Goal: Task Accomplishment & Management: Complete application form

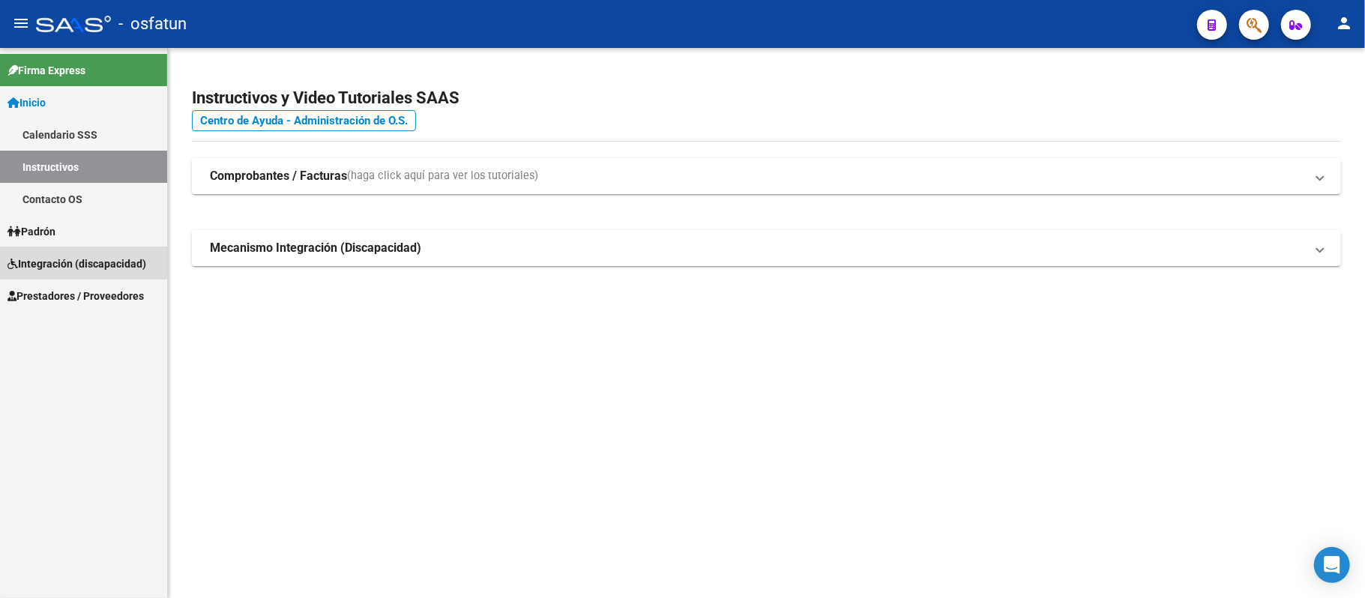
click at [81, 261] on span "Integración (discapacidad)" at bounding box center [76, 264] width 139 height 16
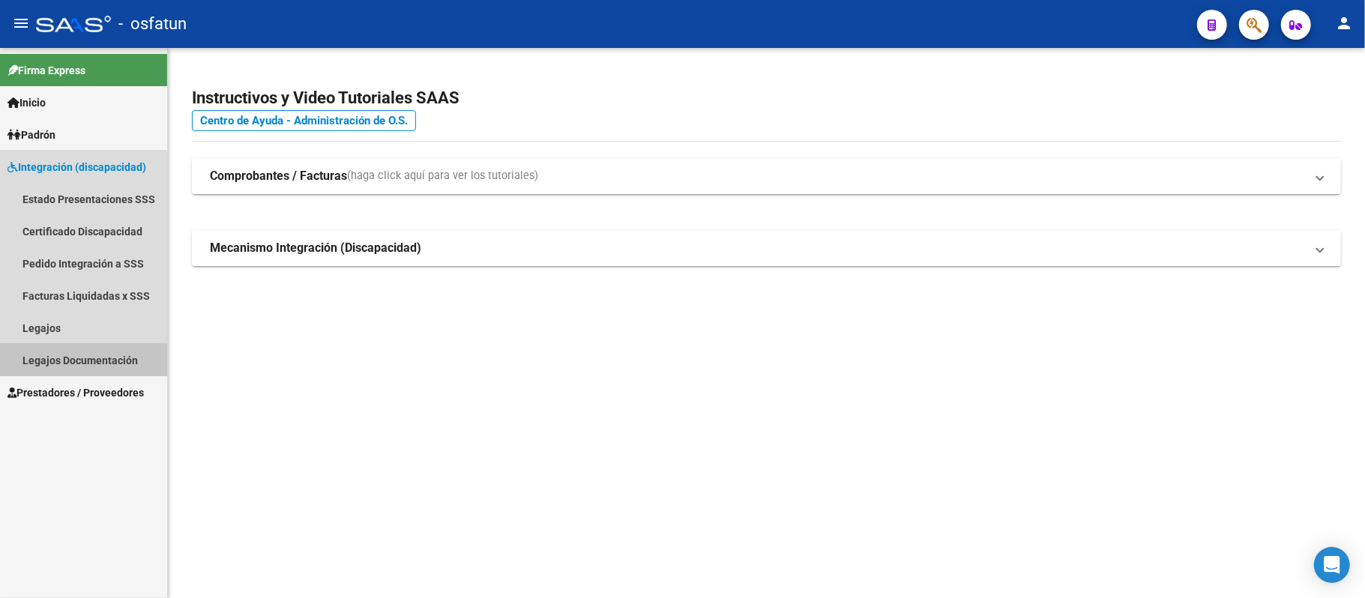
click at [55, 354] on link "Legajos Documentación" at bounding box center [83, 360] width 167 height 32
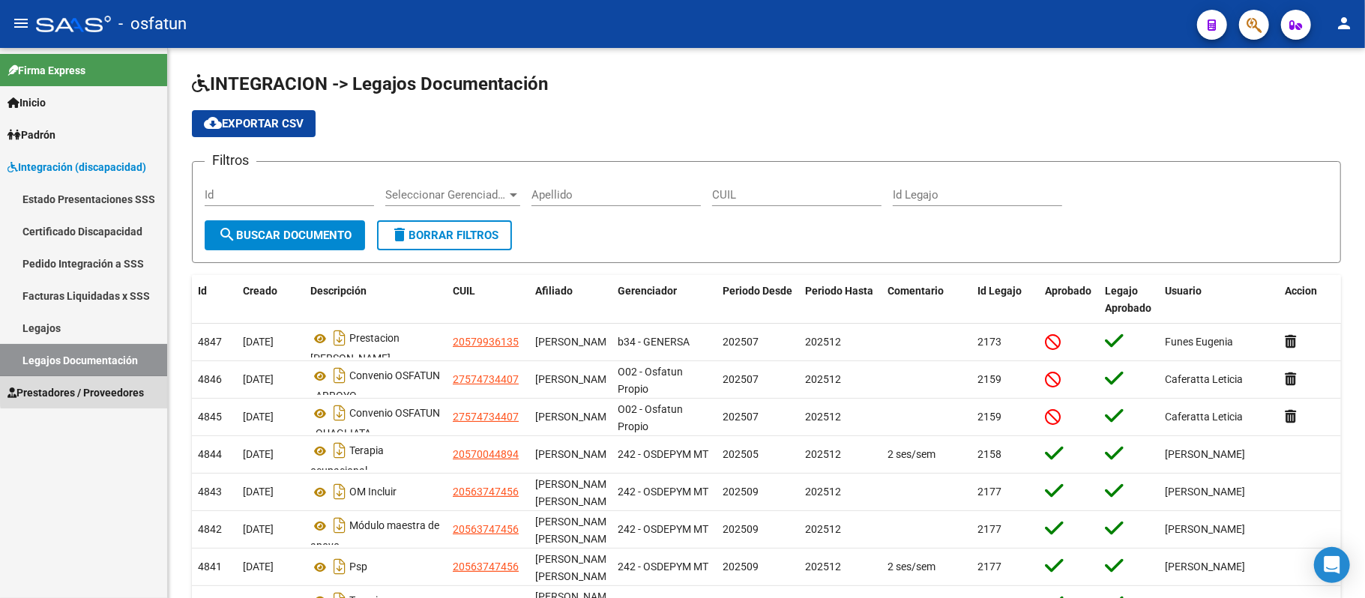
click at [112, 388] on span "Prestadores / Proveedores" at bounding box center [75, 393] width 136 height 16
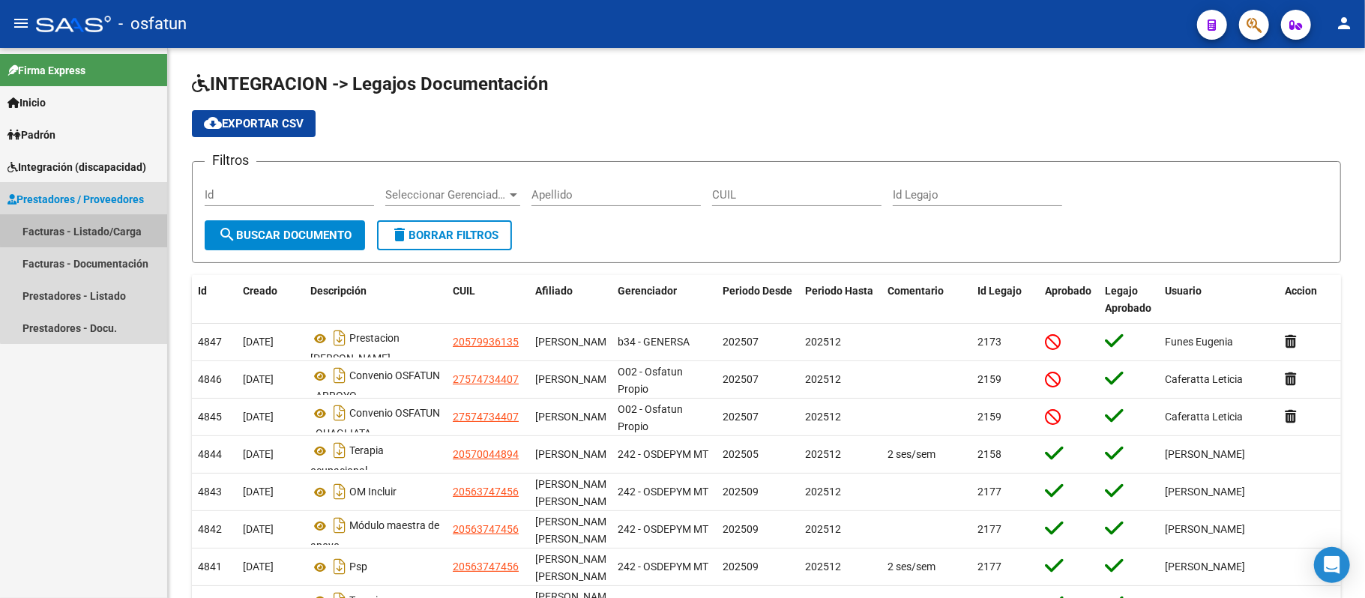
click at [105, 223] on link "Facturas - Listado/Carga" at bounding box center [83, 231] width 167 height 32
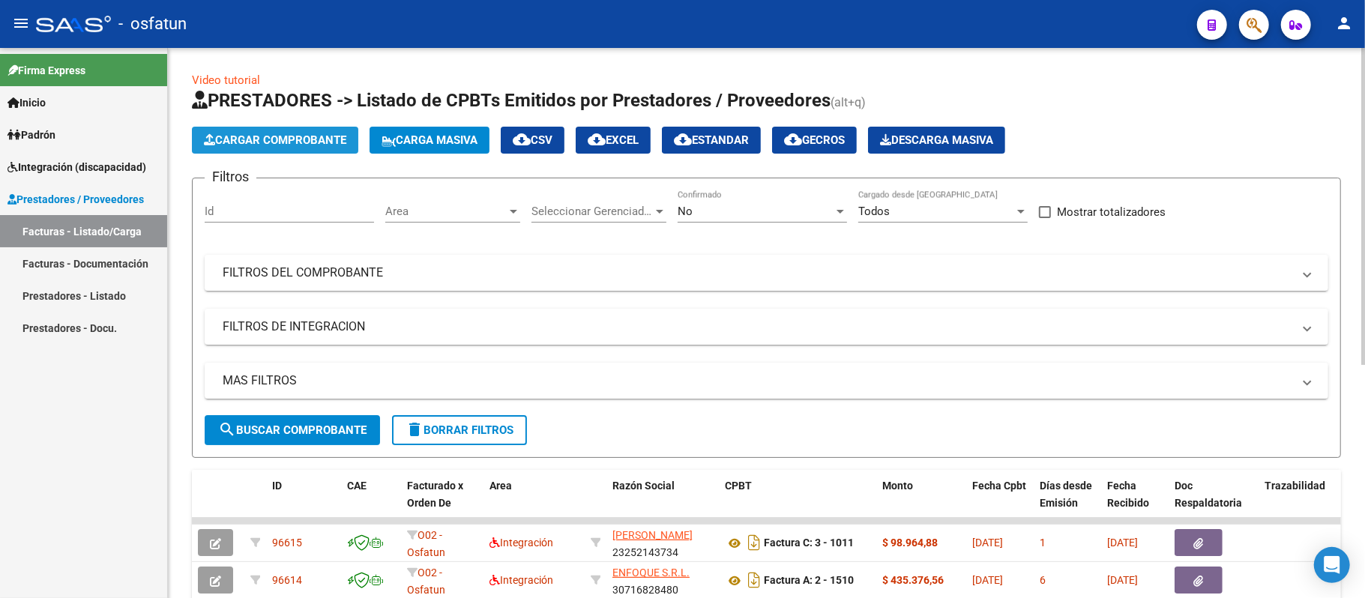
click at [295, 142] on span "Cargar Comprobante" at bounding box center [275, 139] width 142 height 13
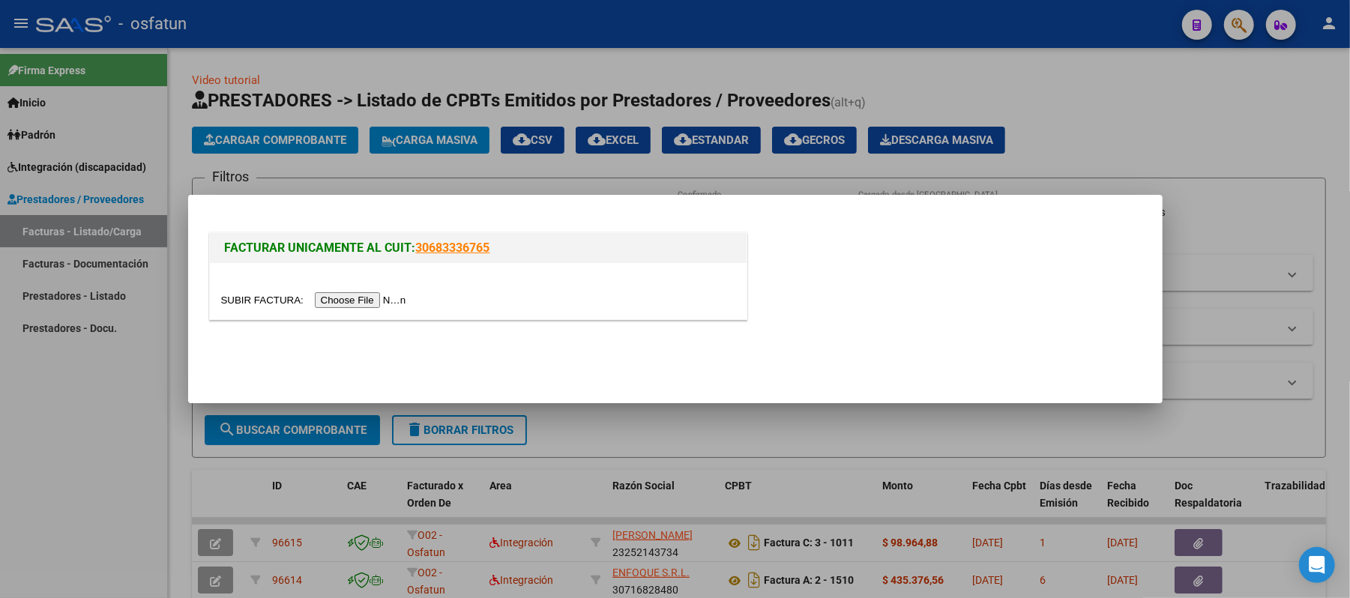
click at [348, 300] on input "file" at bounding box center [316, 300] width 190 height 16
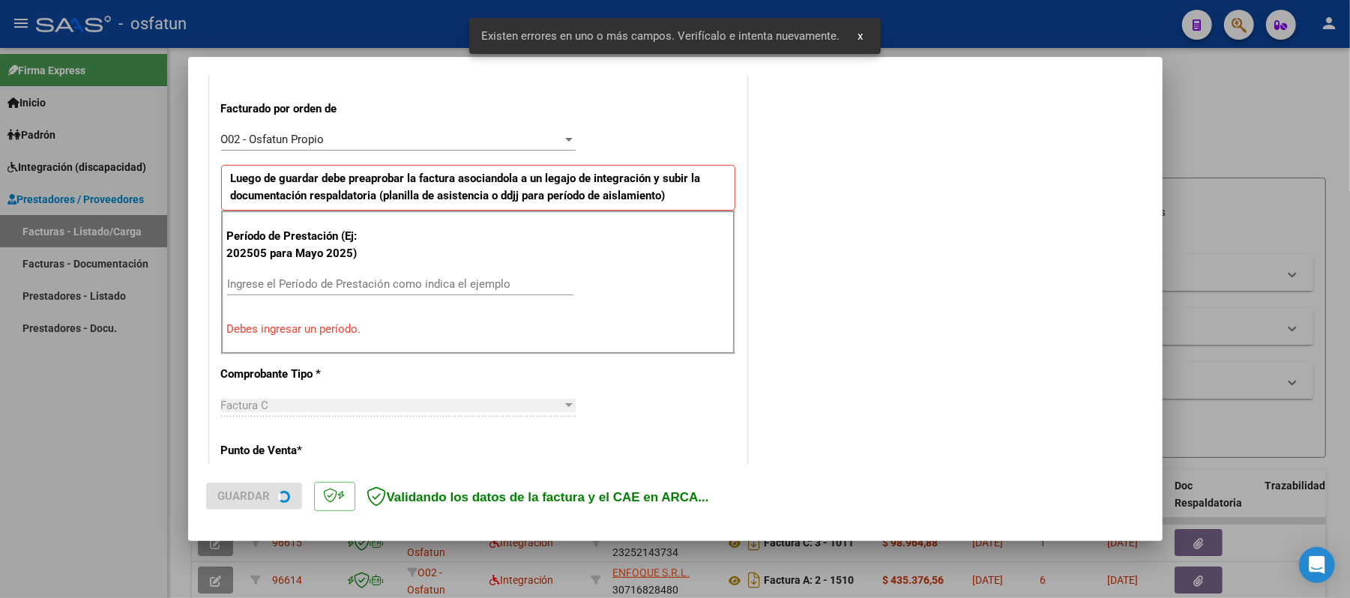
scroll to position [406, 0]
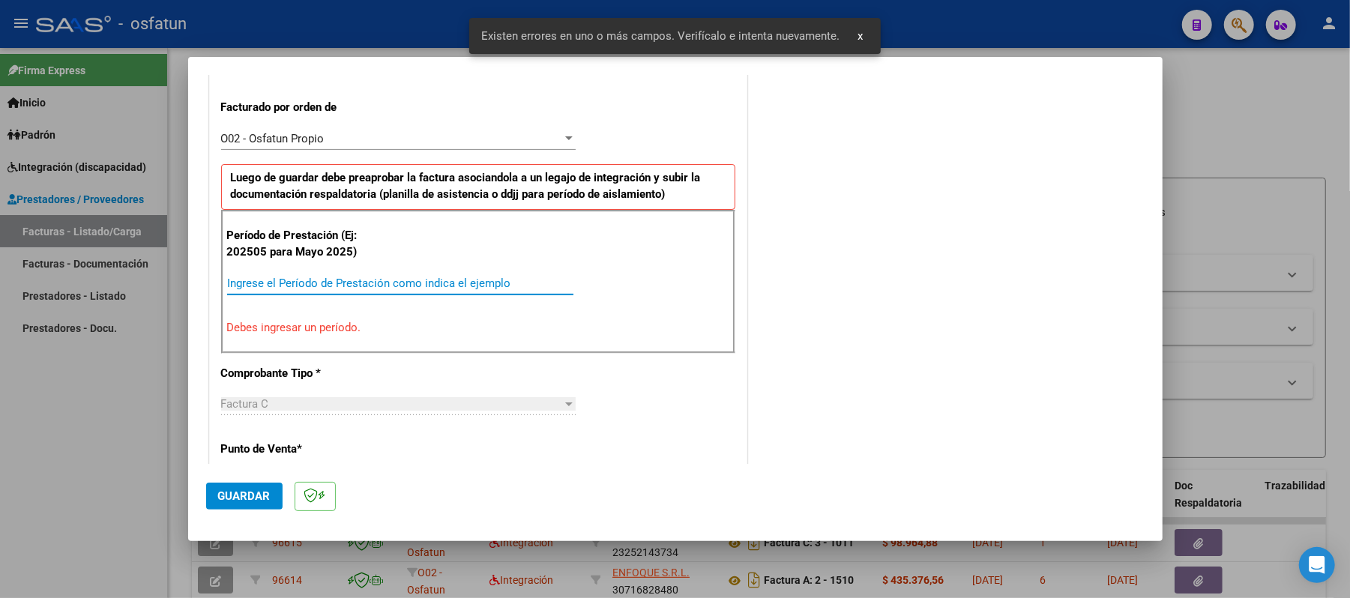
click at [391, 282] on input "Ingrese el Período de Prestación como indica el ejemplo" at bounding box center [400, 283] width 346 height 13
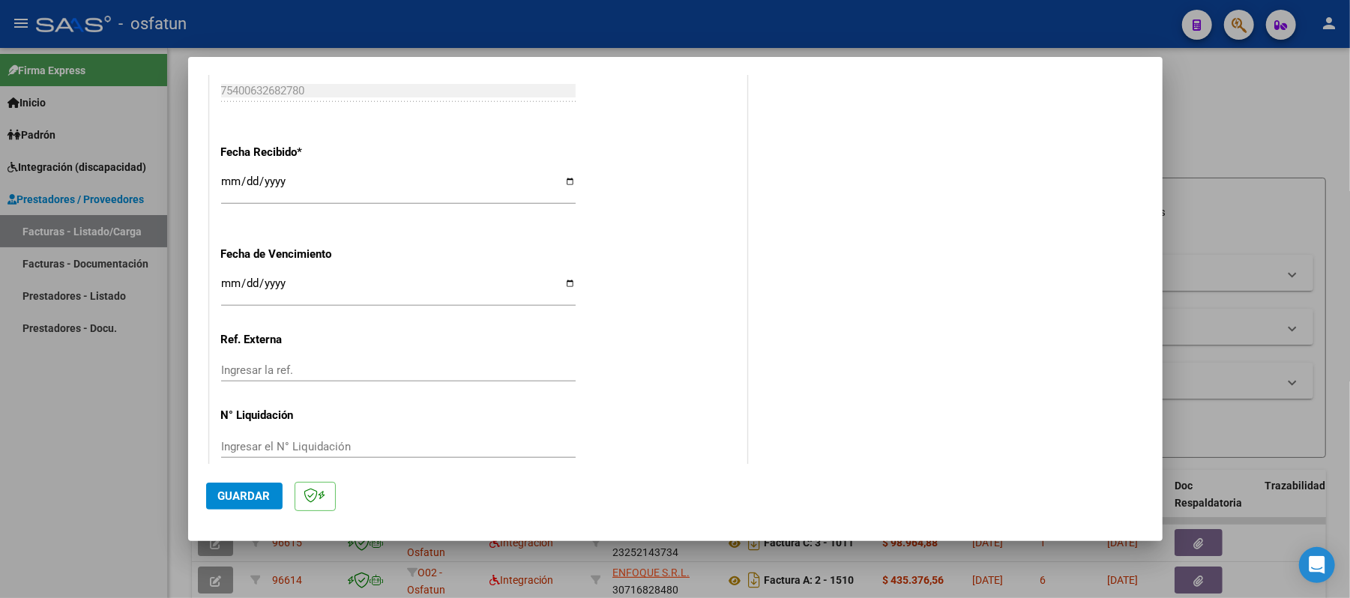
scroll to position [1095, 0]
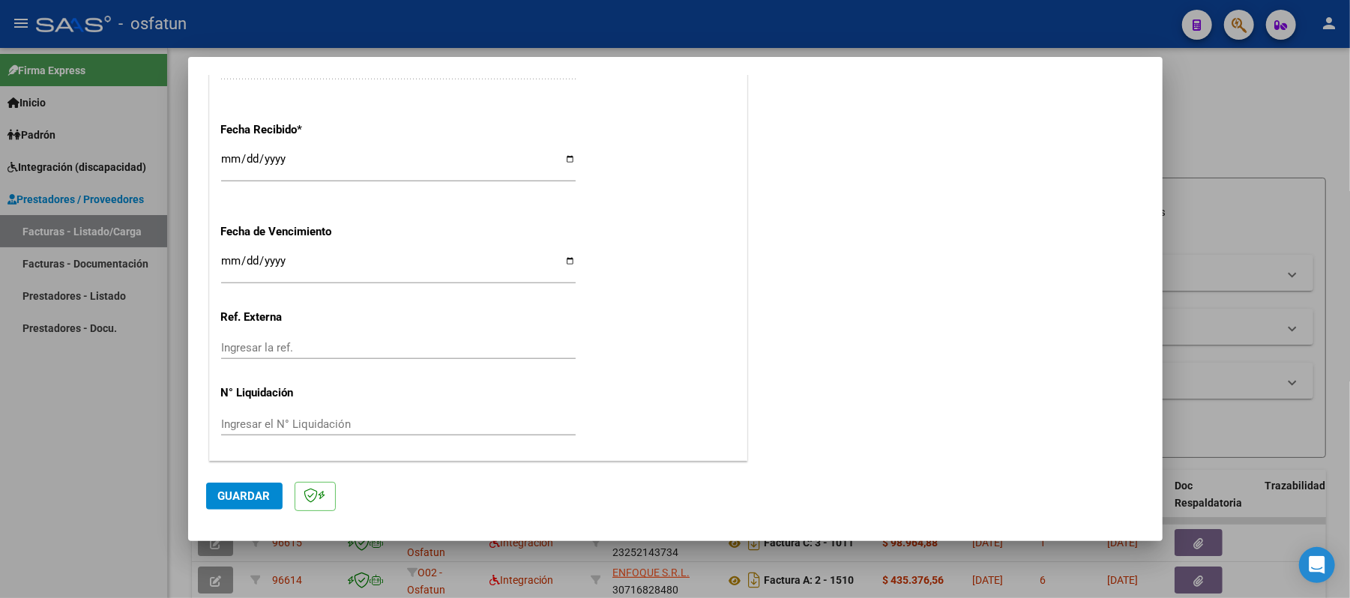
type input "202509"
click at [231, 496] on span "Guardar" at bounding box center [244, 496] width 52 height 13
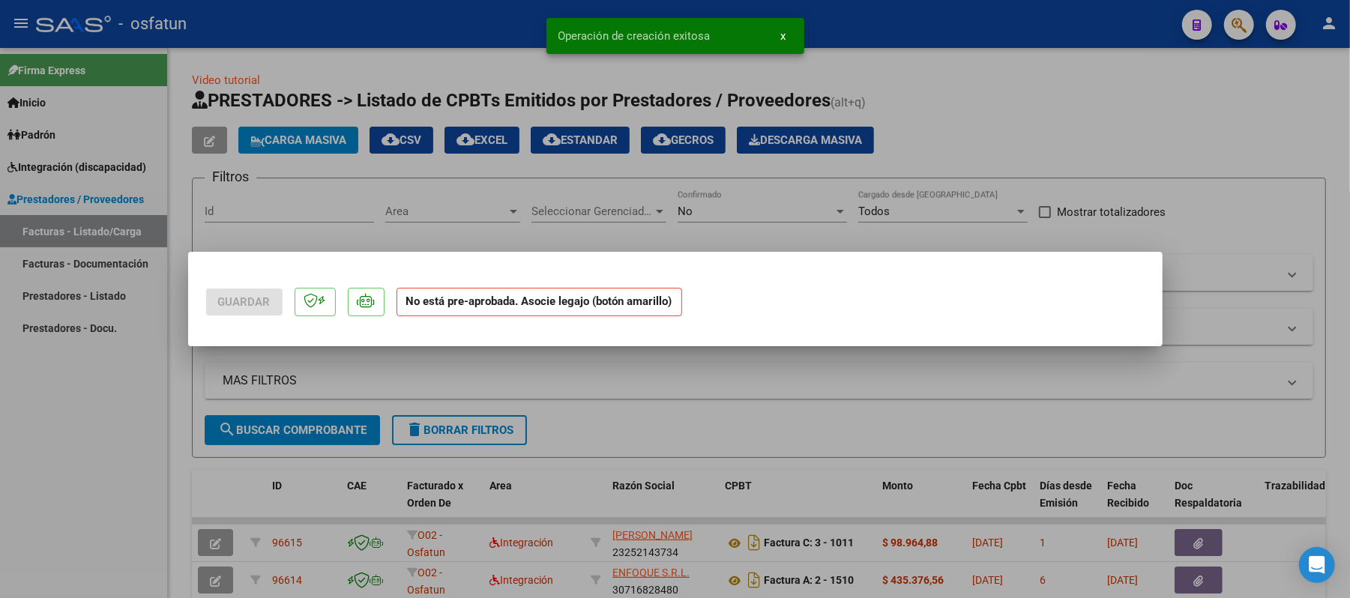
scroll to position [0, 0]
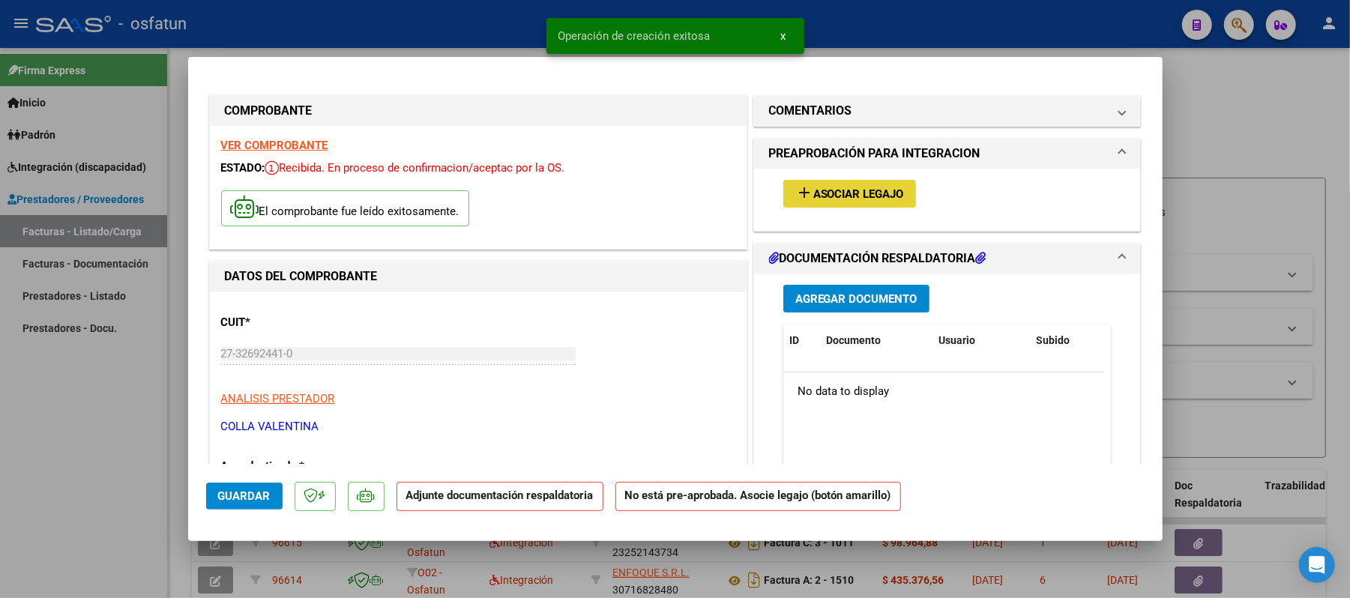
click at [859, 193] on span "Asociar Legajo" at bounding box center [859, 193] width 91 height 13
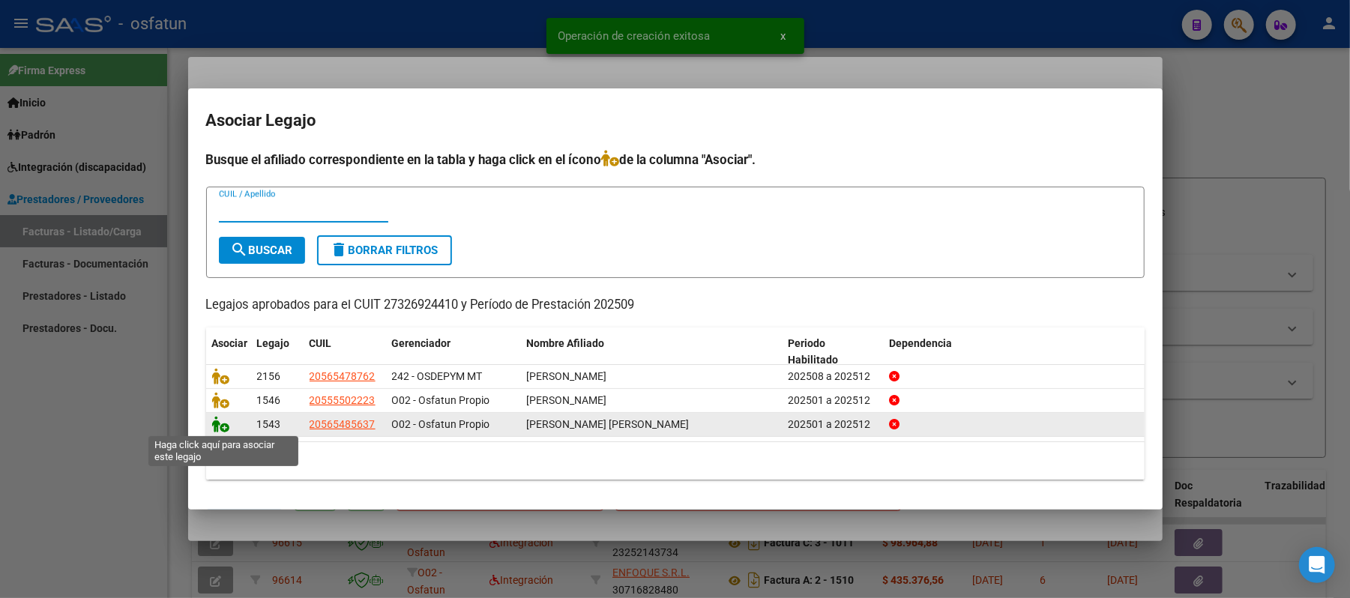
click at [222, 426] on icon at bounding box center [221, 424] width 18 height 16
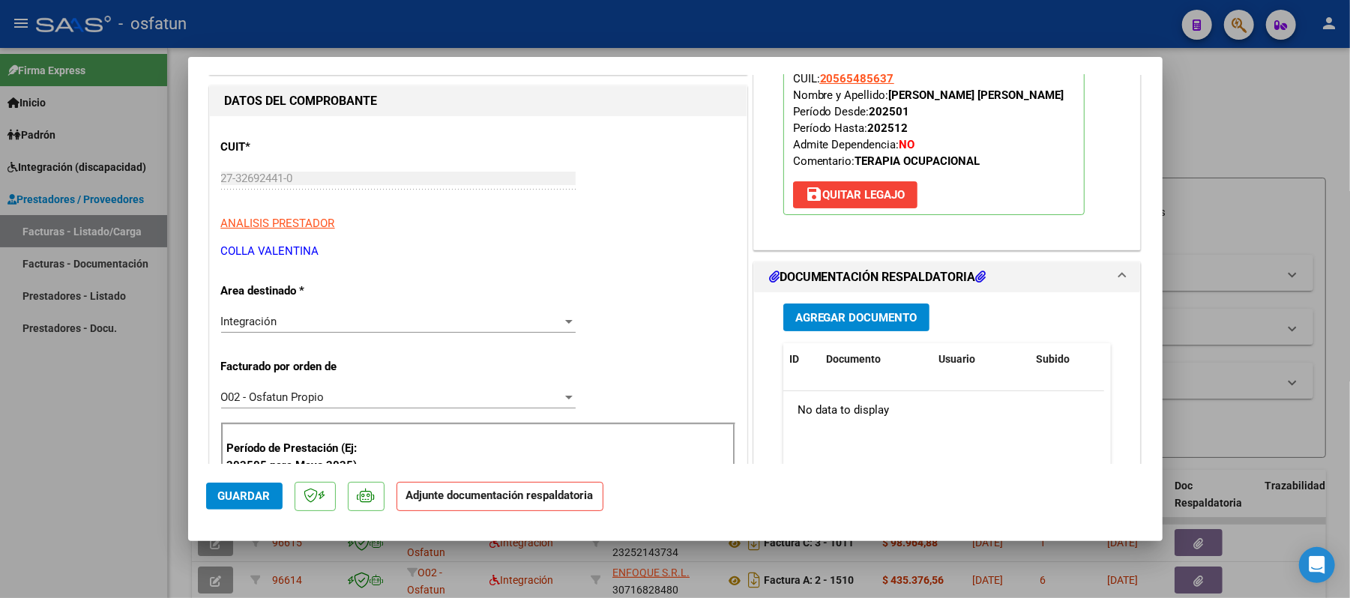
scroll to position [400, 0]
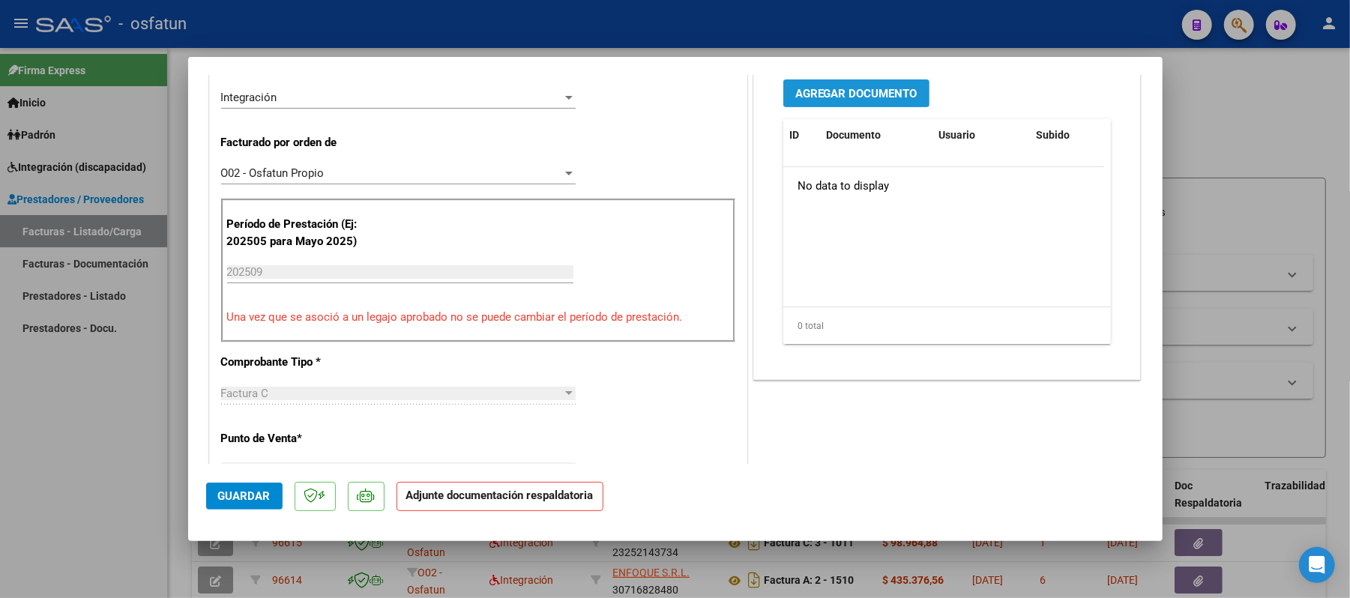
click at [862, 99] on span "Agregar Documento" at bounding box center [857, 93] width 122 height 13
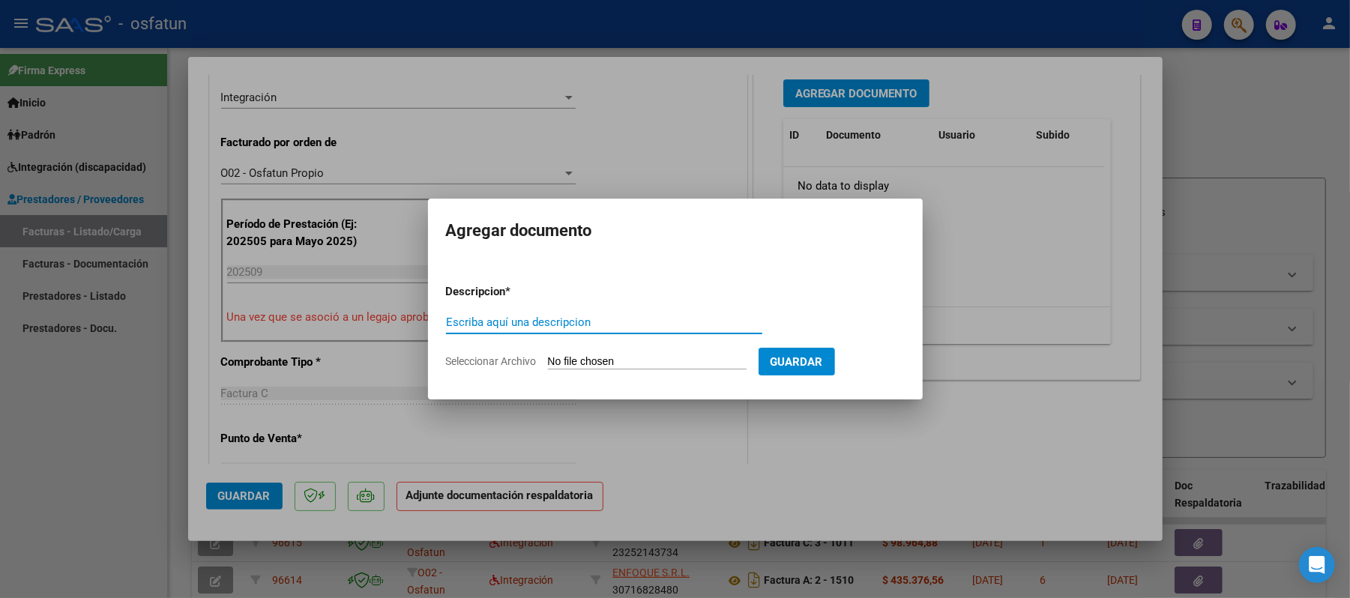
click at [610, 306] on form "Descripcion * Escriba aquí una descripcion Seleccionar Archivo Guardar" at bounding box center [675, 326] width 459 height 109
click at [610, 316] on input "Escriba aquí una descripcion" at bounding box center [604, 322] width 316 height 13
type input "asist"
click at [610, 361] on input "Seleccionar Archivo" at bounding box center [647, 362] width 199 height 14
type input "C:\fakepath\ASIST.pdf"
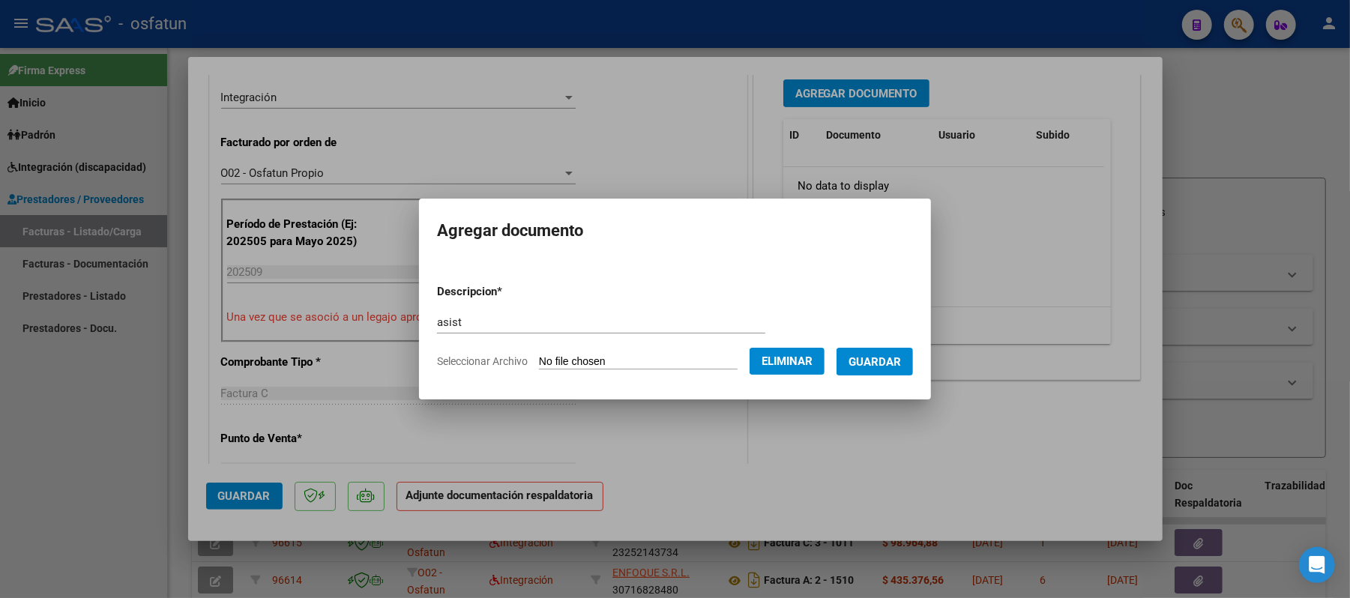
click at [889, 370] on button "Guardar" at bounding box center [875, 362] width 76 height 28
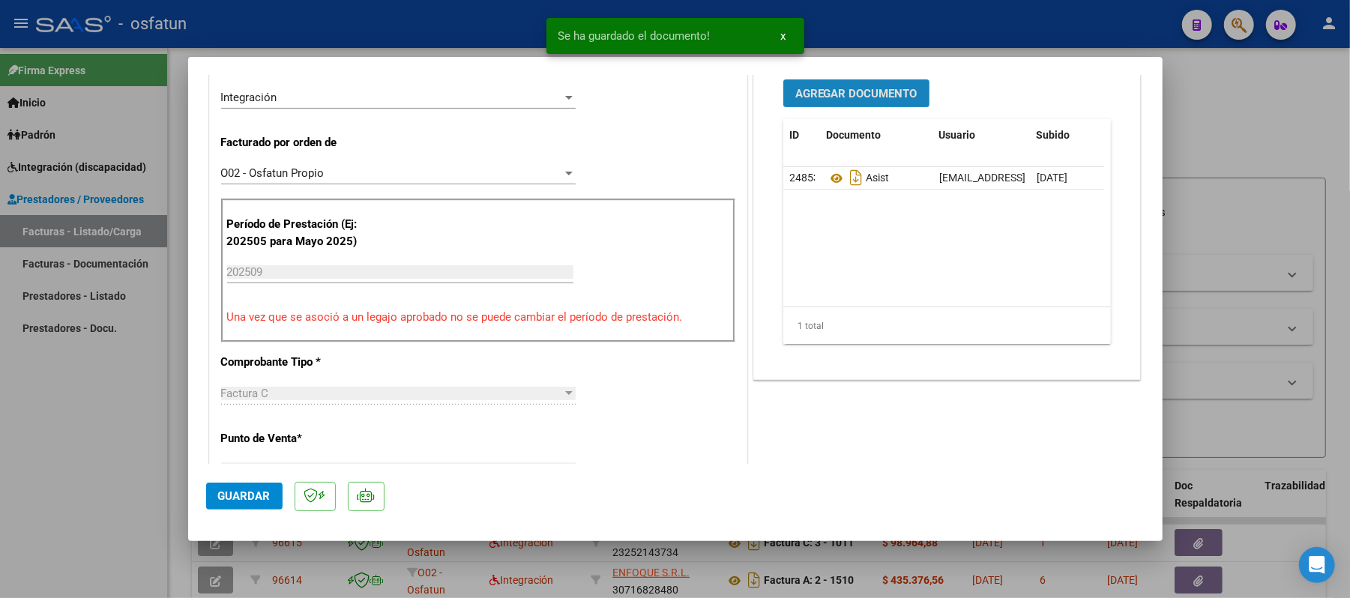
click at [823, 91] on span "Agregar Documento" at bounding box center [857, 93] width 122 height 13
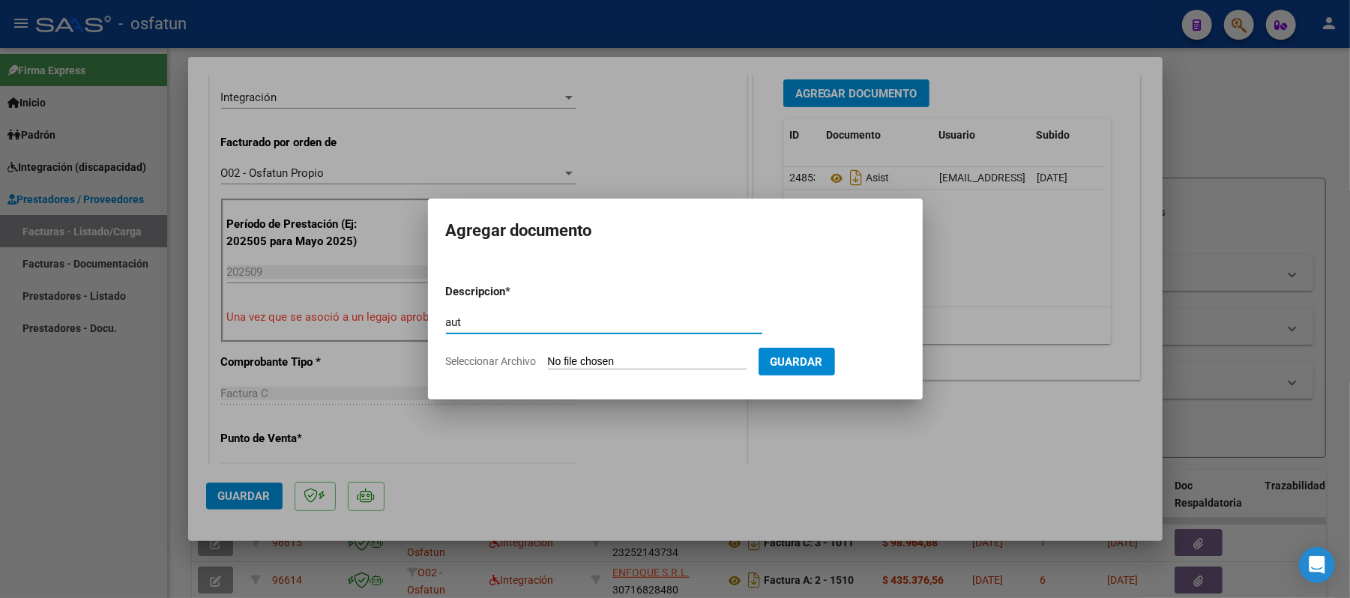
type input "aut"
click at [627, 358] on input "Seleccionar Archivo" at bounding box center [647, 362] width 199 height 14
type input "C:\fakepath\AUT.pdf"
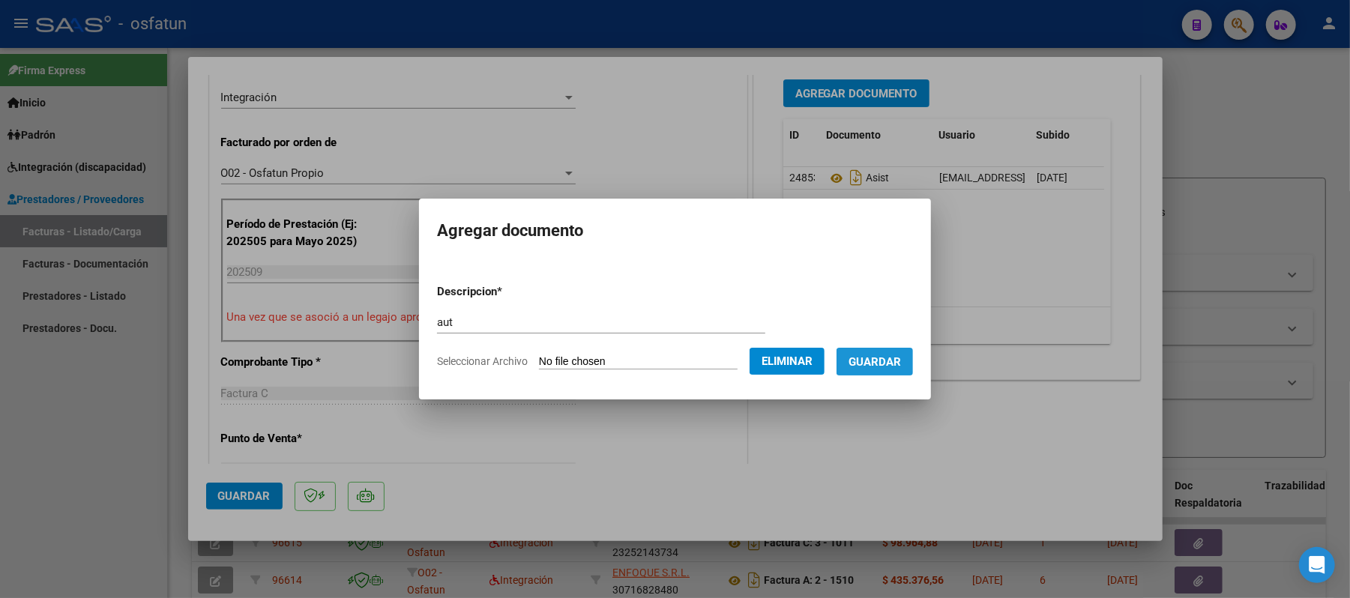
click at [876, 358] on span "Guardar" at bounding box center [875, 361] width 52 height 13
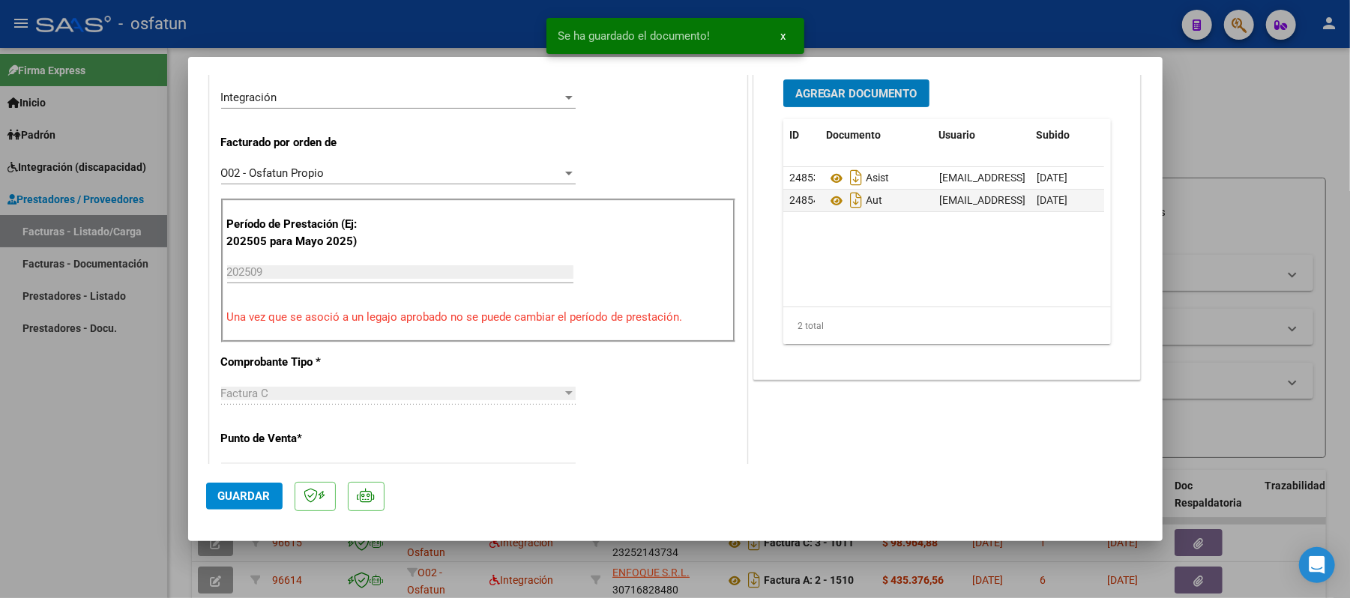
click at [264, 499] on span "Guardar" at bounding box center [244, 496] width 52 height 13
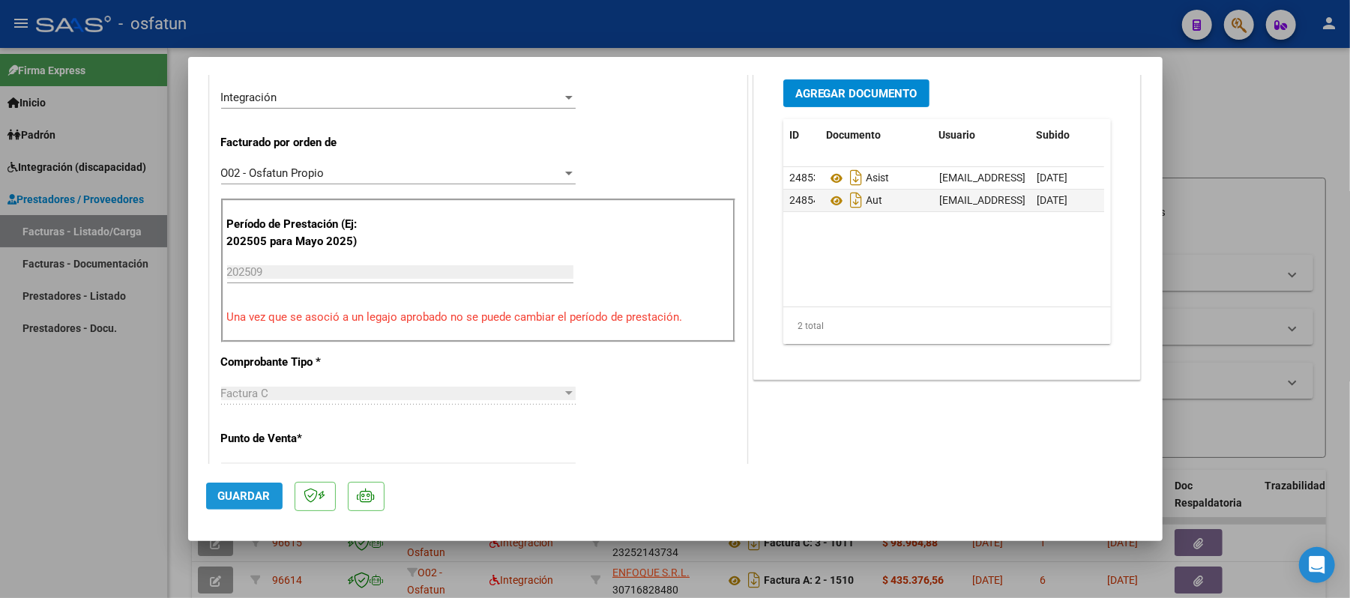
click at [264, 499] on span "Guardar" at bounding box center [244, 496] width 52 height 13
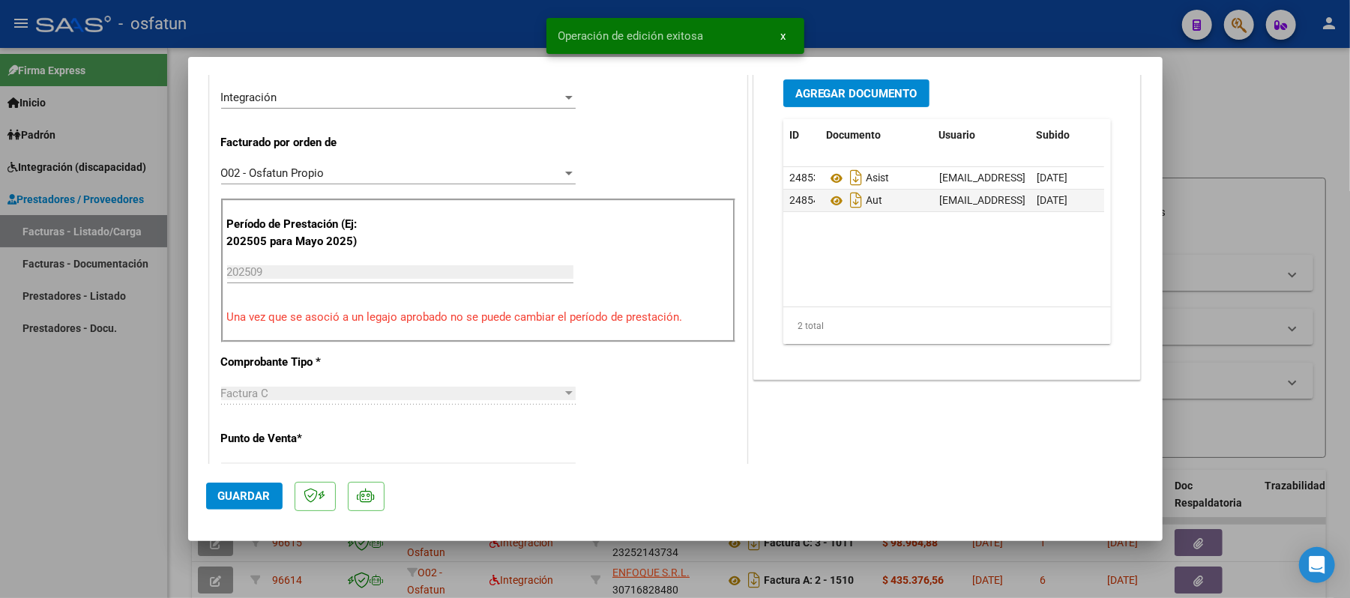
click at [1251, 115] on div at bounding box center [675, 299] width 1350 height 598
type input "$ 0,00"
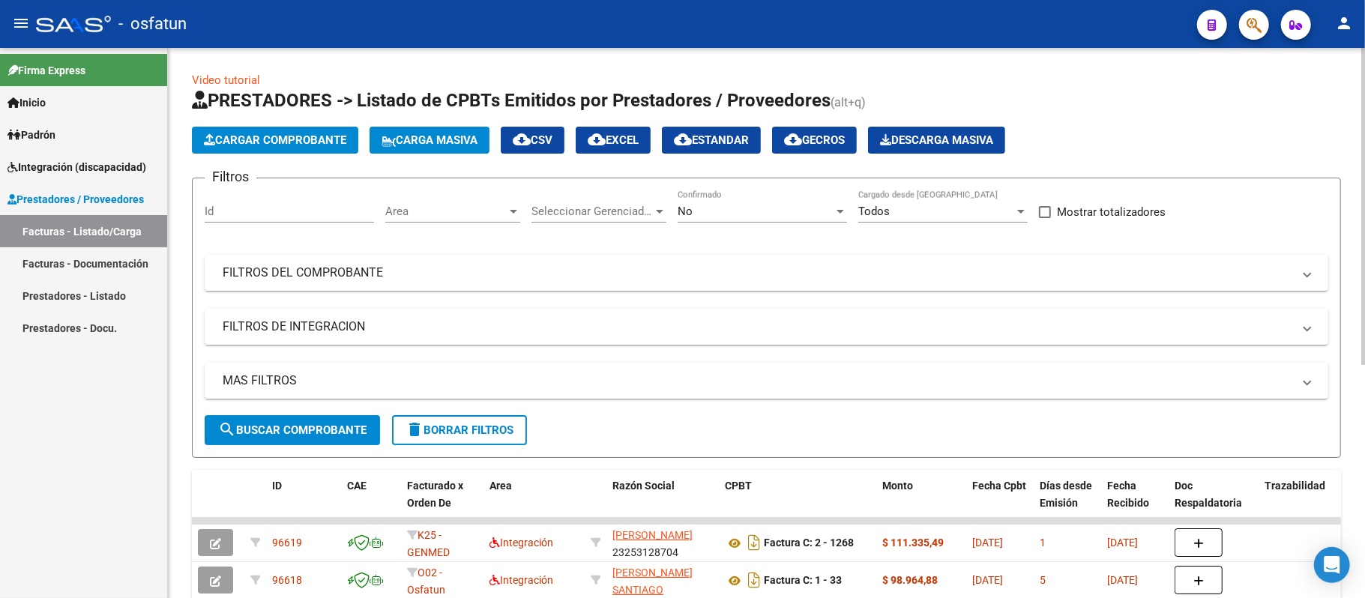
click at [286, 133] on span "Cargar Comprobante" at bounding box center [275, 139] width 142 height 13
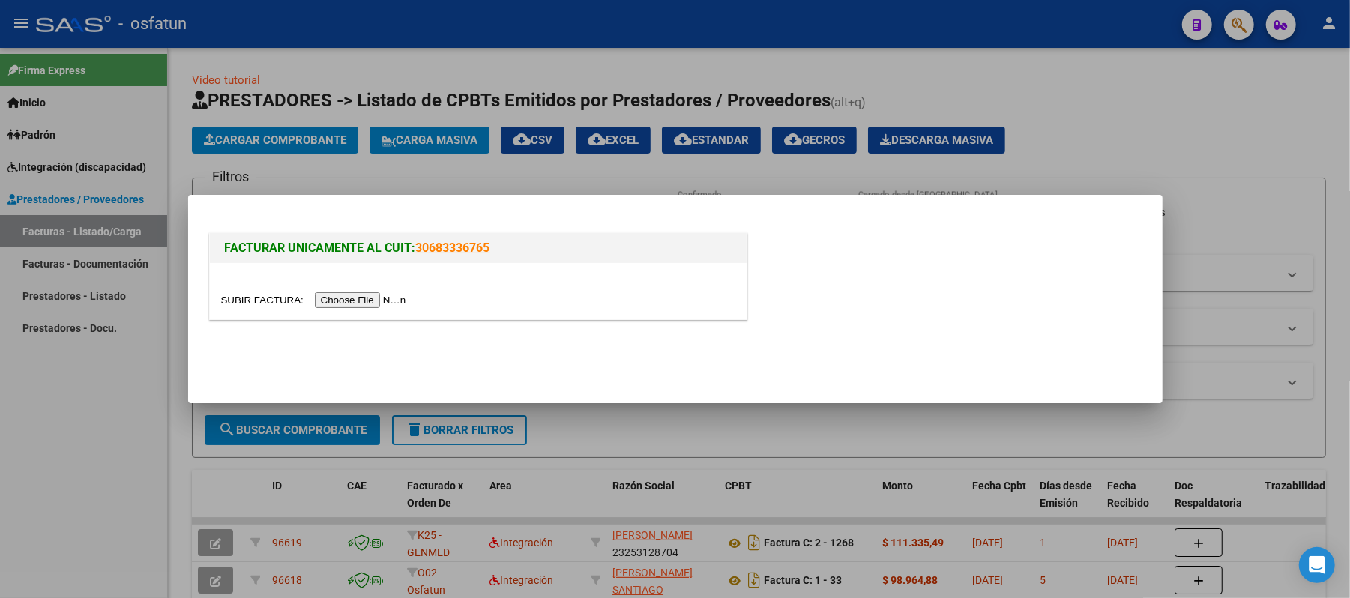
click at [352, 301] on input "file" at bounding box center [316, 300] width 190 height 16
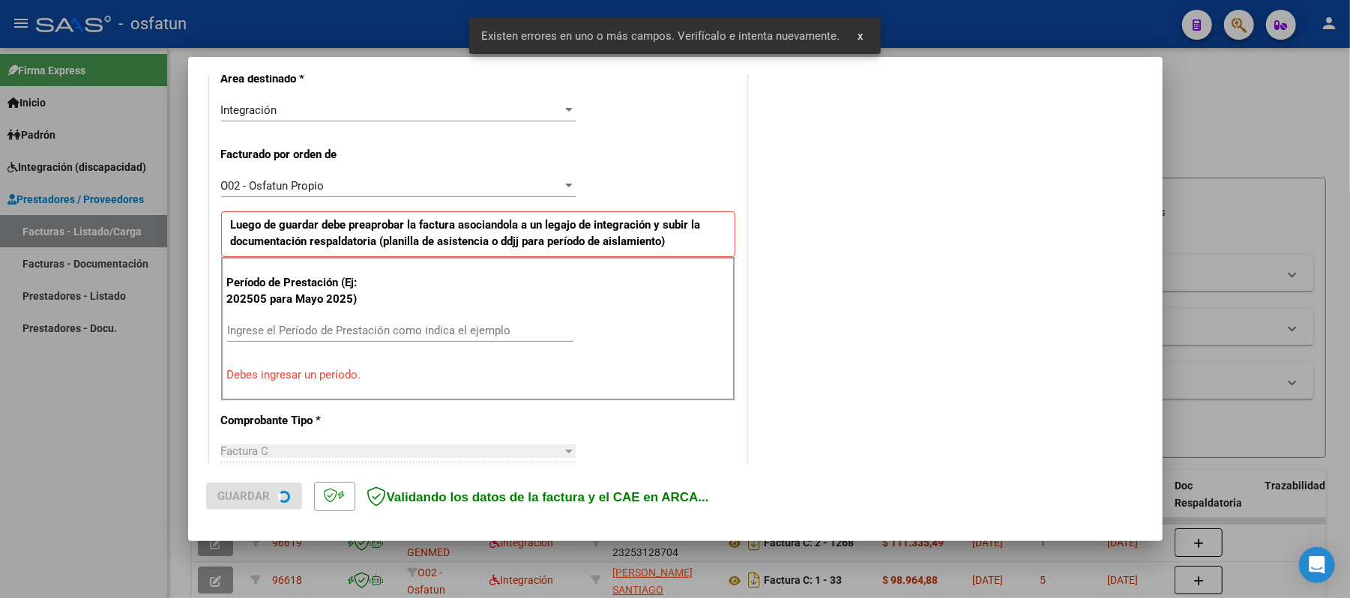
scroll to position [376, 0]
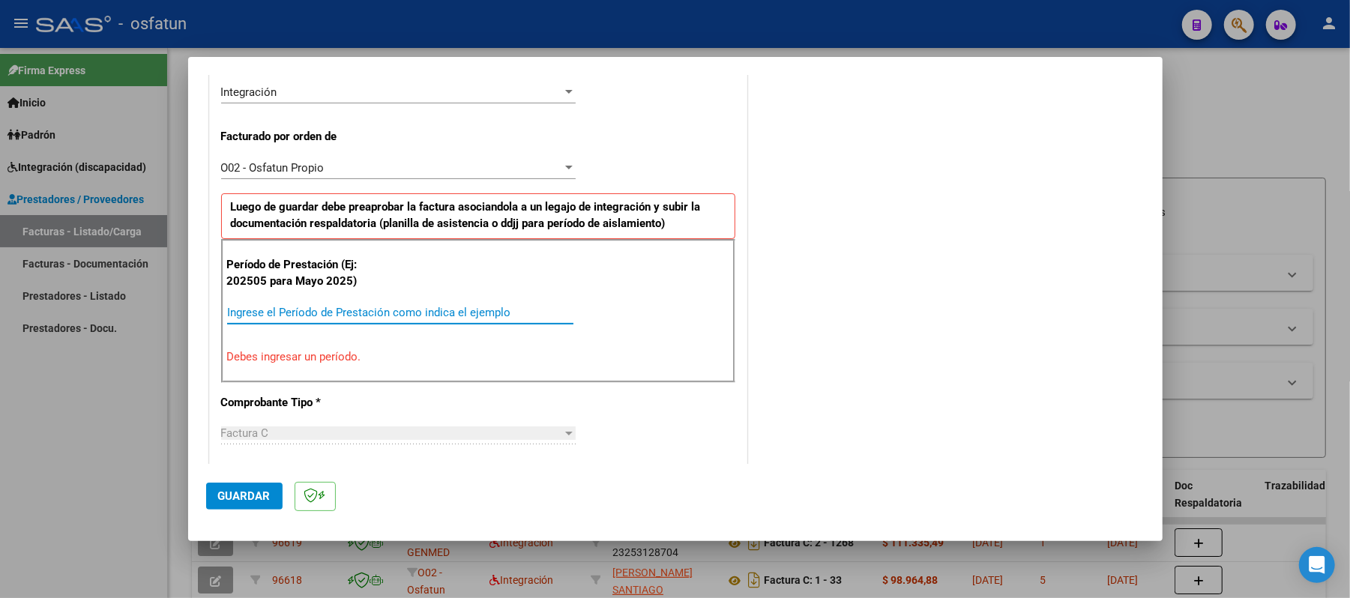
click at [312, 313] on input "Ingrese el Período de Prestación como indica el ejemplo" at bounding box center [400, 312] width 346 height 13
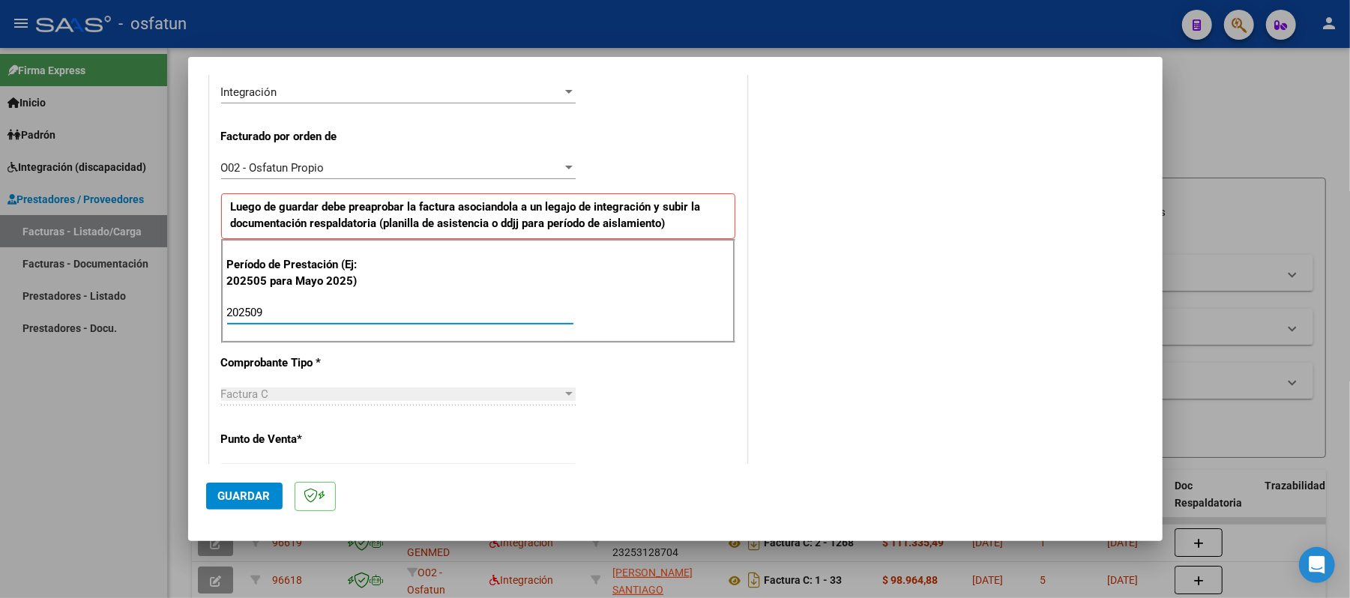
type input "202509"
click at [206, 490] on button "Guardar" at bounding box center [244, 496] width 76 height 27
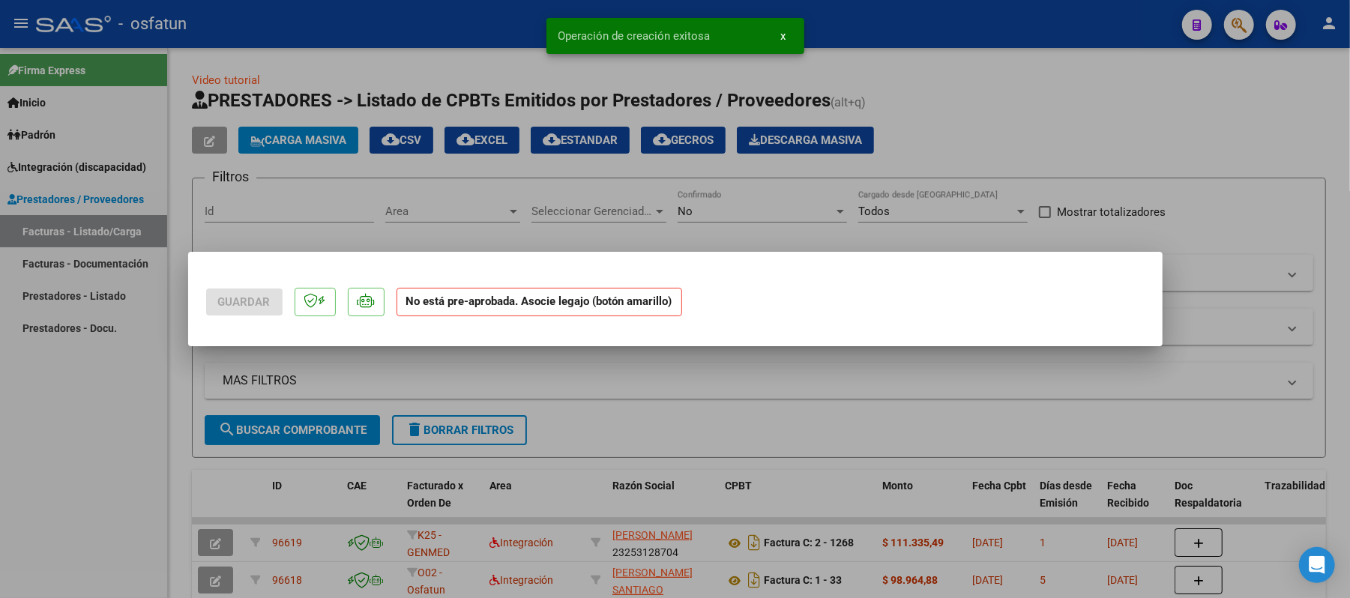
scroll to position [0, 0]
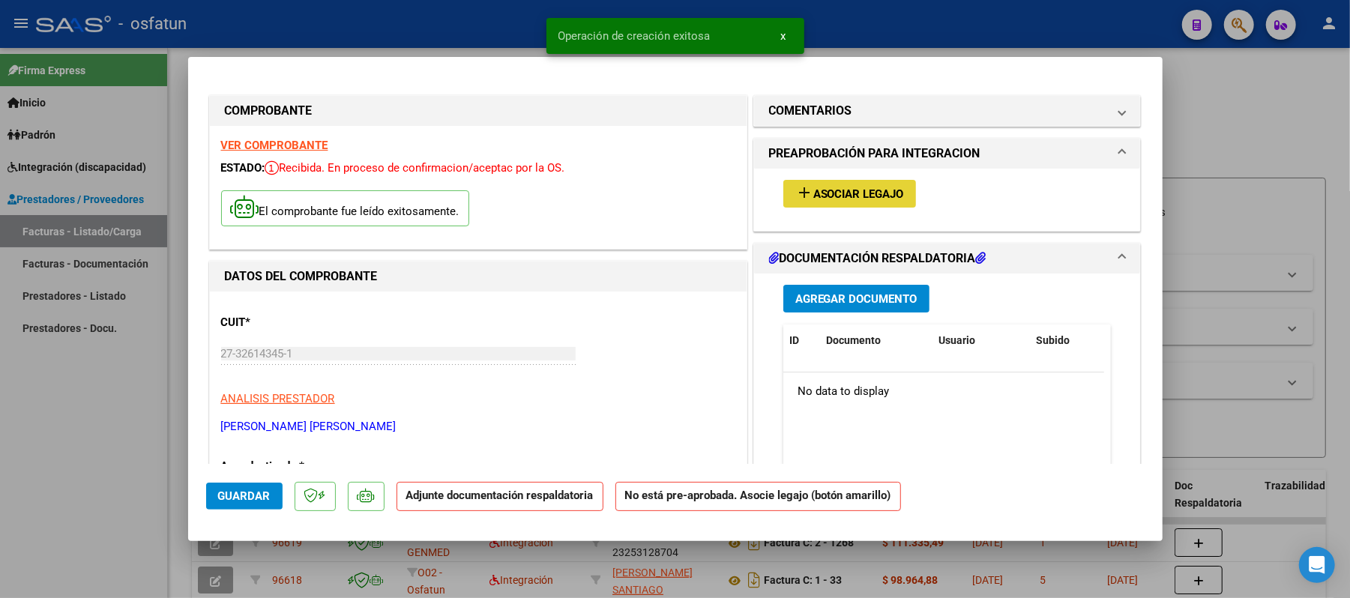
click at [859, 196] on span "Asociar Legajo" at bounding box center [859, 193] width 91 height 13
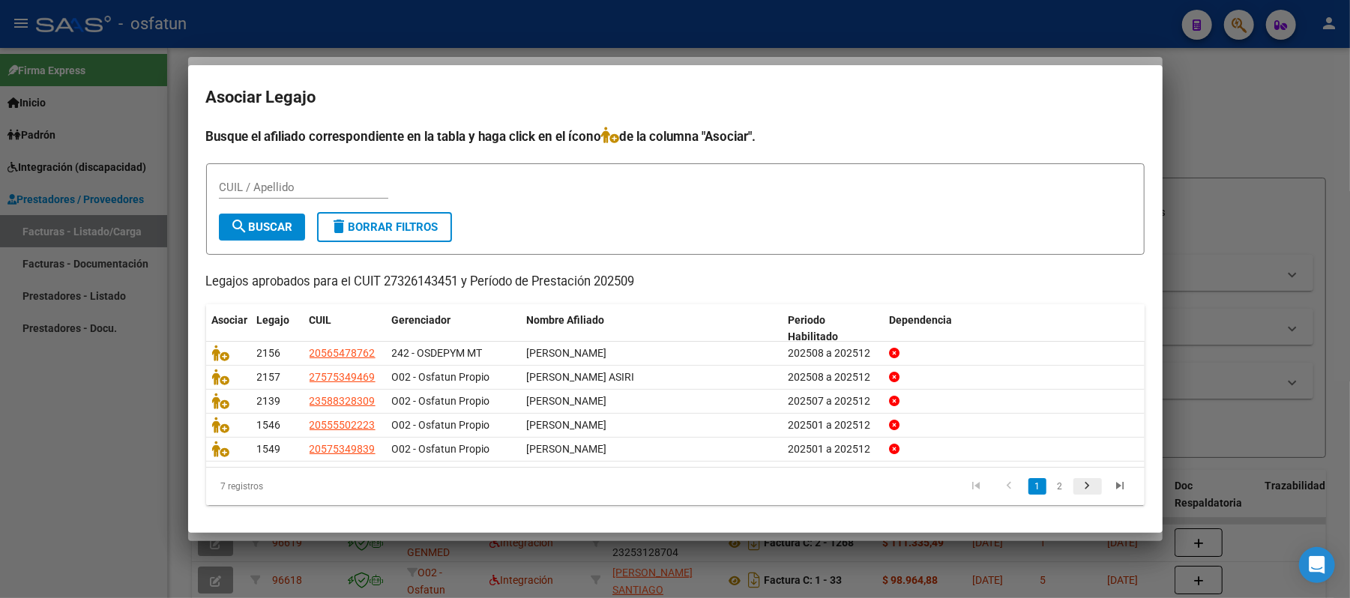
click at [1078, 481] on icon "go to next page" at bounding box center [1087, 488] width 19 height 18
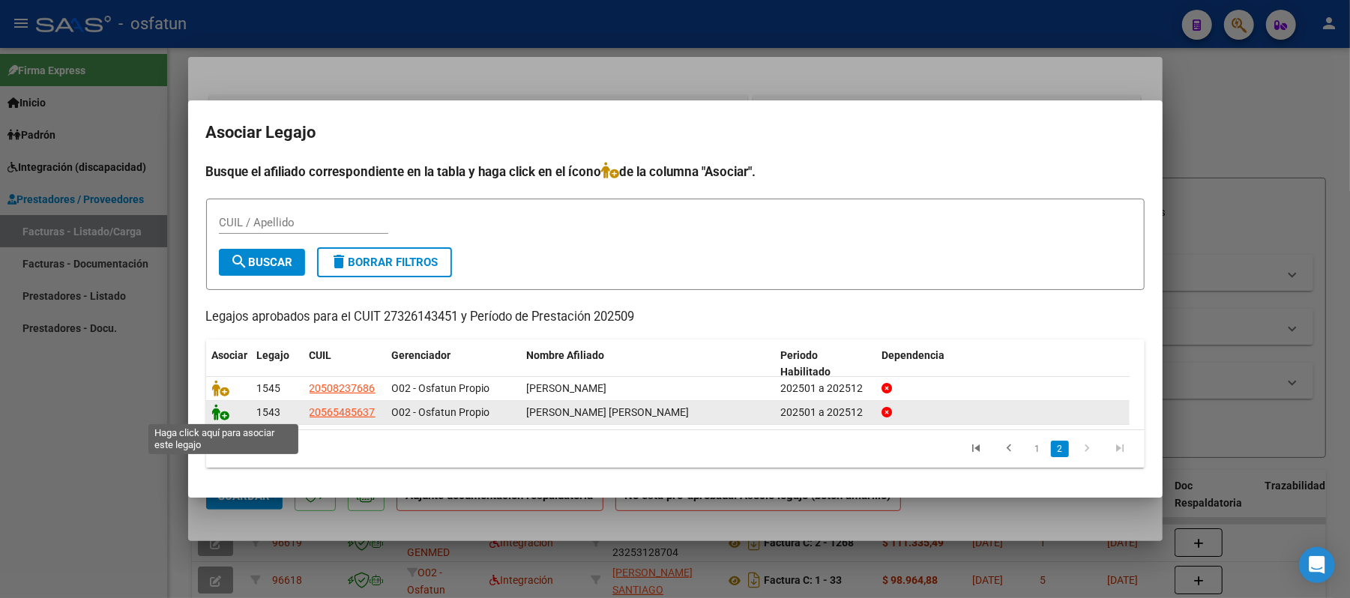
click at [223, 412] on icon at bounding box center [221, 412] width 18 height 16
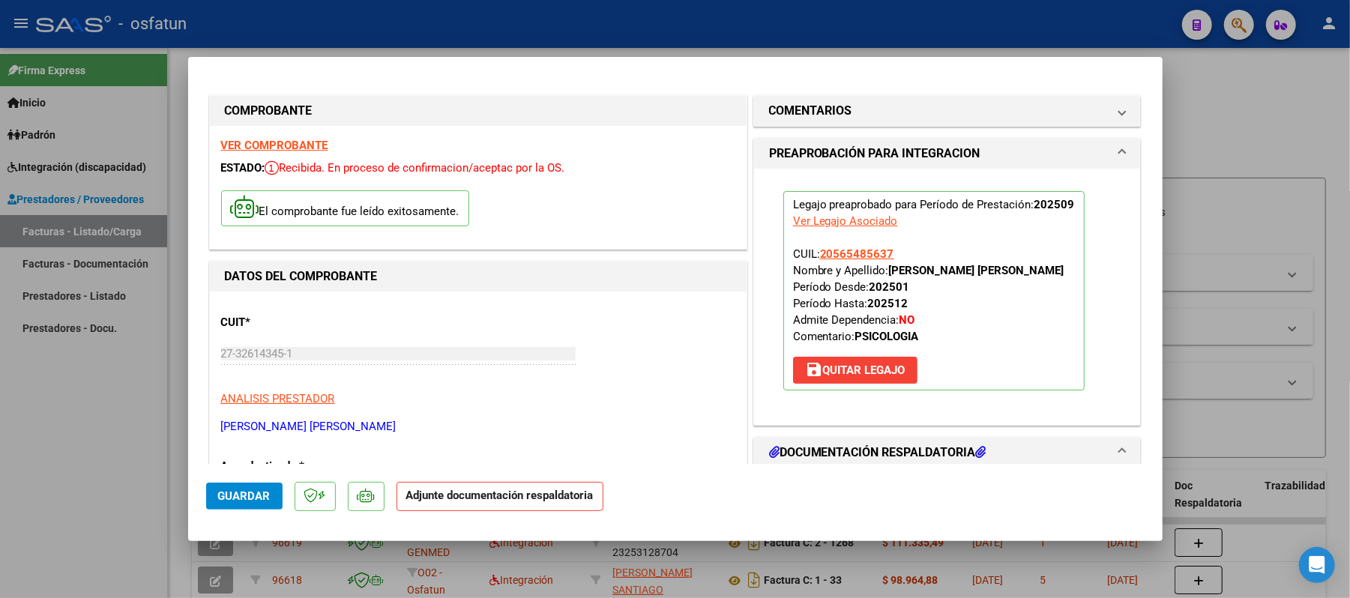
scroll to position [199, 0]
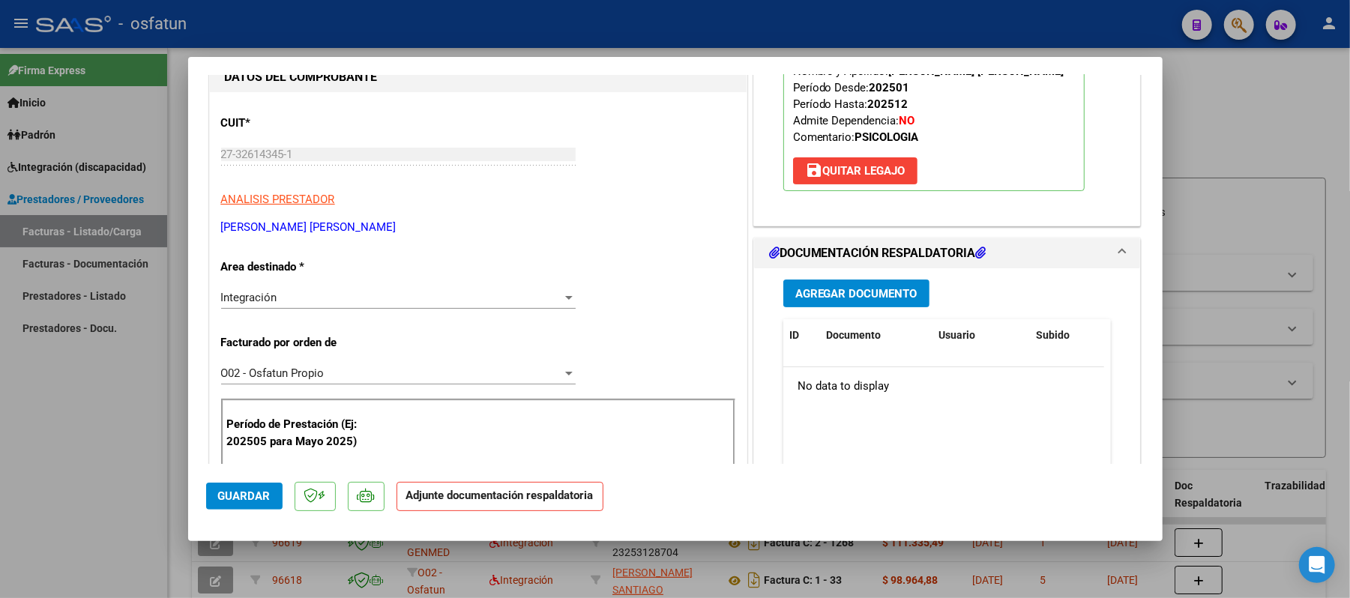
click at [826, 289] on span "Agregar Documento" at bounding box center [857, 293] width 122 height 13
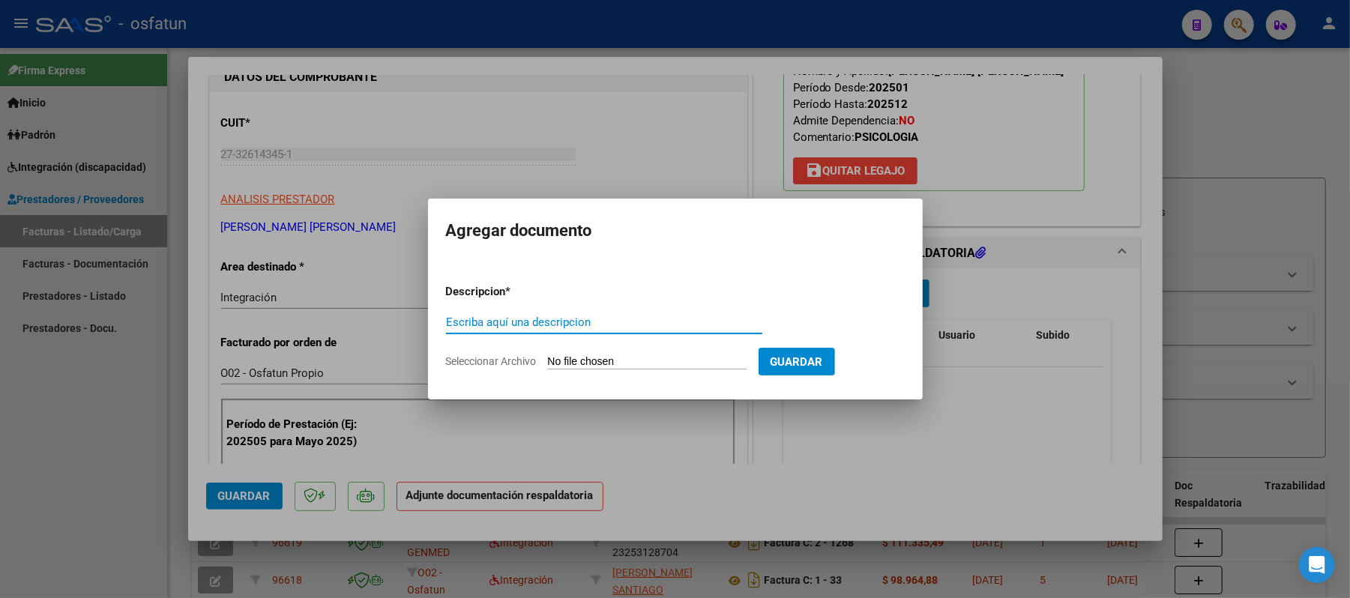
click at [616, 322] on input "Escriba aquí una descripcion" at bounding box center [604, 322] width 316 height 13
type input "asist"
click at [580, 364] on input "Seleccionar Archivo" at bounding box center [647, 362] width 199 height 14
type input "C:\fakepath\ASIST.pdf"
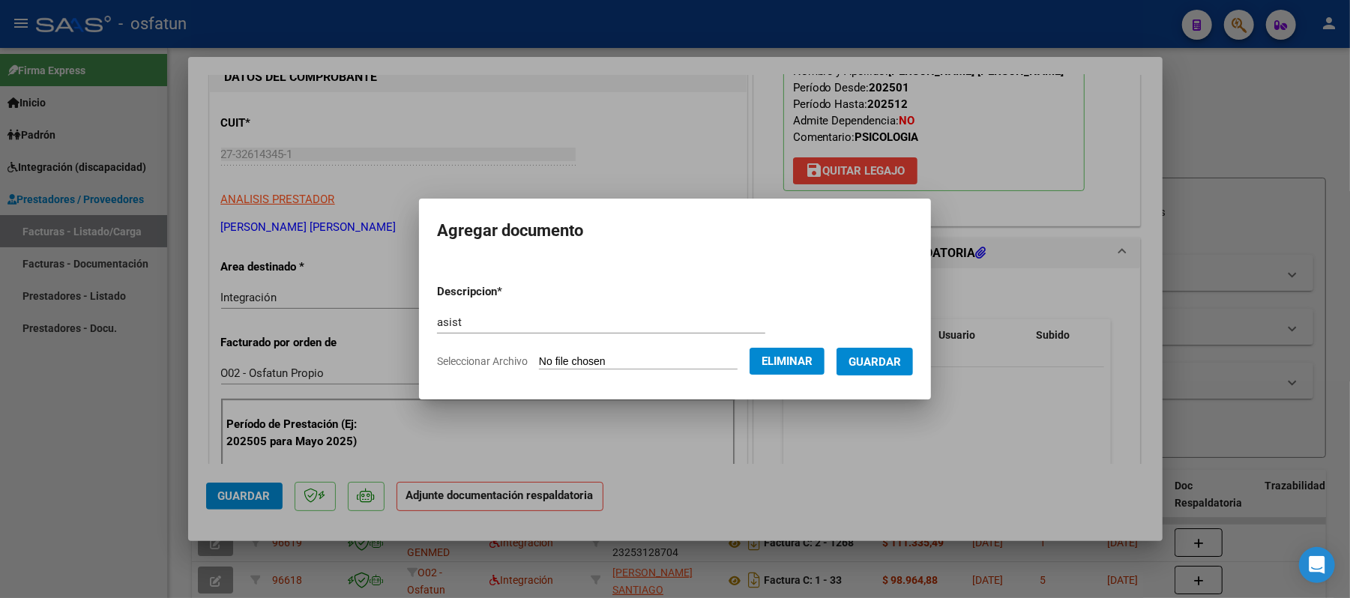
click at [883, 364] on span "Guardar" at bounding box center [875, 361] width 52 height 13
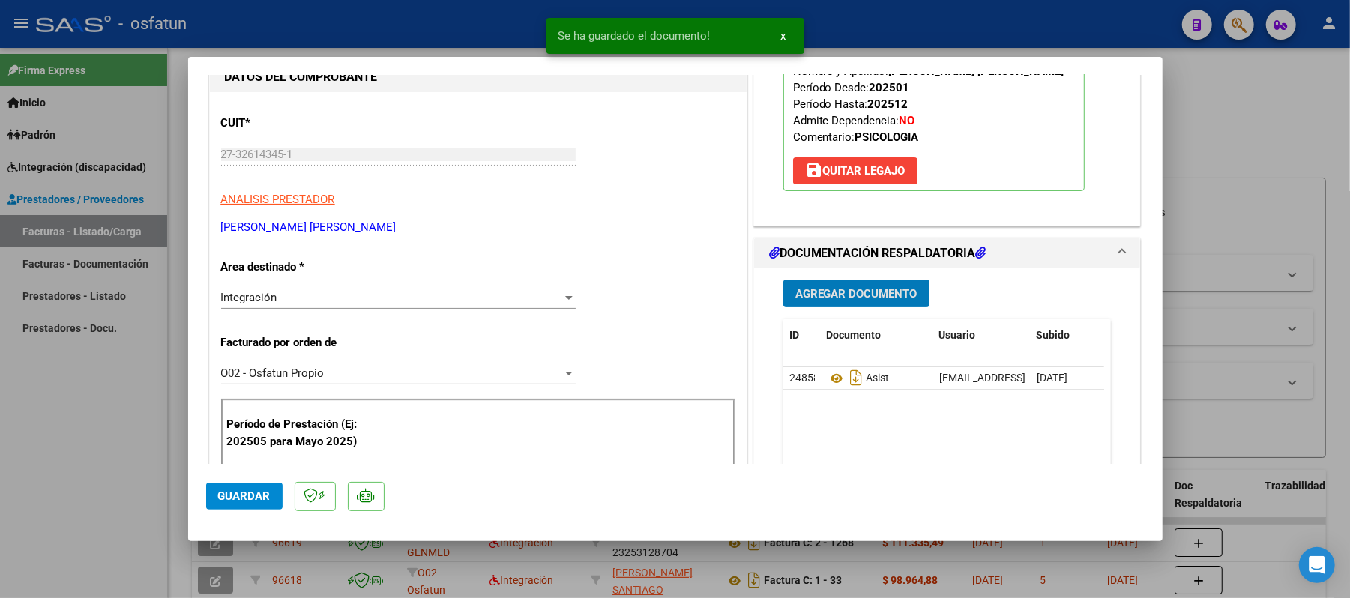
click at [844, 294] on span "Agregar Documento" at bounding box center [857, 293] width 122 height 13
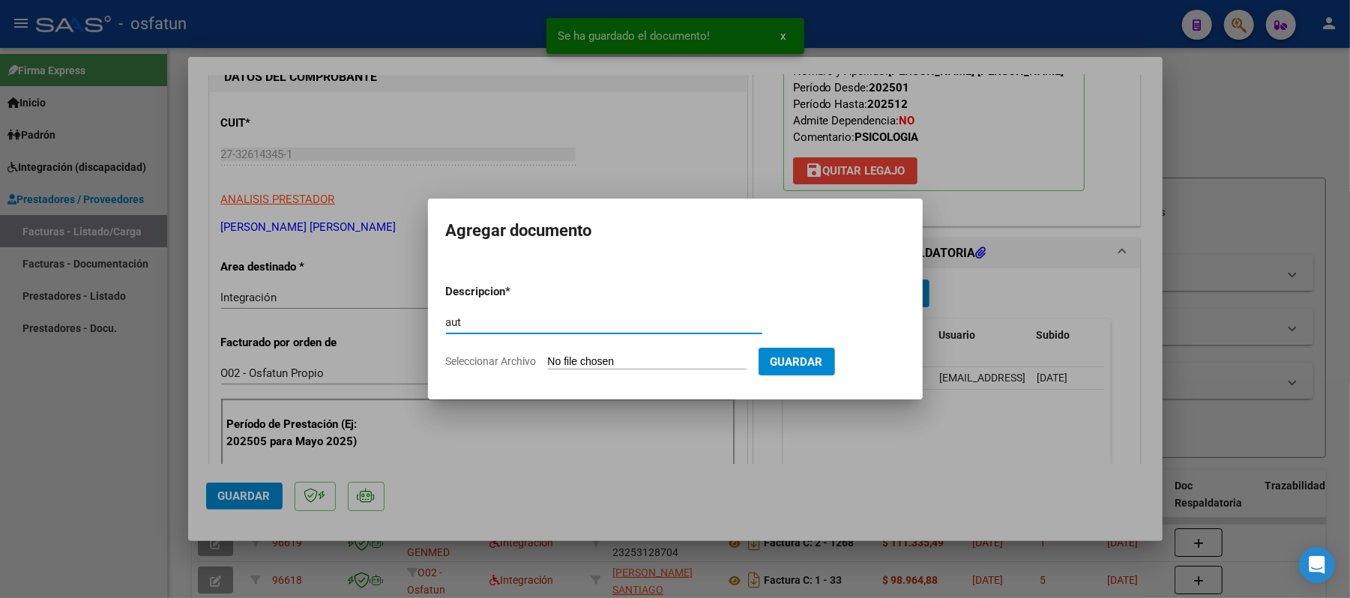
type input "aut"
click at [571, 364] on input "Seleccionar Archivo" at bounding box center [647, 362] width 199 height 14
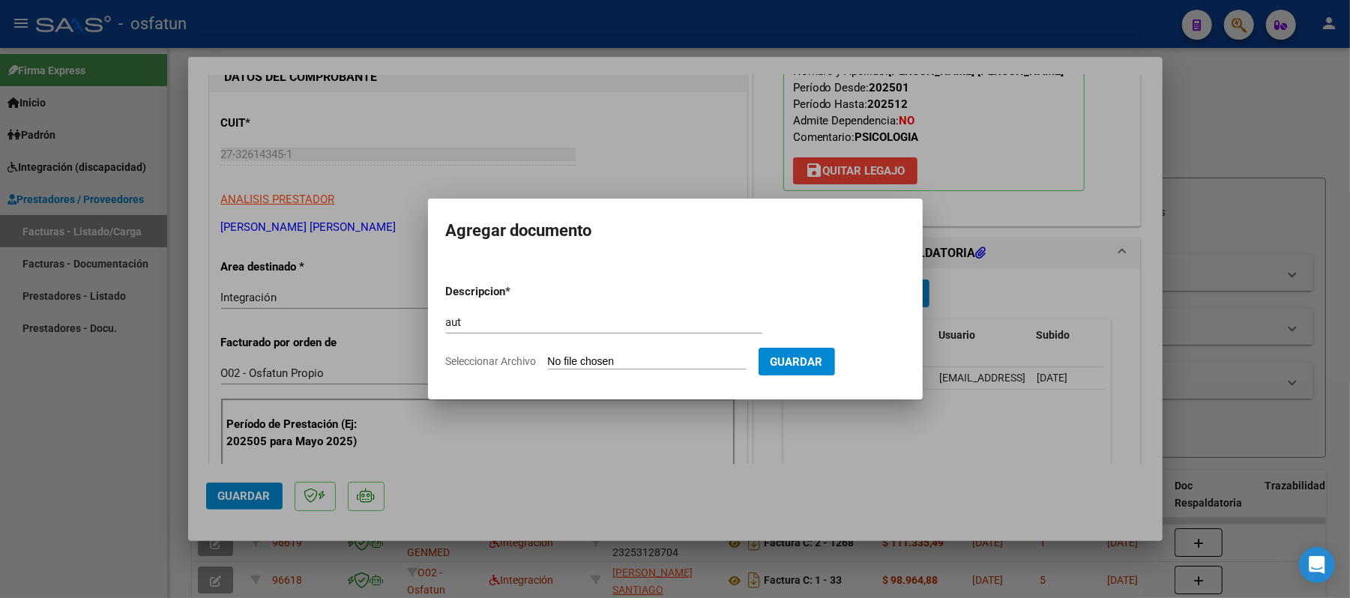
type input "C:\fakepath\AUT.pdf"
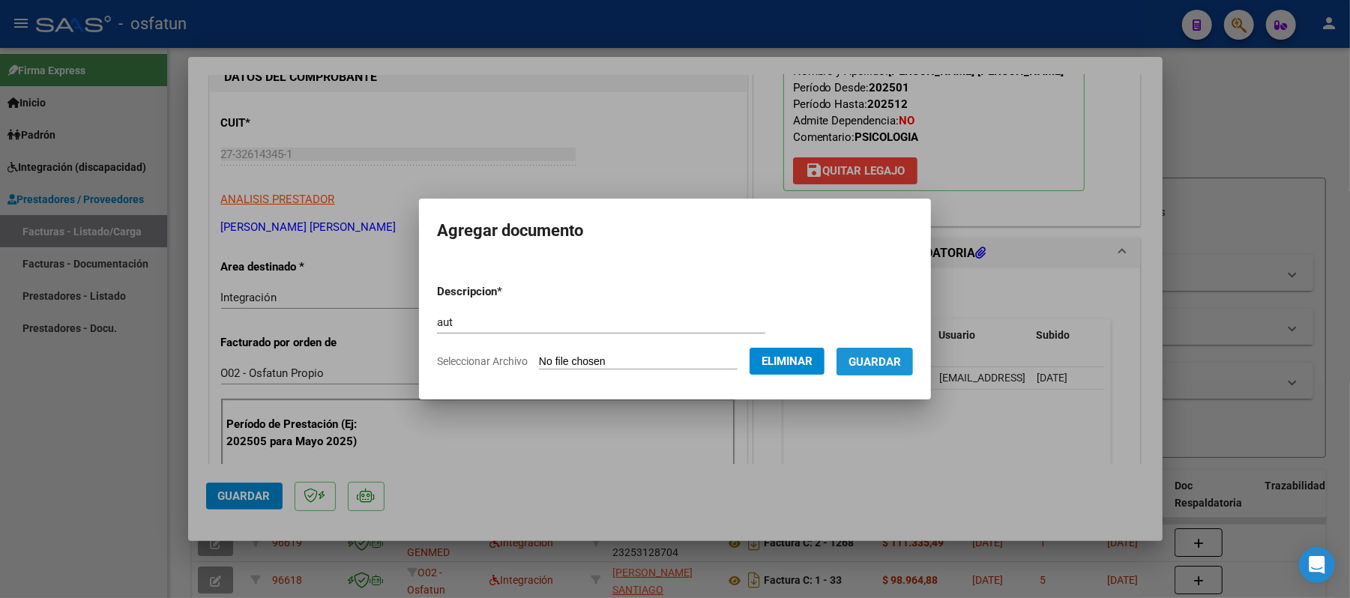
click at [891, 364] on span "Guardar" at bounding box center [875, 361] width 52 height 13
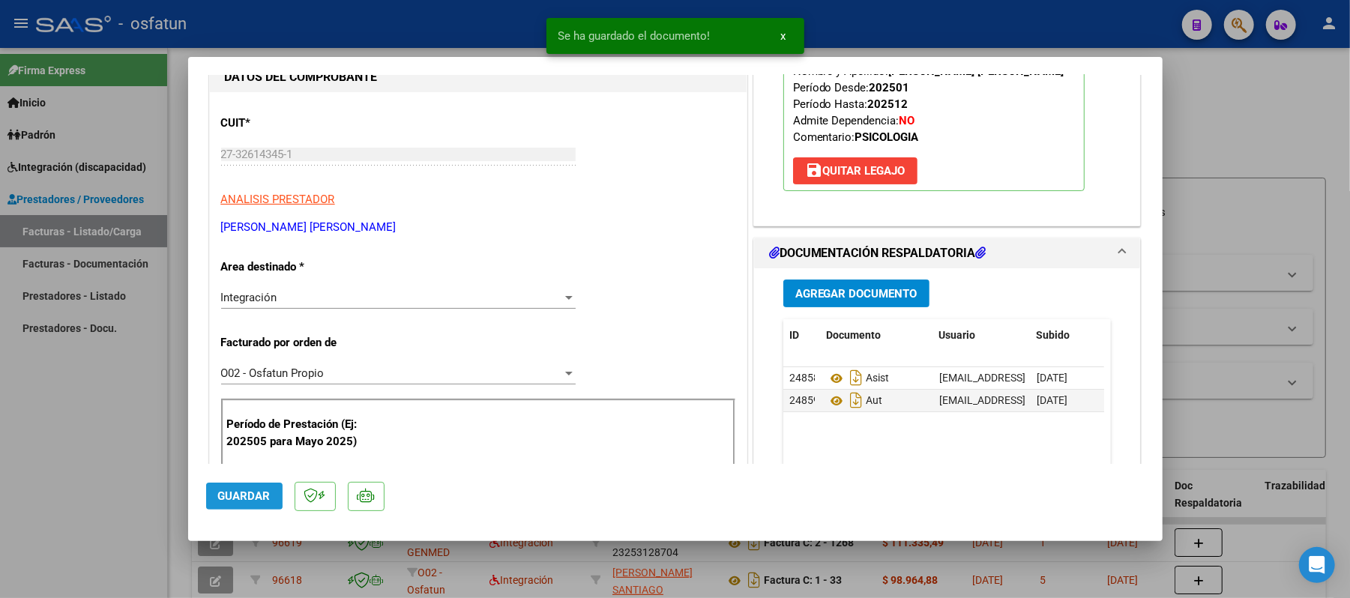
click at [241, 495] on span "Guardar" at bounding box center [244, 496] width 52 height 13
click at [1251, 133] on div at bounding box center [675, 299] width 1350 height 598
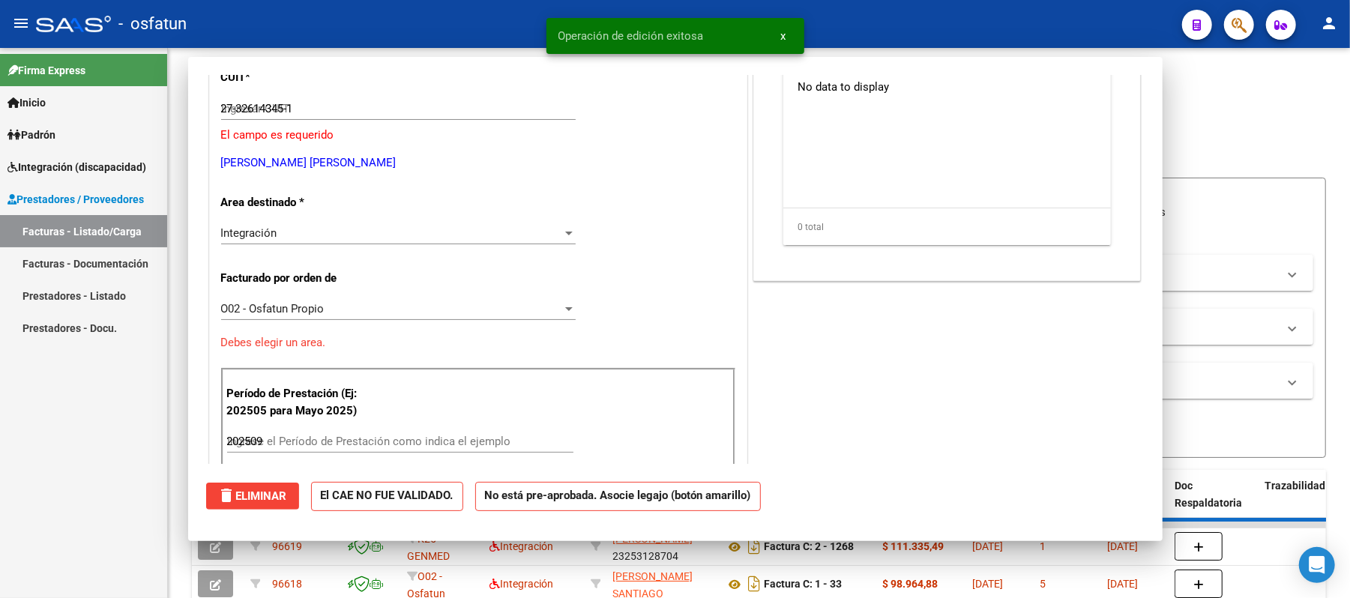
type input "$ 0,00"
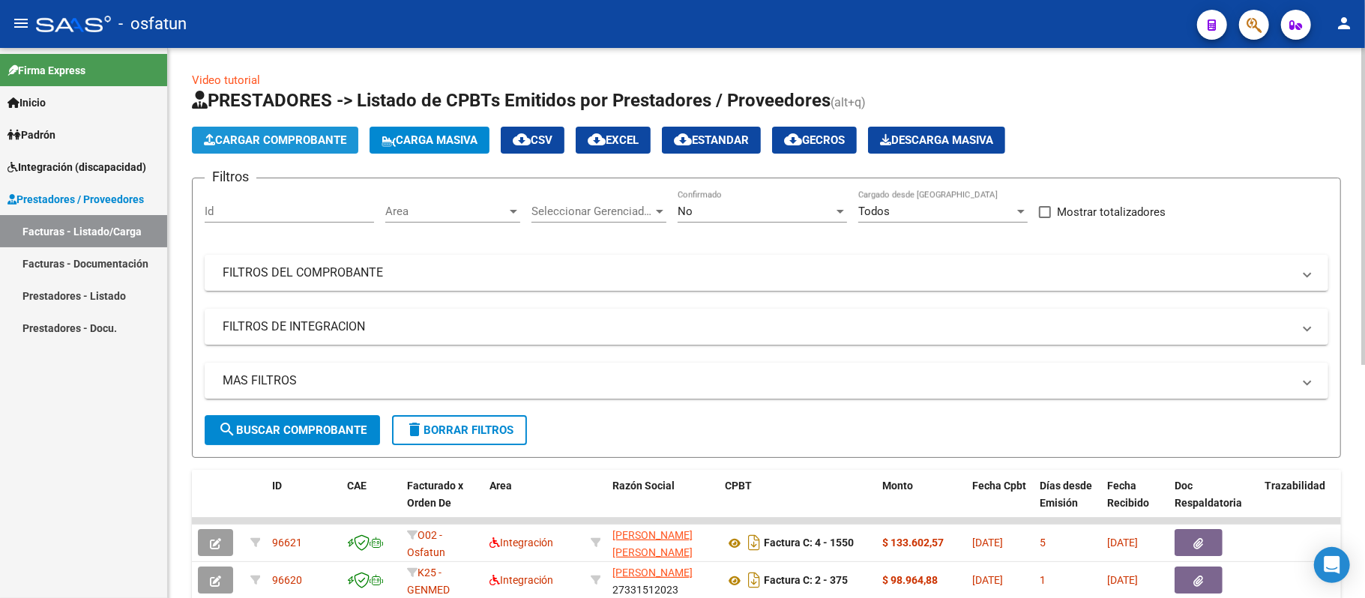
click at [289, 136] on span "Cargar Comprobante" at bounding box center [275, 139] width 142 height 13
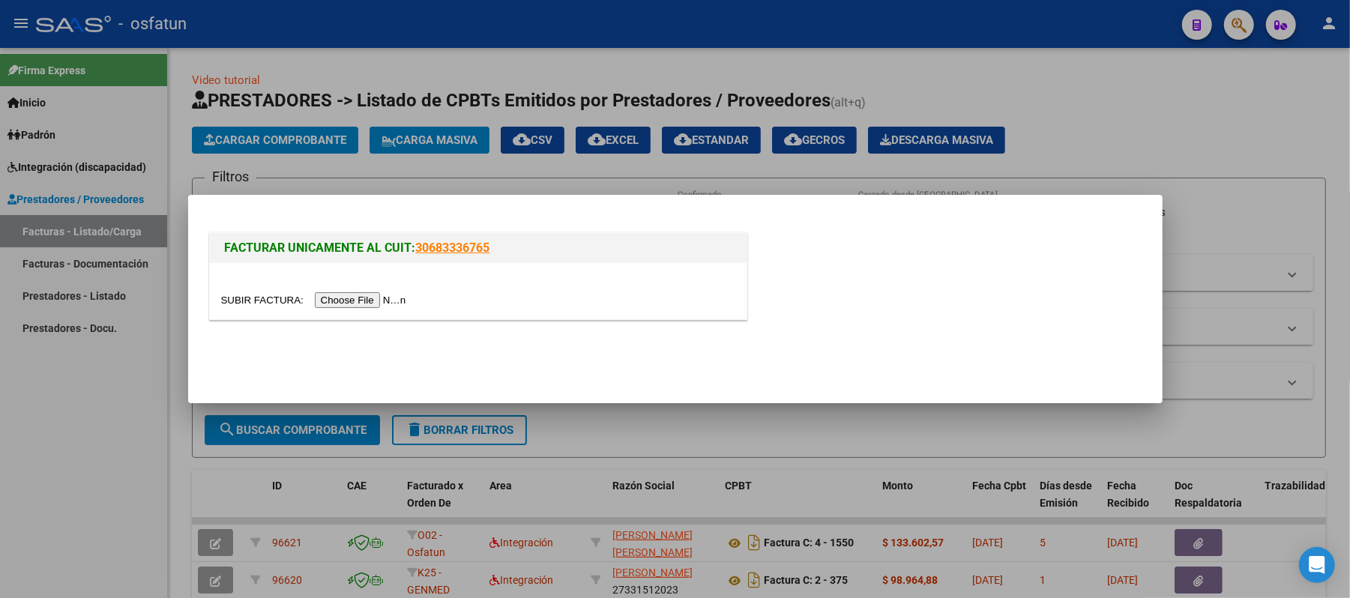
click at [361, 300] on input "file" at bounding box center [316, 300] width 190 height 16
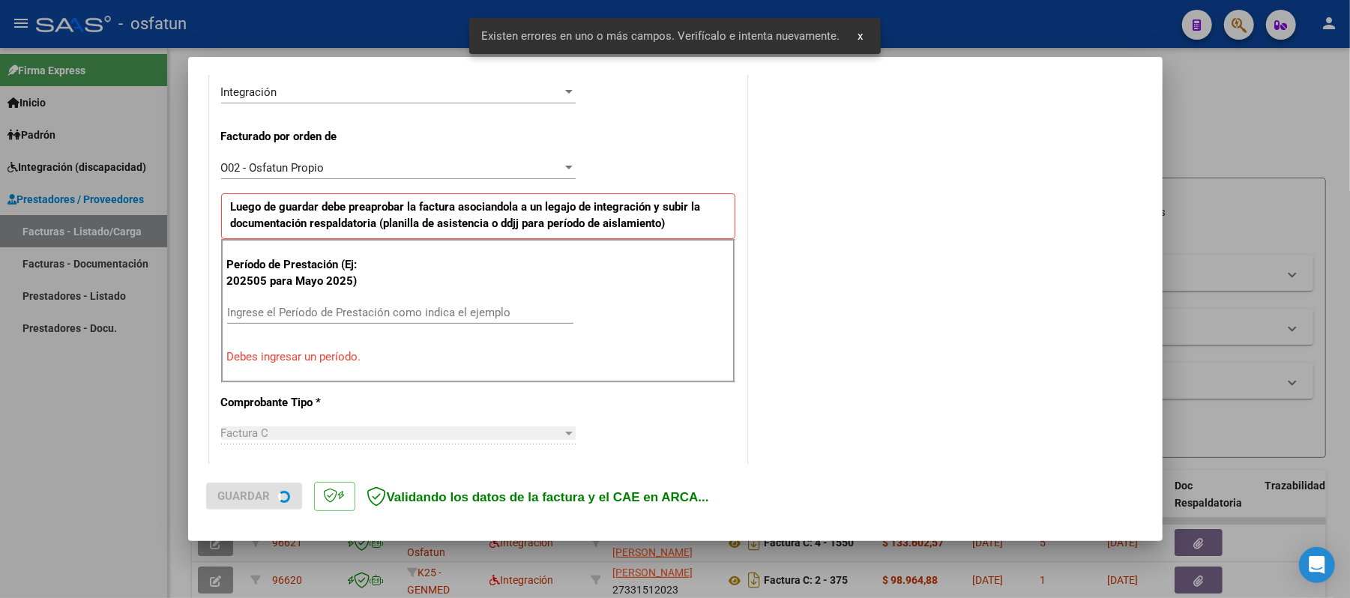
scroll to position [406, 0]
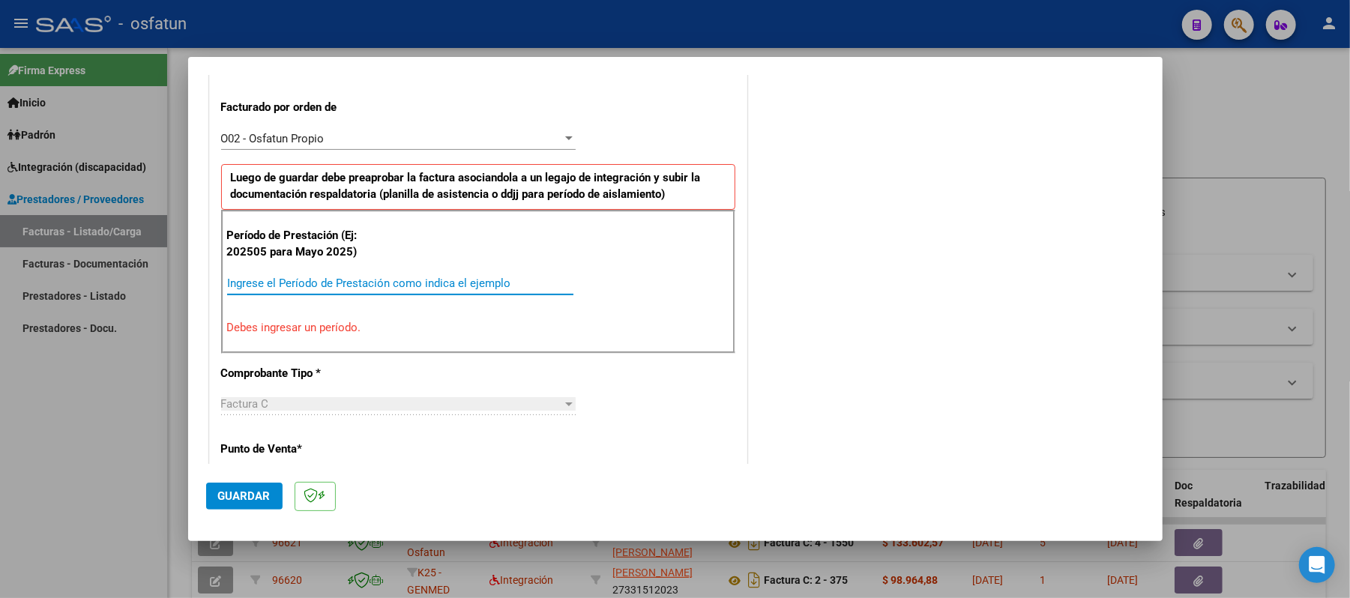
click at [400, 279] on input "Ingrese el Período de Prestación como indica el ejemplo" at bounding box center [400, 283] width 346 height 13
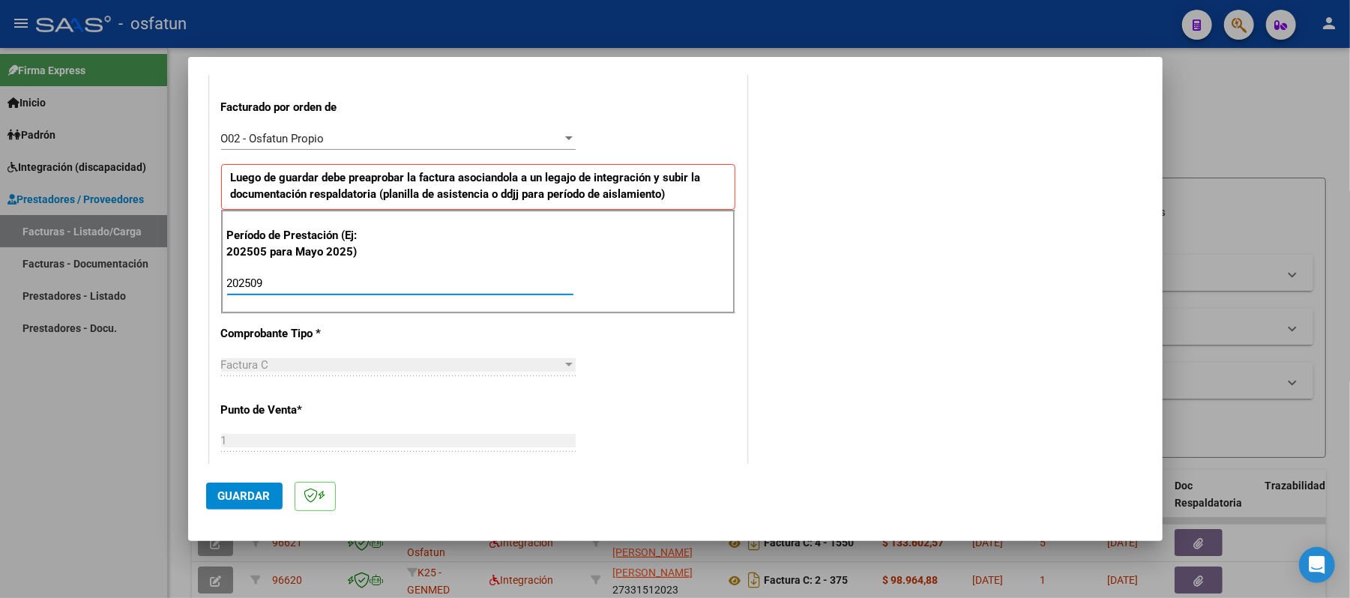
type input "202509"
click at [226, 498] on span "Guardar" at bounding box center [244, 496] width 52 height 13
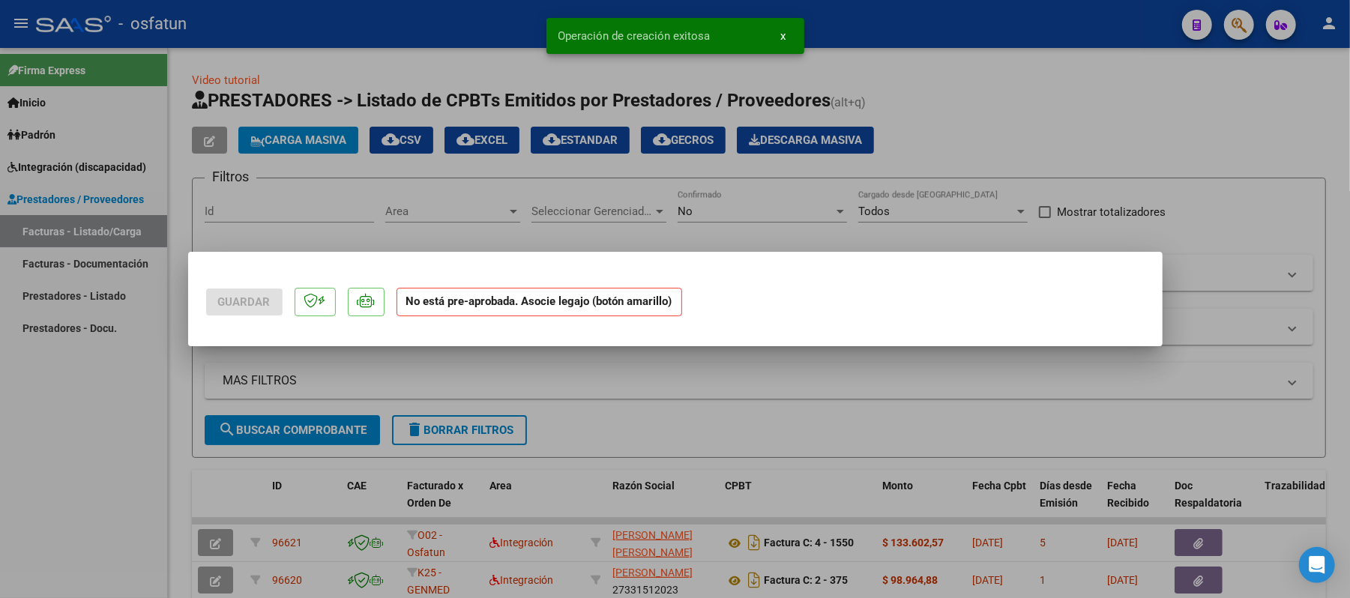
scroll to position [0, 0]
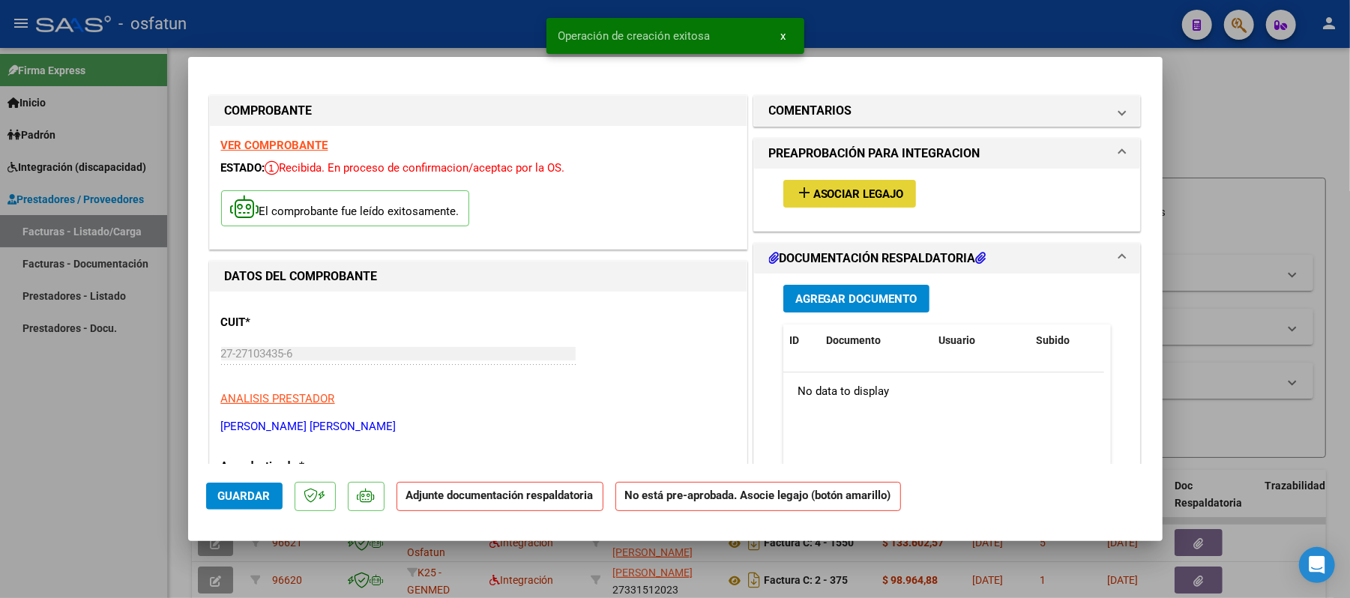
click at [880, 190] on span "Asociar Legajo" at bounding box center [859, 193] width 91 height 13
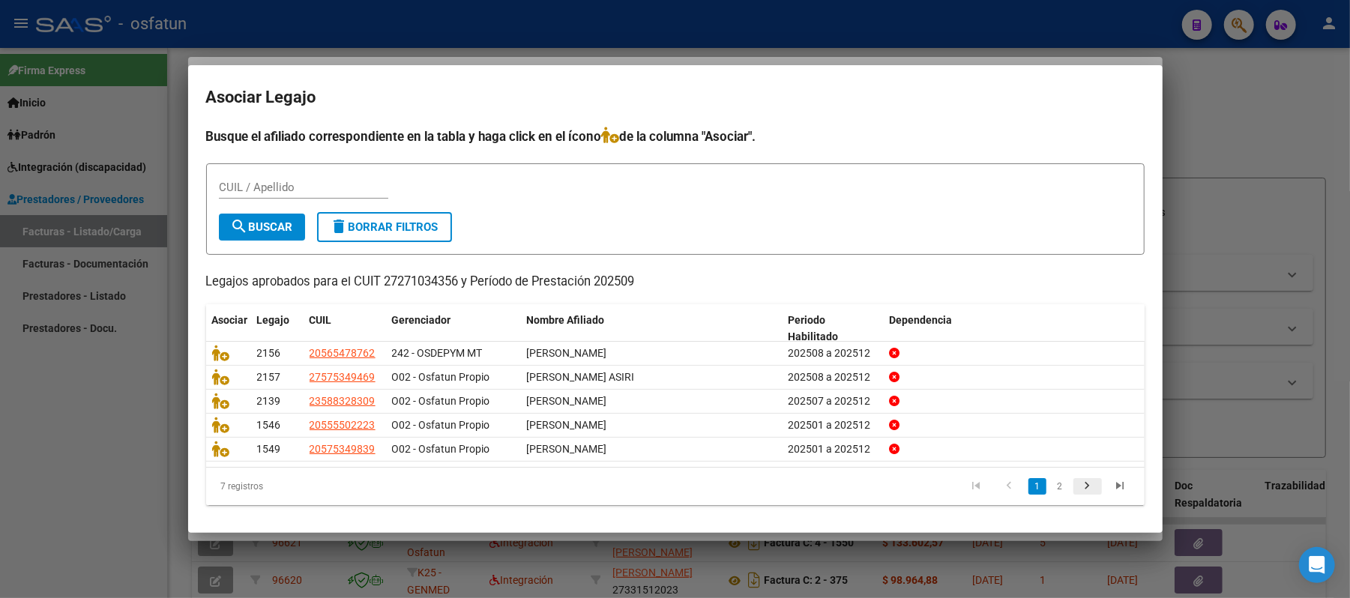
click at [1078, 483] on icon "go to next page" at bounding box center [1087, 488] width 19 height 18
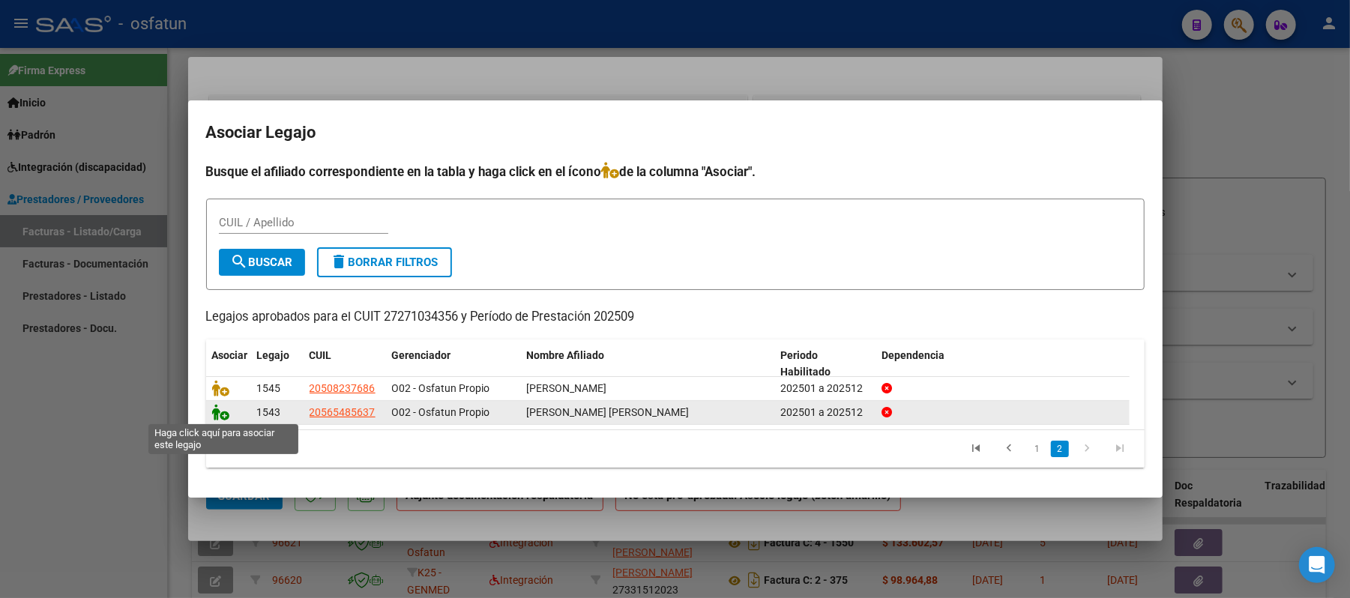
click at [216, 415] on icon at bounding box center [221, 412] width 18 height 16
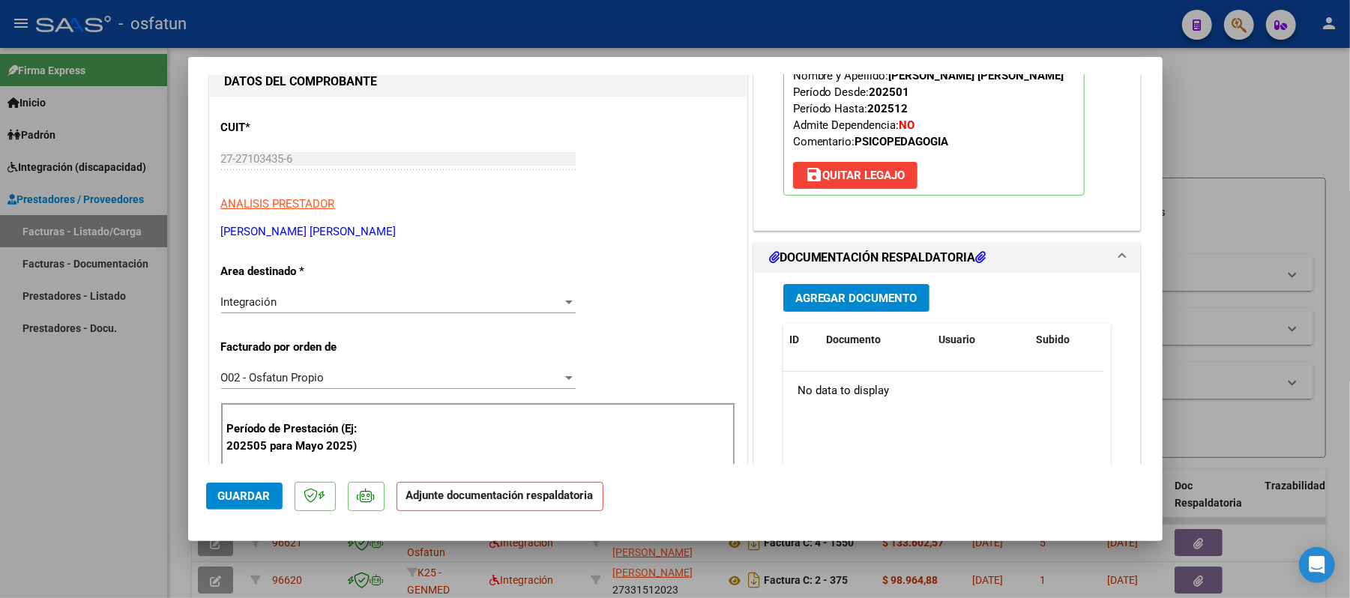
scroll to position [199, 0]
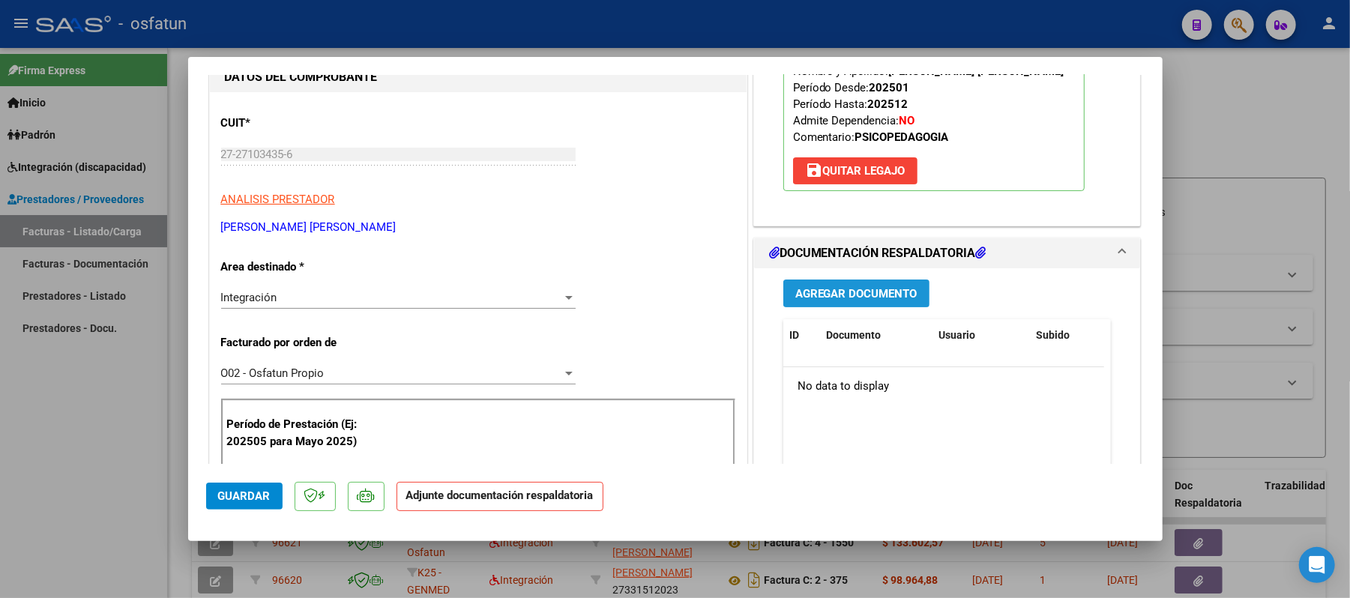
click at [838, 286] on span "Agregar Documento" at bounding box center [857, 292] width 122 height 13
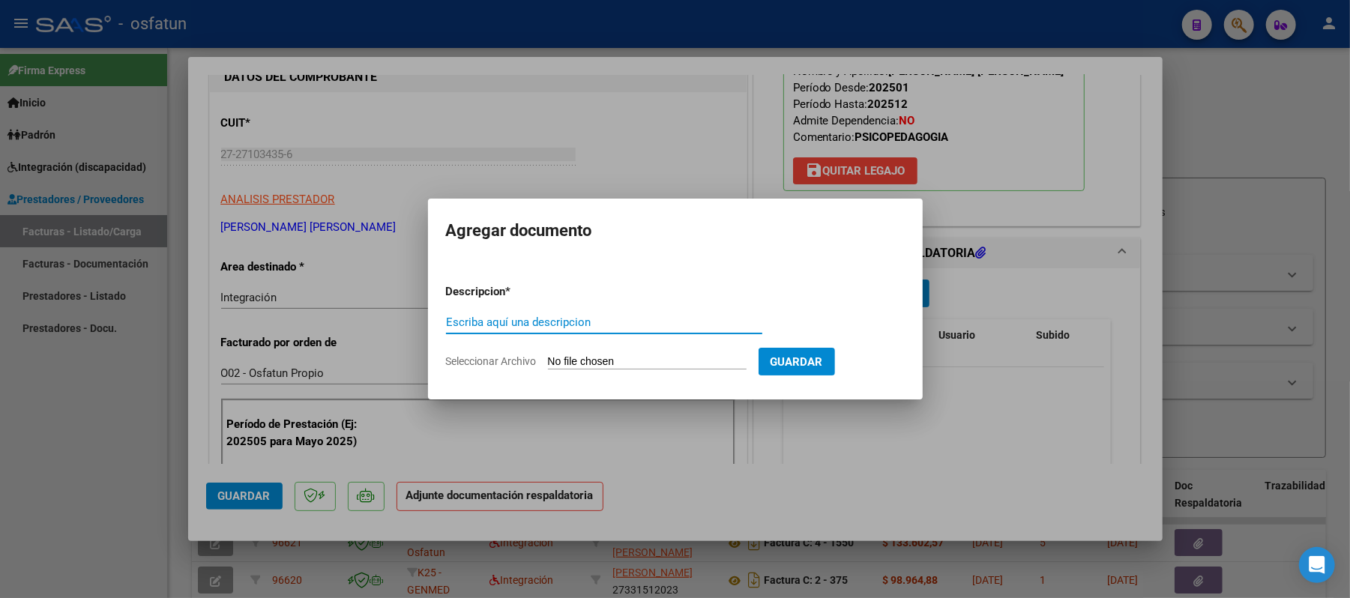
click at [717, 316] on input "Escriba aquí una descripcion" at bounding box center [604, 322] width 316 height 13
type input "asist"
click at [630, 364] on input "Seleccionar Archivo" at bounding box center [647, 362] width 199 height 14
type input "C:\fakepath\ASIST.pdf"
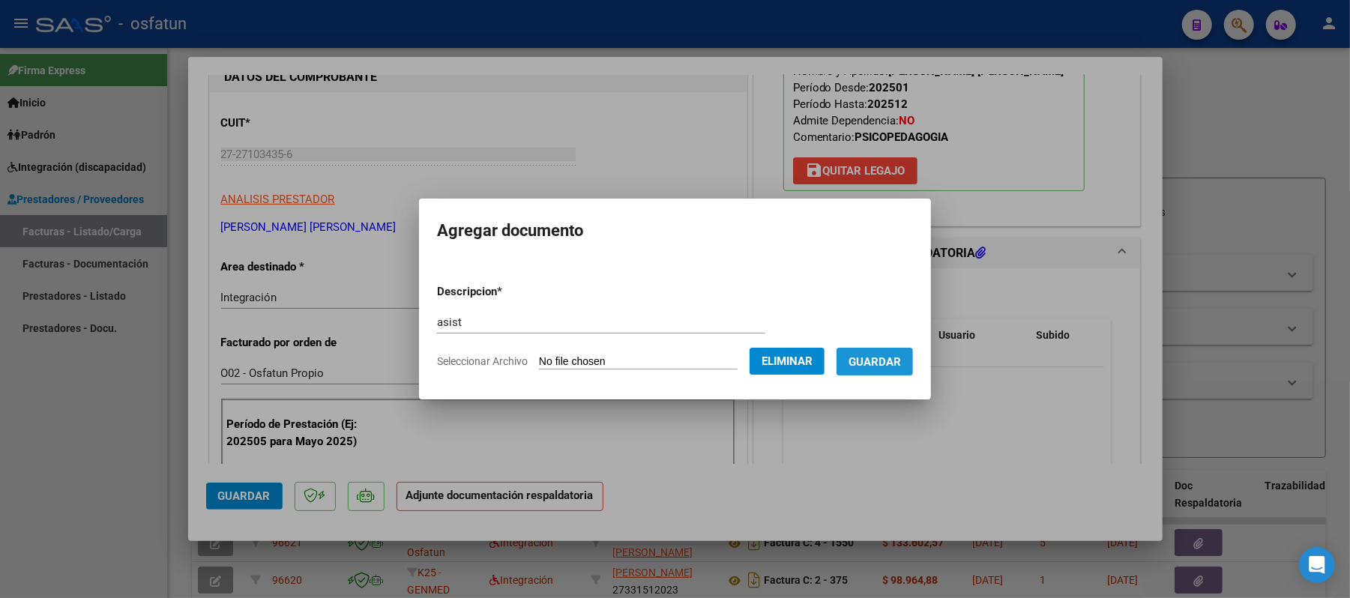
click at [897, 363] on span "Guardar" at bounding box center [875, 361] width 52 height 13
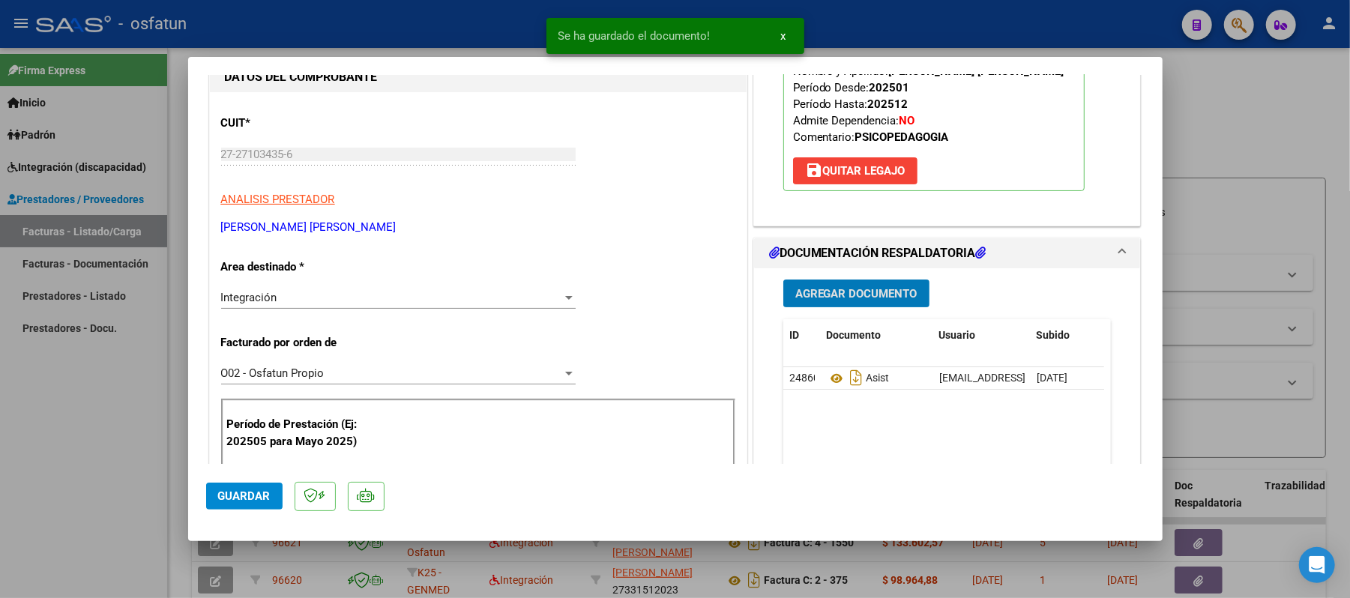
click at [853, 301] on button "Agregar Documento" at bounding box center [857, 294] width 146 height 28
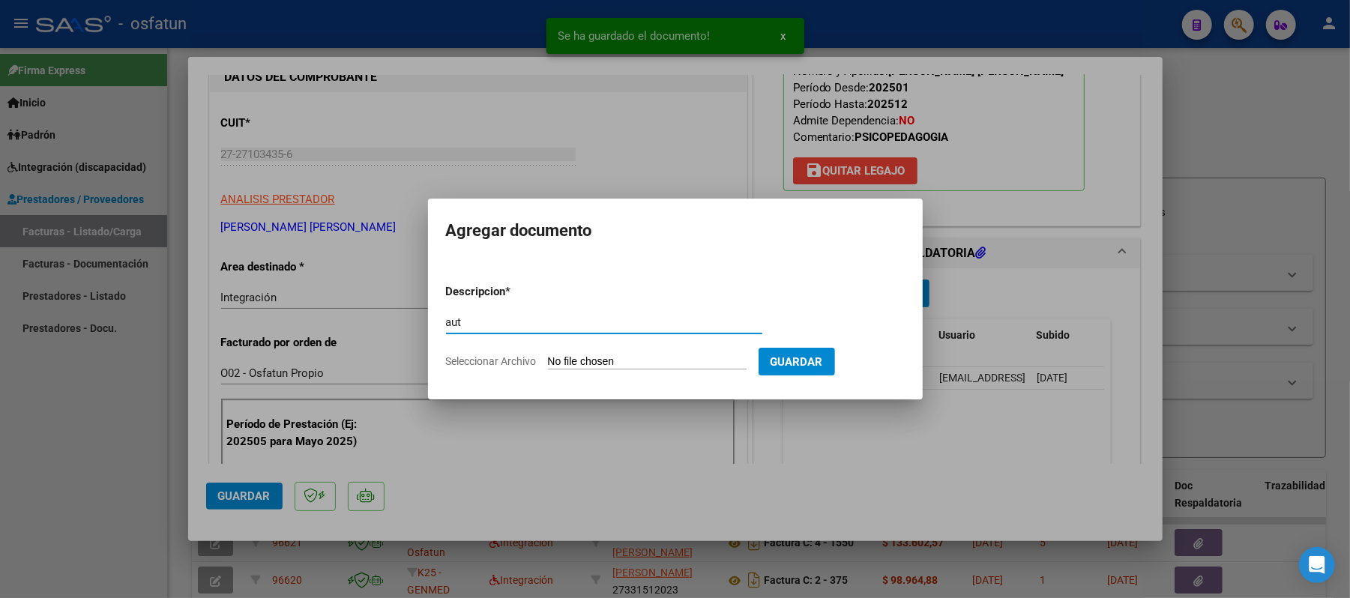
type input "aut"
click at [642, 358] on input "Seleccionar Archivo" at bounding box center [647, 362] width 199 height 14
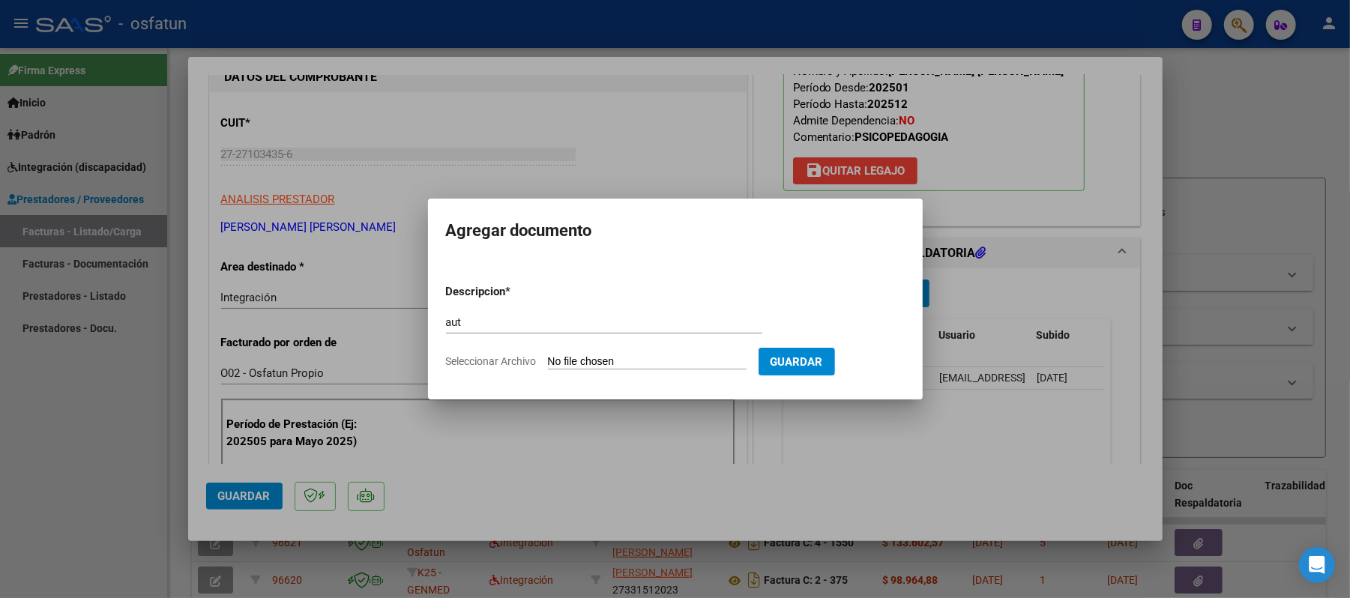
type input "C:\fakepath\AUT.pdf"
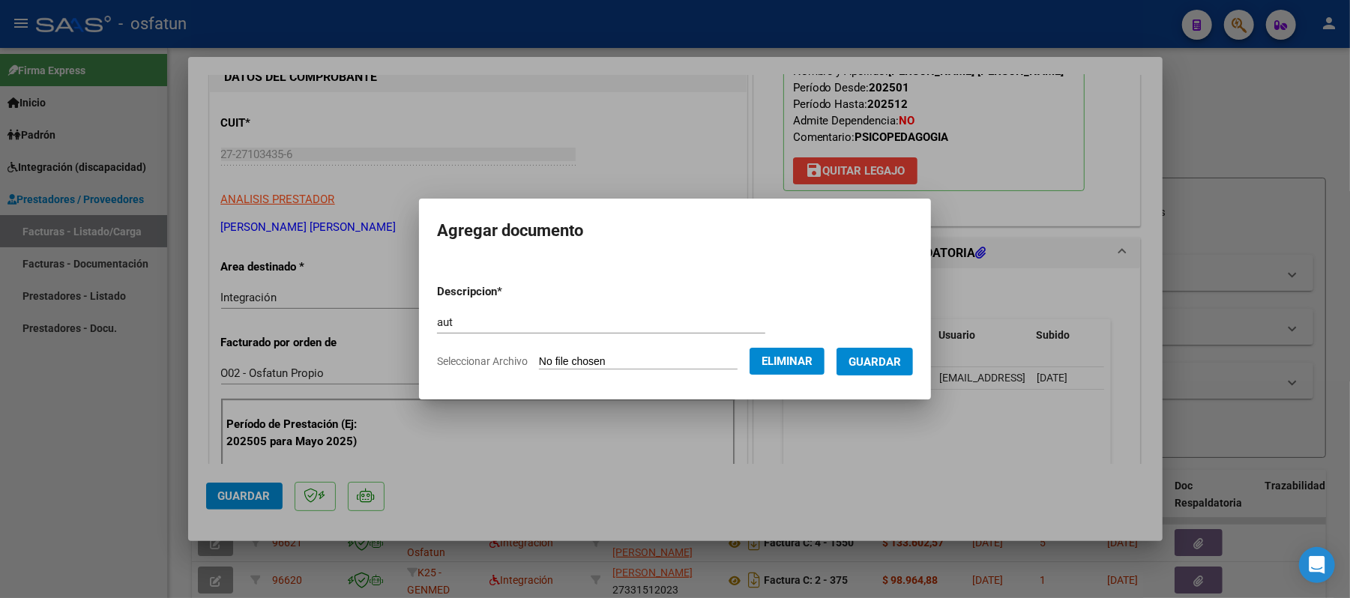
click at [894, 358] on span "Guardar" at bounding box center [875, 361] width 52 height 13
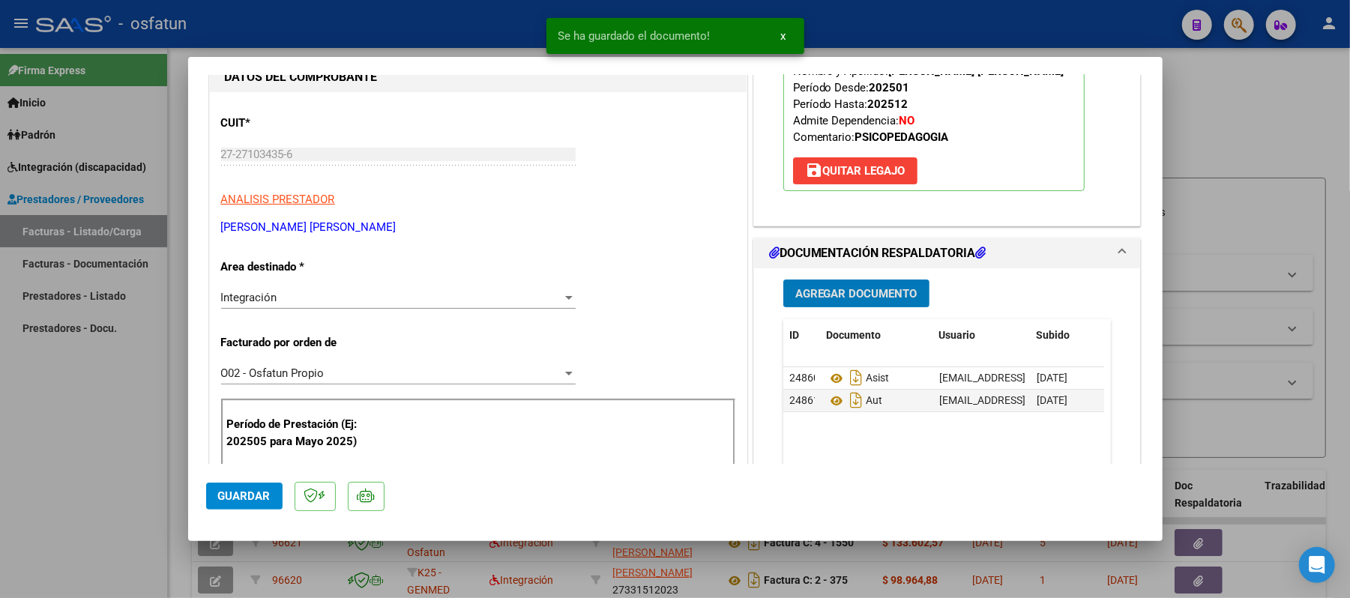
click at [229, 487] on button "Guardar" at bounding box center [244, 496] width 76 height 27
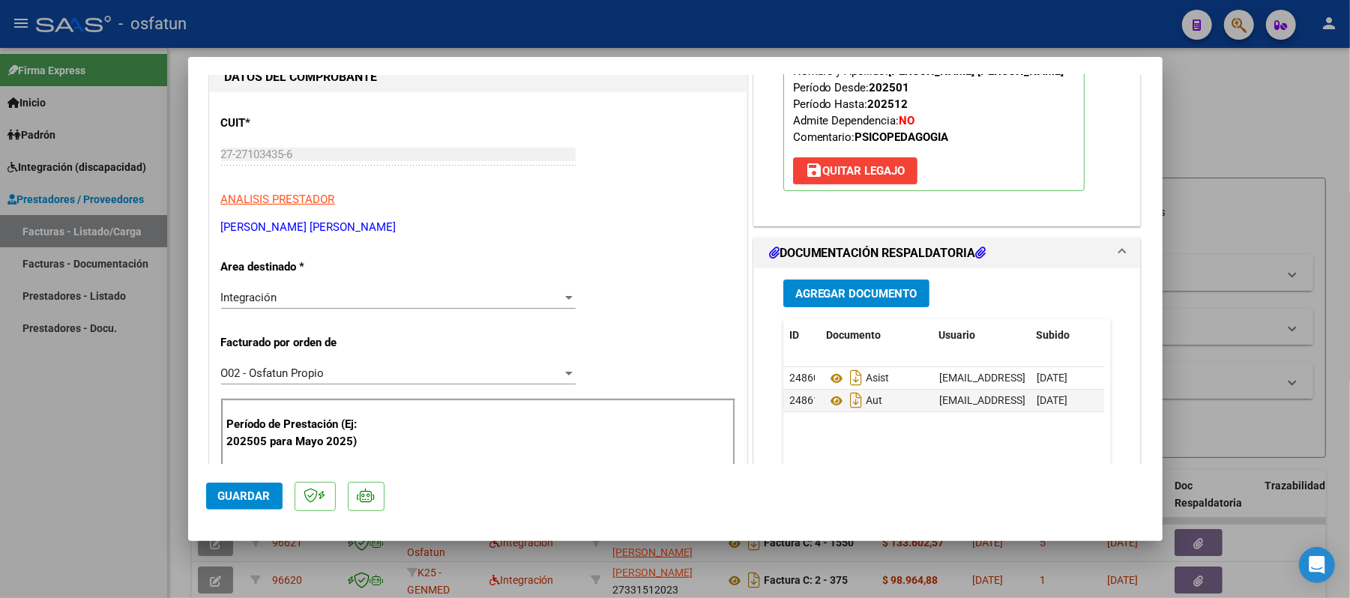
click at [235, 496] on span "Guardar" at bounding box center [244, 496] width 52 height 13
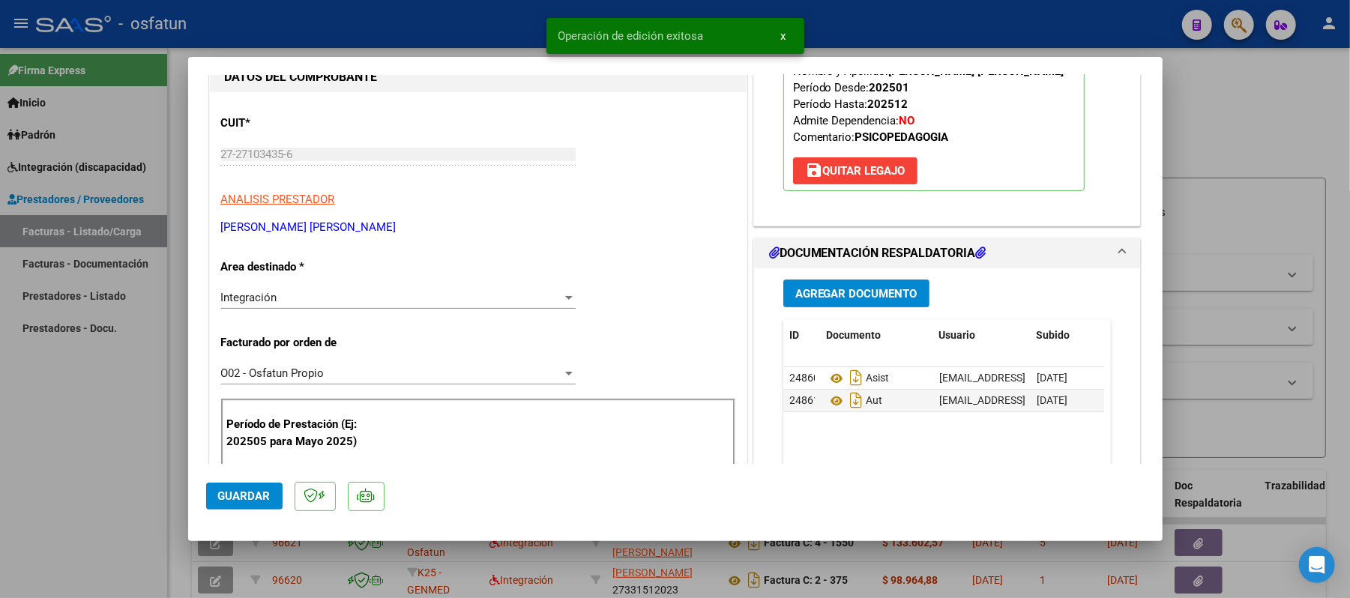
click at [1203, 118] on div at bounding box center [675, 299] width 1350 height 598
type input "$ 0,00"
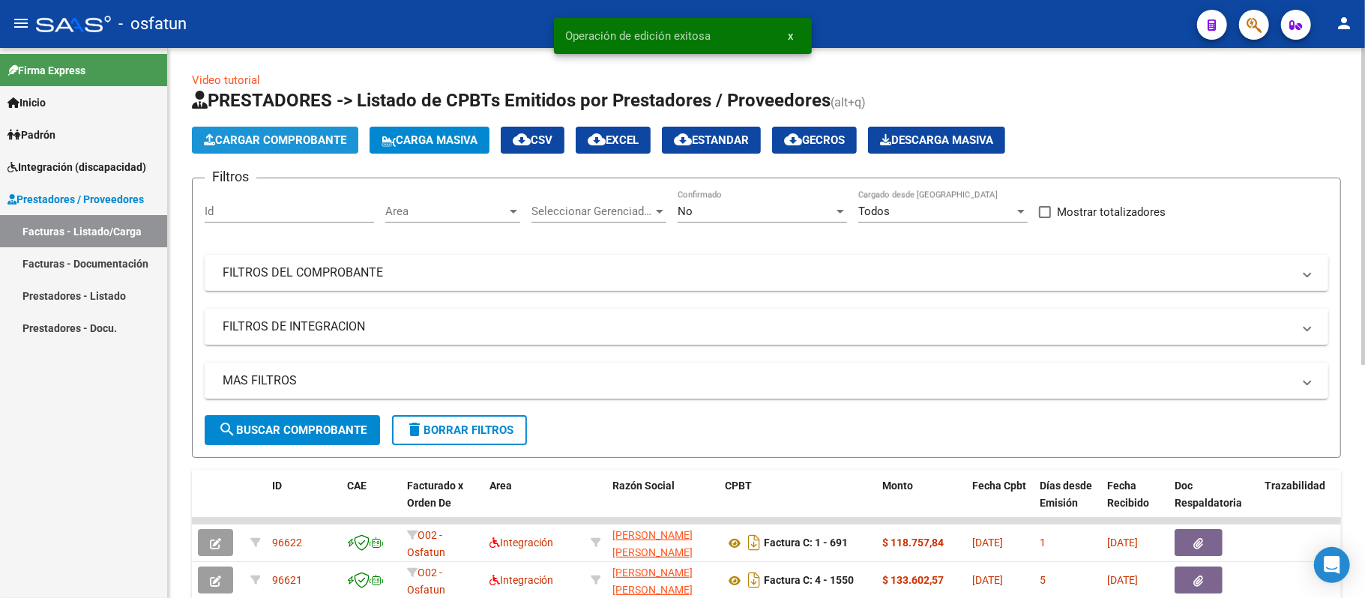
click at [307, 136] on span "Cargar Comprobante" at bounding box center [275, 139] width 142 height 13
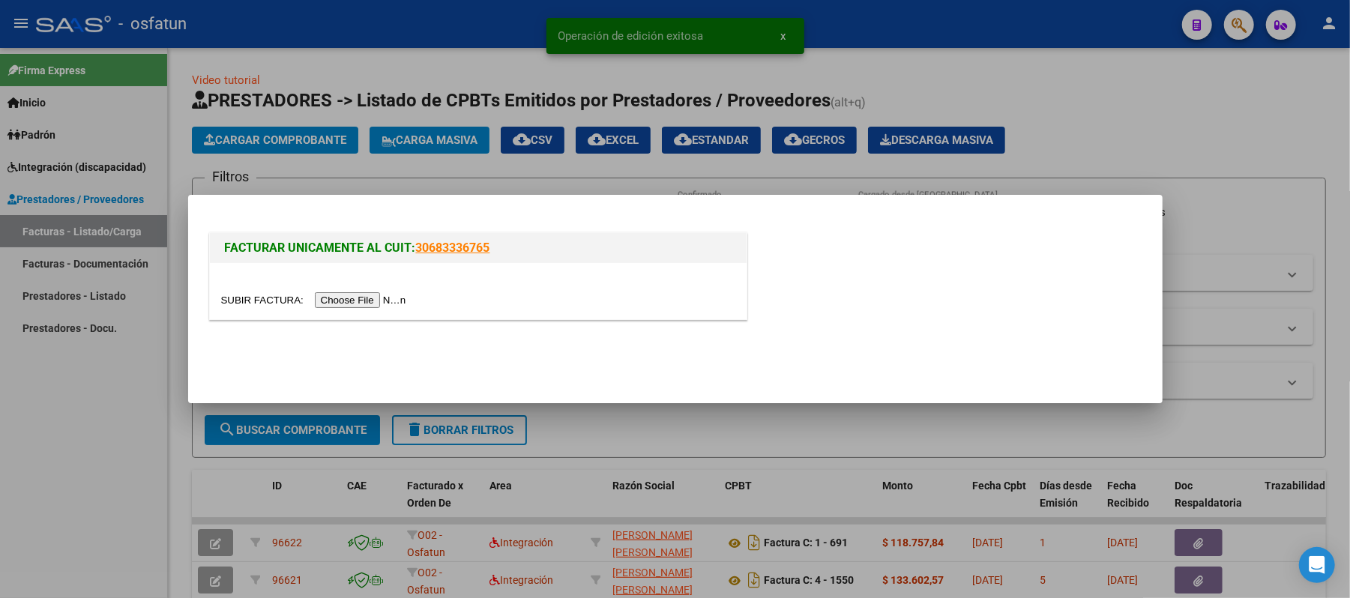
click at [373, 295] on input "file" at bounding box center [316, 300] width 190 height 16
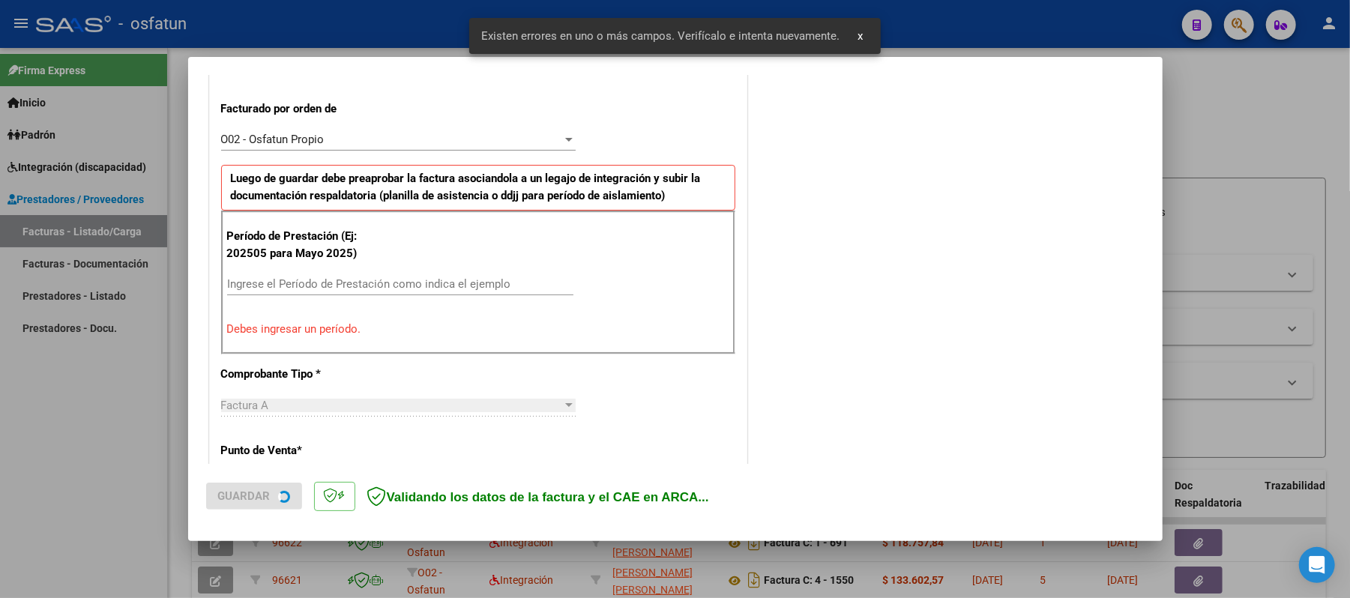
scroll to position [406, 0]
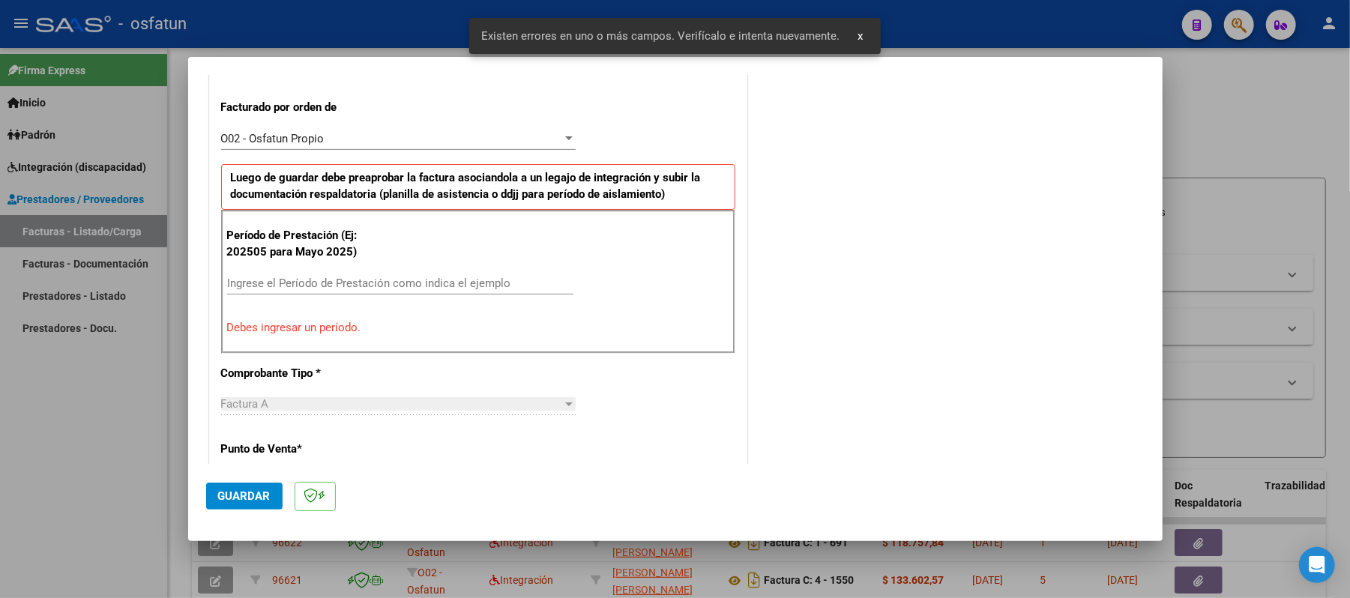
click at [336, 286] on input "Ingrese el Período de Prestación como indica el ejemplo" at bounding box center [400, 283] width 346 height 13
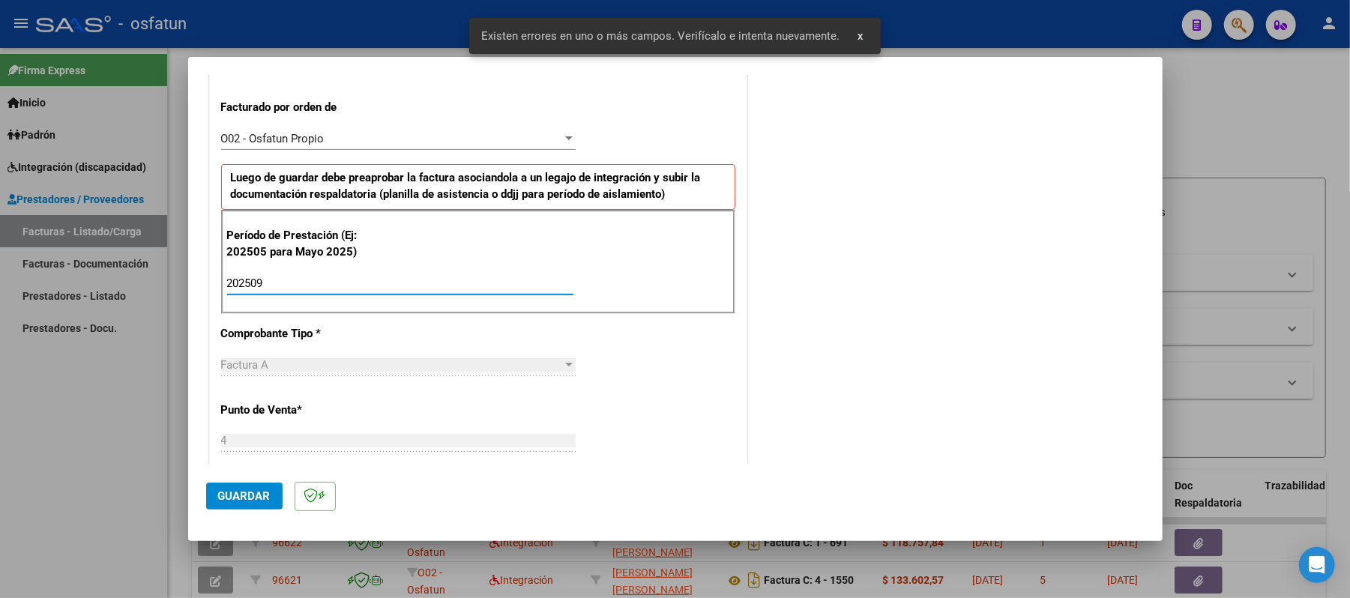
type input "202509"
click at [228, 496] on span "Guardar" at bounding box center [244, 496] width 52 height 13
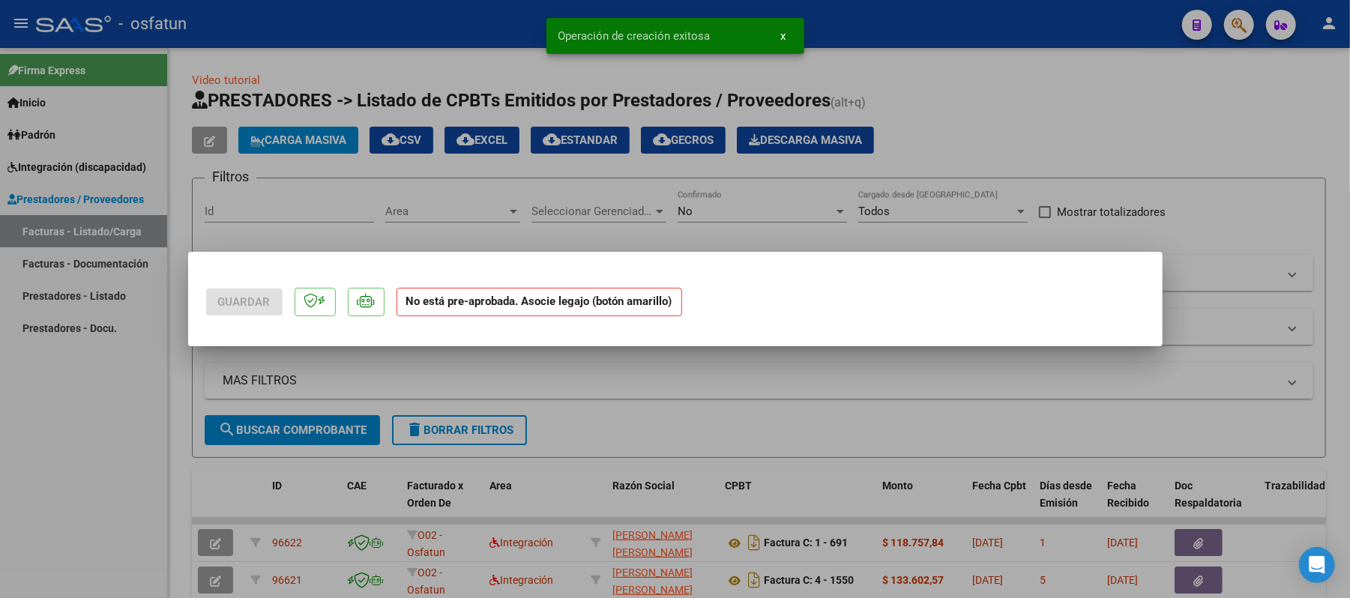
scroll to position [0, 0]
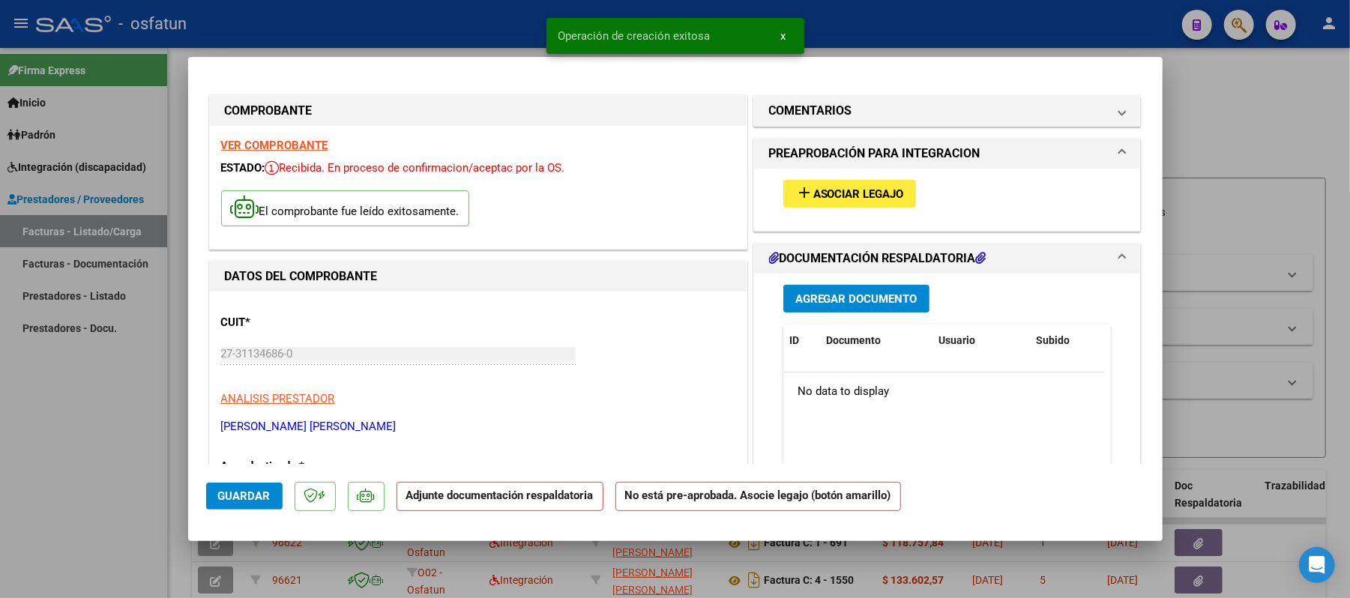
click at [892, 193] on span "Asociar Legajo" at bounding box center [859, 193] width 91 height 13
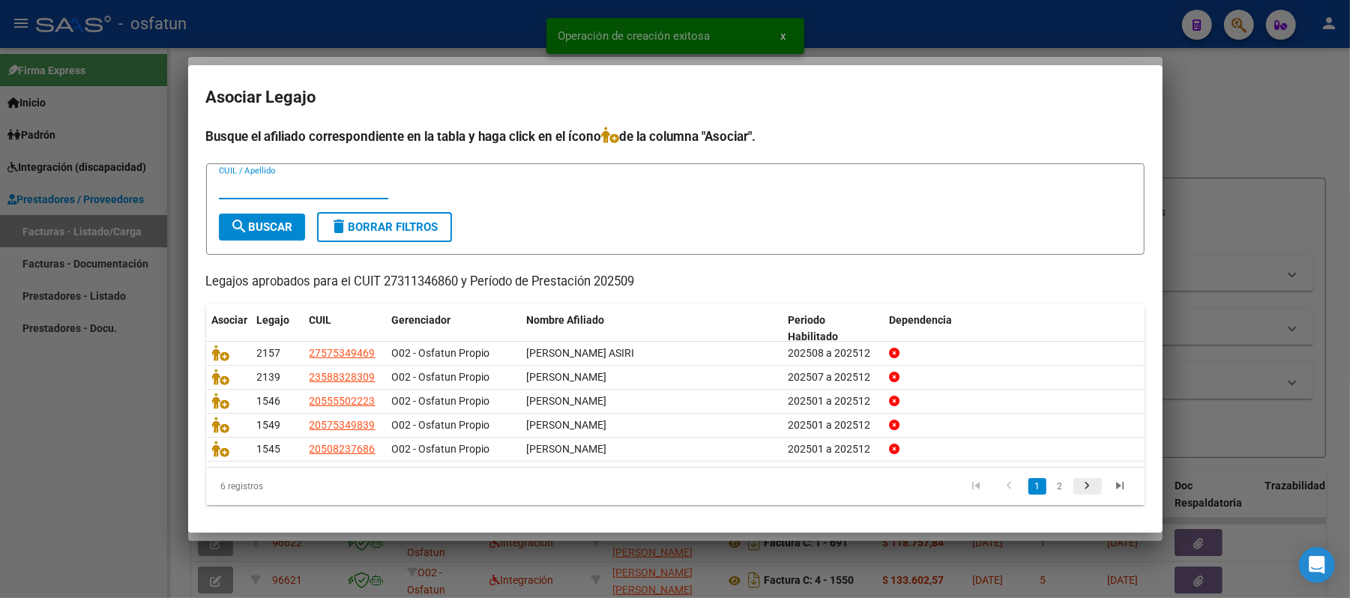
click at [1078, 486] on icon "go to next page" at bounding box center [1087, 488] width 19 height 18
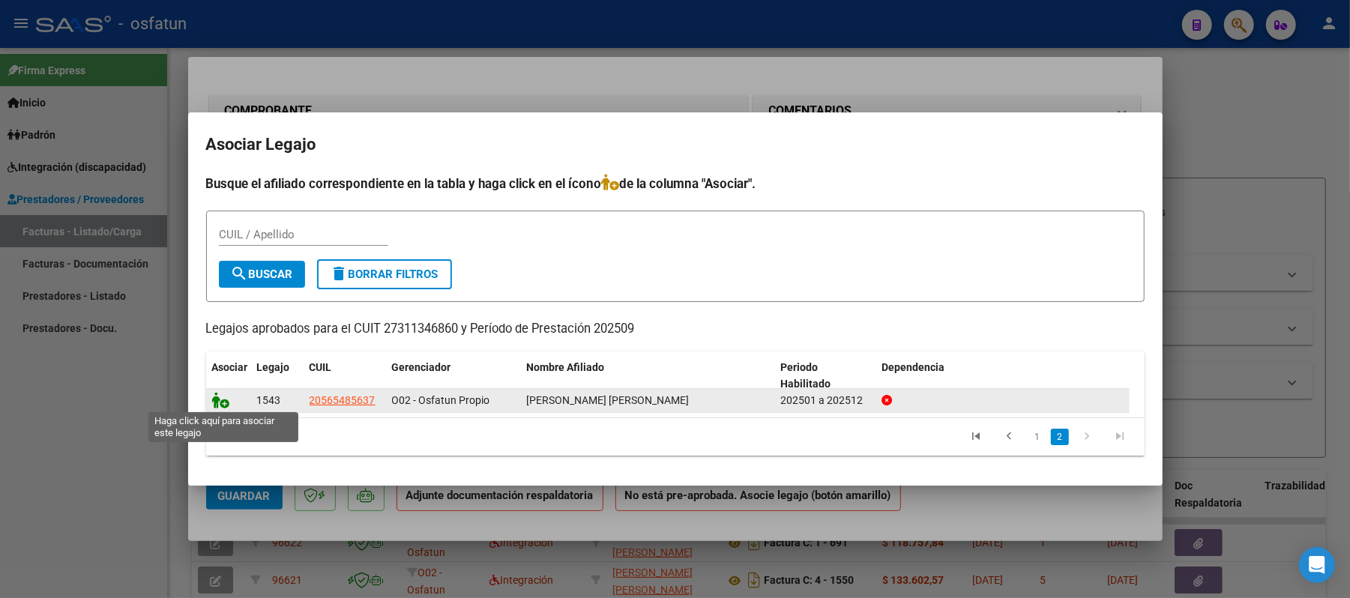
click at [223, 396] on icon at bounding box center [221, 400] width 18 height 16
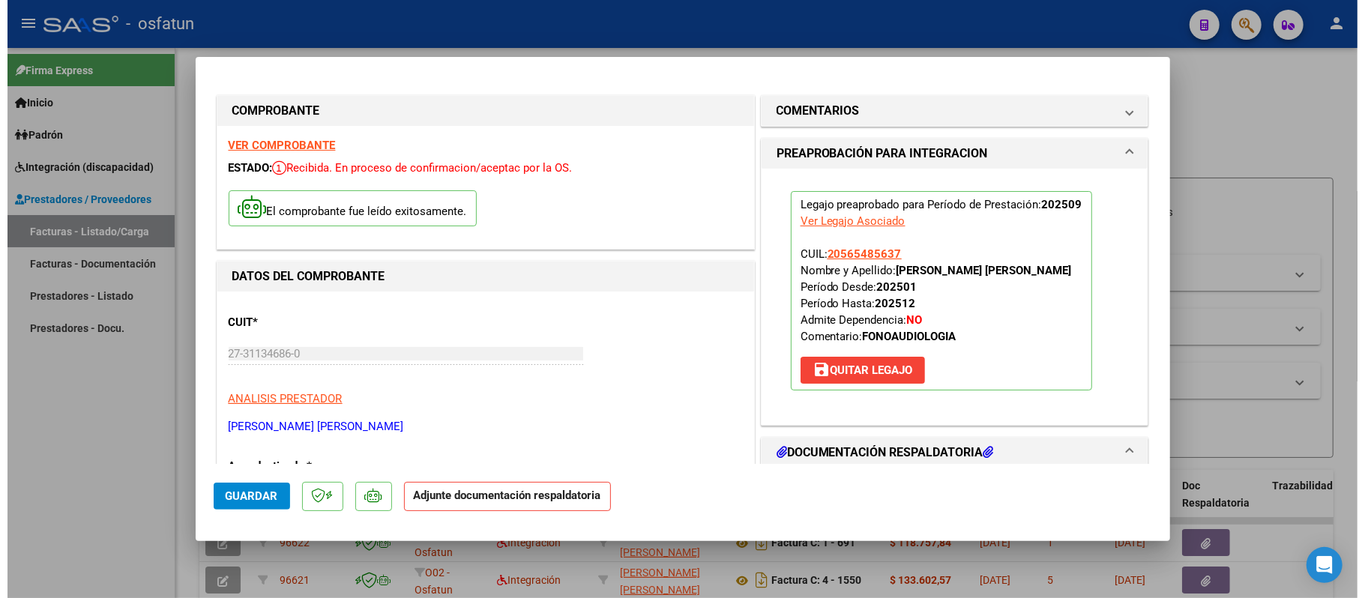
scroll to position [100, 0]
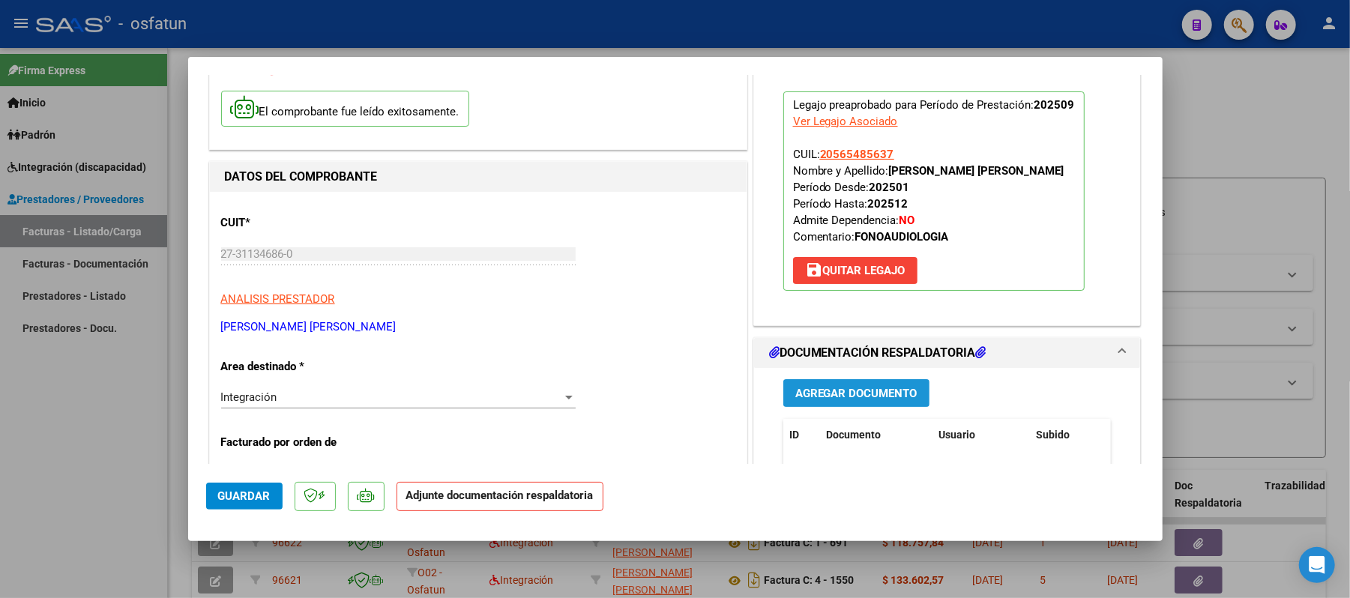
click at [822, 390] on span "Agregar Documento" at bounding box center [857, 393] width 122 height 13
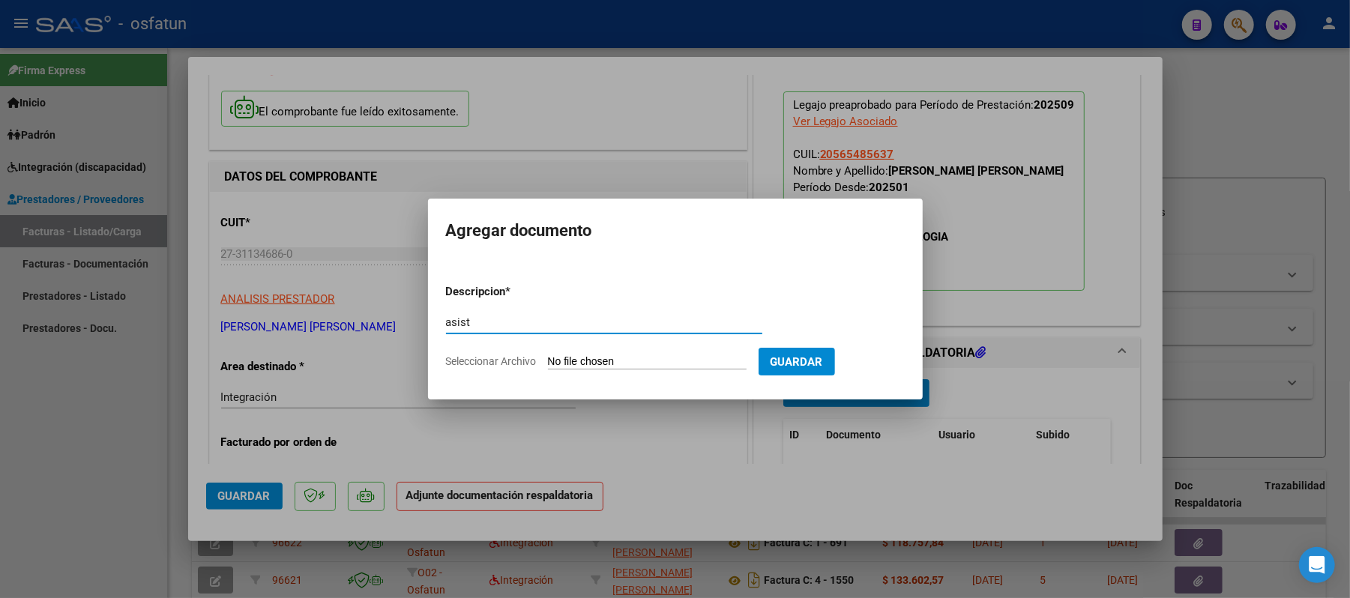
type input "asist"
click at [586, 361] on input "Seleccionar Archivo" at bounding box center [647, 362] width 199 height 14
type input "C:\fakepath\ASIST.pdf"
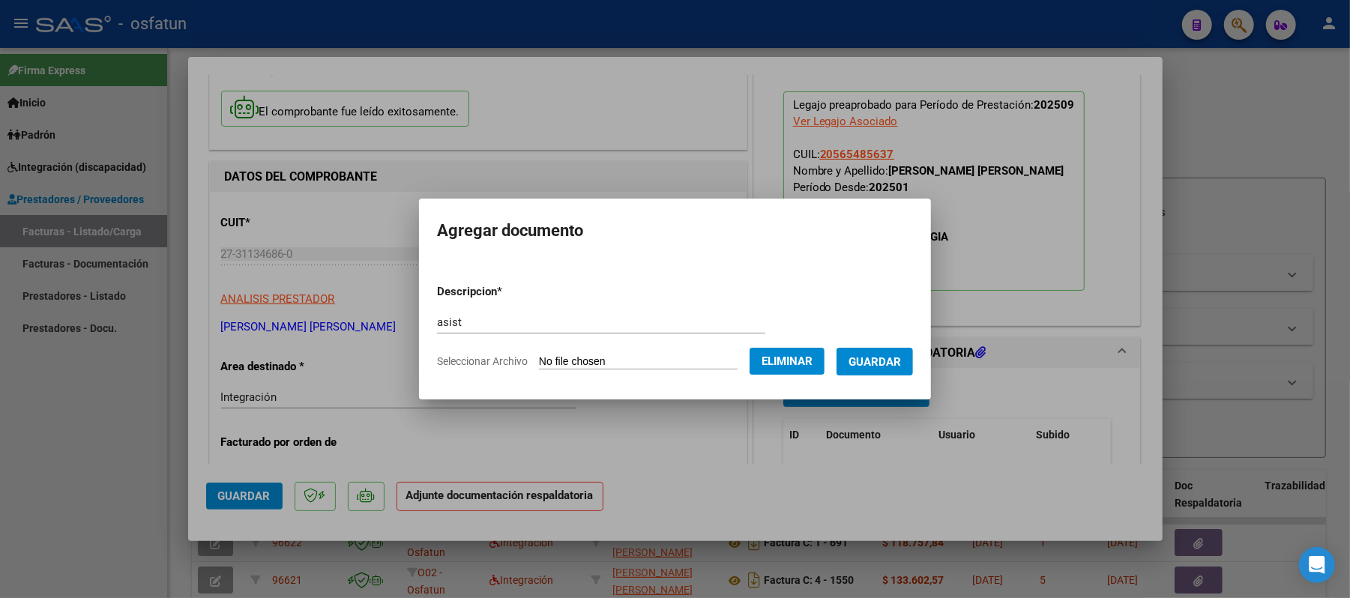
click at [889, 364] on span "Guardar" at bounding box center [875, 361] width 52 height 13
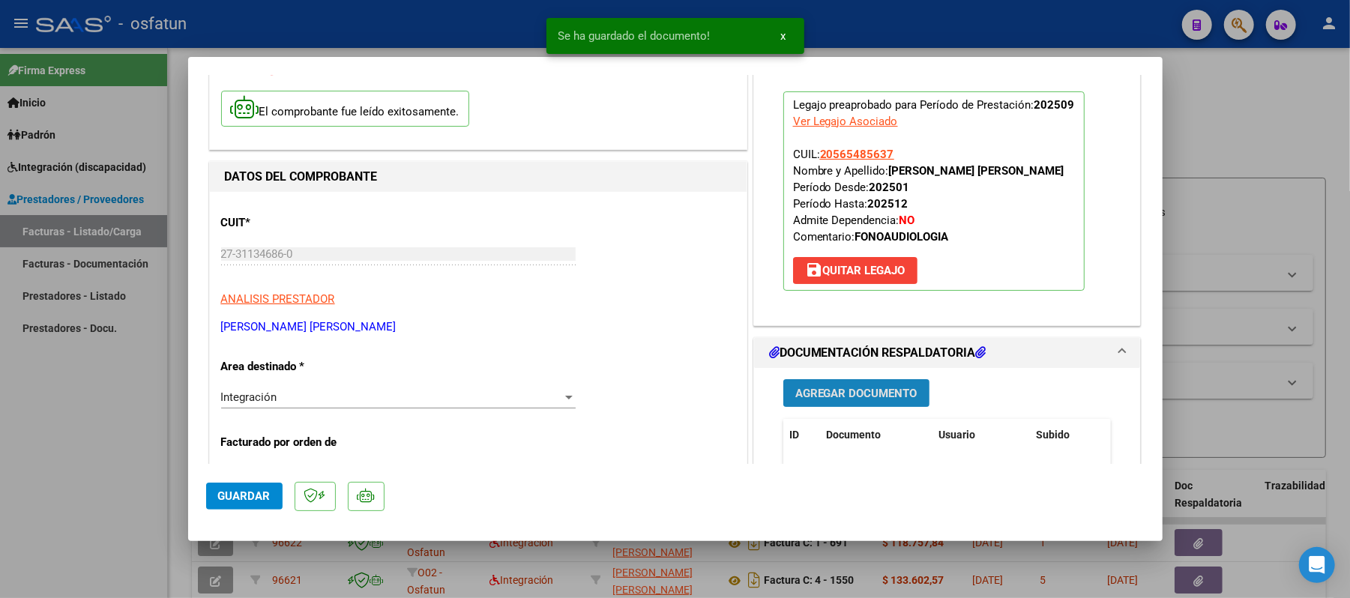
click at [871, 393] on span "Agregar Documento" at bounding box center [857, 393] width 122 height 13
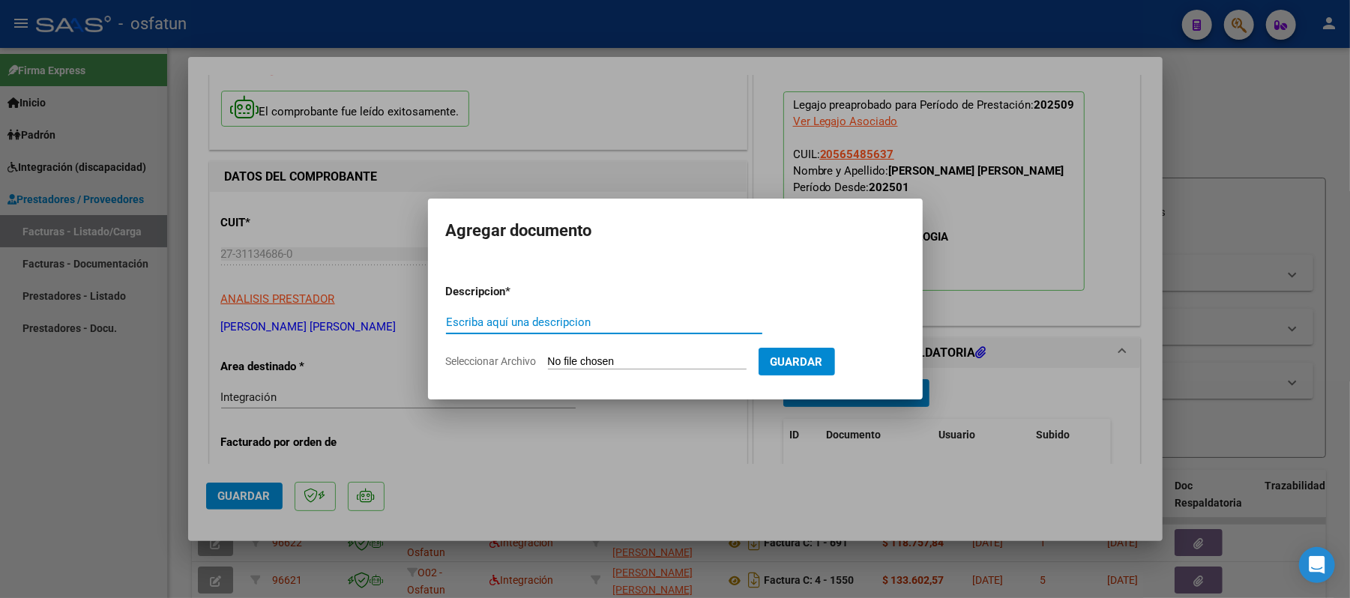
click at [607, 319] on input "Escriba aquí una descripcion" at bounding box center [604, 322] width 316 height 13
type input "aut"
click at [604, 358] on input "Seleccionar Archivo" at bounding box center [647, 362] width 199 height 14
type input "C:\fakepath\AUT.pdf"
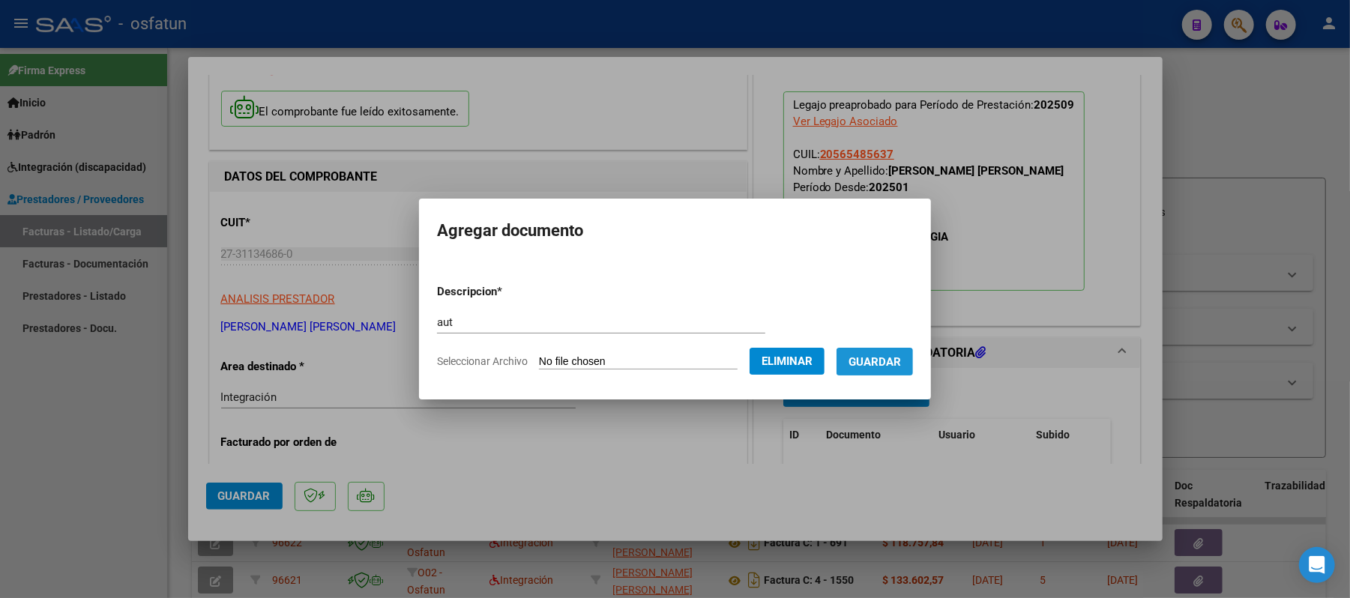
click at [880, 364] on span "Guardar" at bounding box center [875, 361] width 52 height 13
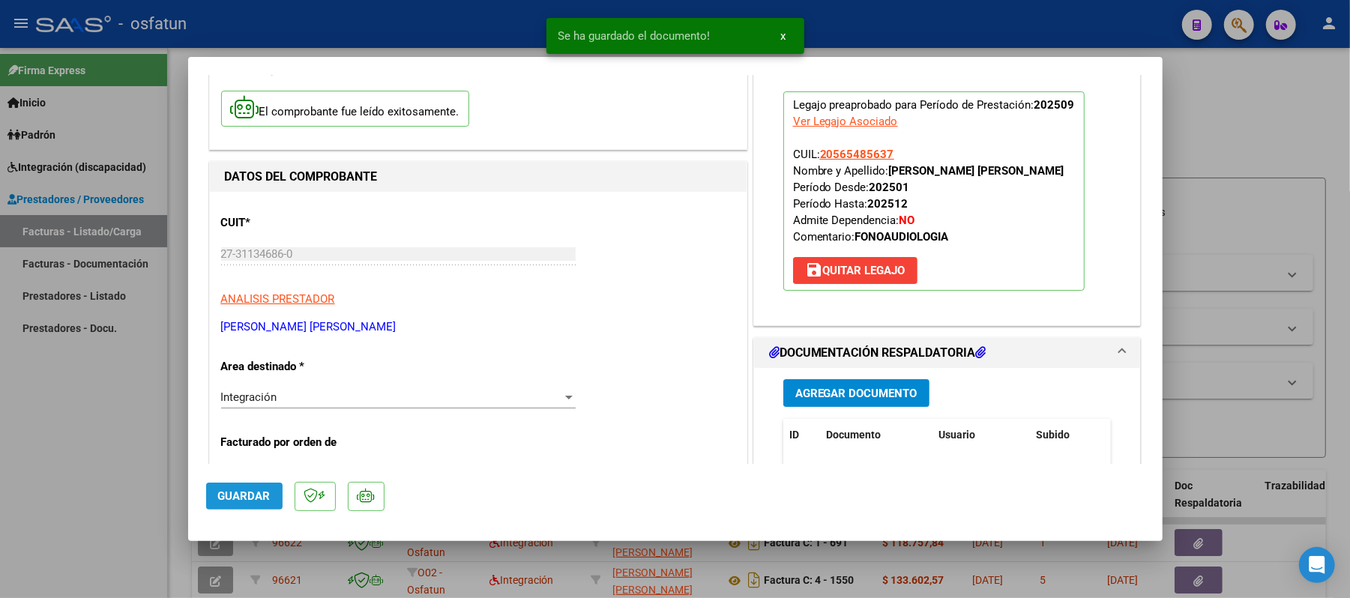
click at [253, 490] on span "Guardar" at bounding box center [244, 496] width 52 height 13
click at [1275, 115] on div at bounding box center [675, 299] width 1350 height 598
type input "$ 0,00"
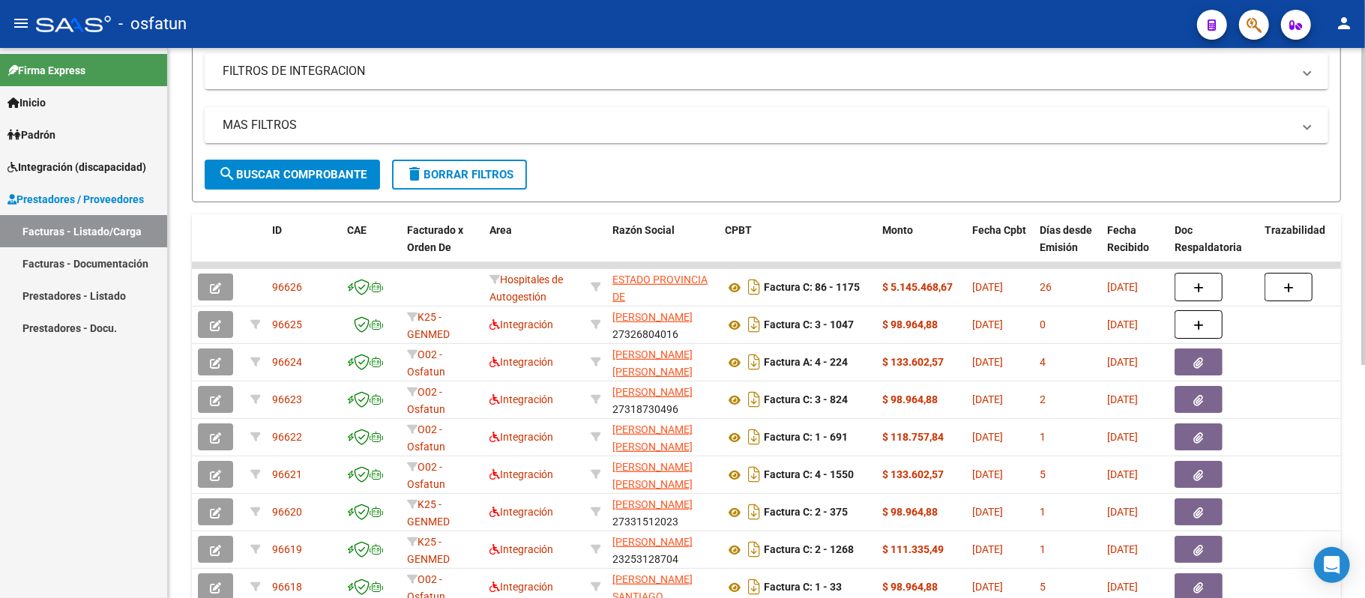
scroll to position [300, 0]
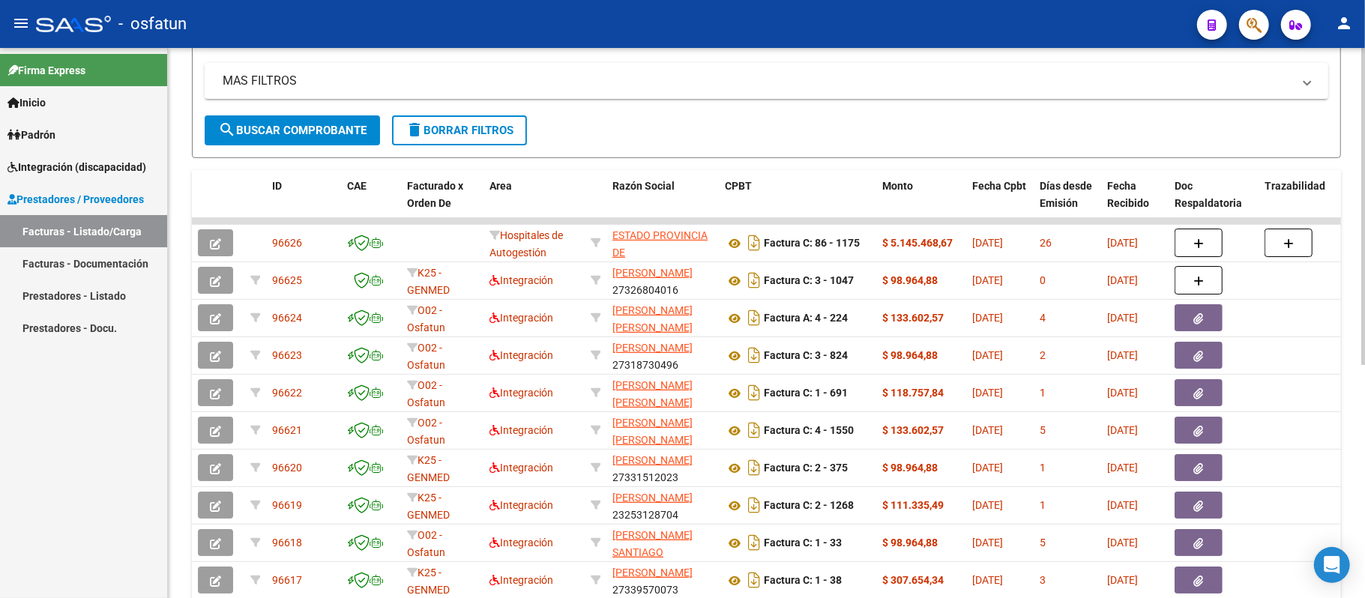
click at [298, 126] on span "search Buscar Comprobante" at bounding box center [292, 130] width 148 height 13
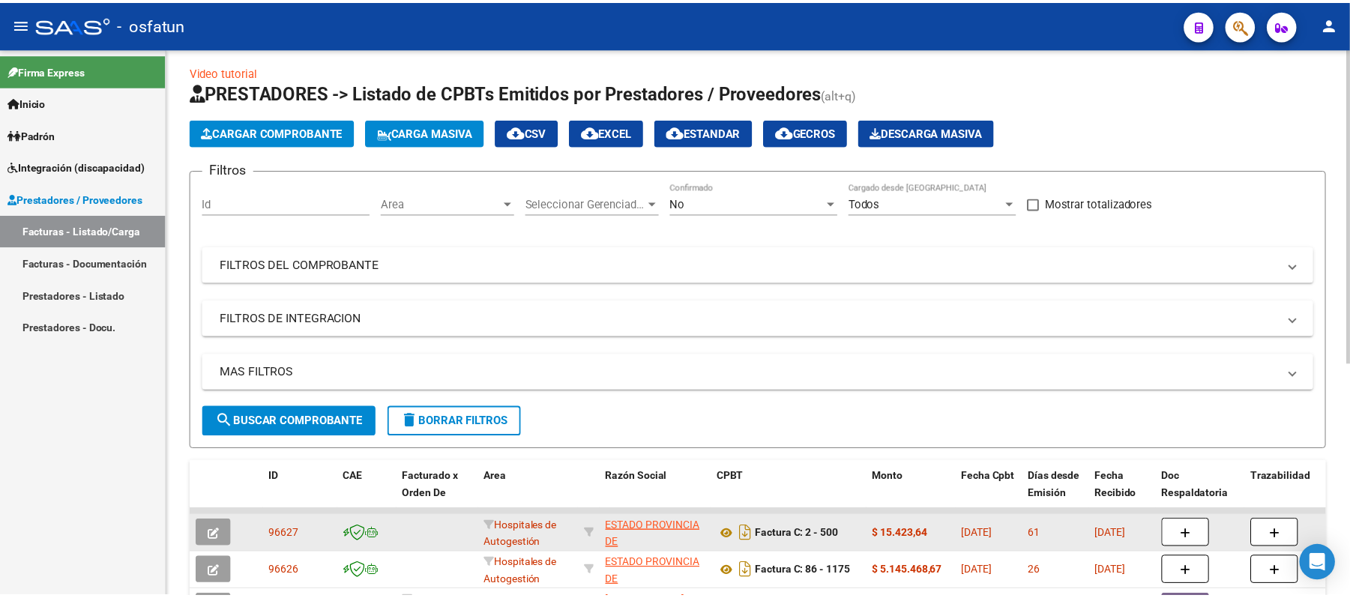
scroll to position [0, 0]
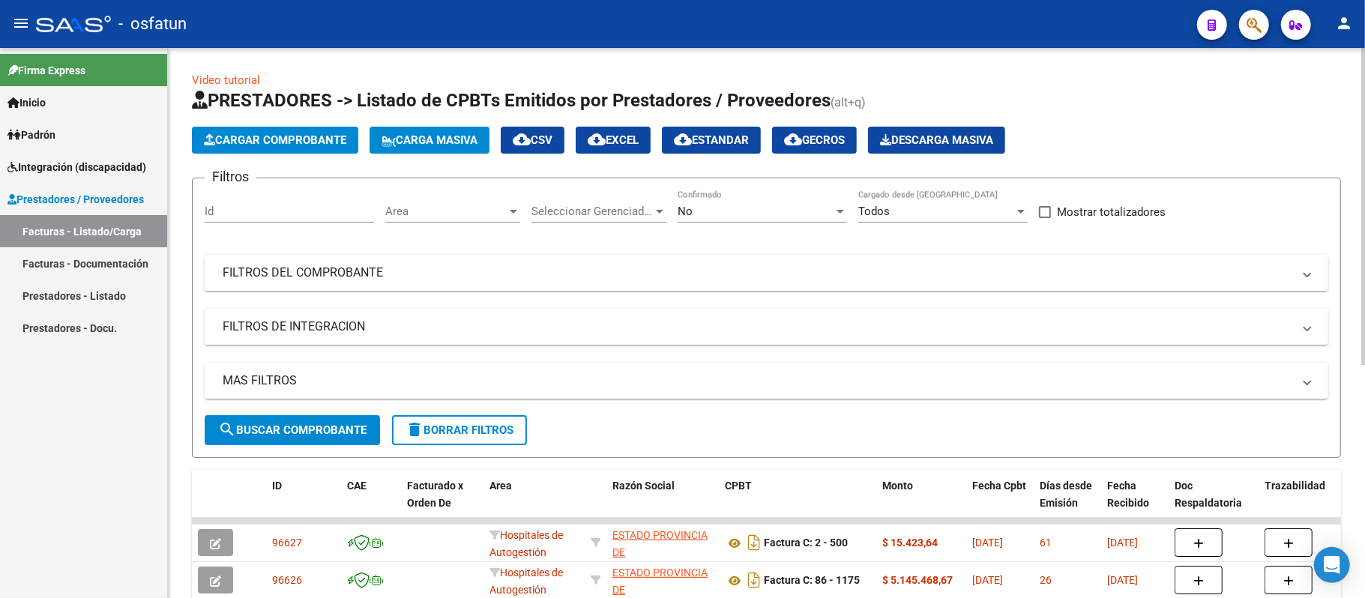
click at [286, 135] on span "Cargar Comprobante" at bounding box center [275, 139] width 142 height 13
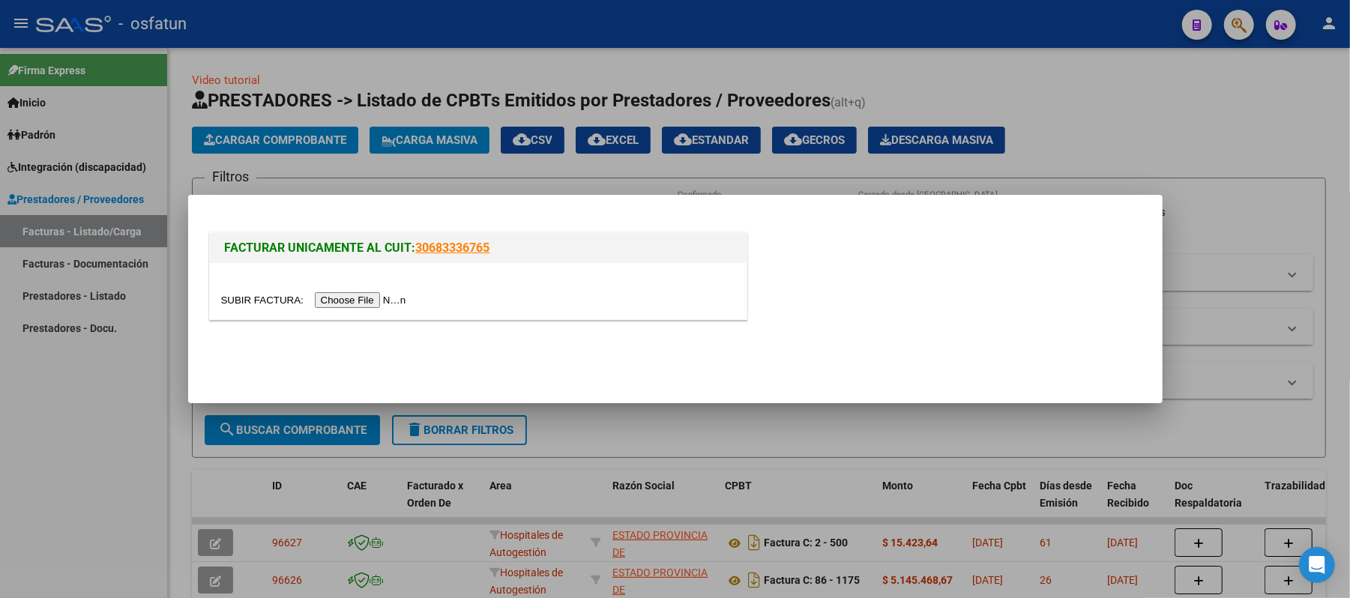
click at [355, 301] on input "file" at bounding box center [316, 300] width 190 height 16
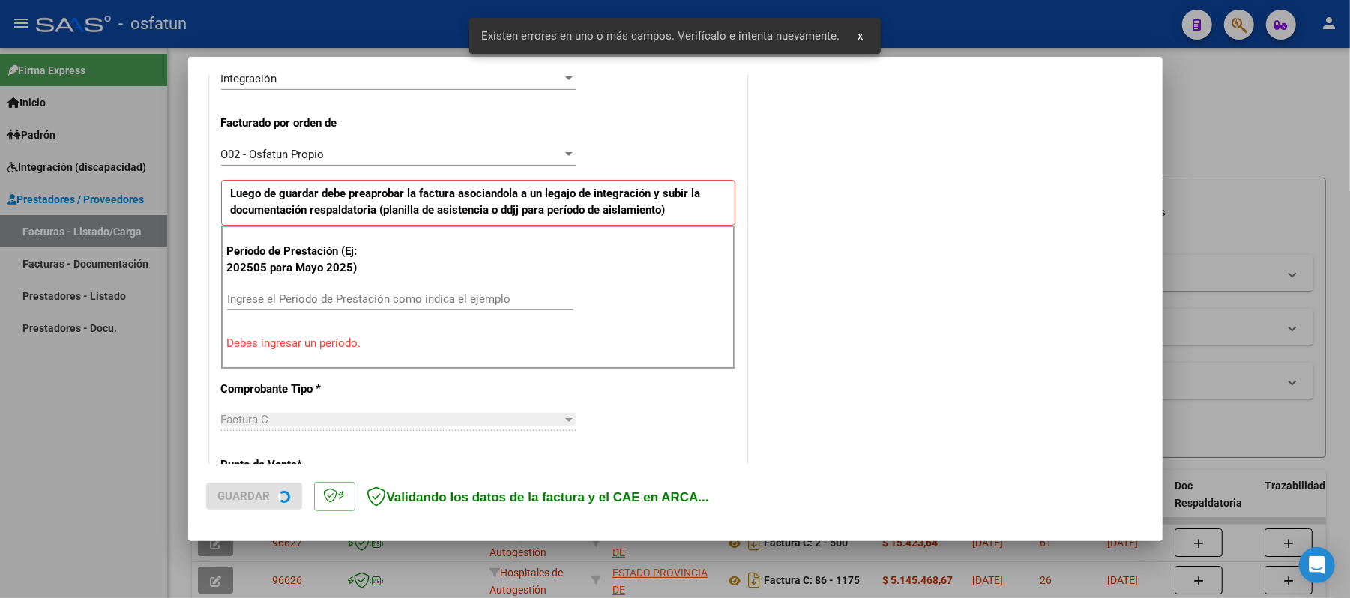
scroll to position [406, 0]
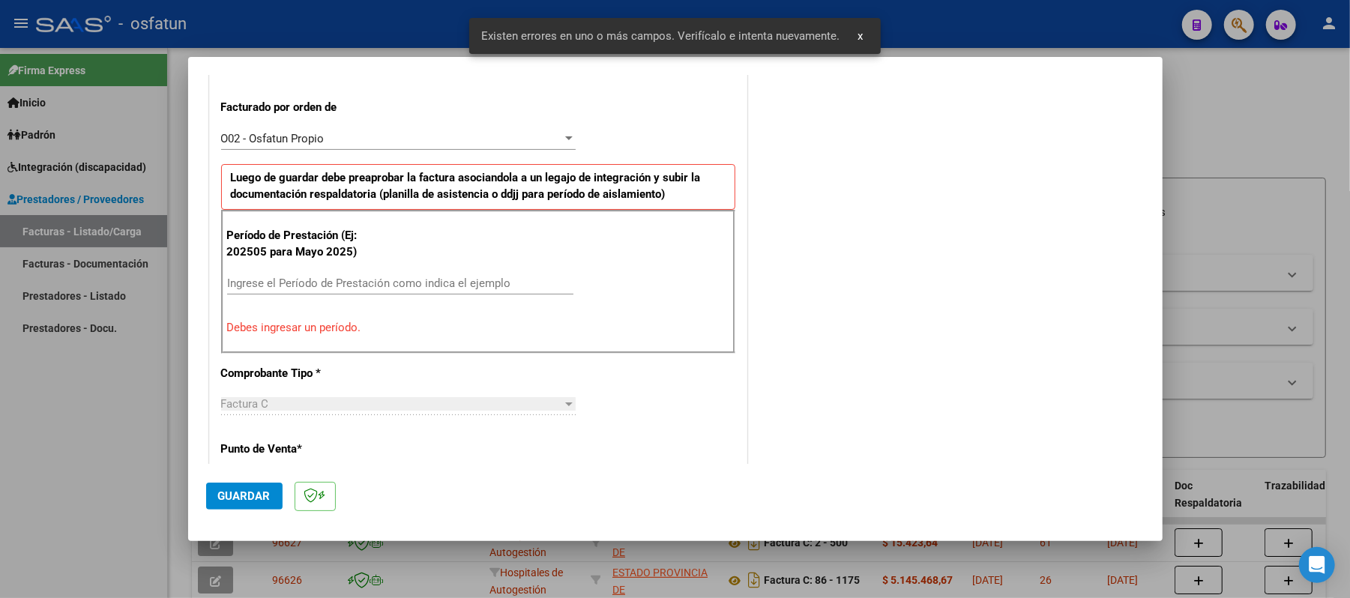
click at [400, 290] on input "Ingrese el Período de Prestación como indica el ejemplo" at bounding box center [400, 283] width 346 height 13
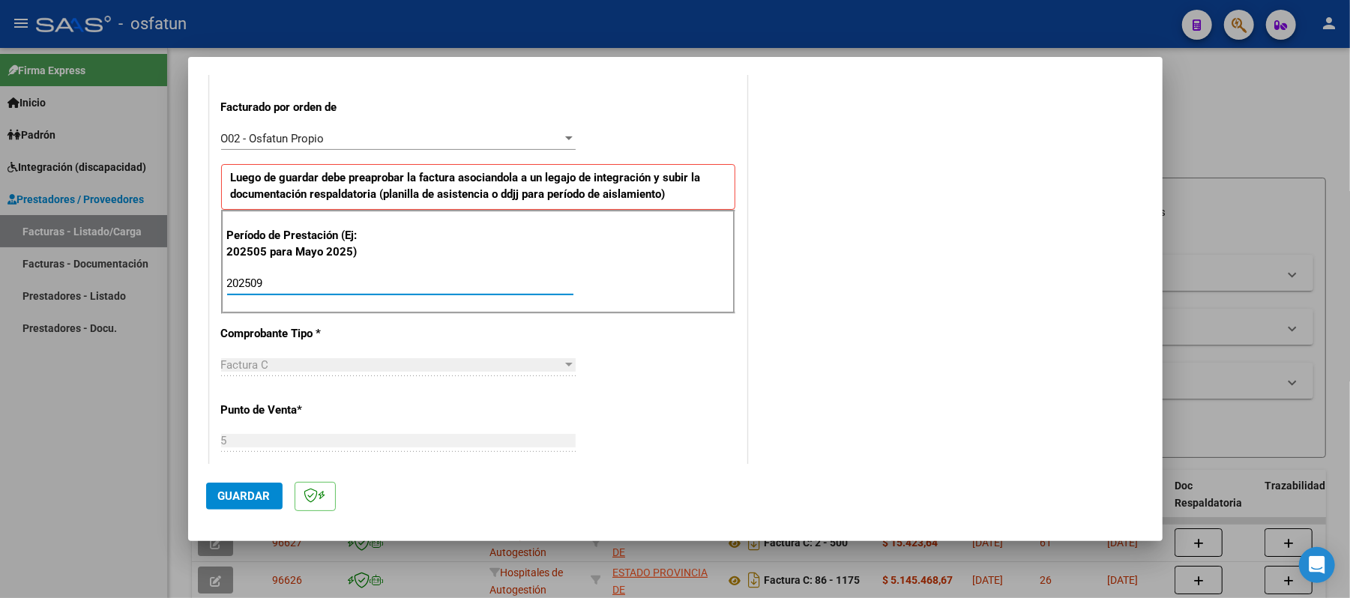
type input "202509"
click at [241, 496] on span "Guardar" at bounding box center [244, 496] width 52 height 13
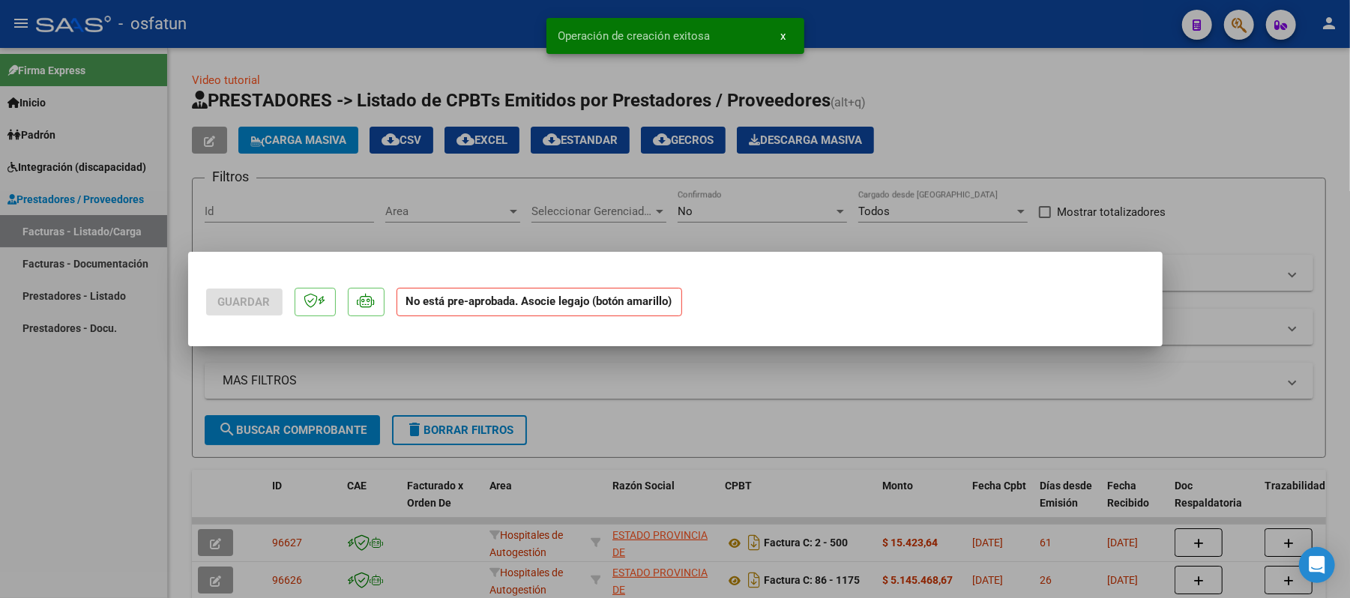
scroll to position [0, 0]
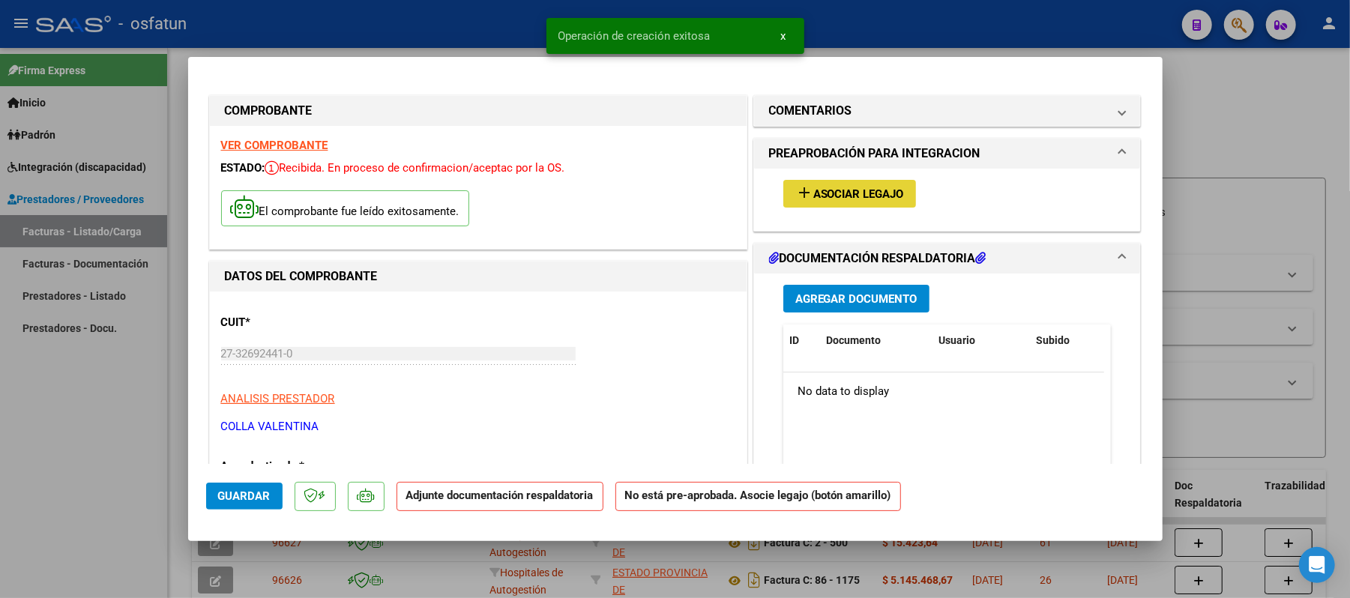
click at [844, 202] on button "add Asociar Legajo" at bounding box center [850, 194] width 133 height 28
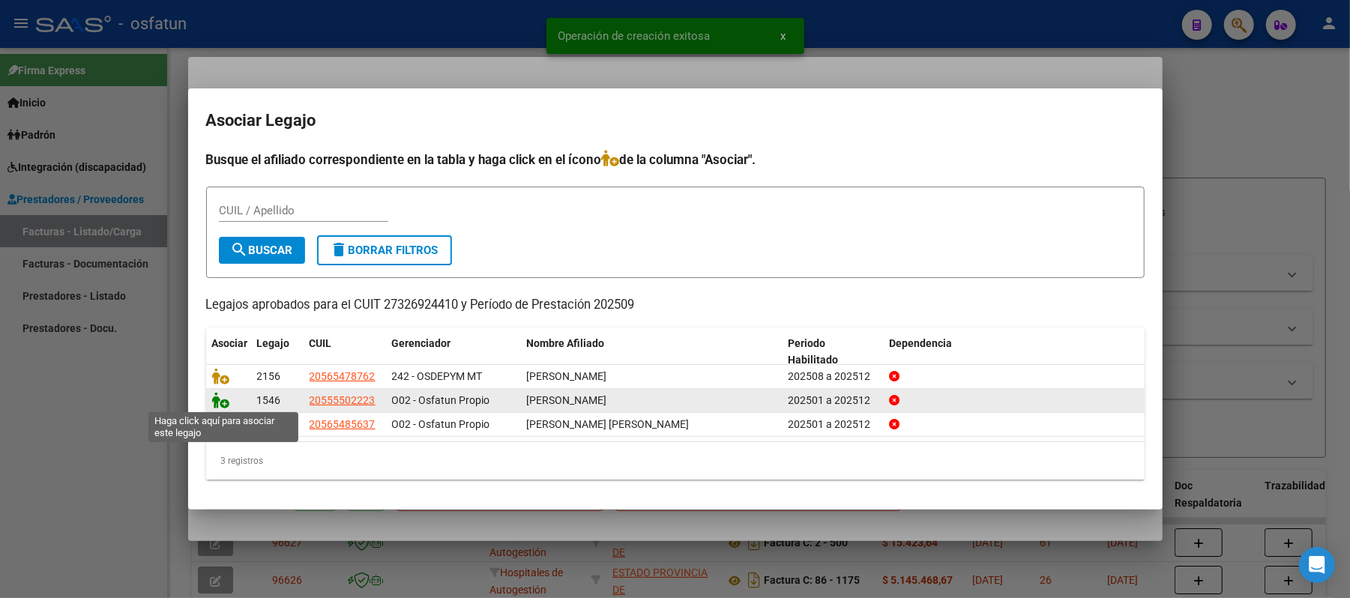
click at [214, 402] on icon at bounding box center [221, 400] width 18 height 16
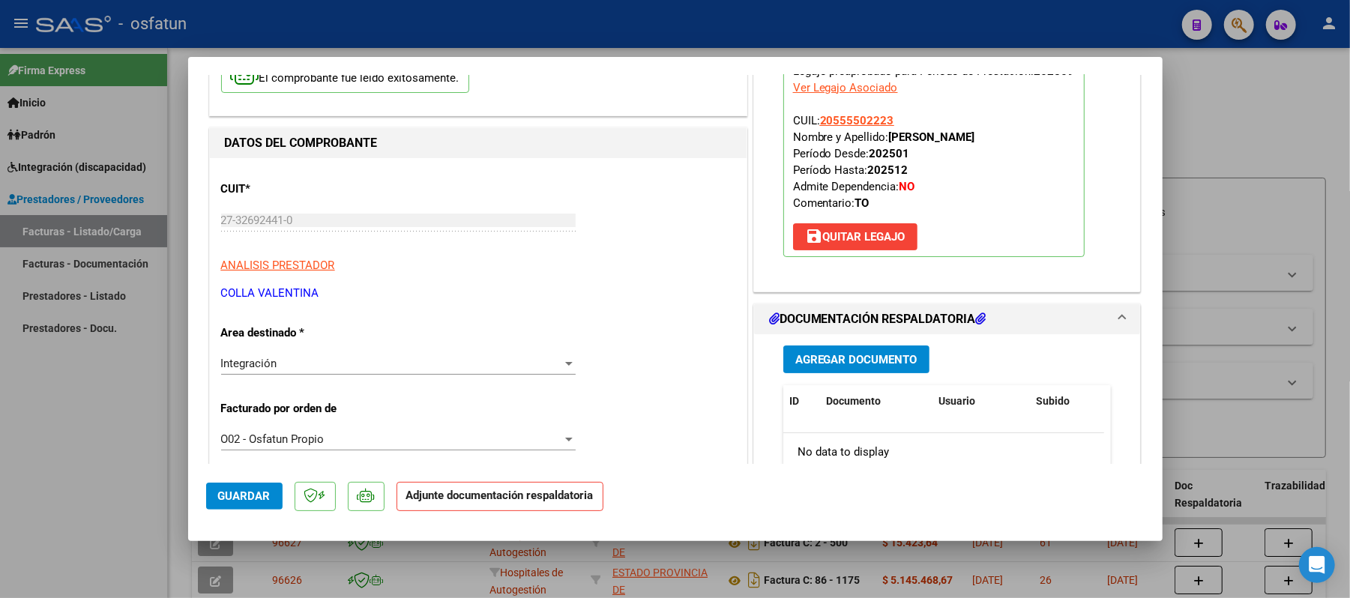
scroll to position [199, 0]
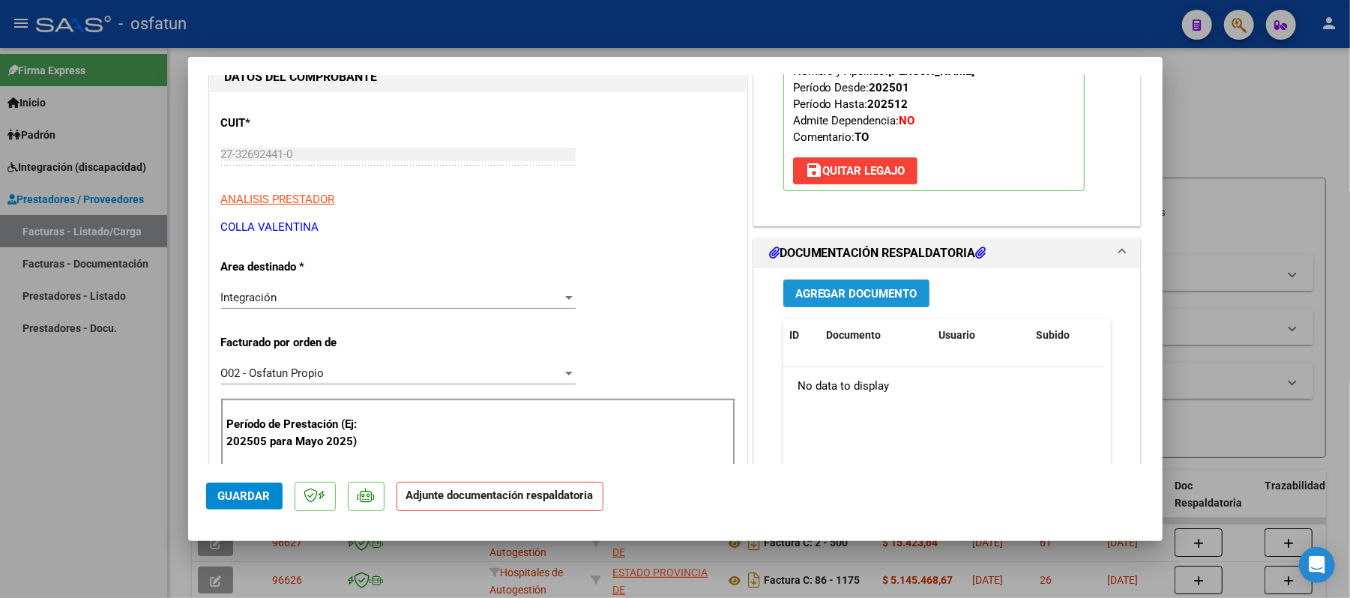
click at [804, 295] on span "Agregar Documento" at bounding box center [857, 293] width 122 height 13
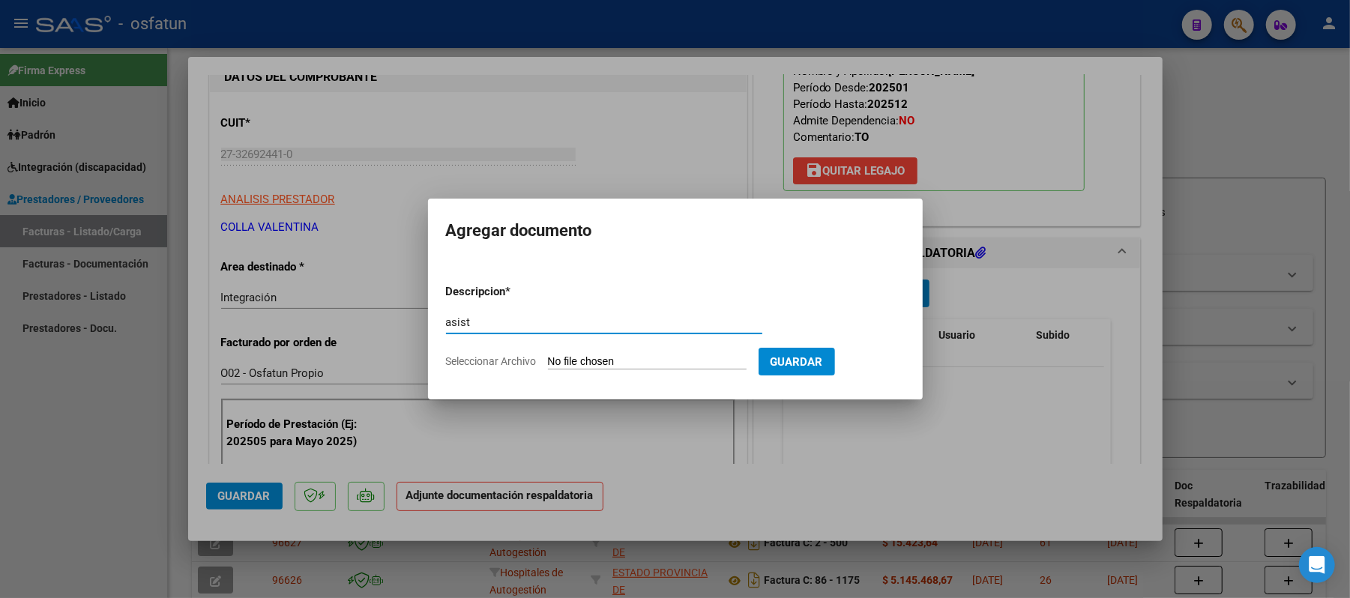
type input "asist"
click at [649, 358] on input "Seleccionar Archivo" at bounding box center [647, 362] width 199 height 14
type input "C:\fakepath\ASIST.pdf"
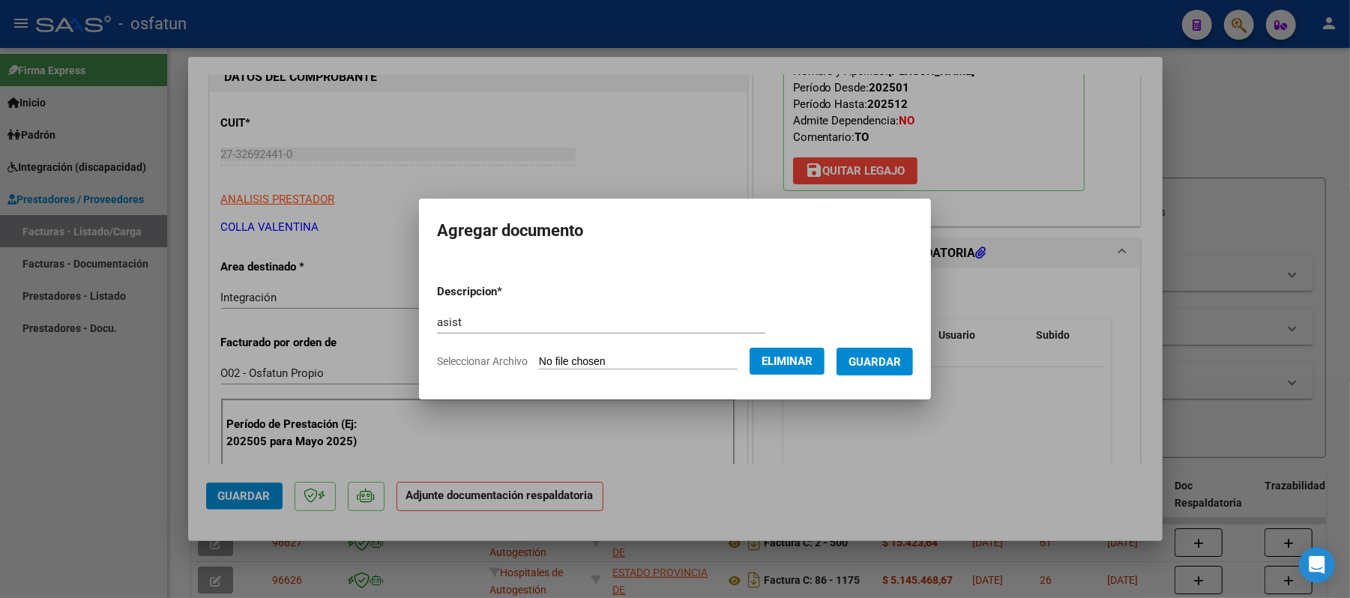
click at [867, 357] on span "Guardar" at bounding box center [875, 361] width 52 height 13
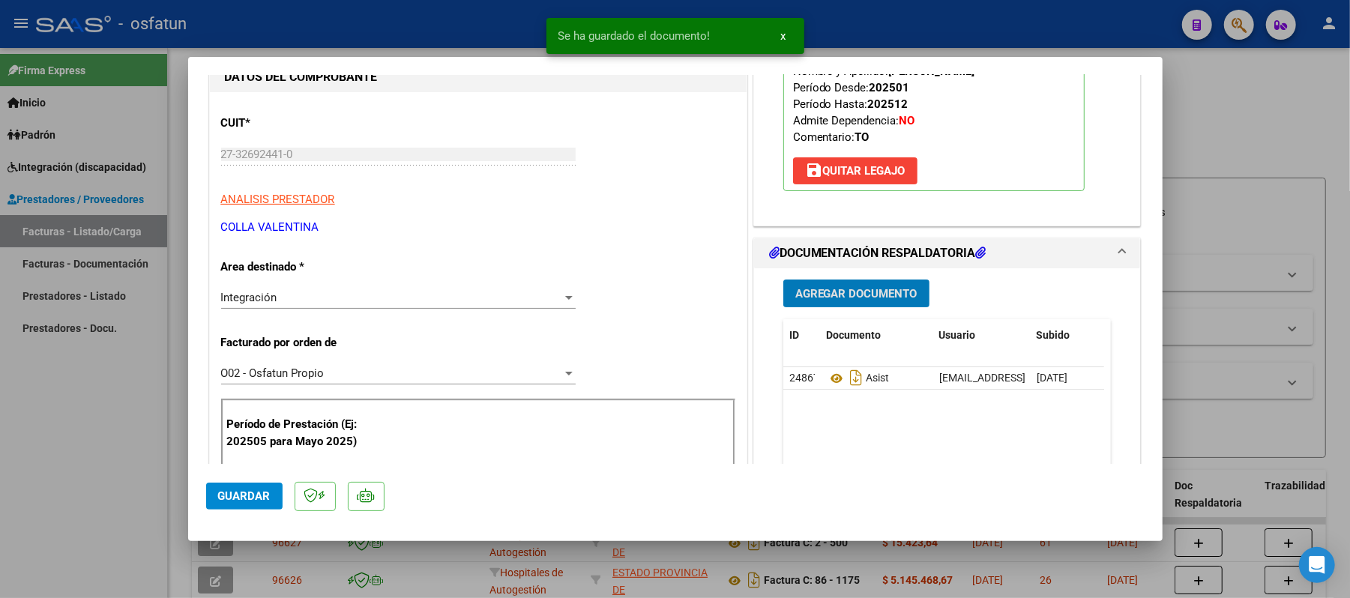
click at [826, 286] on span "Agregar Documento" at bounding box center [857, 292] width 122 height 13
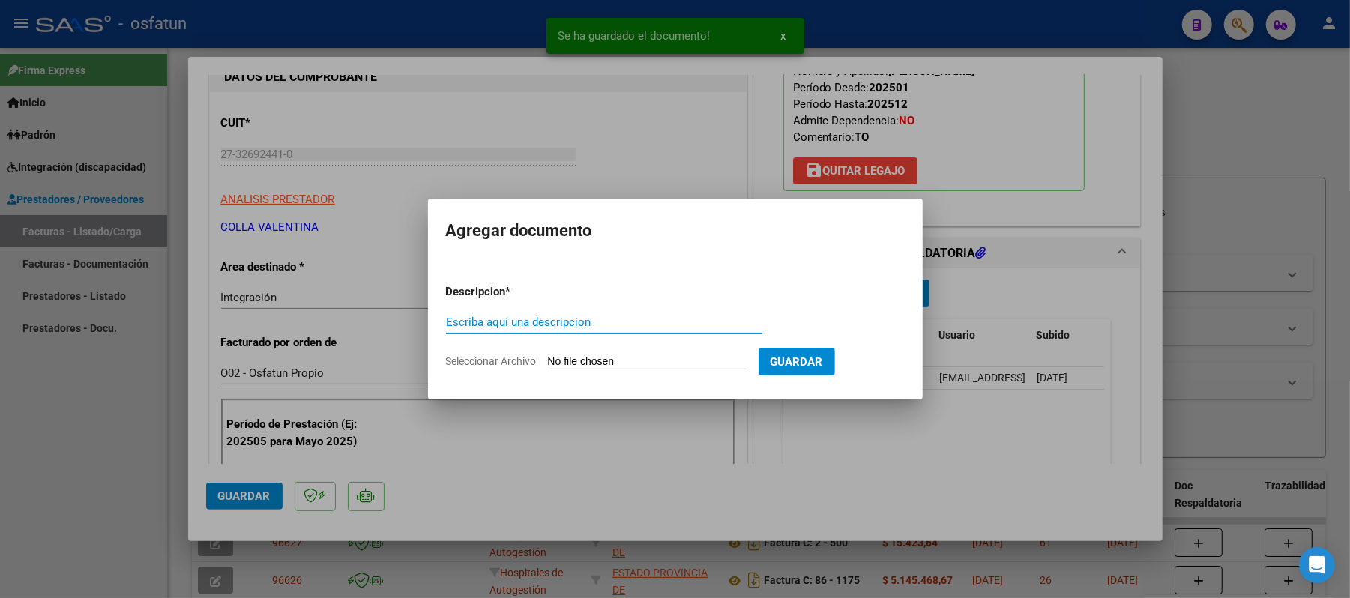
click at [667, 316] on input "Escriba aquí una descripcion" at bounding box center [604, 322] width 316 height 13
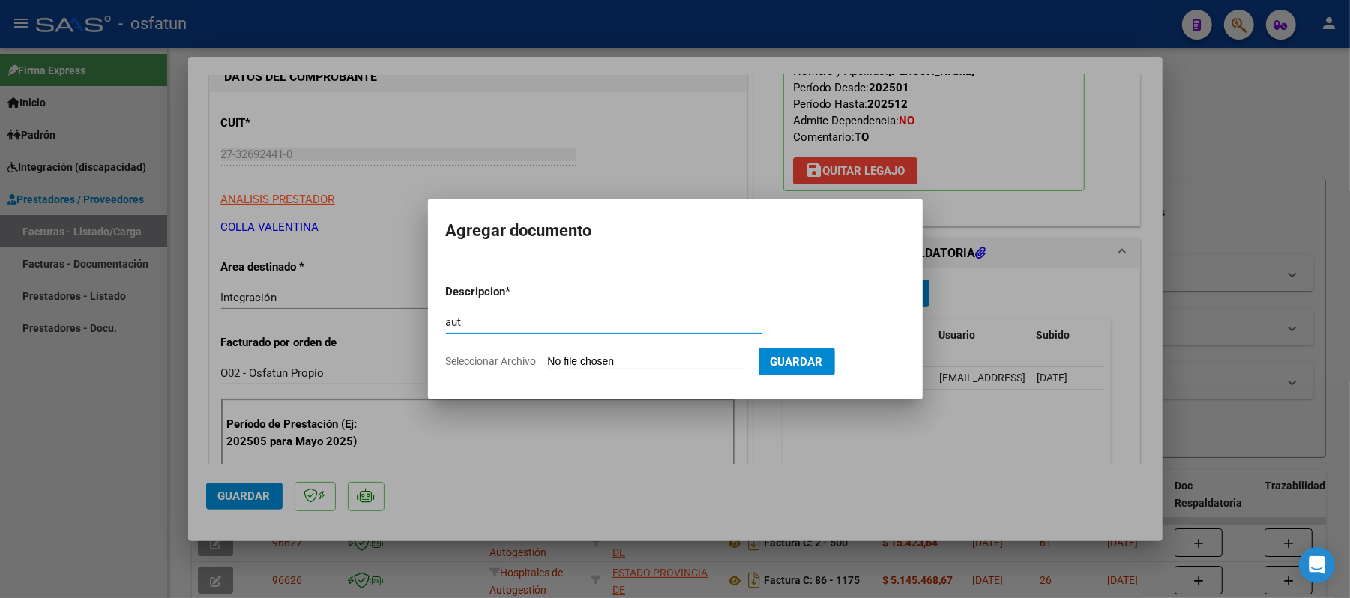
type input "aut"
click at [622, 358] on input "Seleccionar Archivo" at bounding box center [647, 362] width 199 height 14
type input "C:\fakepath\AUT.pdf"
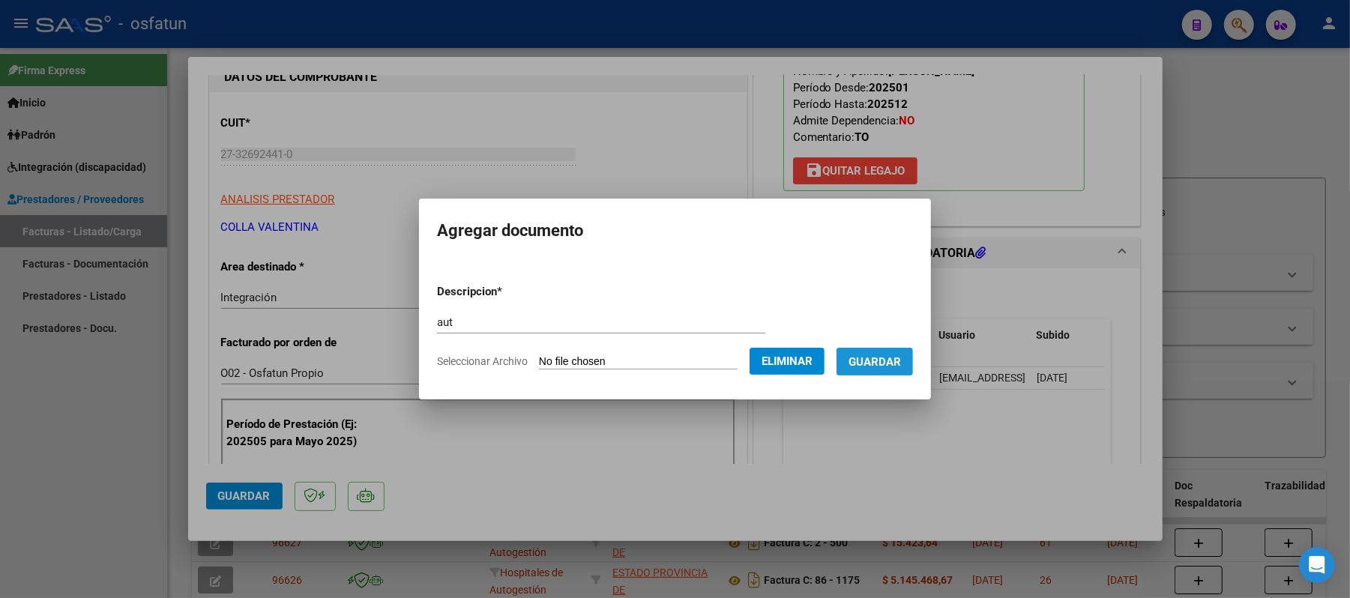
click at [901, 364] on span "Guardar" at bounding box center [875, 361] width 52 height 13
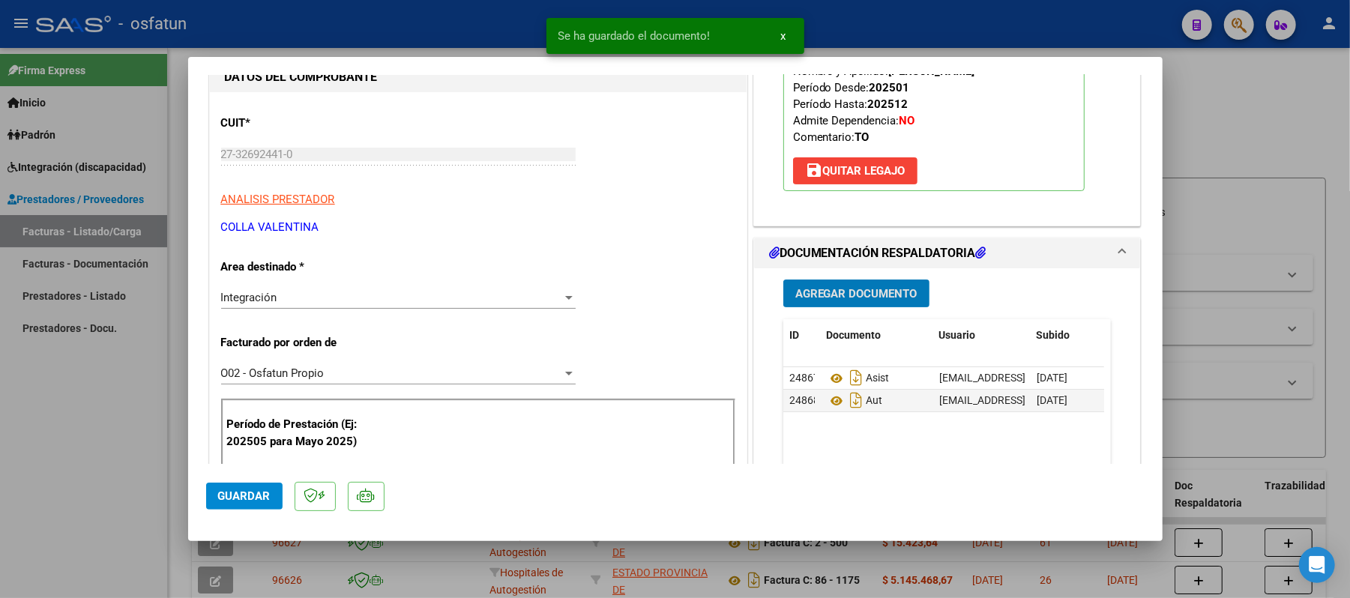
click at [265, 498] on span "Guardar" at bounding box center [244, 496] width 52 height 13
click at [1276, 106] on div at bounding box center [675, 299] width 1350 height 598
type input "$ 0,00"
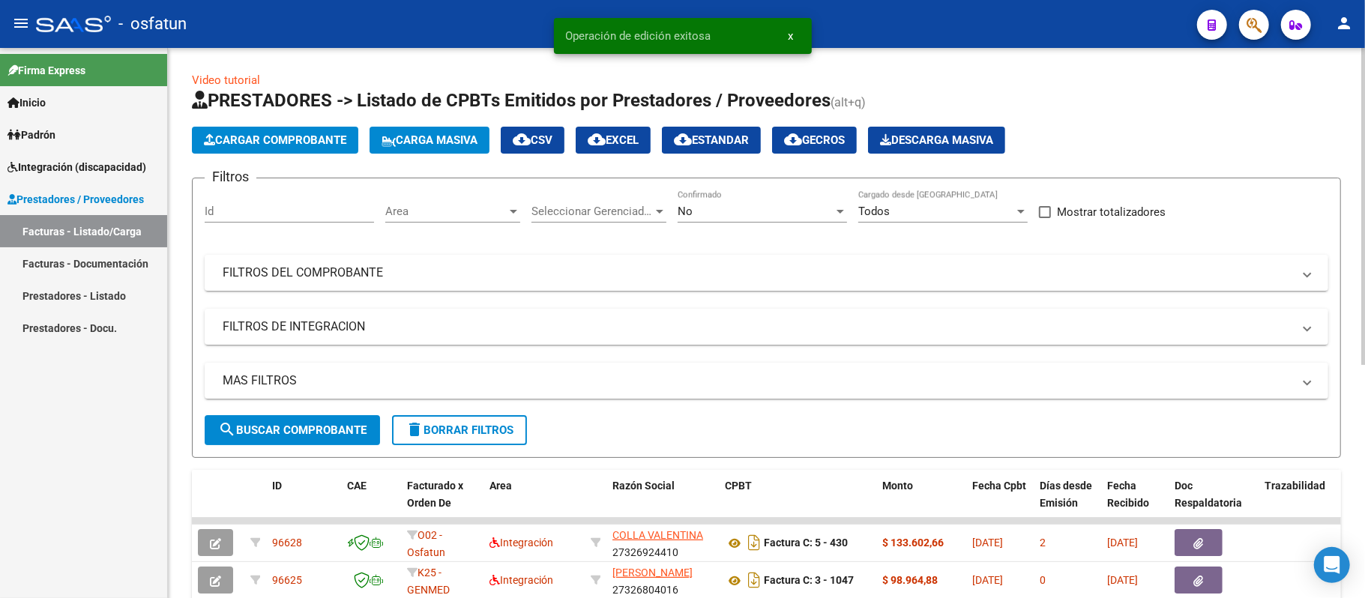
click at [307, 145] on span "Cargar Comprobante" at bounding box center [275, 139] width 142 height 13
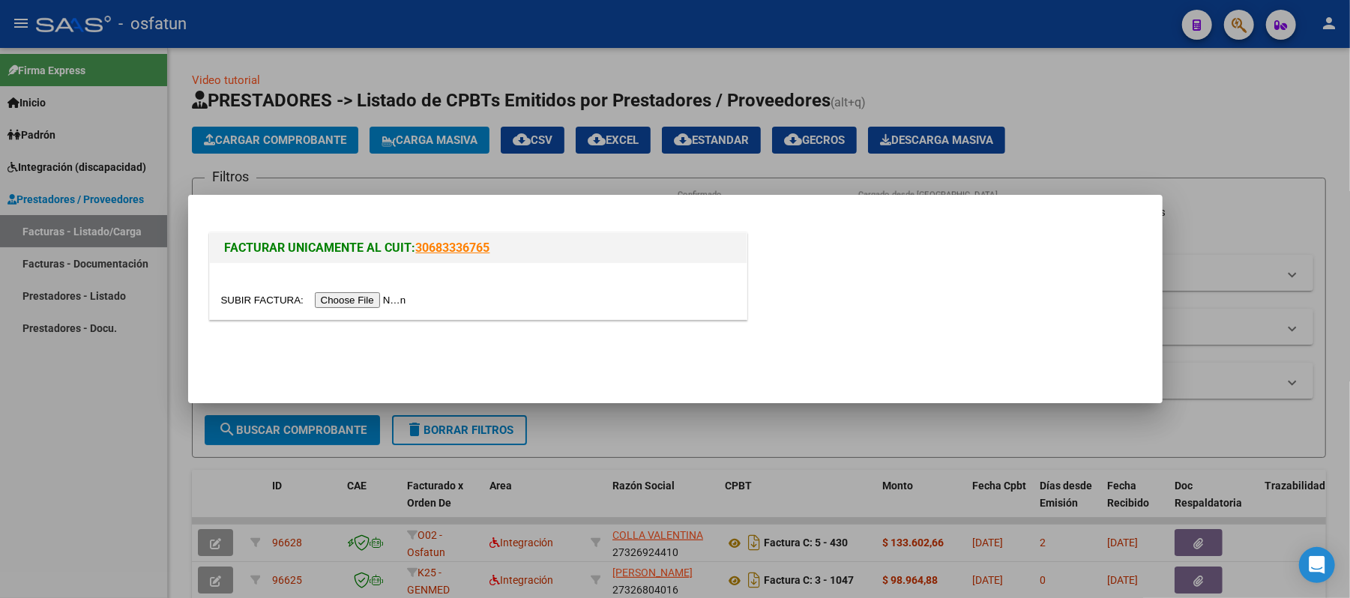
click at [372, 297] on input "file" at bounding box center [316, 300] width 190 height 16
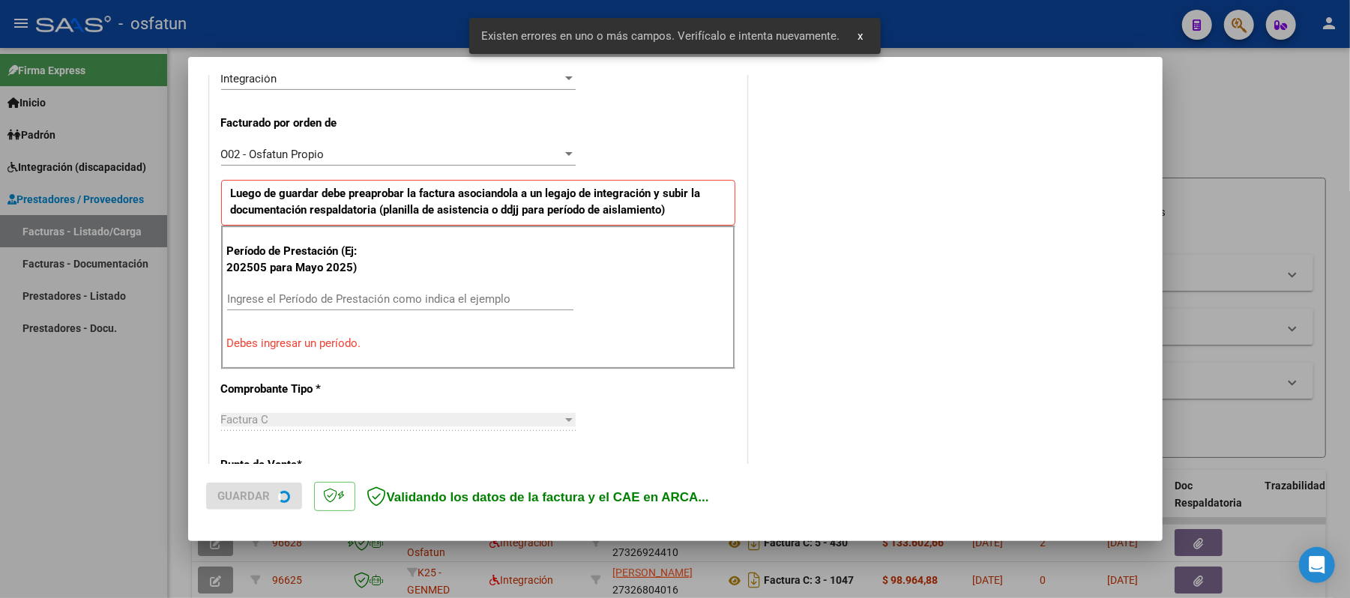
scroll to position [406, 0]
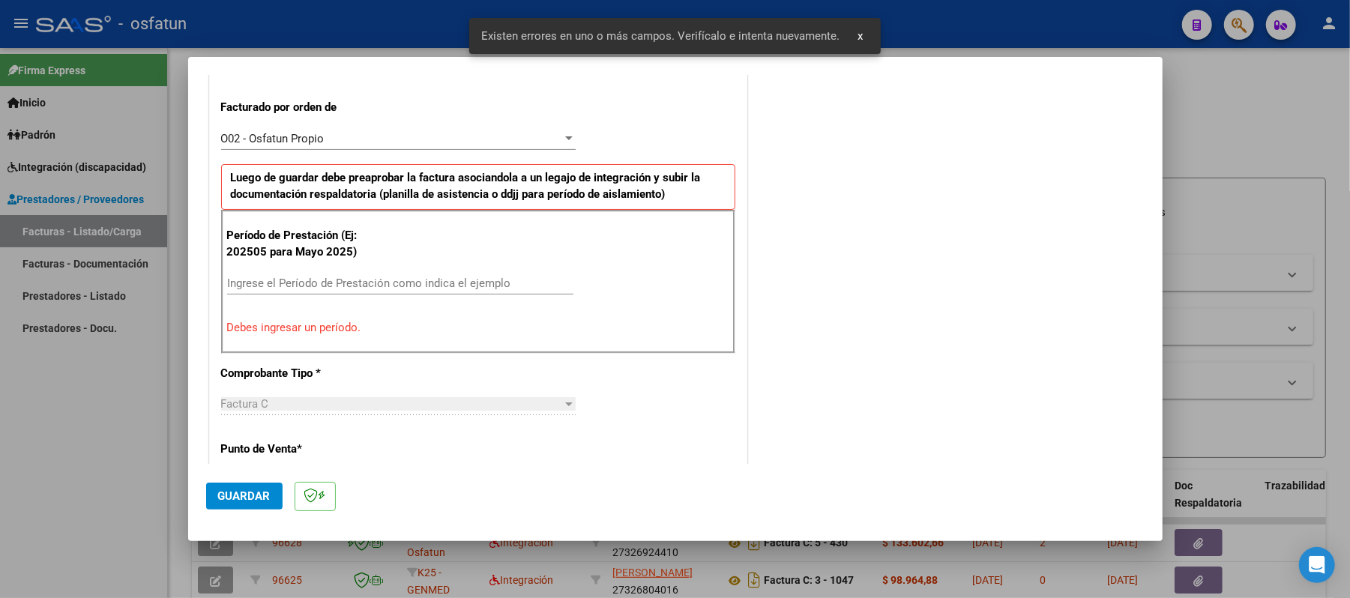
click at [460, 289] on input "Ingrese el Período de Prestación como indica el ejemplo" at bounding box center [400, 283] width 346 height 13
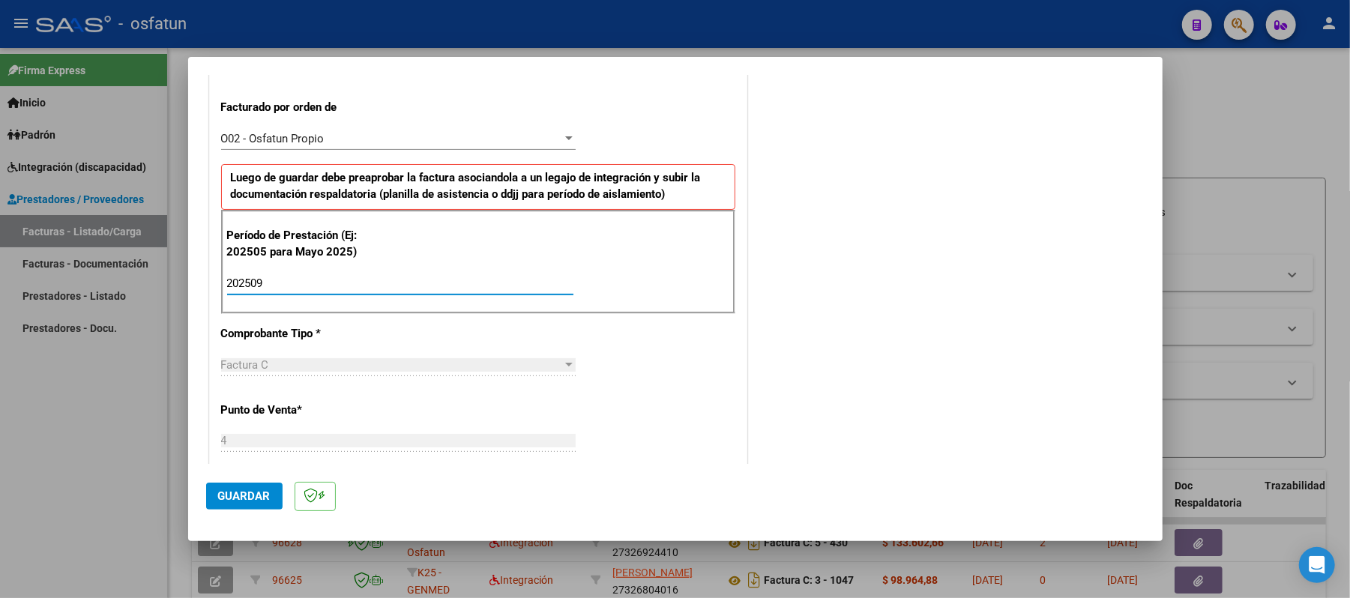
type input "202509"
click at [216, 484] on button "Guardar" at bounding box center [244, 496] width 76 height 27
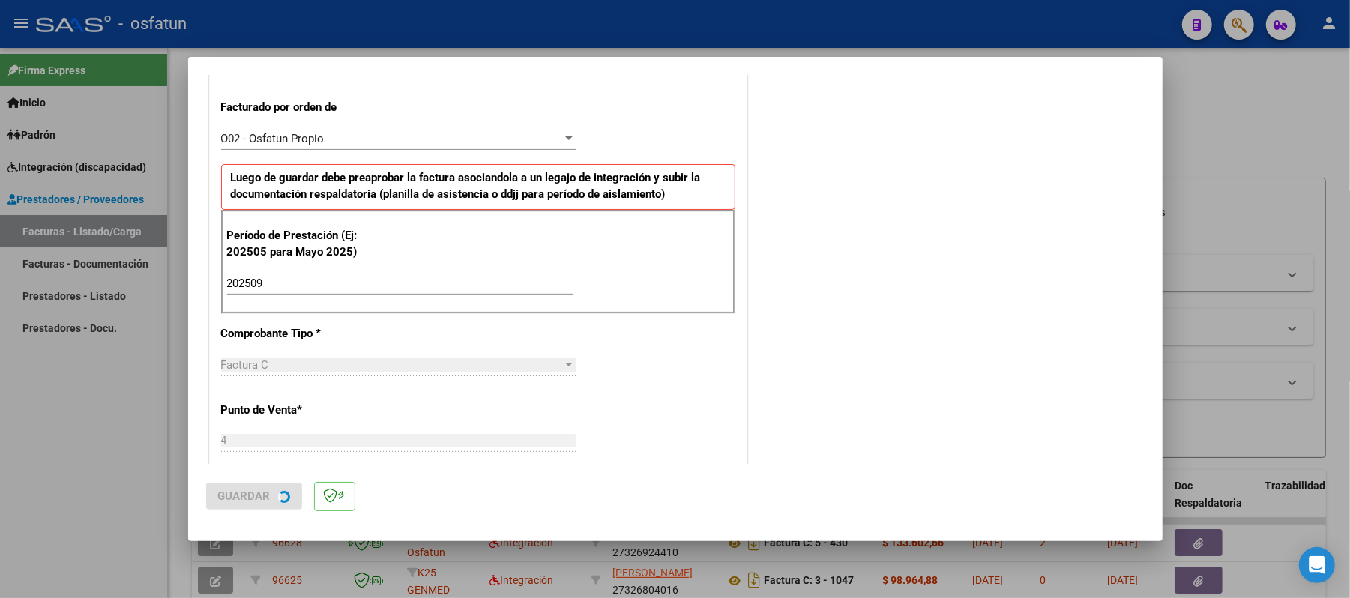
scroll to position [0, 0]
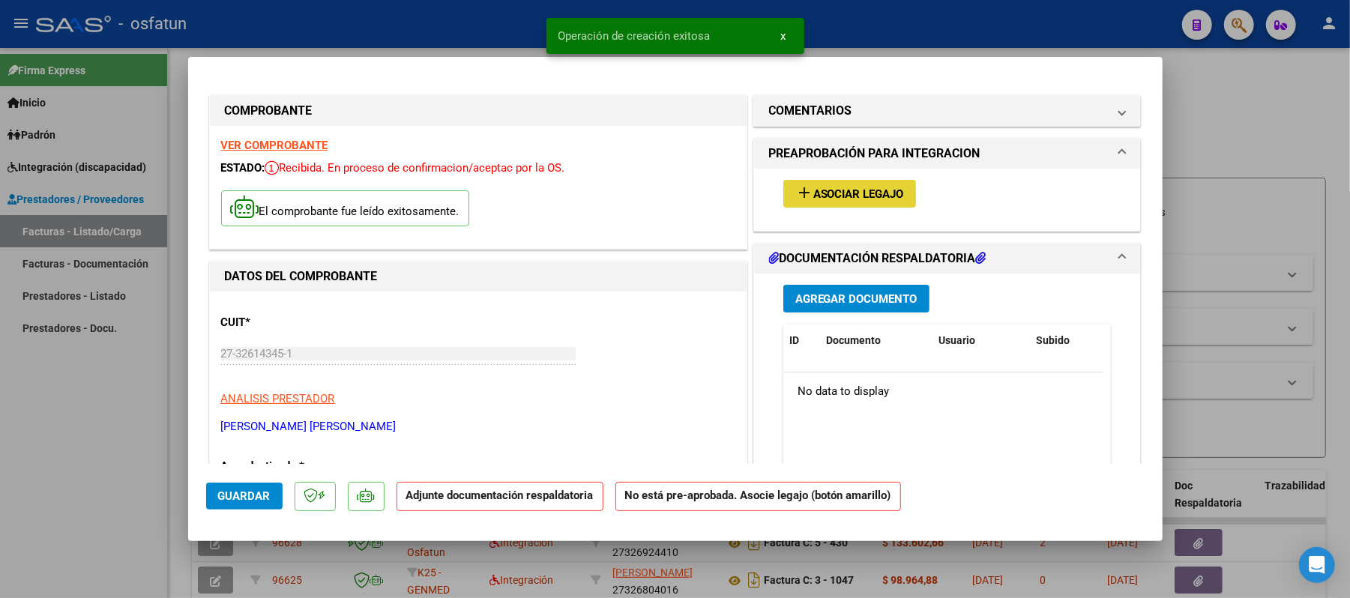
click at [814, 193] on span "Asociar Legajo" at bounding box center [859, 193] width 91 height 13
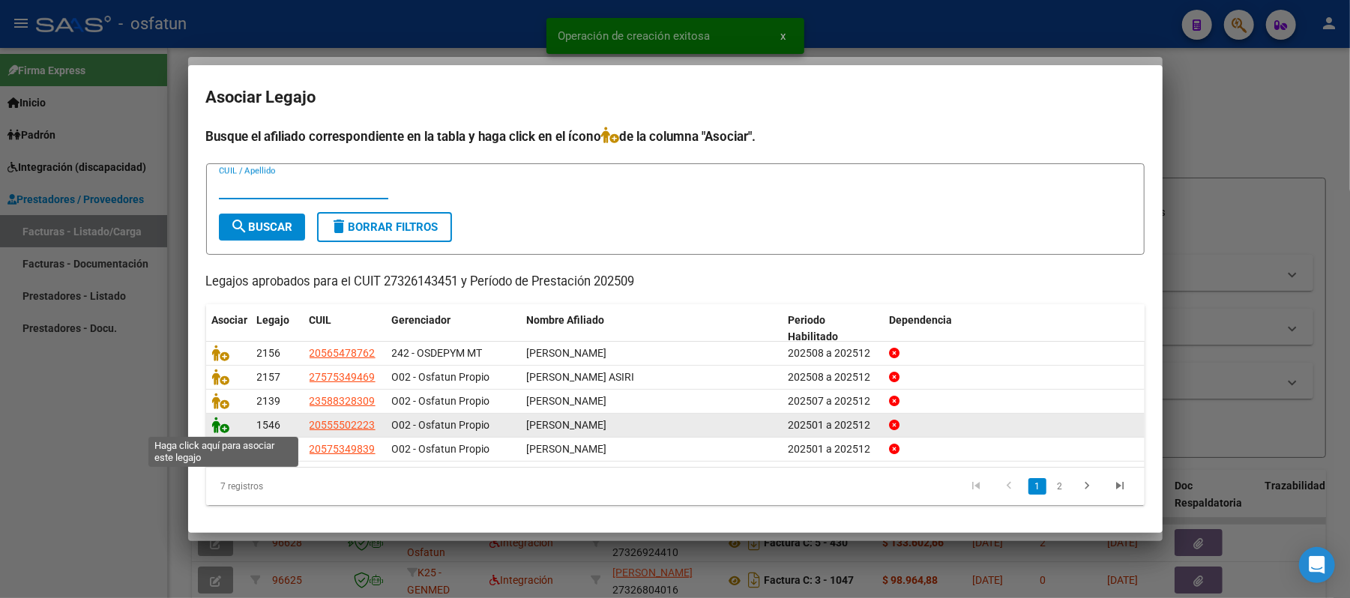
click at [223, 430] on icon at bounding box center [221, 425] width 18 height 16
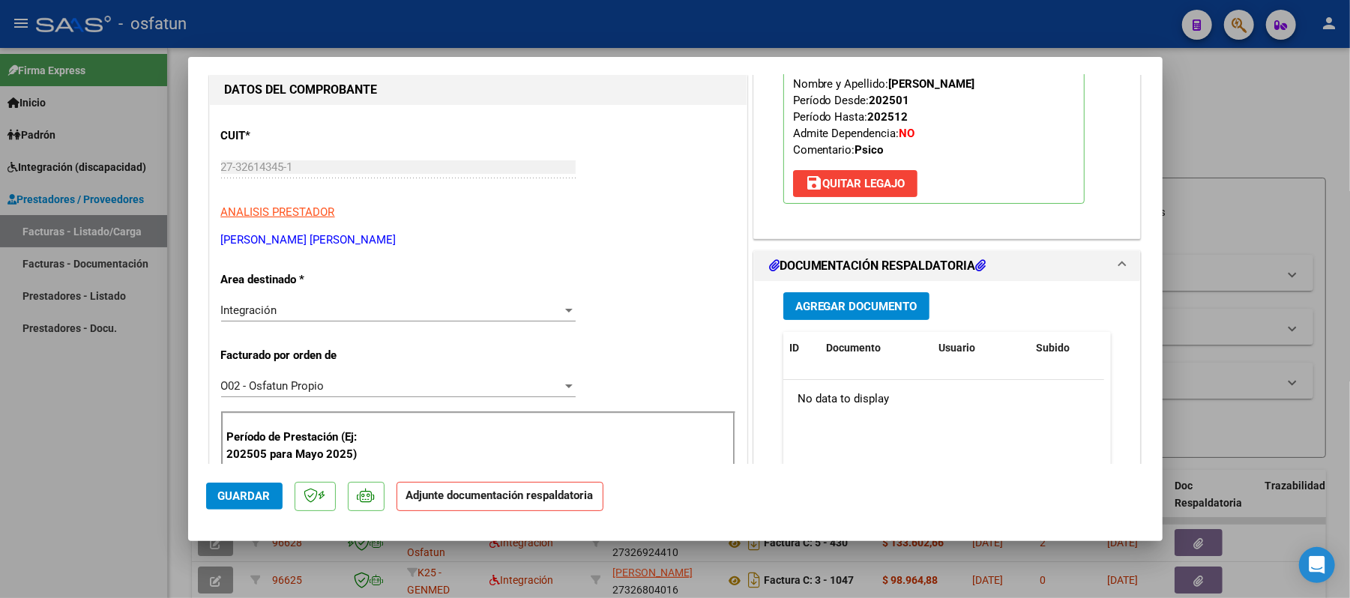
scroll to position [199, 0]
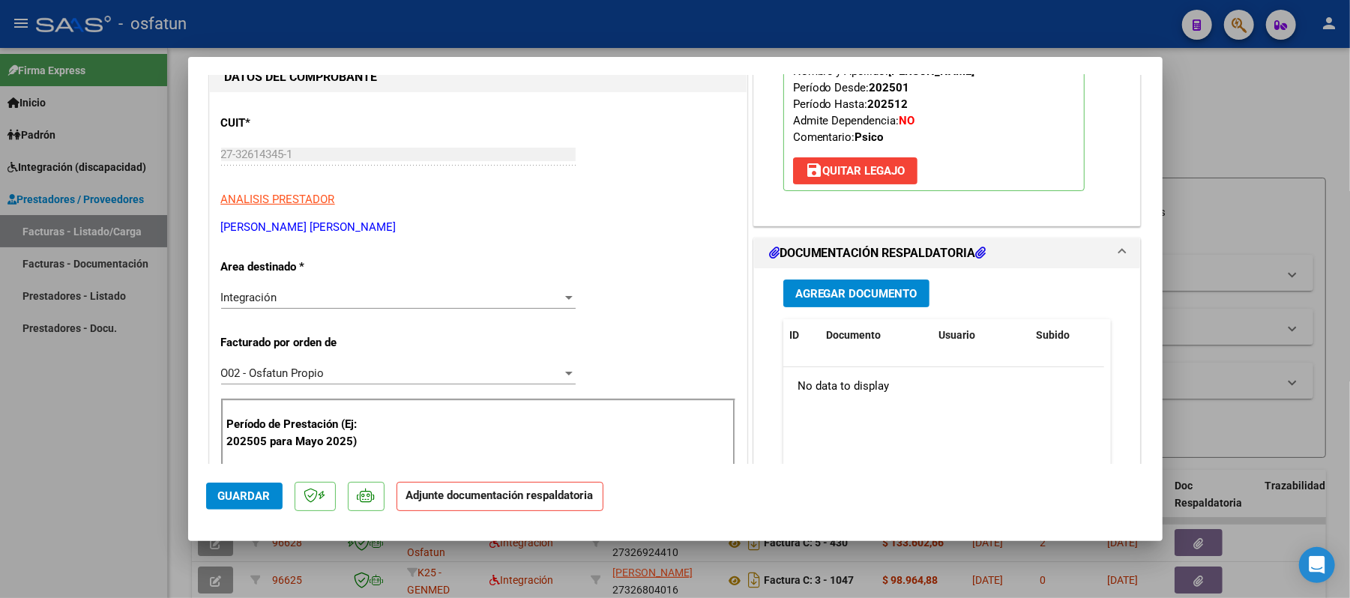
click at [832, 292] on span "Agregar Documento" at bounding box center [857, 293] width 122 height 13
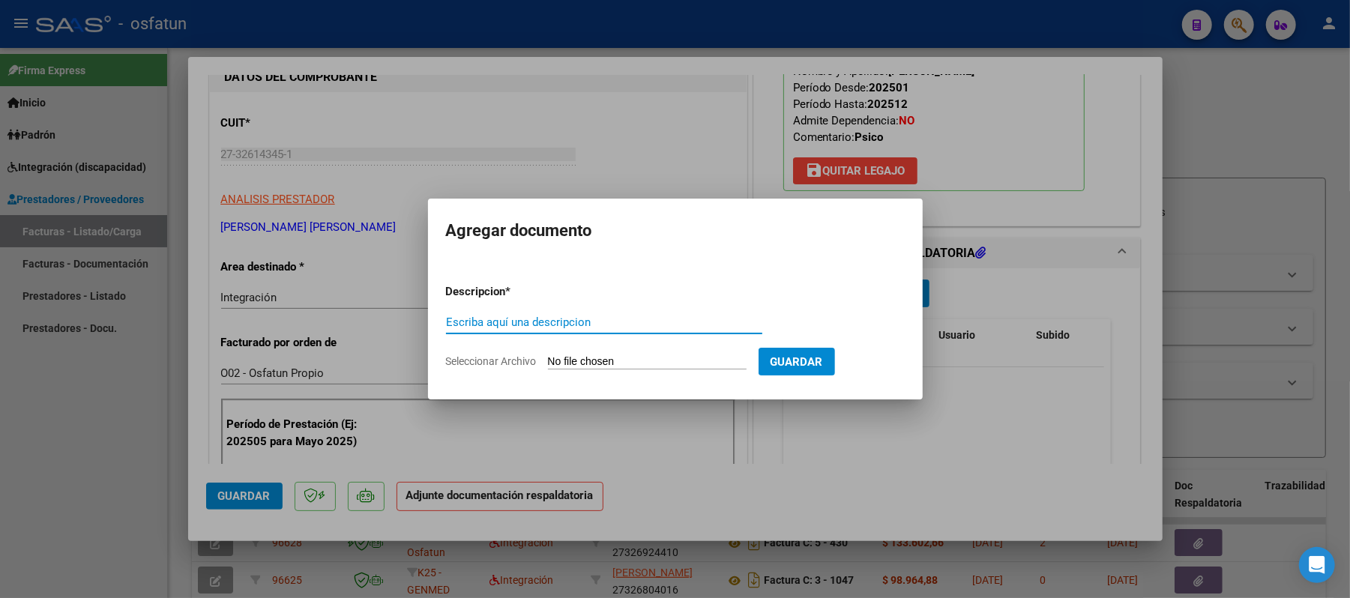
click at [685, 325] on input "Escriba aquí una descripcion" at bounding box center [604, 322] width 316 height 13
type input "asist"
click at [658, 357] on input "Seleccionar Archivo" at bounding box center [647, 362] width 199 height 14
type input "C:\fakepath\ASIST.pdf"
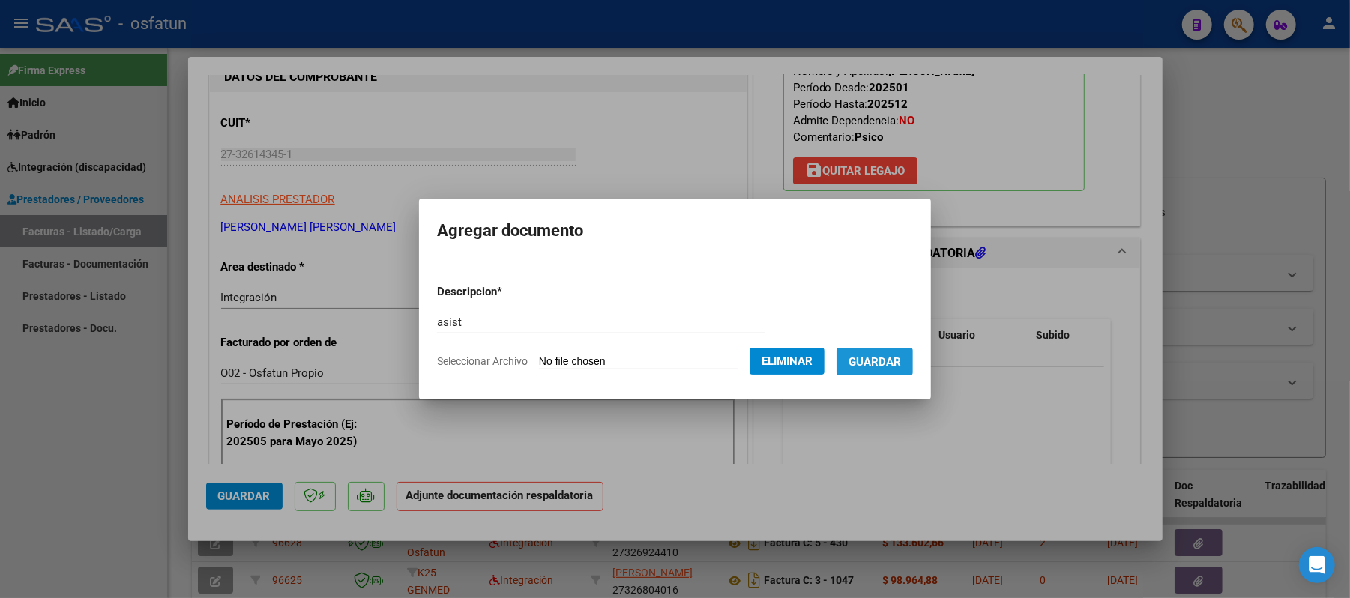
click at [886, 363] on span "Guardar" at bounding box center [875, 361] width 52 height 13
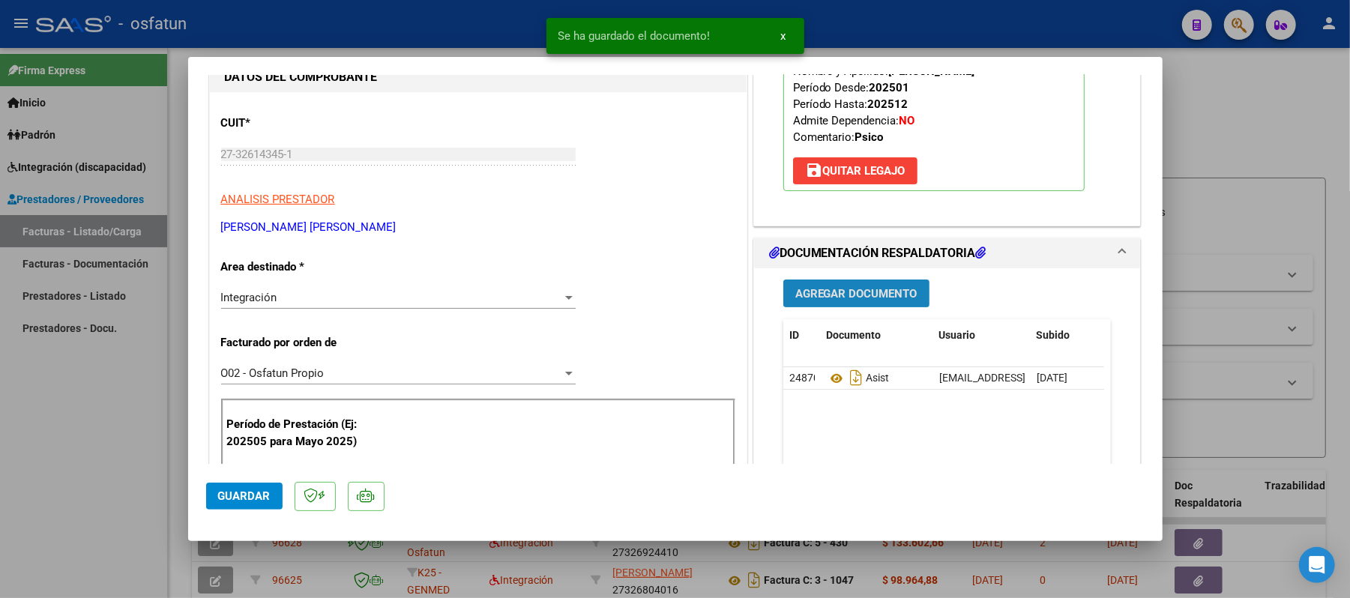
click at [847, 297] on span "Agregar Documento" at bounding box center [857, 293] width 122 height 13
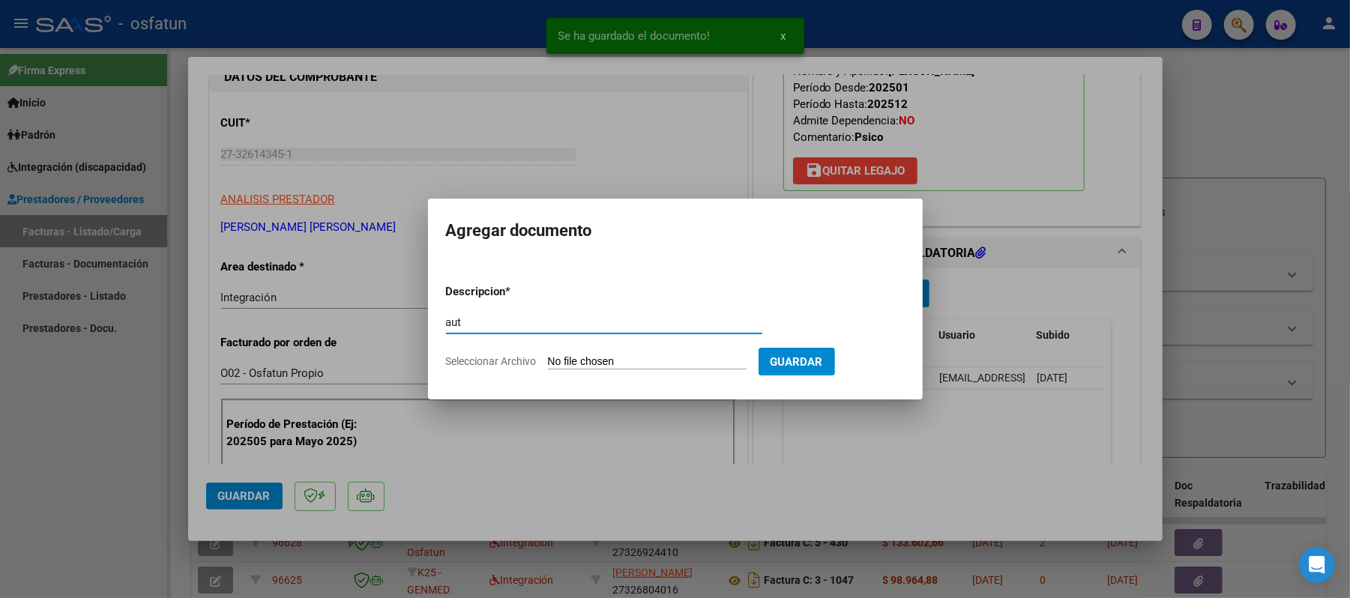
type input "aut"
click at [643, 358] on input "Seleccionar Archivo" at bounding box center [647, 362] width 199 height 14
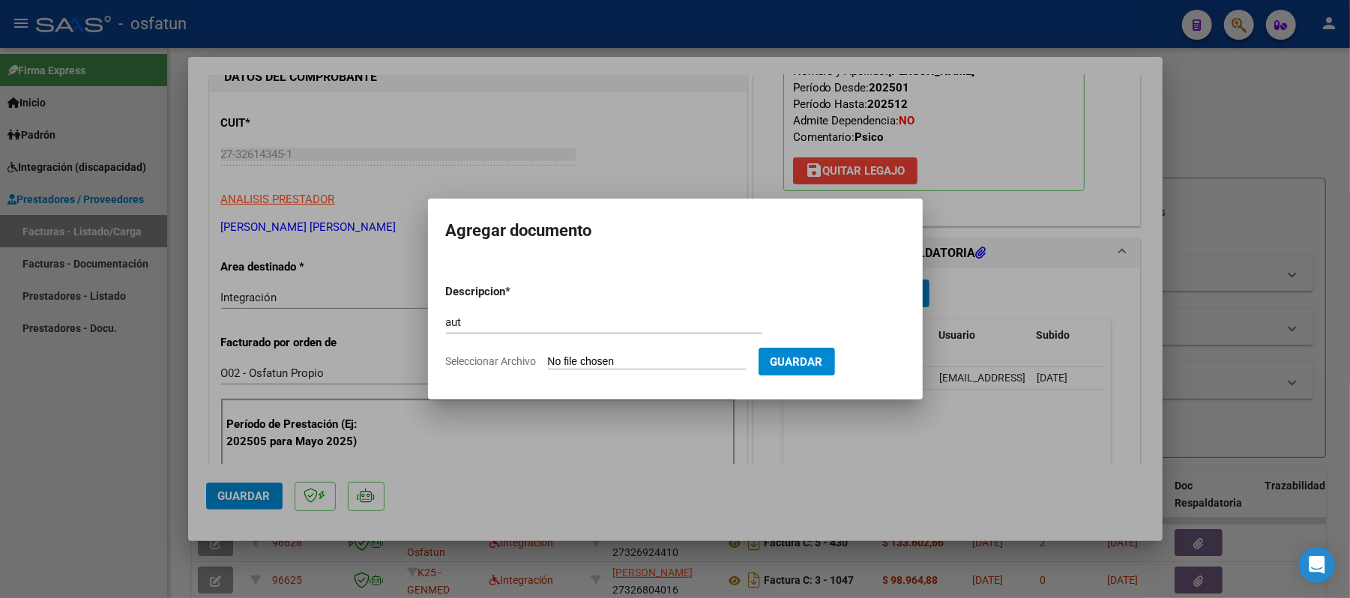
type input "C:\fakepath\AUT.pdf"
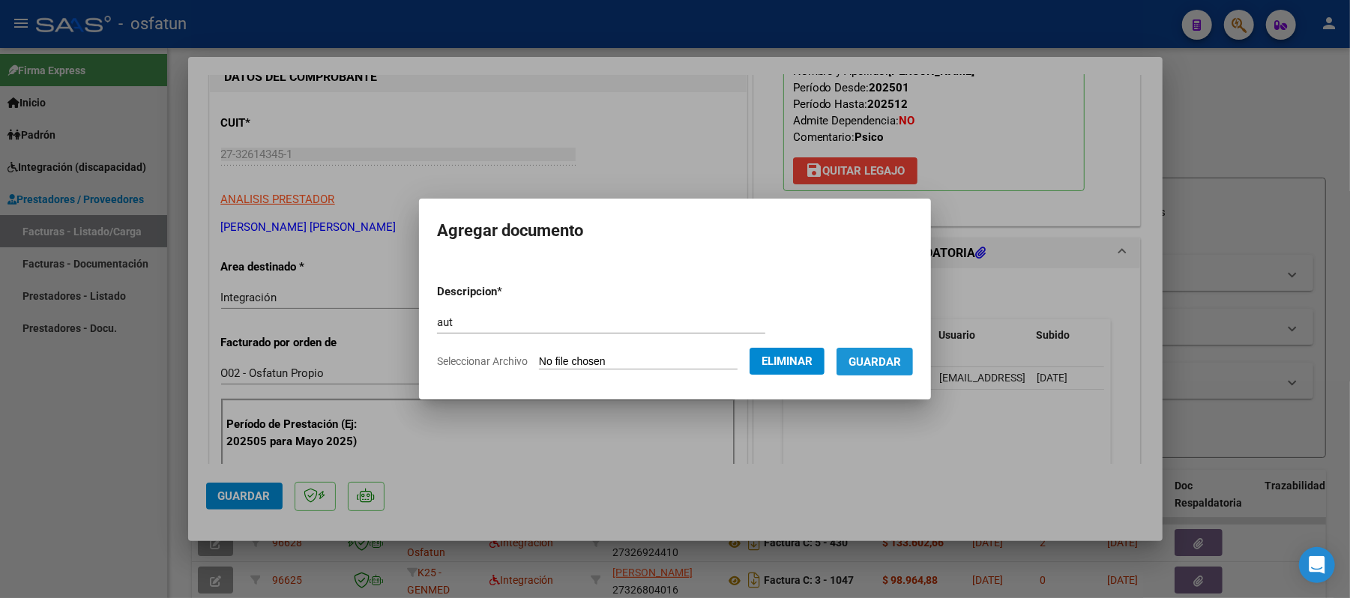
click at [864, 355] on span "Guardar" at bounding box center [875, 361] width 52 height 13
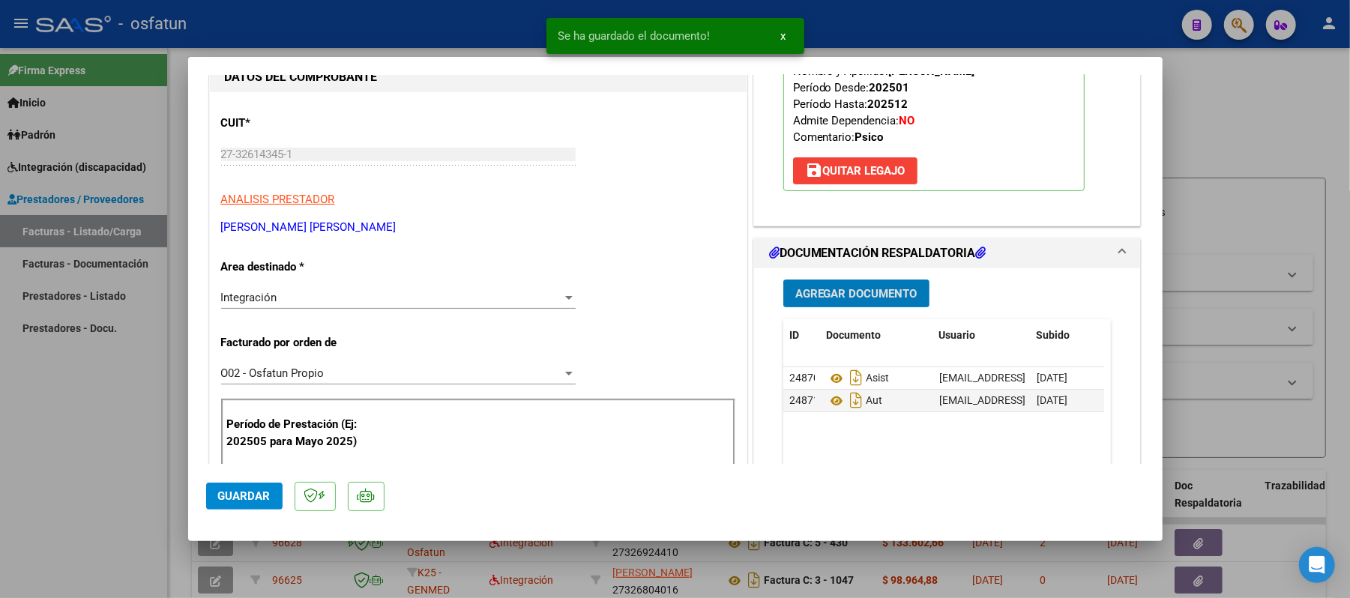
click at [247, 496] on span "Guardar" at bounding box center [244, 496] width 52 height 13
click at [1269, 132] on div at bounding box center [675, 299] width 1350 height 598
type input "$ 0,00"
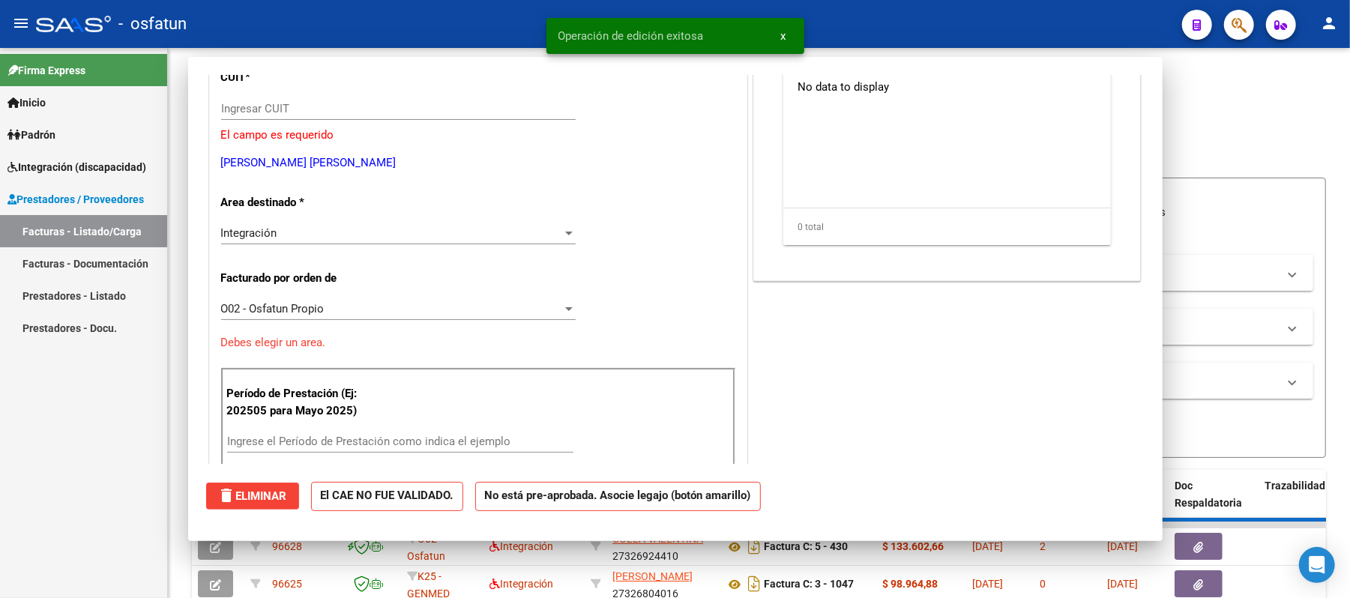
scroll to position [154, 0]
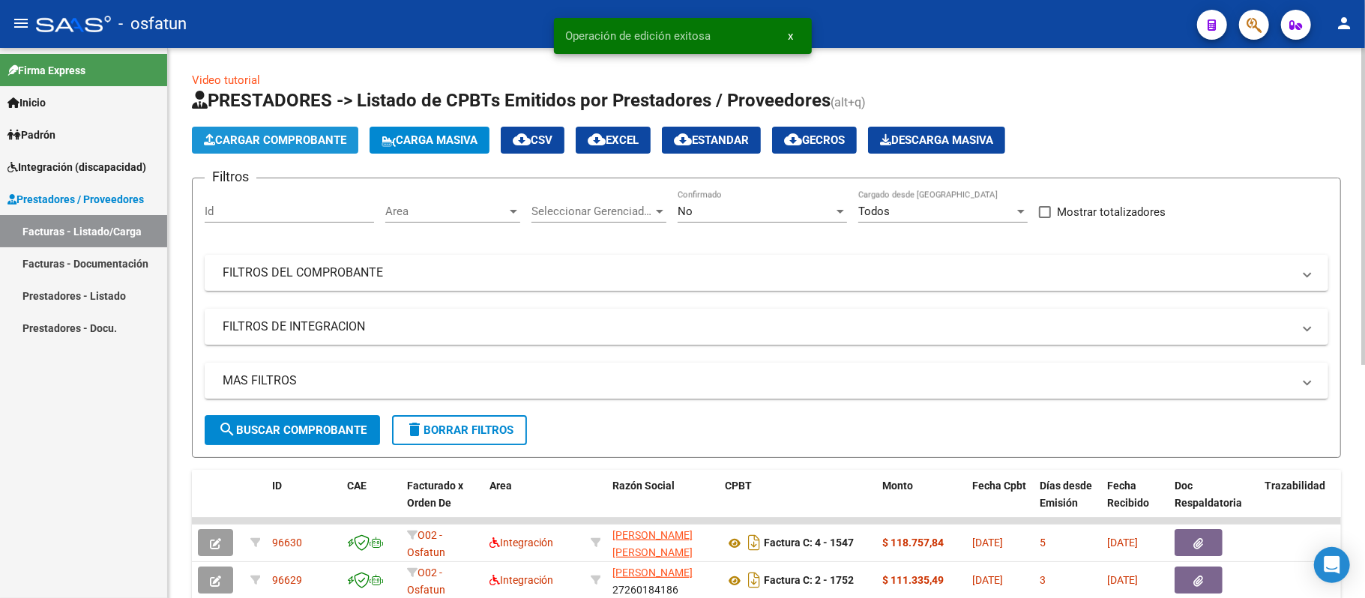
click at [265, 135] on span "Cargar Comprobante" at bounding box center [275, 139] width 142 height 13
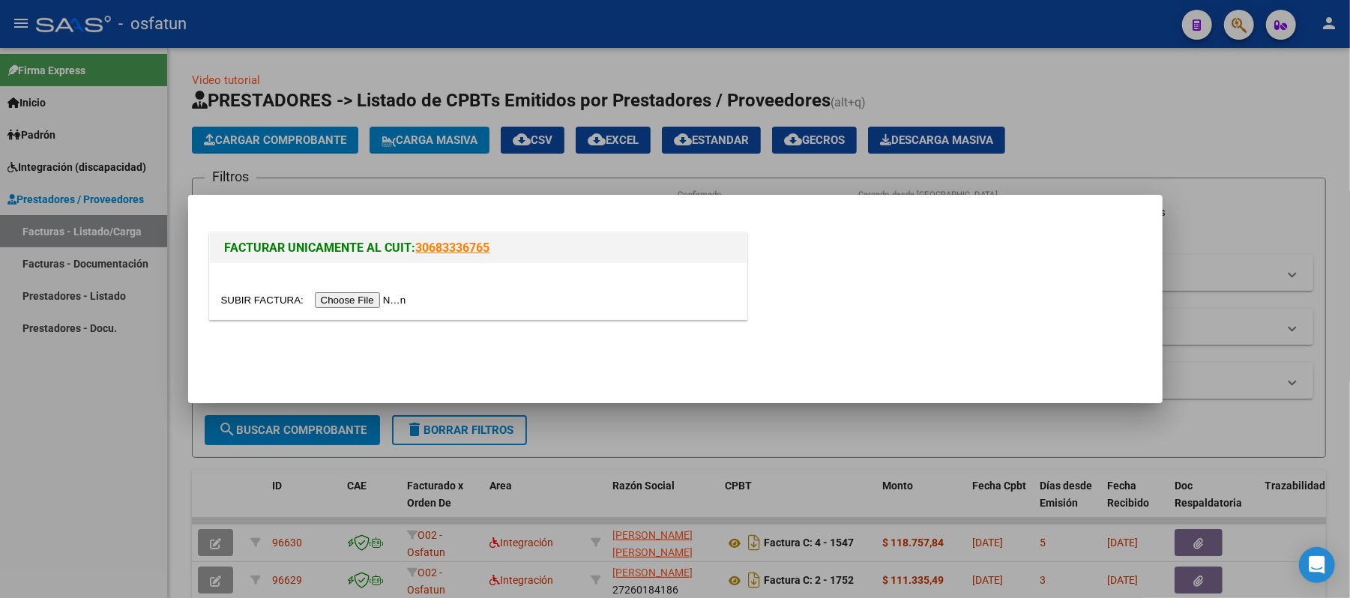
click at [370, 304] on input "file" at bounding box center [316, 300] width 190 height 16
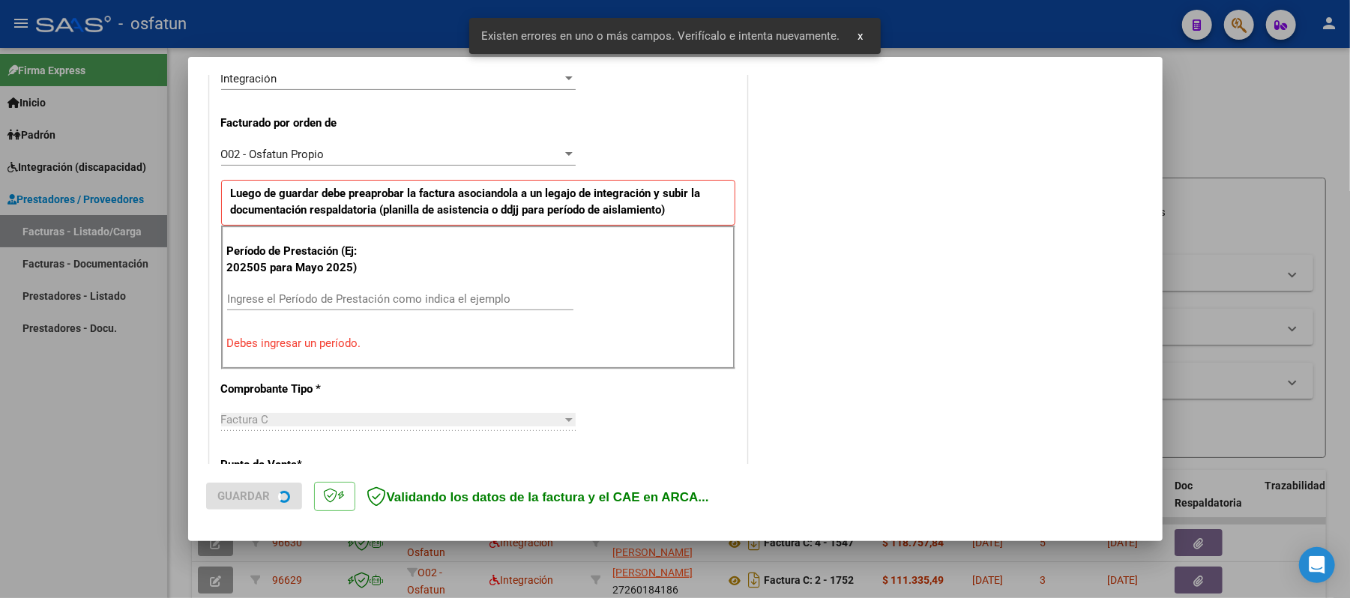
scroll to position [406, 0]
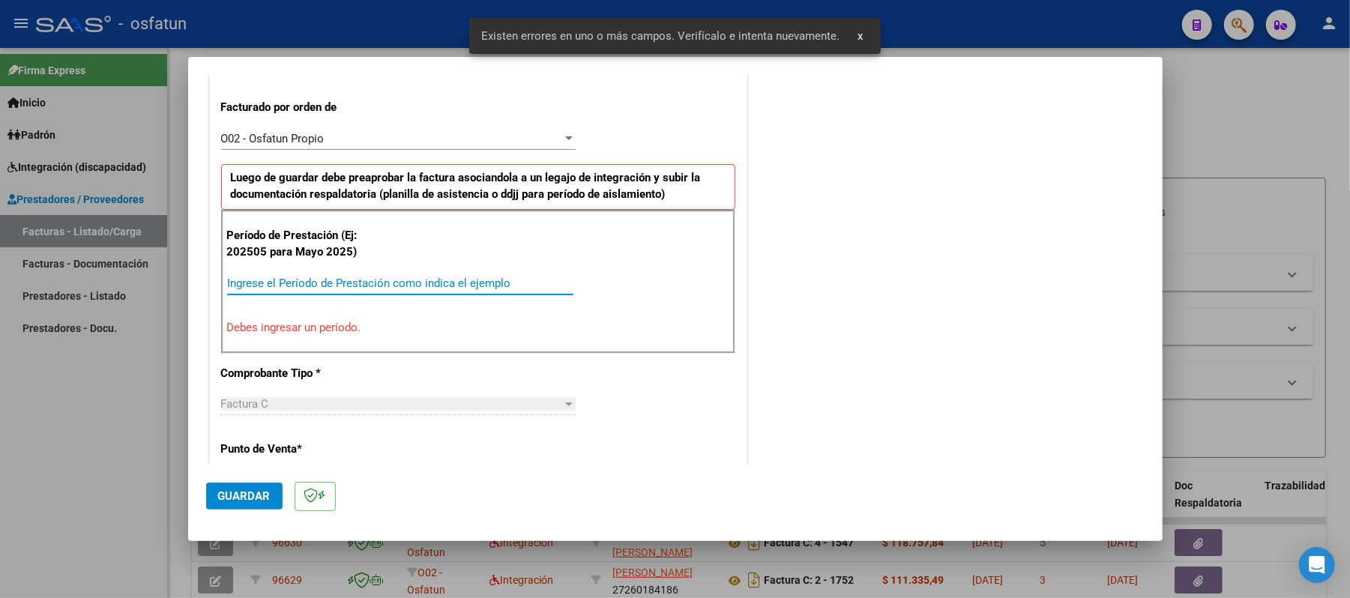
click at [408, 279] on input "Ingrese el Período de Prestación como indica el ejemplo" at bounding box center [400, 283] width 346 height 13
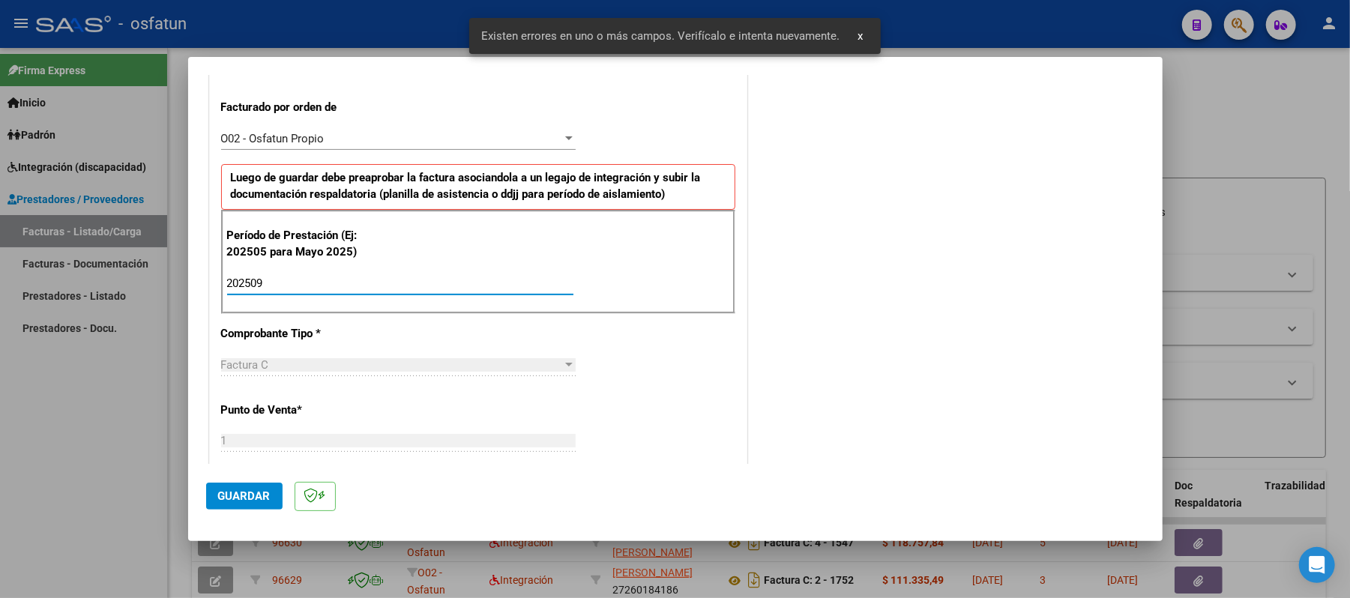
type input "202509"
click at [259, 486] on button "Guardar" at bounding box center [244, 496] width 76 height 27
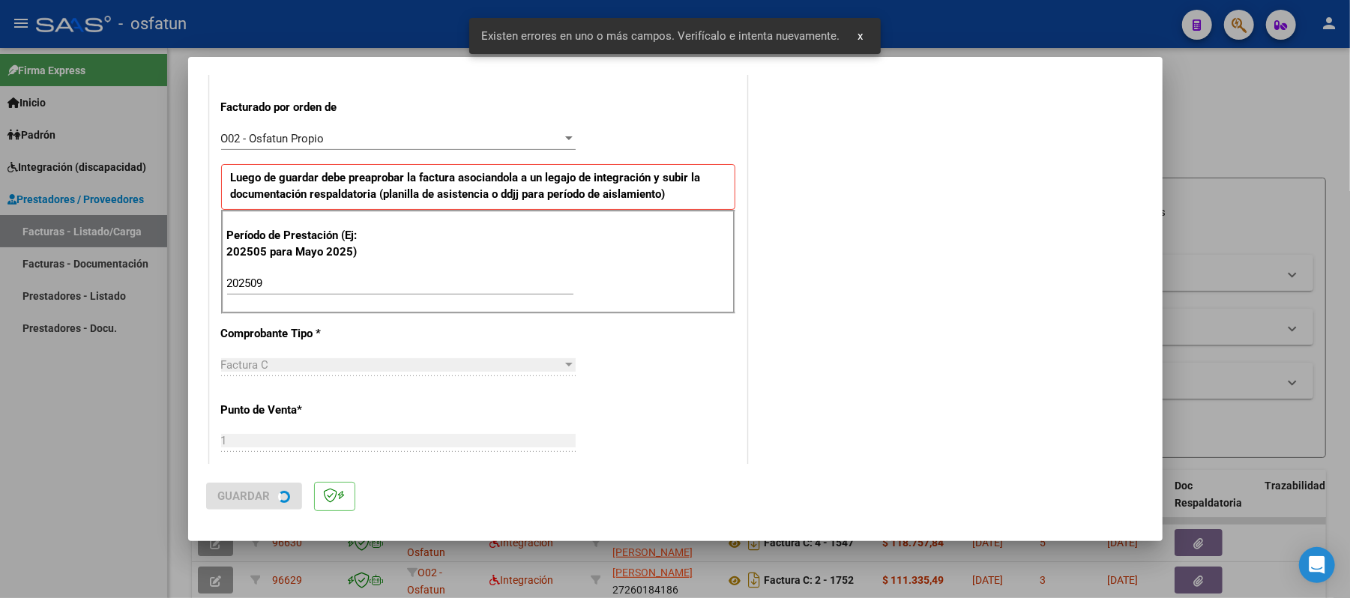
scroll to position [0, 0]
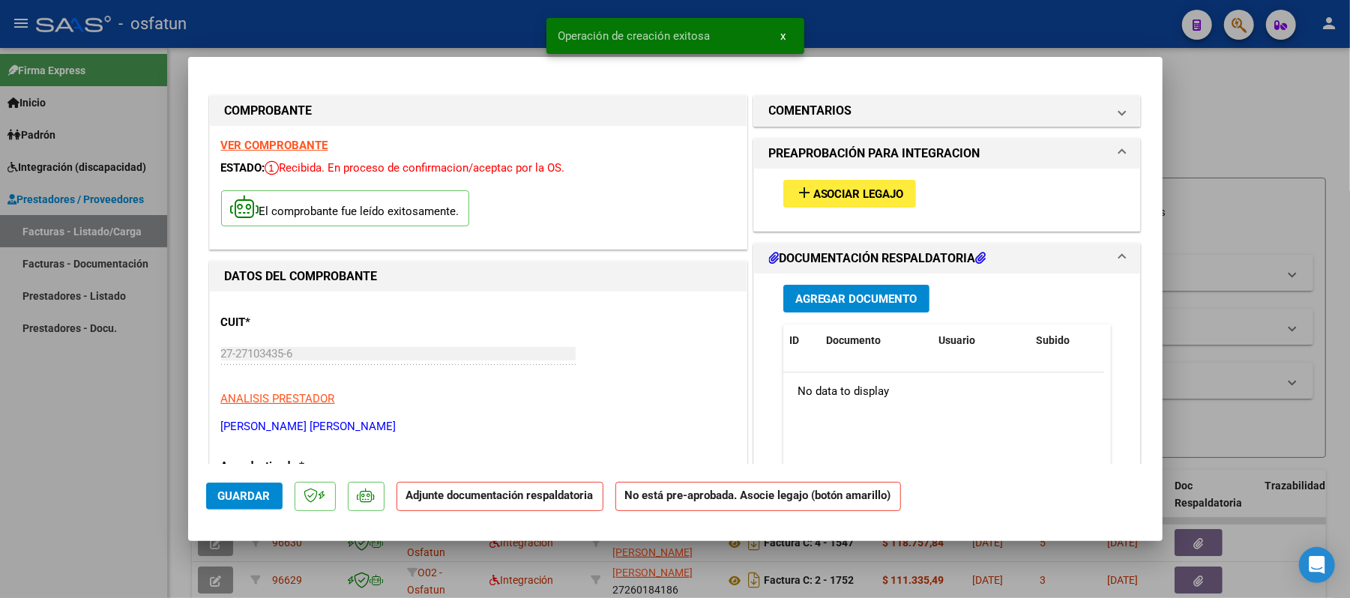
click at [822, 198] on span "Asociar Legajo" at bounding box center [859, 193] width 91 height 13
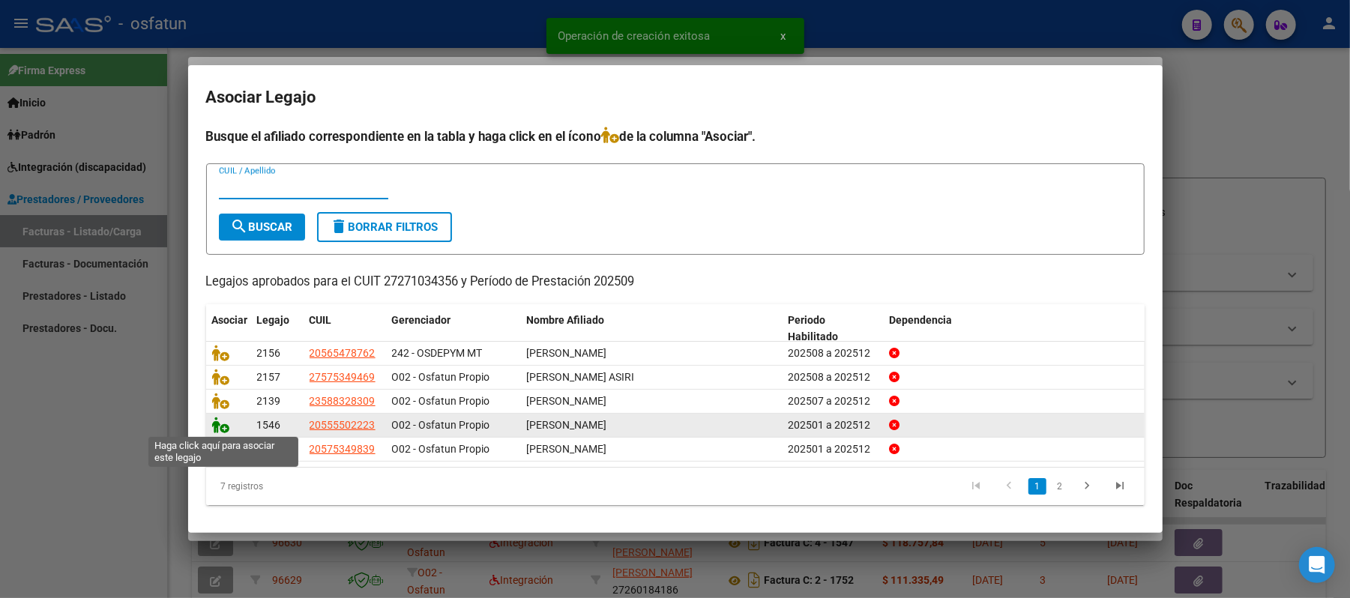
click at [225, 429] on icon at bounding box center [221, 425] width 18 height 16
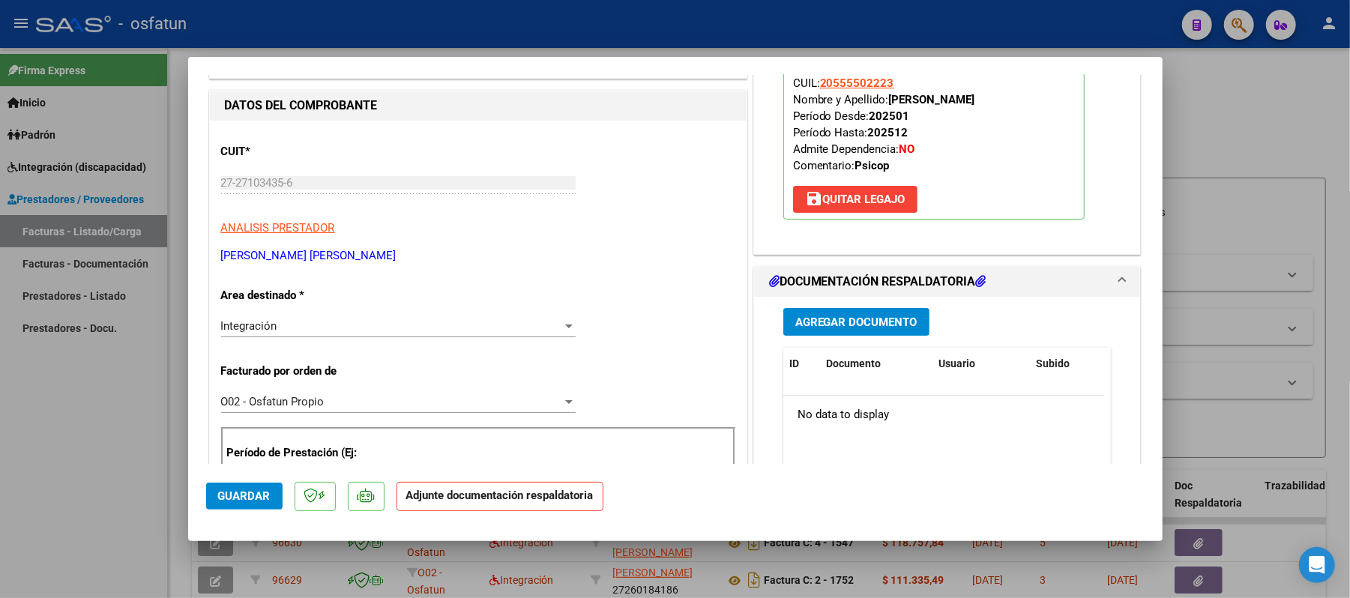
scroll to position [199, 0]
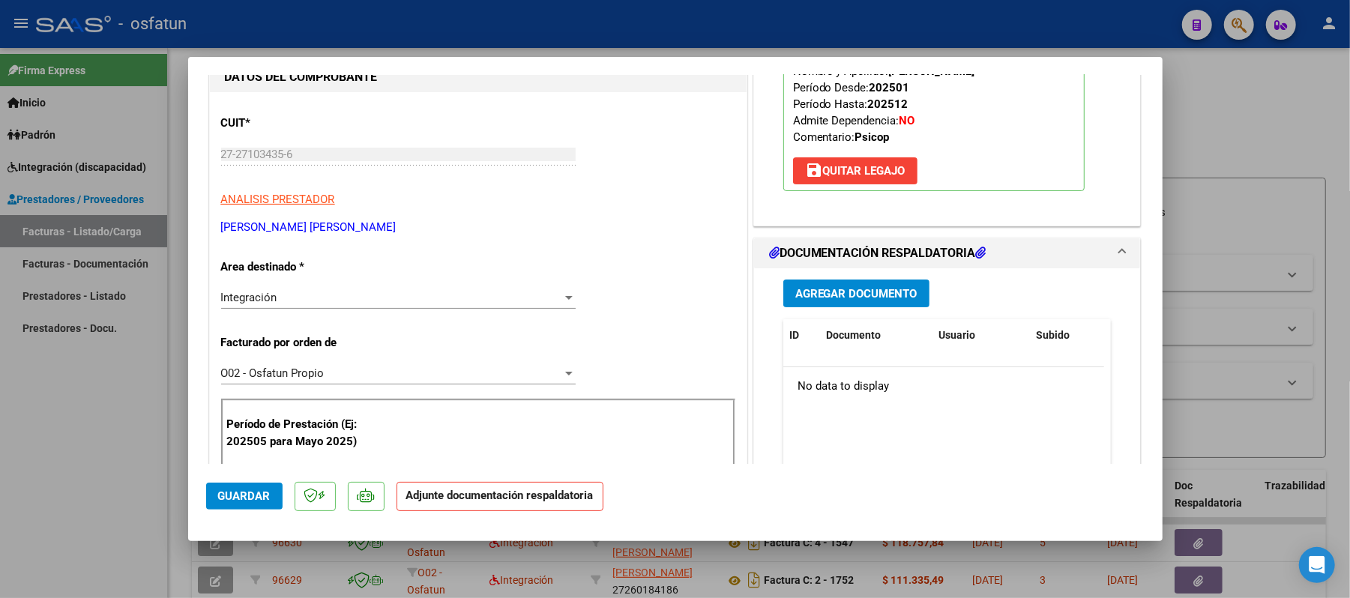
click at [867, 294] on span "Agregar Documento" at bounding box center [857, 293] width 122 height 13
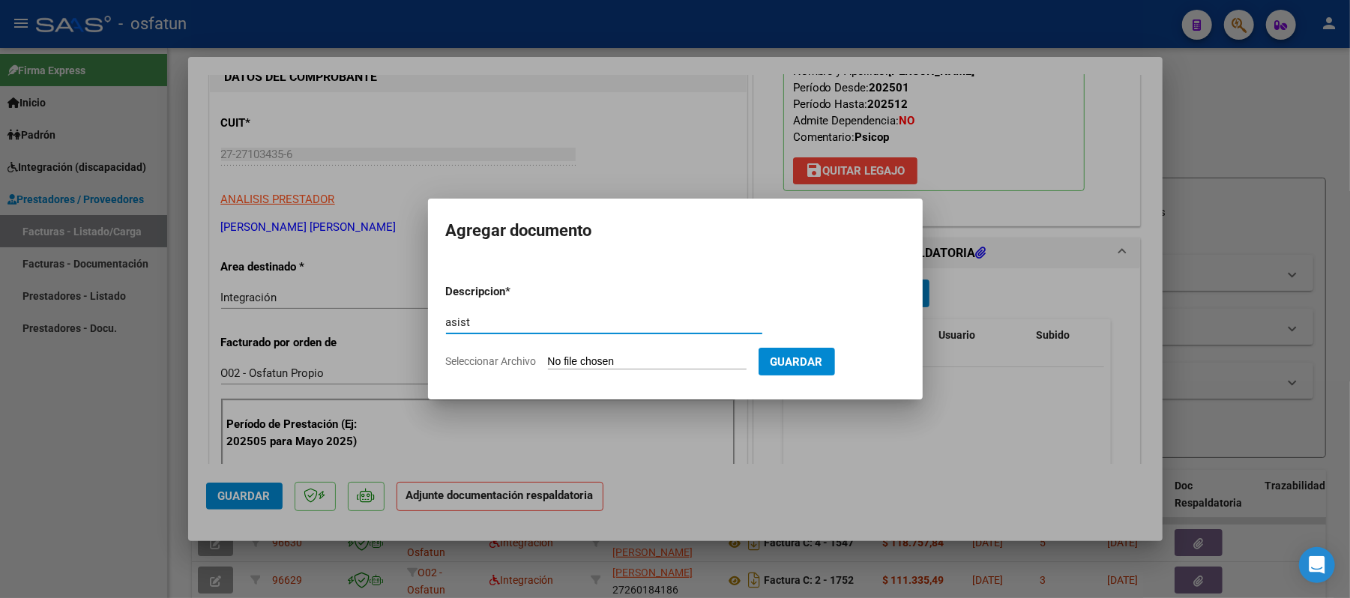
type input "asist"
click at [628, 357] on input "Seleccionar Archivo" at bounding box center [647, 362] width 199 height 14
type input "C:\fakepath\ASIST.pdf"
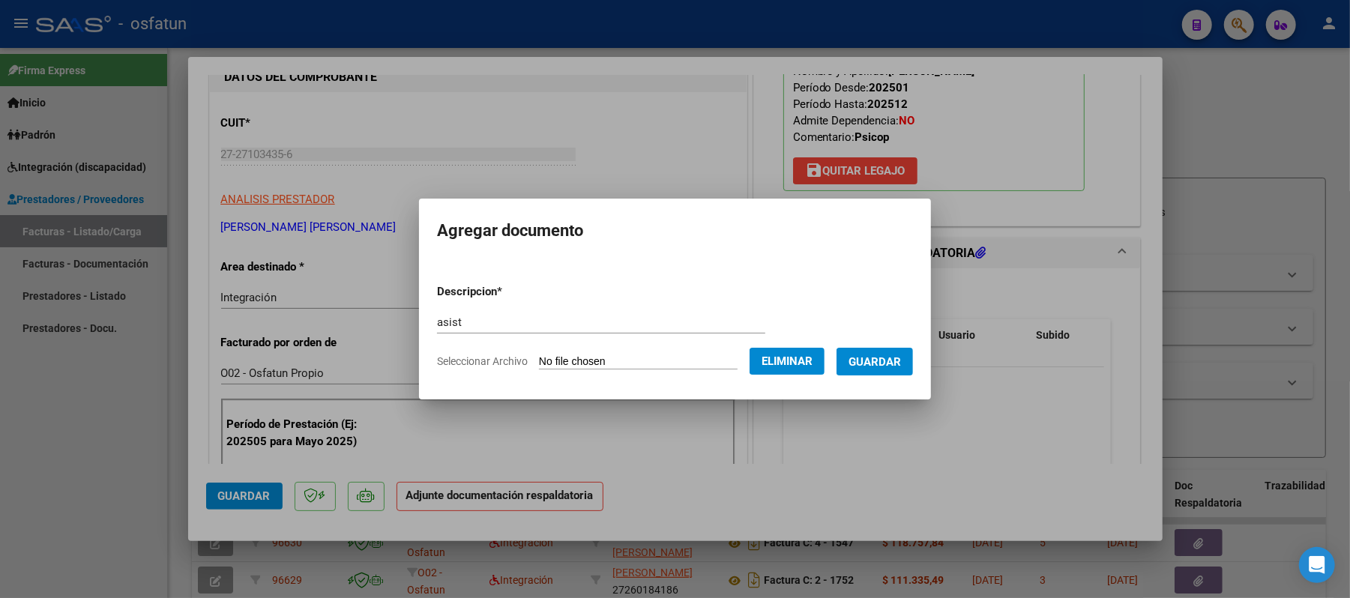
click at [877, 357] on span "Guardar" at bounding box center [875, 361] width 52 height 13
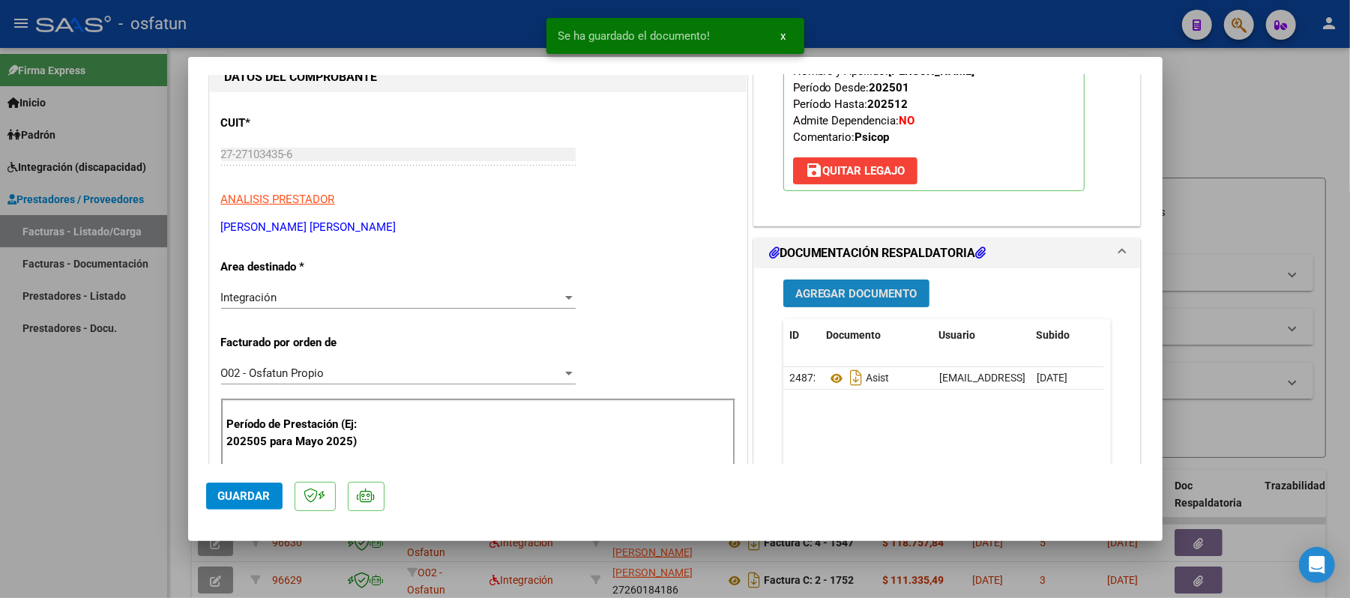
click at [874, 298] on span "Agregar Documento" at bounding box center [857, 293] width 122 height 13
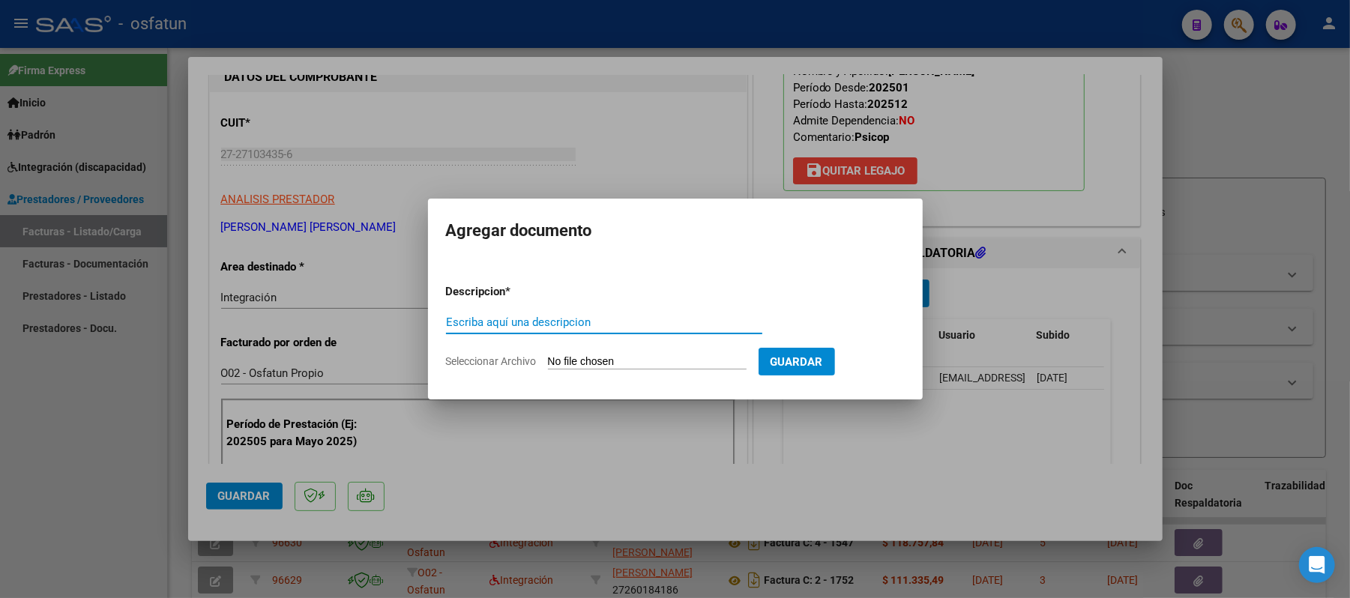
click at [718, 318] on input "Escriba aquí una descripcion" at bounding box center [604, 322] width 316 height 13
type input "aut"
click at [660, 358] on input "Seleccionar Archivo" at bounding box center [647, 362] width 199 height 14
type input "C:\fakepath\ASIST.pdf"
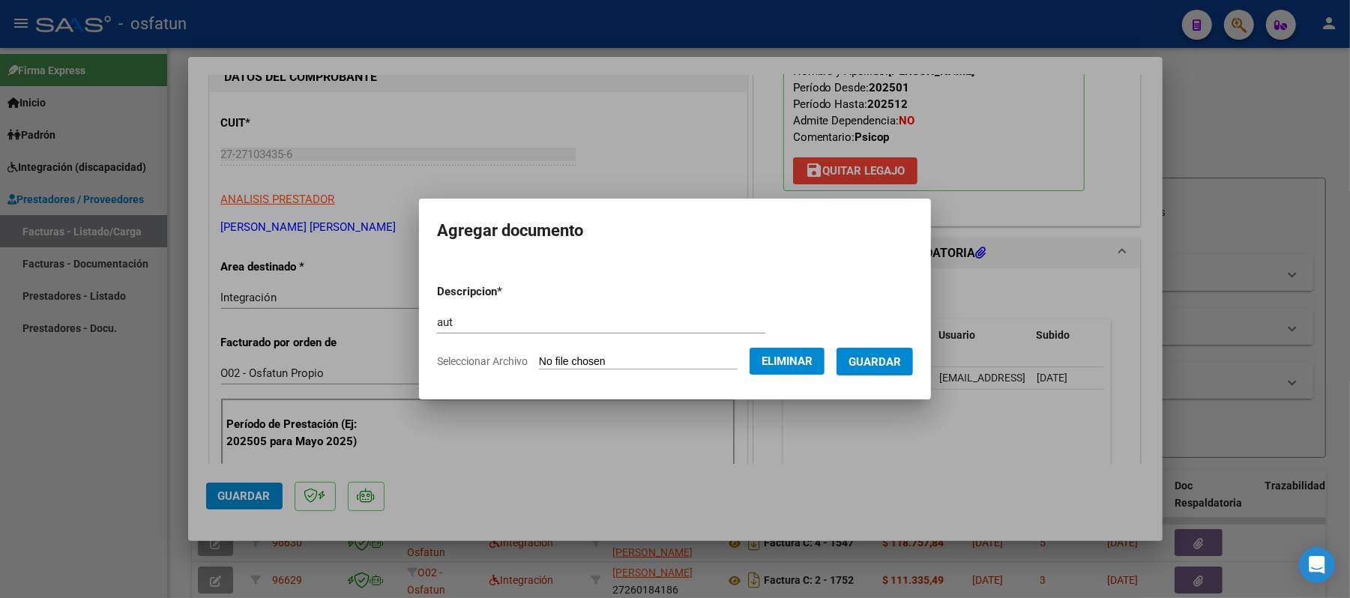
click at [892, 360] on span "Guardar" at bounding box center [875, 361] width 52 height 13
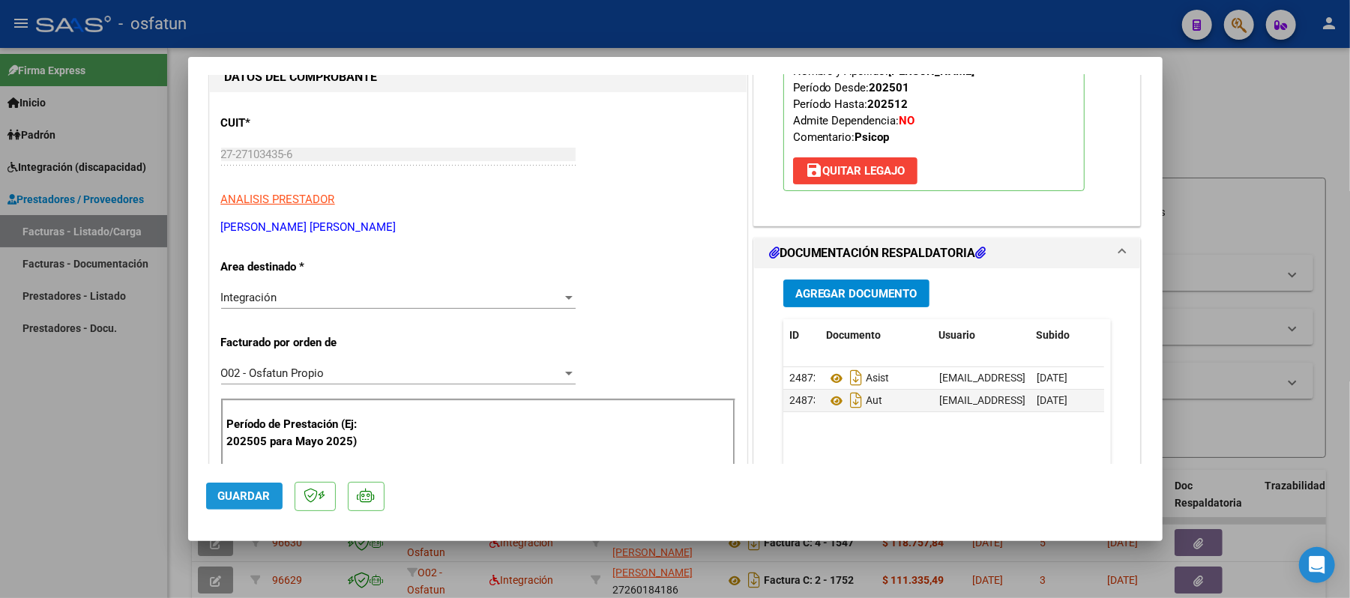
click at [247, 496] on span "Guardar" at bounding box center [244, 496] width 52 height 13
click at [1222, 103] on div at bounding box center [675, 299] width 1350 height 598
type input "$ 0,00"
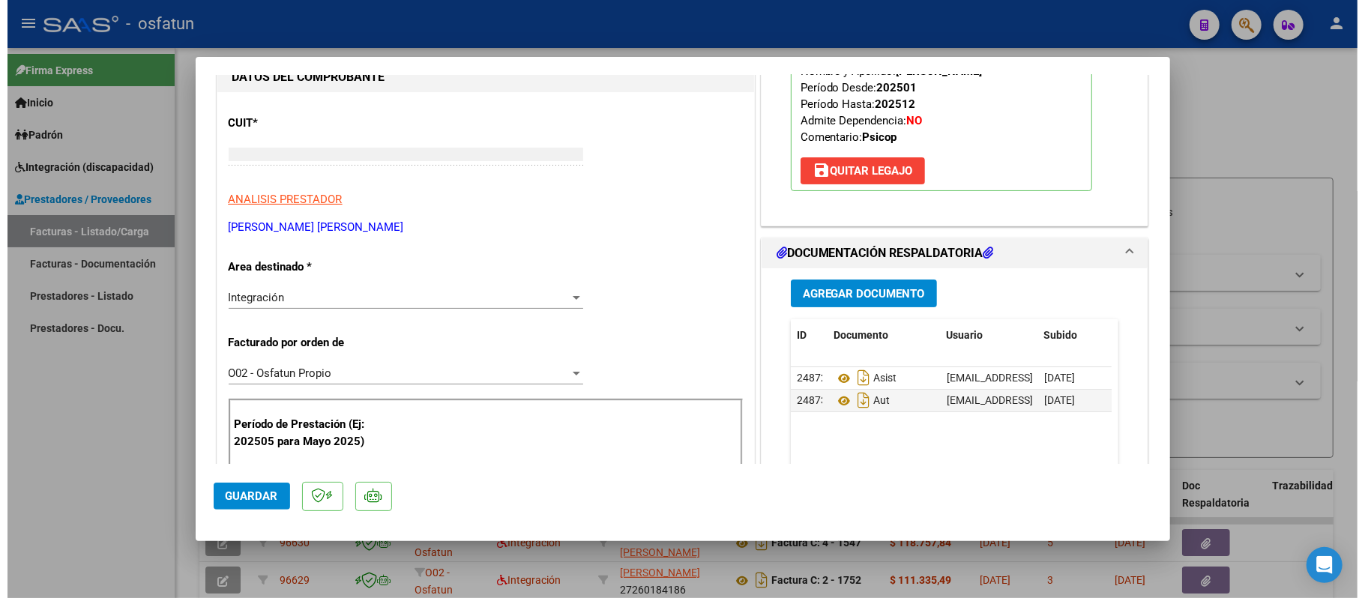
scroll to position [154, 0]
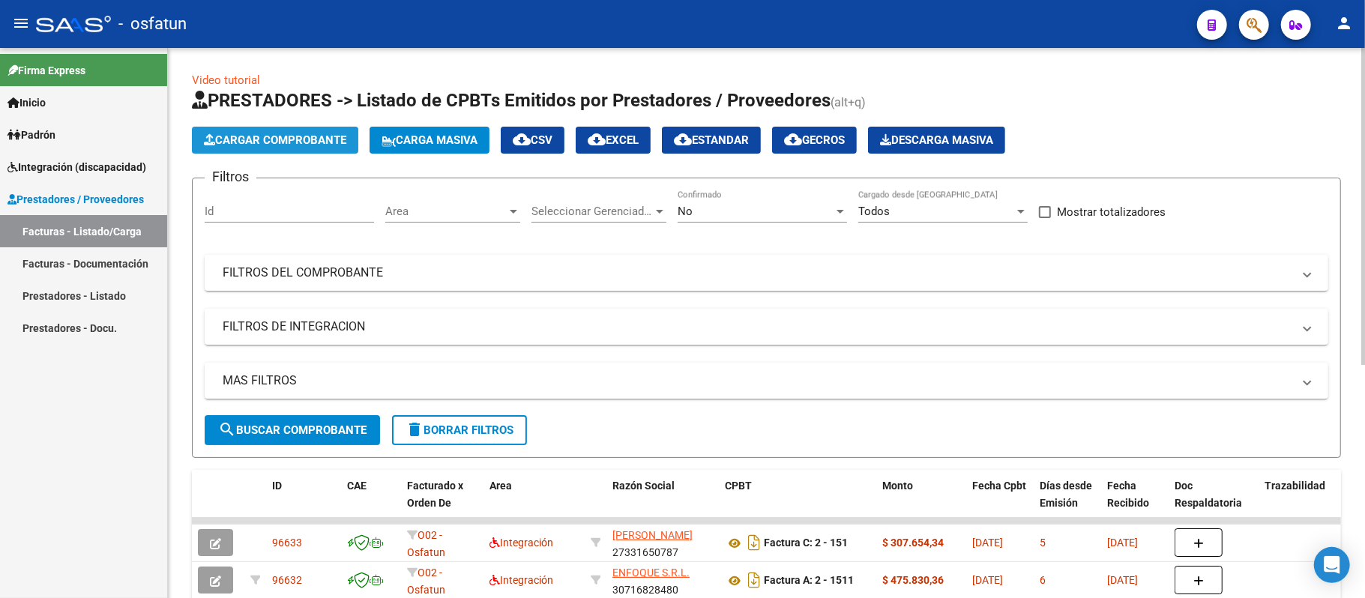
click at [261, 142] on span "Cargar Comprobante" at bounding box center [275, 139] width 142 height 13
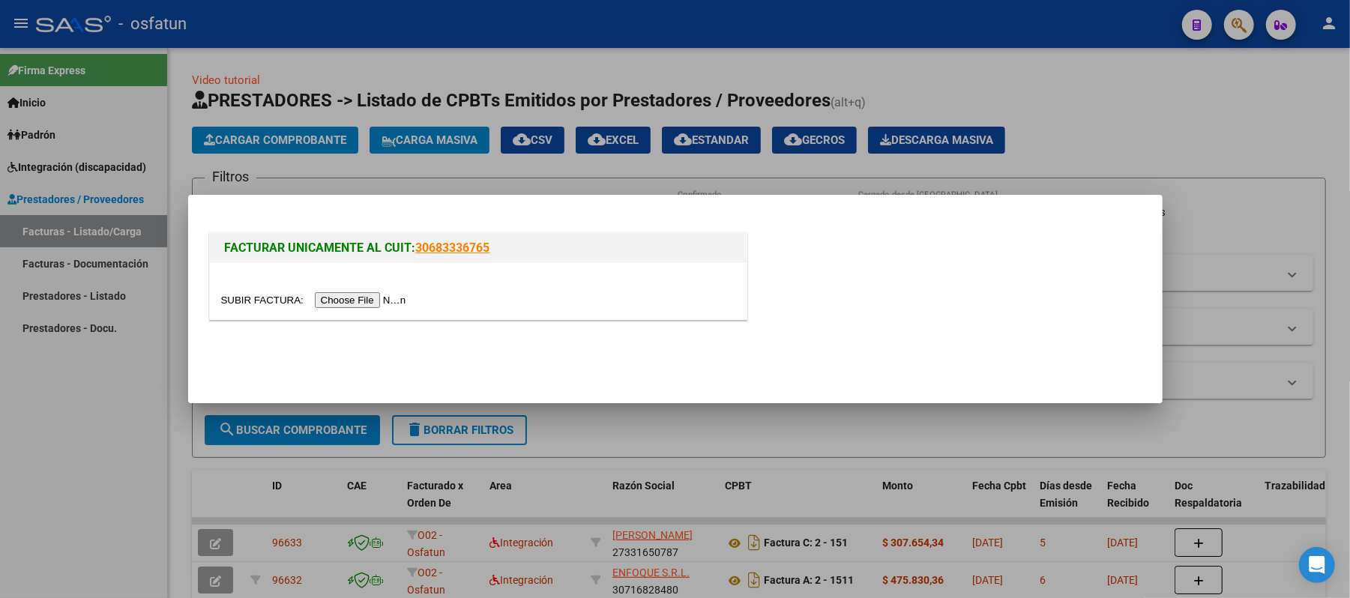
click at [367, 297] on input "file" at bounding box center [316, 300] width 190 height 16
click at [1230, 238] on div at bounding box center [675, 299] width 1350 height 598
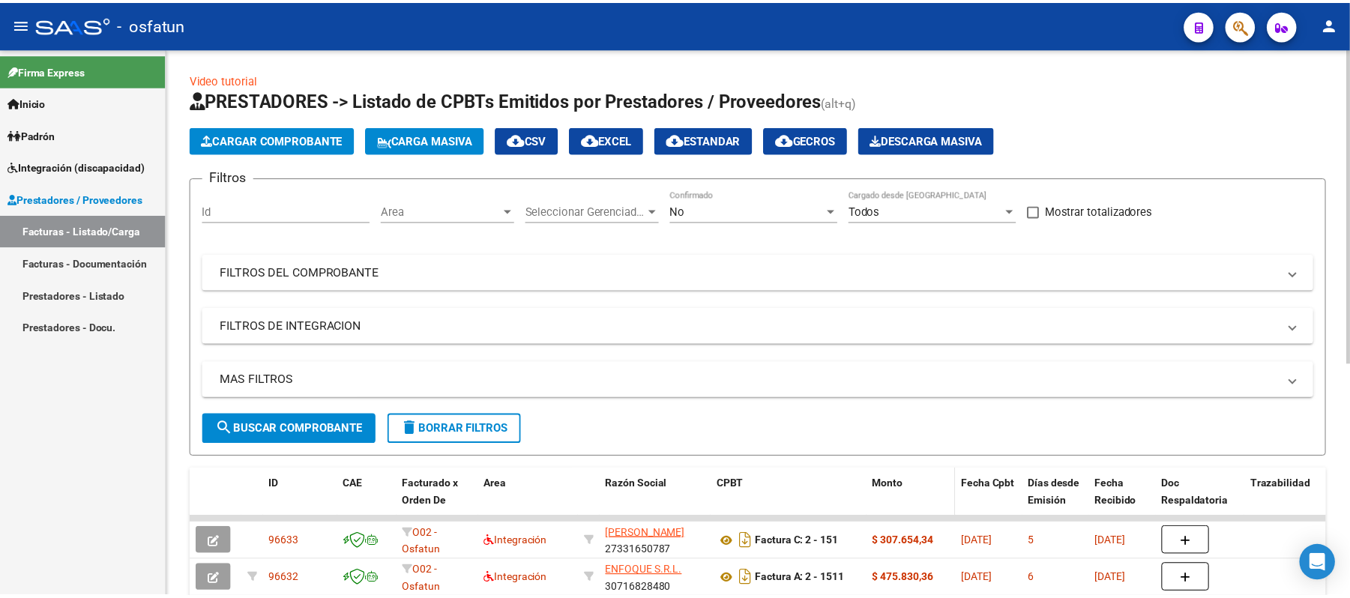
scroll to position [100, 0]
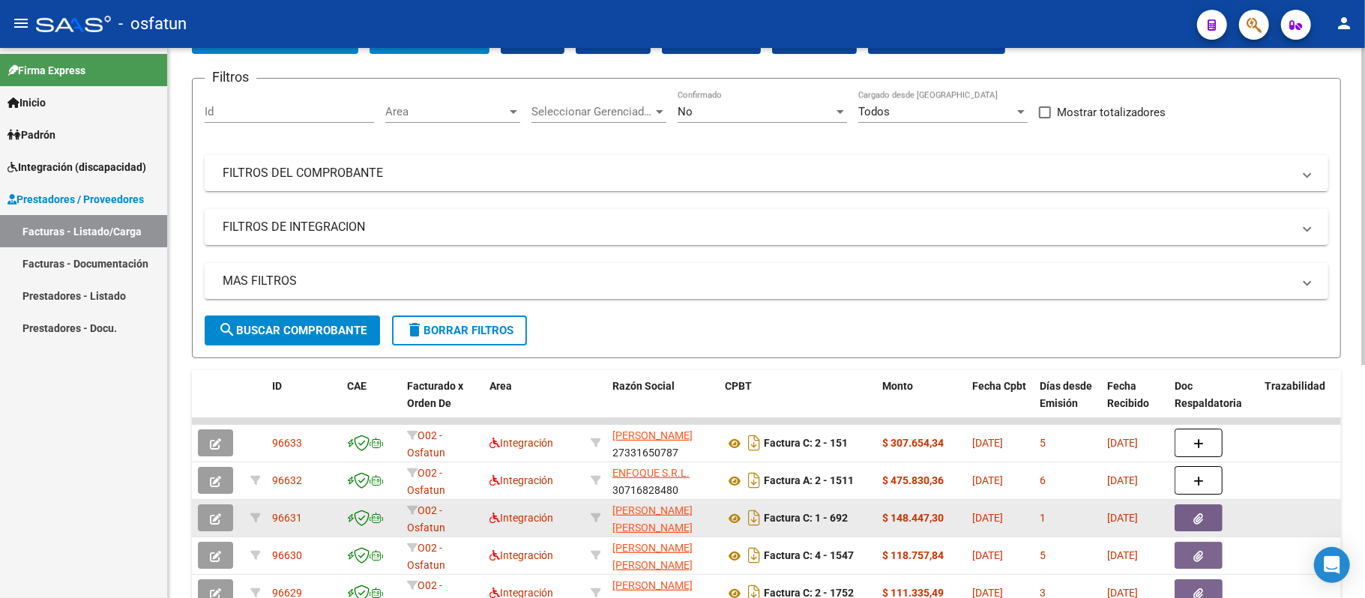
click at [211, 514] on icon "button" at bounding box center [215, 519] width 11 height 11
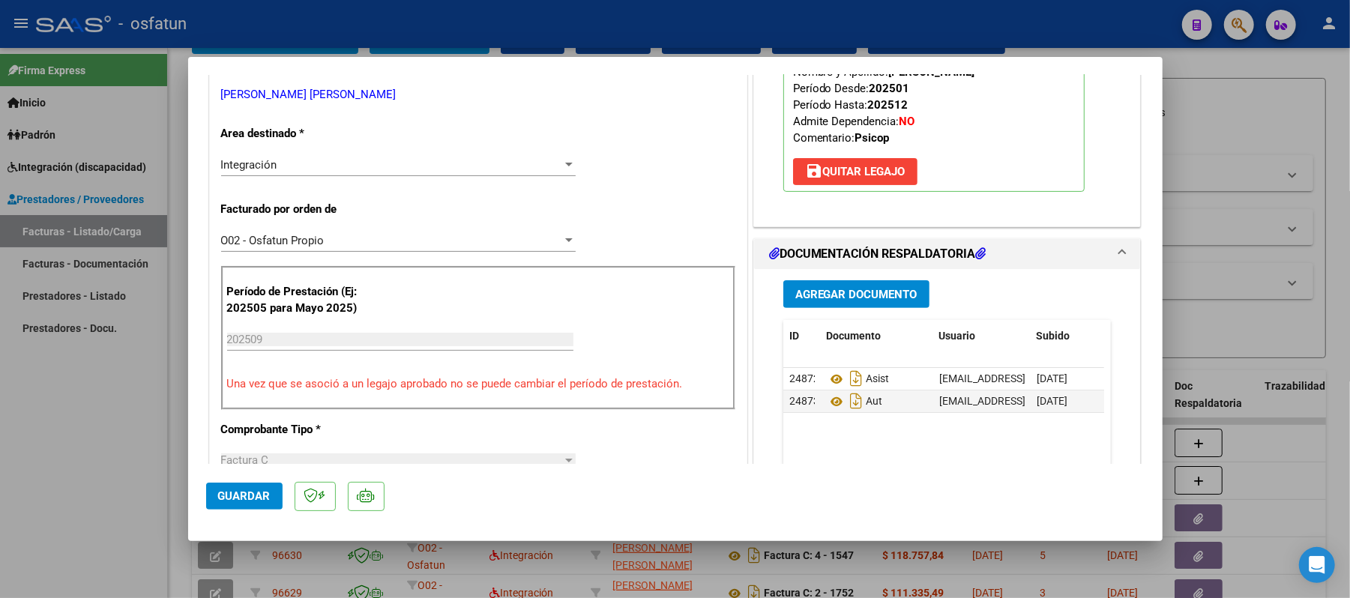
scroll to position [300, 0]
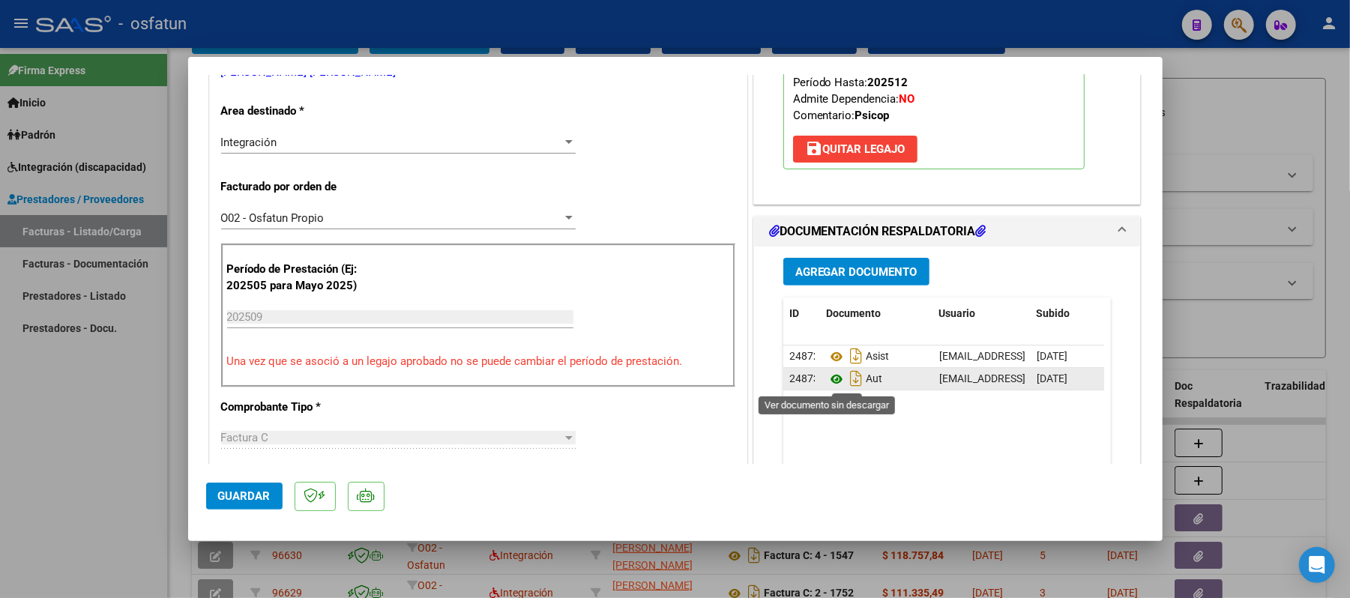
click at [828, 382] on icon at bounding box center [836, 379] width 19 height 18
click at [855, 268] on span "Agregar Documento" at bounding box center [857, 271] width 122 height 13
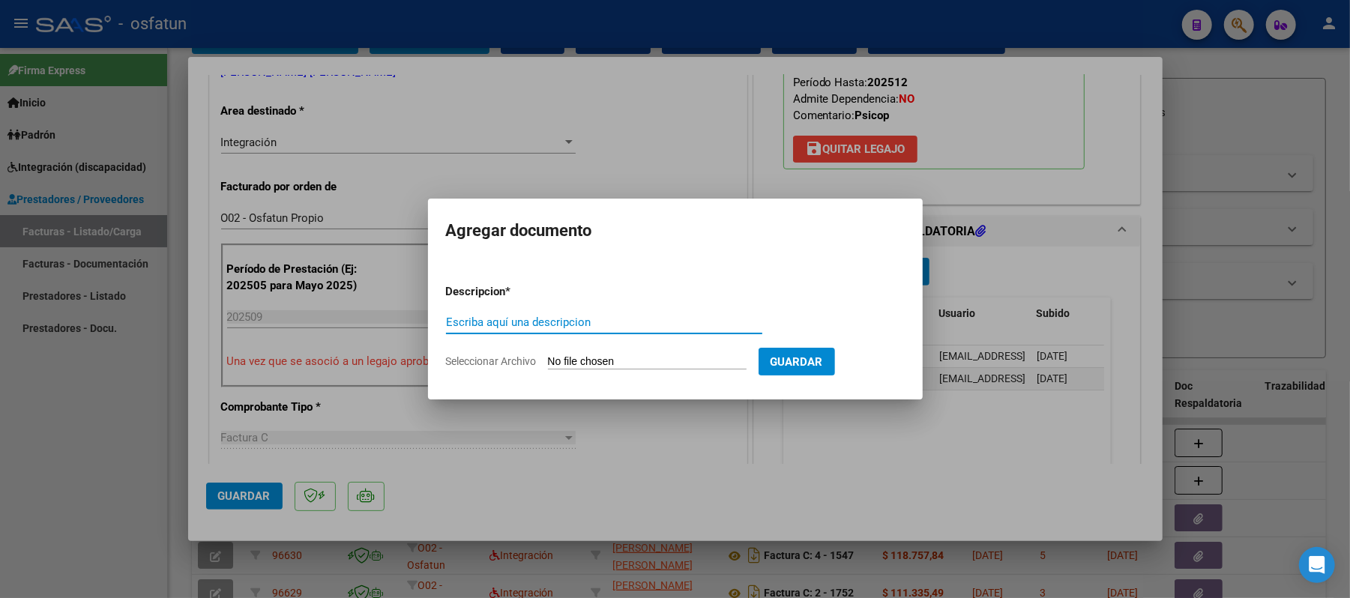
click at [643, 322] on input "Escriba aquí una descripcion" at bounding box center [604, 322] width 316 height 13
type input "aut"
click at [631, 355] on input "Seleccionar Archivo" at bounding box center [647, 362] width 199 height 14
type input "C:\fakepath\AUT.pdf"
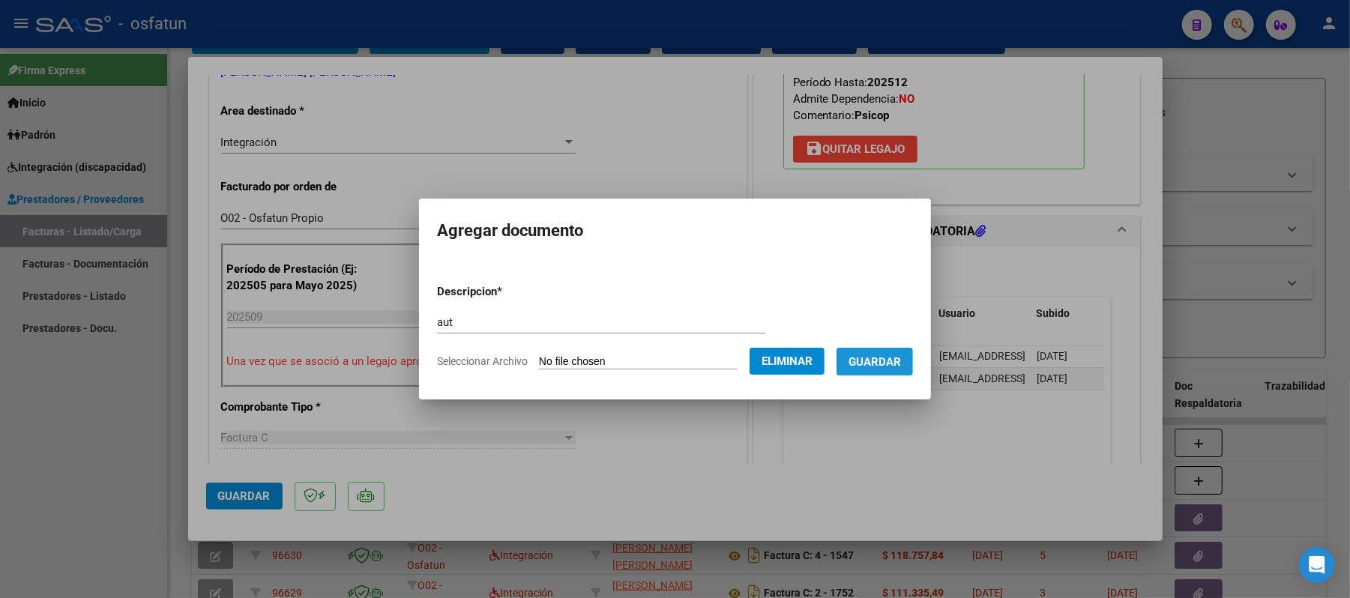
click at [862, 355] on span "Guardar" at bounding box center [875, 361] width 52 height 13
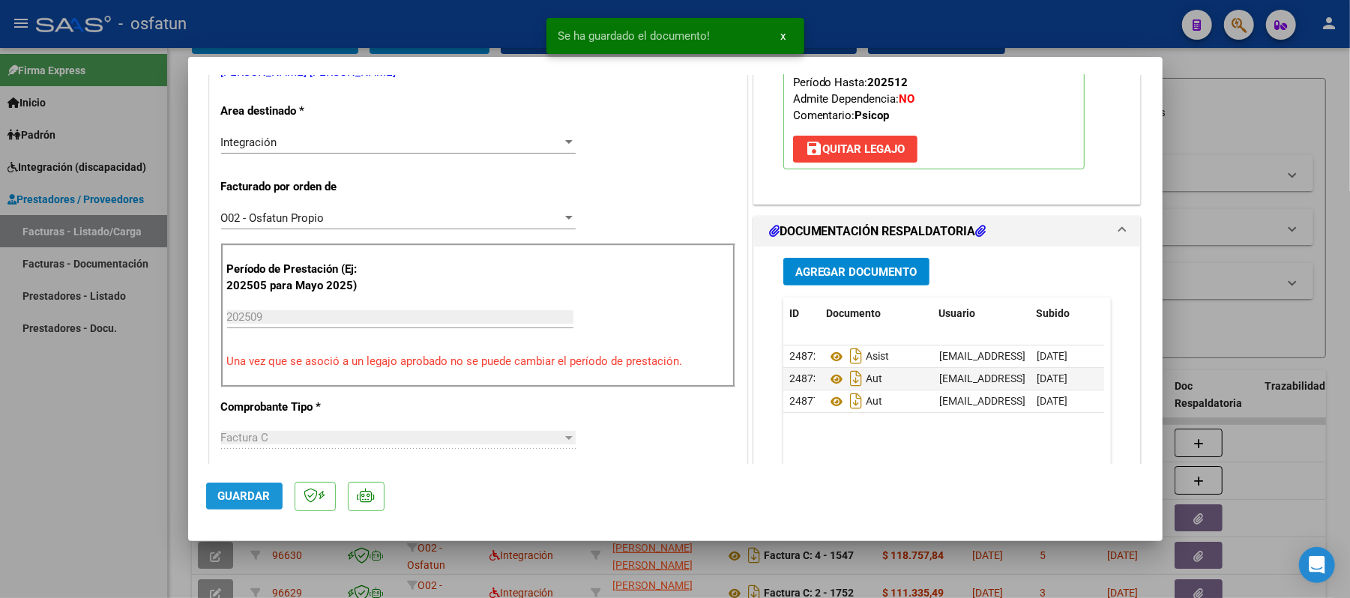
click at [274, 490] on button "Guardar" at bounding box center [244, 496] width 76 height 27
drag, startPoint x: 1245, startPoint y: 112, endPoint x: 1237, endPoint y: 118, distance: 9.6
click at [1243, 112] on div at bounding box center [675, 299] width 1350 height 598
type input "$ 0,00"
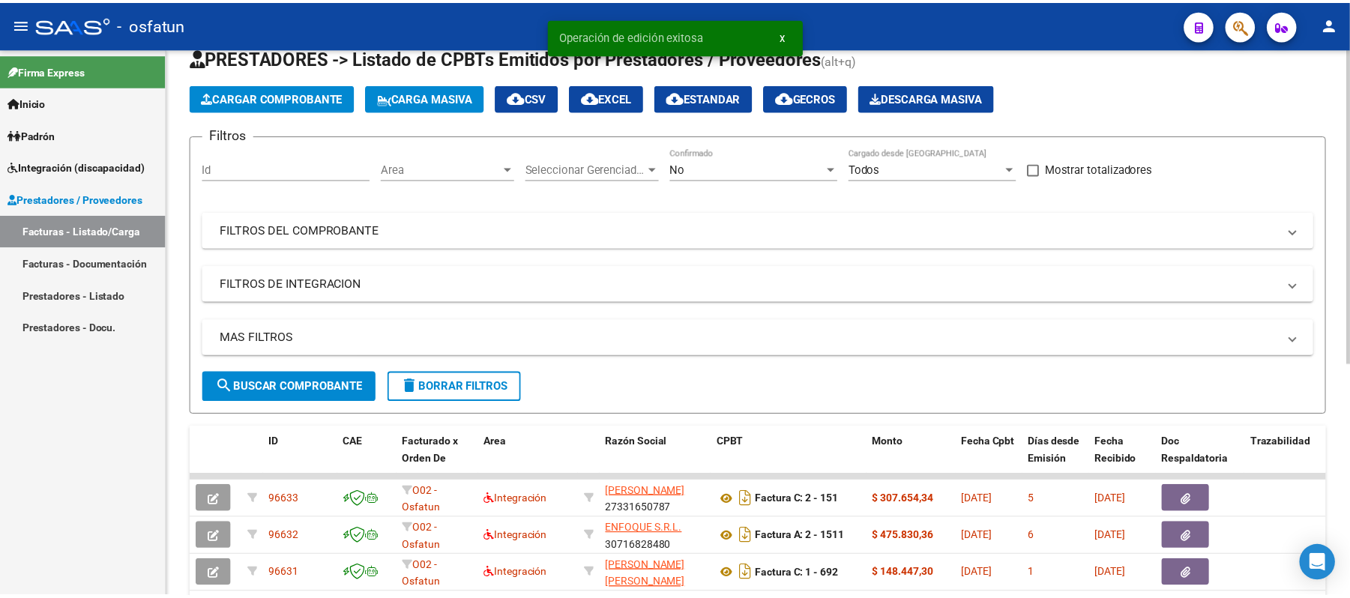
scroll to position [0, 0]
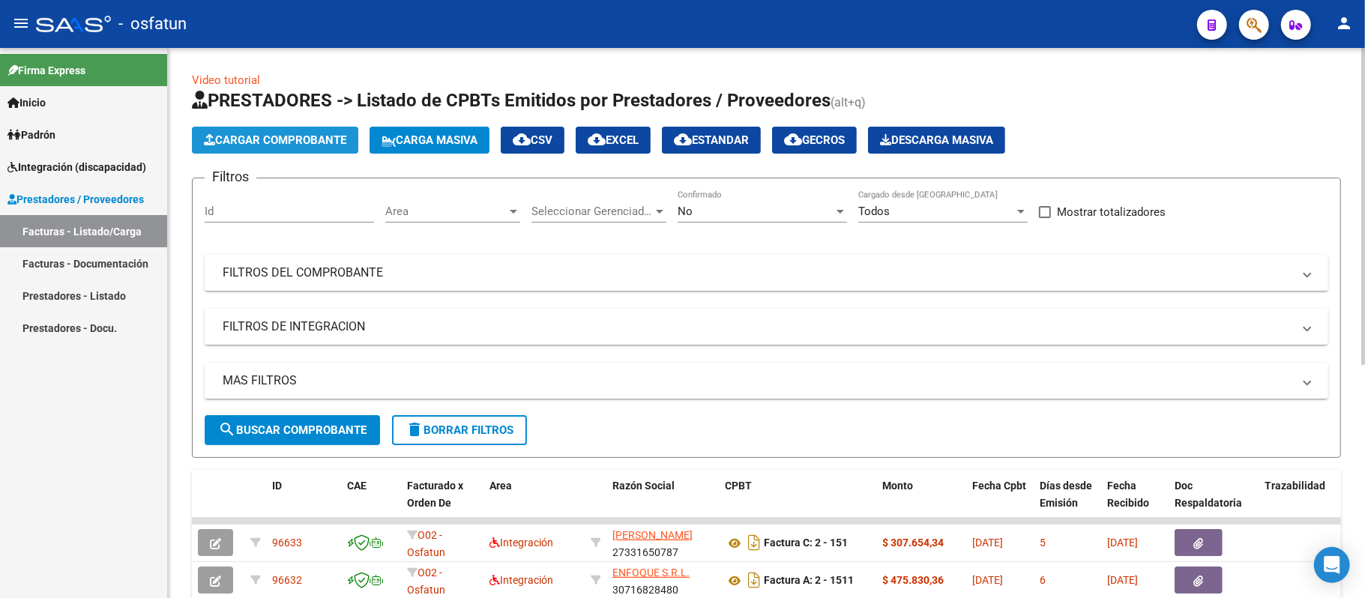
click at [288, 135] on span "Cargar Comprobante" at bounding box center [275, 139] width 142 height 13
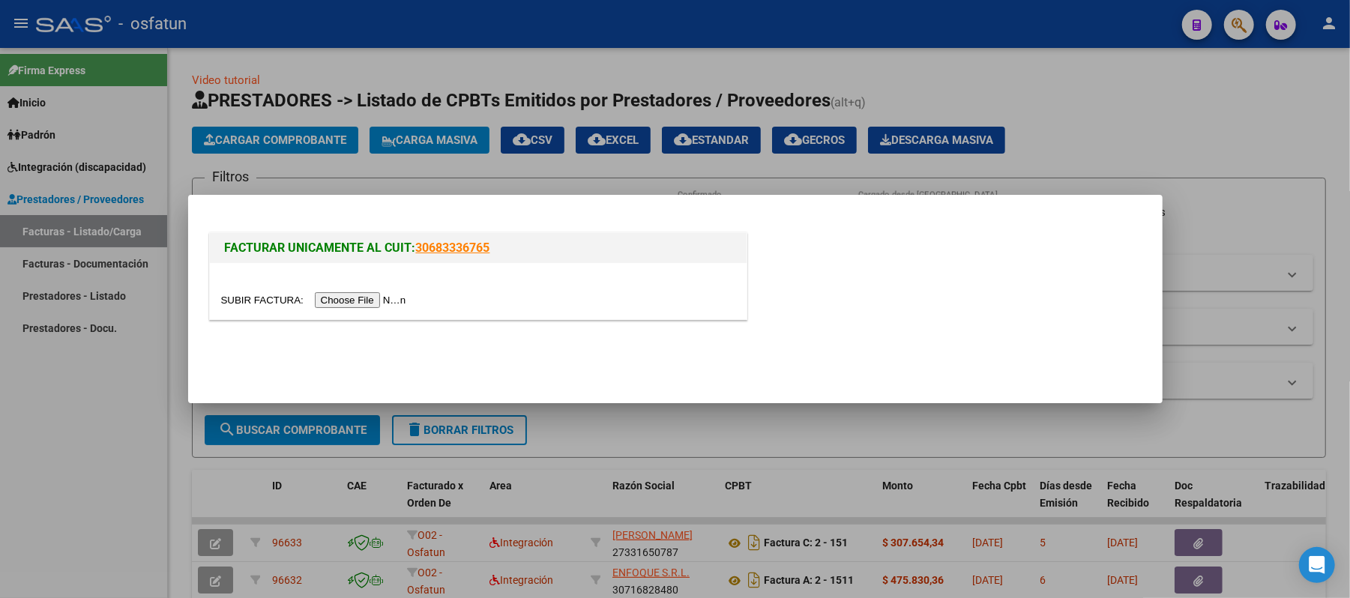
click at [375, 304] on input "file" at bounding box center [316, 300] width 190 height 16
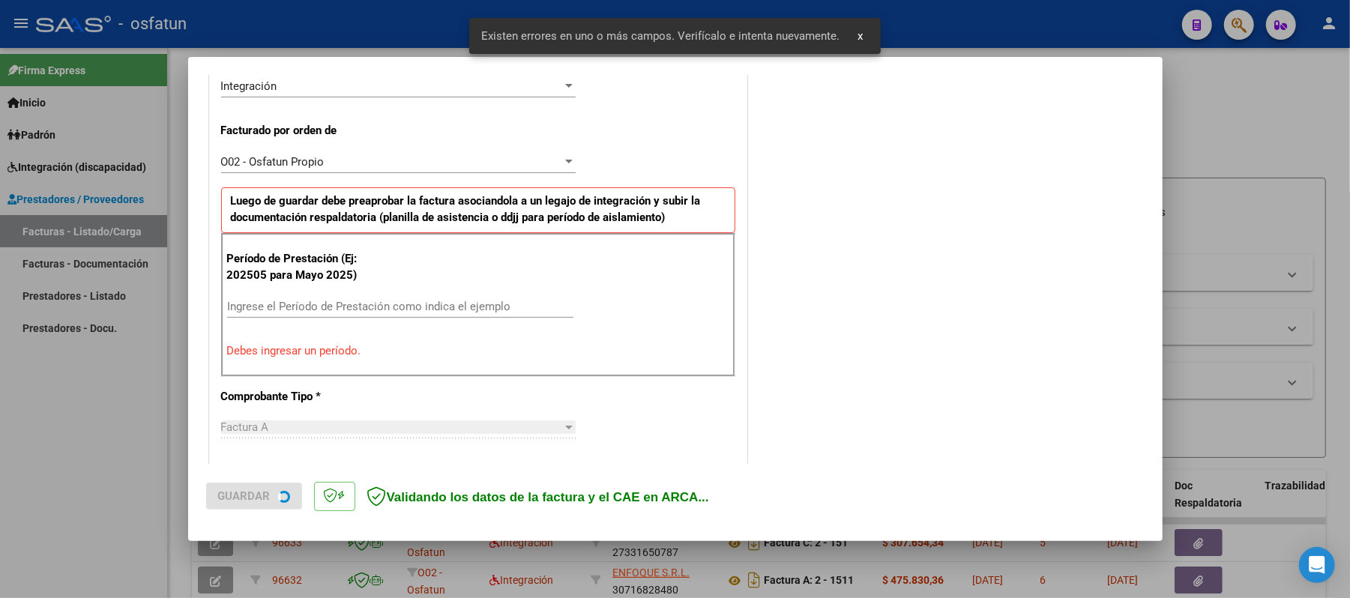
scroll to position [406, 0]
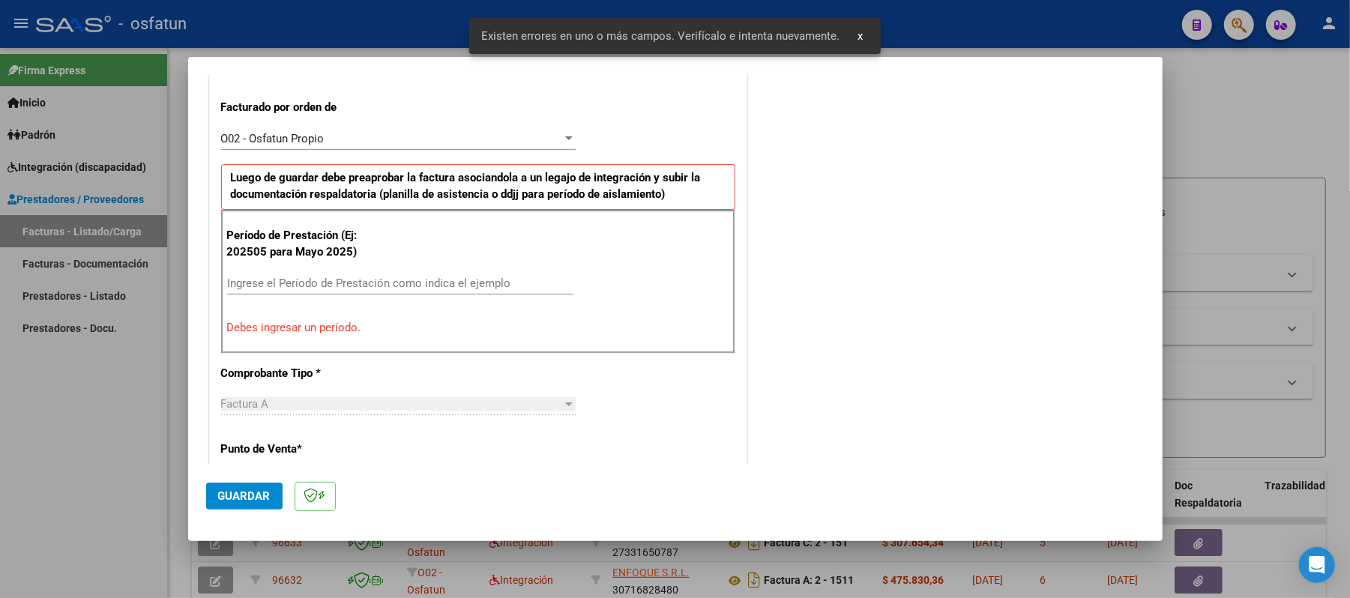
click at [403, 285] on input "Ingrese el Período de Prestación como indica el ejemplo" at bounding box center [400, 283] width 346 height 13
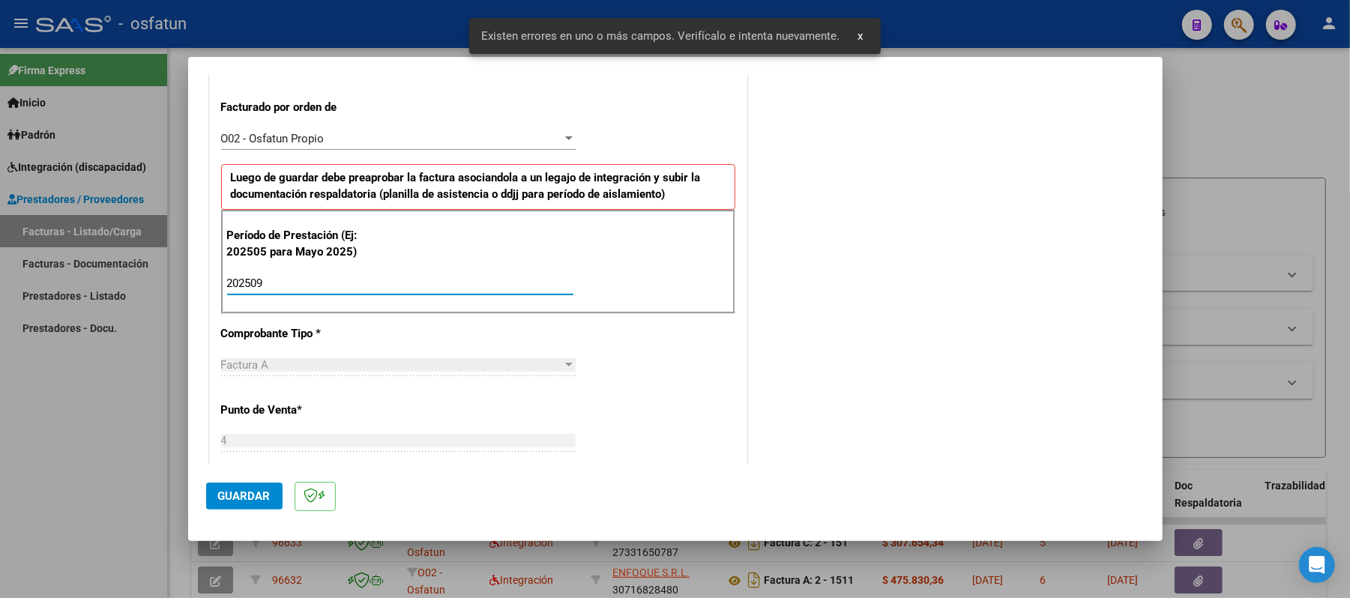
type input "202509"
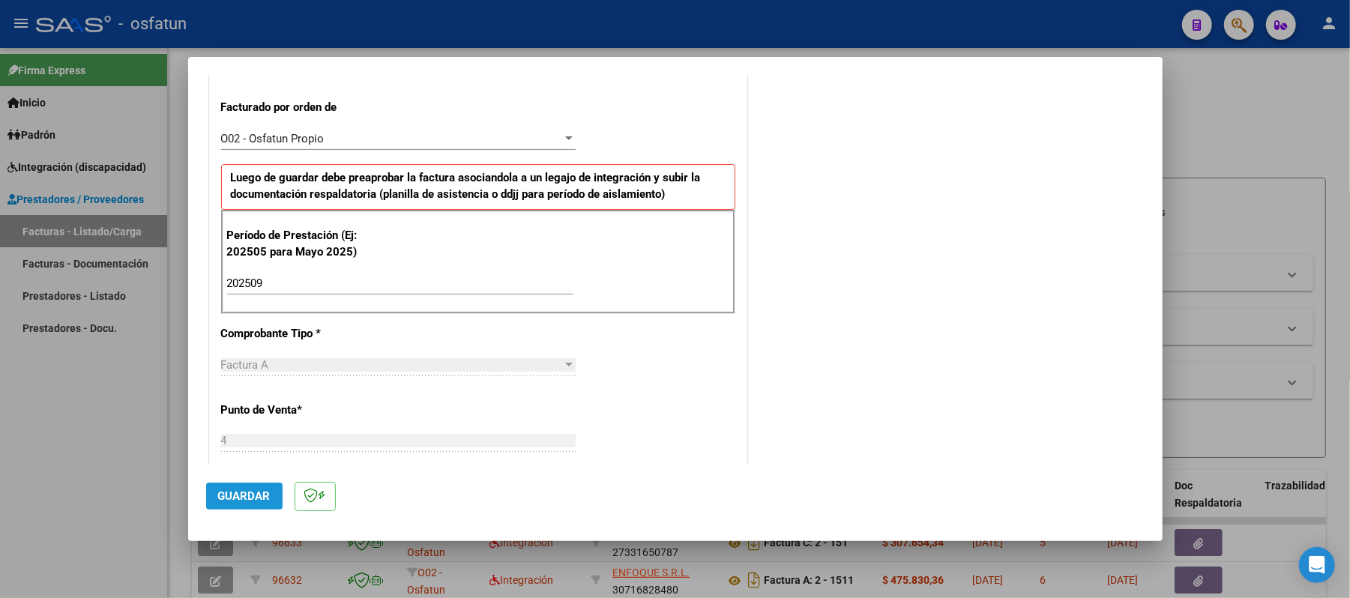
click at [250, 498] on span "Guardar" at bounding box center [244, 496] width 52 height 13
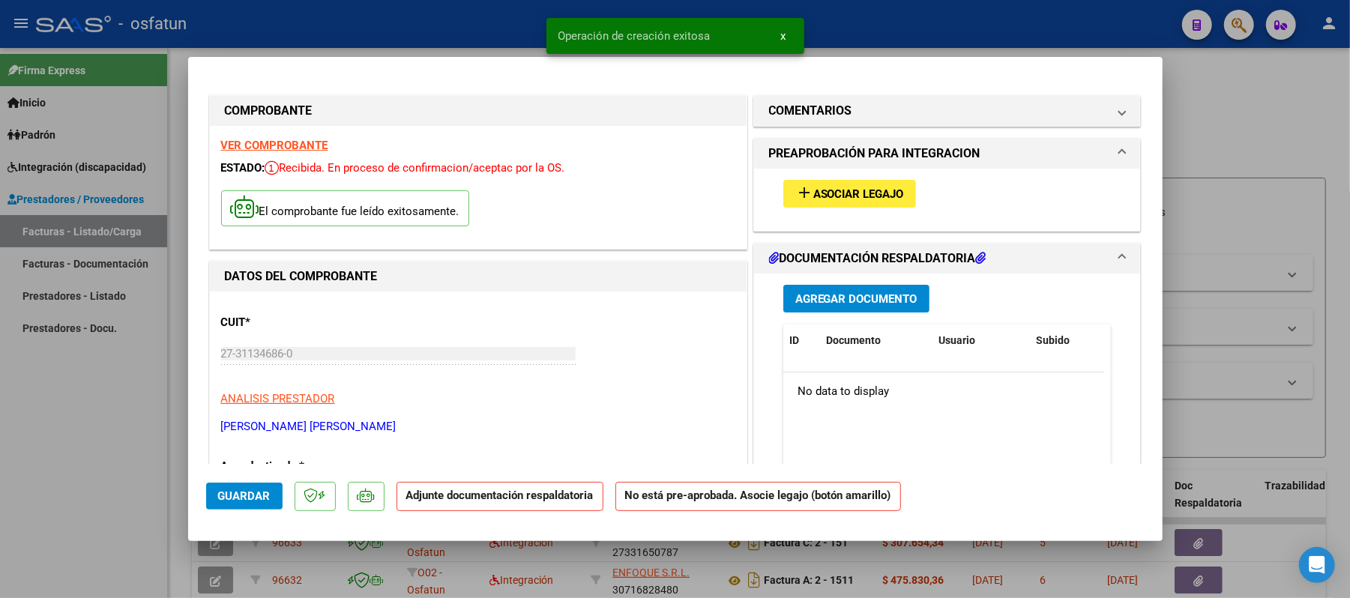
click at [876, 196] on span "Asociar Legajo" at bounding box center [859, 193] width 91 height 13
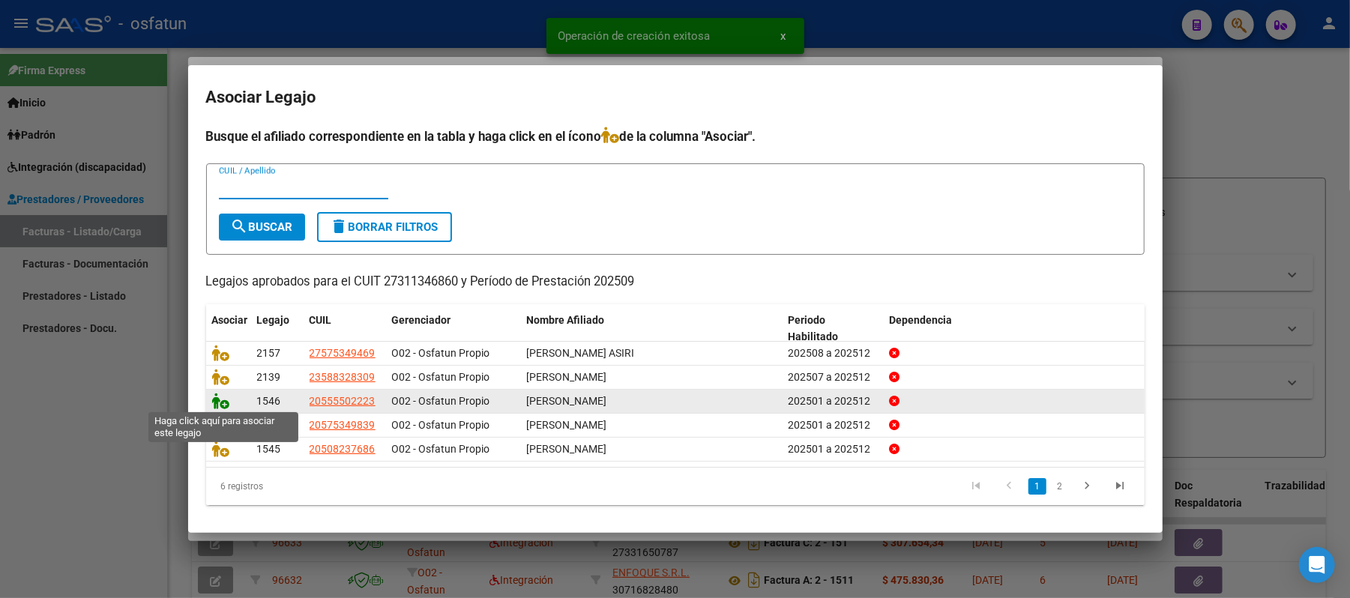
click at [223, 403] on icon at bounding box center [221, 401] width 18 height 16
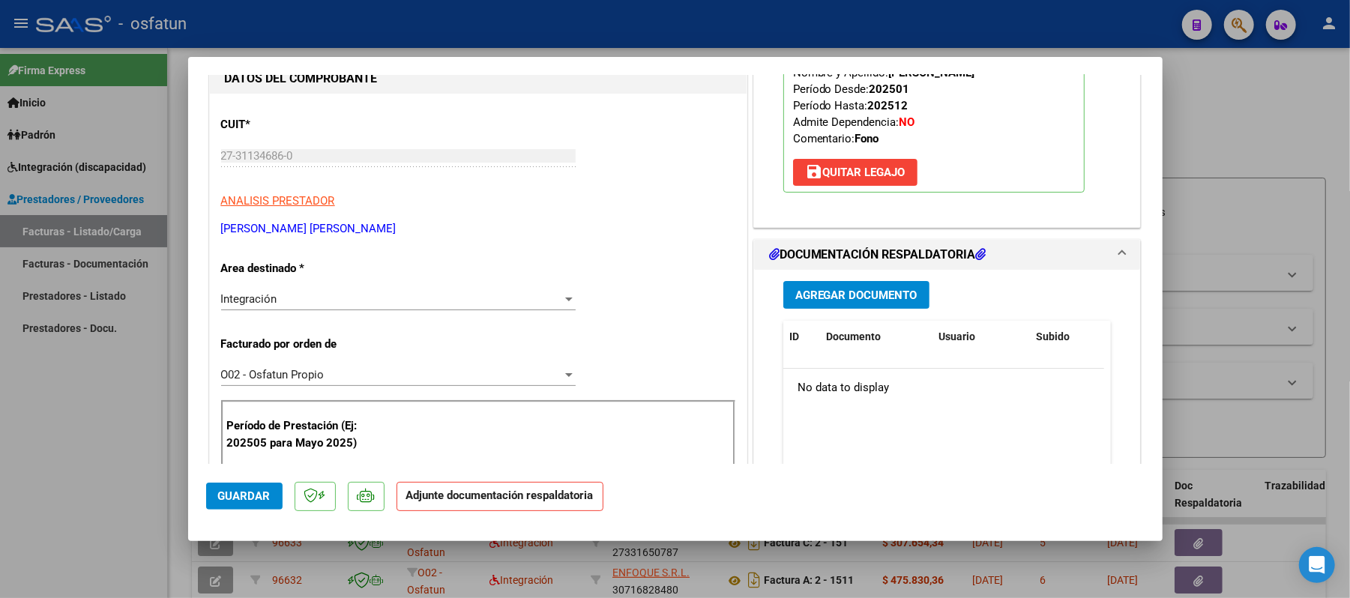
scroll to position [199, 0]
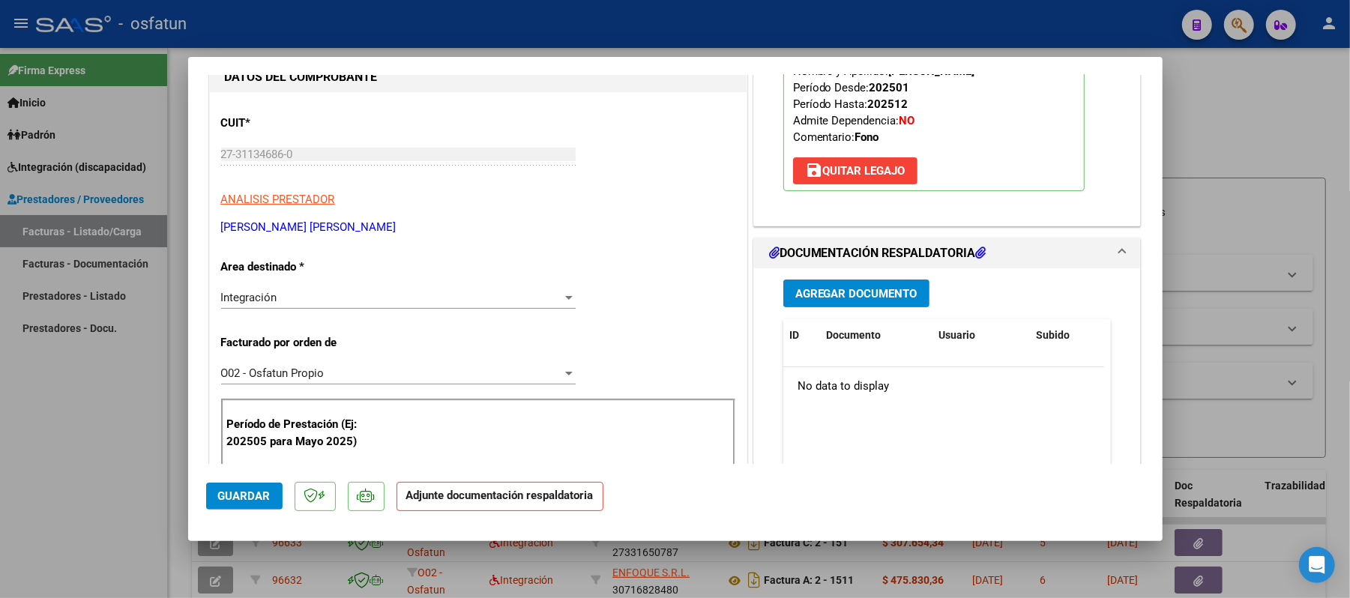
click at [819, 287] on span "Agregar Documento" at bounding box center [857, 293] width 122 height 13
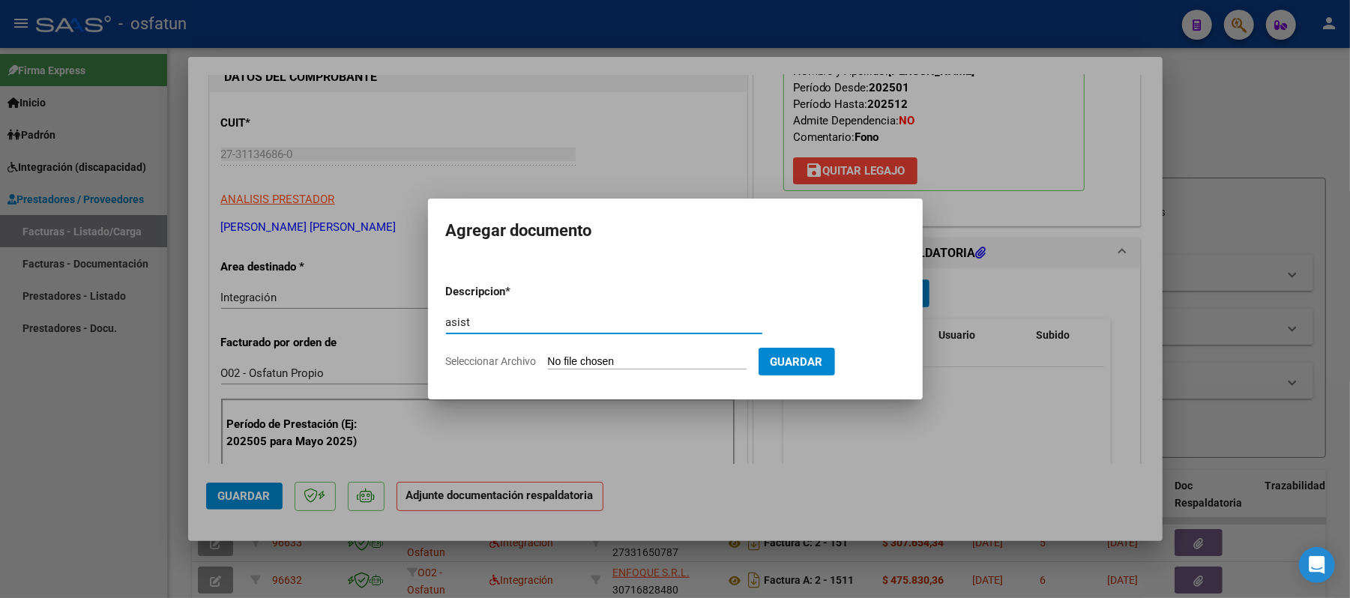
type input "asist"
click at [661, 355] on input "Seleccionar Archivo" at bounding box center [647, 362] width 199 height 14
type input "C:\fakepath\ASIST.pdf"
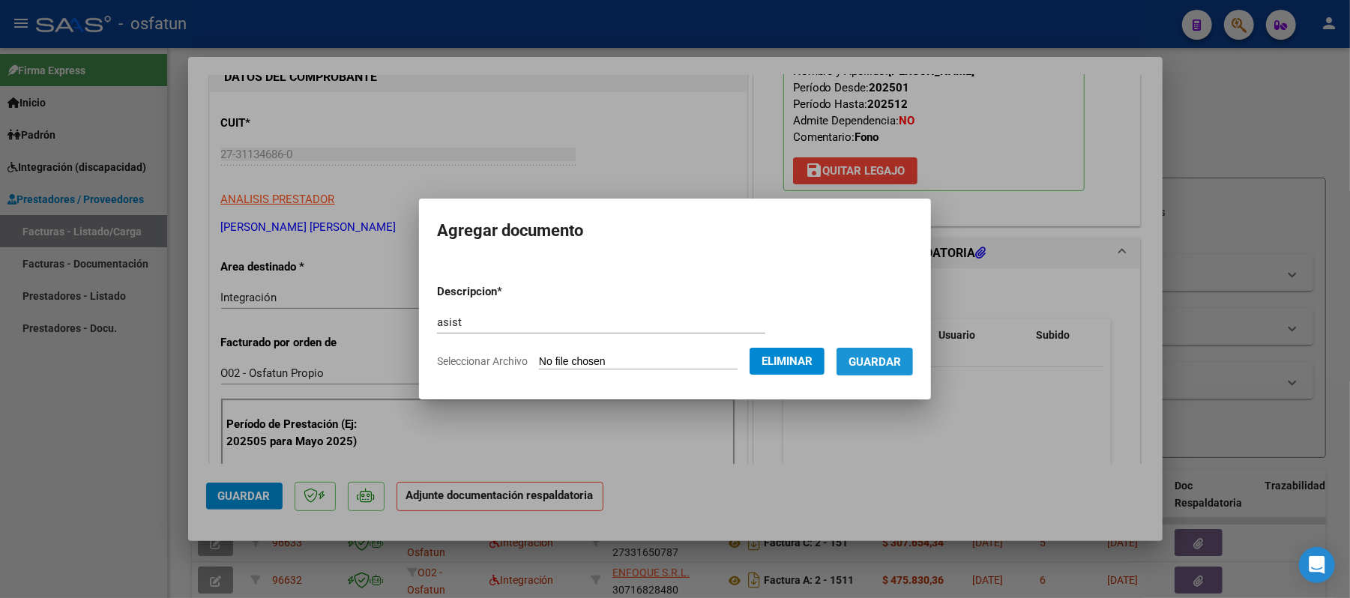
click at [868, 355] on span "Guardar" at bounding box center [875, 361] width 52 height 13
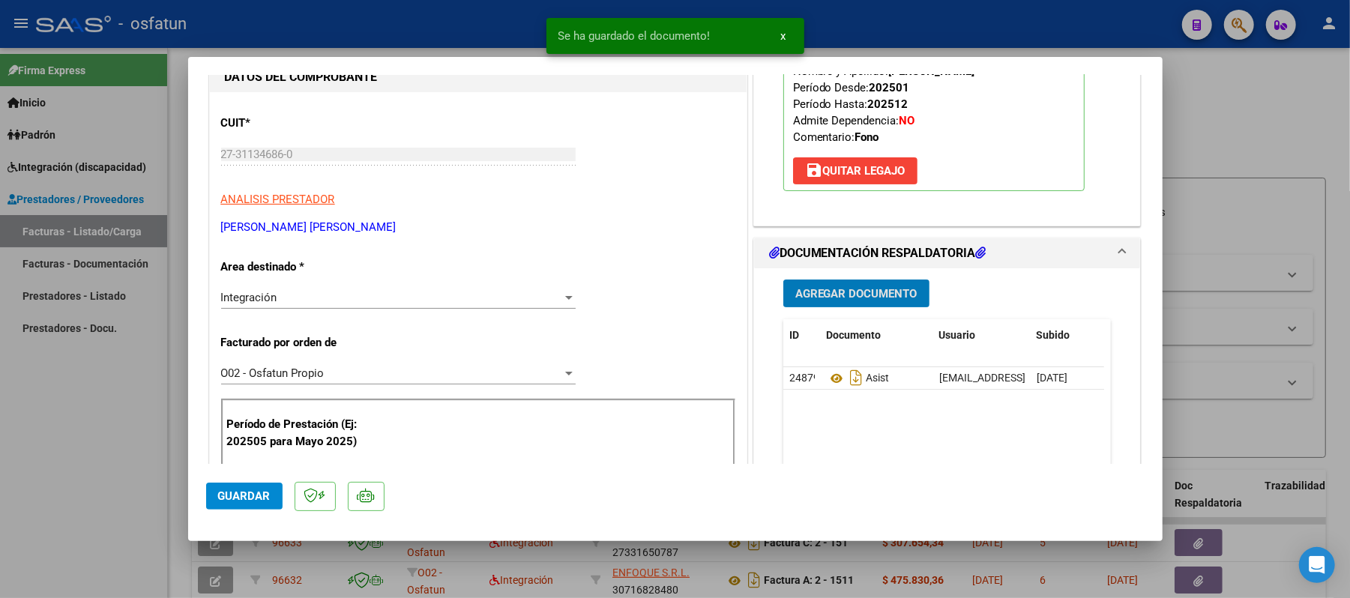
click at [850, 294] on span "Agregar Documento" at bounding box center [857, 293] width 122 height 13
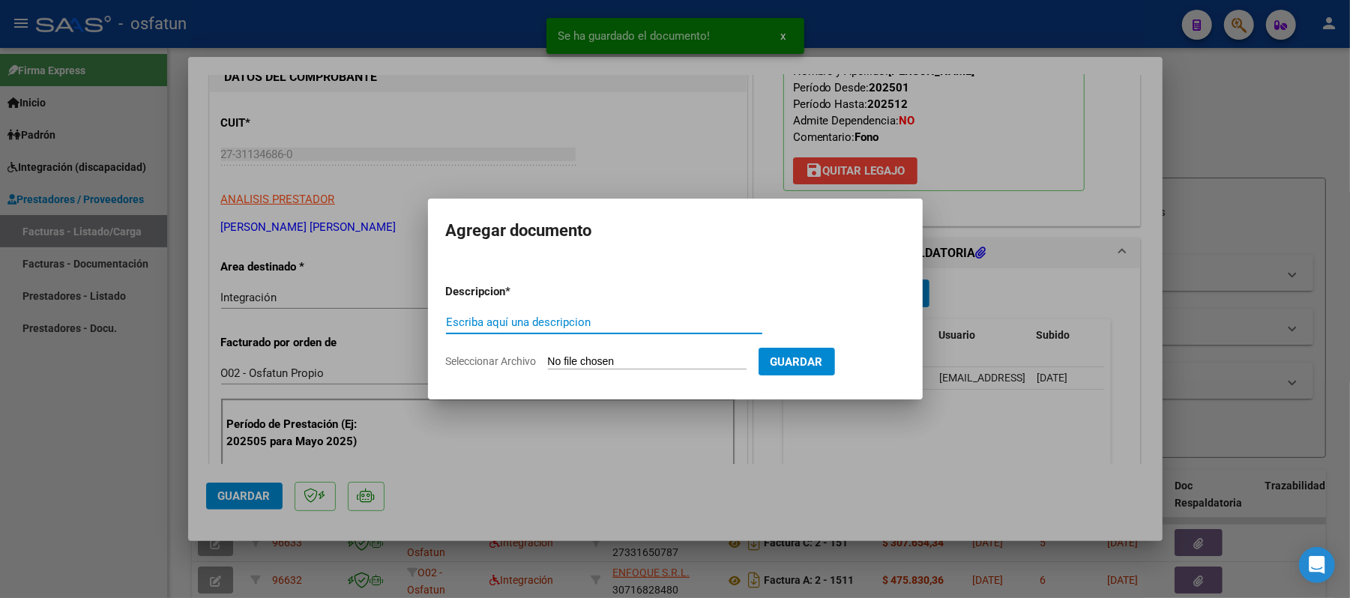
click at [669, 315] on div "Escriba aquí una descripcion" at bounding box center [604, 322] width 316 height 22
type input "aut"
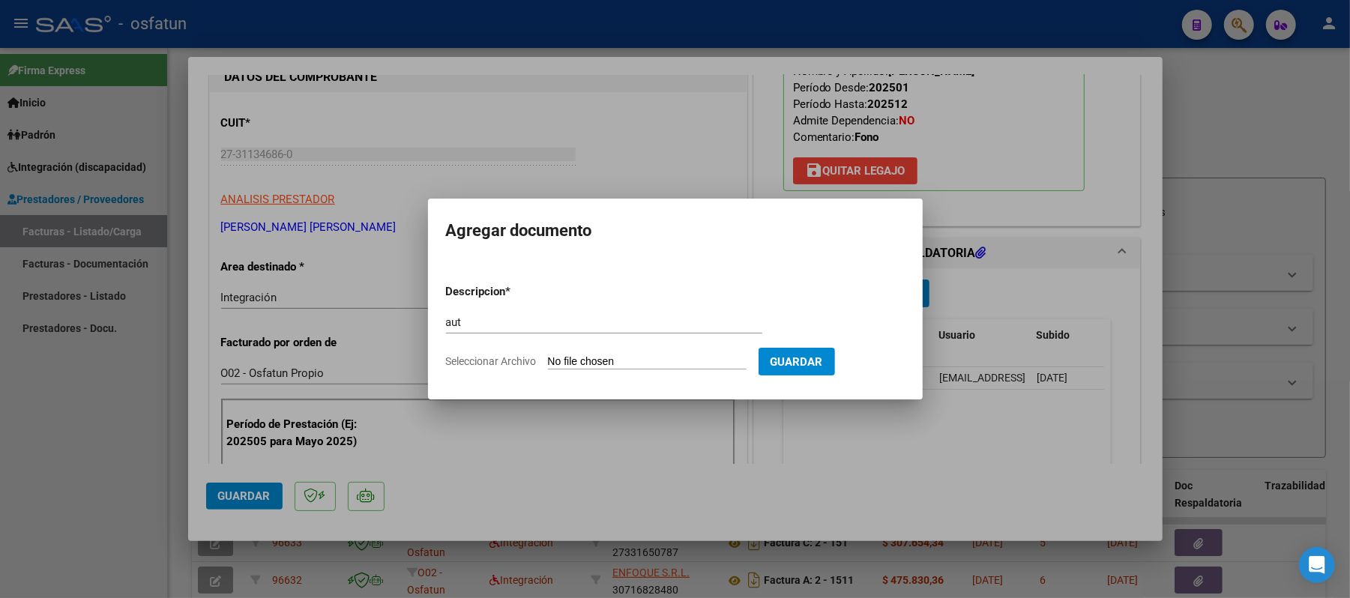
click at [631, 358] on input "Seleccionar Archivo" at bounding box center [647, 362] width 199 height 14
type input "C:\fakepath\AUT.pdf"
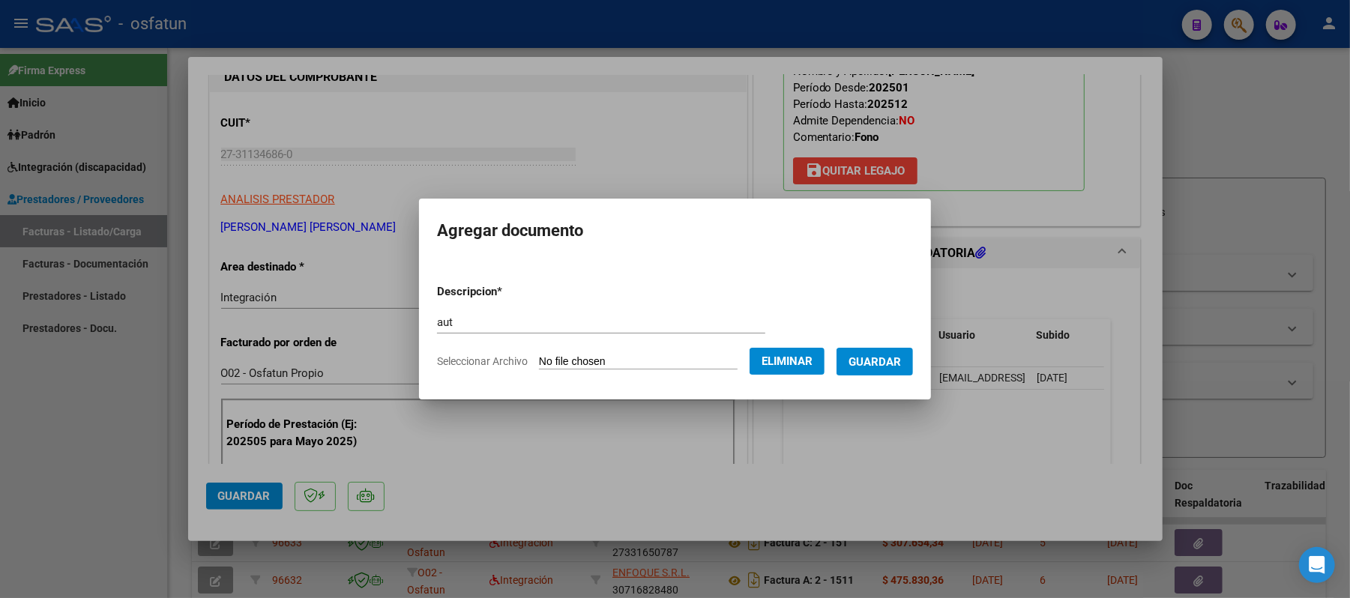
click at [882, 364] on span "Guardar" at bounding box center [875, 361] width 52 height 13
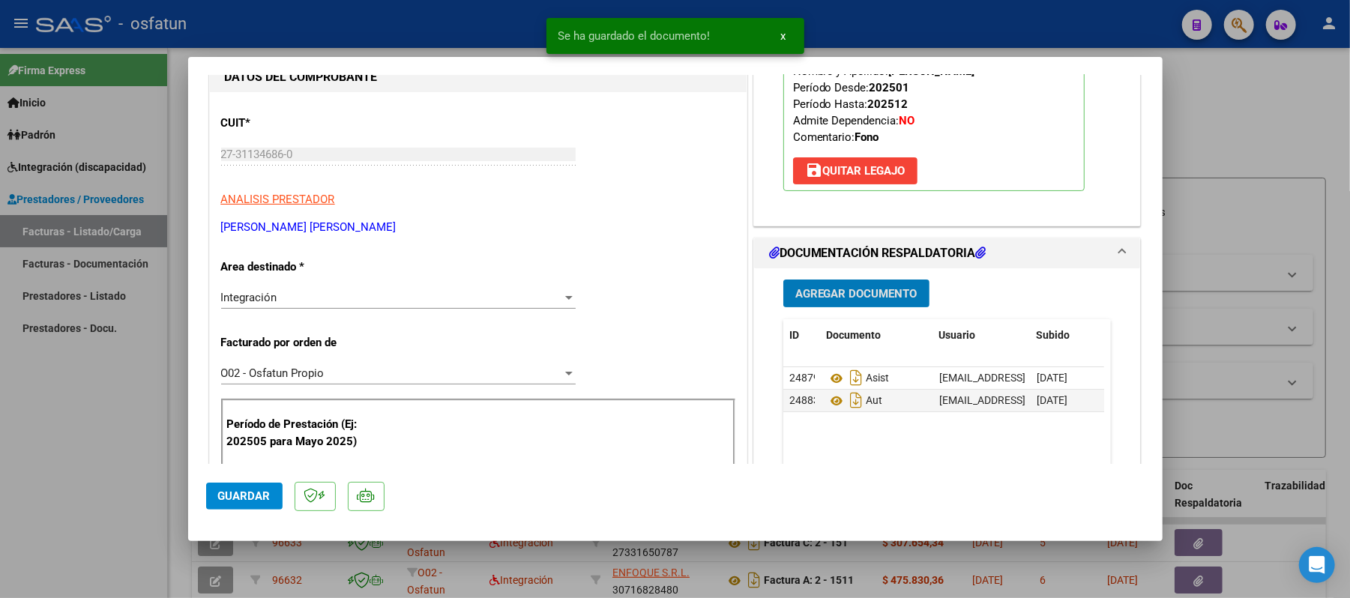
click at [220, 496] on span "Guardar" at bounding box center [244, 496] width 52 height 13
click at [1275, 100] on div at bounding box center [675, 299] width 1350 height 598
type input "$ 0,00"
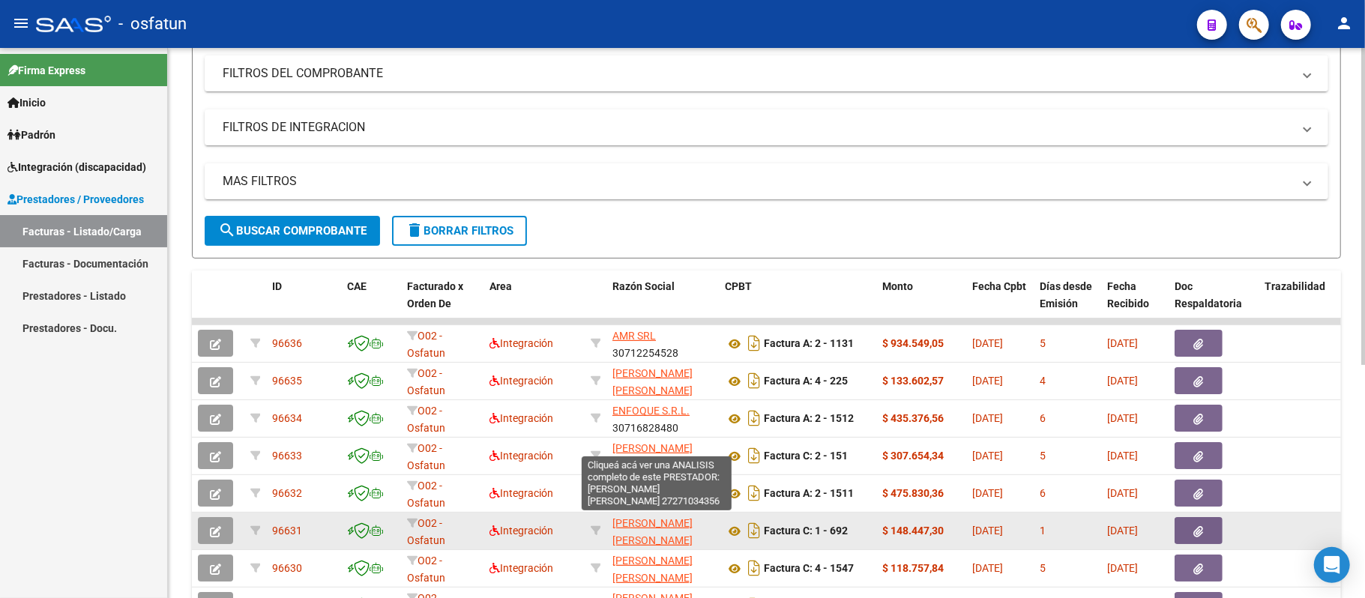
click at [661, 525] on span "[PERSON_NAME] [PERSON_NAME]" at bounding box center [653, 531] width 80 height 29
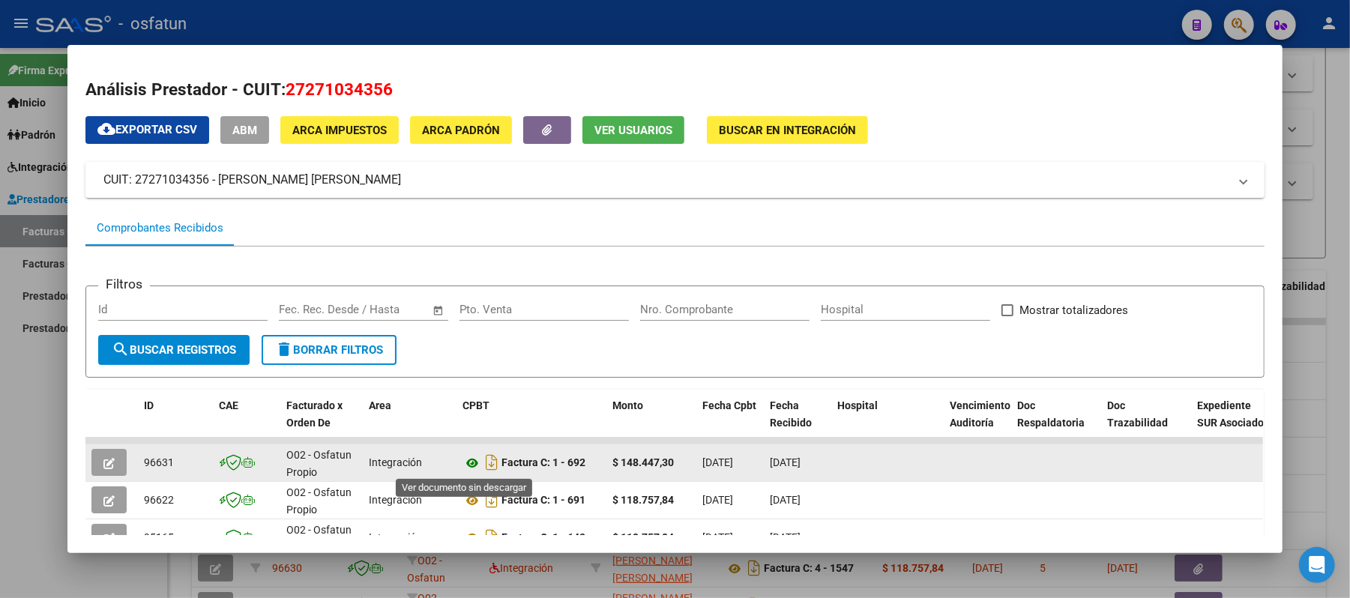
click at [463, 460] on icon at bounding box center [472, 463] width 19 height 18
click at [106, 458] on icon "button" at bounding box center [108, 463] width 11 height 11
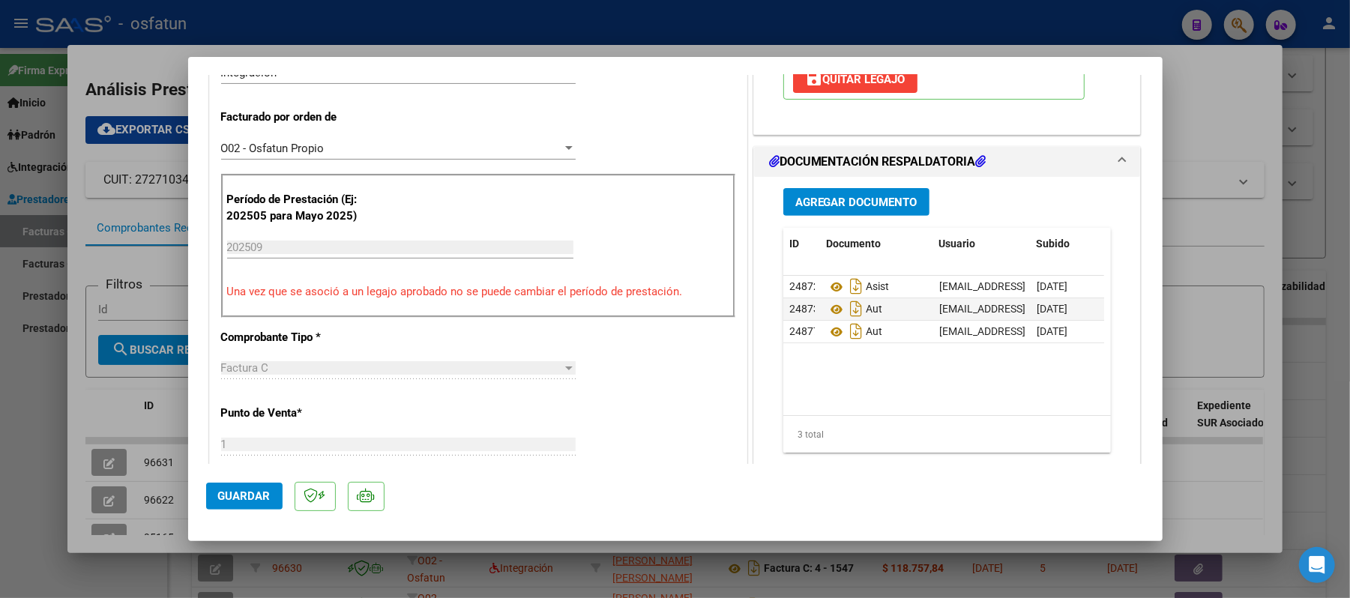
scroll to position [400, 0]
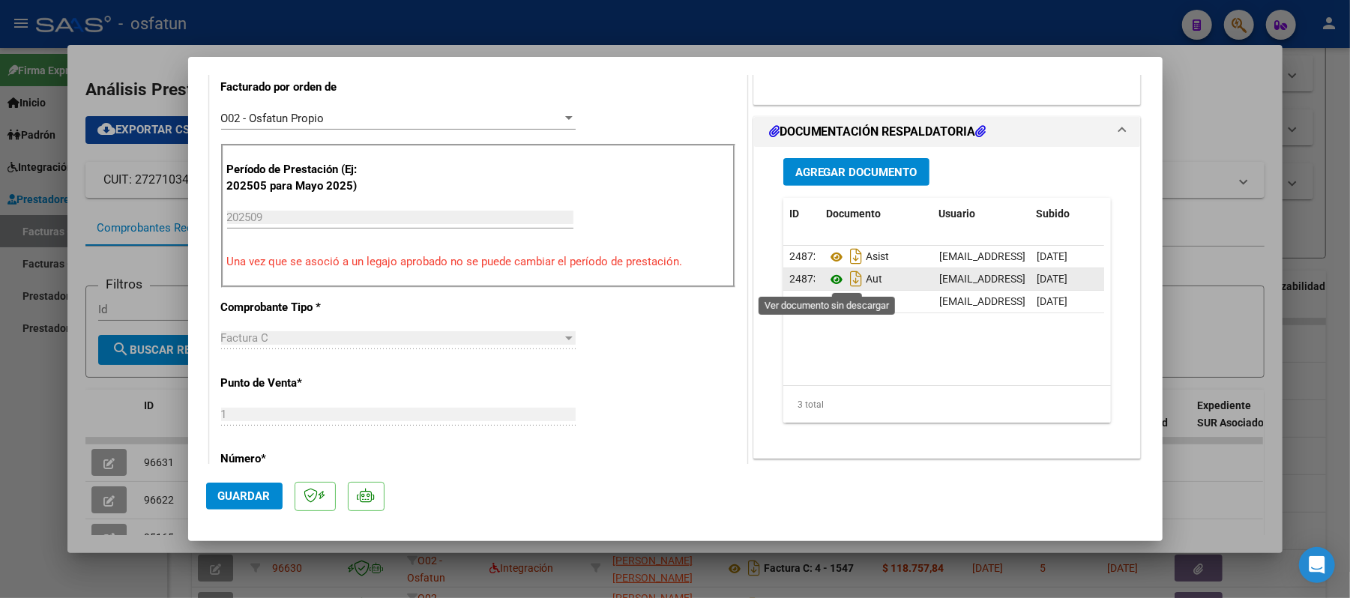
click at [827, 279] on icon at bounding box center [836, 280] width 19 height 18
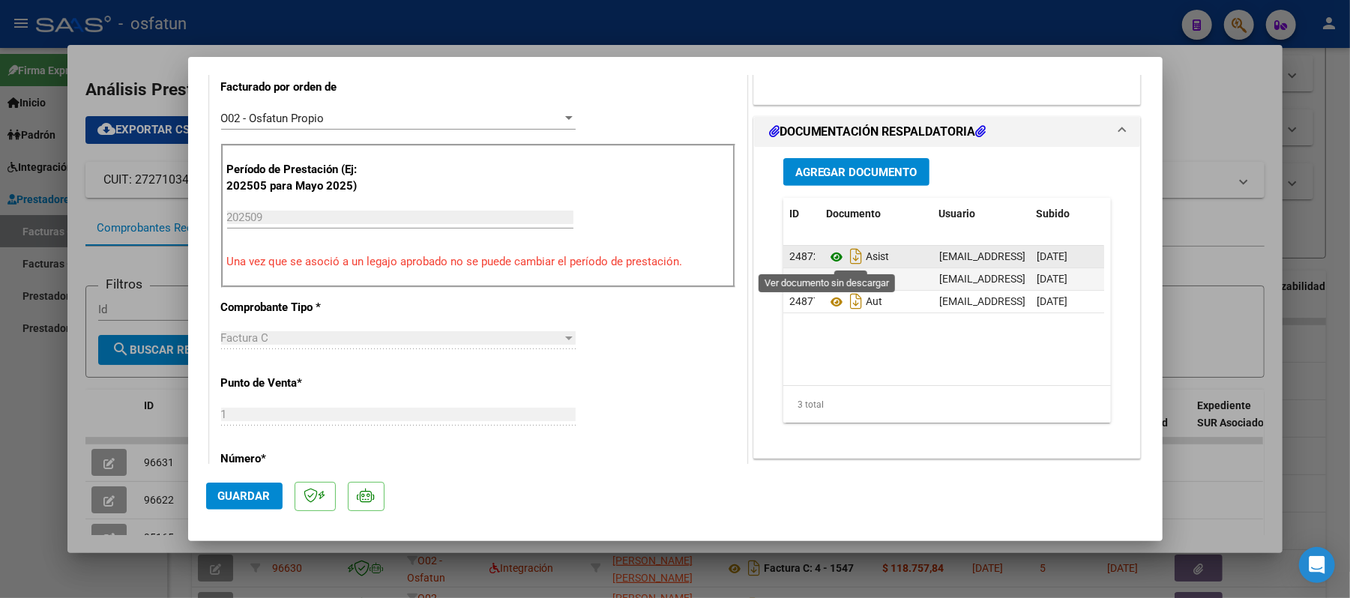
click at [827, 258] on icon at bounding box center [836, 257] width 19 height 18
click at [1212, 85] on div at bounding box center [675, 299] width 1350 height 598
type input "$ 0,00"
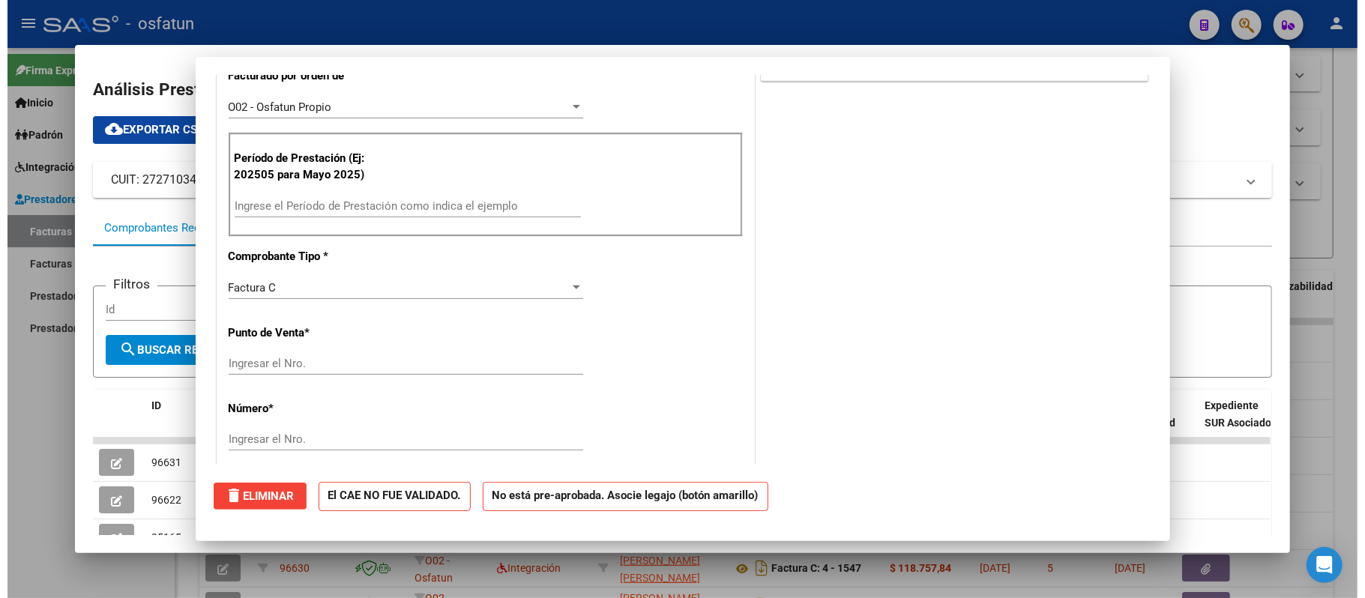
scroll to position [0, 0]
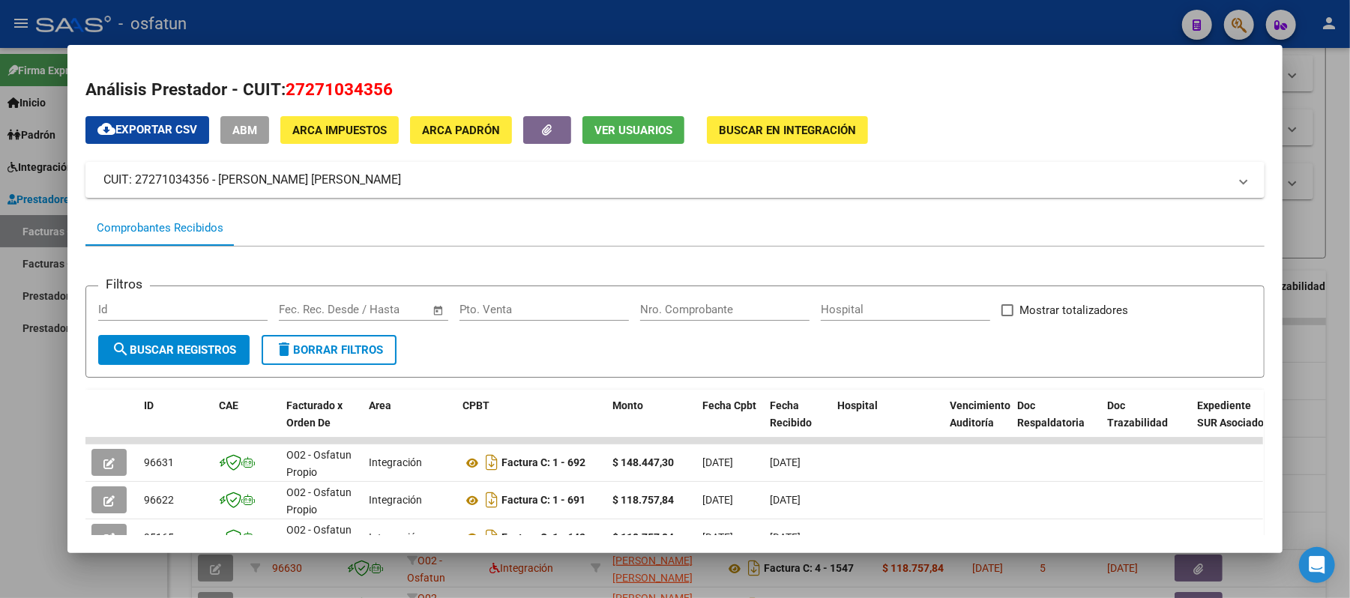
click at [115, 123] on span "cloud_download Exportar CSV" at bounding box center [147, 129] width 100 height 13
click at [1348, 84] on div at bounding box center [675, 299] width 1350 height 598
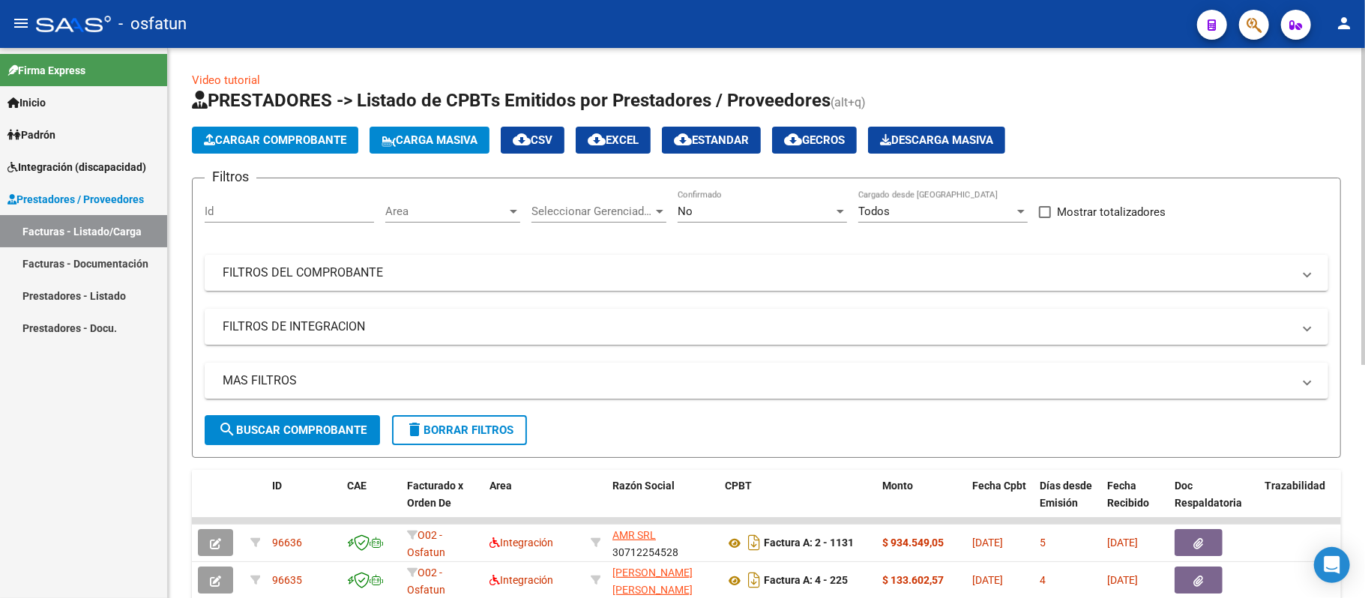
click at [312, 139] on span "Cargar Comprobante" at bounding box center [275, 139] width 142 height 13
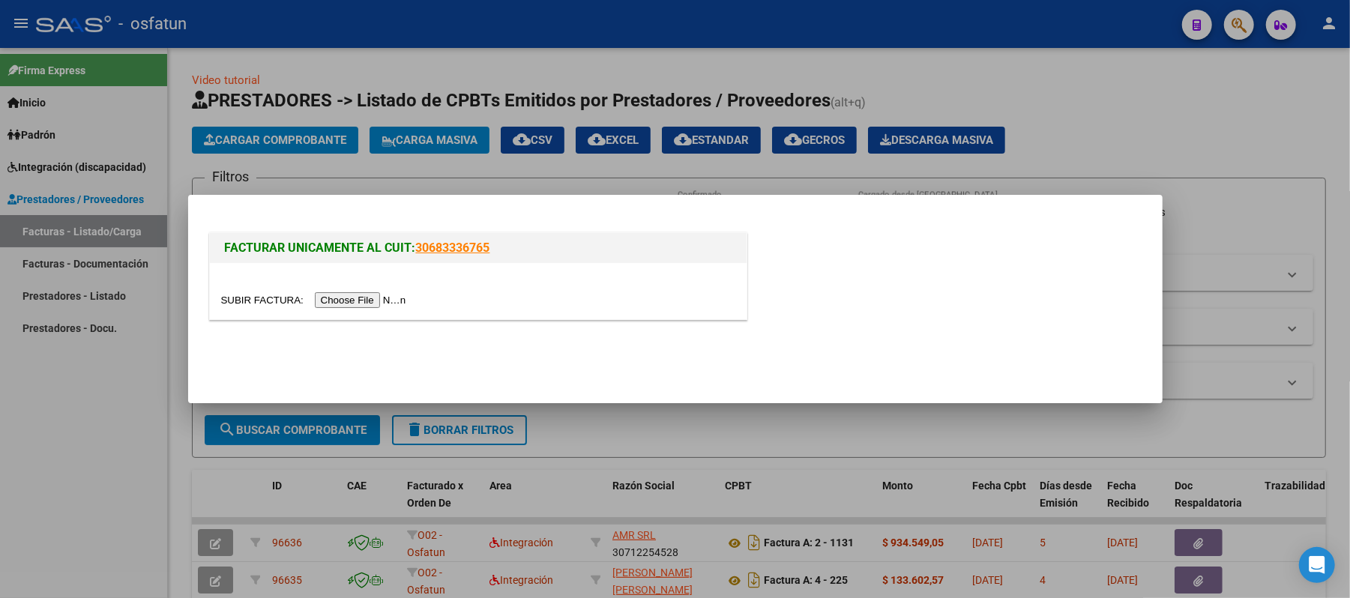
click at [364, 304] on input "file" at bounding box center [316, 300] width 190 height 16
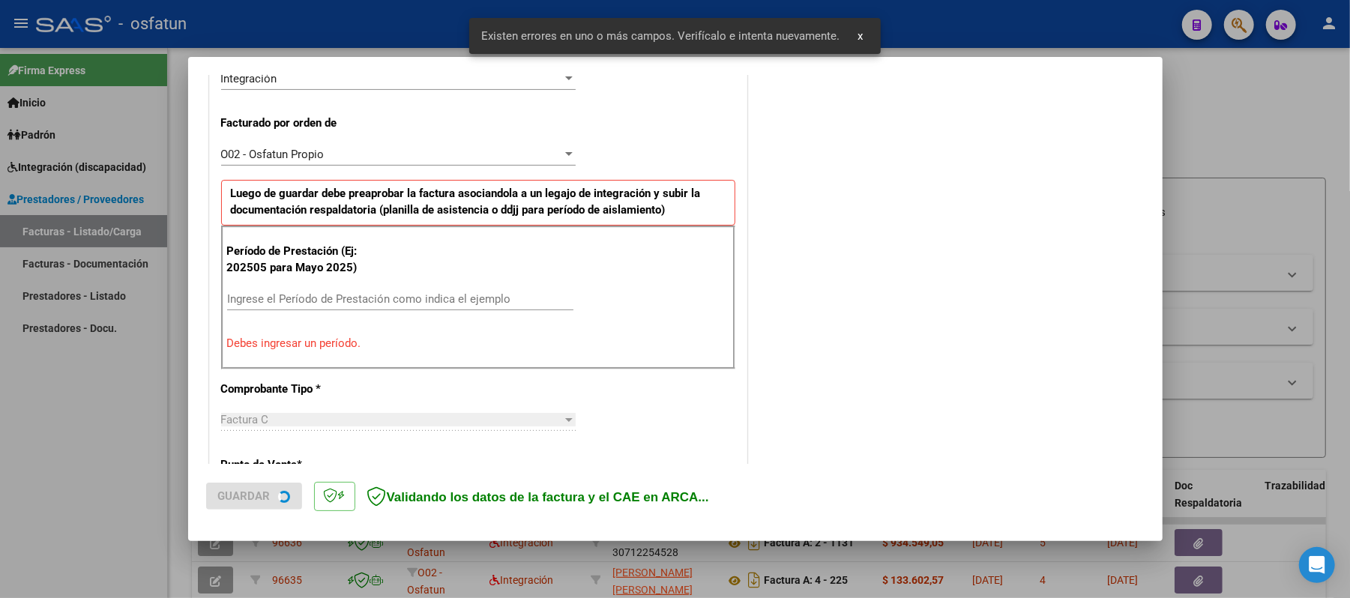
scroll to position [406, 0]
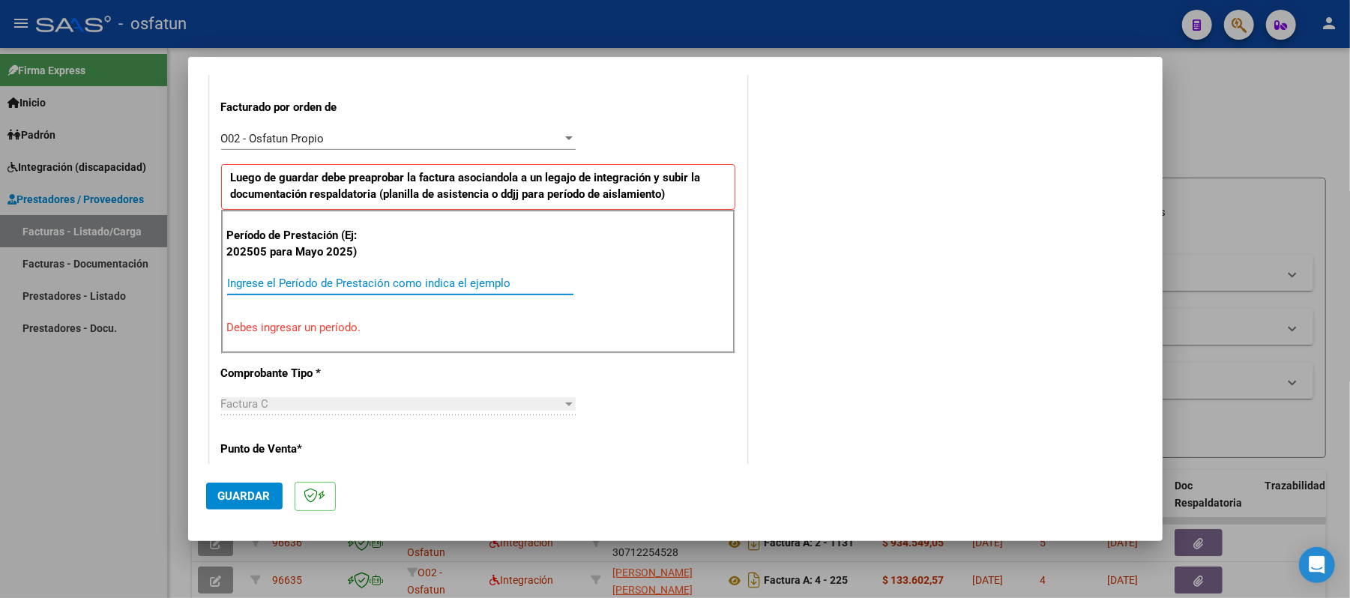
click at [436, 283] on input "Ingrese el Período de Prestación como indica el ejemplo" at bounding box center [400, 283] width 346 height 13
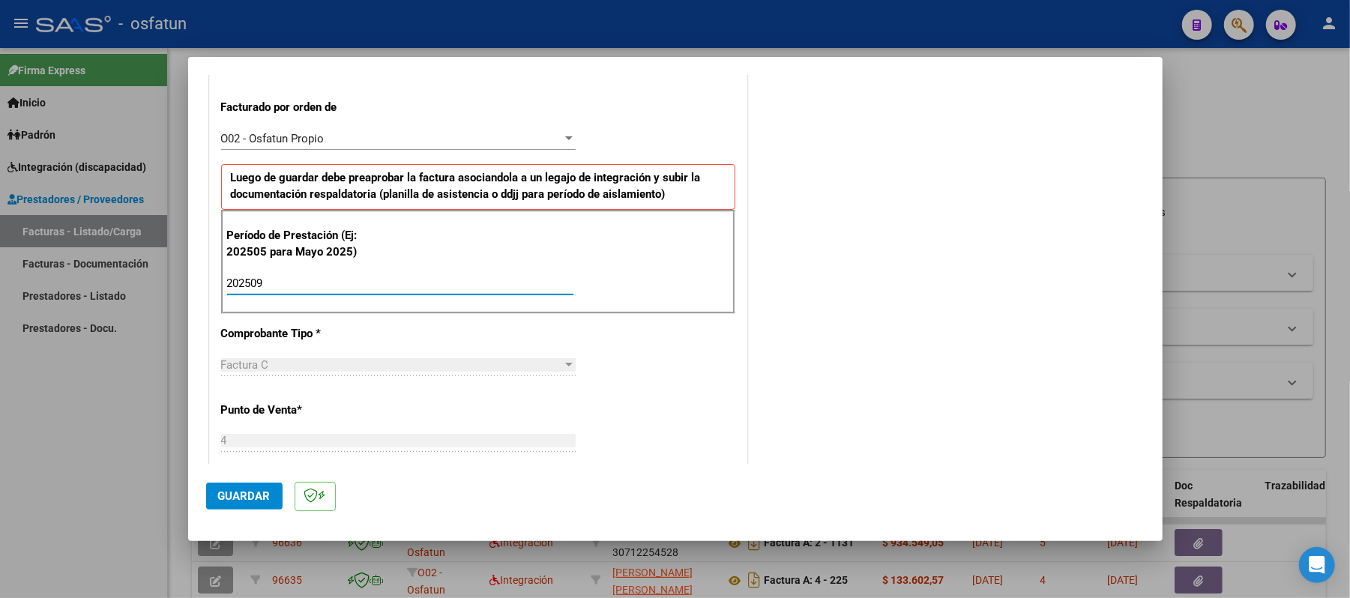
type input "202509"
click at [256, 493] on span "Guardar" at bounding box center [244, 496] width 52 height 13
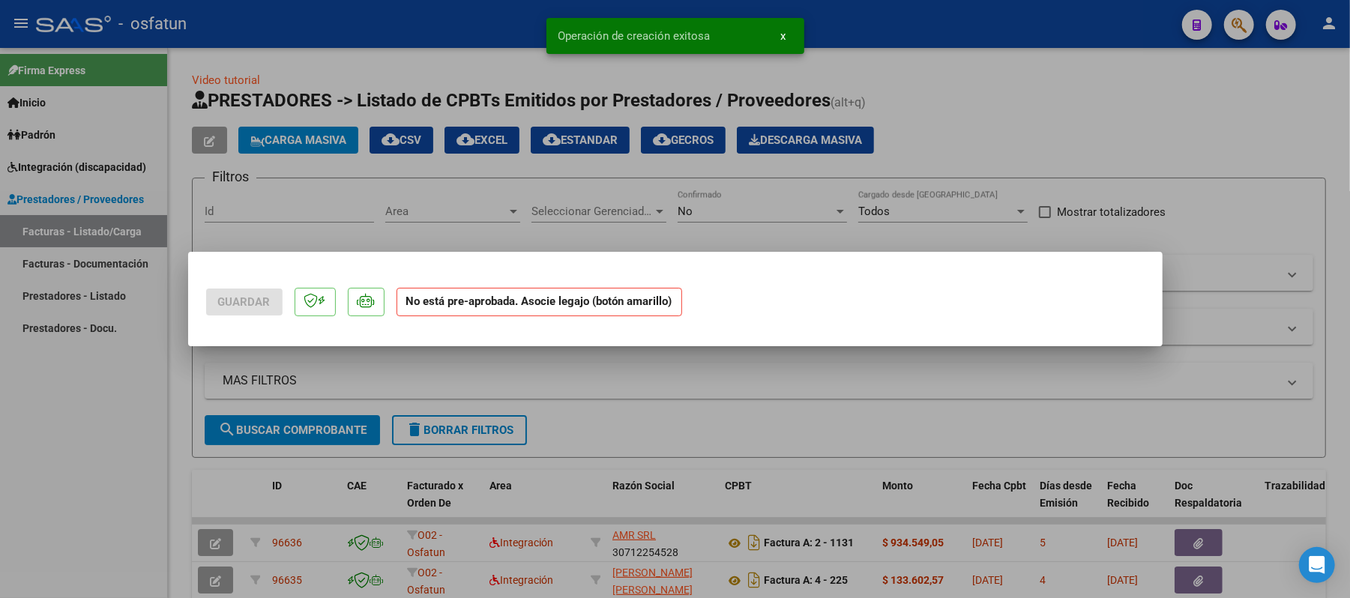
scroll to position [0, 0]
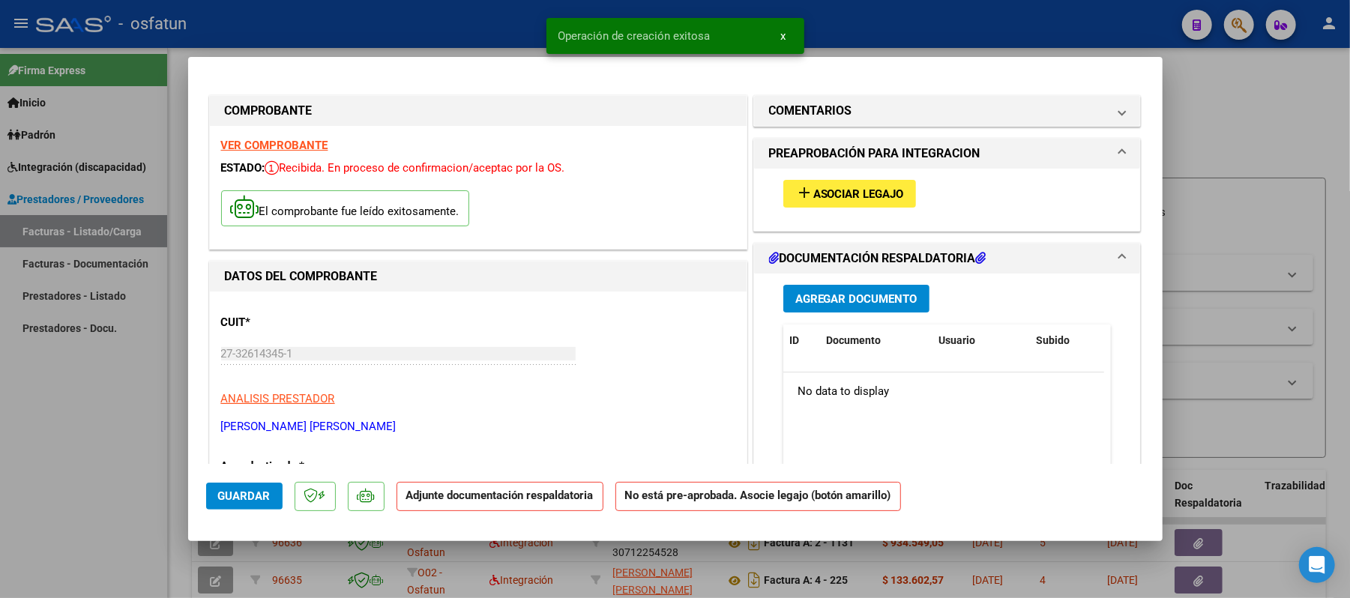
click at [865, 187] on span "add Asociar Legajo" at bounding box center [850, 193] width 109 height 13
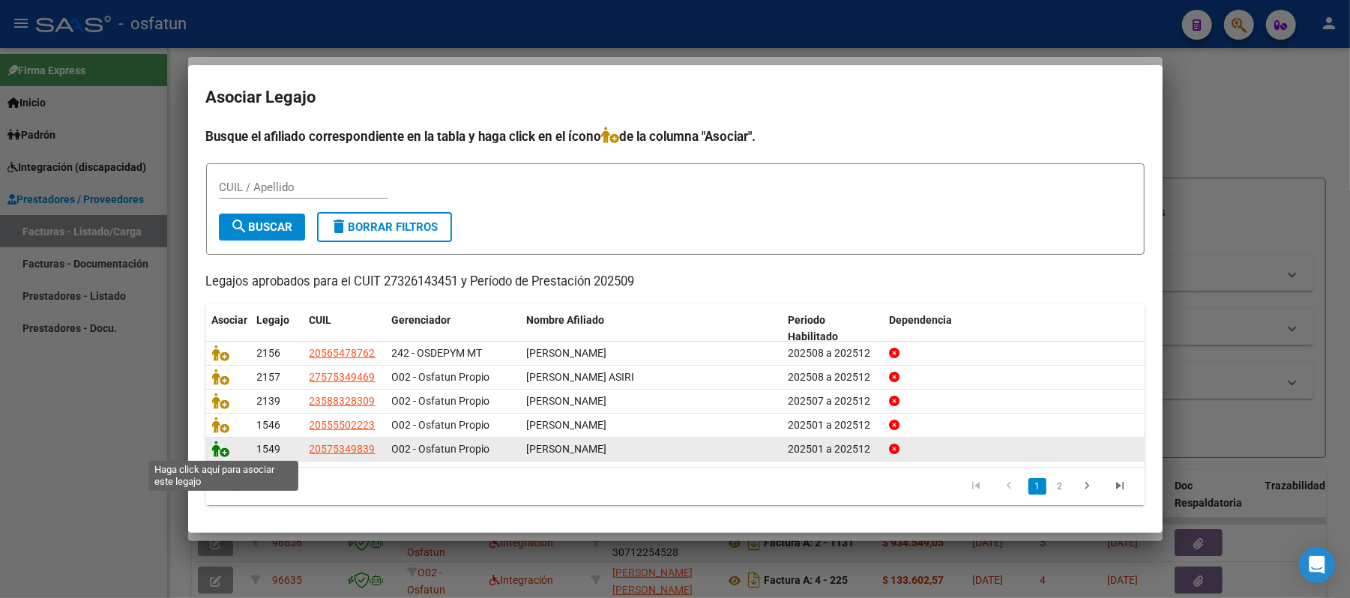
click at [220, 451] on icon at bounding box center [221, 449] width 18 height 16
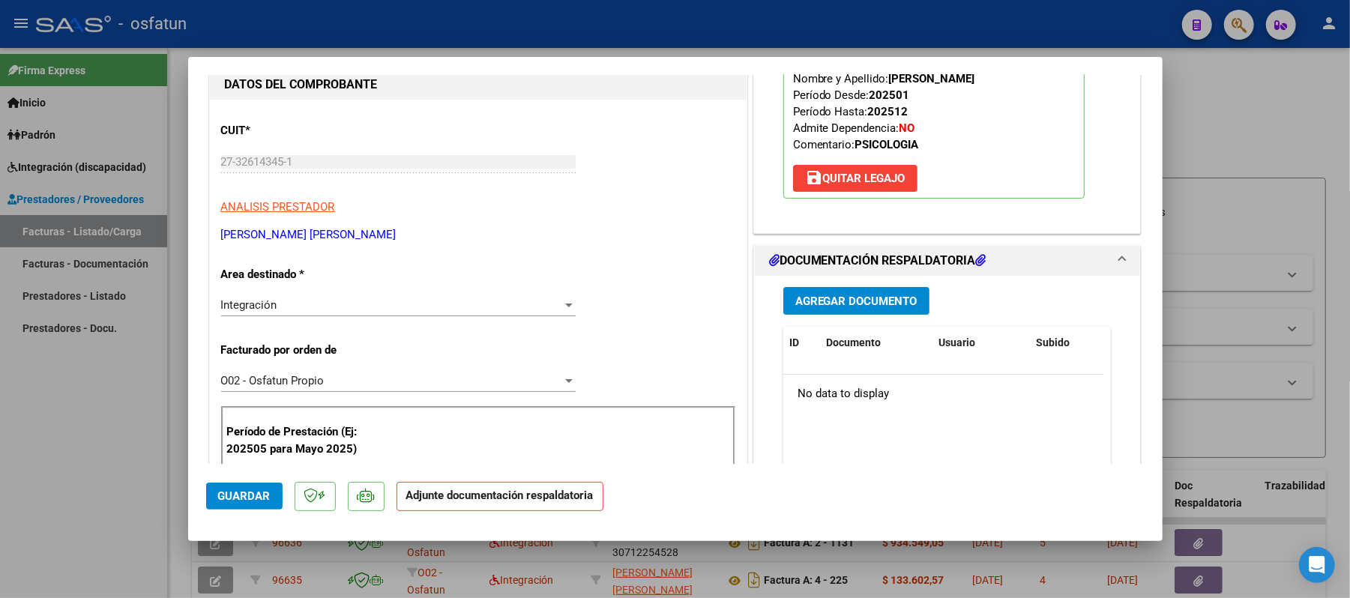
scroll to position [199, 0]
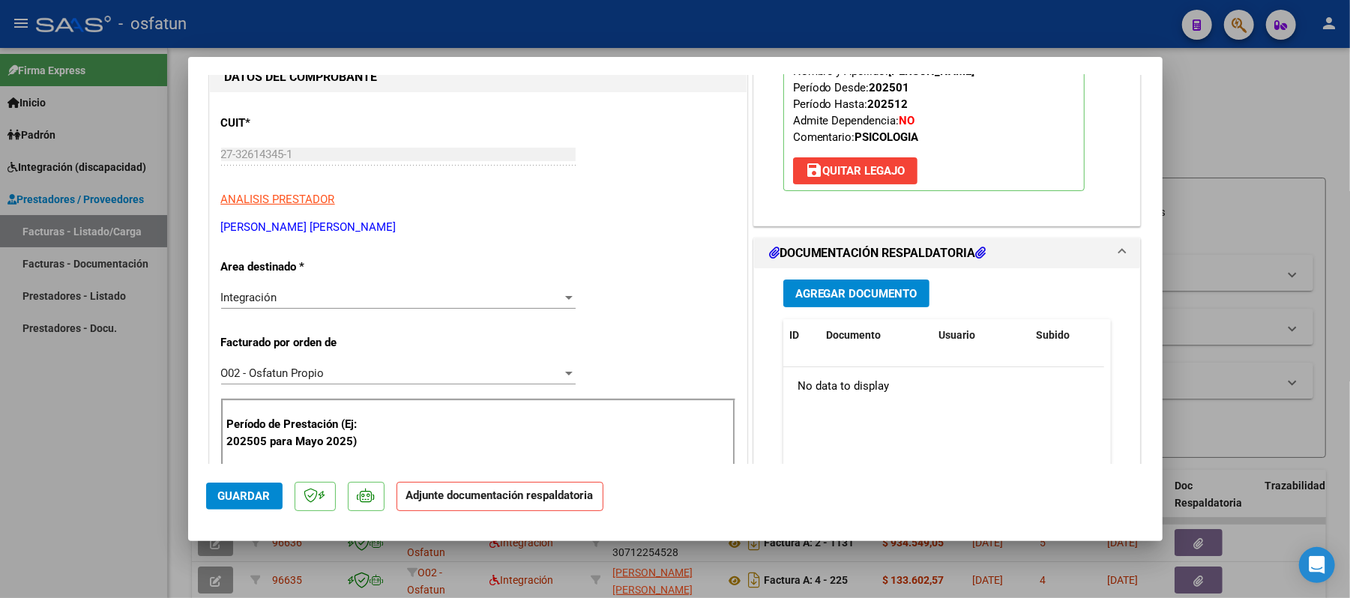
click at [853, 291] on span "Agregar Documento" at bounding box center [857, 293] width 122 height 13
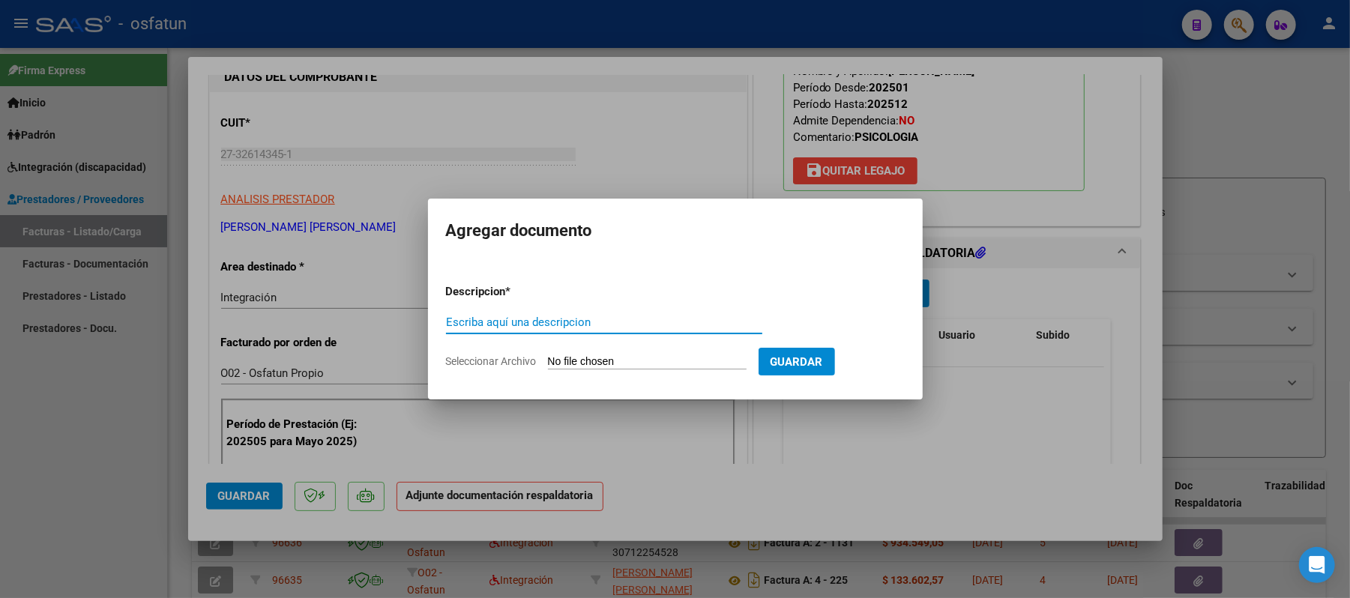
click at [646, 328] on input "Escriba aquí una descripcion" at bounding box center [604, 322] width 316 height 13
type input "asist"
click at [634, 364] on input "Seleccionar Archivo" at bounding box center [647, 362] width 199 height 14
type input "C:\fakepath\ASIST.pdf"
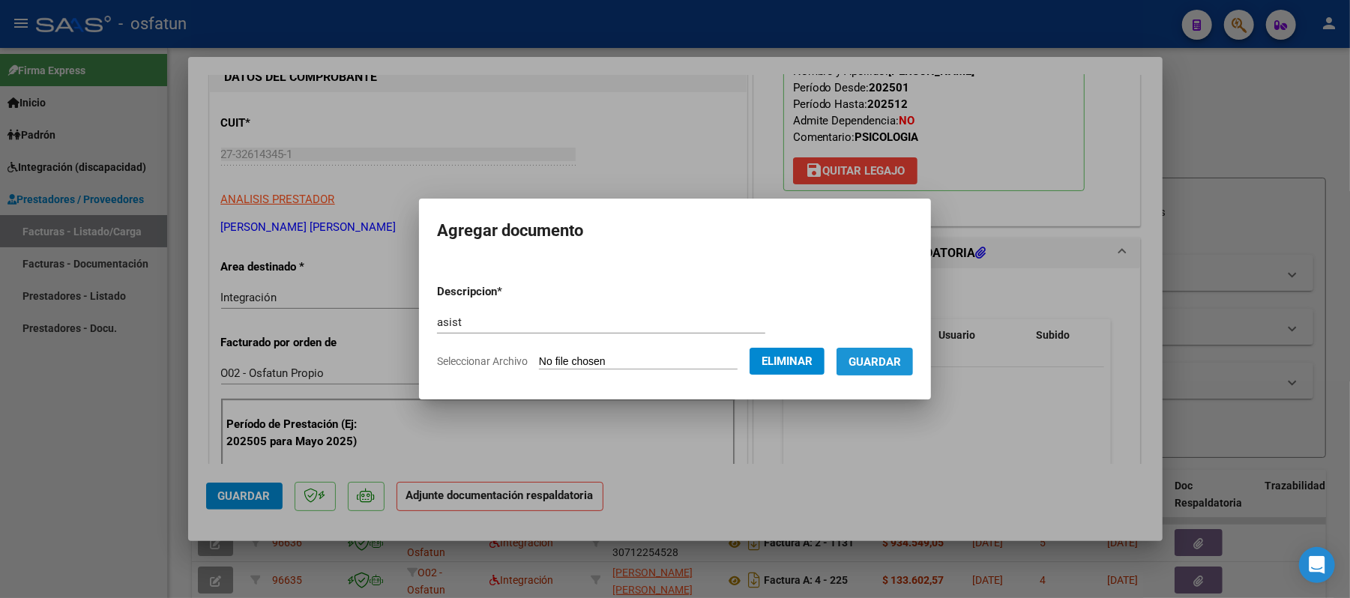
click at [885, 364] on span "Guardar" at bounding box center [875, 361] width 52 height 13
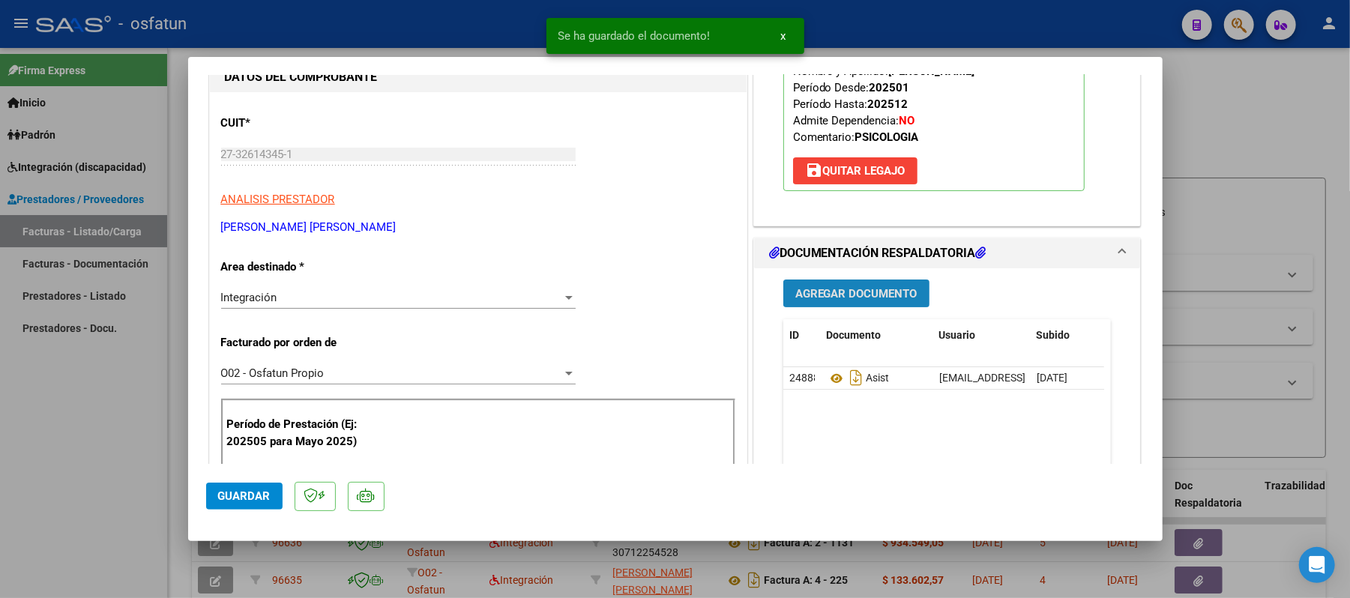
click at [853, 294] on span "Agregar Documento" at bounding box center [857, 293] width 122 height 13
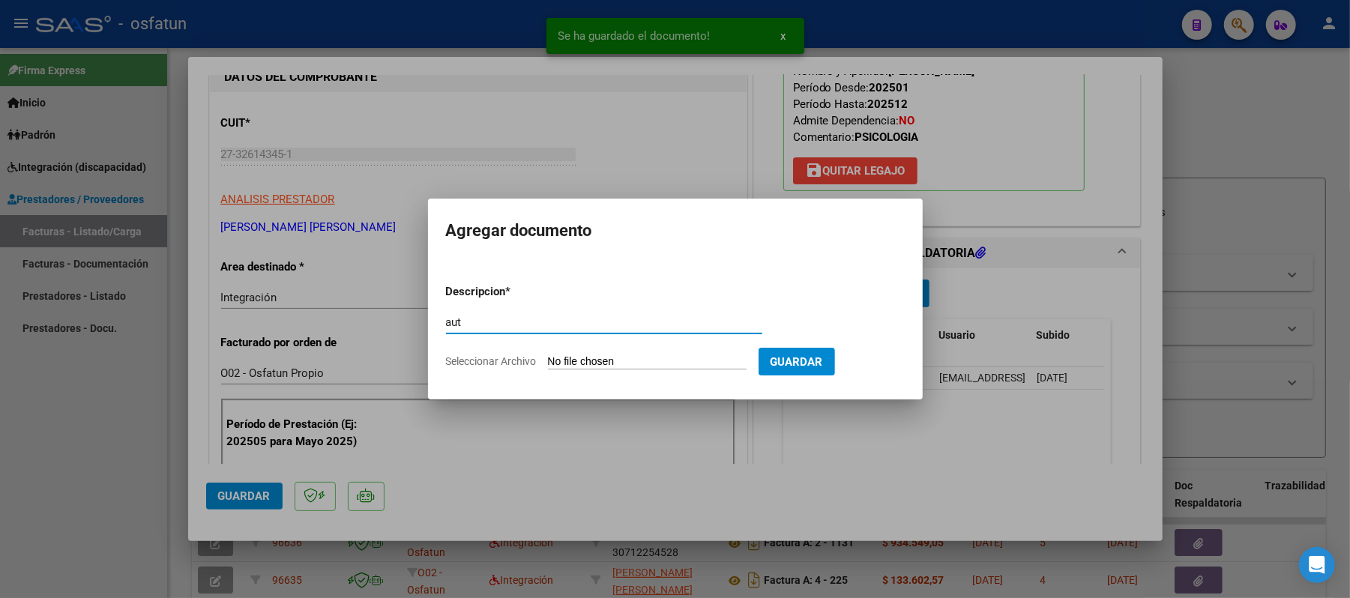
type input "aut"
click at [577, 361] on input "Seleccionar Archivo" at bounding box center [647, 362] width 199 height 14
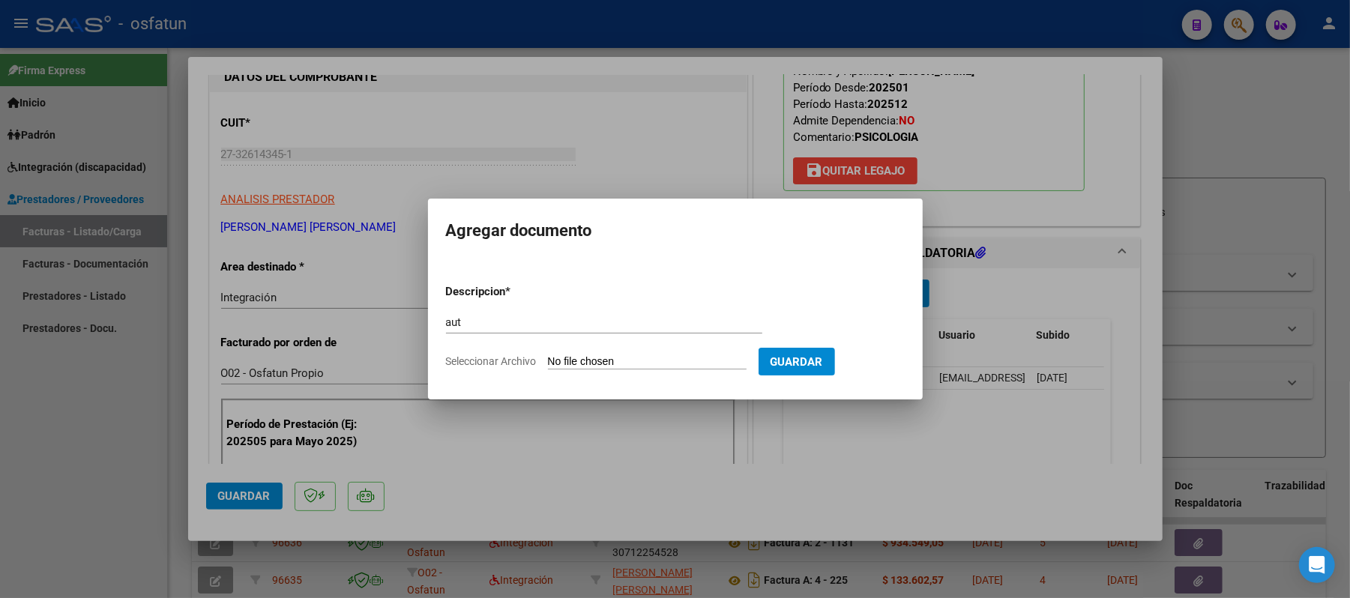
type input "C:\fakepath\AUT.pdf"
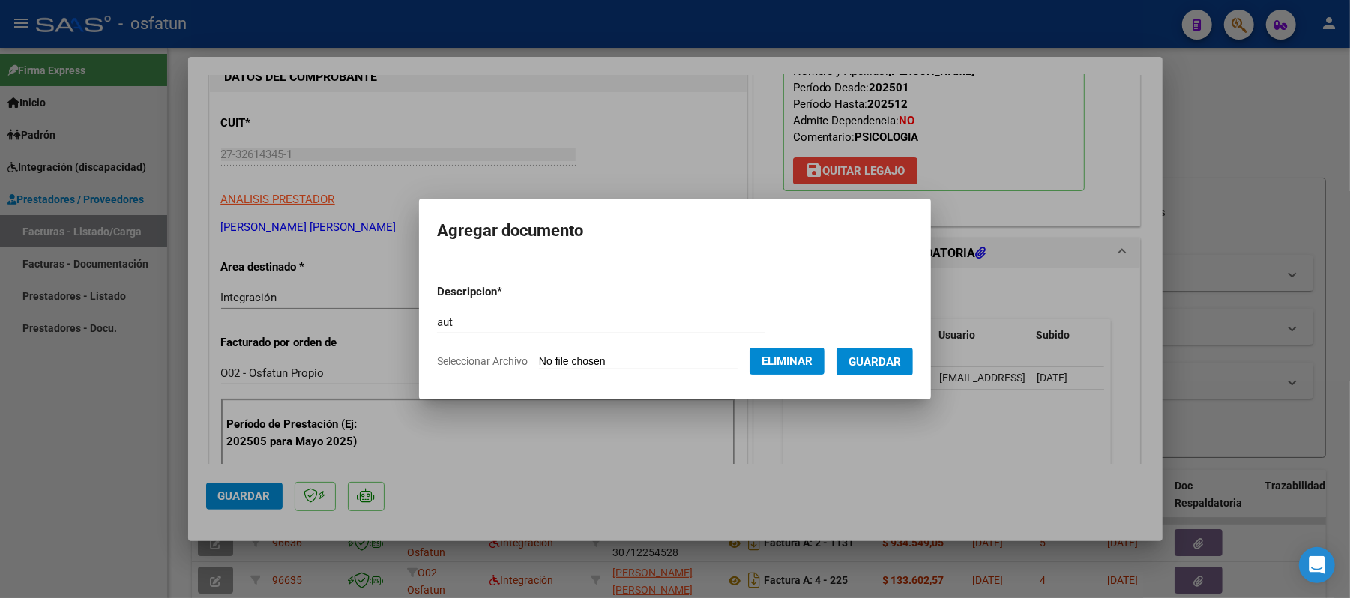
click at [897, 355] on span "Guardar" at bounding box center [875, 361] width 52 height 13
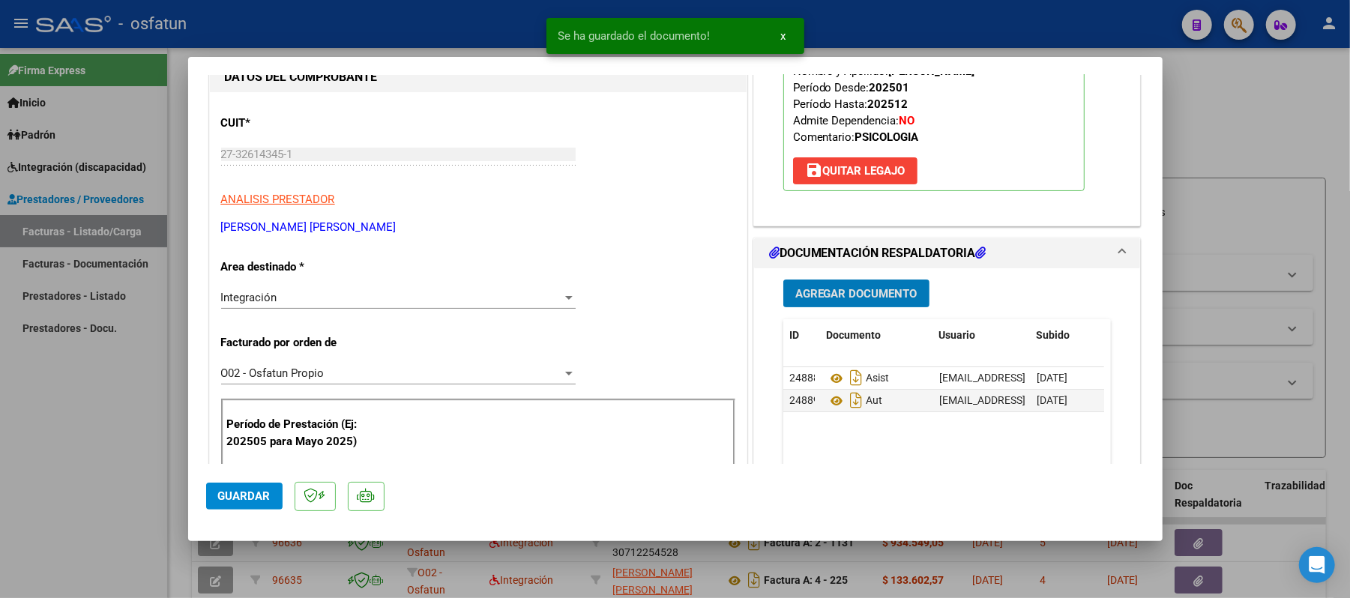
click at [238, 501] on span "Guardar" at bounding box center [244, 496] width 52 height 13
click at [1254, 130] on div at bounding box center [675, 299] width 1350 height 598
type input "$ 0,00"
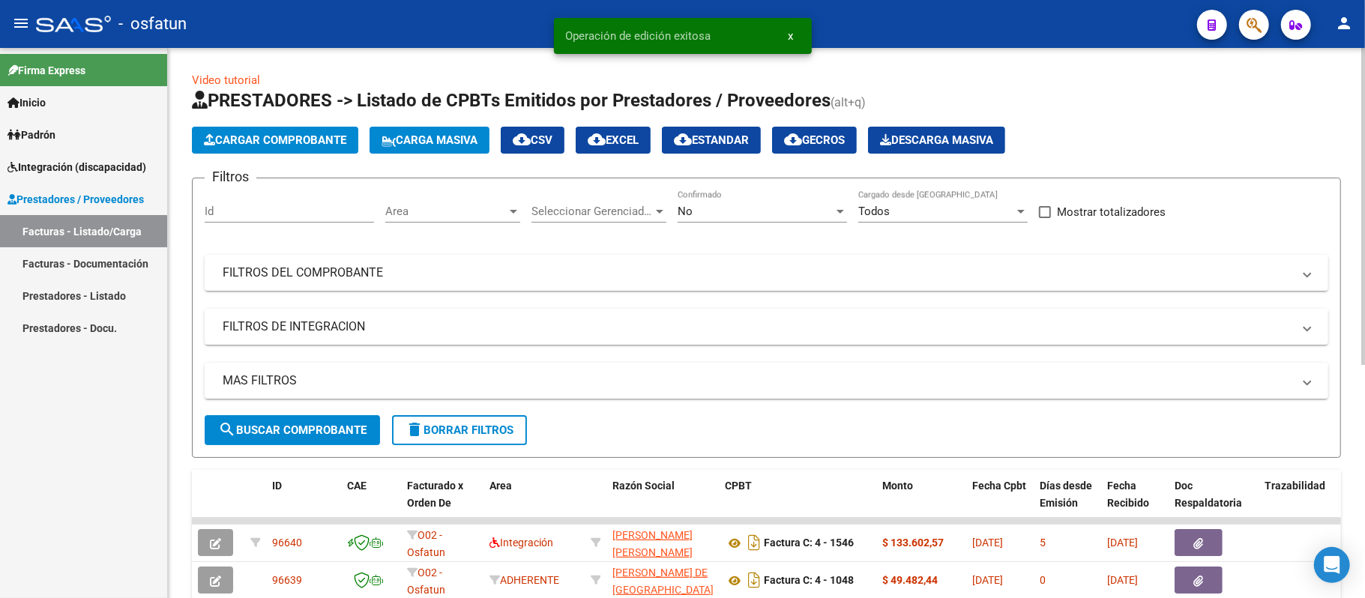
click at [307, 133] on span "Cargar Comprobante" at bounding box center [275, 139] width 142 height 13
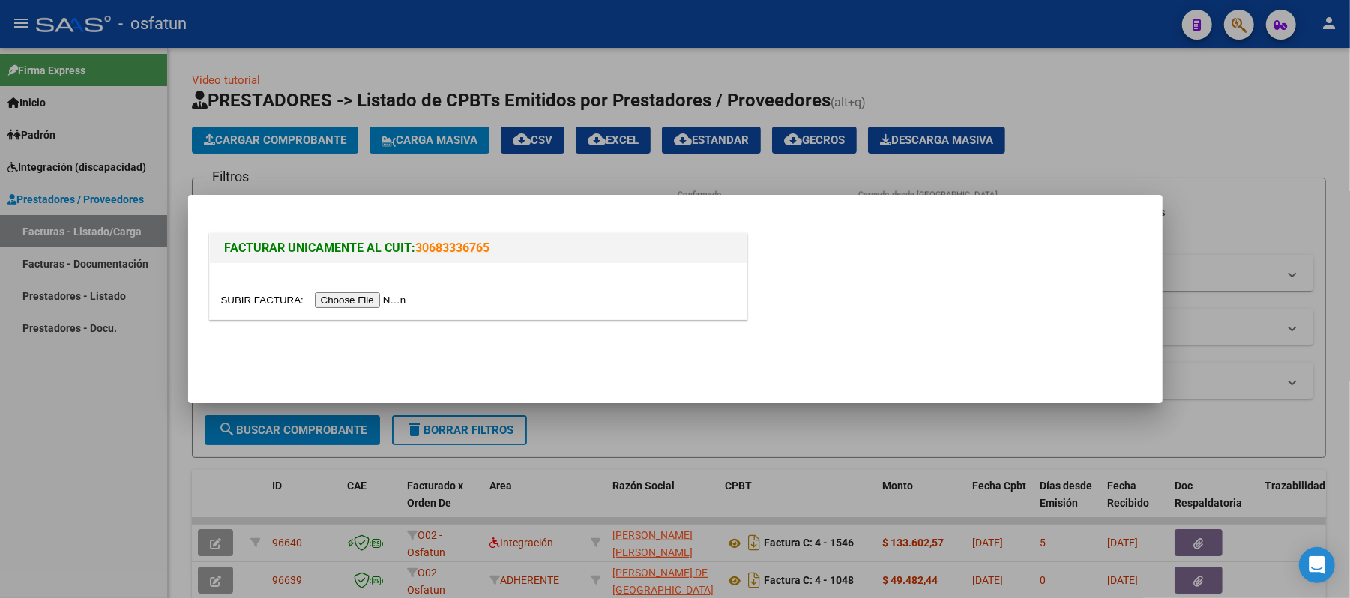
click at [406, 300] on input "file" at bounding box center [316, 300] width 190 height 16
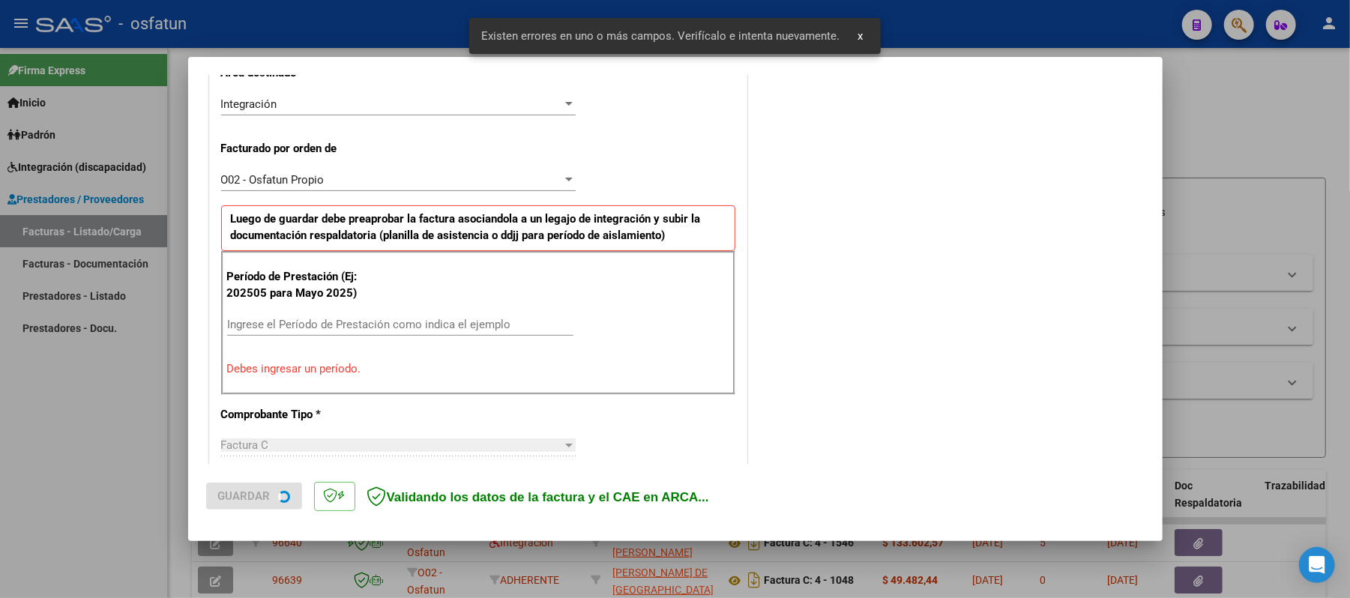
scroll to position [376, 0]
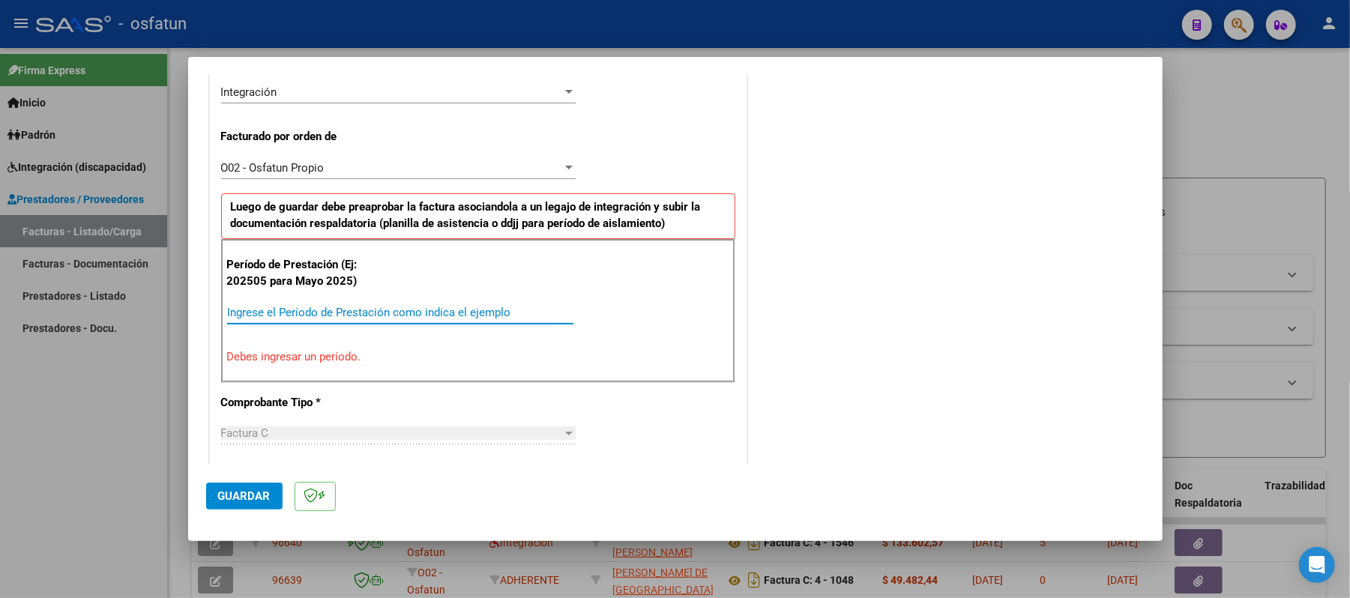
click at [493, 319] on input "Ingrese el Período de Prestación como indica el ejemplo" at bounding box center [400, 312] width 346 height 13
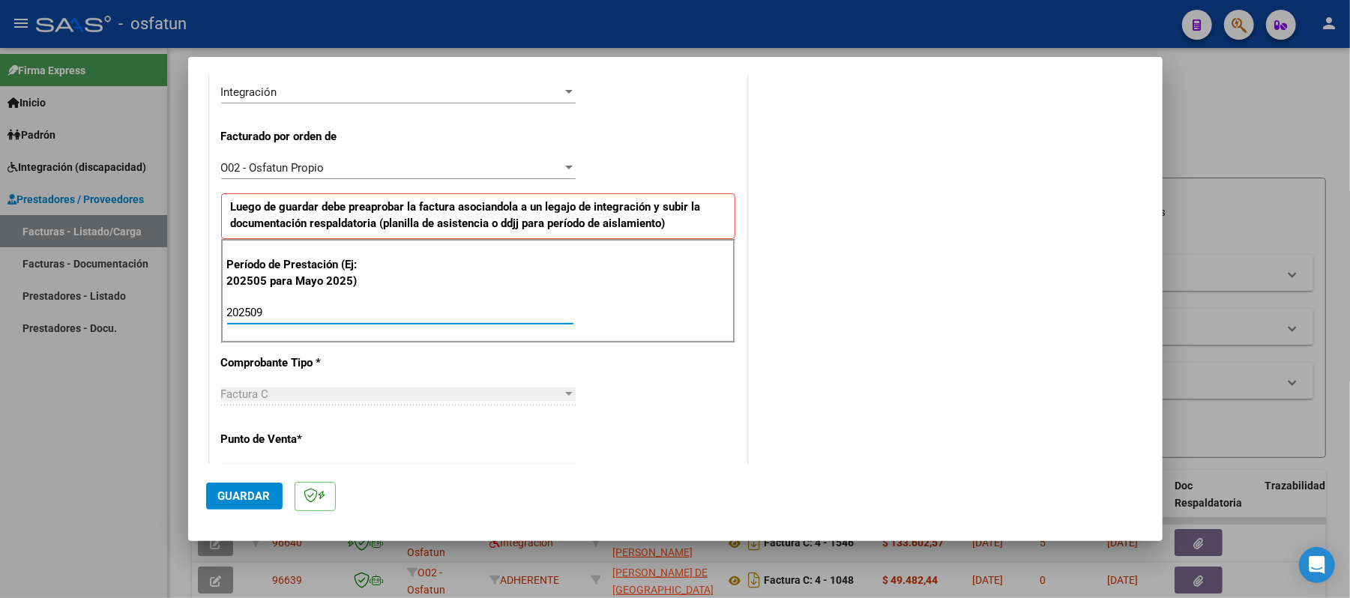
type input "202509"
click at [222, 499] on span "Guardar" at bounding box center [244, 496] width 52 height 13
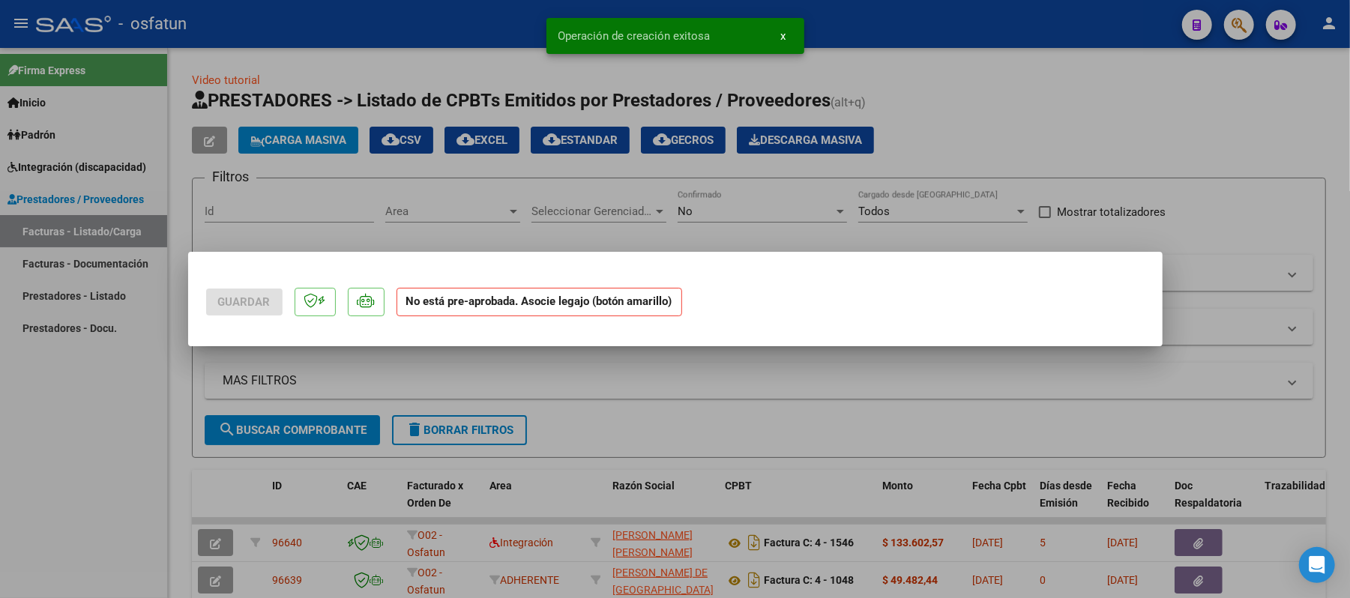
scroll to position [0, 0]
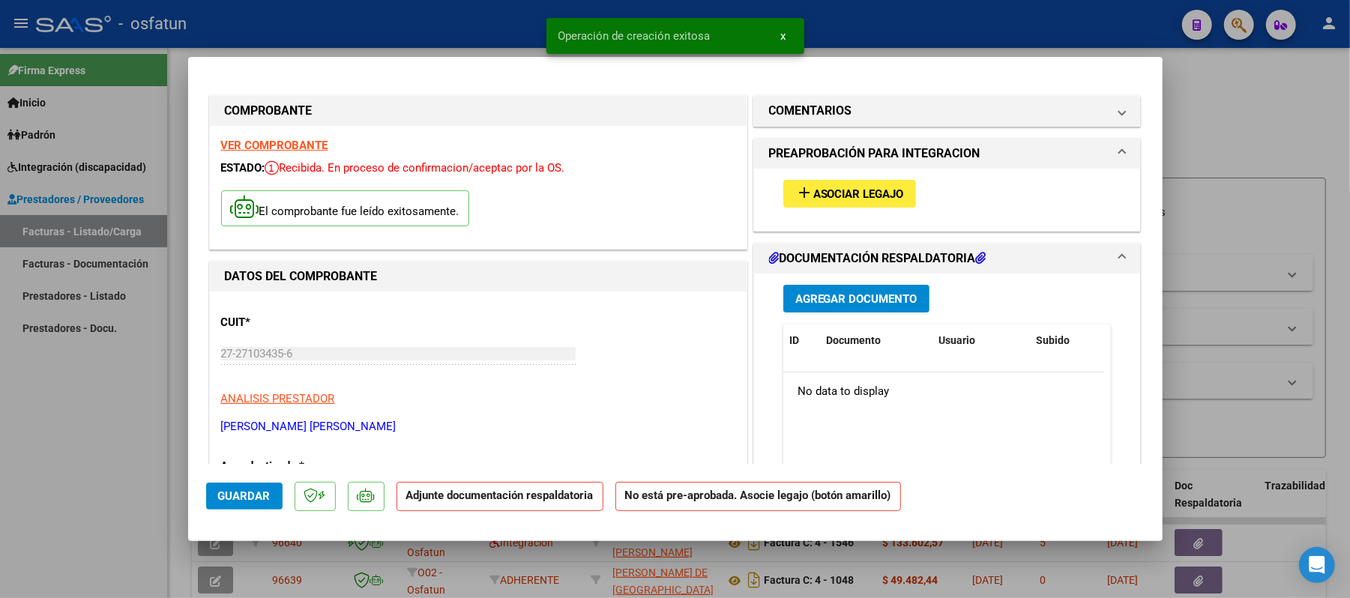
click at [856, 196] on span "Asociar Legajo" at bounding box center [859, 193] width 91 height 13
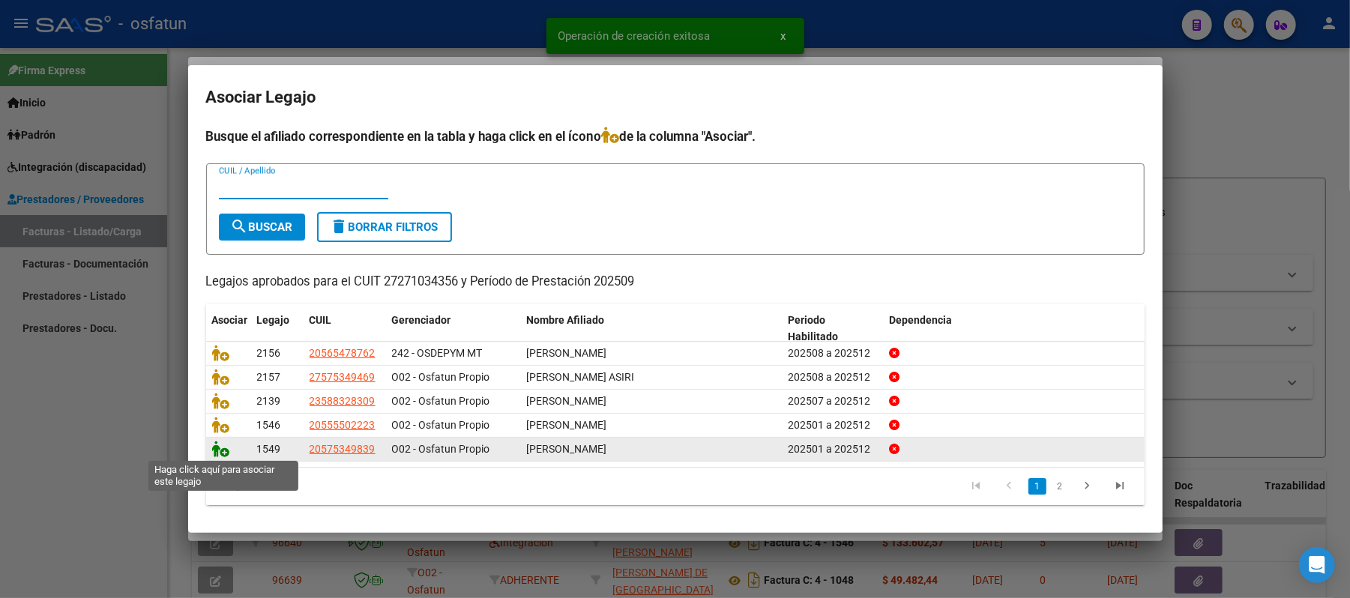
click at [217, 450] on icon at bounding box center [221, 449] width 18 height 16
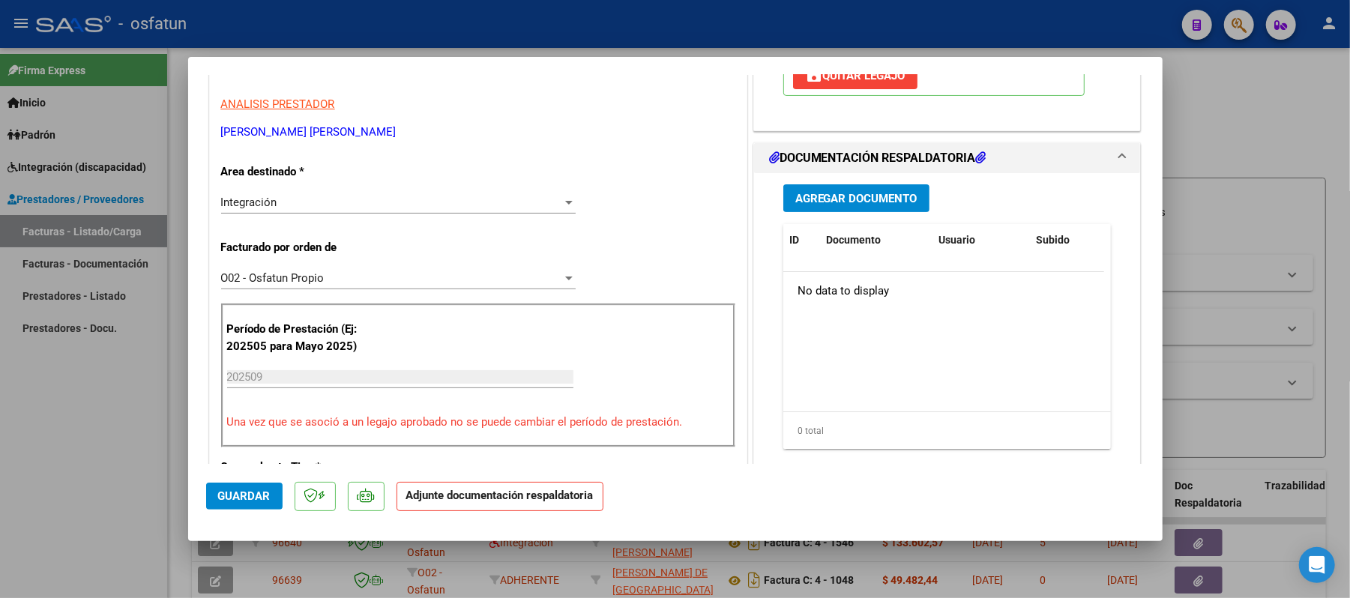
scroll to position [300, 0]
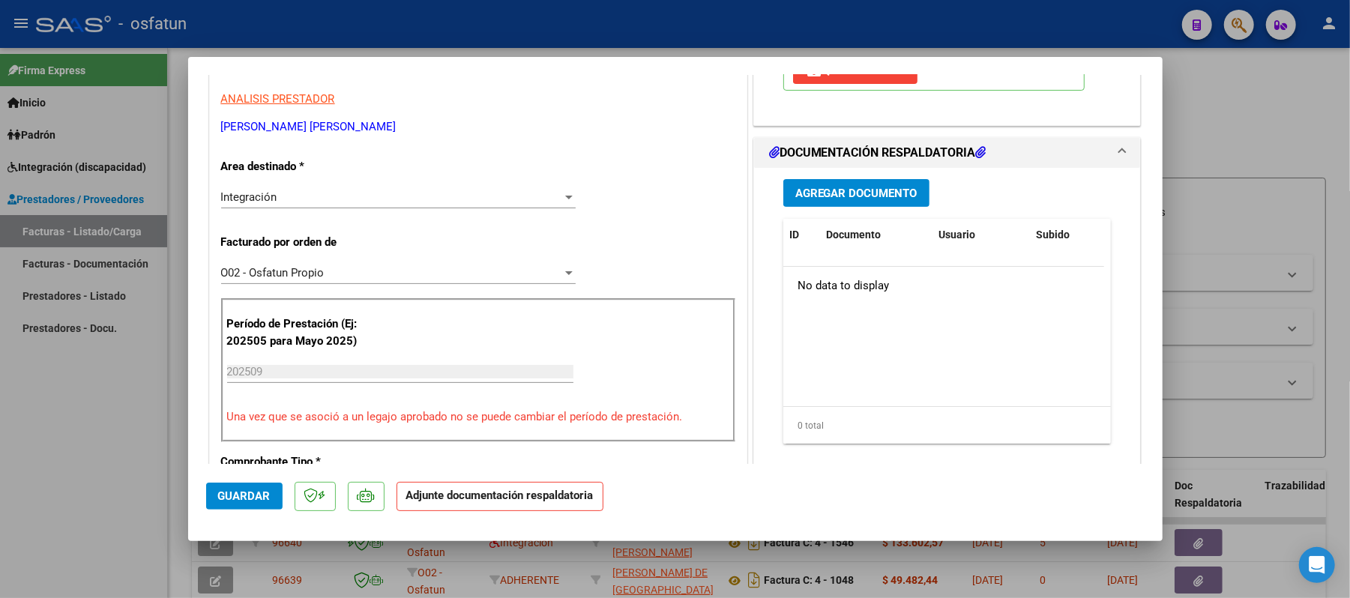
click at [837, 196] on span "Agregar Documento" at bounding box center [857, 193] width 122 height 13
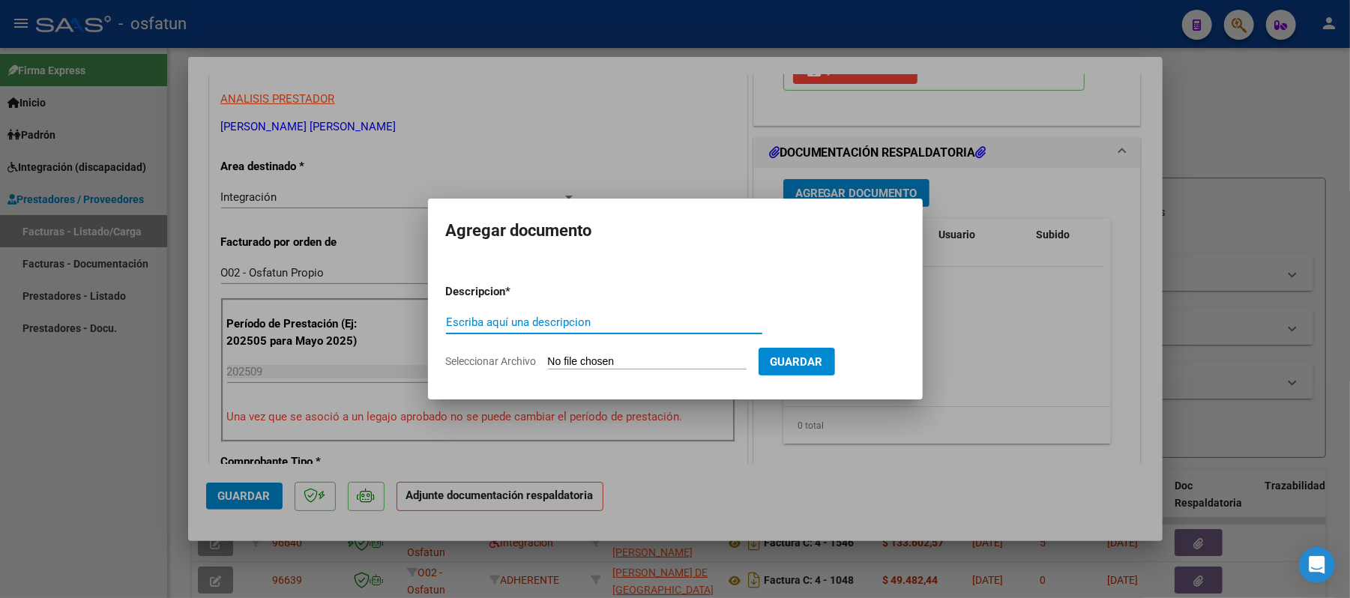
click at [679, 319] on input "Escriba aquí una descripcion" at bounding box center [604, 322] width 316 height 13
type input "asist"
click at [648, 361] on input "Seleccionar Archivo" at bounding box center [647, 362] width 199 height 14
type input "C:\fakepath\ASIST.pdf"
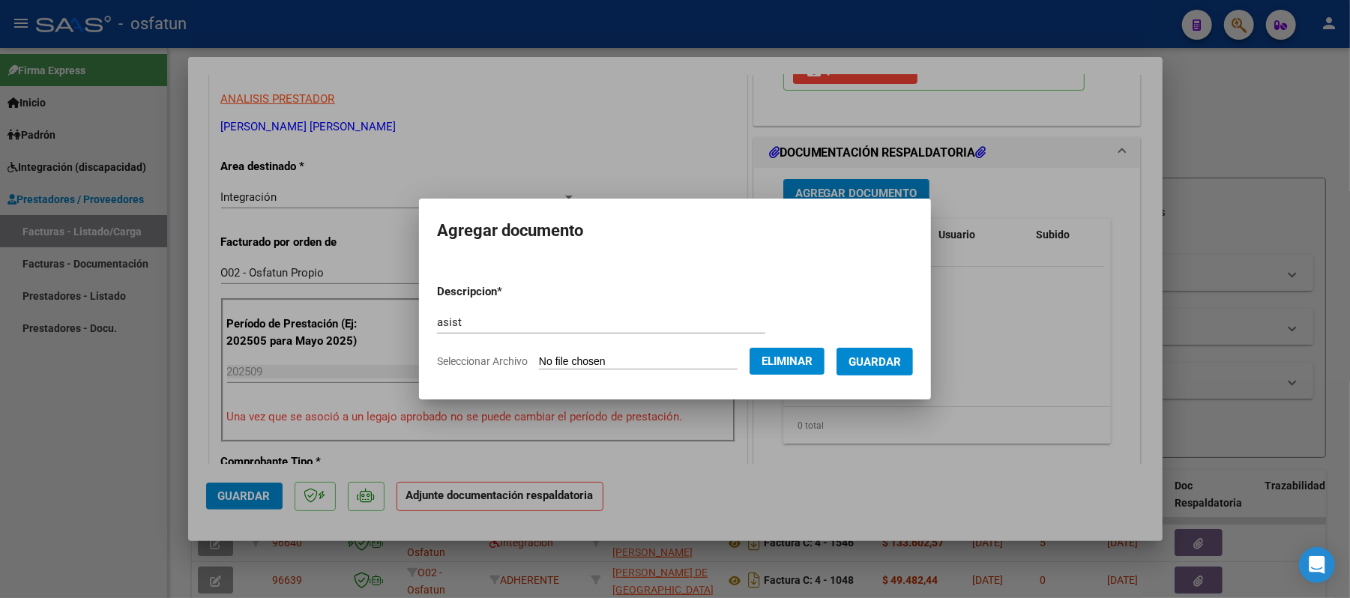
click at [891, 367] on span "Guardar" at bounding box center [875, 361] width 52 height 13
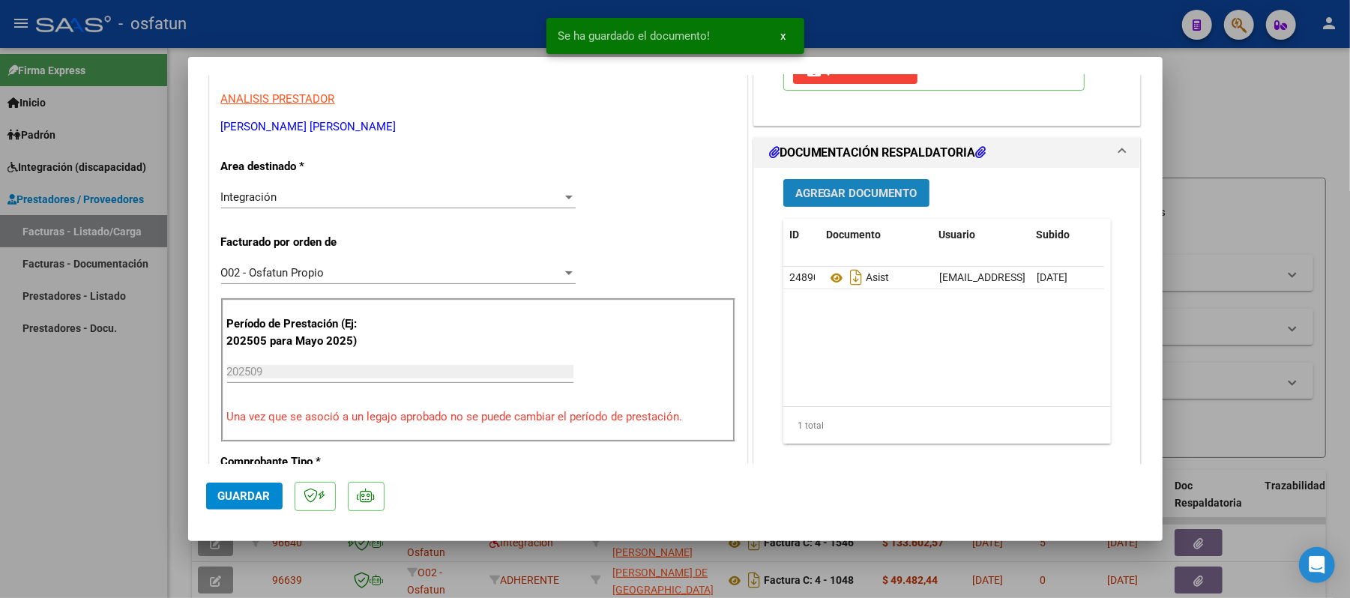
click at [859, 199] on span "Agregar Documento" at bounding box center [857, 193] width 122 height 13
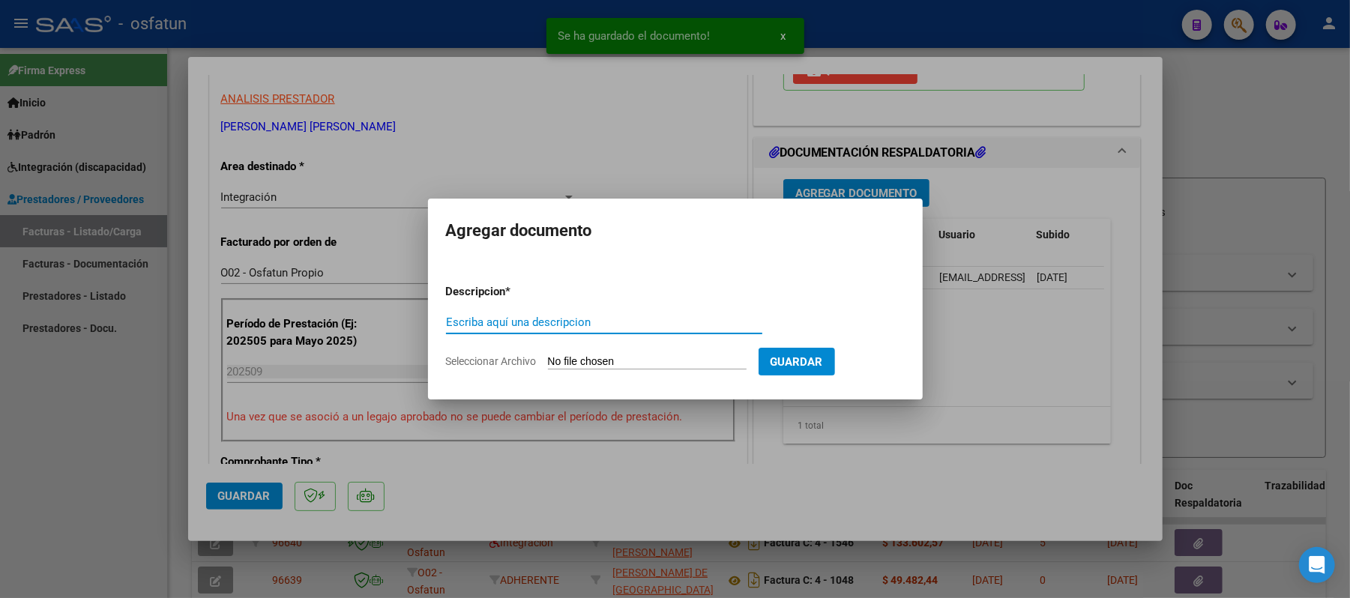
click at [684, 322] on input "Escriba aquí una descripcion" at bounding box center [604, 322] width 316 height 13
type input "aut"
click at [636, 361] on input "Seleccionar Archivo" at bounding box center [647, 362] width 199 height 14
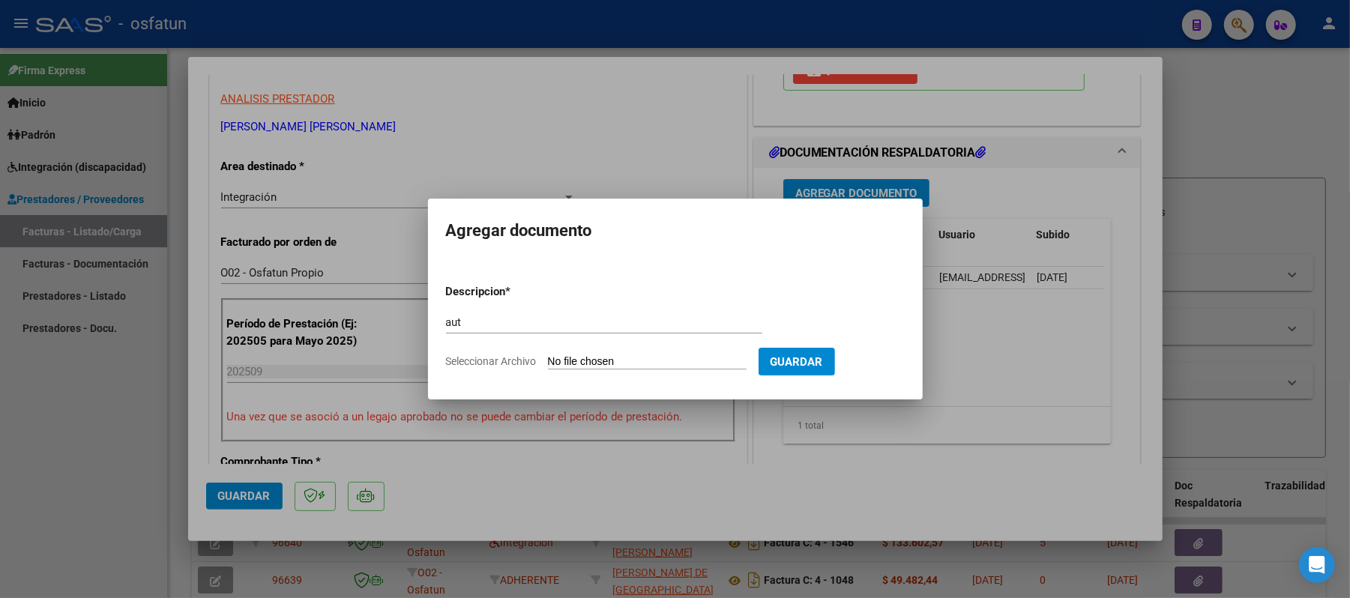
type input "C:\fakepath\AUT.pdf"
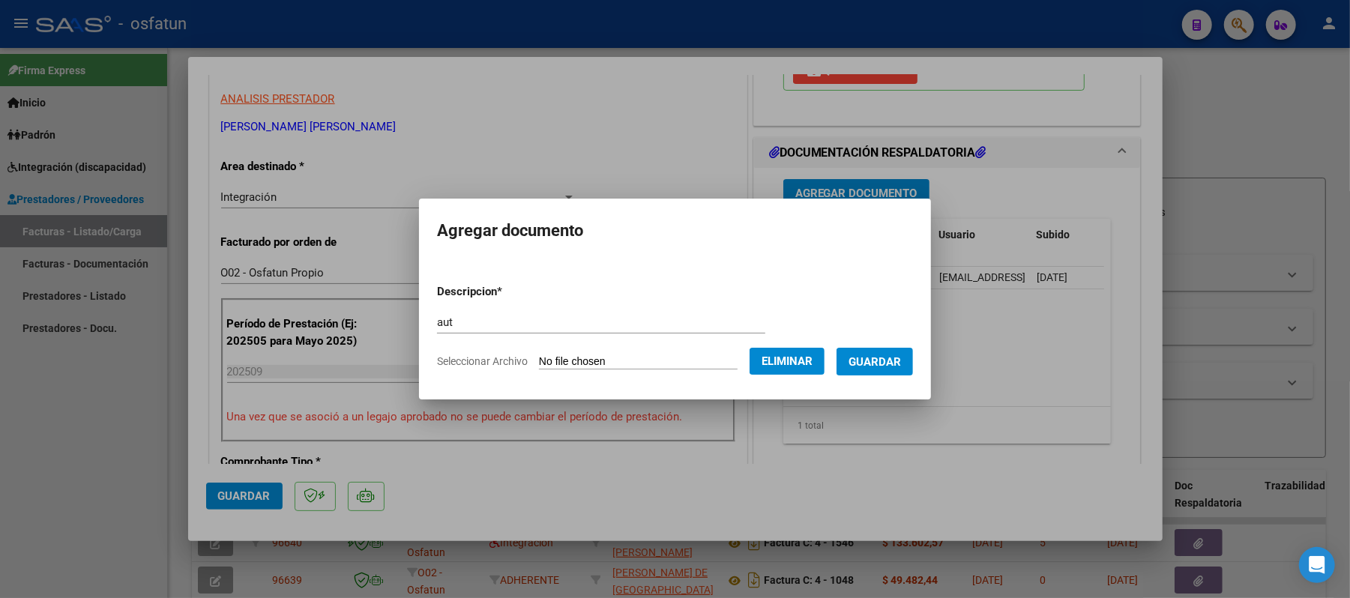
click at [880, 367] on span "Guardar" at bounding box center [875, 361] width 52 height 13
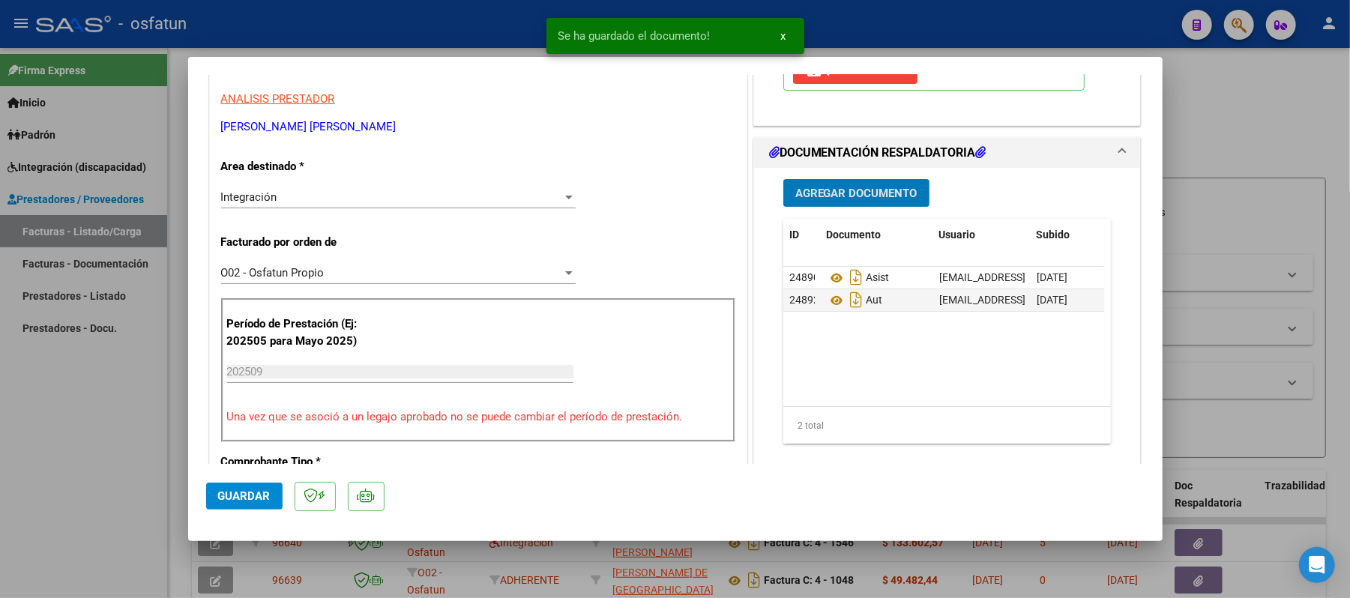
click at [270, 493] on button "Guardar" at bounding box center [244, 496] width 76 height 27
click at [1264, 121] on div at bounding box center [675, 299] width 1350 height 598
type input "$ 0,00"
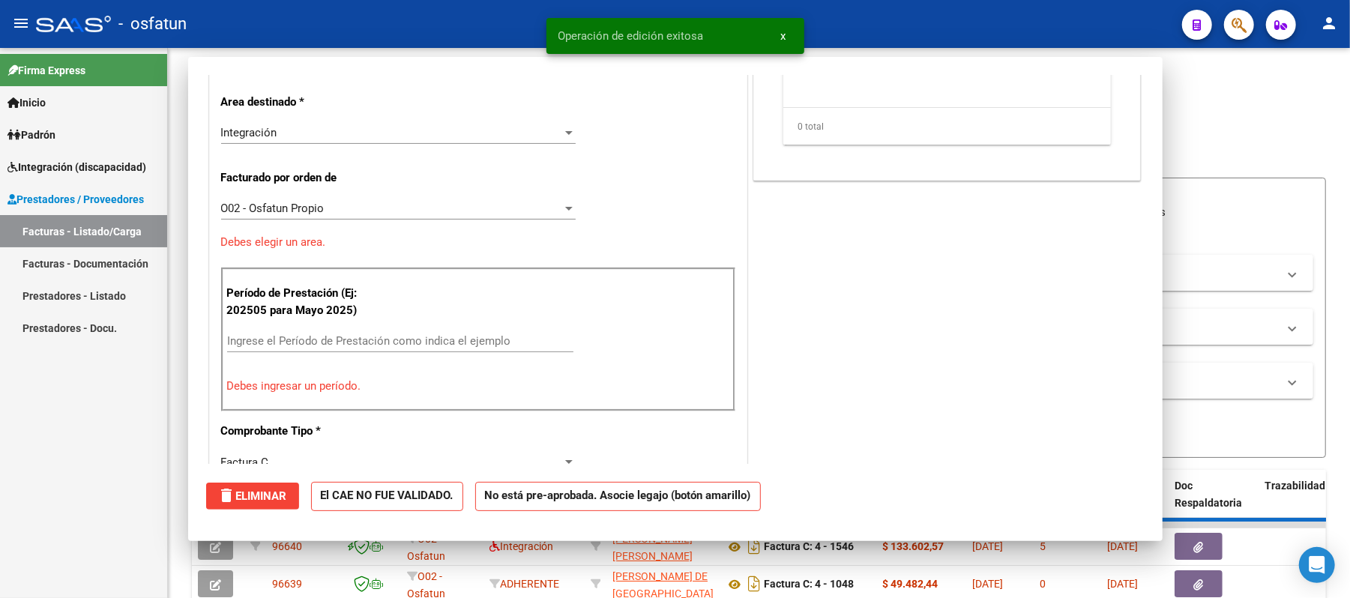
scroll to position [253, 0]
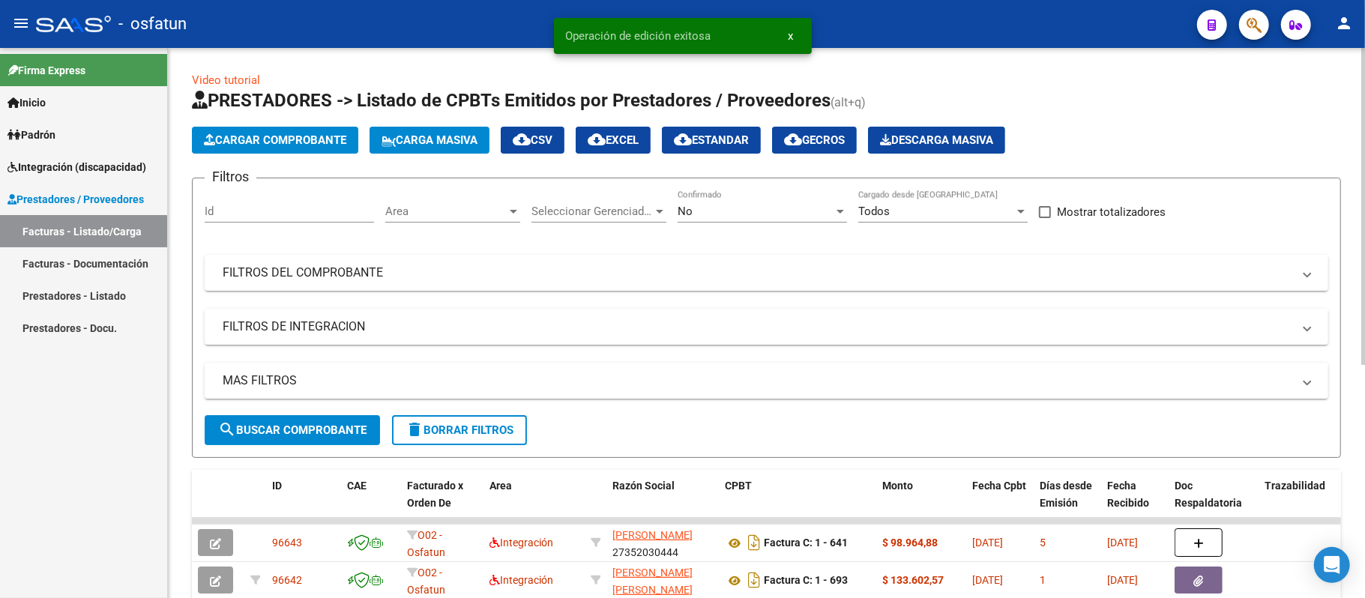
click at [298, 138] on span "Cargar Comprobante" at bounding box center [275, 139] width 142 height 13
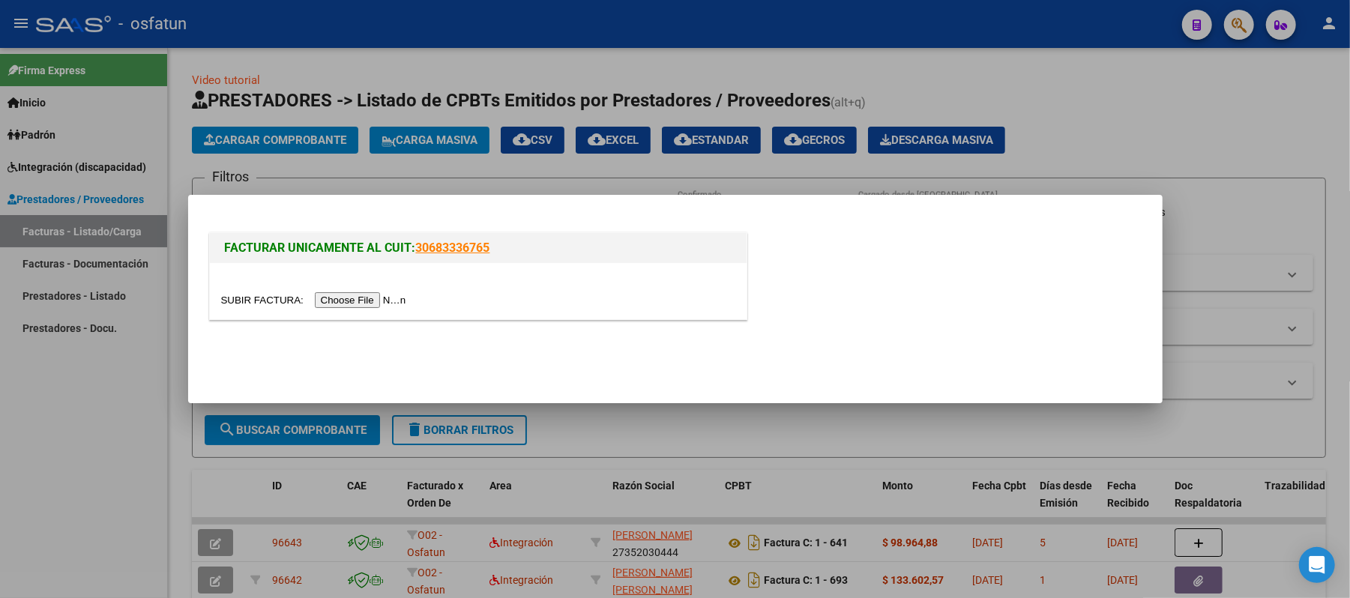
click at [367, 300] on input "file" at bounding box center [316, 300] width 190 height 16
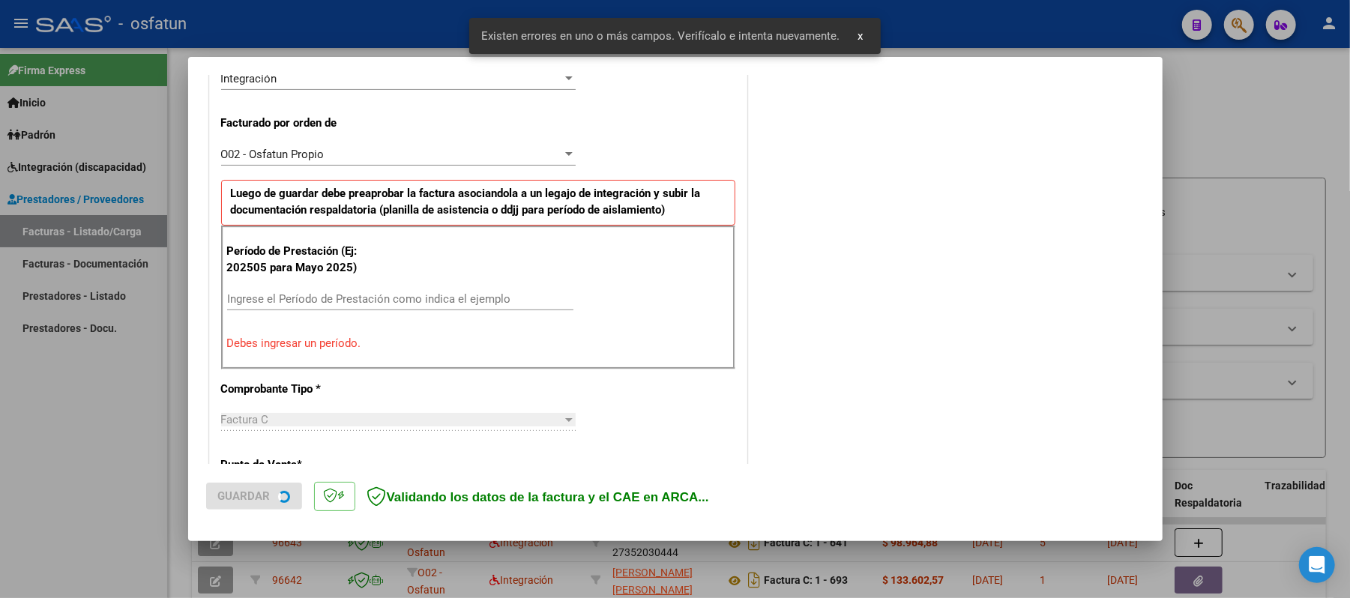
scroll to position [406, 0]
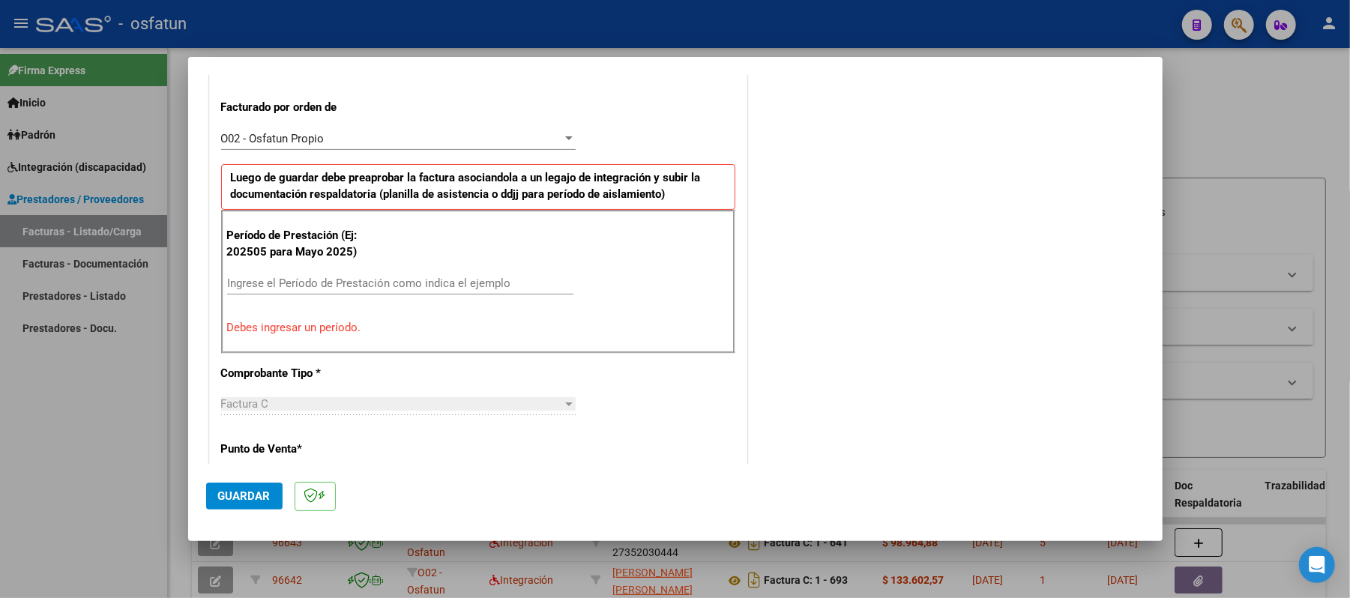
click at [433, 277] on div "Ingrese el Período de Prestación como indica el ejemplo" at bounding box center [400, 283] width 346 height 22
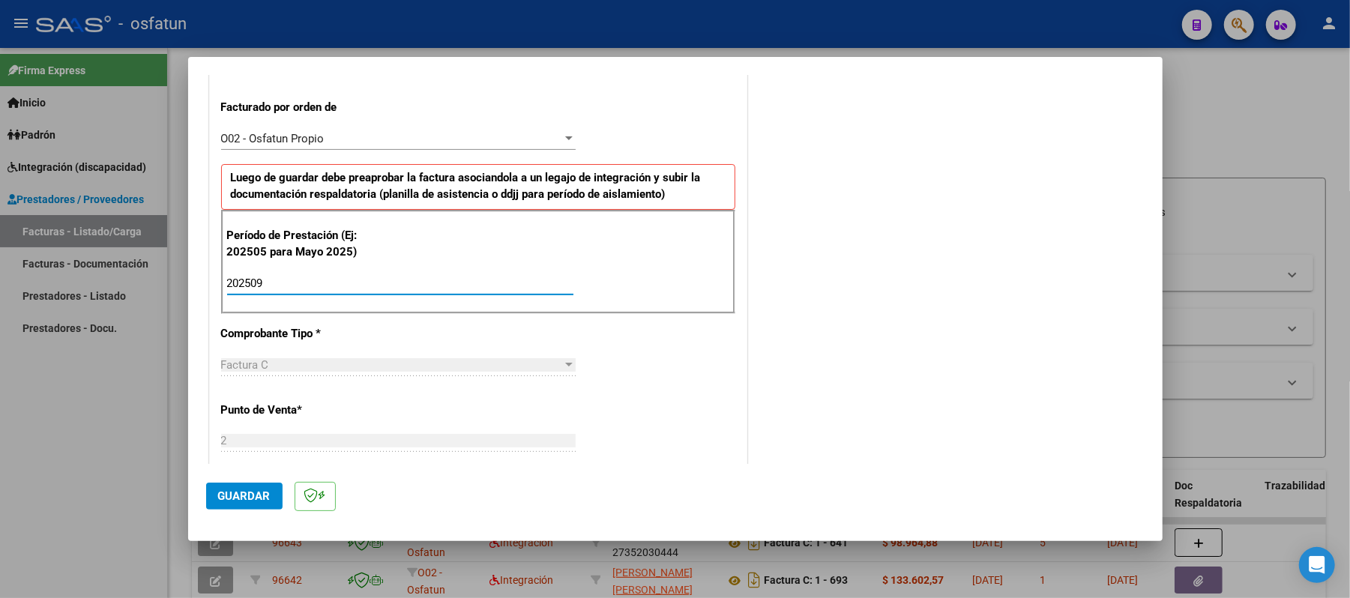
type input "202509"
click at [232, 492] on span "Guardar" at bounding box center [244, 496] width 52 height 13
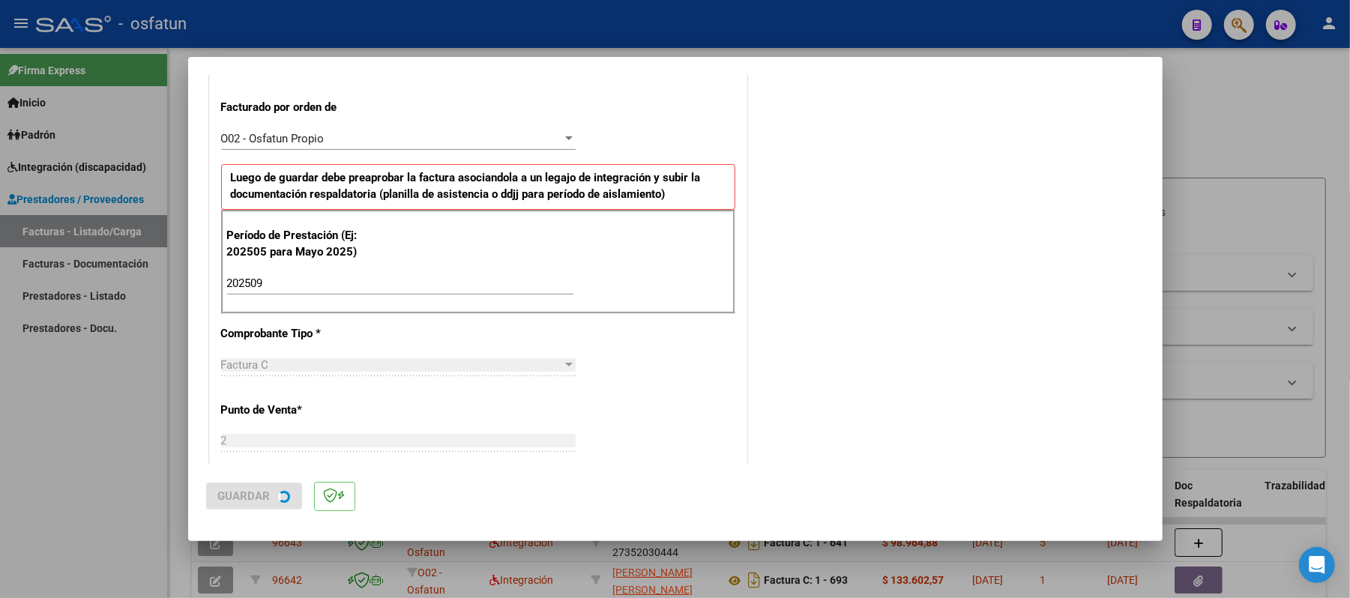
scroll to position [0, 0]
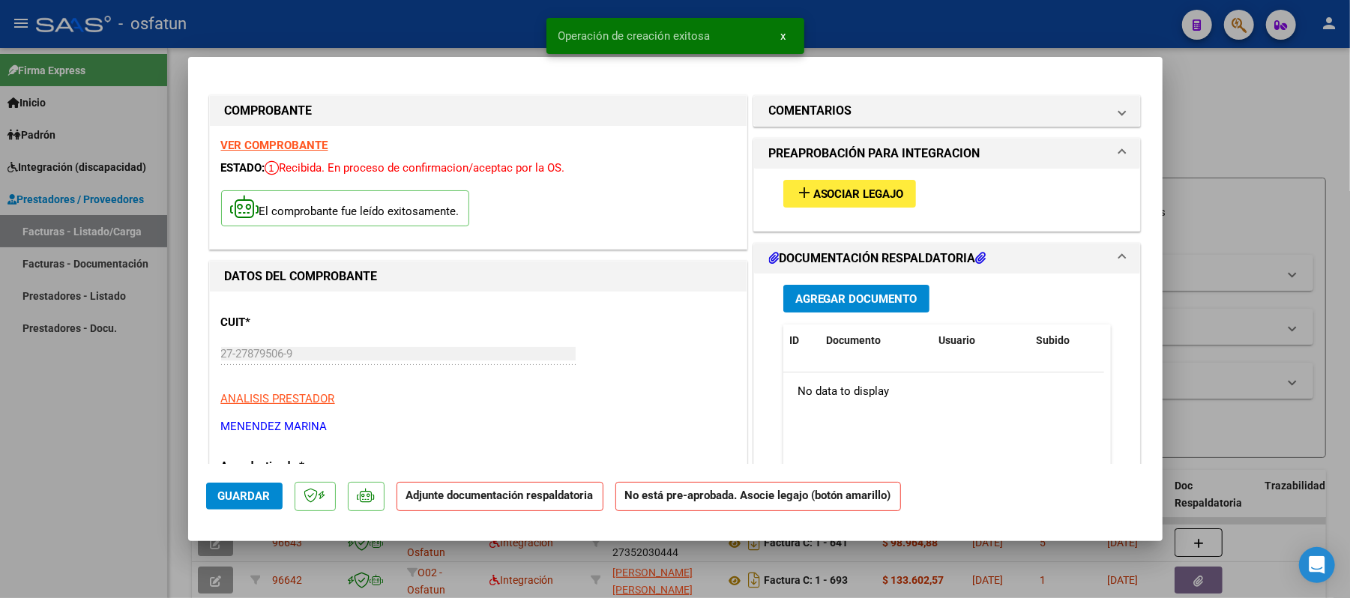
click at [829, 193] on span "Asociar Legajo" at bounding box center [859, 193] width 91 height 13
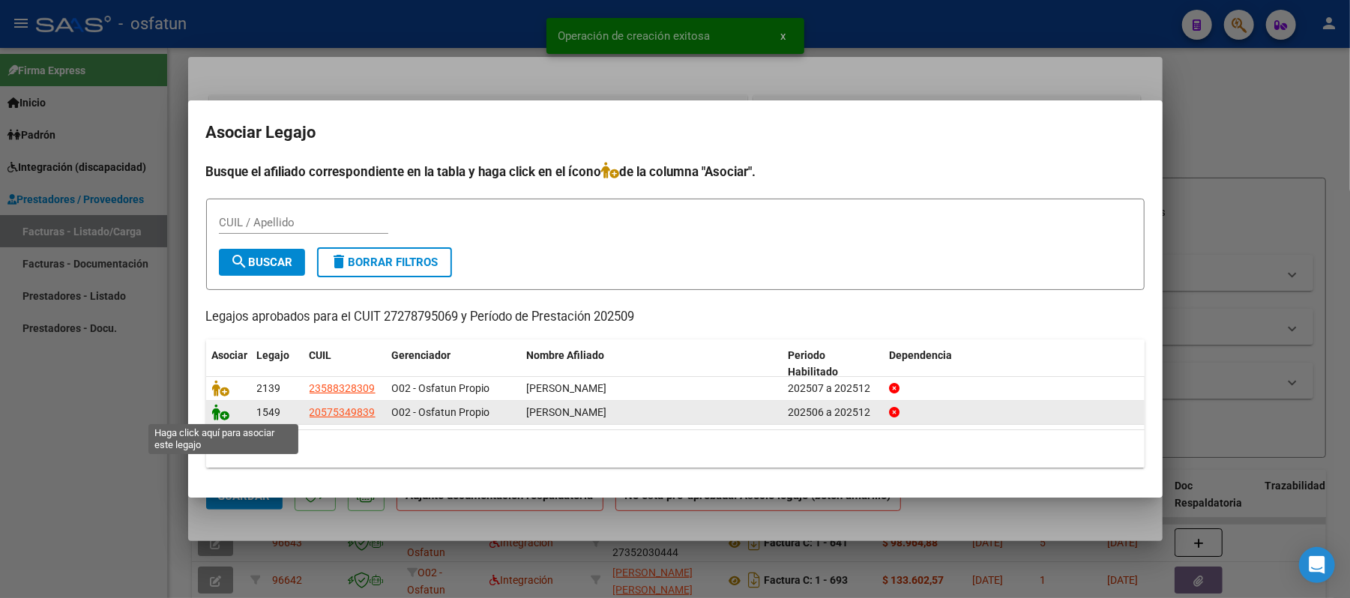
click at [214, 415] on icon at bounding box center [221, 412] width 18 height 16
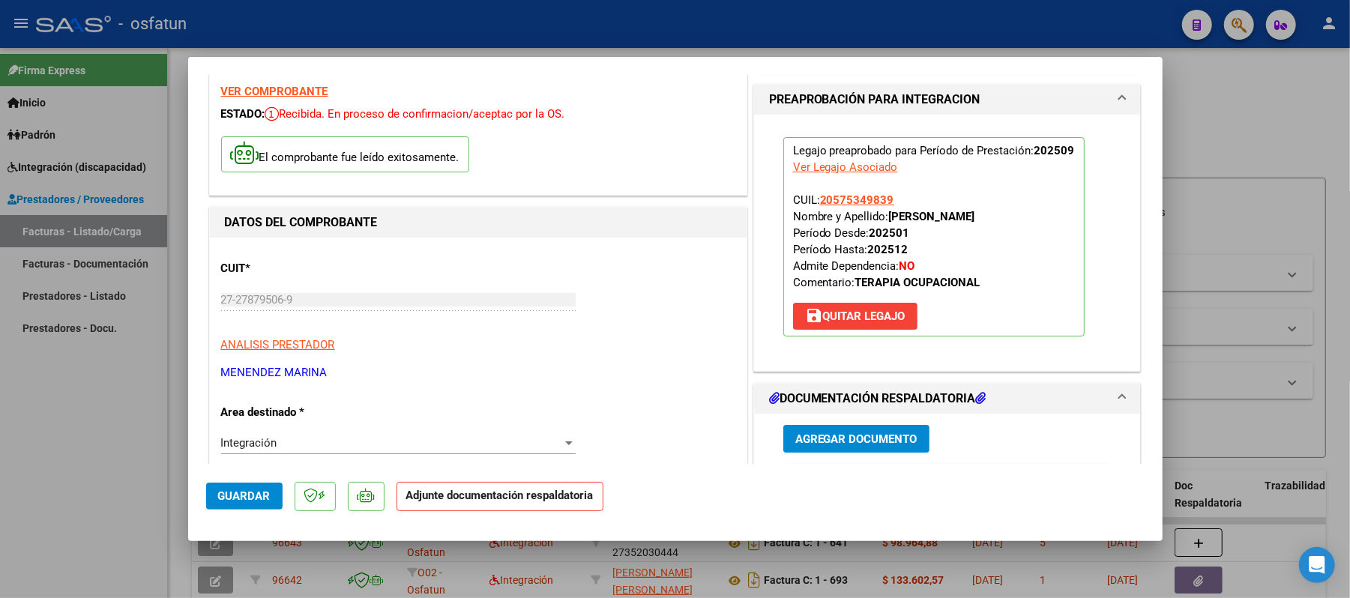
scroll to position [100, 0]
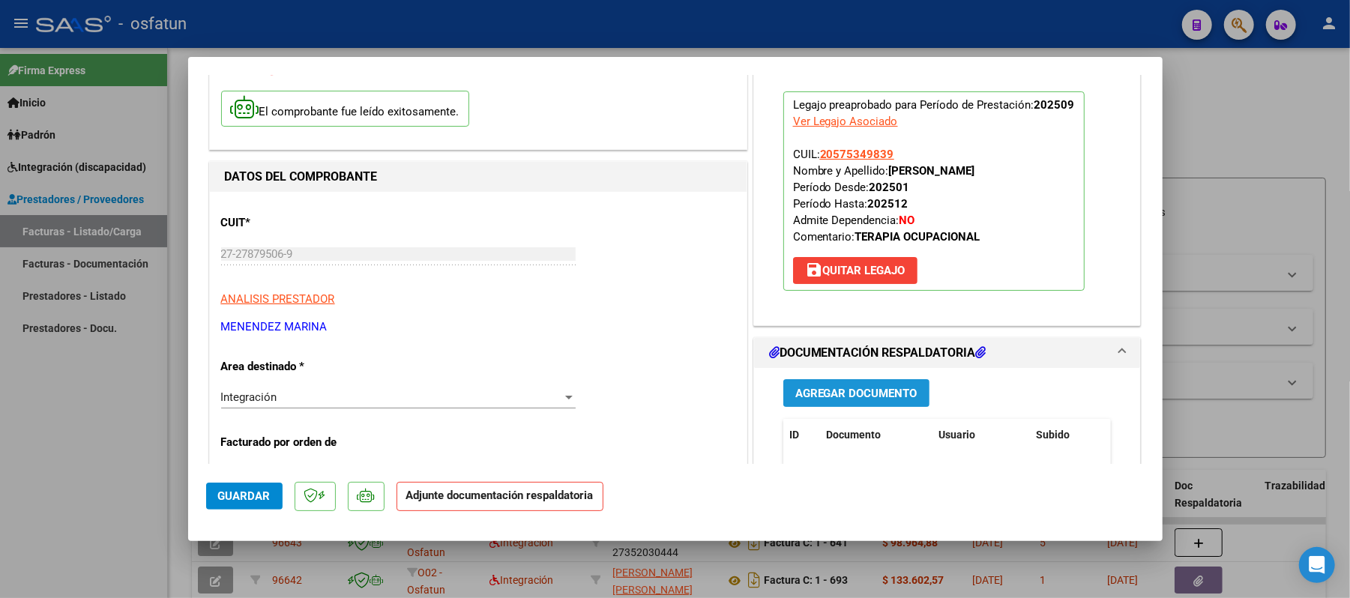
click at [852, 393] on span "Agregar Documento" at bounding box center [857, 393] width 122 height 13
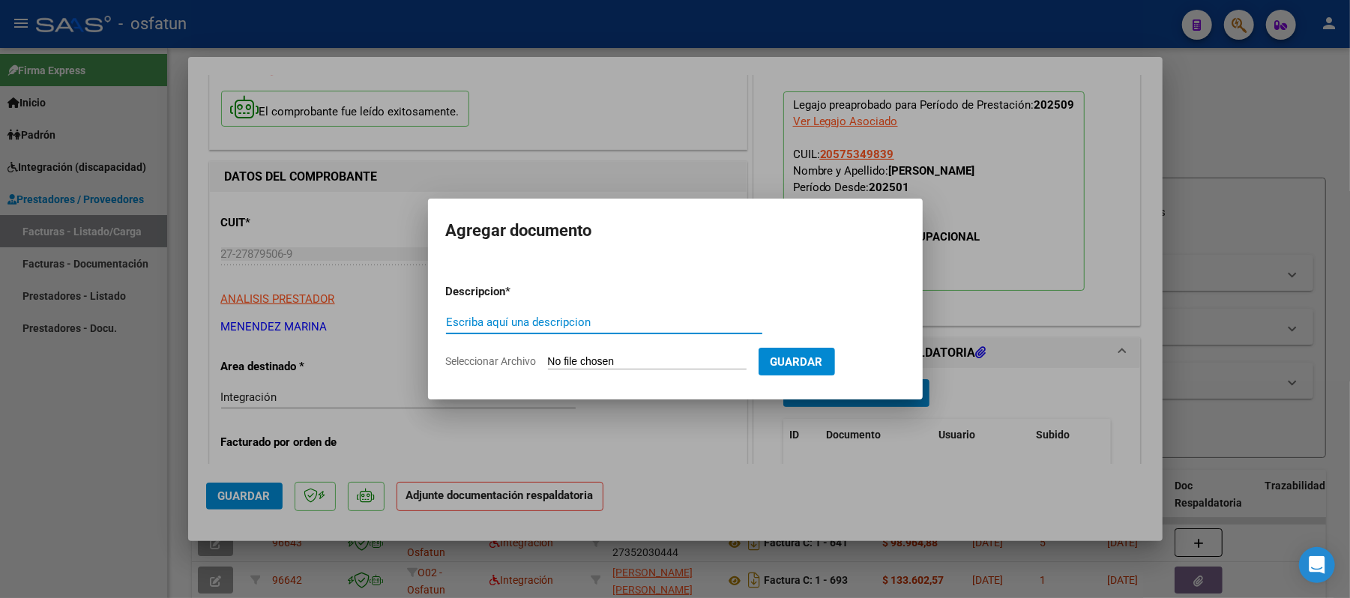
click at [661, 319] on input "Escriba aquí una descripcion" at bounding box center [604, 322] width 316 height 13
type input "asist"
click at [637, 358] on input "Seleccionar Archivo" at bounding box center [647, 362] width 199 height 14
type input "C:\fakepath\ASIST.pdf"
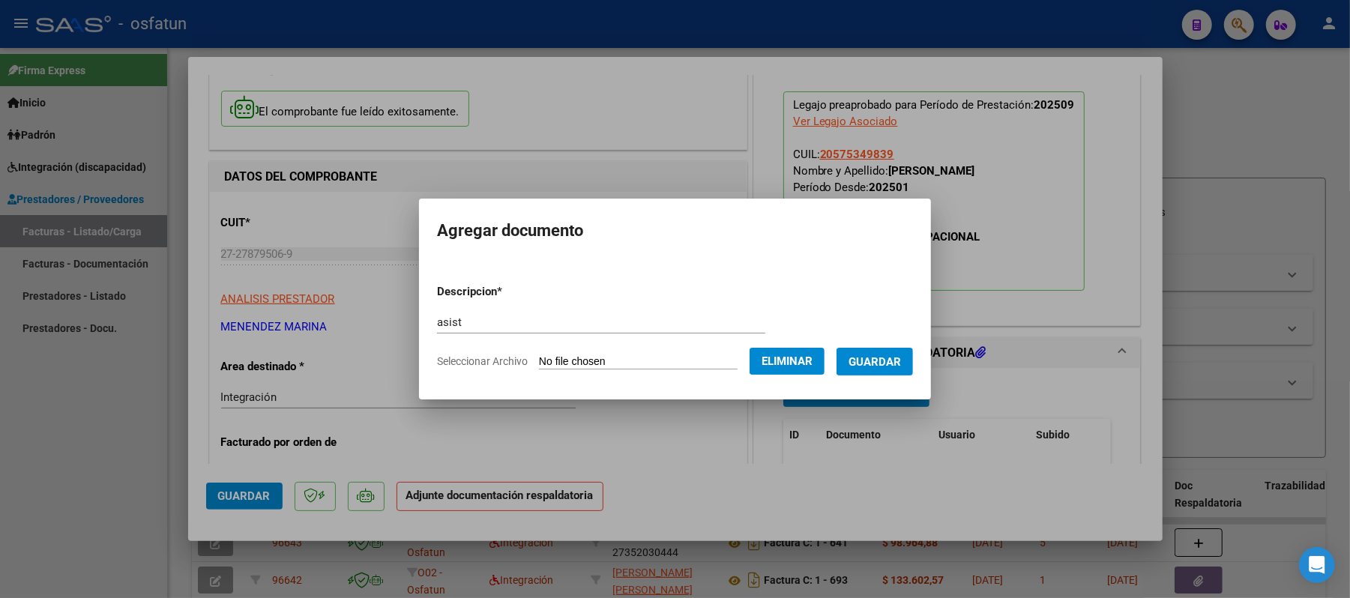
click at [885, 363] on span "Guardar" at bounding box center [875, 361] width 52 height 13
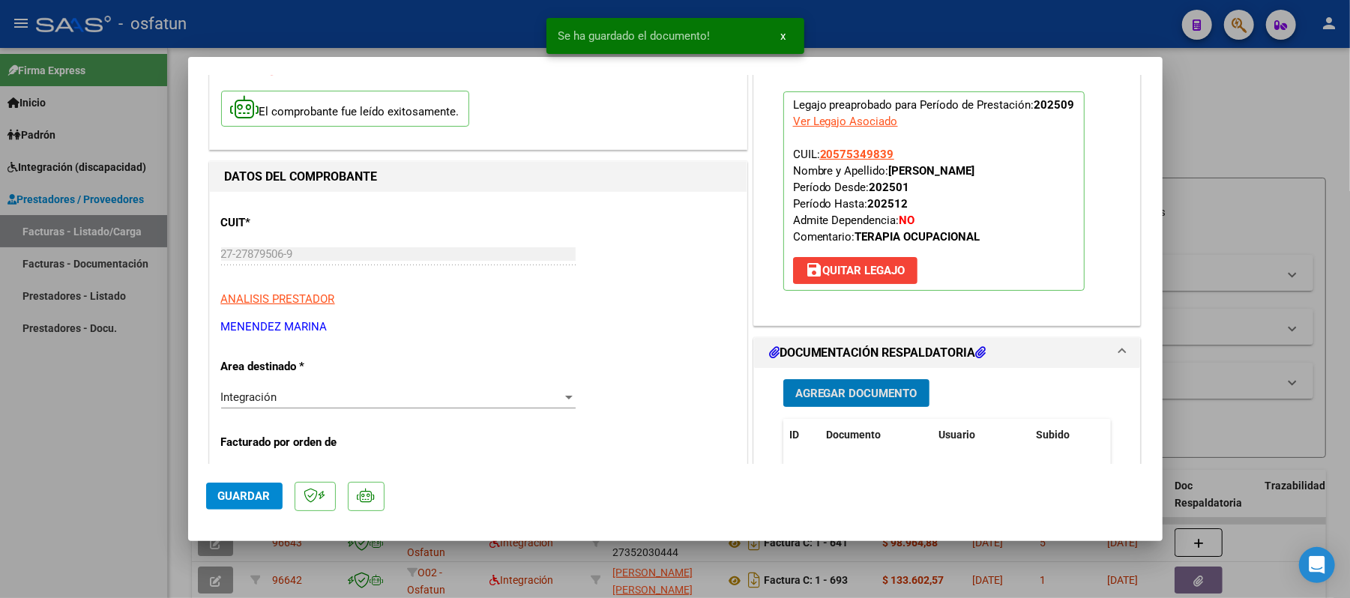
click at [823, 391] on span "Agregar Documento" at bounding box center [857, 393] width 122 height 13
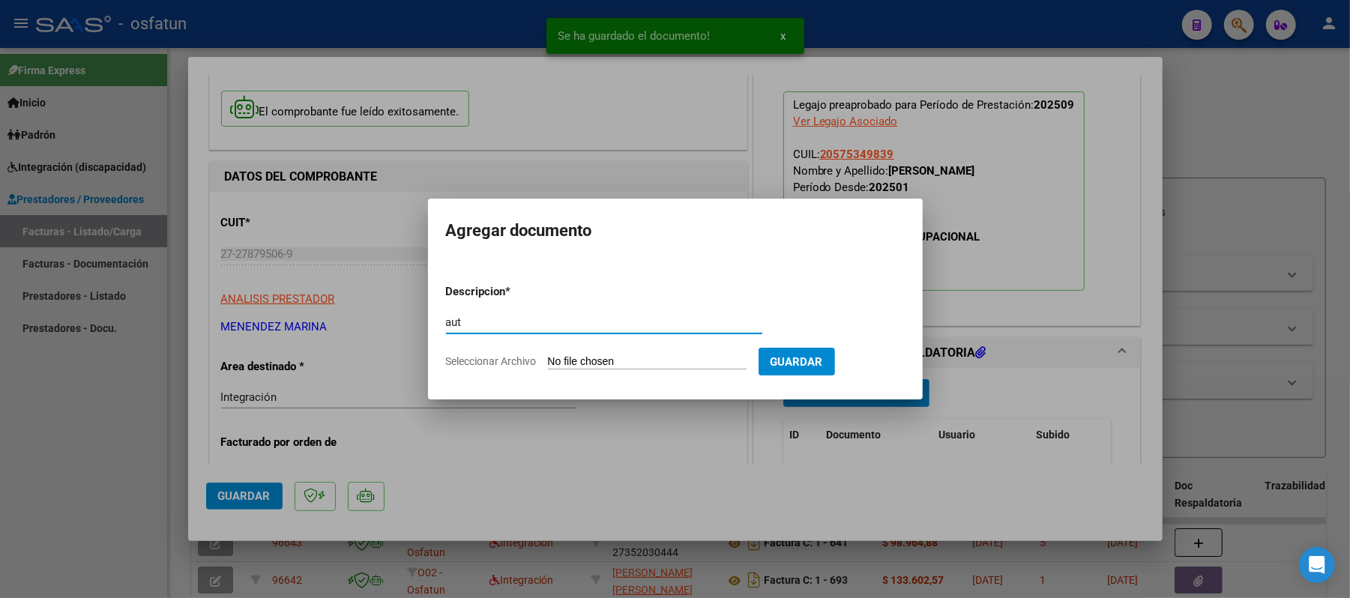
type input "aut"
click at [654, 360] on input "Seleccionar Archivo" at bounding box center [647, 362] width 199 height 14
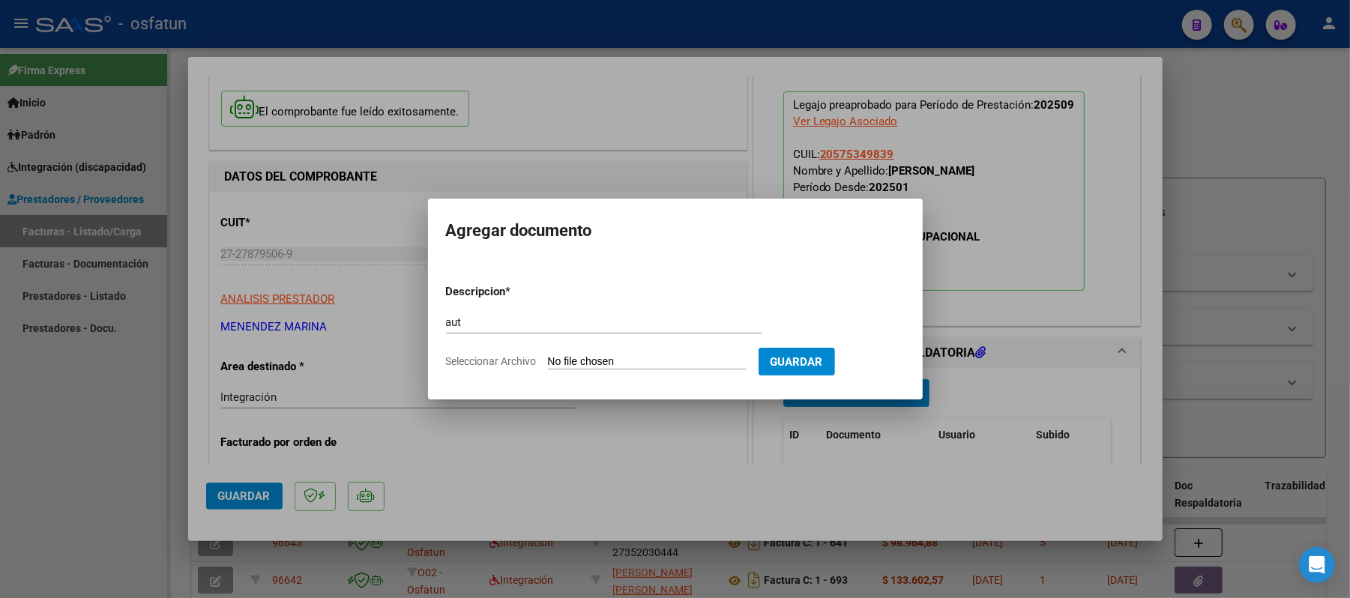
type input "C:\fakepath\AUT.pdf"
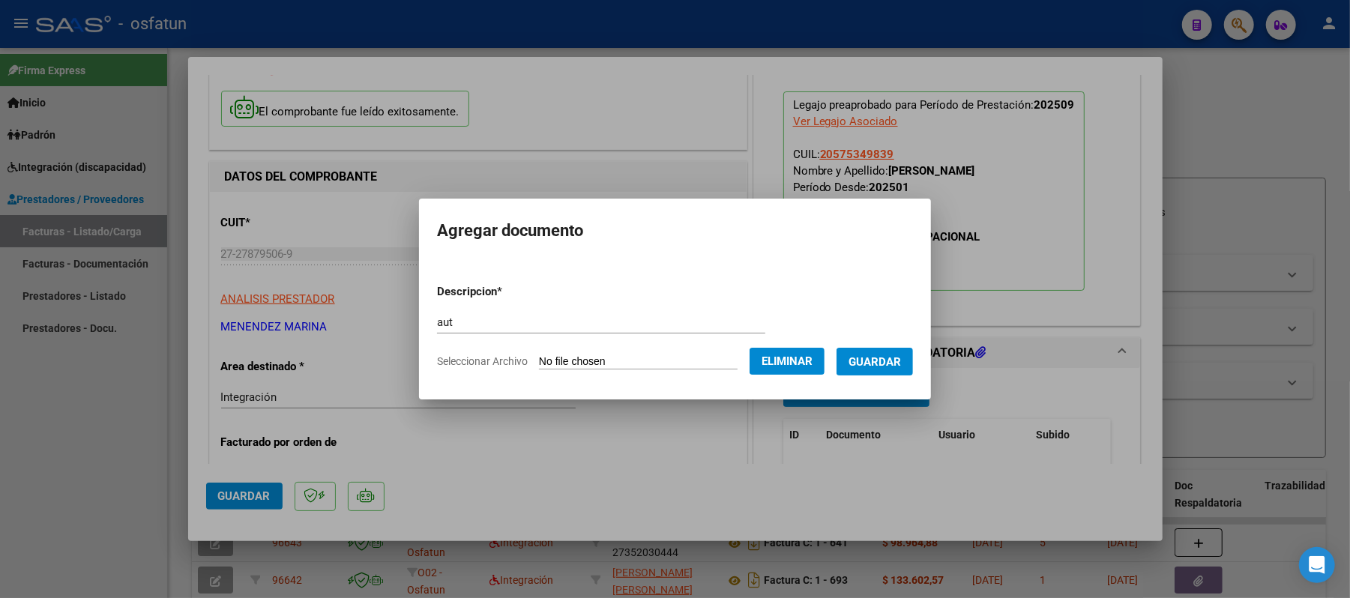
click at [873, 355] on span "Guardar" at bounding box center [875, 361] width 52 height 13
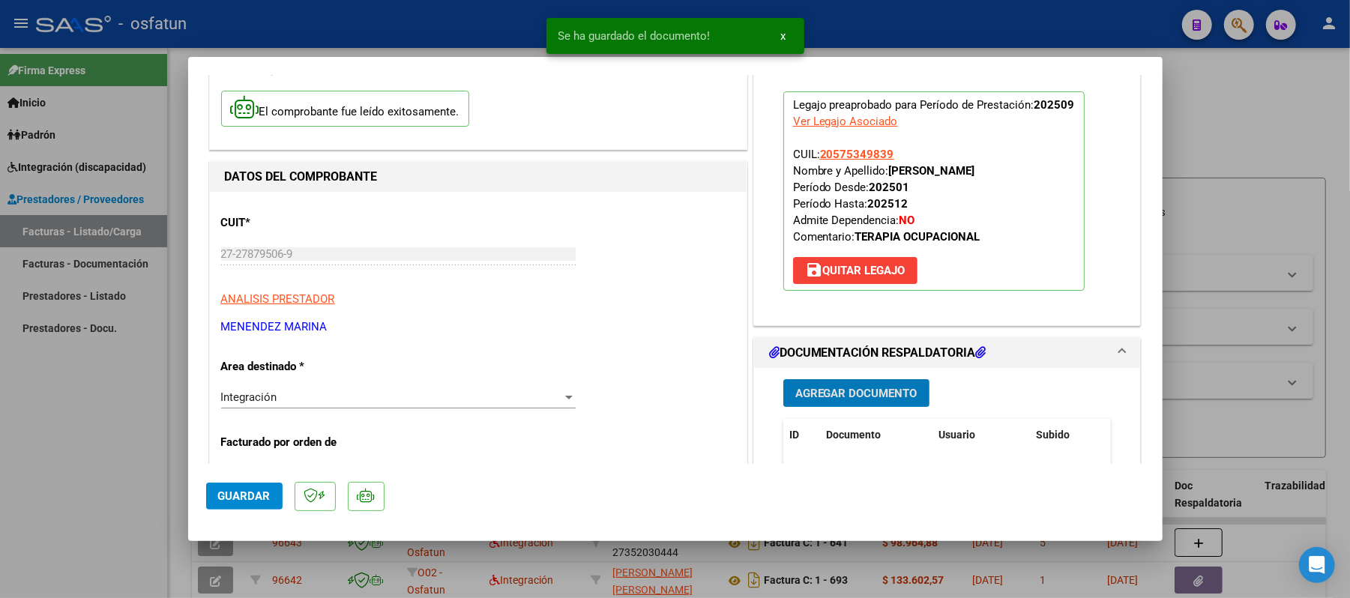
click at [264, 504] on button "Guardar" at bounding box center [244, 496] width 76 height 27
click at [1266, 100] on div at bounding box center [675, 299] width 1350 height 598
type input "$ 0,00"
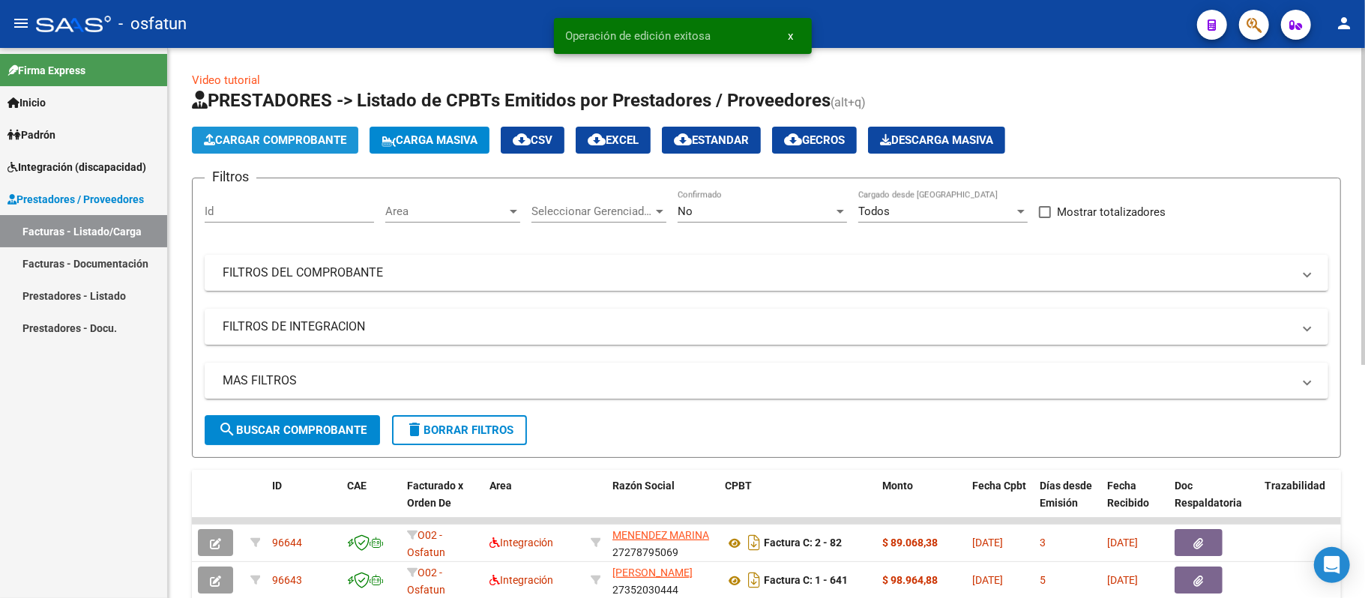
click at [315, 138] on span "Cargar Comprobante" at bounding box center [275, 139] width 142 height 13
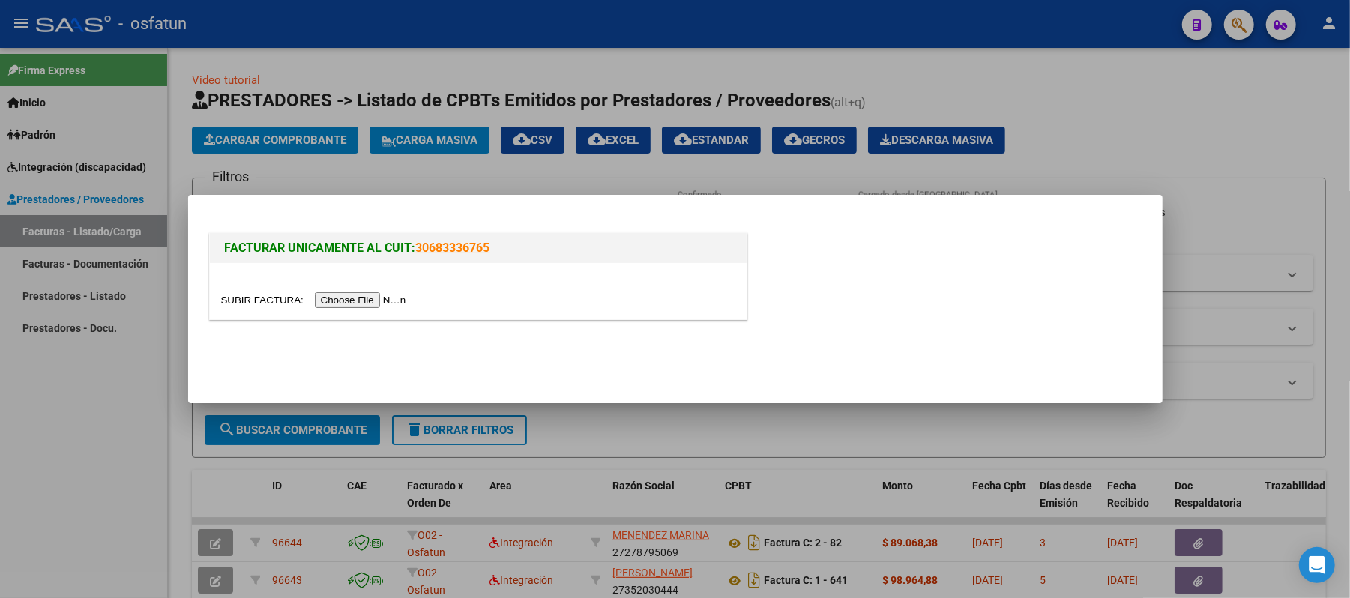
click at [352, 301] on input "file" at bounding box center [316, 300] width 190 height 16
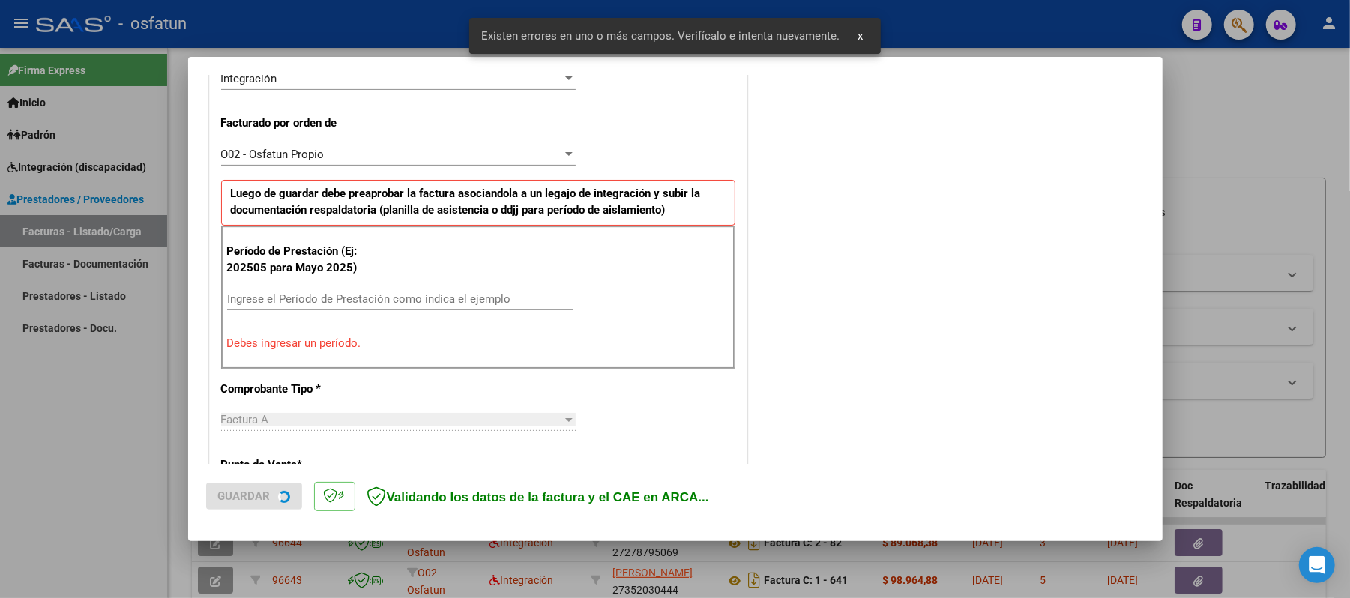
scroll to position [406, 0]
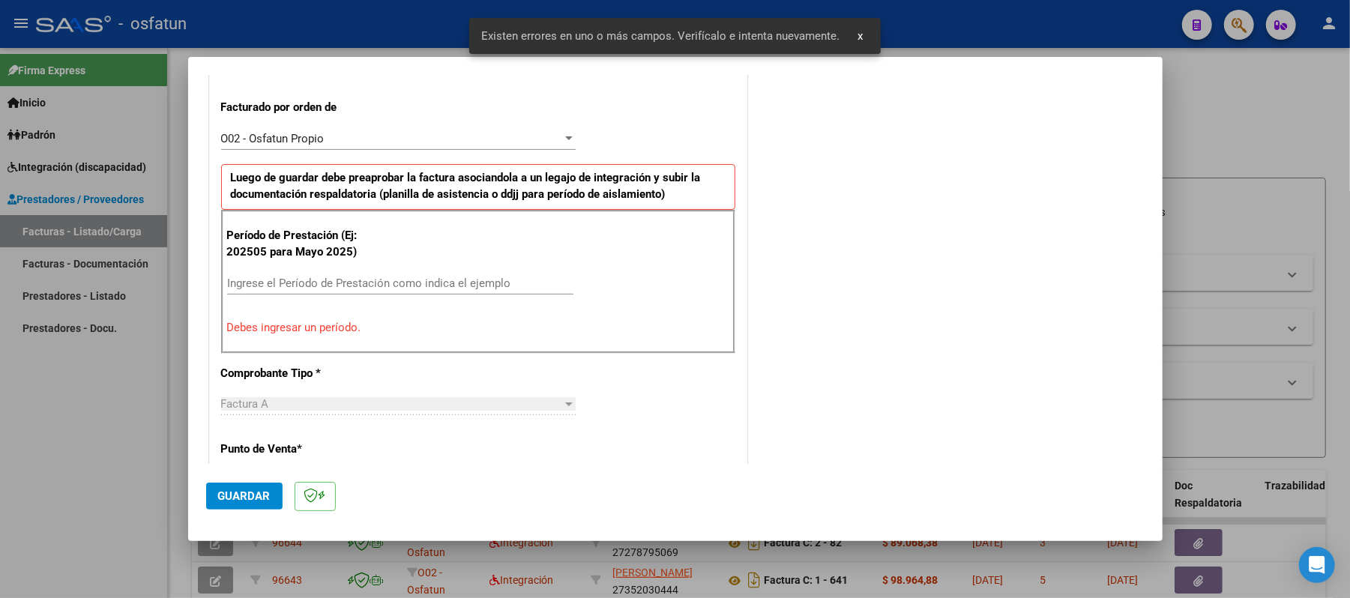
click at [382, 286] on input "Ingrese el Período de Prestación como indica el ejemplo" at bounding box center [400, 283] width 346 height 13
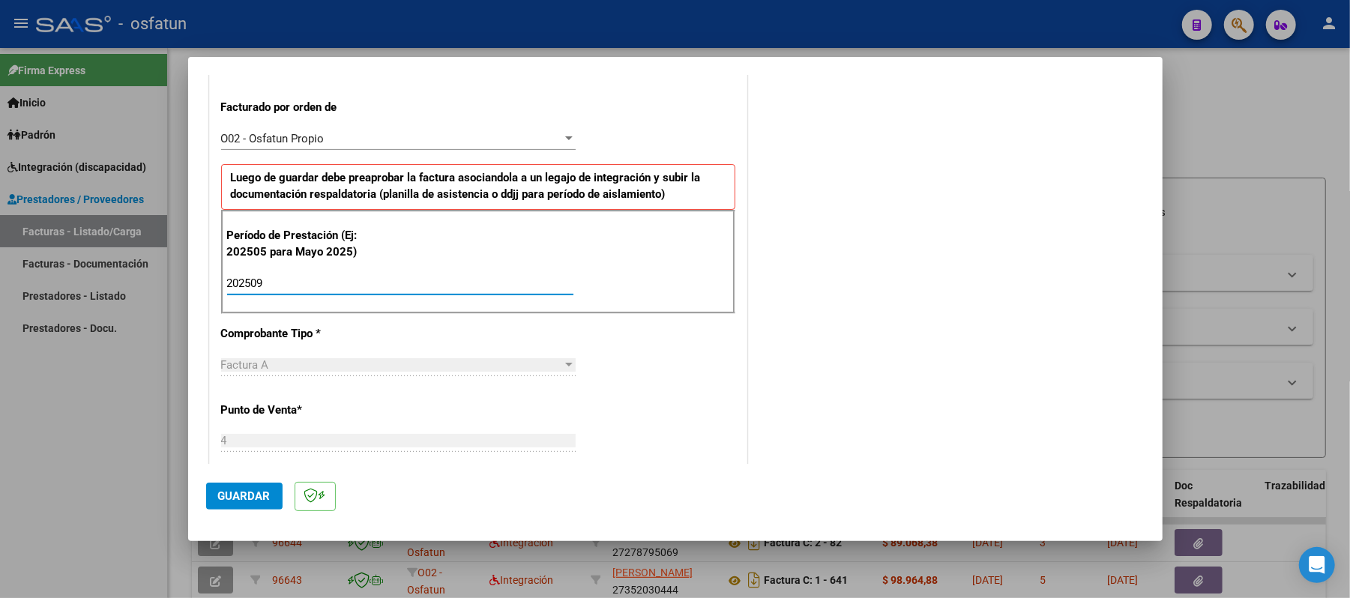
type input "202509"
click at [231, 495] on span "Guardar" at bounding box center [244, 496] width 52 height 13
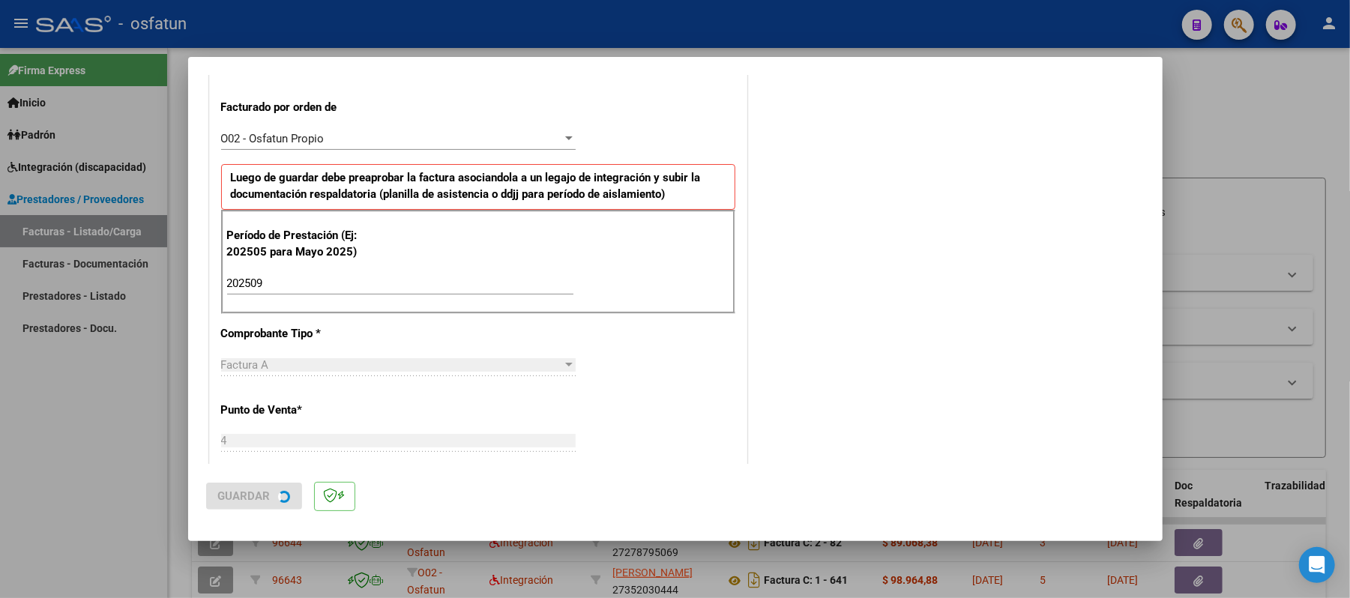
scroll to position [0, 0]
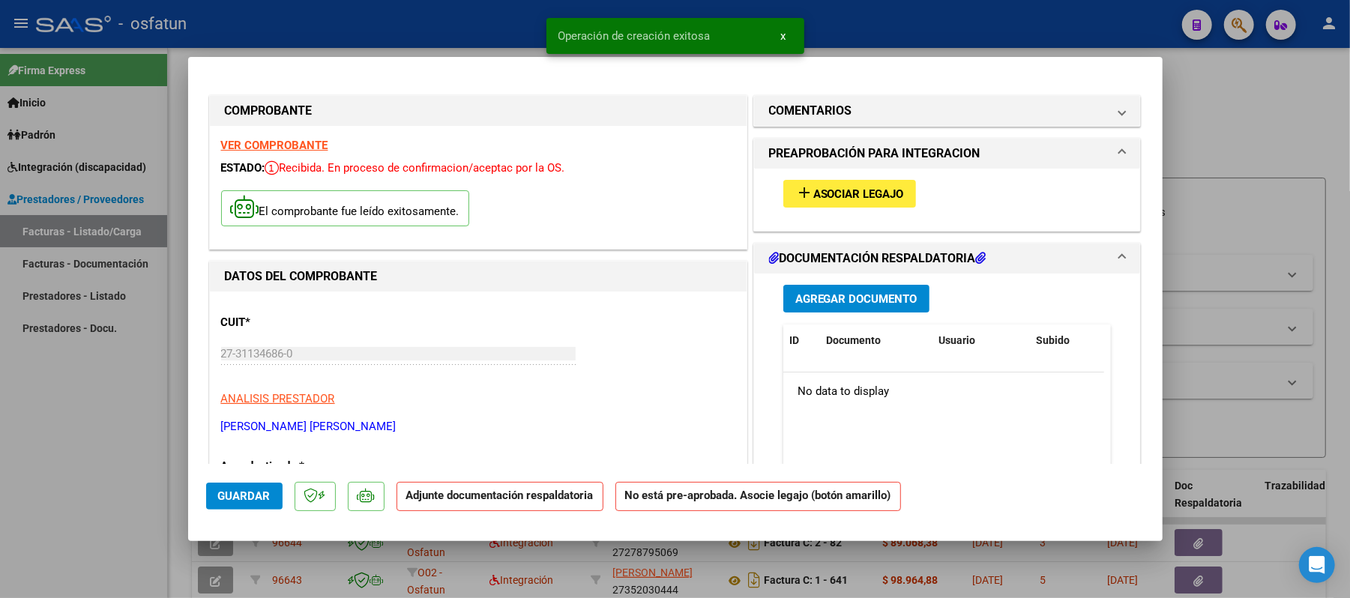
click at [841, 190] on span "Asociar Legajo" at bounding box center [859, 193] width 91 height 13
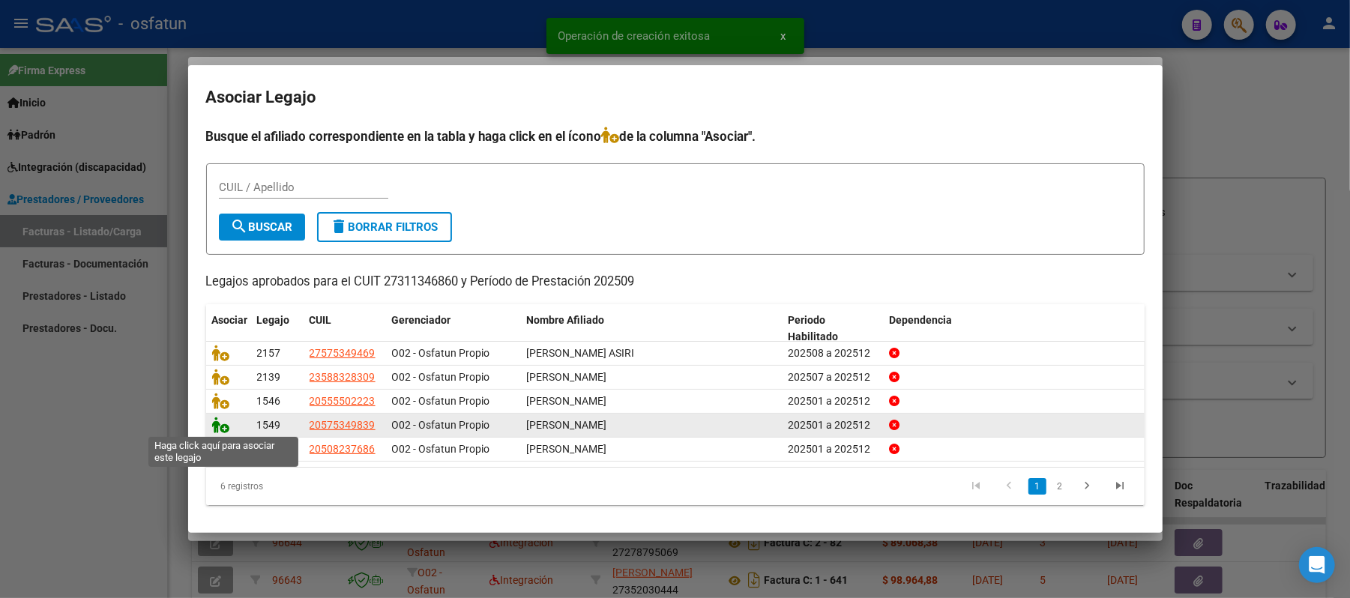
click at [216, 421] on icon at bounding box center [221, 425] width 18 height 16
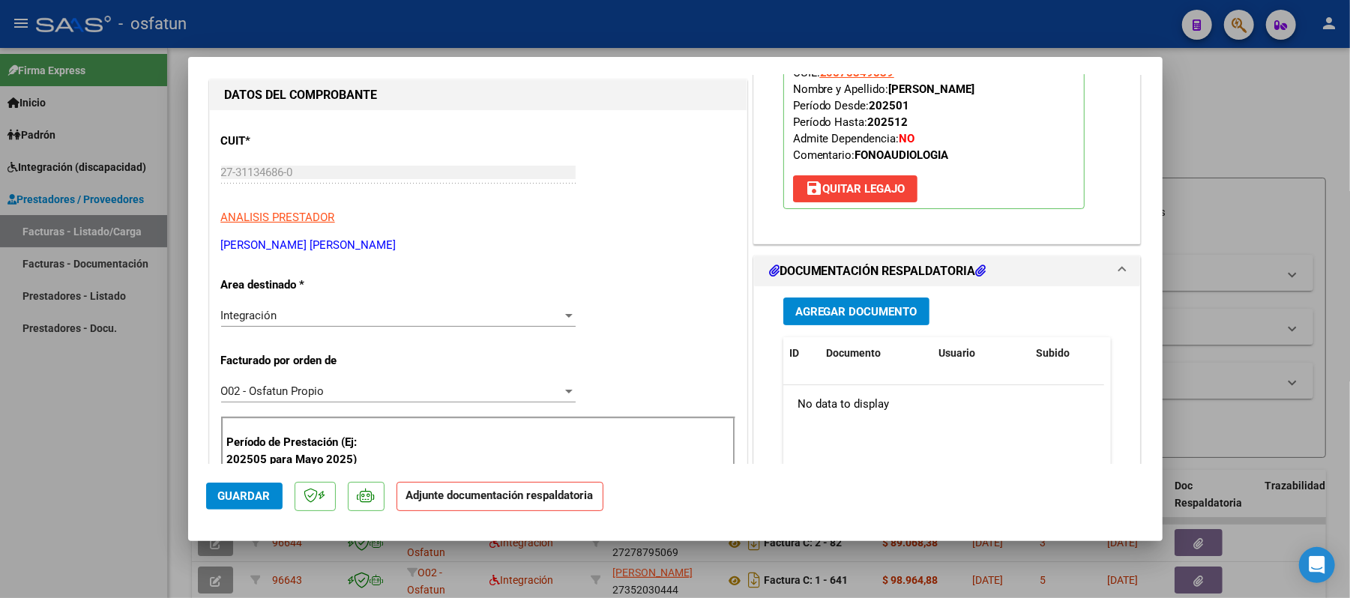
scroll to position [199, 0]
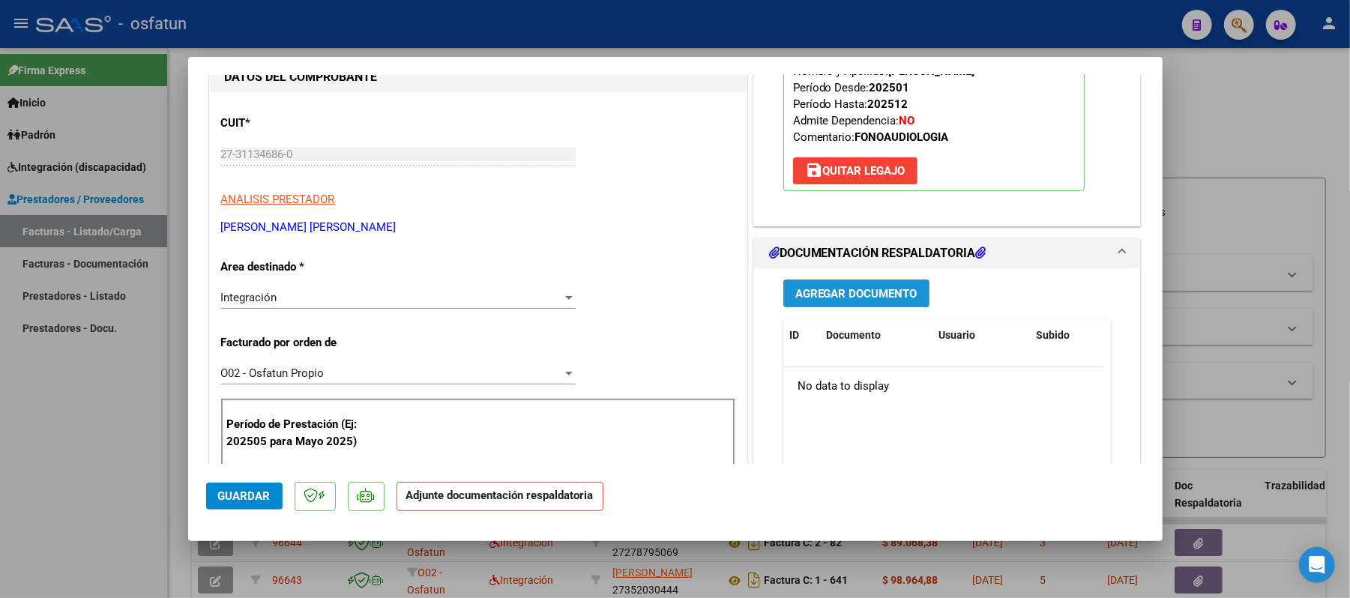
click at [814, 301] on span "Agregar Documento" at bounding box center [857, 293] width 122 height 13
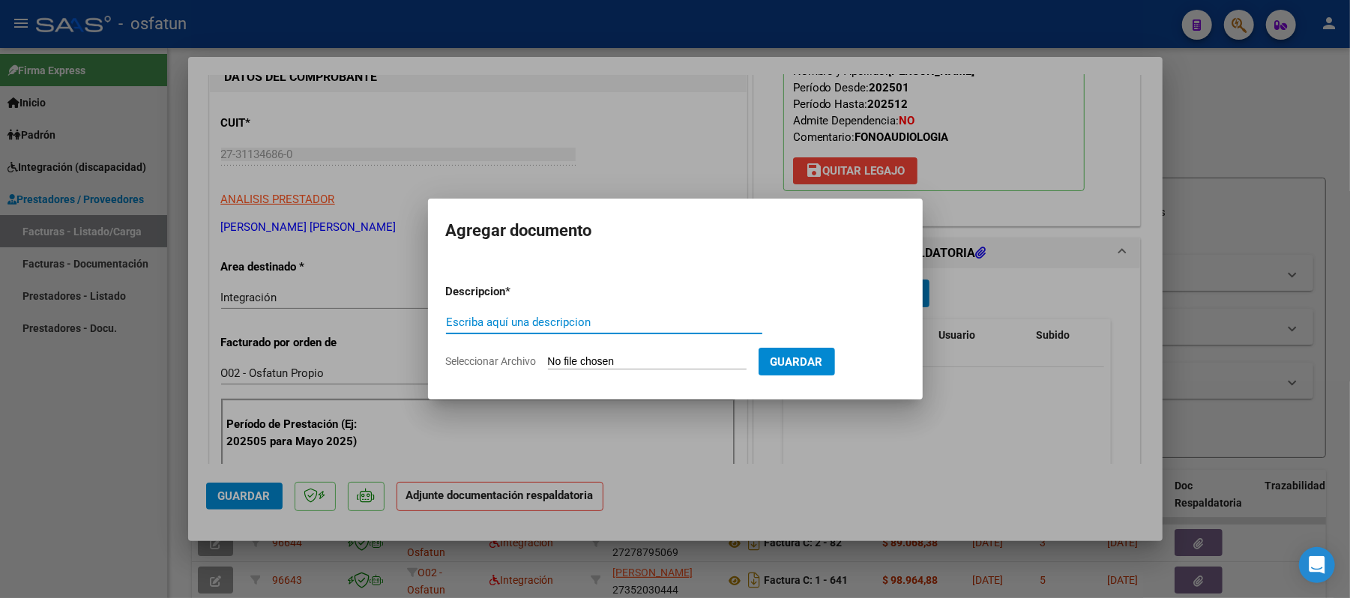
click at [624, 321] on input "Escriba aquí una descripcion" at bounding box center [604, 322] width 316 height 13
type input "asist"
click at [675, 364] on input "Seleccionar Archivo" at bounding box center [647, 362] width 199 height 14
type input "C:\fakepath\ASIST.pdf"
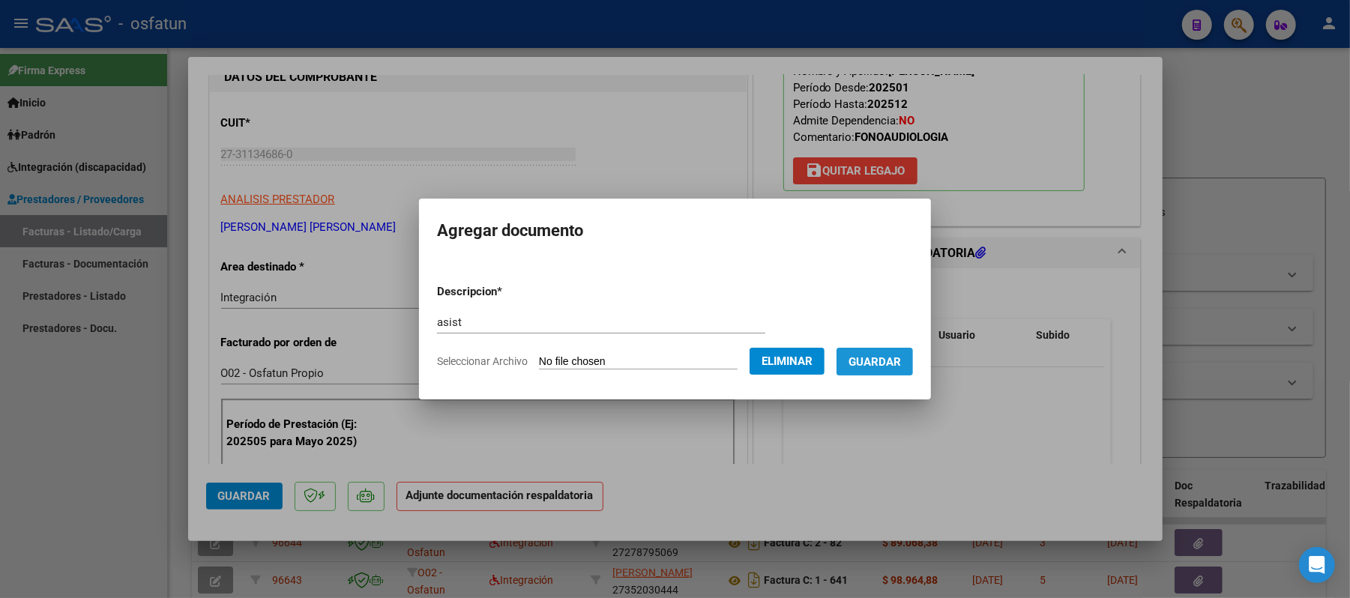
click at [892, 367] on span "Guardar" at bounding box center [875, 361] width 52 height 13
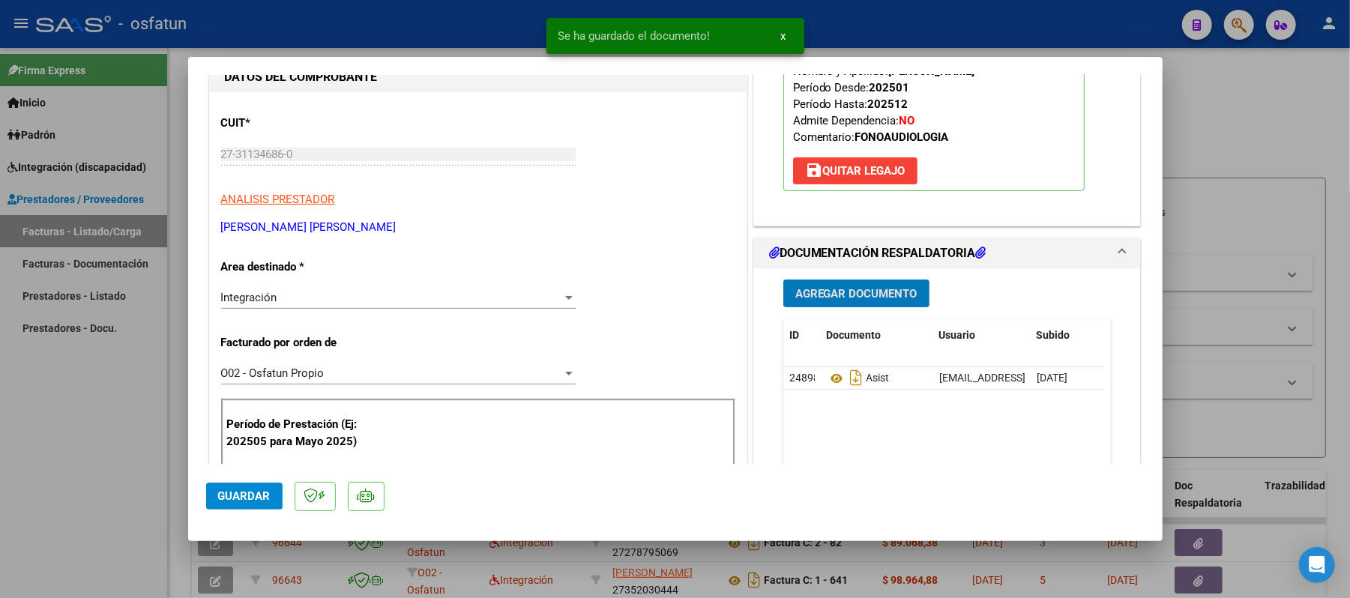
click at [847, 292] on span "Agregar Documento" at bounding box center [857, 293] width 122 height 13
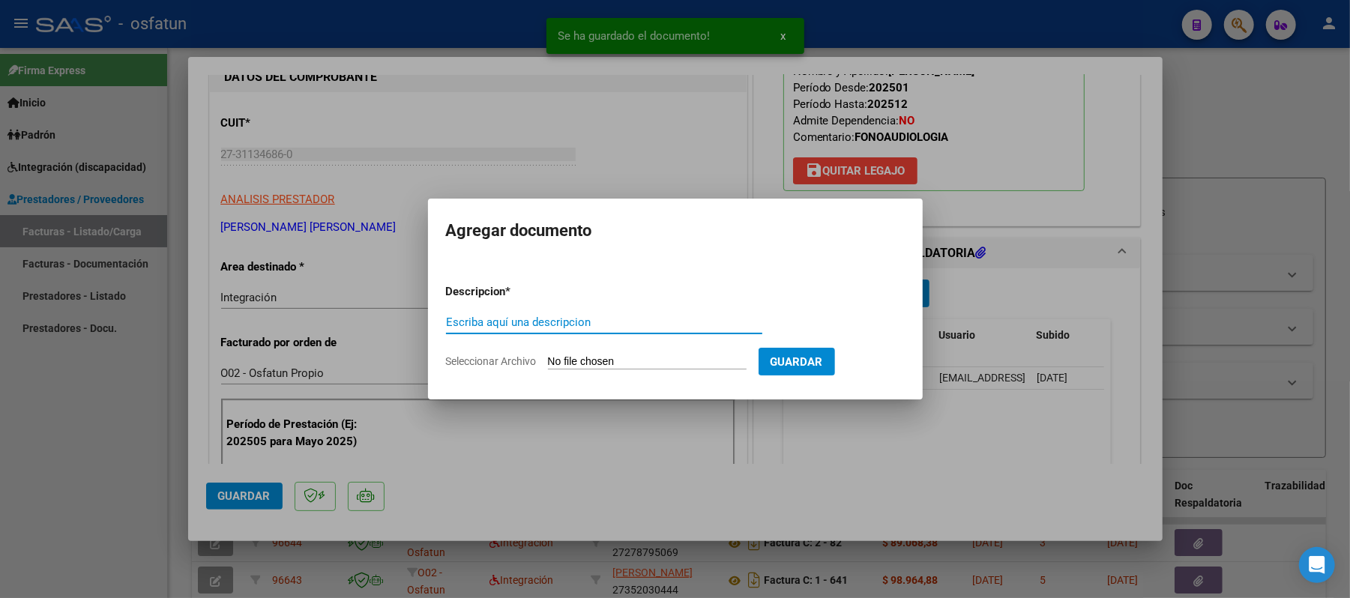
click at [576, 321] on input "Escriba aquí una descripcion" at bounding box center [604, 322] width 316 height 13
type input "aut"
click at [579, 358] on input "Seleccionar Archivo" at bounding box center [647, 362] width 199 height 14
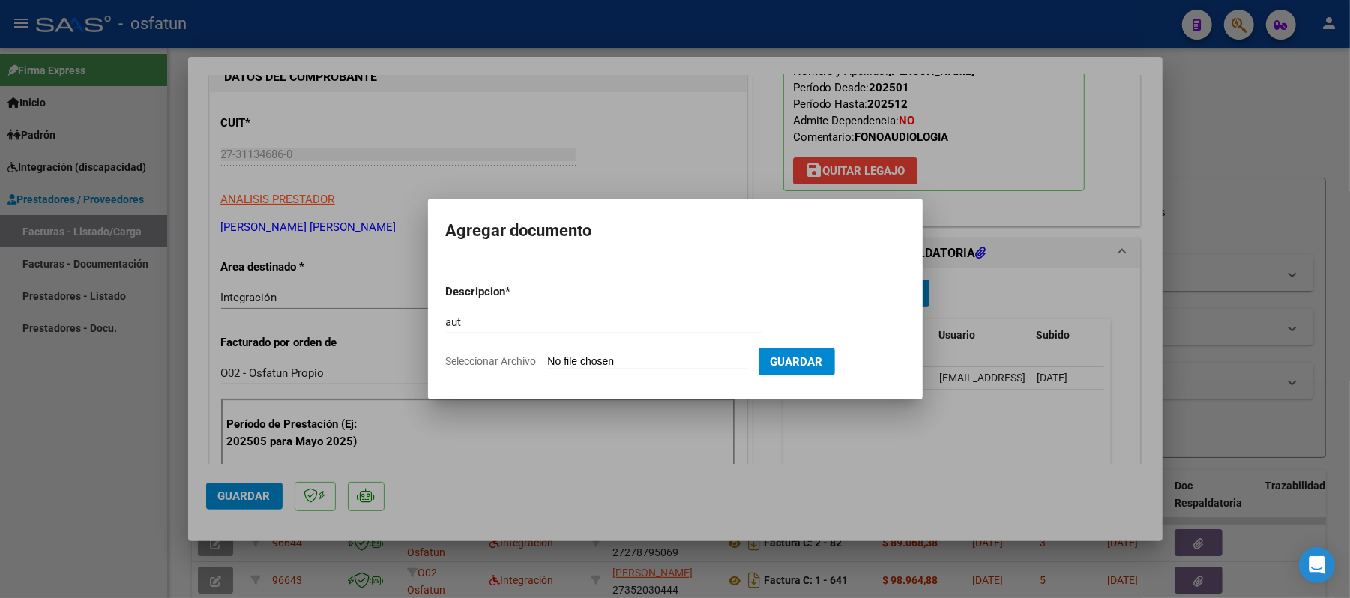
type input "C:\fakepath\AUT.pdf"
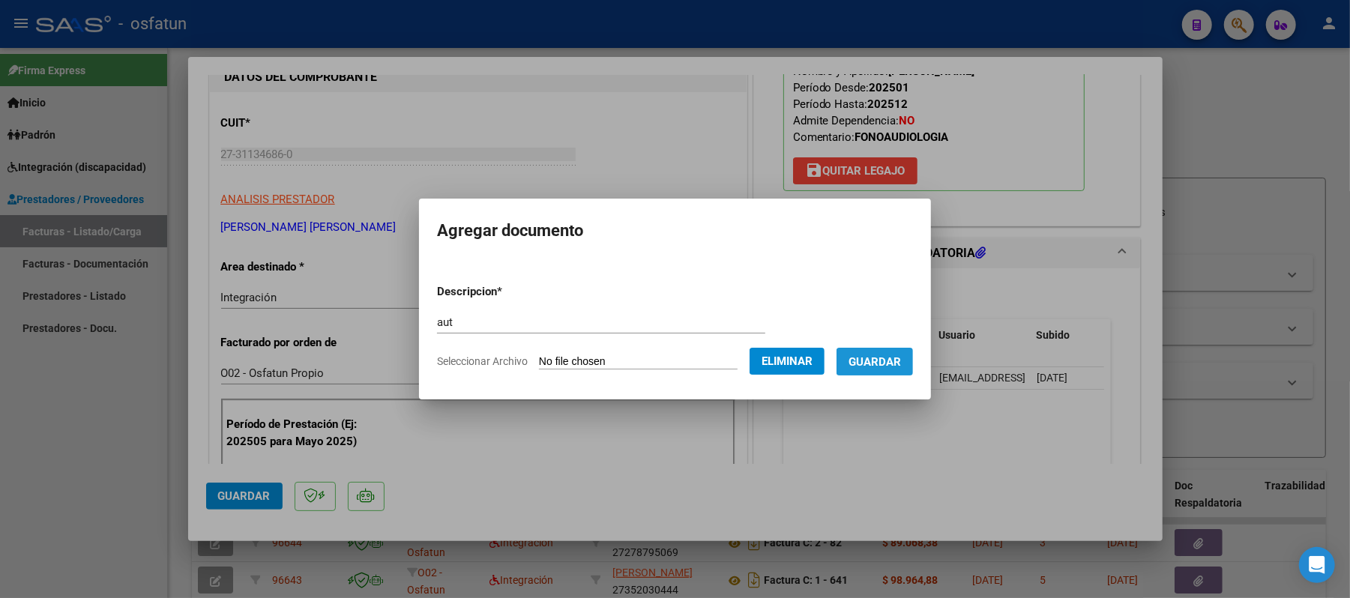
click at [880, 355] on span "Guardar" at bounding box center [875, 361] width 52 height 13
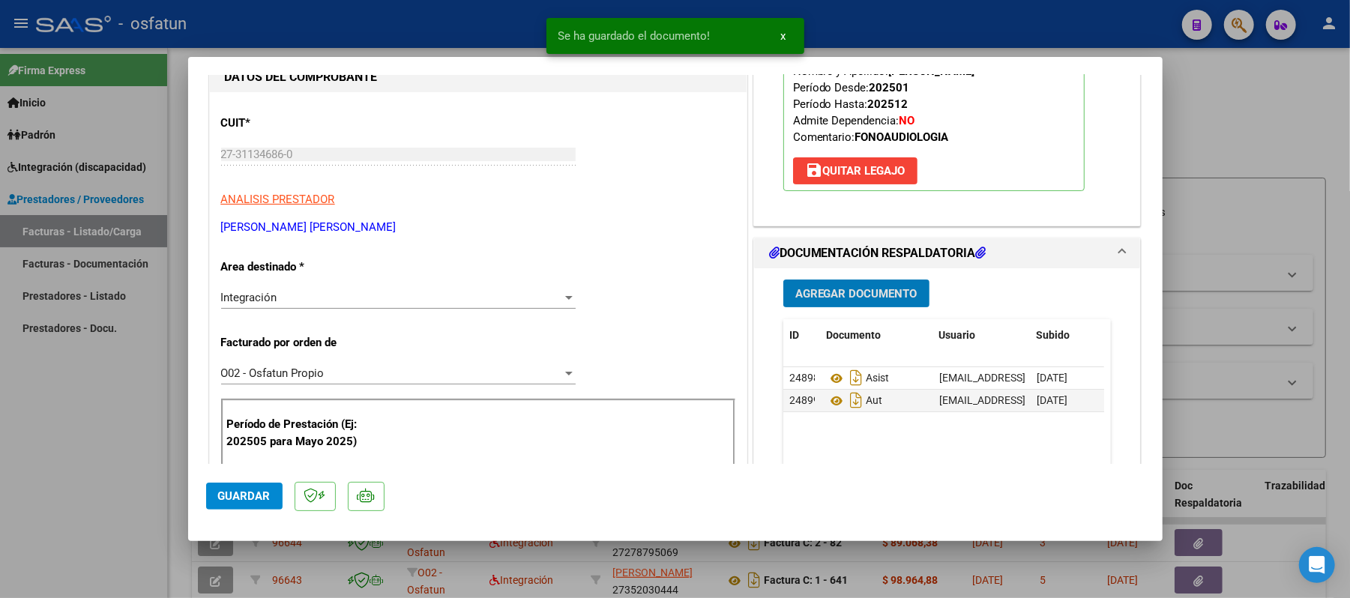
click at [238, 496] on span "Guardar" at bounding box center [244, 496] width 52 height 13
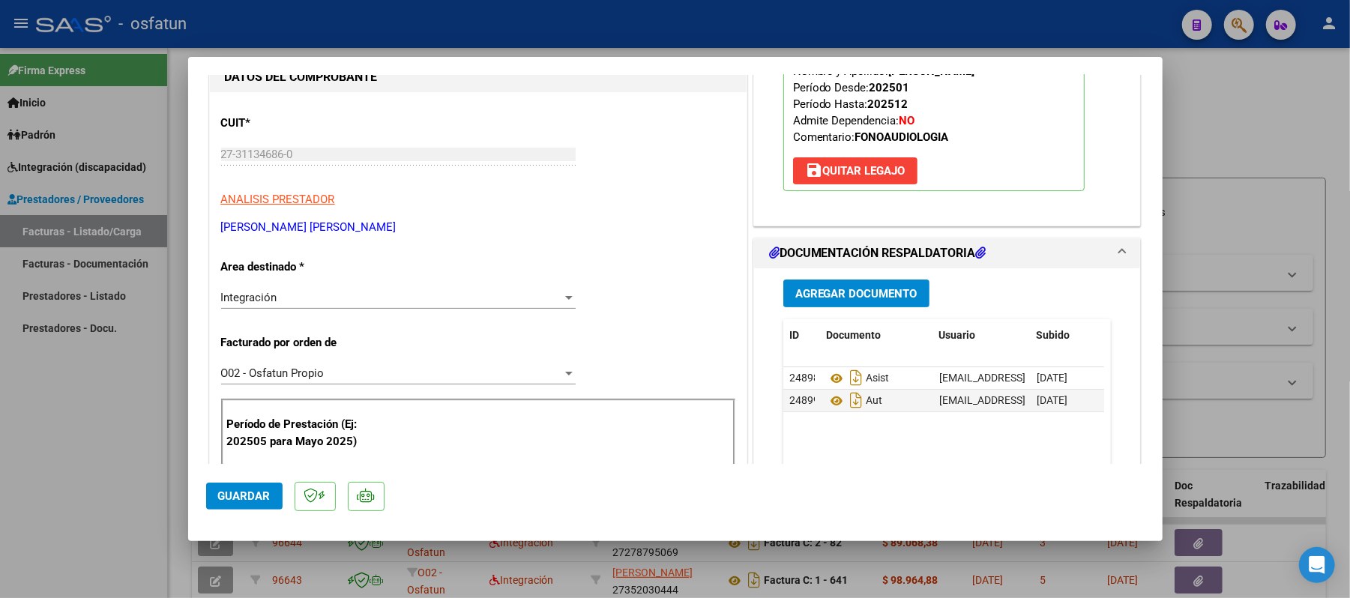
click at [1227, 112] on div at bounding box center [675, 299] width 1350 height 598
type input "$ 0,00"
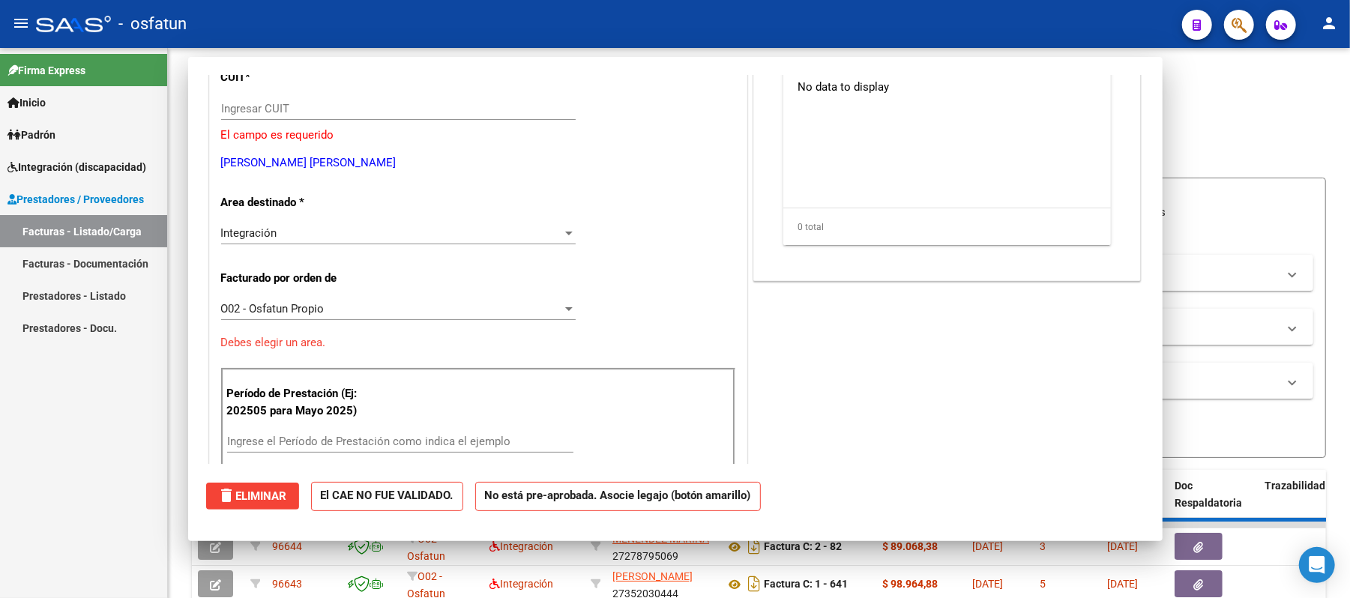
scroll to position [154, 0]
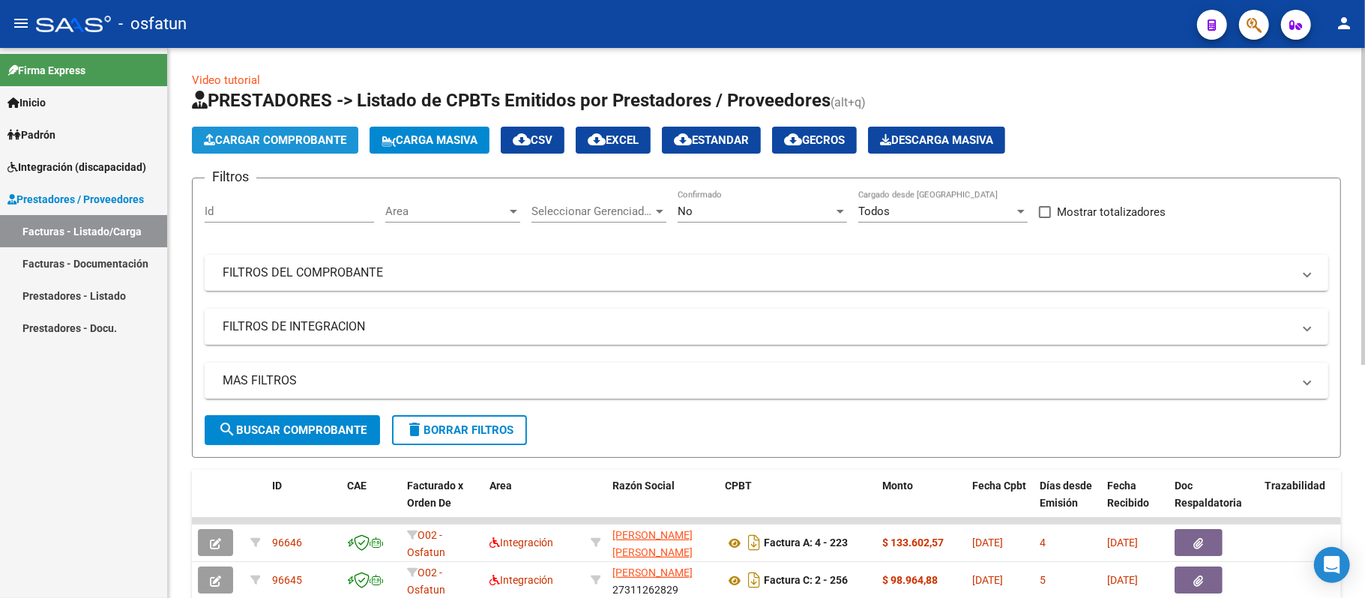
click at [313, 135] on span "Cargar Comprobante" at bounding box center [275, 139] width 142 height 13
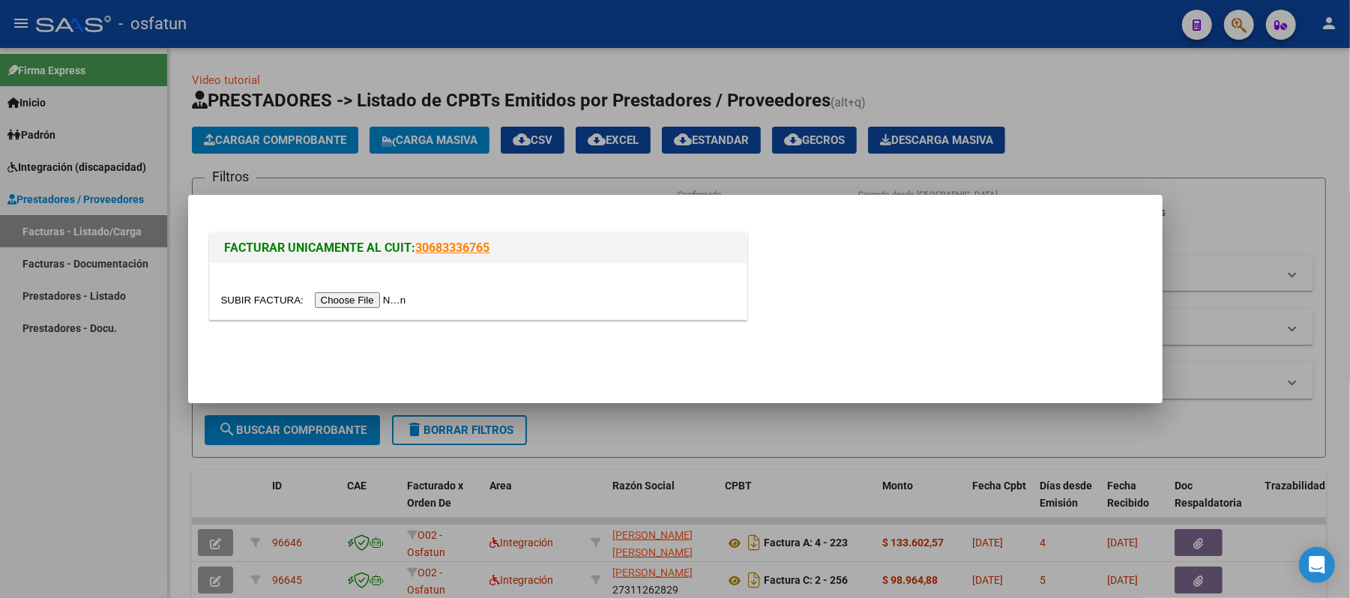
click at [381, 300] on input "file" at bounding box center [316, 300] width 190 height 16
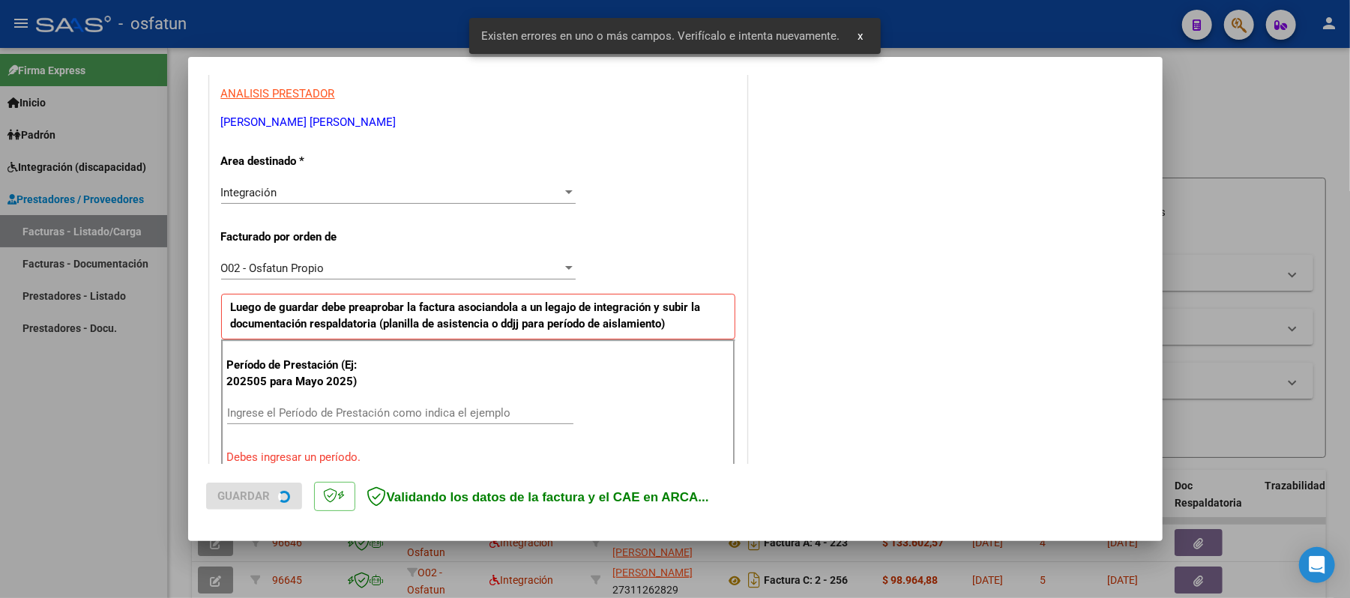
scroll to position [406, 0]
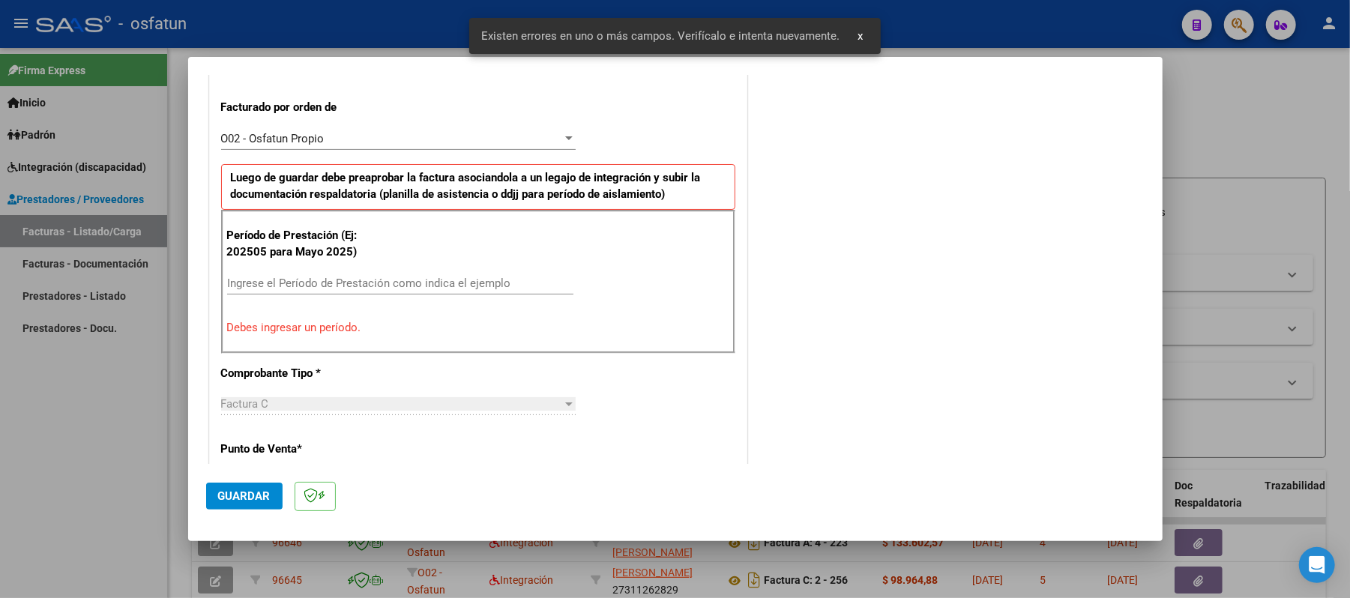
click at [366, 283] on input "Ingrese el Período de Prestación como indica el ejemplo" at bounding box center [400, 283] width 346 height 13
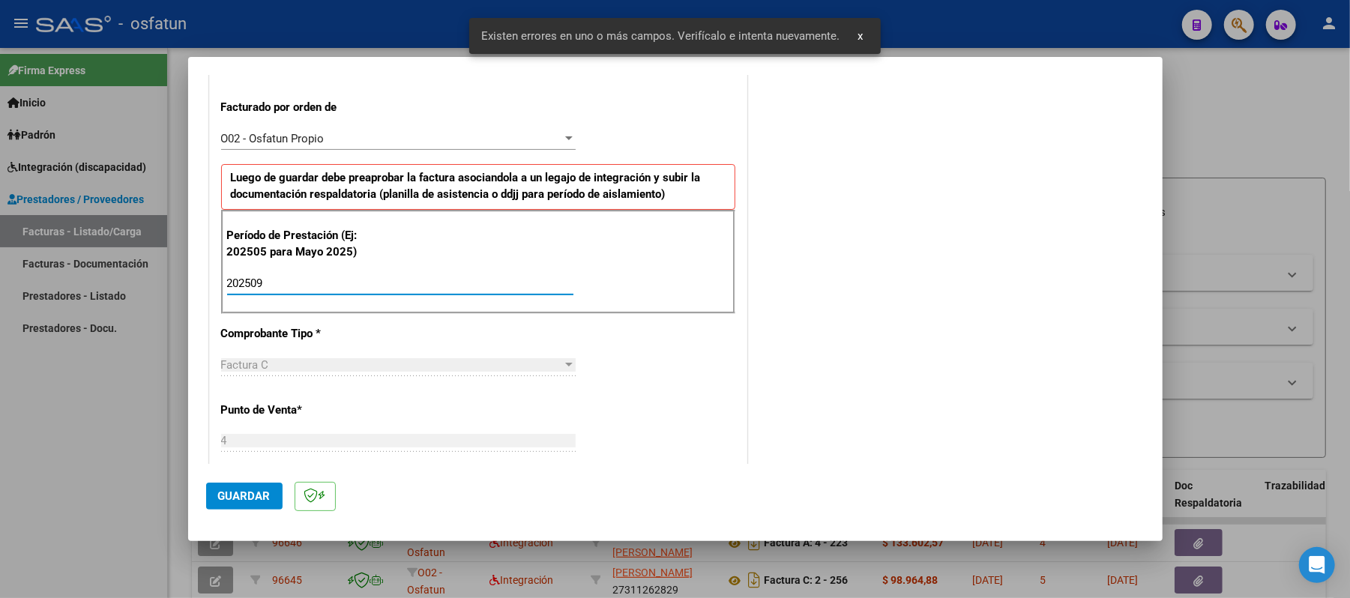
type input "202509"
click at [250, 496] on span "Guardar" at bounding box center [244, 496] width 52 height 13
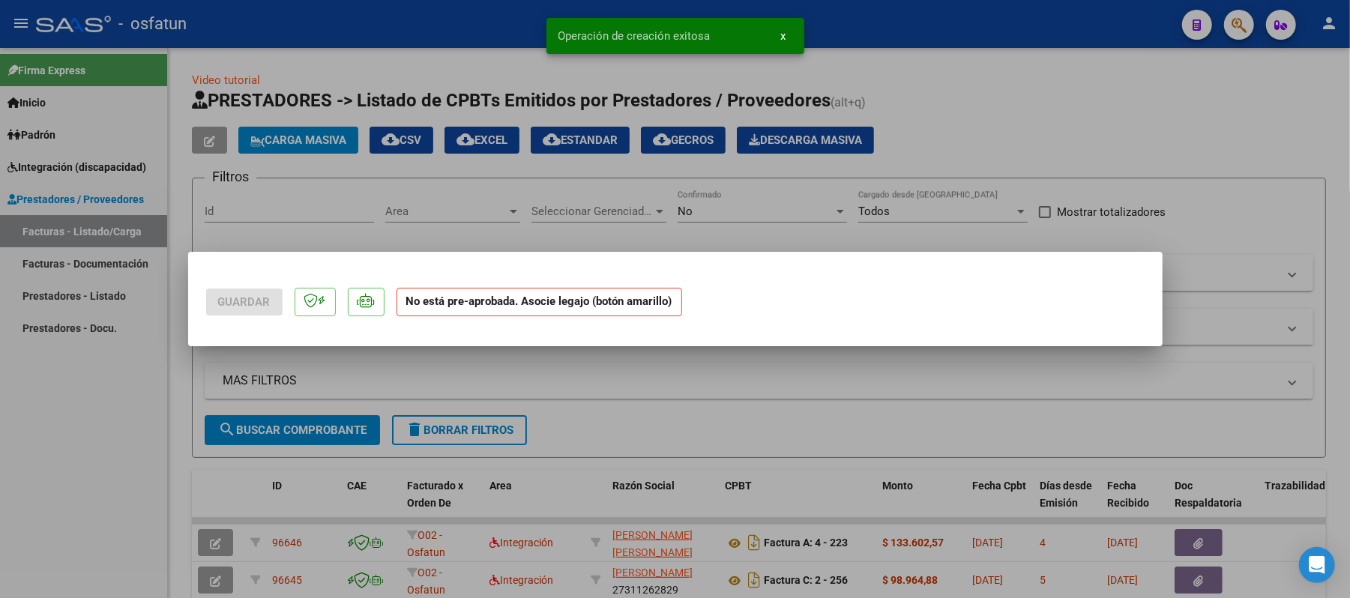
scroll to position [0, 0]
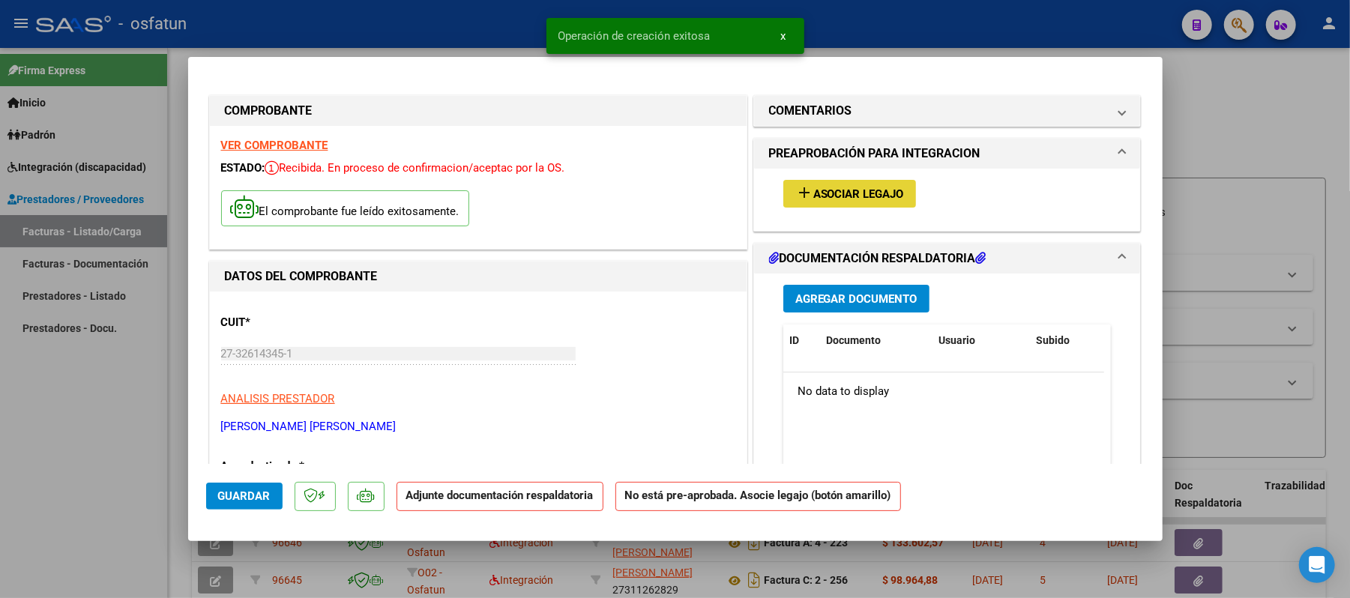
click at [856, 199] on span "Asociar Legajo" at bounding box center [859, 193] width 91 height 13
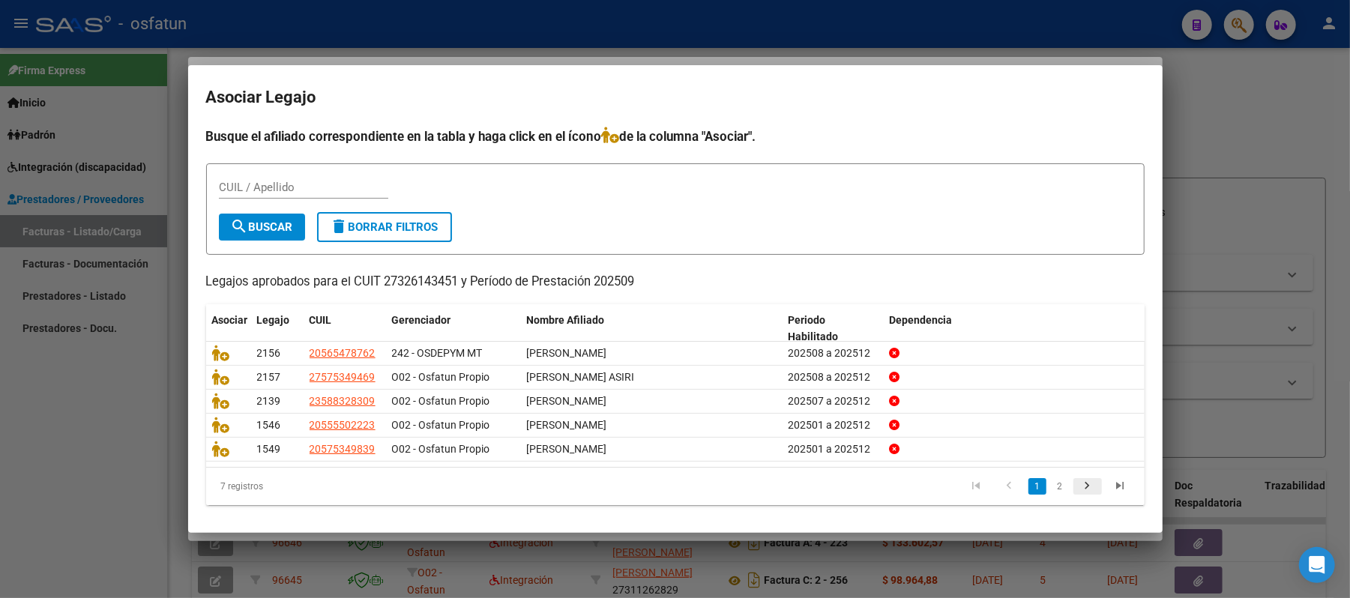
click at [1078, 479] on icon "go to next page" at bounding box center [1087, 488] width 19 height 18
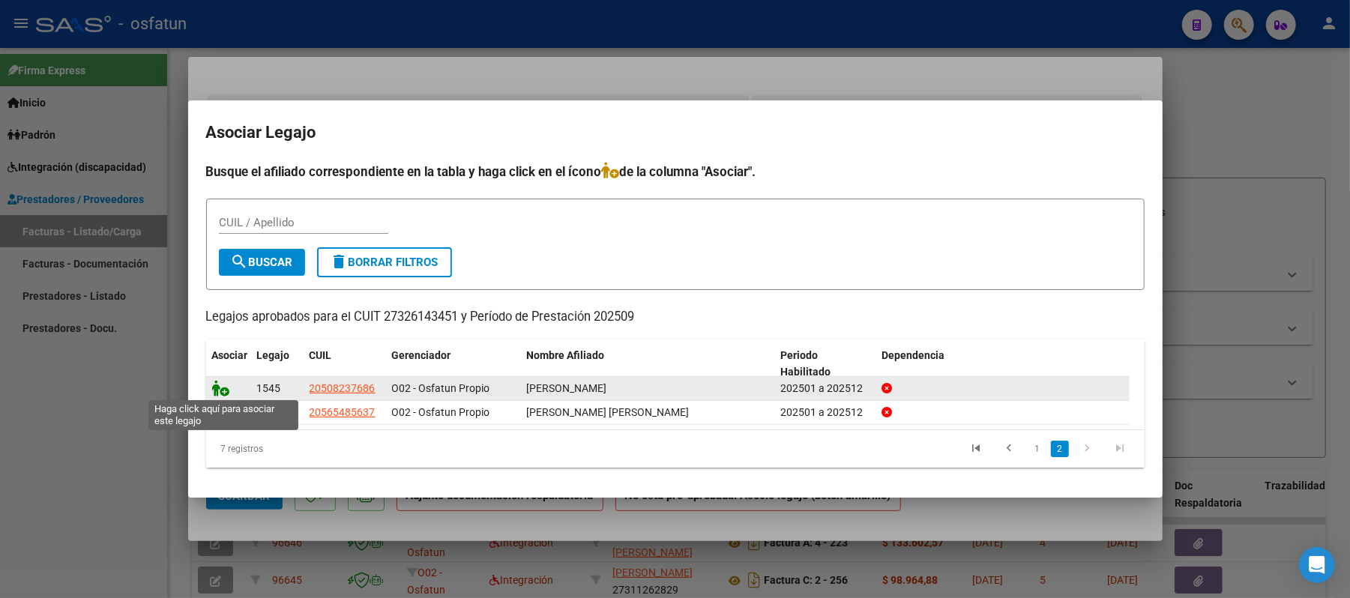
click at [216, 385] on icon at bounding box center [221, 388] width 18 height 16
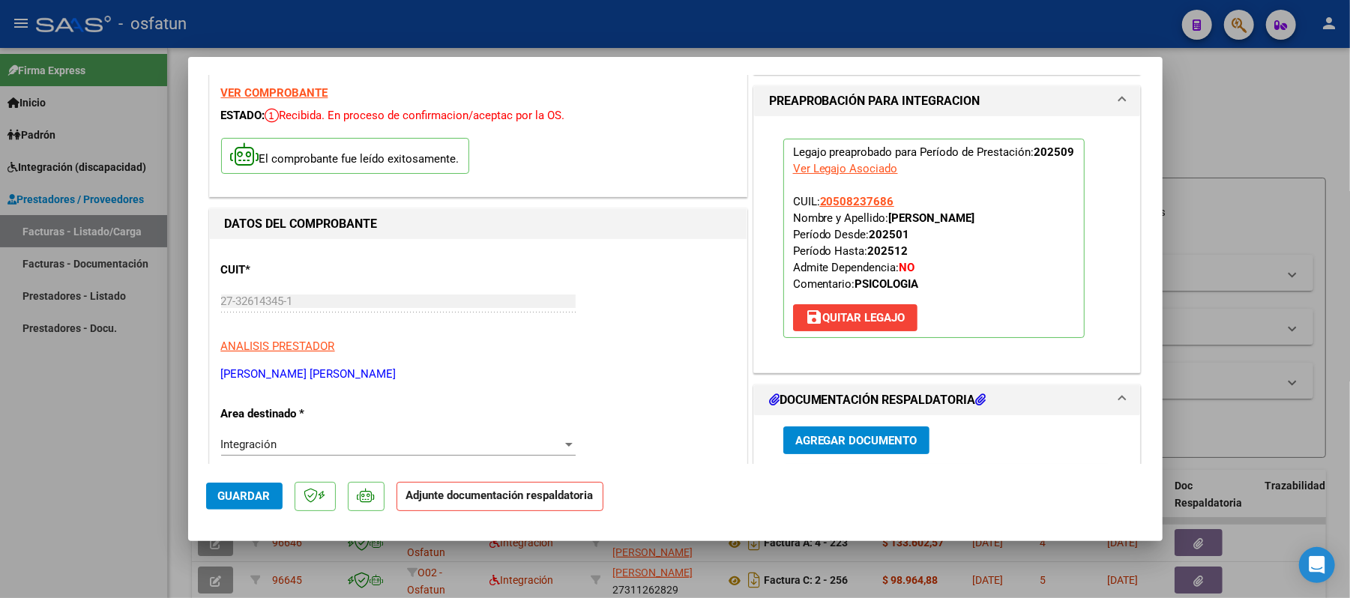
scroll to position [400, 0]
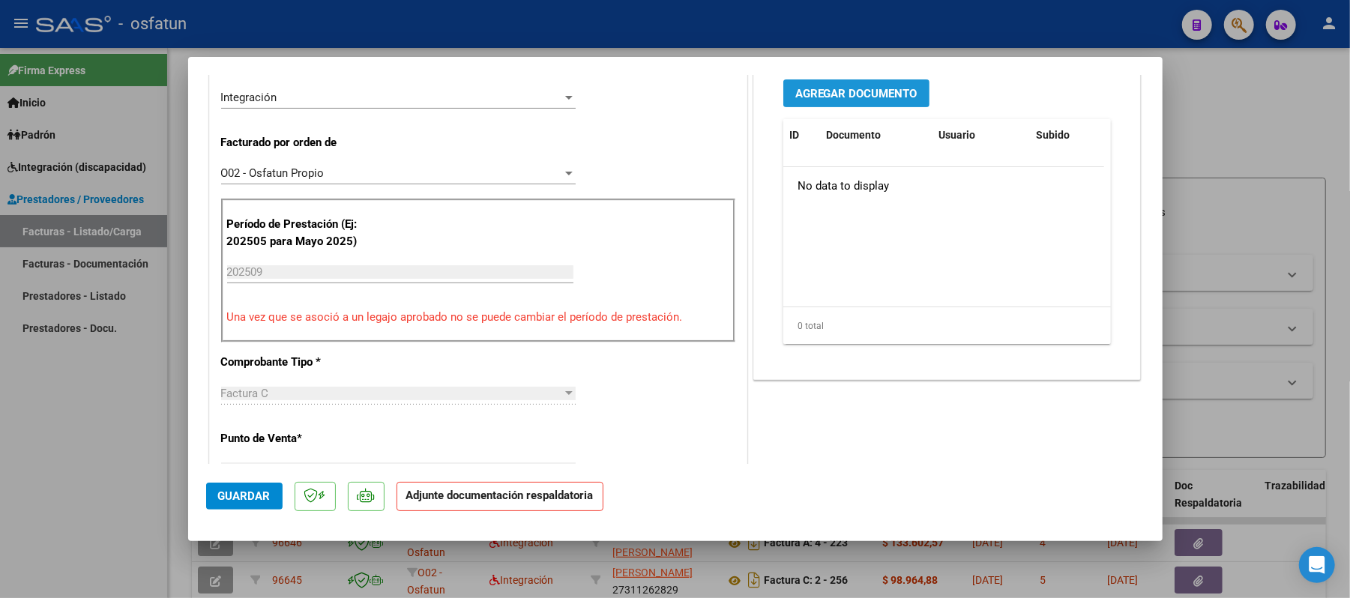
click at [823, 88] on span "Agregar Documento" at bounding box center [857, 93] width 122 height 13
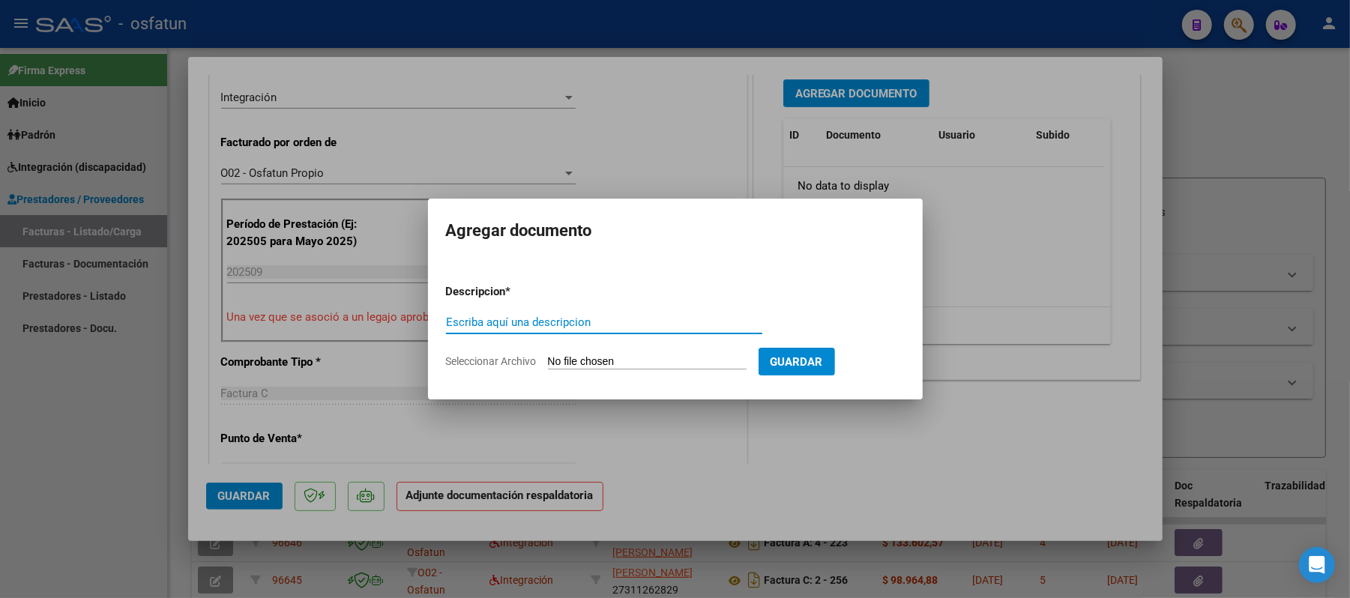
click at [651, 322] on input "Escriba aquí una descripcion" at bounding box center [604, 322] width 316 height 13
type input "asist"
click at [625, 366] on input "Seleccionar Archivo" at bounding box center [647, 362] width 199 height 14
type input "C:\fakepath\ASIST.pdf"
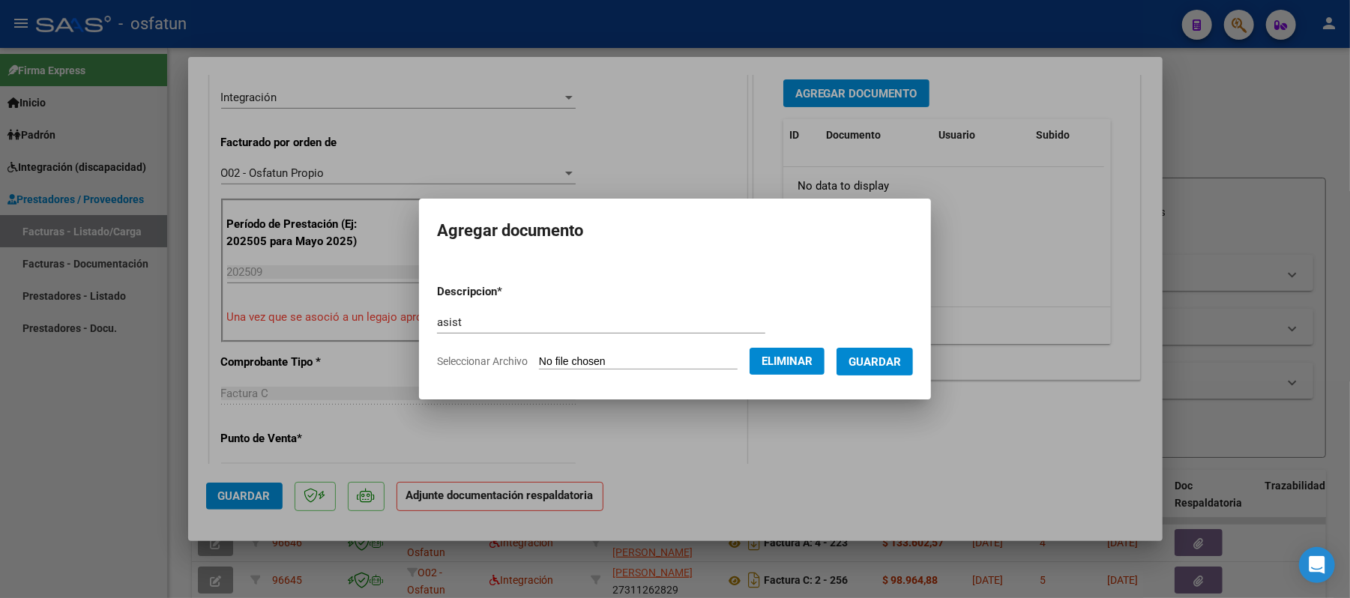
click at [880, 363] on span "Guardar" at bounding box center [875, 361] width 52 height 13
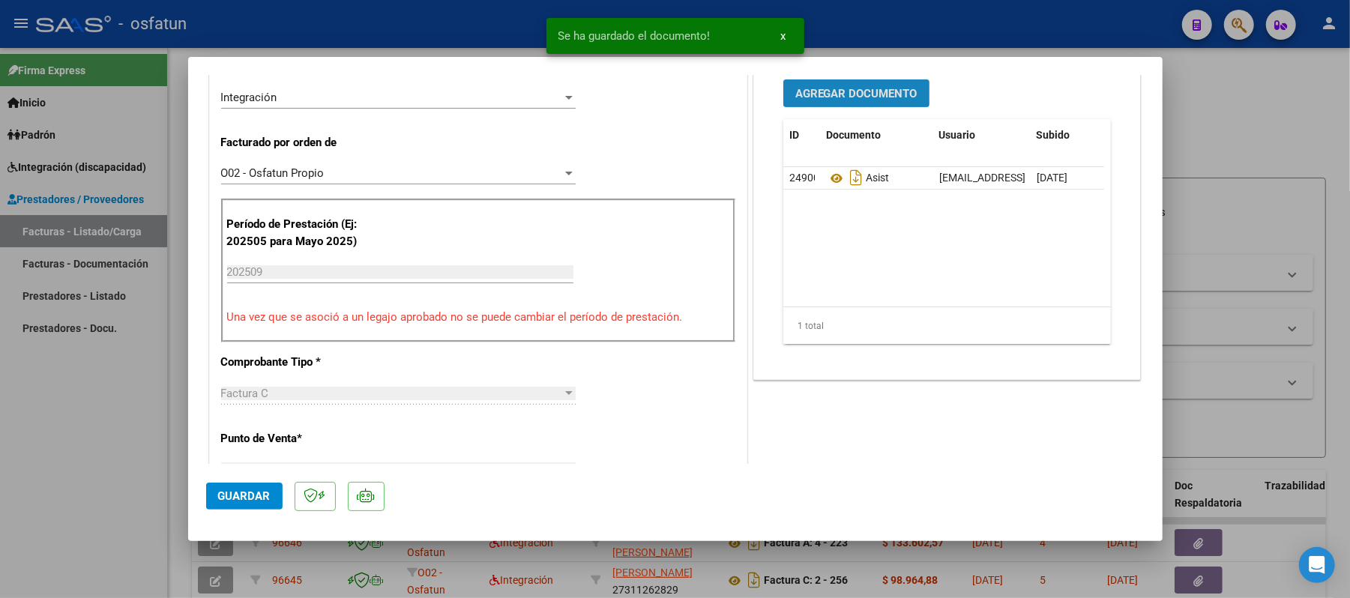
click at [835, 103] on button "Agregar Documento" at bounding box center [857, 93] width 146 height 28
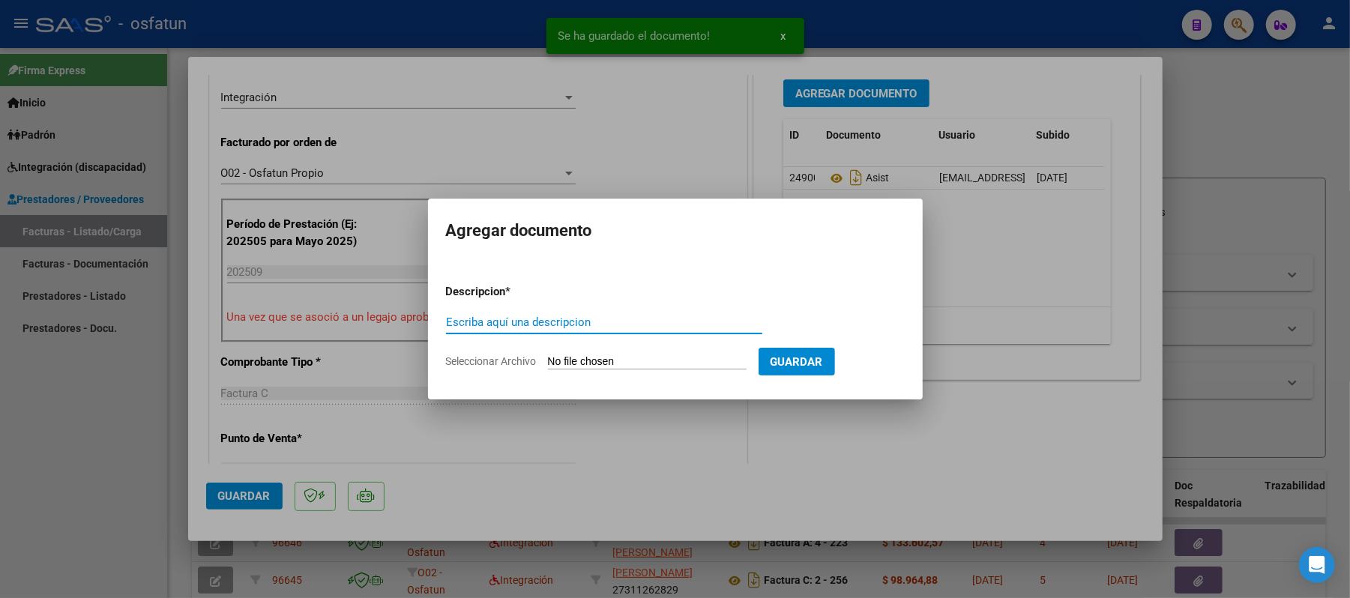
click at [637, 315] on div "Escriba aquí una descripcion" at bounding box center [604, 322] width 316 height 22
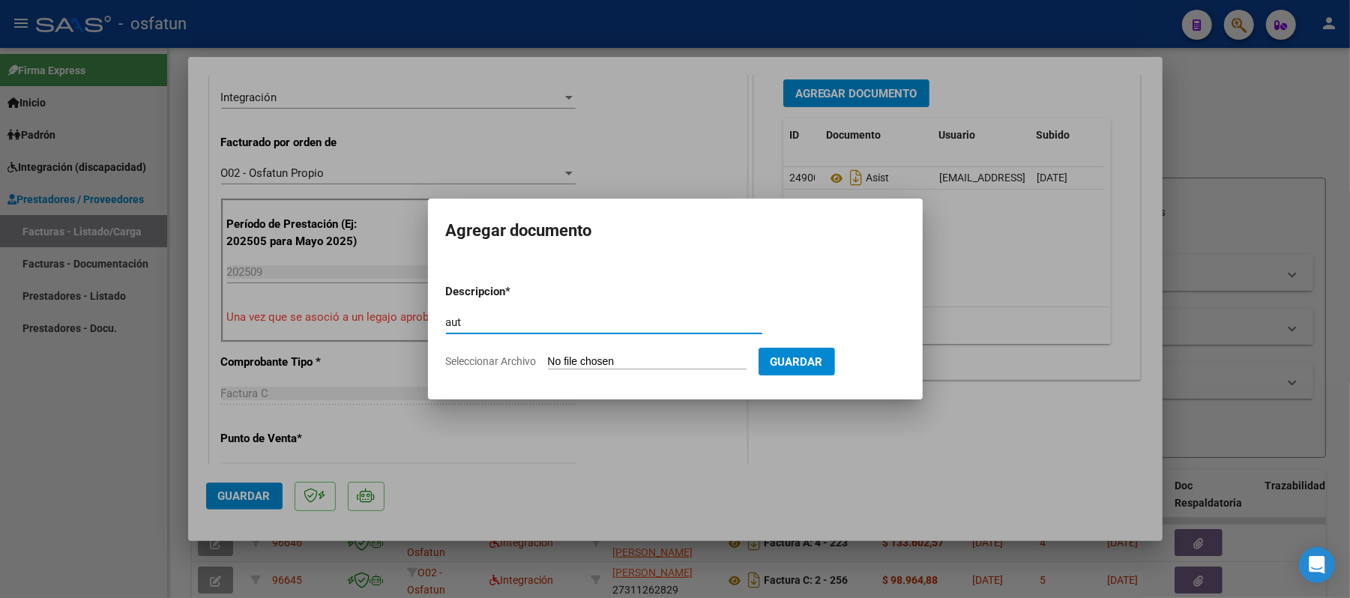
type input "aut"
click at [621, 361] on input "Seleccionar Archivo" at bounding box center [647, 362] width 199 height 14
type input "C:\fakepath\AUT.pdf"
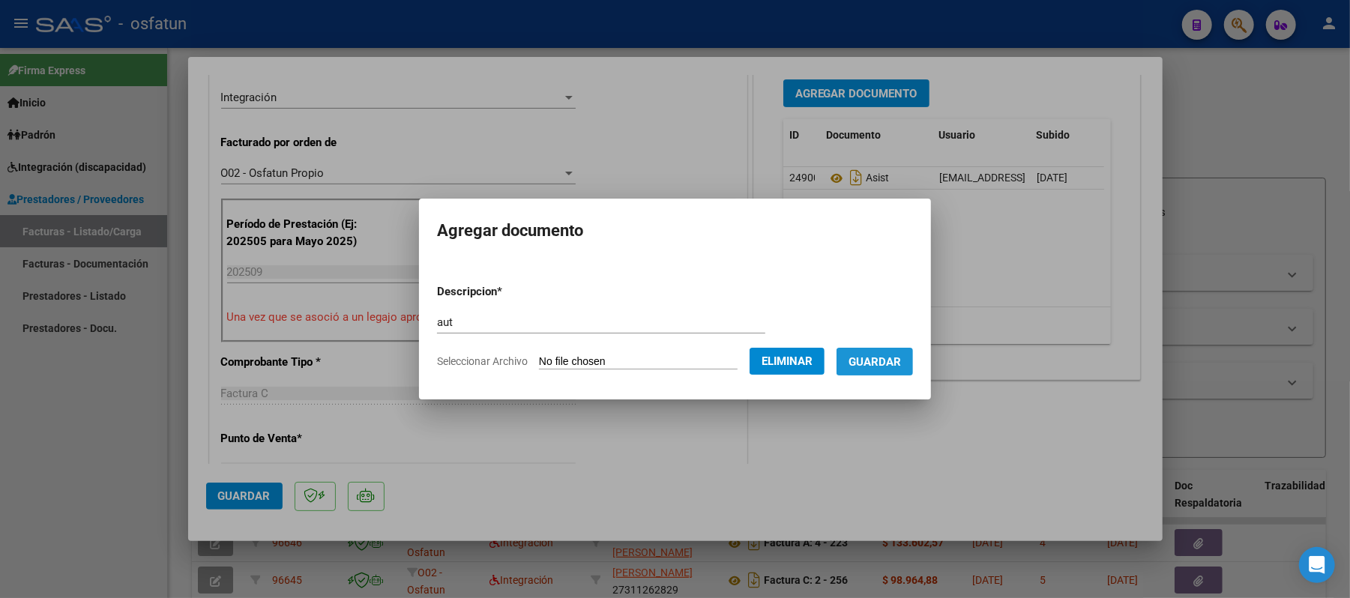
click at [901, 355] on span "Guardar" at bounding box center [875, 361] width 52 height 13
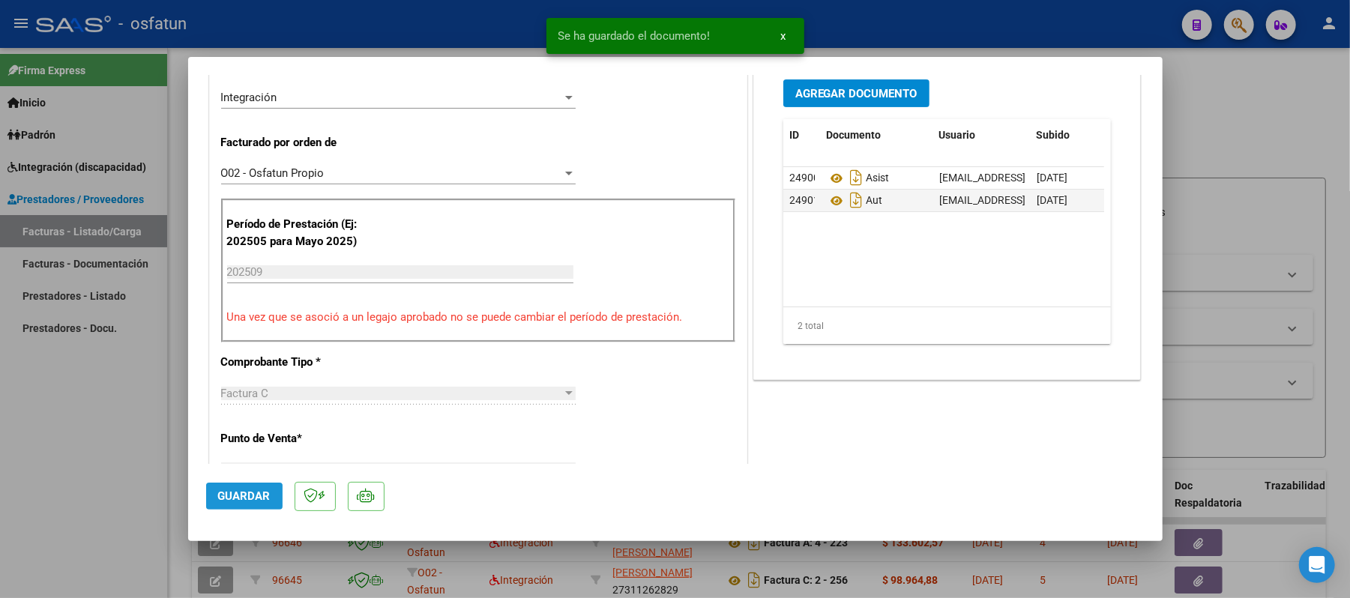
click at [244, 498] on span "Guardar" at bounding box center [244, 496] width 52 height 13
click at [1263, 130] on div at bounding box center [675, 299] width 1350 height 598
type input "$ 0,00"
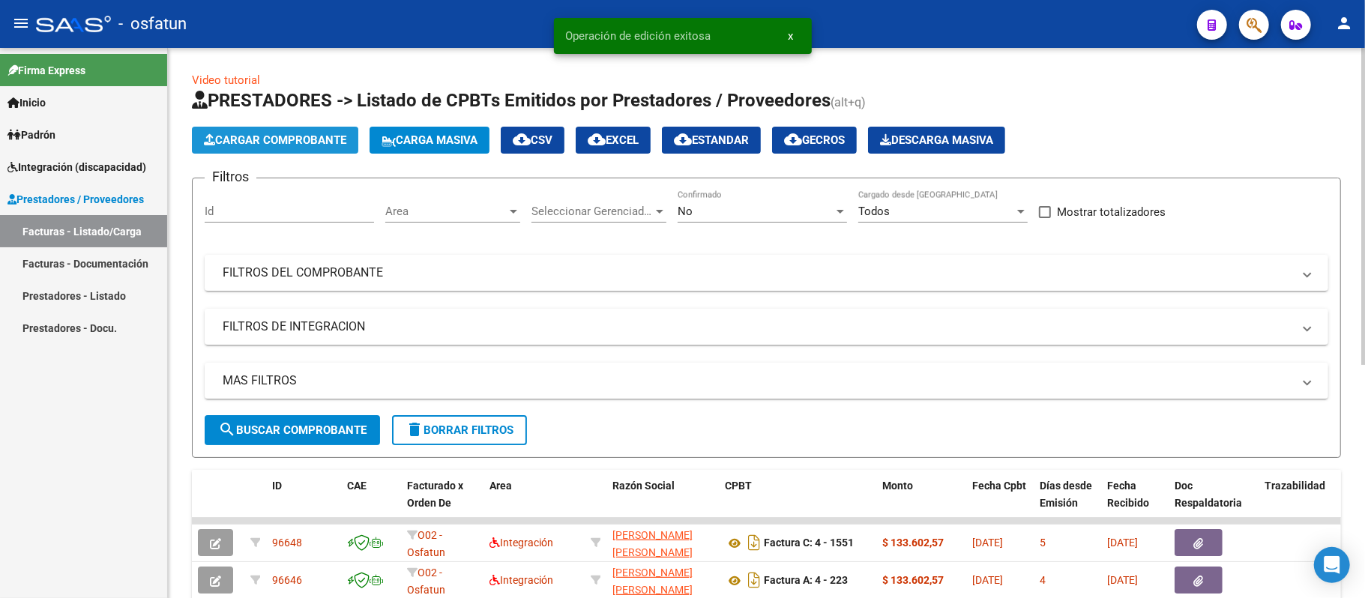
click at [262, 142] on span "Cargar Comprobante" at bounding box center [275, 139] width 142 height 13
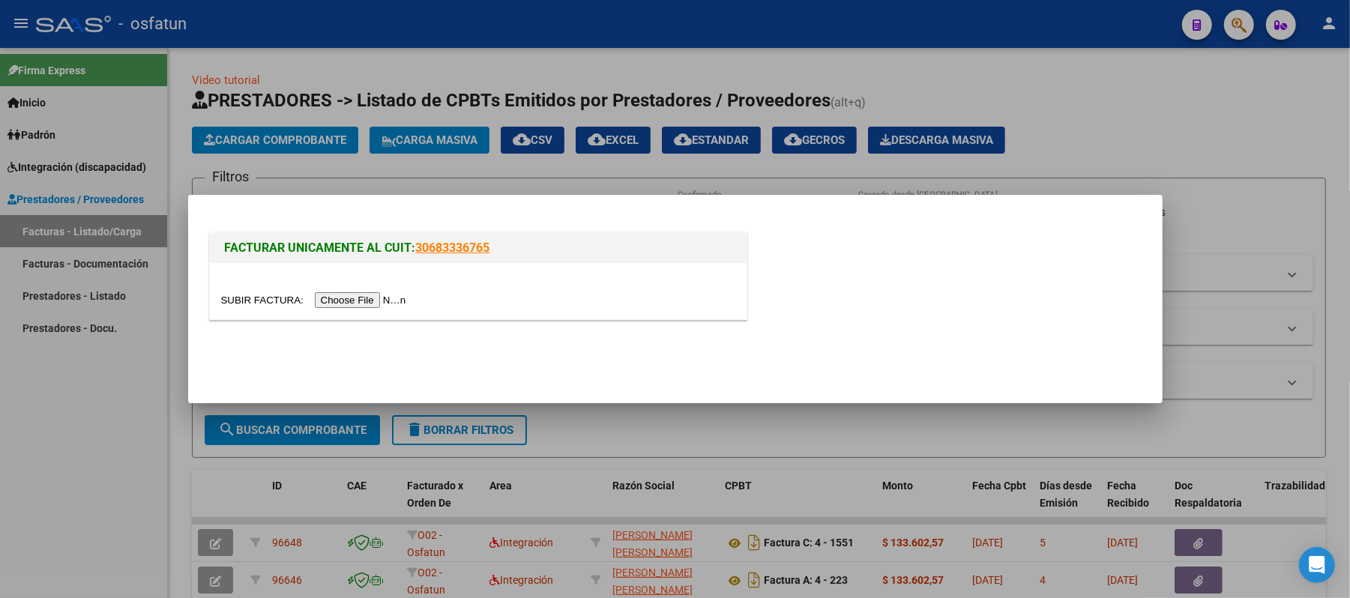
click at [382, 298] on input "file" at bounding box center [316, 300] width 190 height 16
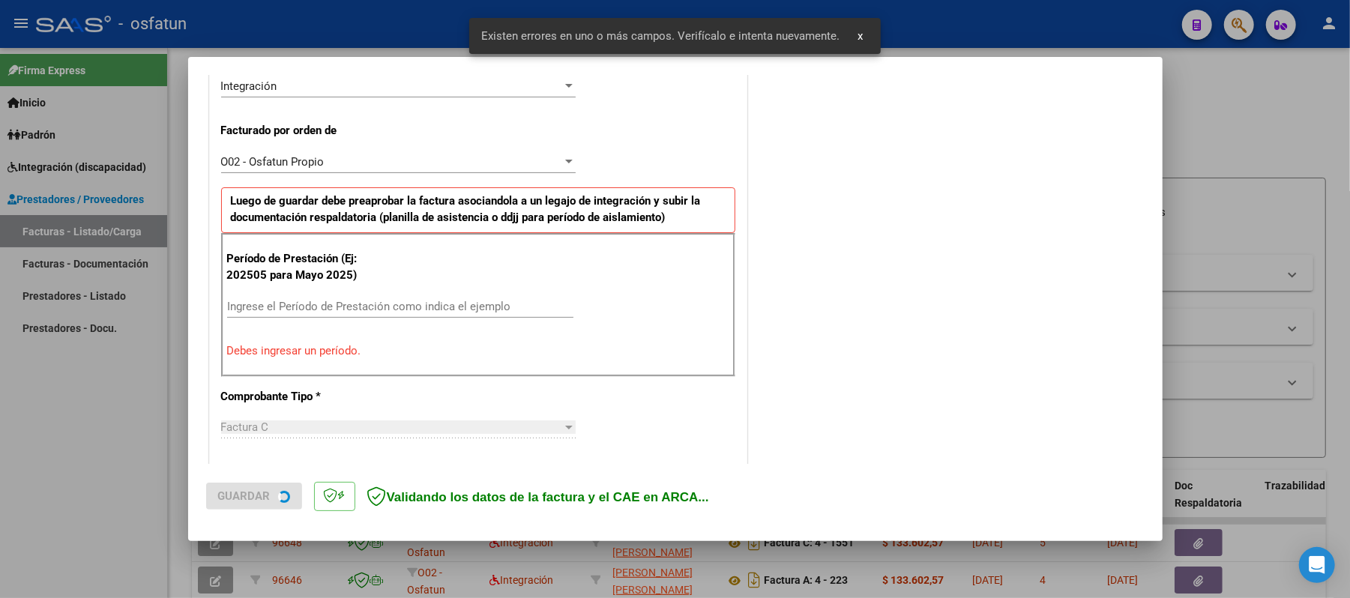
scroll to position [406, 0]
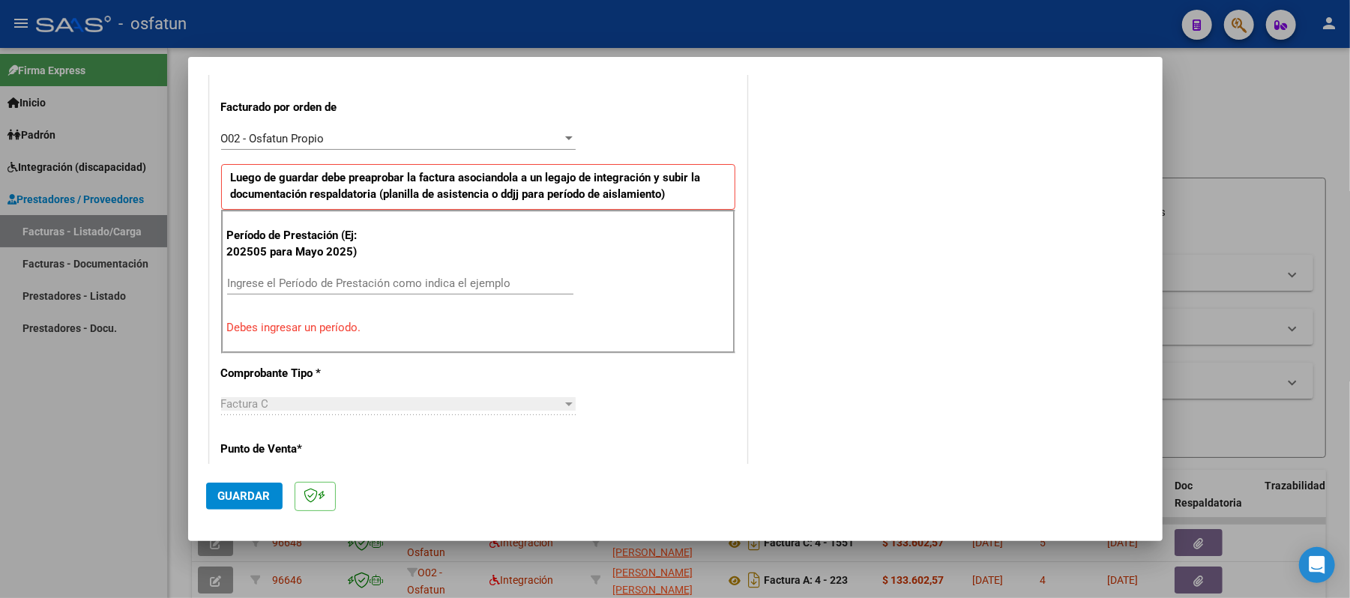
click at [517, 283] on input "Ingrese el Período de Prestación como indica el ejemplo" at bounding box center [400, 283] width 346 height 13
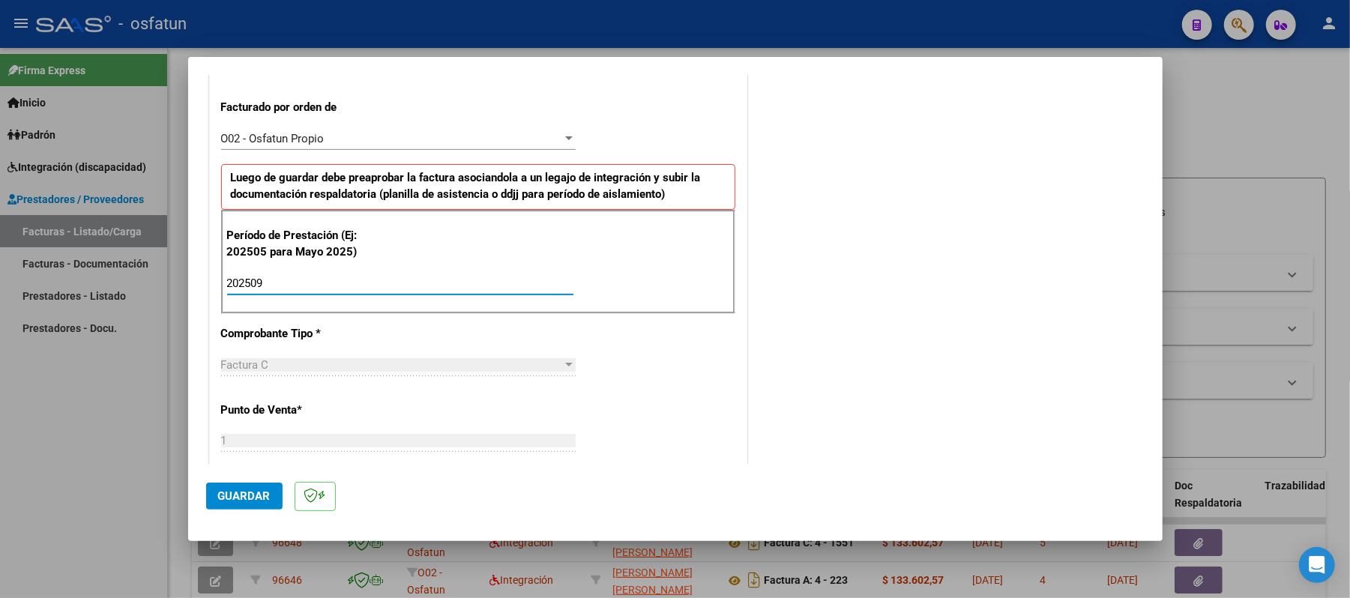
type input "202509"
click at [247, 490] on span "Guardar" at bounding box center [244, 496] width 52 height 13
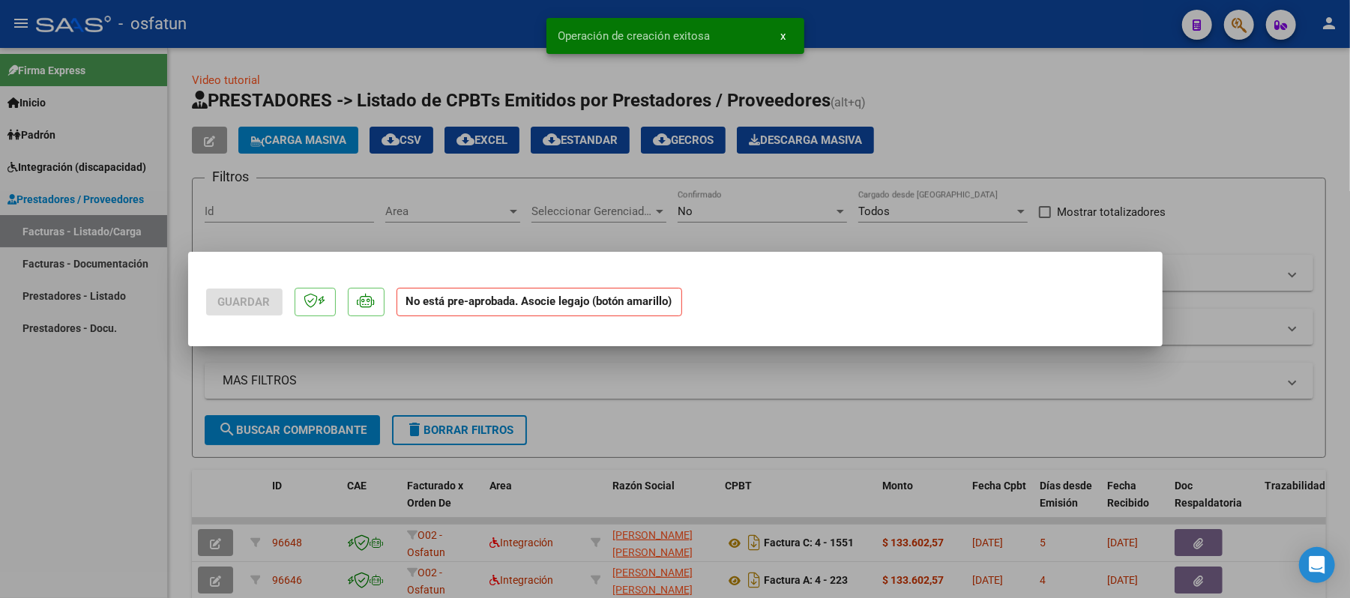
scroll to position [0, 0]
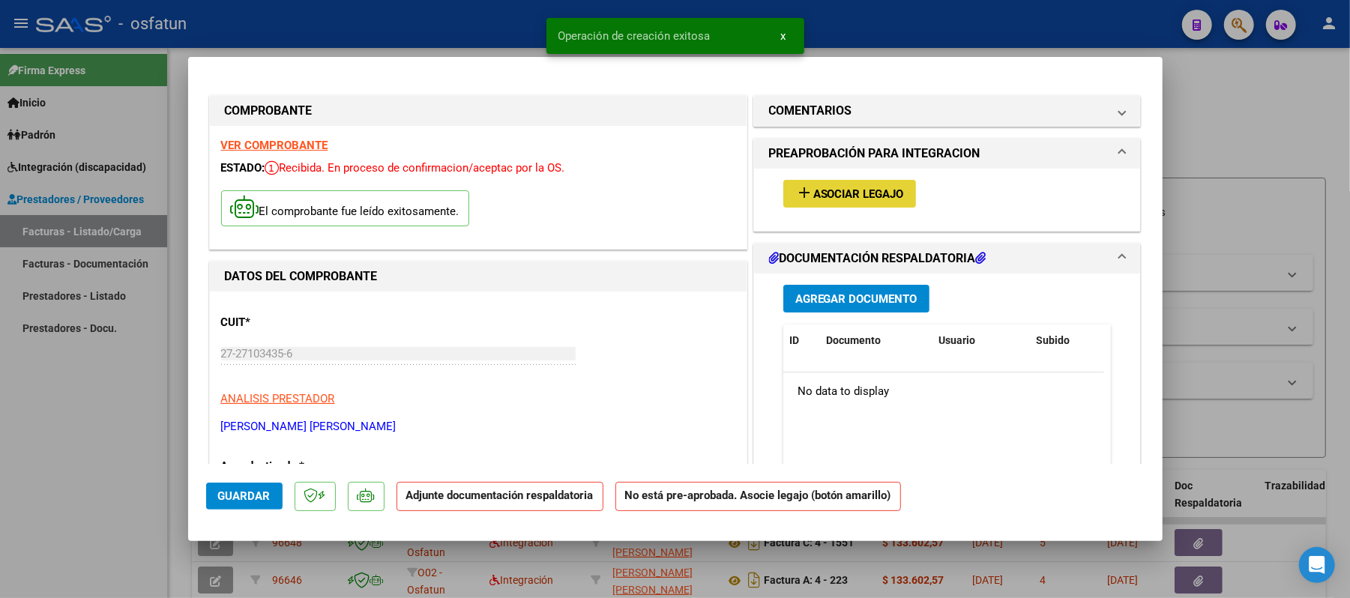
click at [853, 196] on span "Asociar Legajo" at bounding box center [859, 193] width 91 height 13
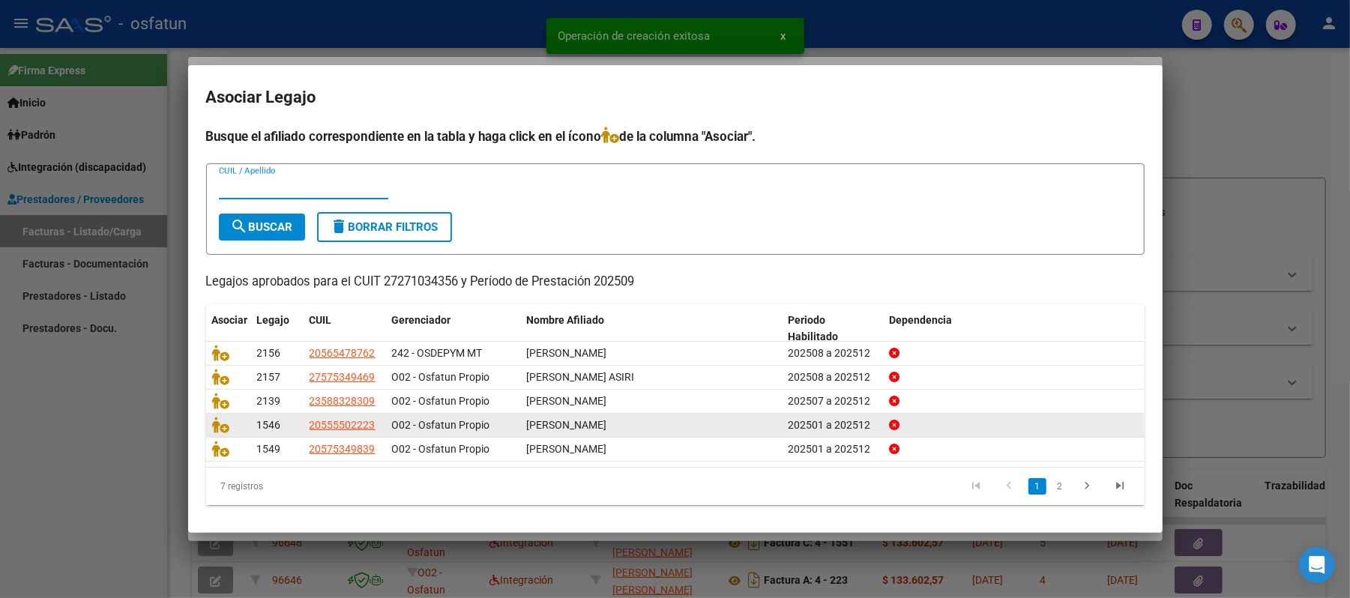
click at [1078, 483] on icon "go to next page" at bounding box center [1087, 488] width 19 height 18
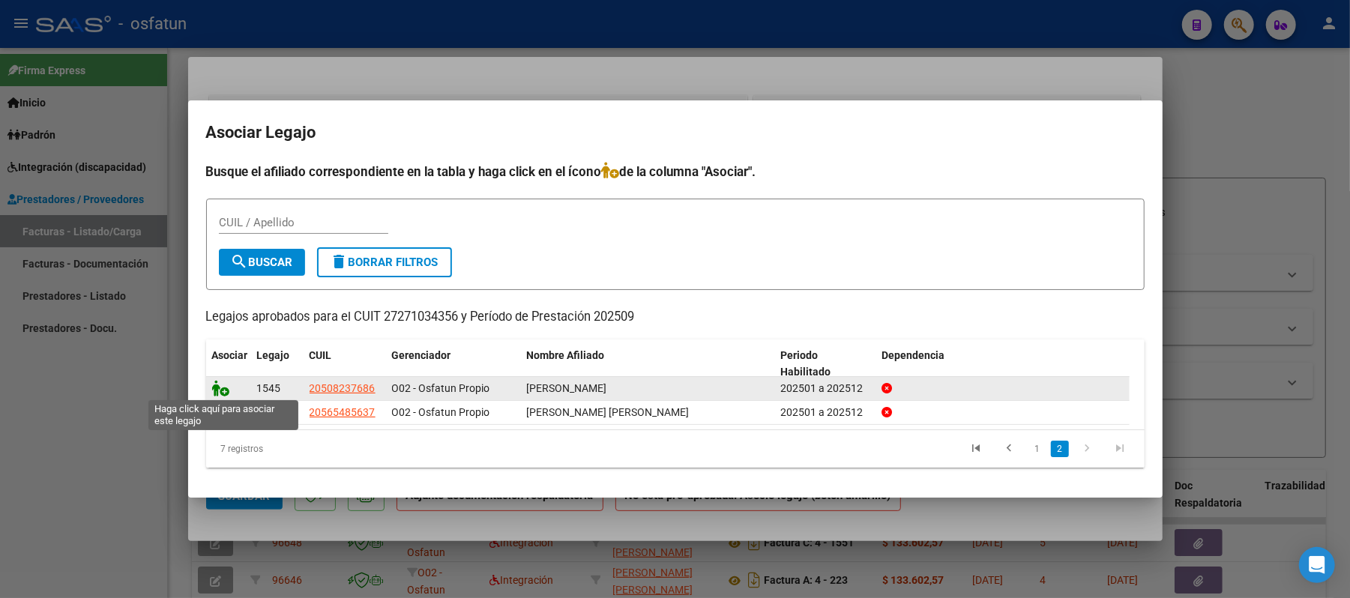
click at [225, 380] on icon at bounding box center [221, 388] width 18 height 16
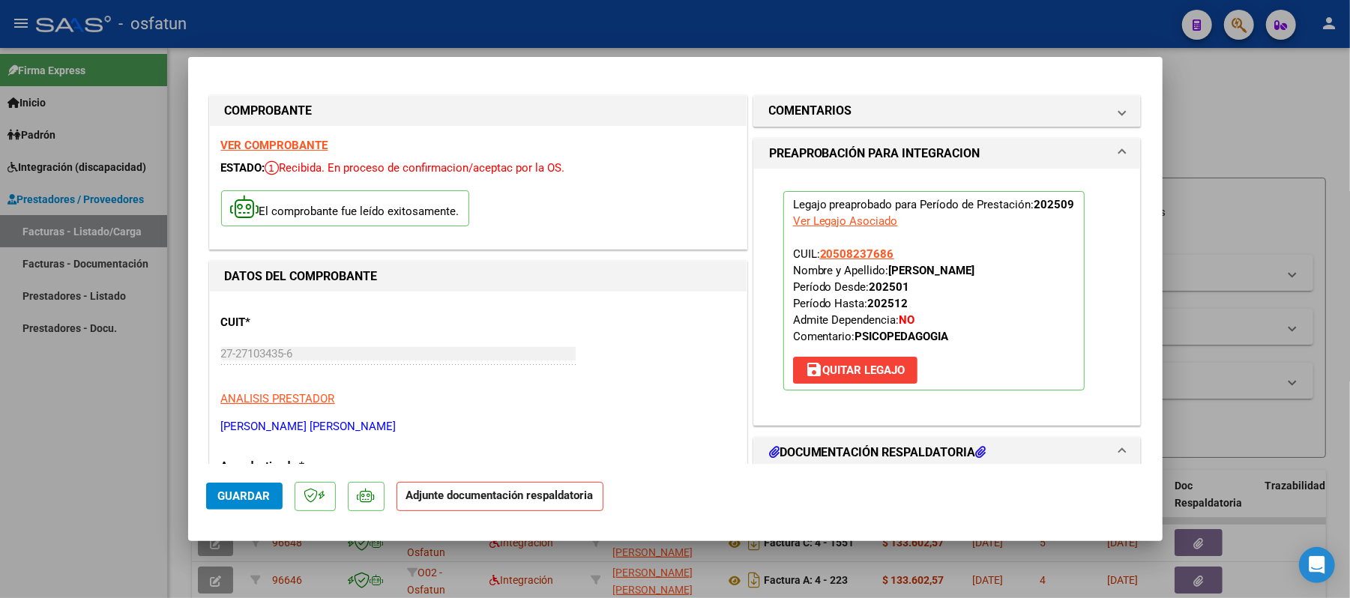
scroll to position [100, 0]
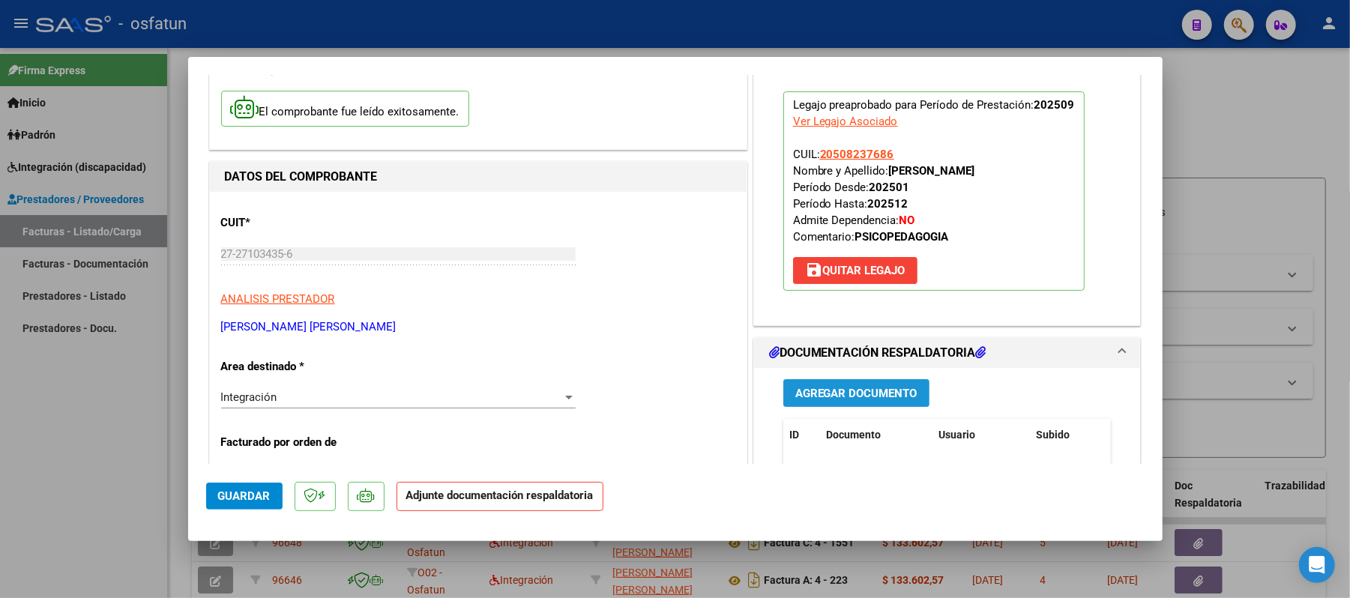
click at [832, 403] on button "Agregar Documento" at bounding box center [857, 393] width 146 height 28
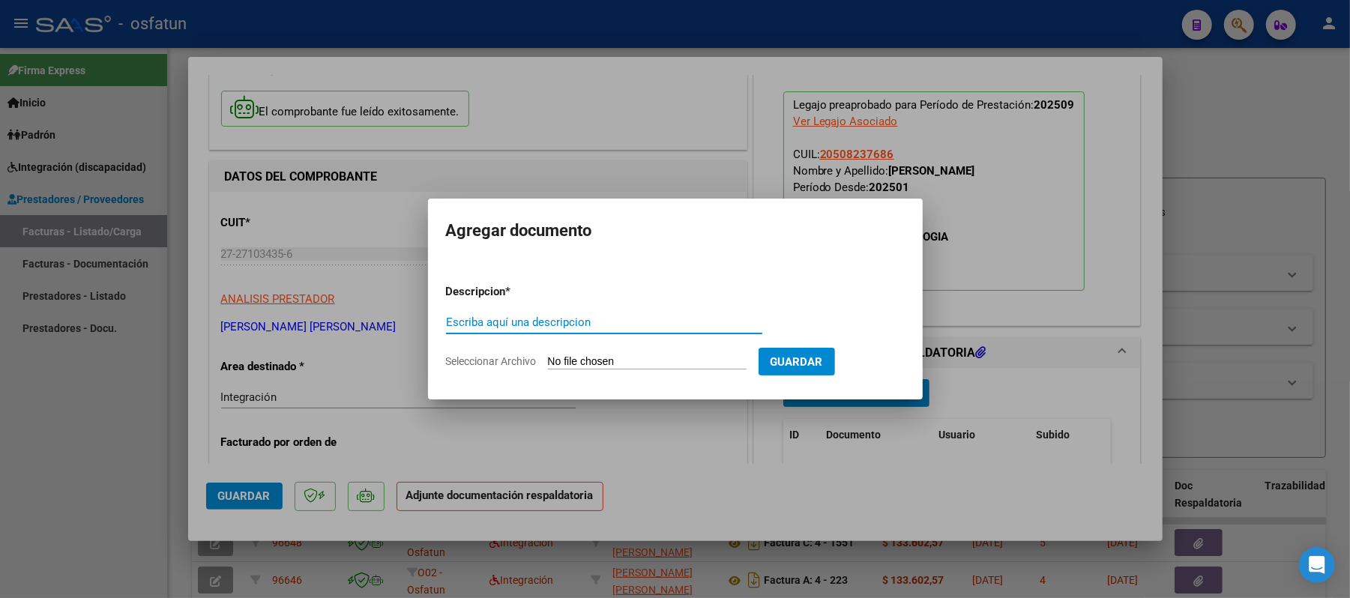
click at [553, 319] on input "Escriba aquí una descripcion" at bounding box center [604, 322] width 316 height 13
type input "asist"
click at [564, 355] on input "Seleccionar Archivo" at bounding box center [647, 362] width 199 height 14
type input "C:\fakepath\ASIST.pdf"
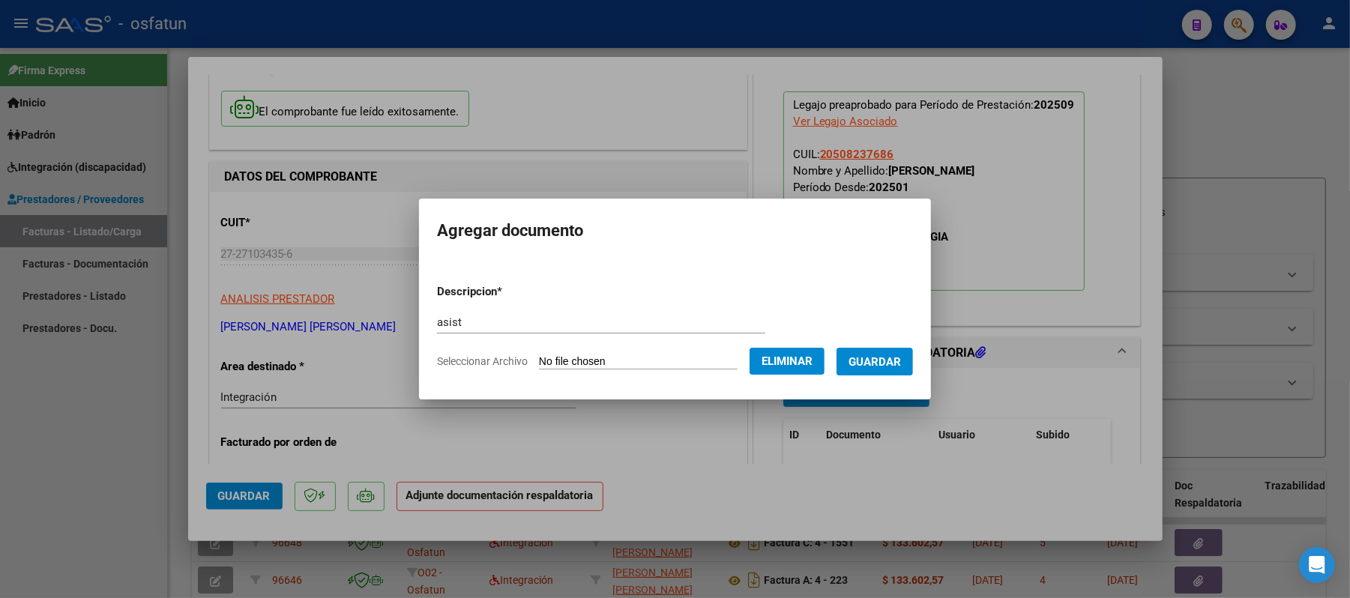
click at [901, 367] on span "Guardar" at bounding box center [875, 361] width 52 height 13
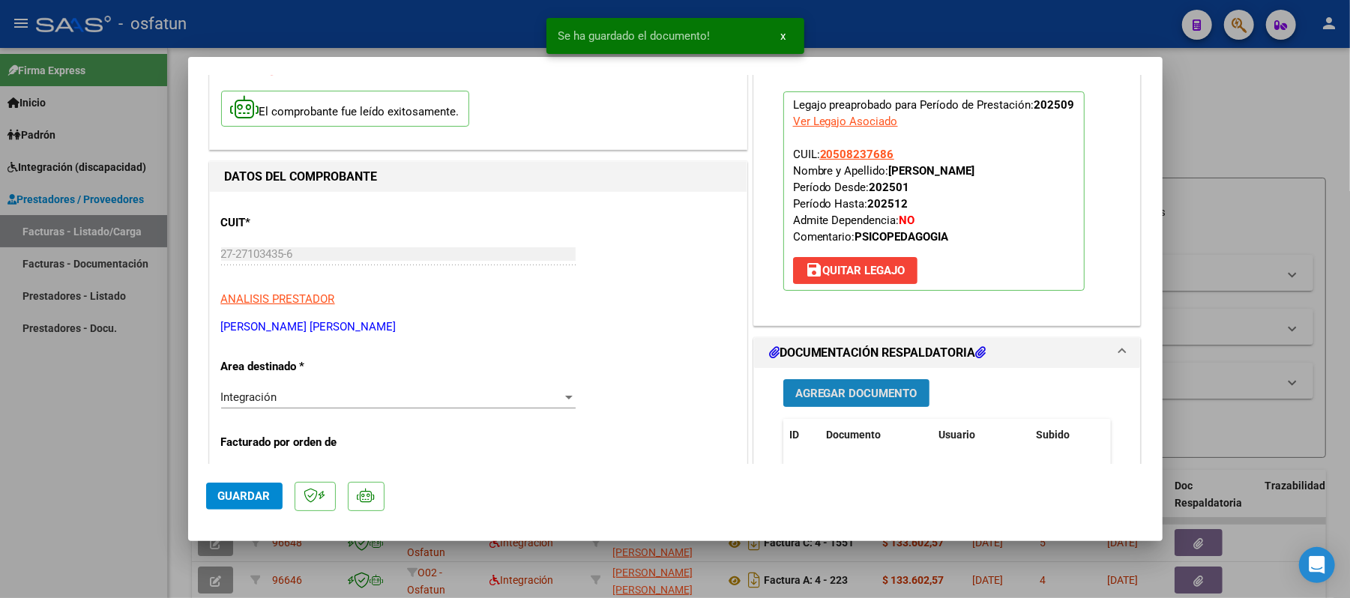
click at [856, 397] on span "Agregar Documento" at bounding box center [857, 393] width 122 height 13
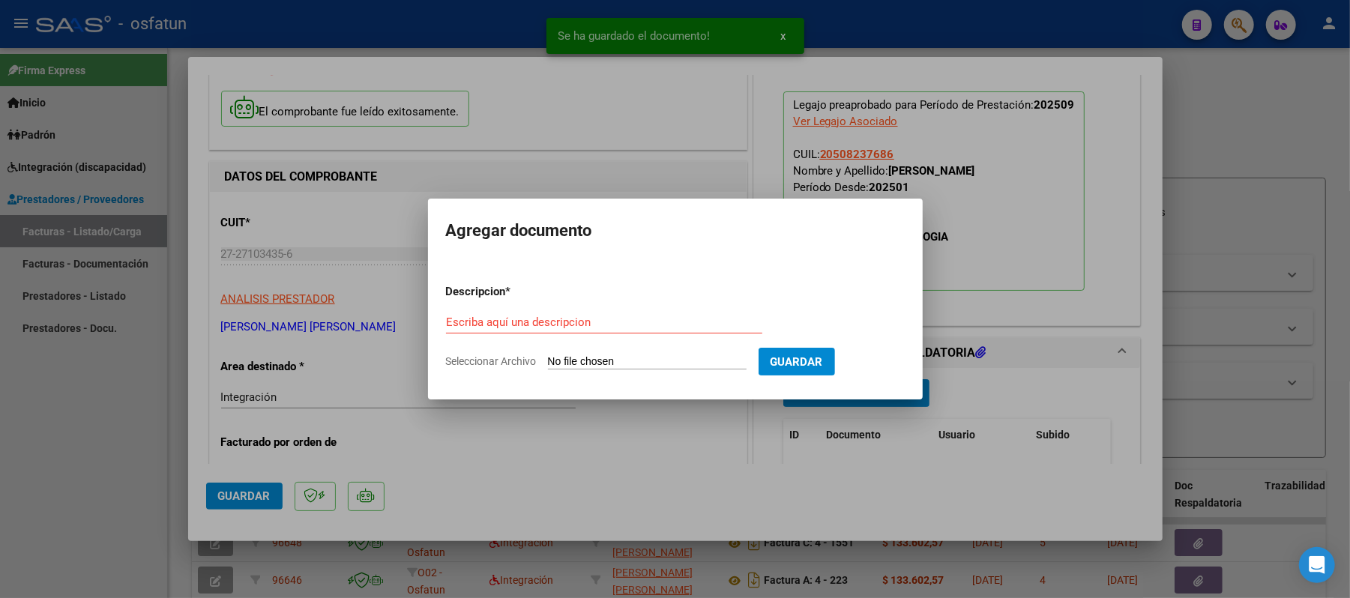
click at [570, 315] on div "Escriba aquí una descripcion" at bounding box center [604, 322] width 316 height 22
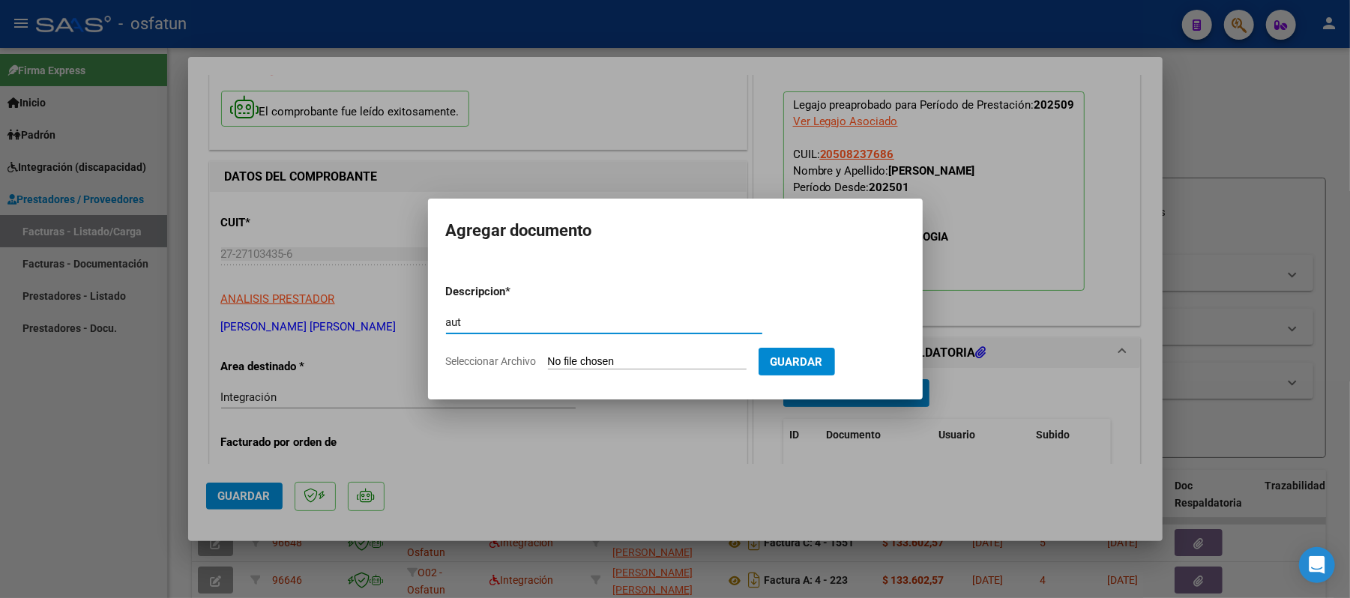
type input "aut"
click at [586, 364] on input "Seleccionar Archivo" at bounding box center [647, 362] width 199 height 14
type input "C:\fakepath\AUT.pdf"
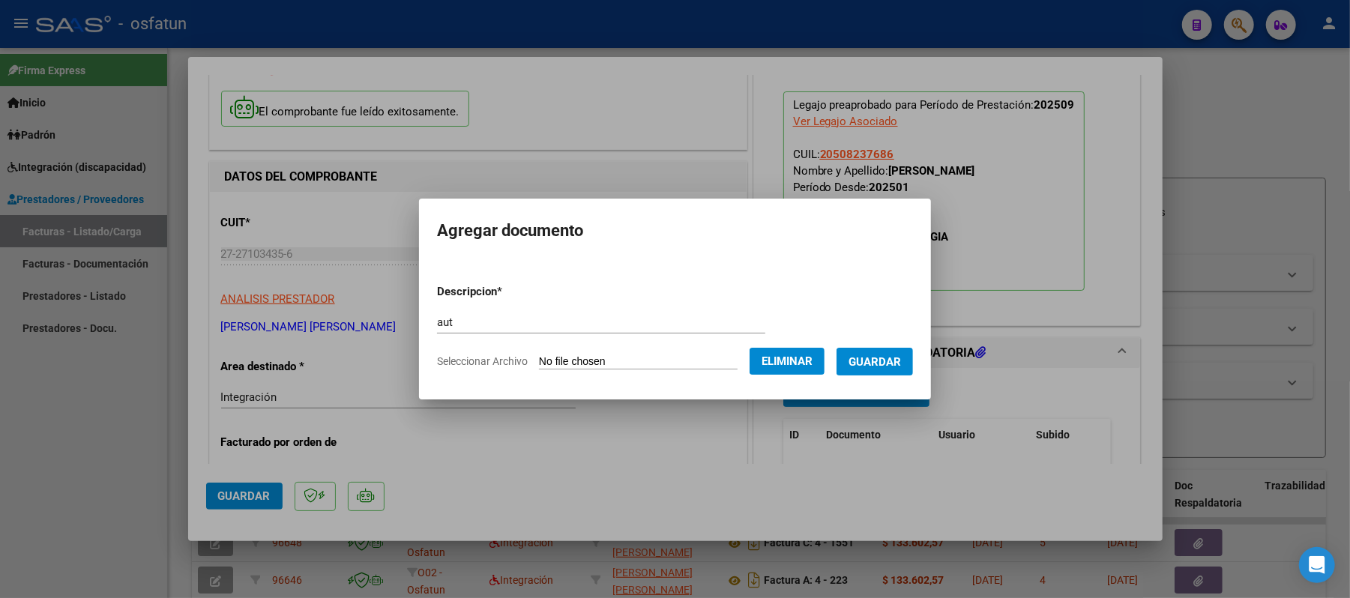
click at [874, 361] on span "Guardar" at bounding box center [875, 361] width 52 height 13
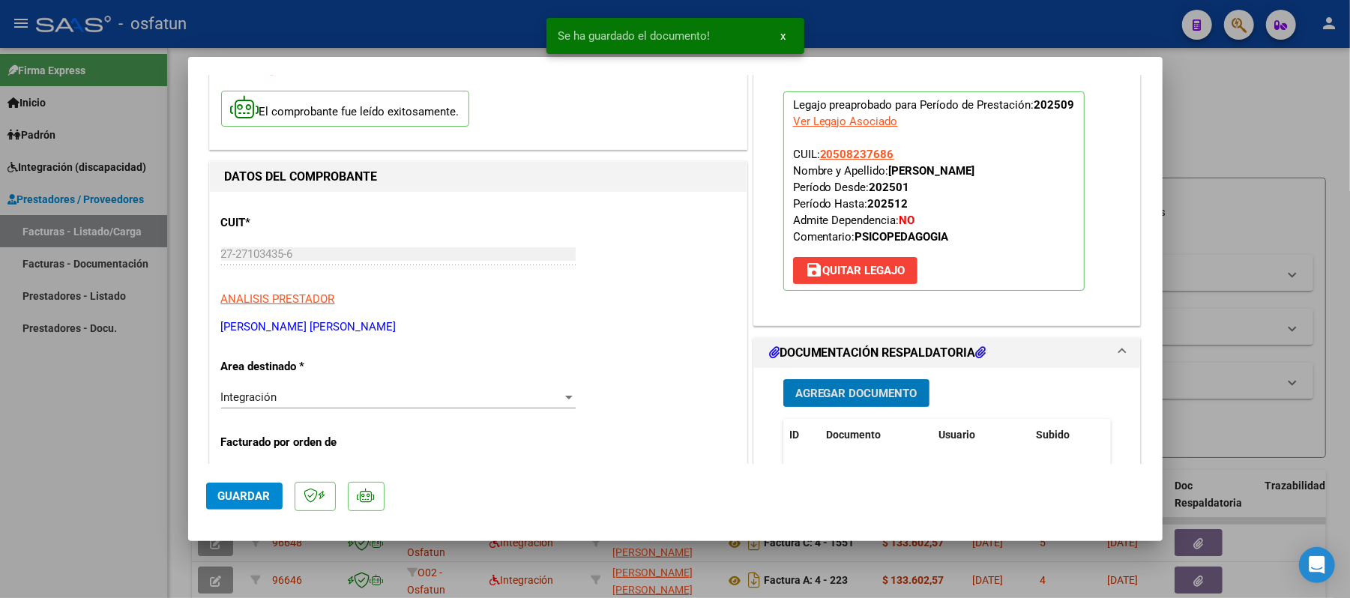
click at [247, 499] on span "Guardar" at bounding box center [244, 496] width 52 height 13
click at [1251, 100] on div at bounding box center [675, 299] width 1350 height 598
type input "$ 0,00"
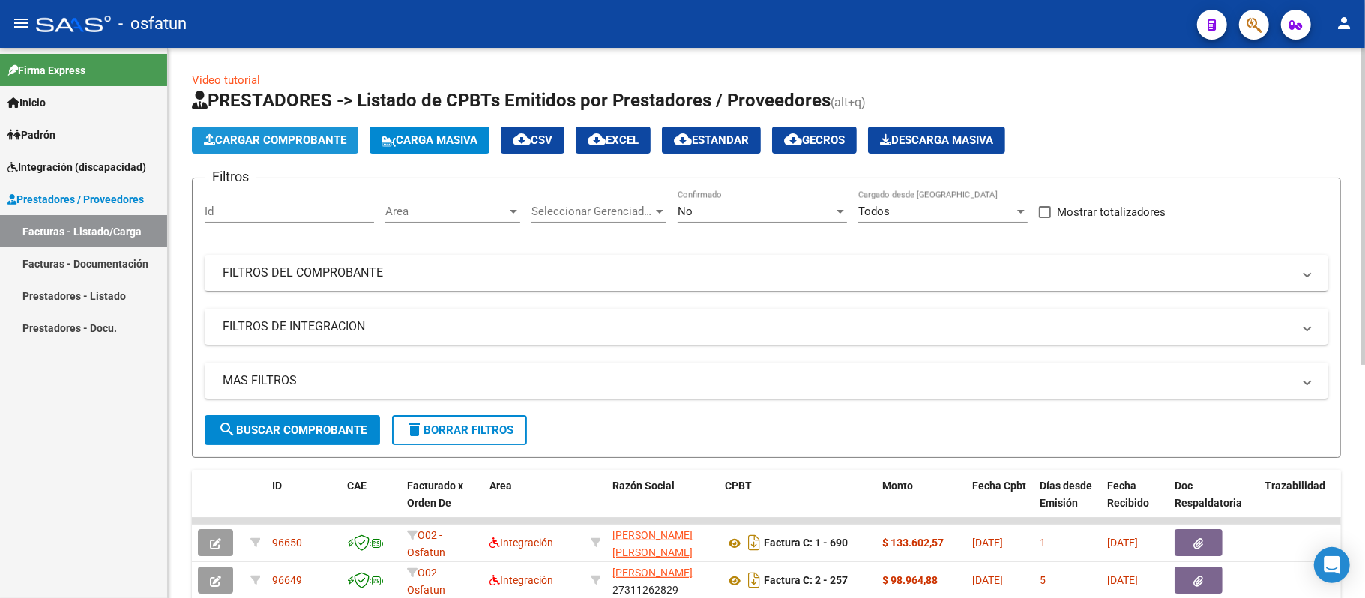
click at [304, 139] on span "Cargar Comprobante" at bounding box center [275, 139] width 142 height 13
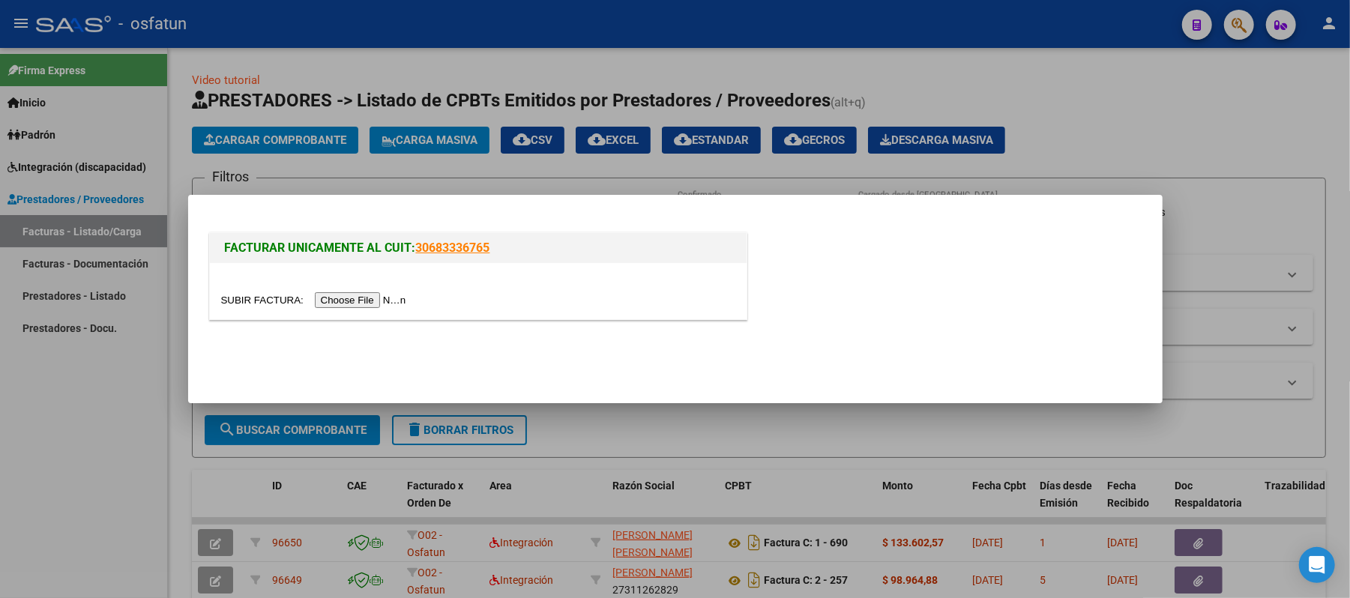
click at [370, 301] on input "file" at bounding box center [316, 300] width 190 height 16
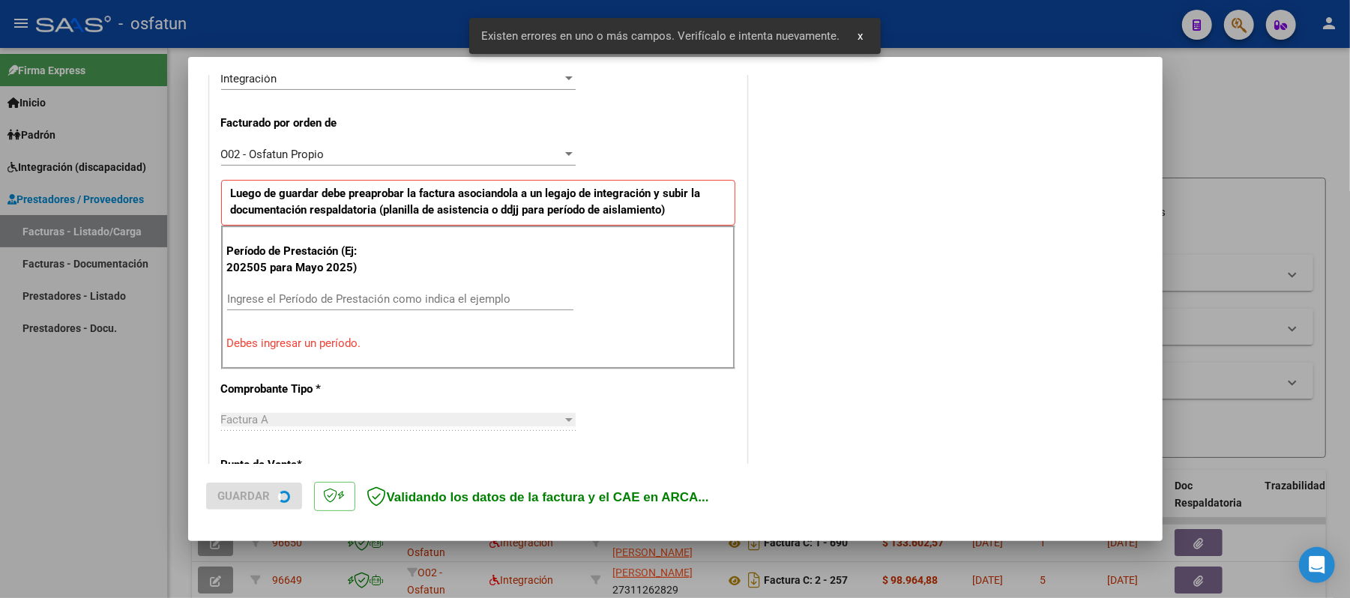
scroll to position [406, 0]
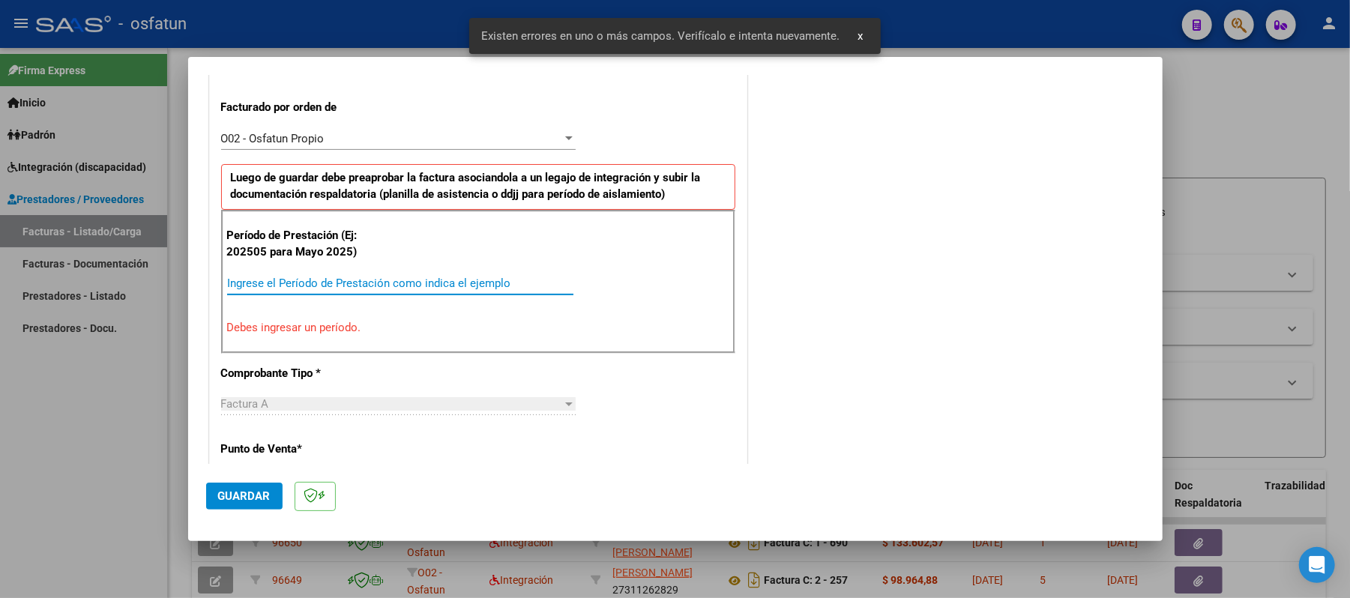
click at [375, 290] on input "Ingrese el Período de Prestación como indica el ejemplo" at bounding box center [400, 283] width 346 height 13
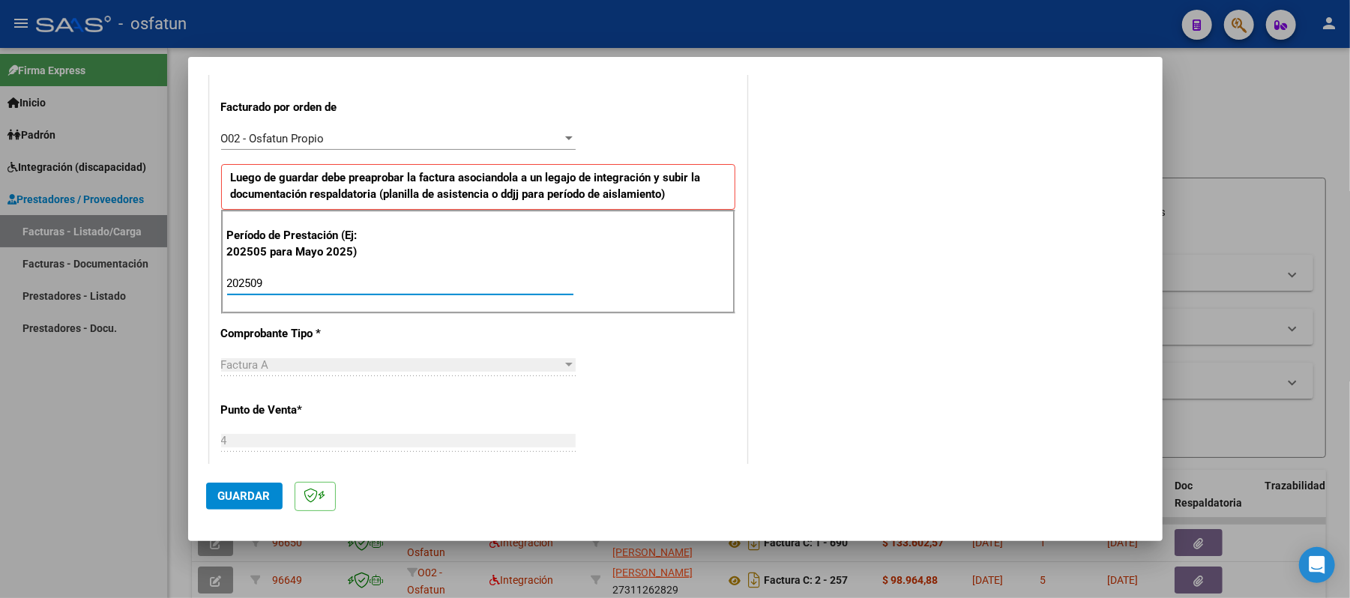
click at [217, 499] on button "Guardar" at bounding box center [244, 496] width 76 height 27
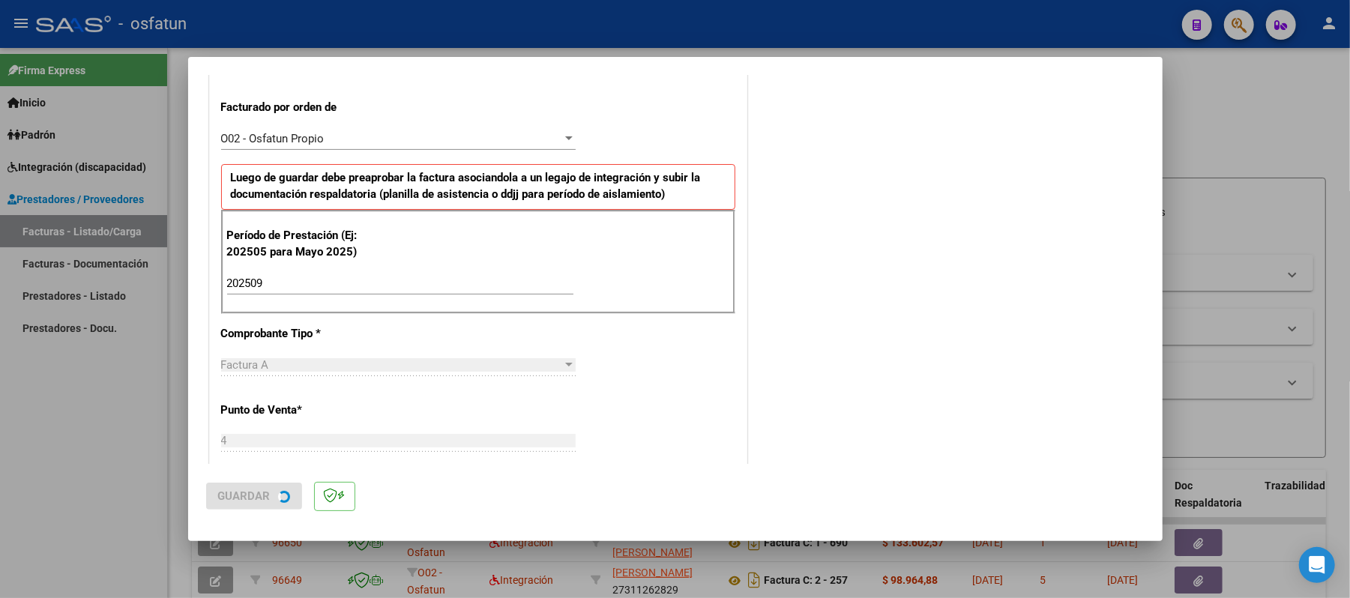
scroll to position [0, 0]
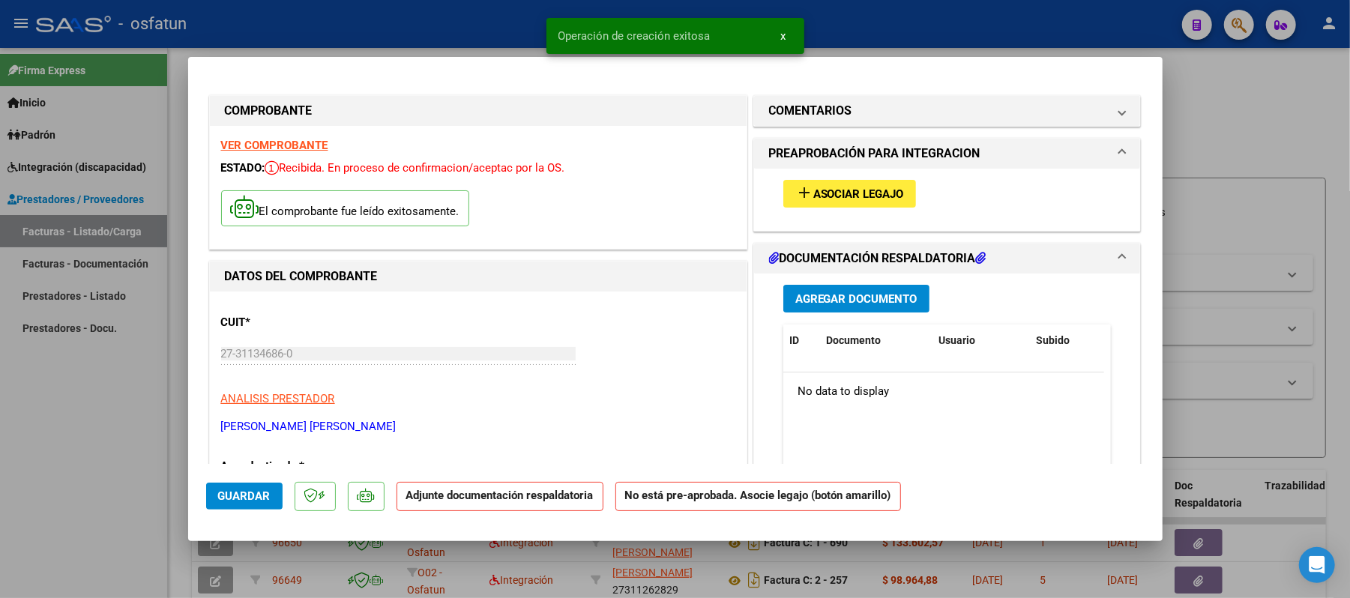
click at [870, 201] on span "Asociar Legajo" at bounding box center [859, 193] width 91 height 13
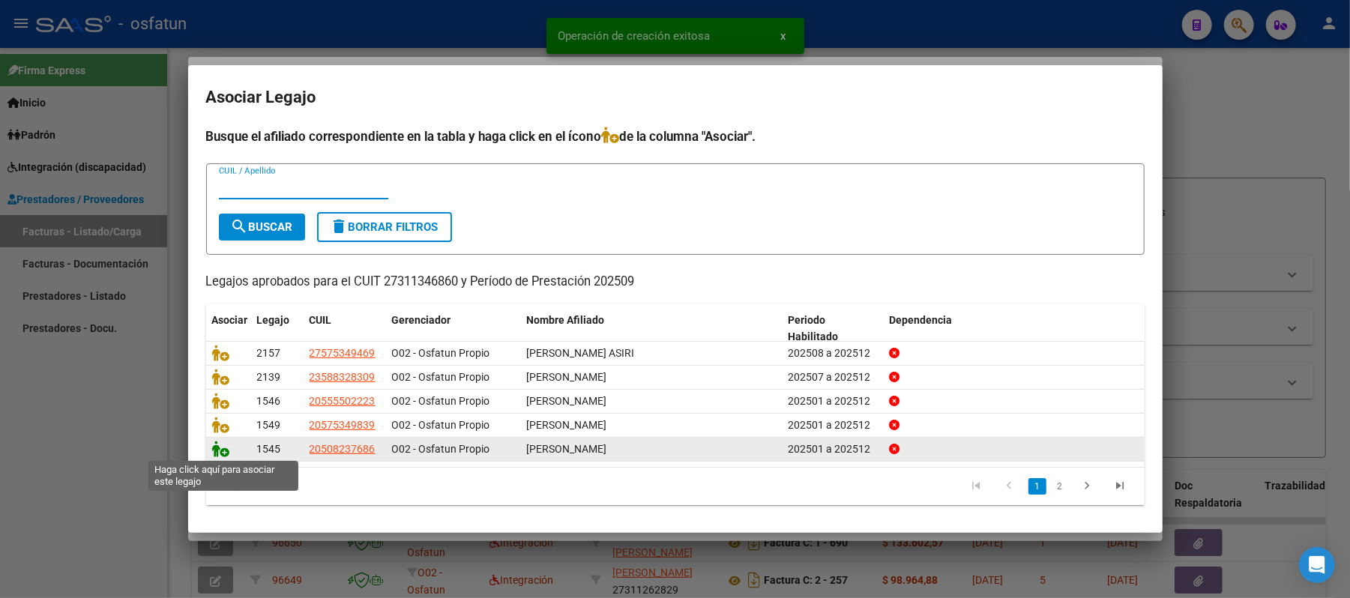
click at [214, 453] on icon at bounding box center [221, 449] width 18 height 16
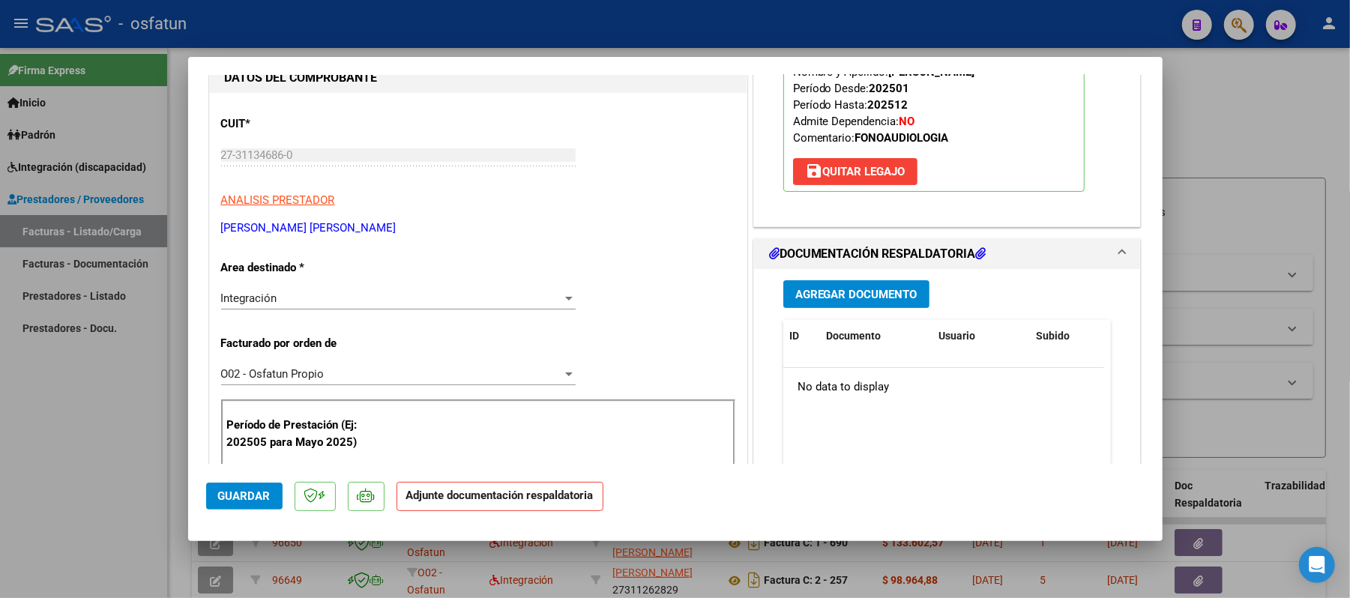
scroll to position [199, 0]
click at [817, 289] on span "Agregar Documento" at bounding box center [857, 293] width 122 height 13
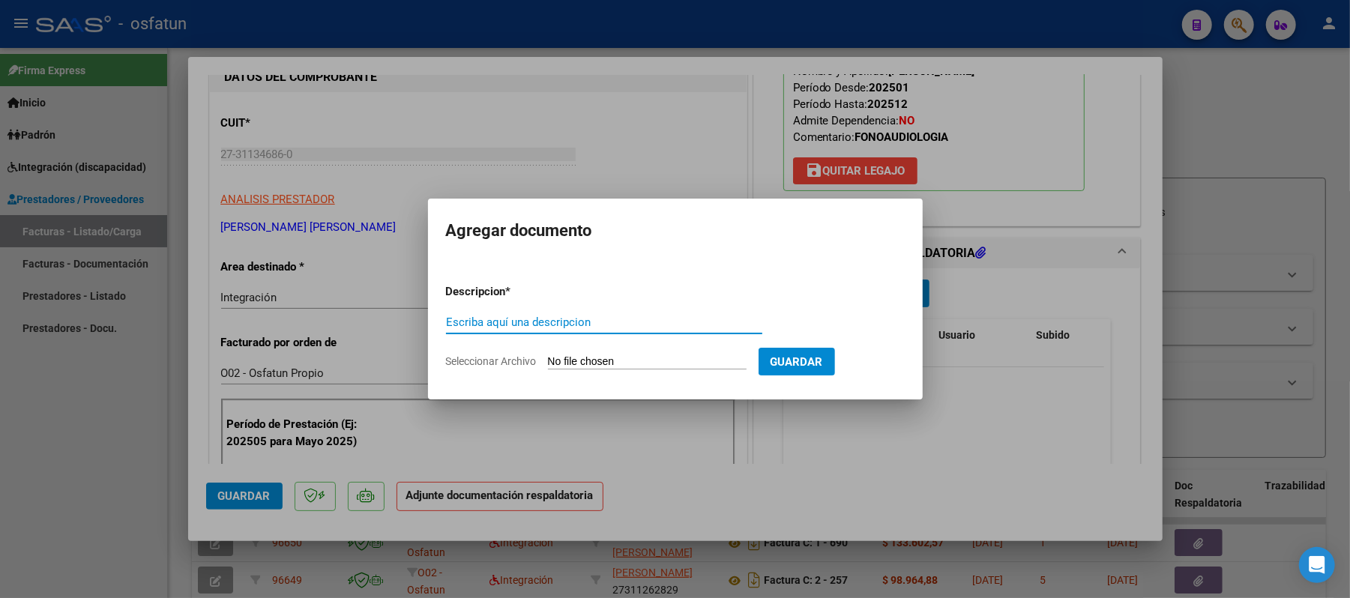
click at [688, 316] on input "Escriba aquí una descripcion" at bounding box center [604, 322] width 316 height 13
click at [633, 360] on input "Seleccionar Archivo" at bounding box center [647, 362] width 199 height 14
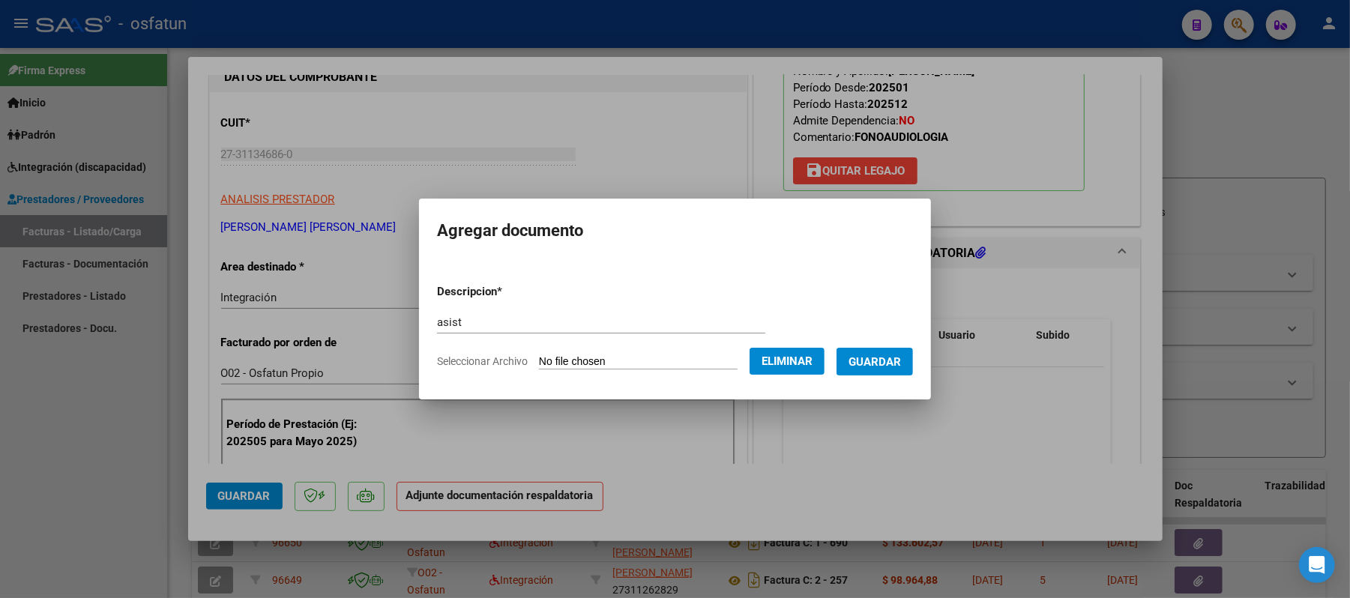
click at [885, 366] on span "Guardar" at bounding box center [875, 361] width 52 height 13
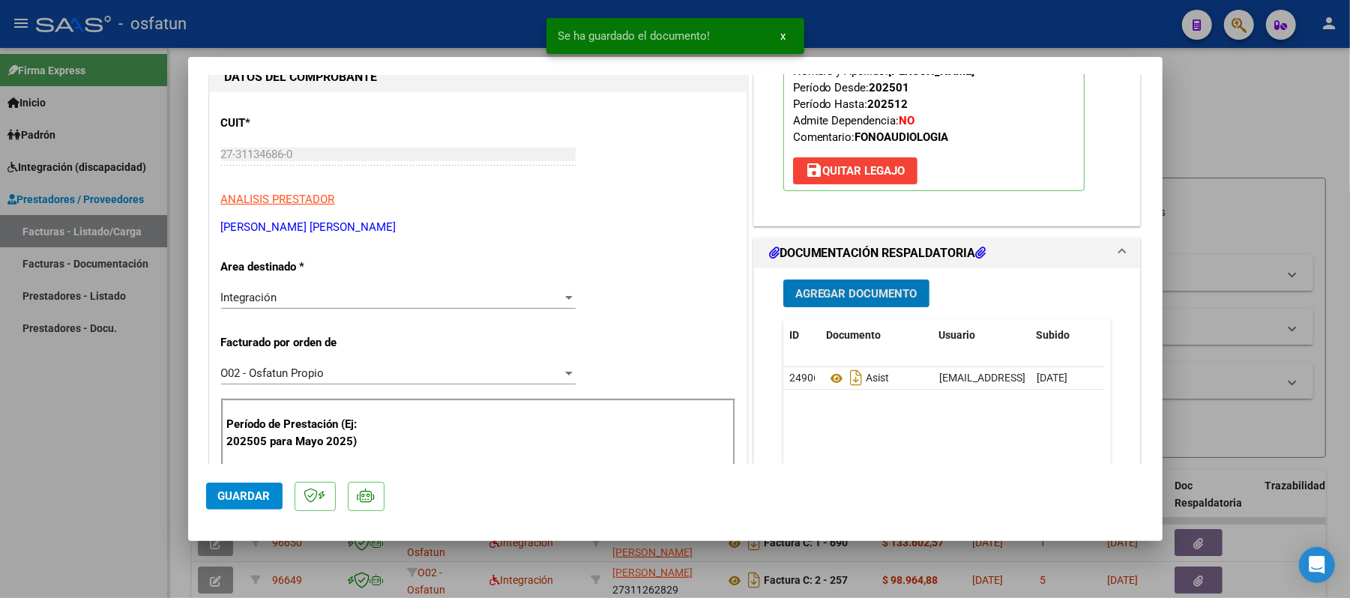
click at [856, 300] on span "Agregar Documento" at bounding box center [857, 293] width 122 height 13
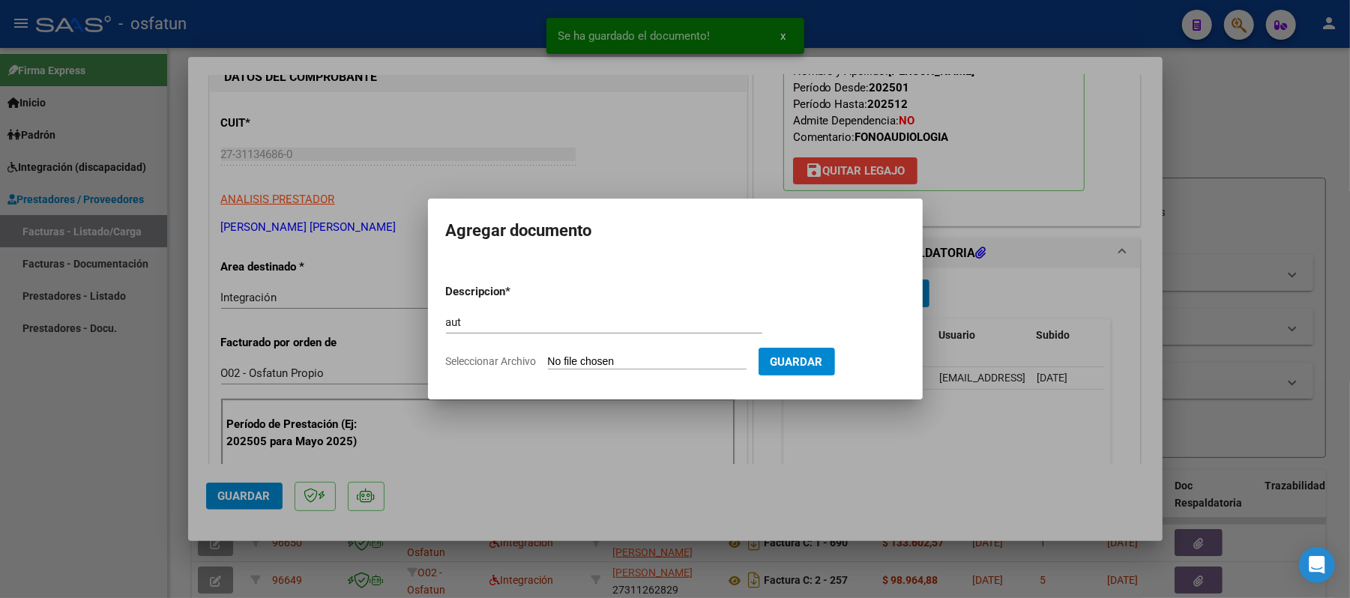
click at [637, 358] on input "Seleccionar Archivo" at bounding box center [647, 362] width 199 height 14
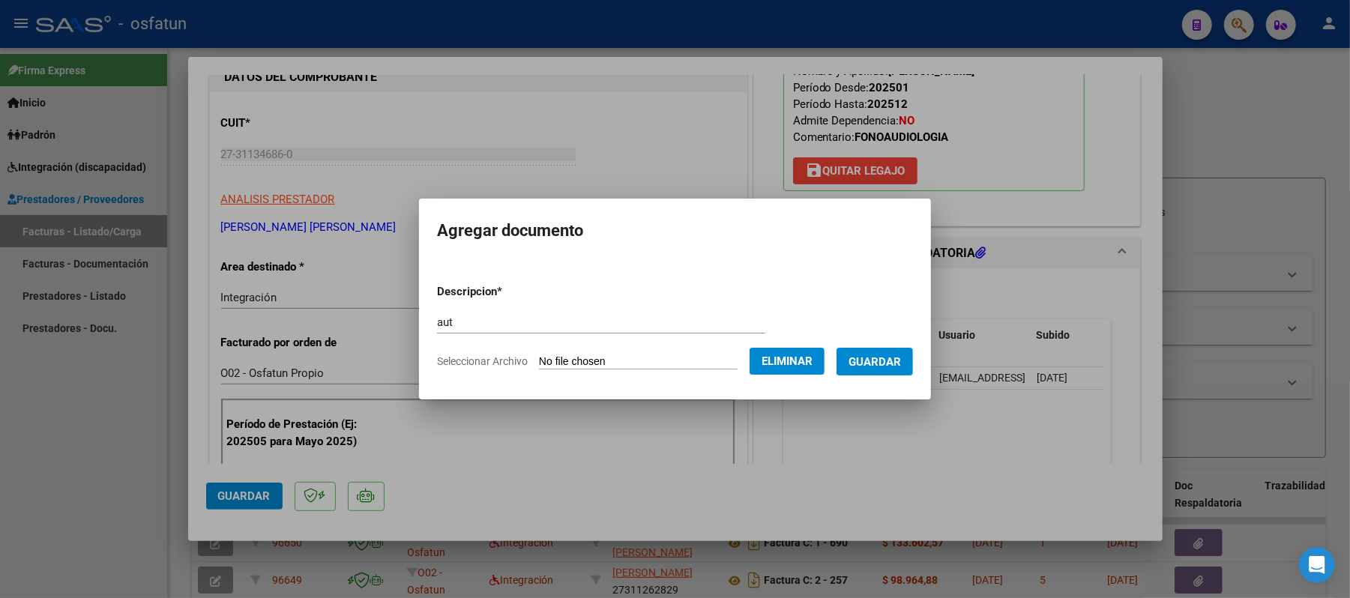
click at [883, 357] on span "Guardar" at bounding box center [875, 361] width 52 height 13
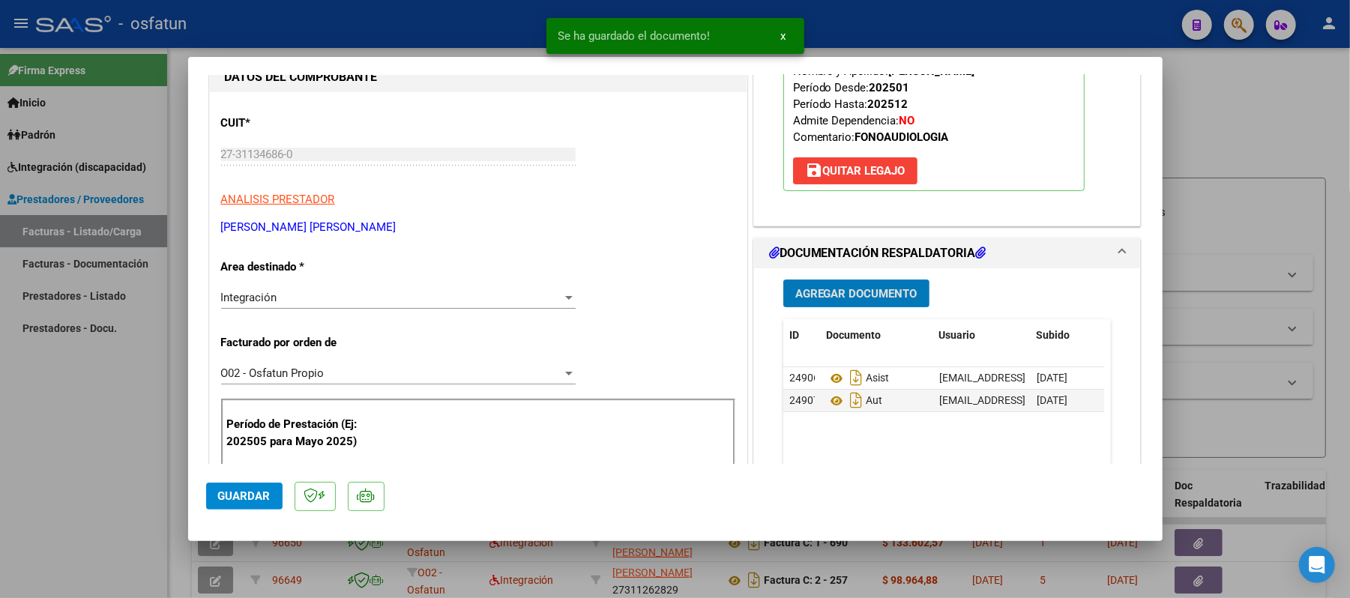
click at [247, 493] on span "Guardar" at bounding box center [244, 496] width 52 height 13
click at [1249, 130] on div at bounding box center [675, 299] width 1350 height 598
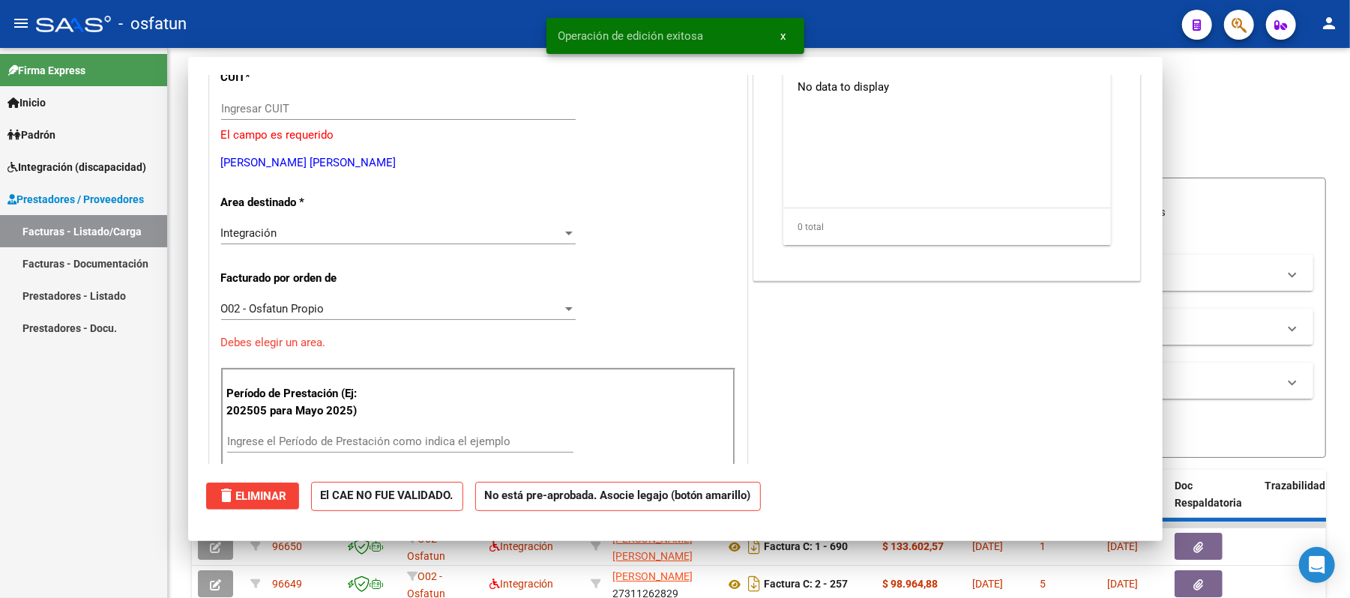
scroll to position [154, 0]
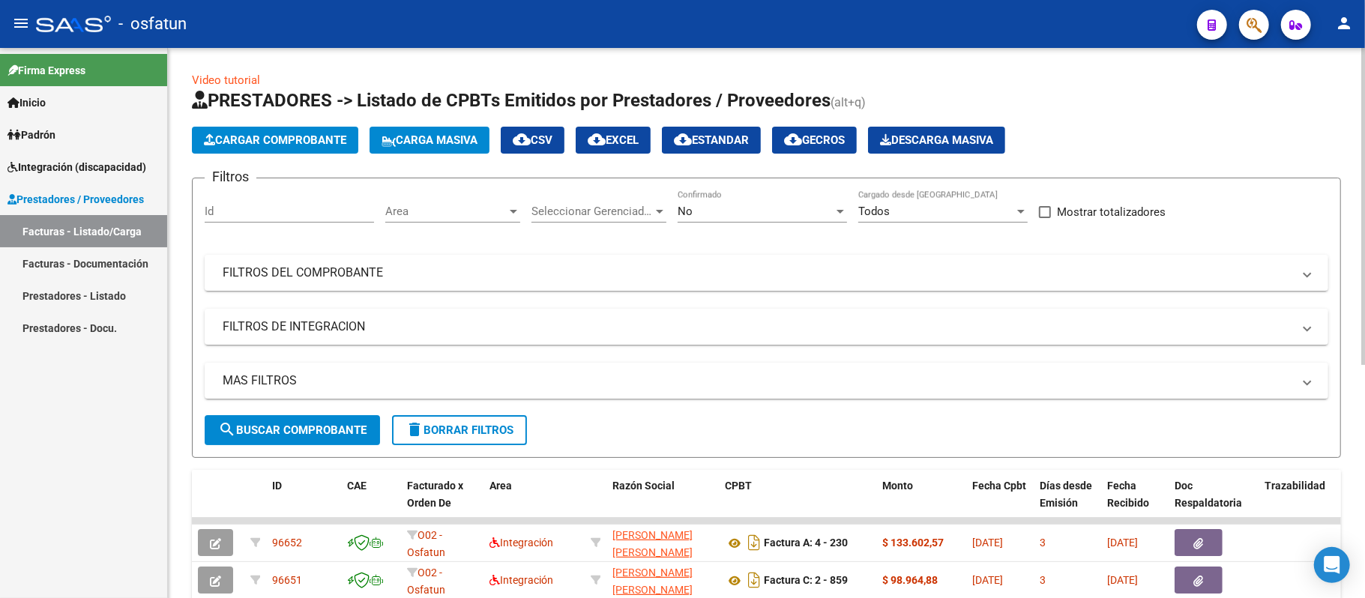
click at [208, 139] on icon "button" at bounding box center [209, 139] width 11 height 11
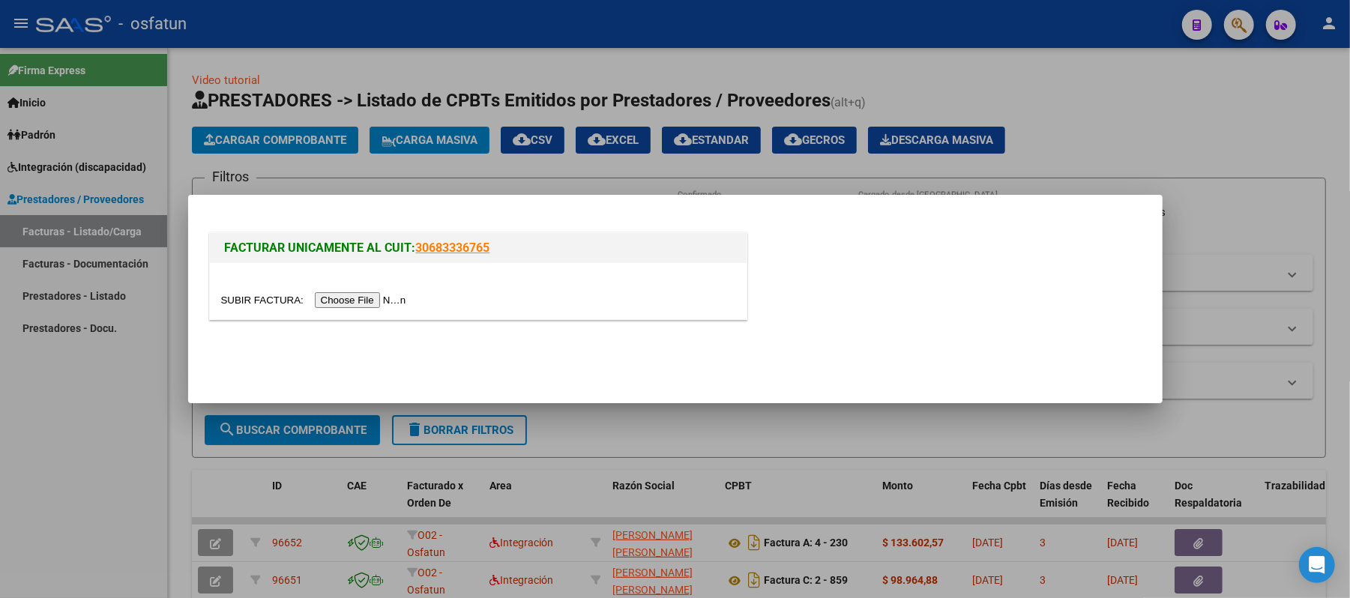
click at [337, 304] on input "file" at bounding box center [316, 300] width 190 height 16
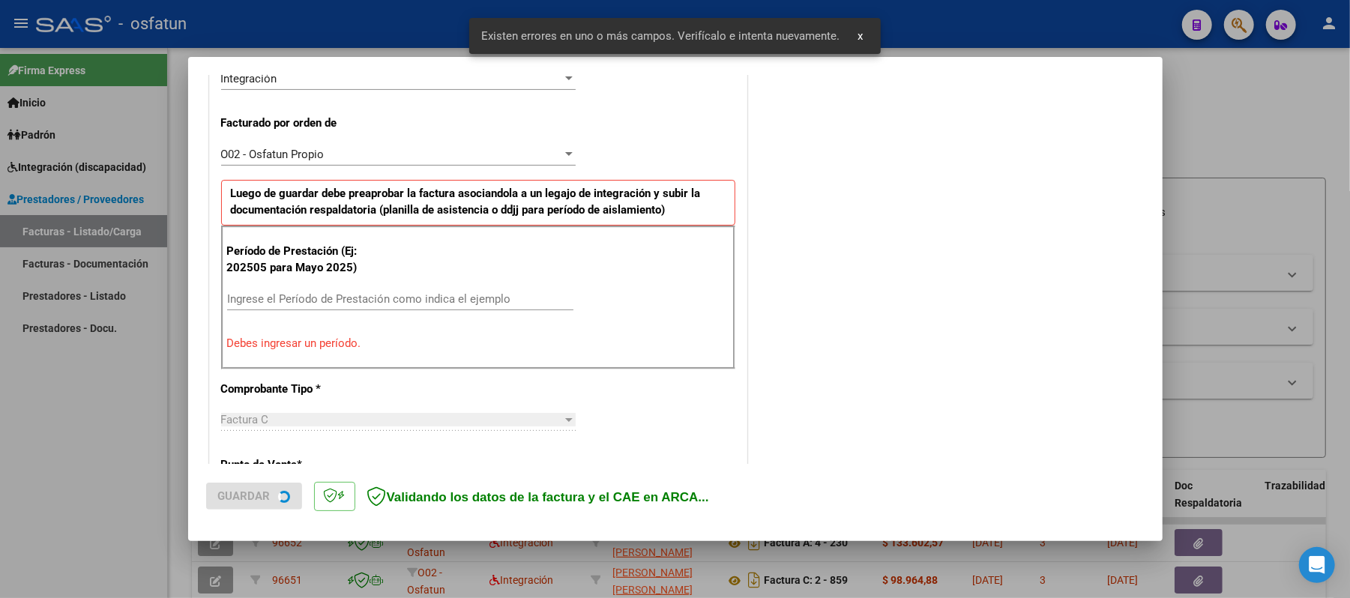
scroll to position [406, 0]
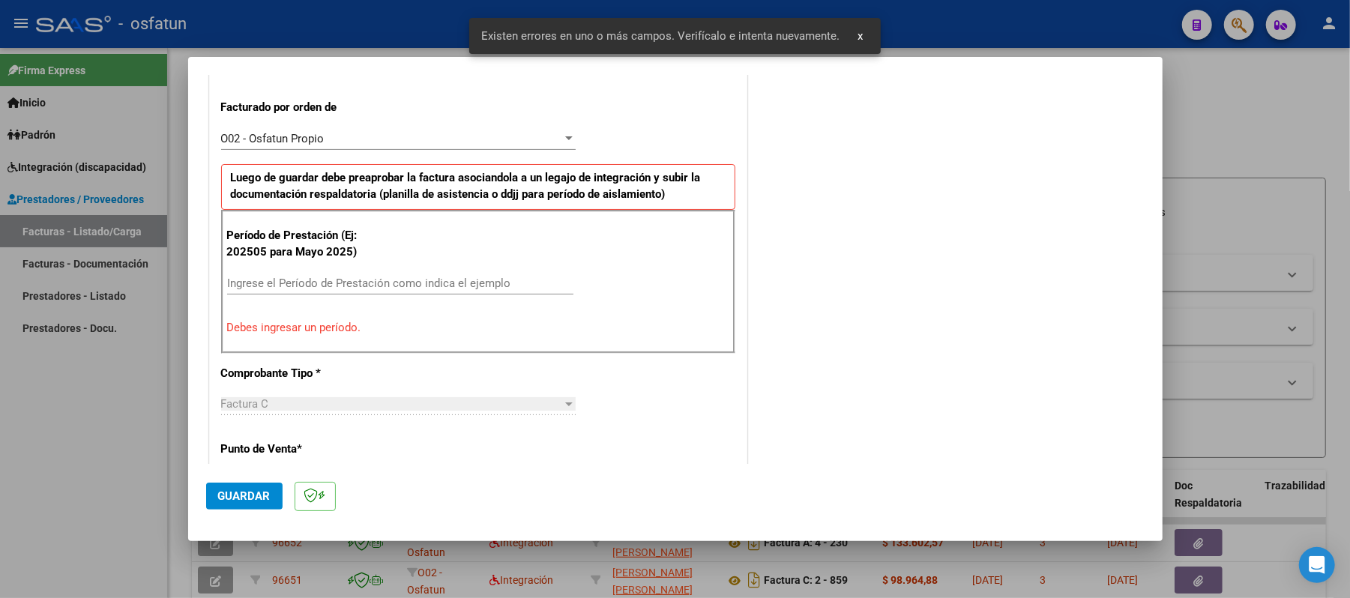
click at [382, 286] on input "Ingrese el Período de Prestación como indica el ejemplo" at bounding box center [400, 283] width 346 height 13
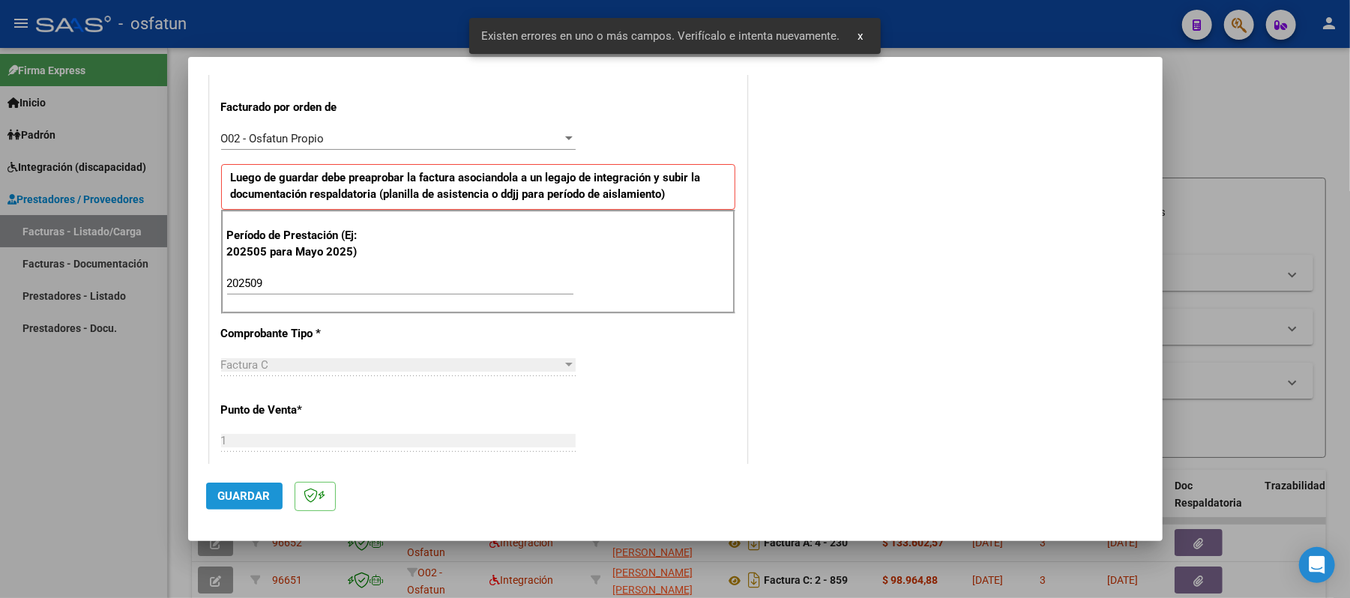
click at [261, 490] on span "Guardar" at bounding box center [244, 496] width 52 height 13
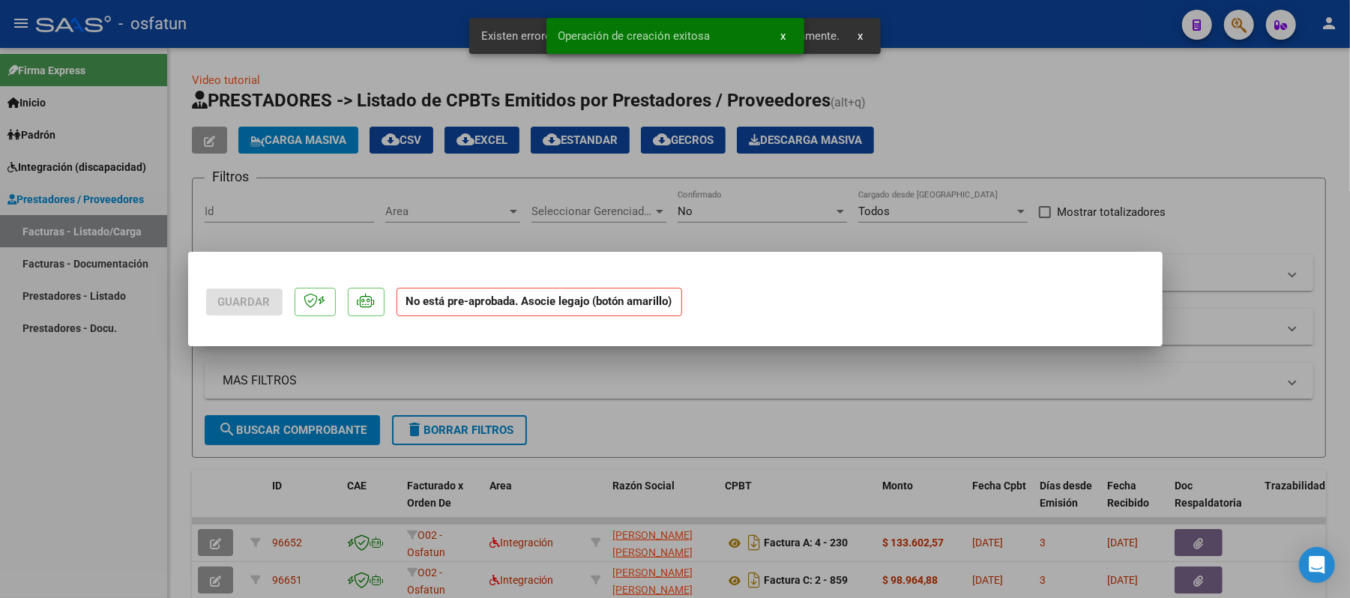
scroll to position [0, 0]
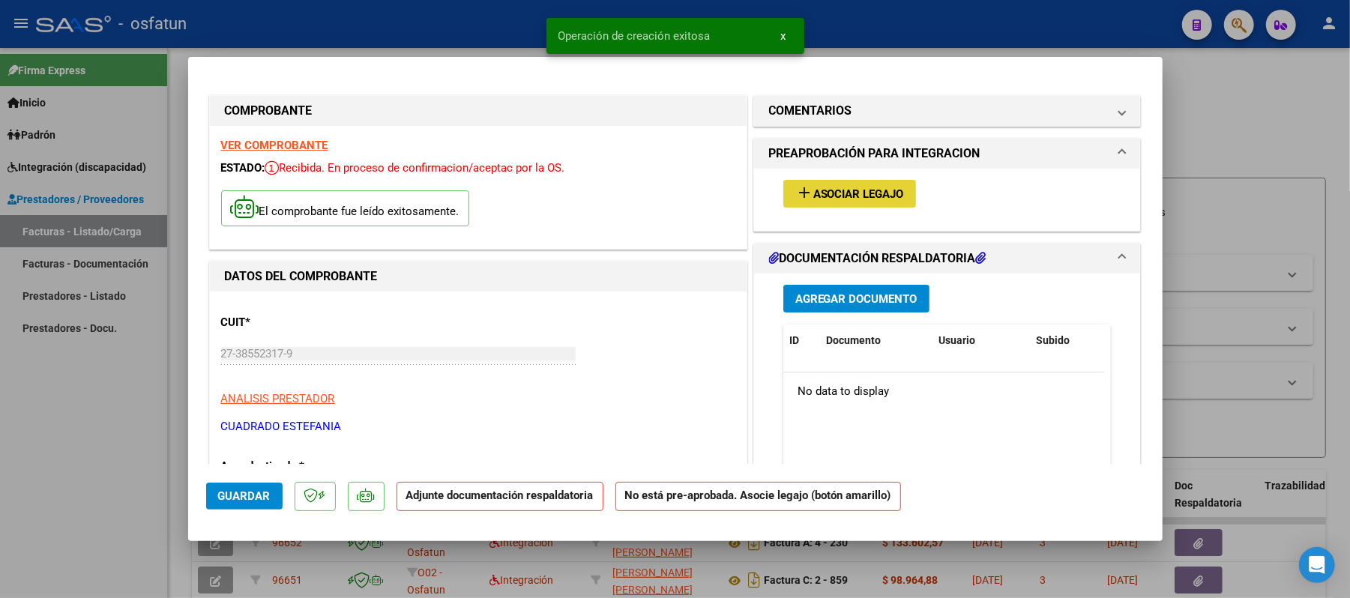
click at [876, 195] on span "Asociar Legajo" at bounding box center [859, 193] width 91 height 13
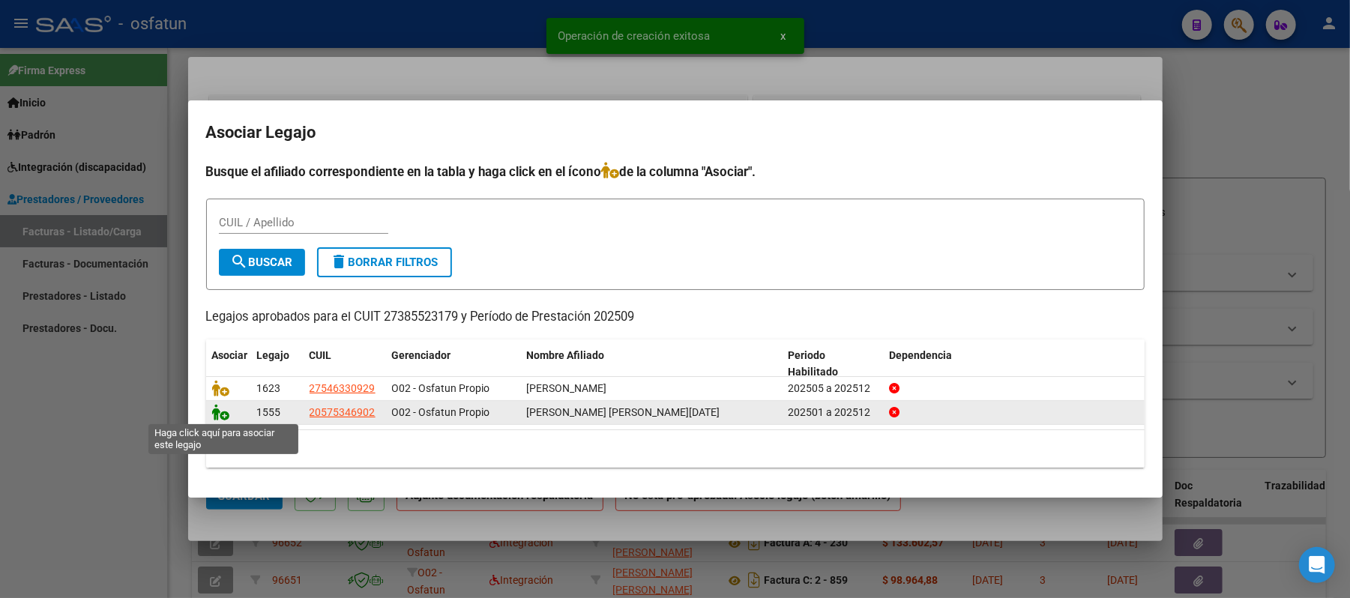
click at [226, 415] on icon at bounding box center [221, 412] width 18 height 16
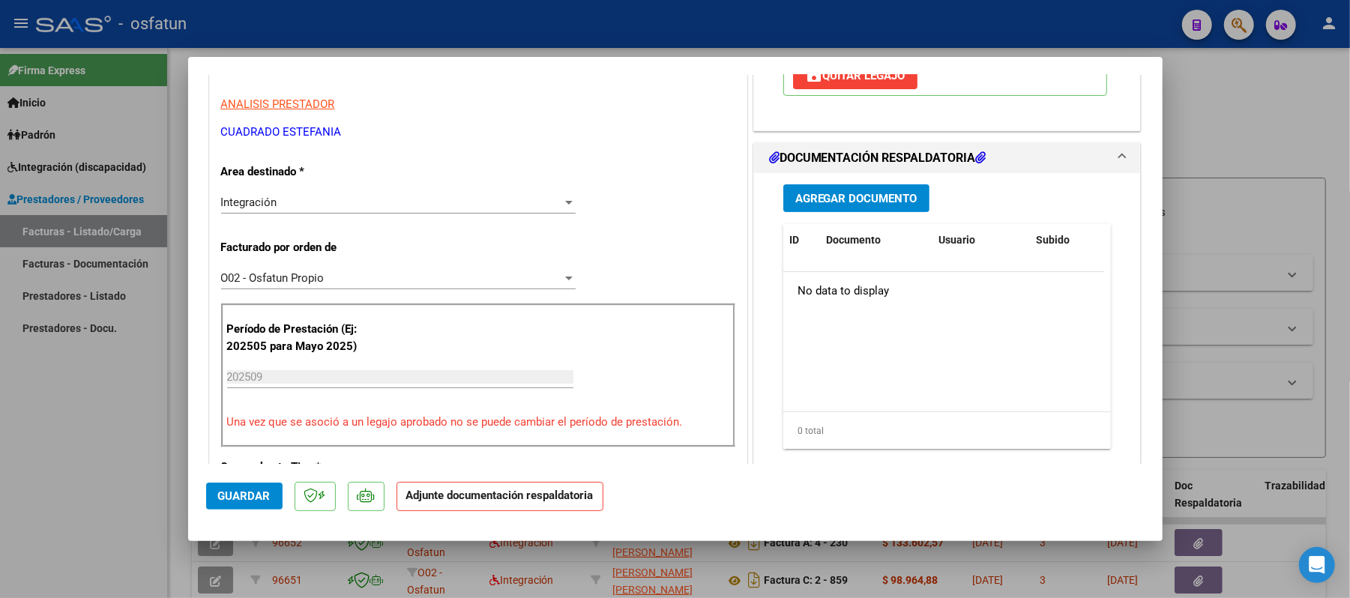
scroll to position [300, 0]
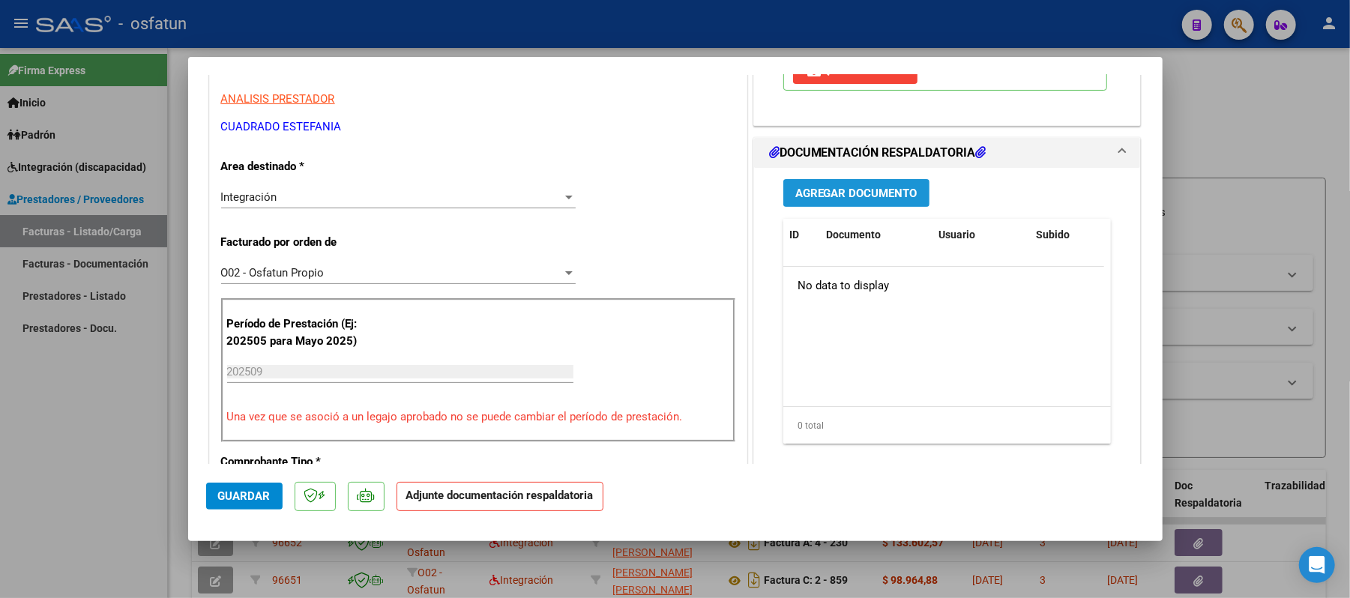
click at [847, 190] on span "Agregar Documento" at bounding box center [857, 193] width 122 height 13
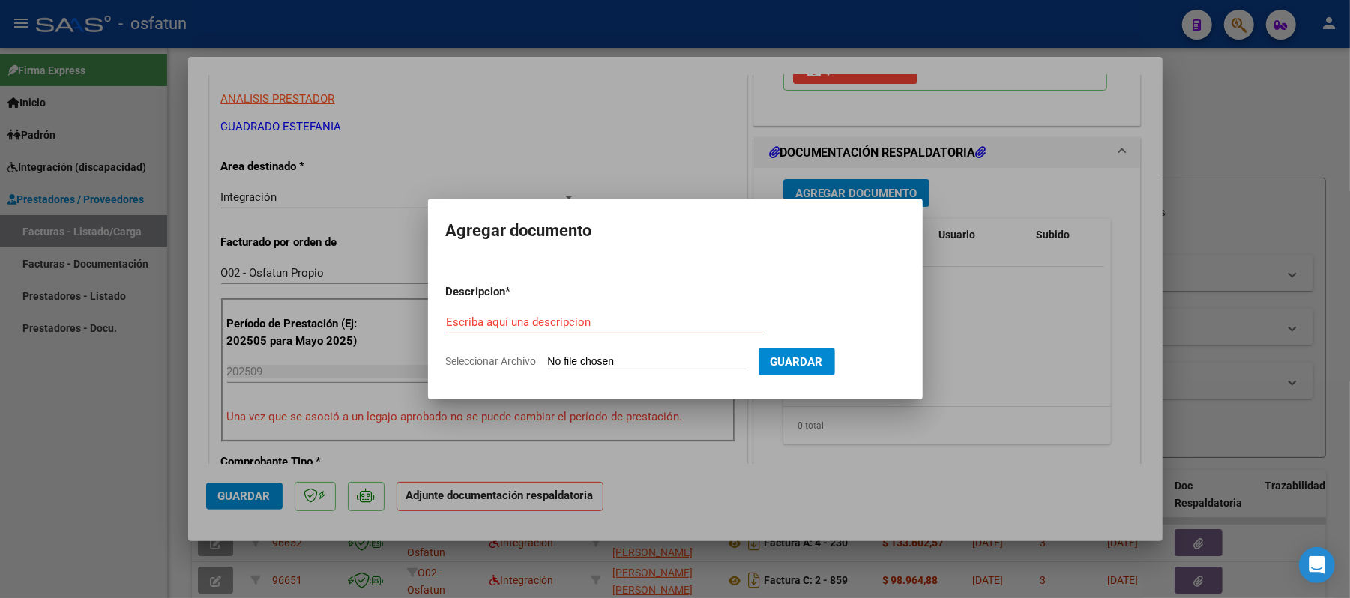
click at [652, 330] on div "Escriba aquí una descripcion" at bounding box center [604, 322] width 316 height 22
click at [630, 364] on input "Seleccionar Archivo" at bounding box center [647, 362] width 199 height 14
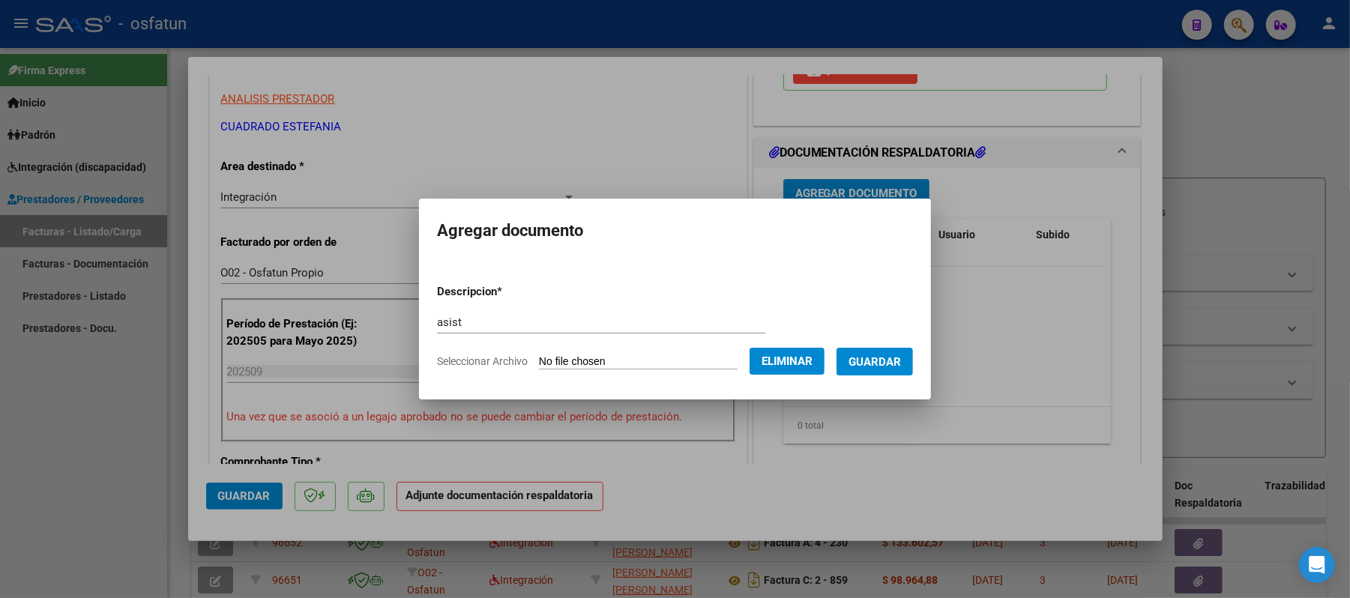
click at [886, 364] on span "Guardar" at bounding box center [875, 361] width 52 height 13
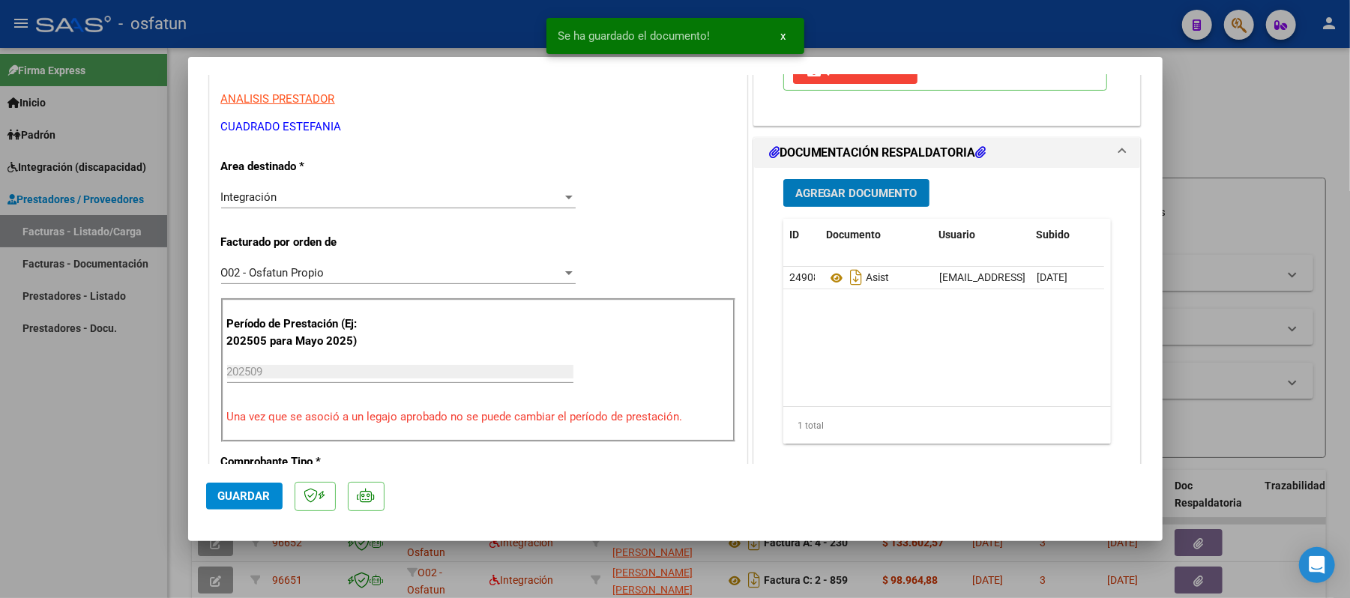
click at [856, 196] on span "Agregar Documento" at bounding box center [857, 193] width 122 height 13
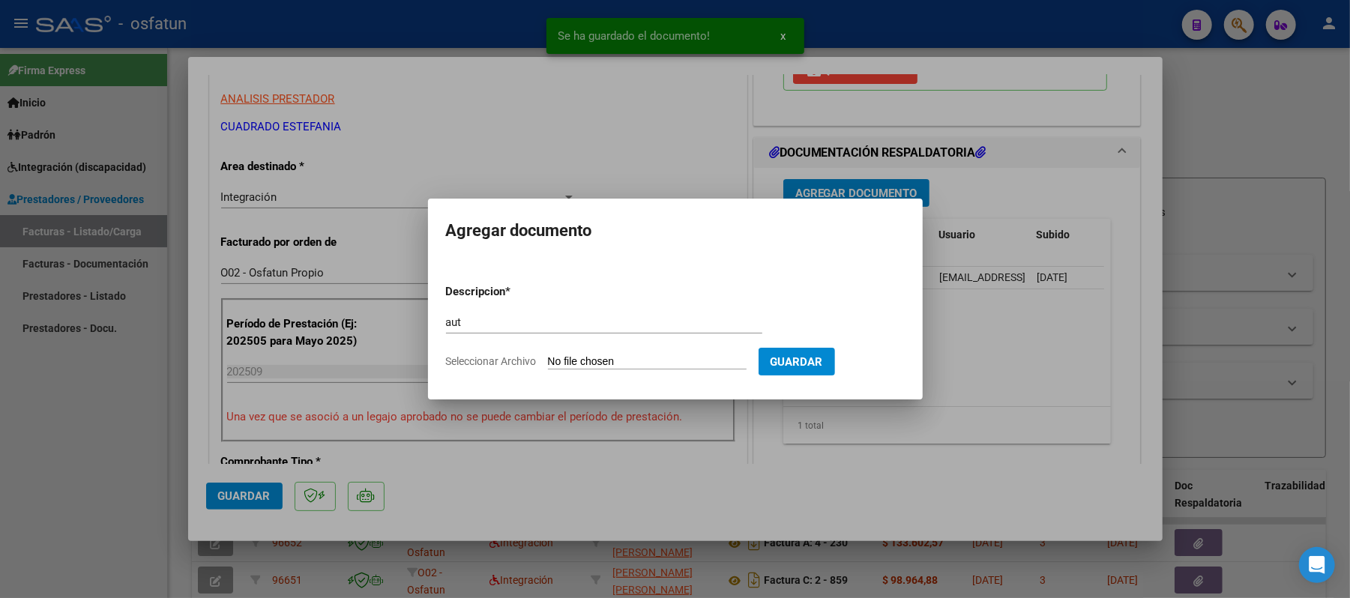
click at [598, 358] on input "Seleccionar Archivo" at bounding box center [647, 362] width 199 height 14
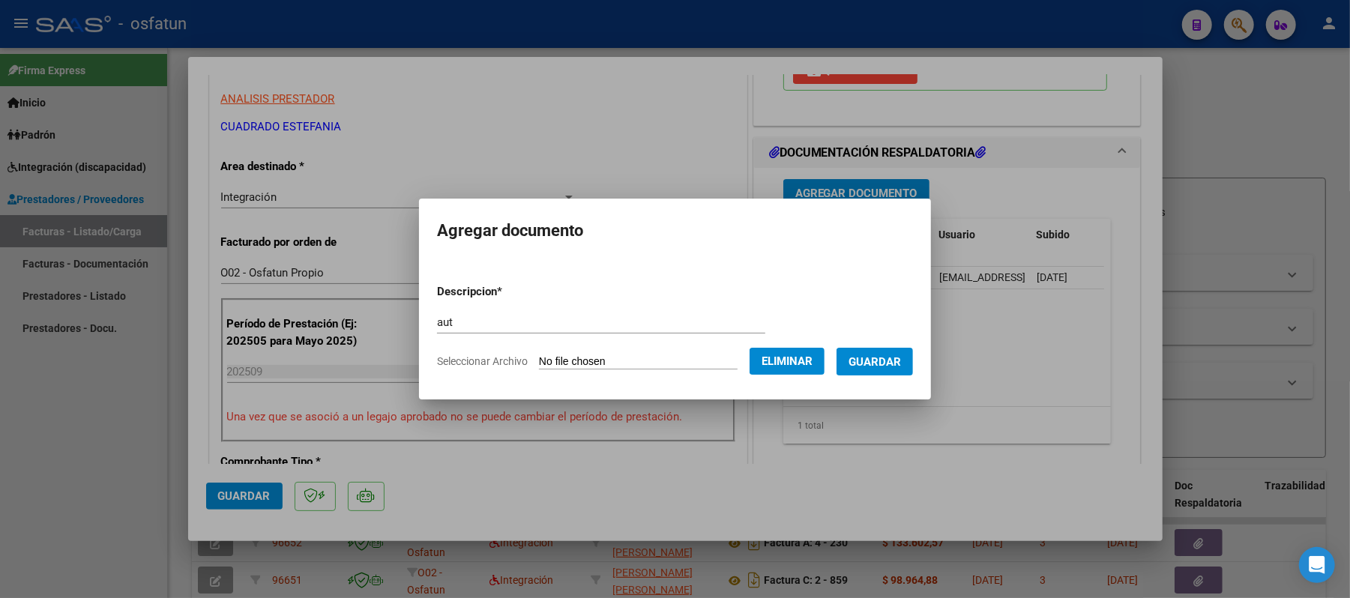
click at [891, 360] on span "Guardar" at bounding box center [875, 361] width 52 height 13
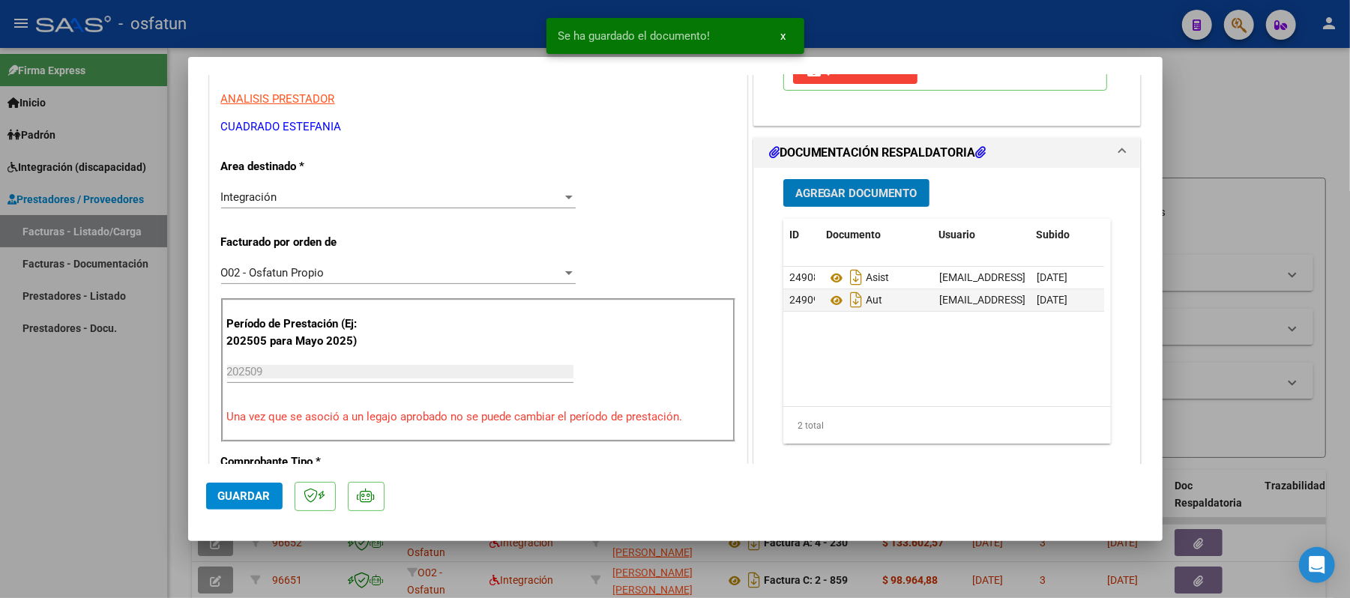
click at [229, 495] on span "Guardar" at bounding box center [244, 496] width 52 height 13
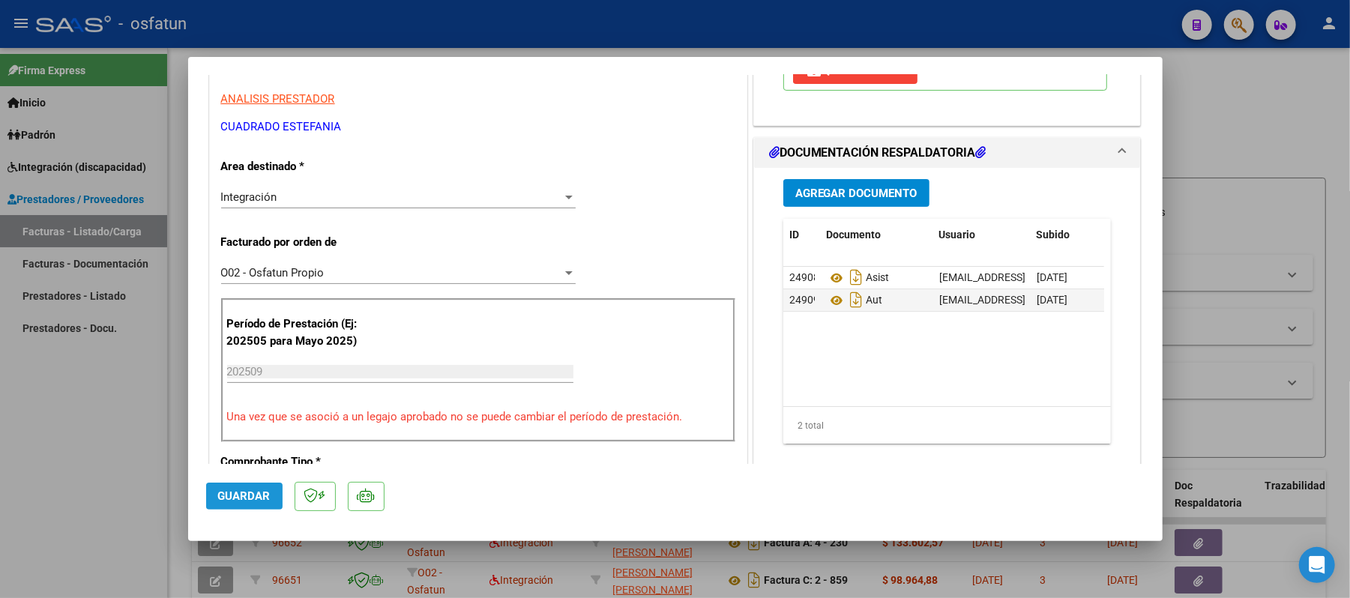
click at [274, 493] on button "Guardar" at bounding box center [244, 496] width 76 height 27
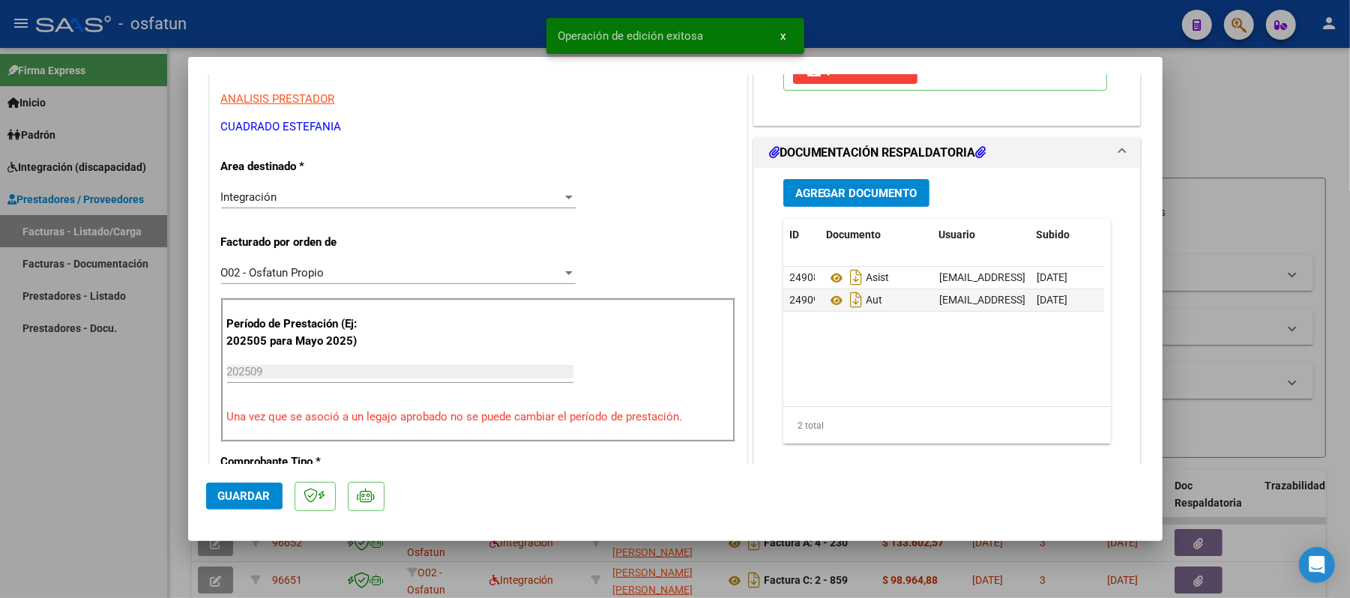
drag, startPoint x: 1233, startPoint y: 136, endPoint x: 1054, endPoint y: 154, distance: 180.1
click at [1233, 136] on div at bounding box center [675, 299] width 1350 height 598
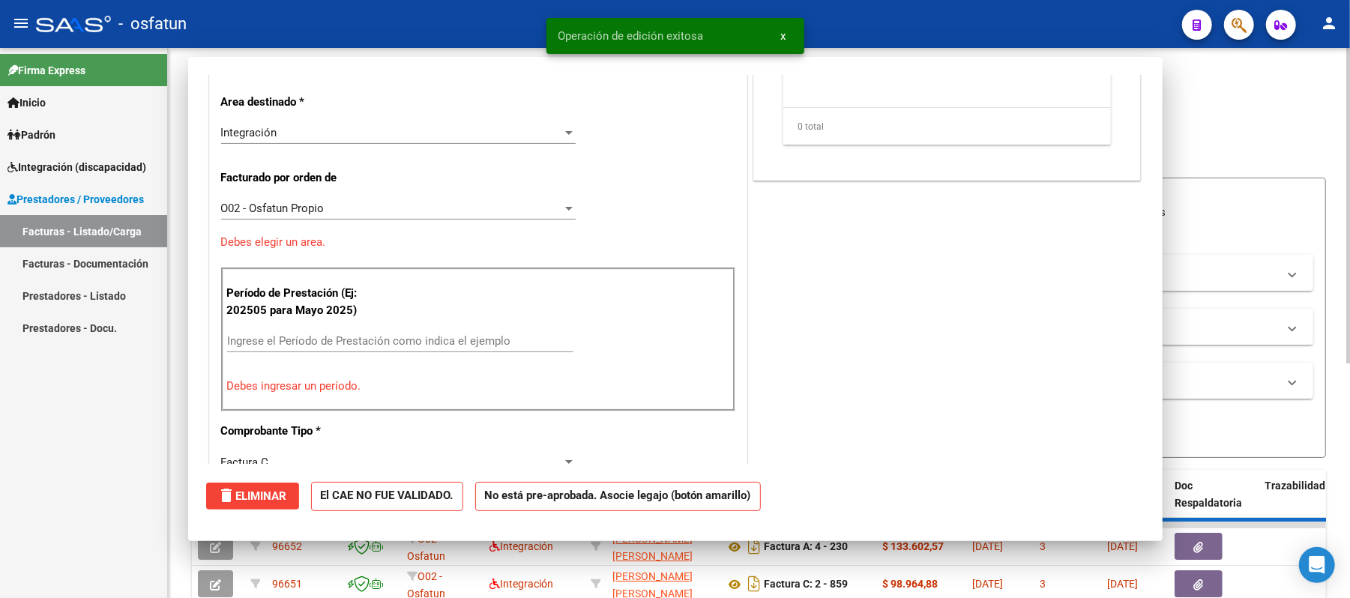
scroll to position [253, 0]
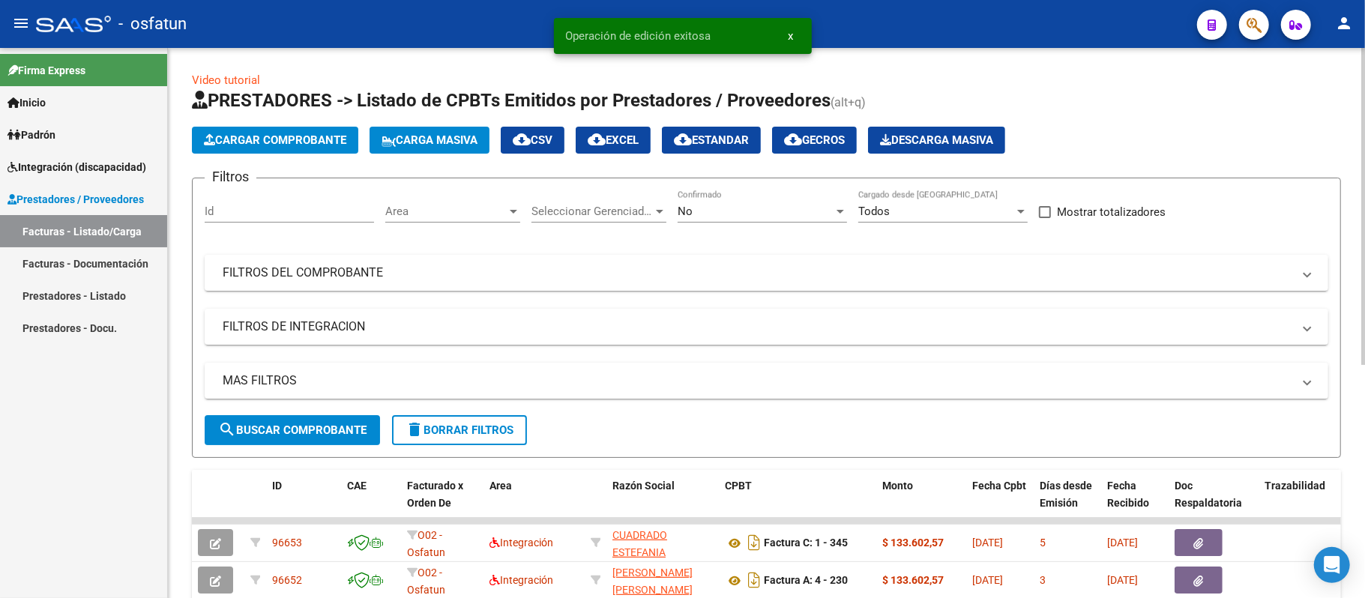
click at [315, 133] on span "Cargar Comprobante" at bounding box center [275, 139] width 142 height 13
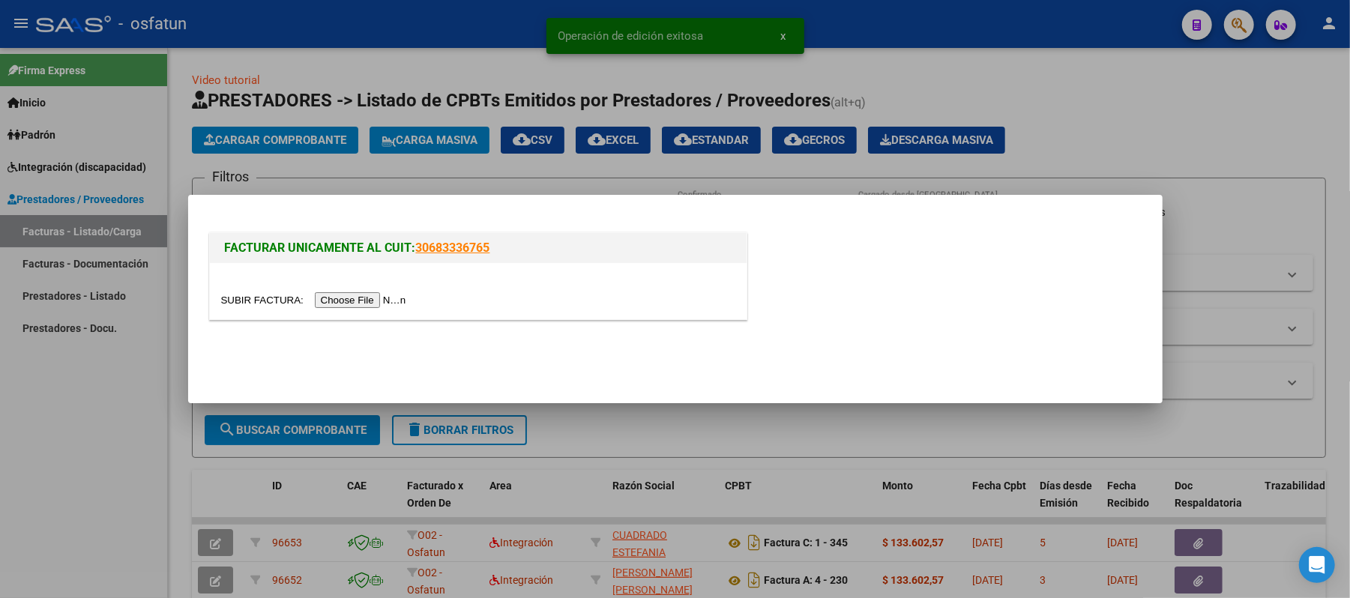
click at [346, 298] on input "file" at bounding box center [316, 300] width 190 height 16
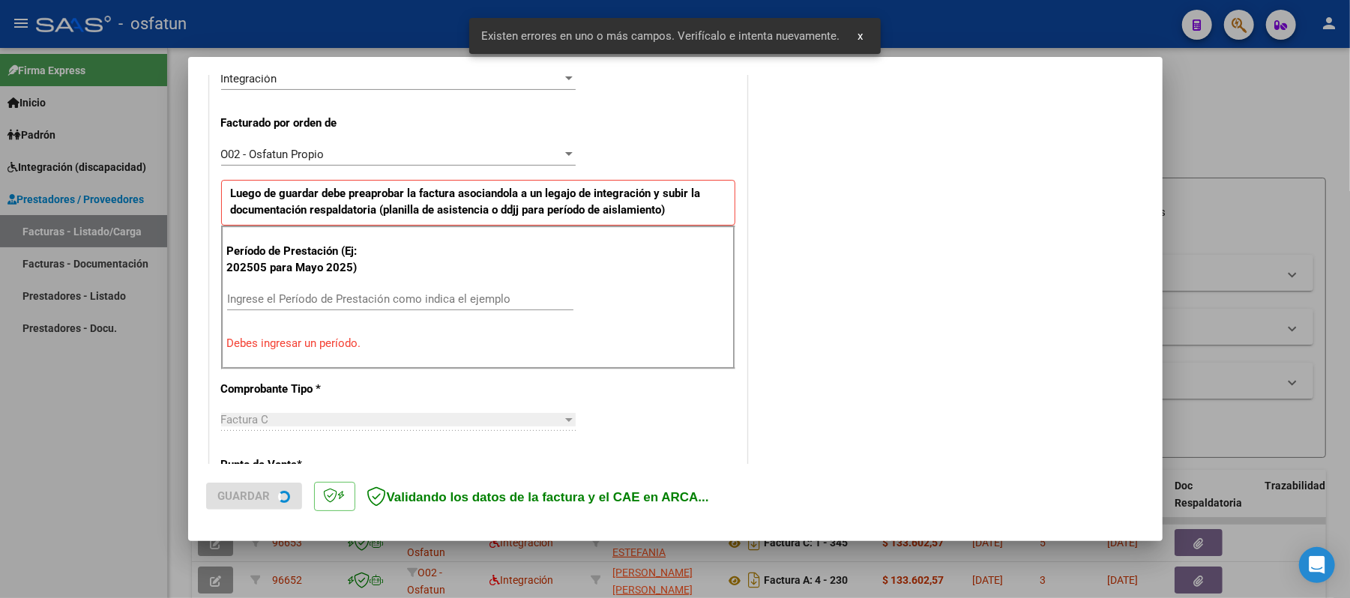
scroll to position [406, 0]
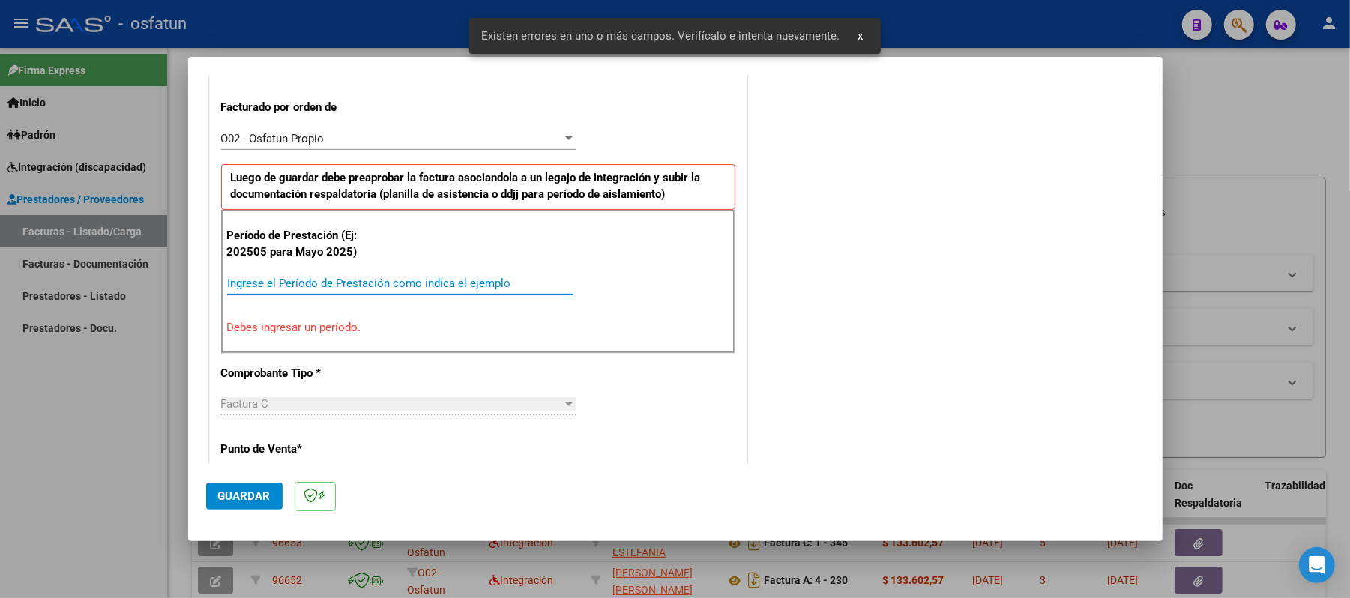
click at [364, 285] on input "Ingrese el Período de Prestación como indica el ejemplo" at bounding box center [400, 283] width 346 height 13
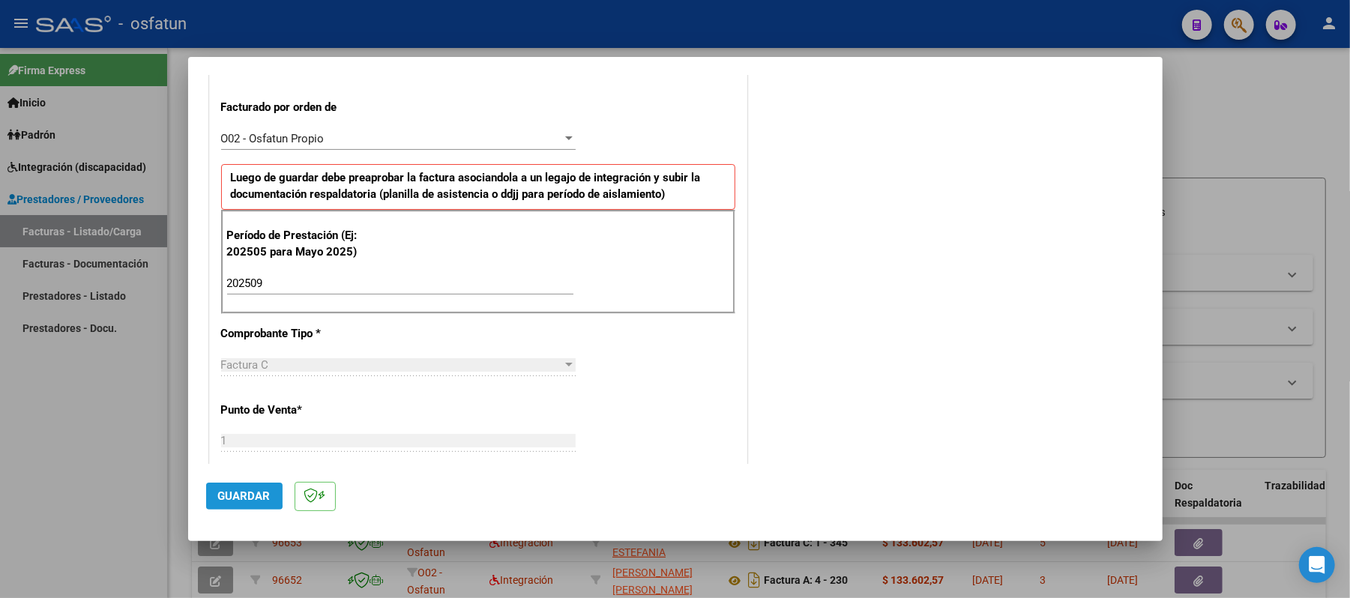
click at [213, 490] on button "Guardar" at bounding box center [244, 496] width 76 height 27
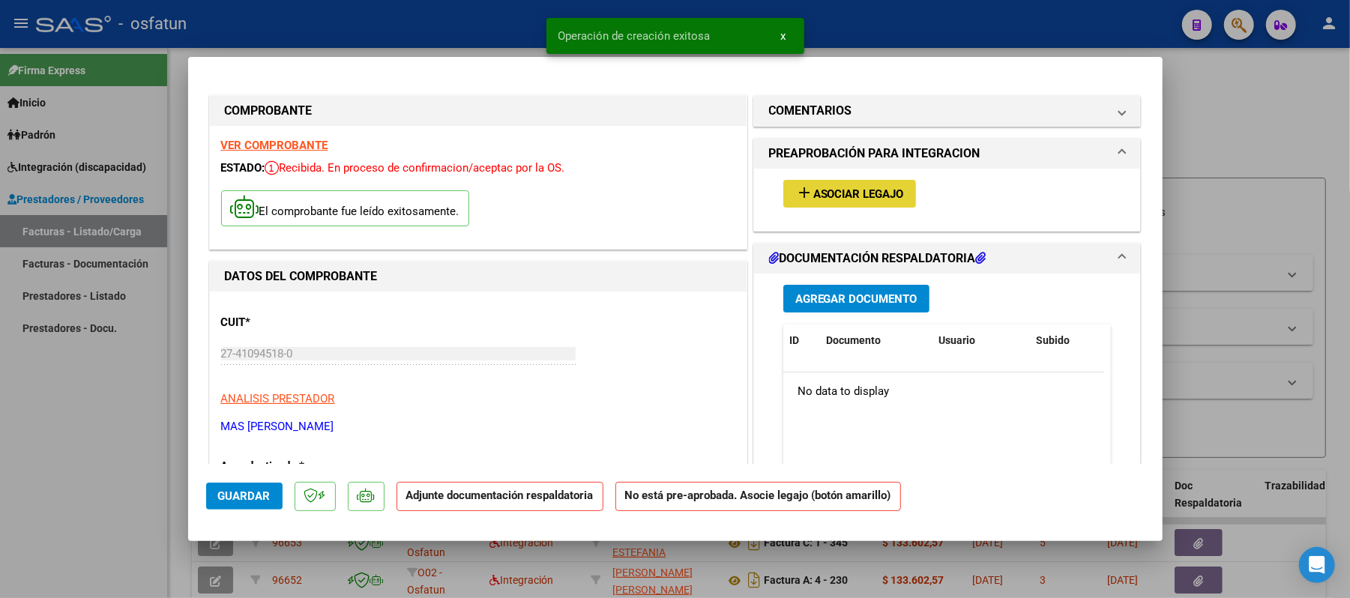
click at [831, 196] on span "Asociar Legajo" at bounding box center [859, 193] width 91 height 13
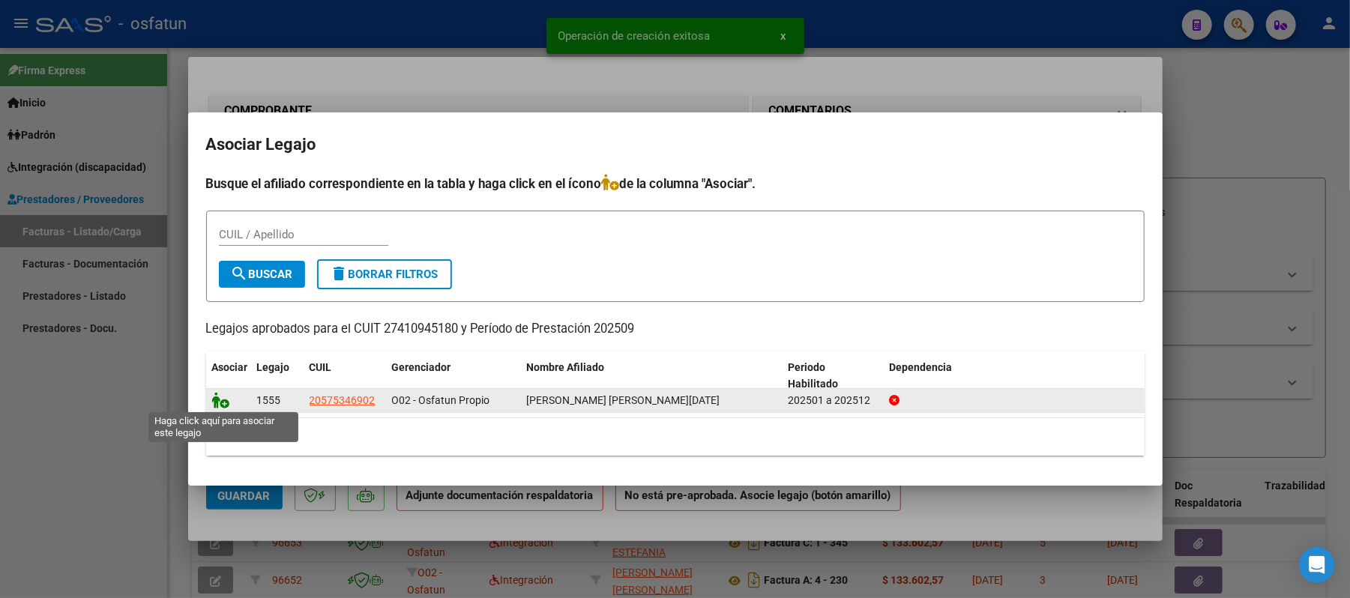
click at [217, 393] on icon at bounding box center [221, 400] width 18 height 16
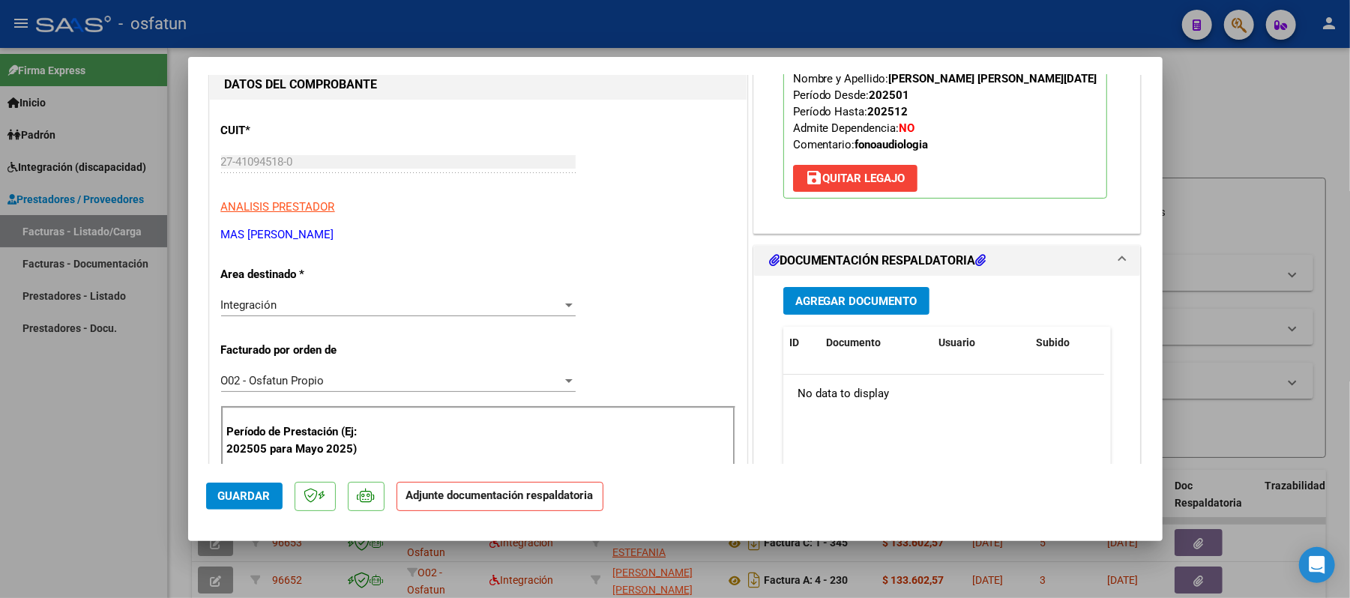
scroll to position [199, 0]
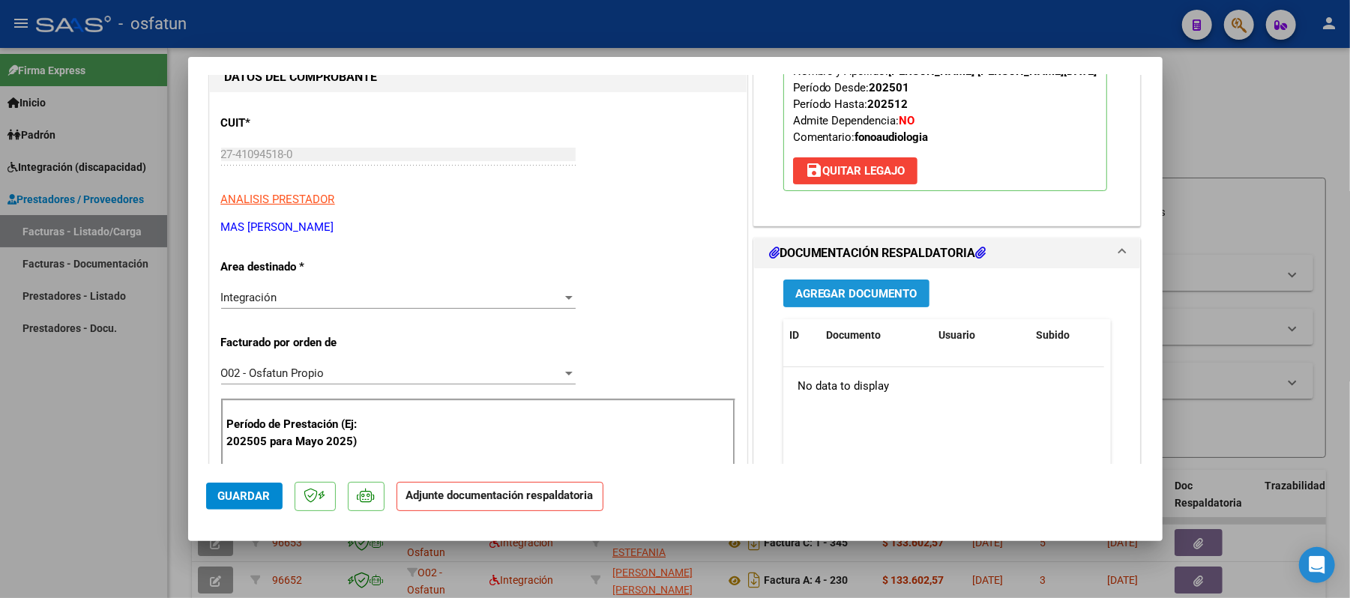
click at [823, 289] on span "Agregar Documento" at bounding box center [857, 293] width 122 height 13
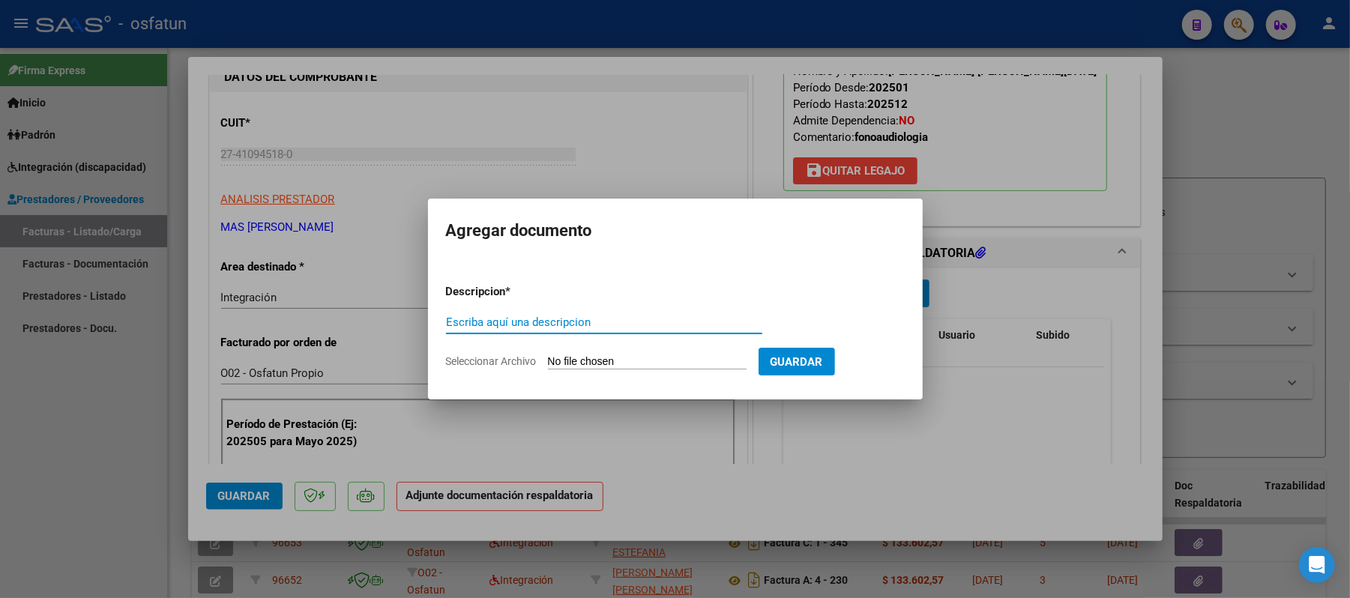
click at [640, 325] on input "Escriba aquí una descripcion" at bounding box center [604, 322] width 316 height 13
click at [601, 361] on input "Seleccionar Archivo" at bounding box center [647, 362] width 199 height 14
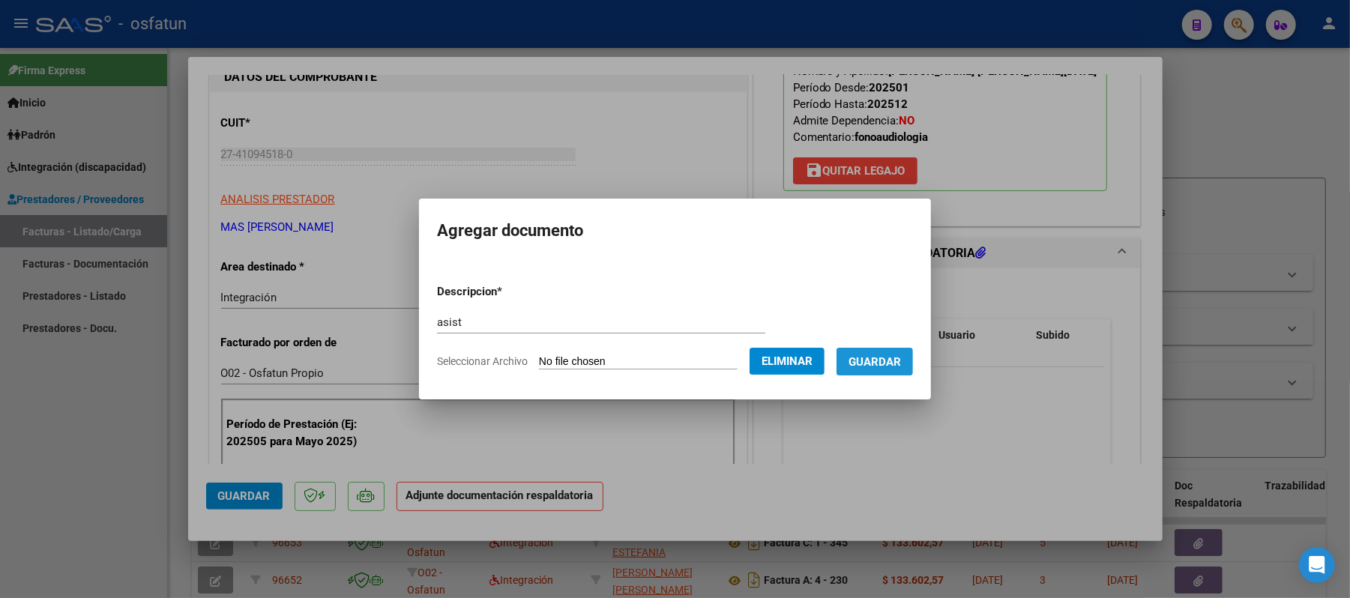
click at [895, 361] on span "Guardar" at bounding box center [875, 361] width 52 height 13
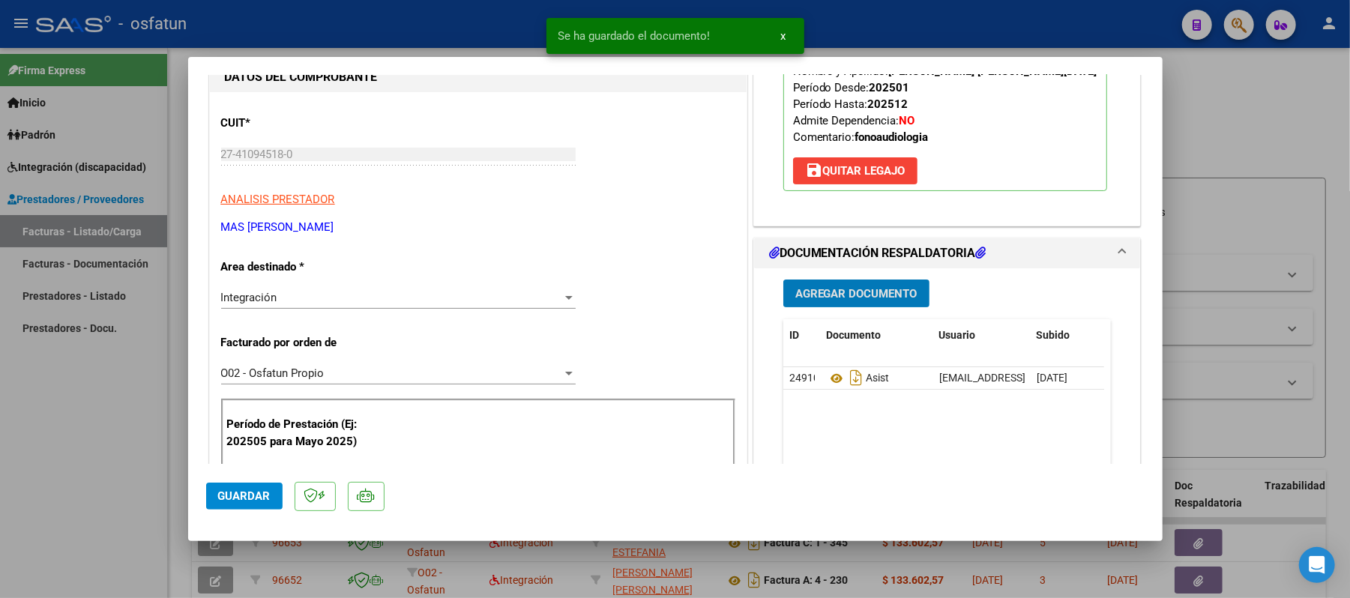
click at [871, 295] on span "Agregar Documento" at bounding box center [857, 293] width 122 height 13
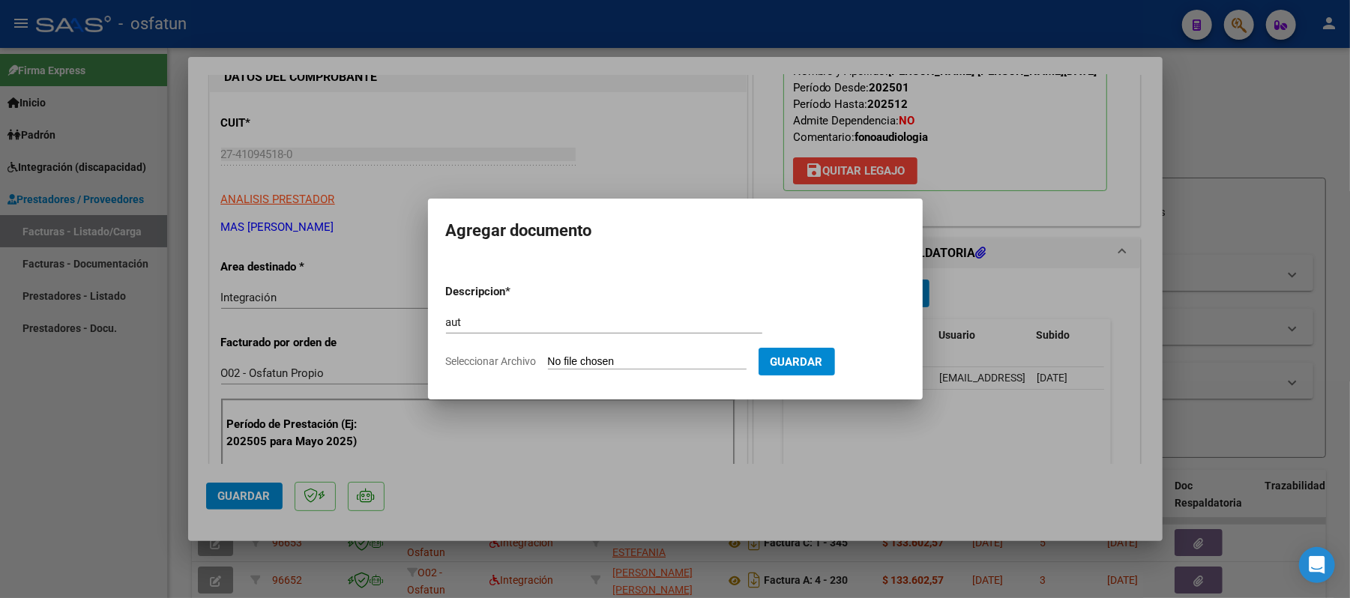
click at [610, 355] on app-file-uploader "Seleccionar Archivo" at bounding box center [602, 361] width 313 height 13
click at [598, 358] on input "Seleccionar Archivo" at bounding box center [647, 362] width 199 height 14
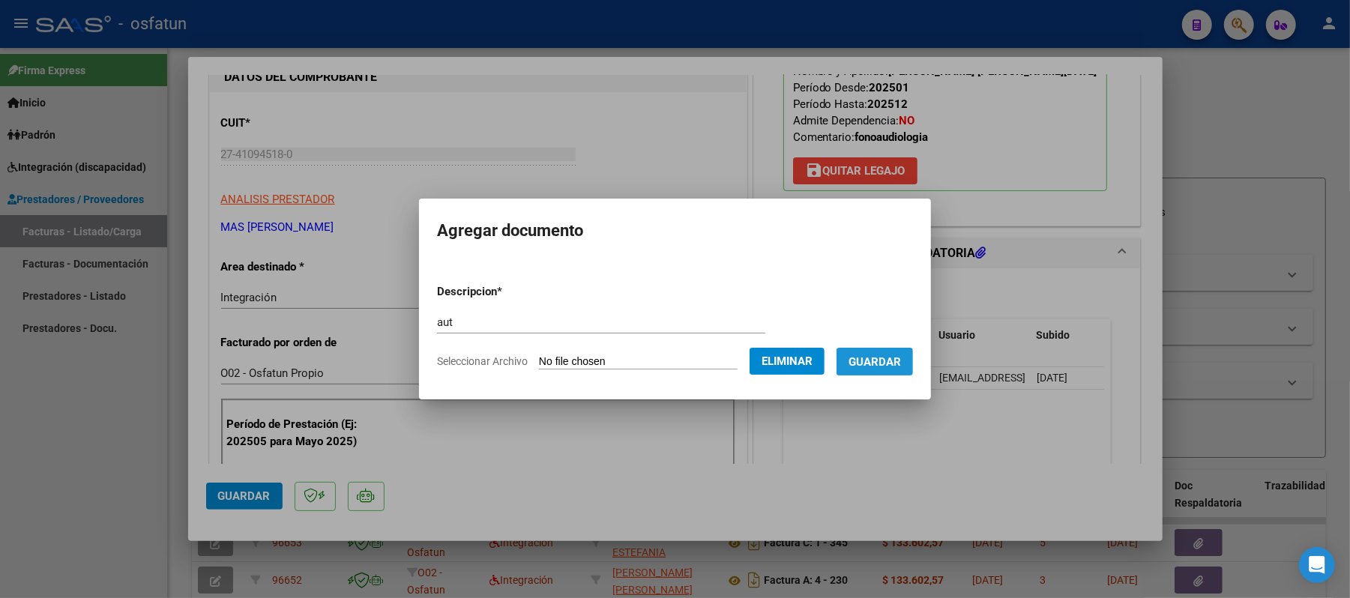
click at [892, 367] on span "Guardar" at bounding box center [875, 361] width 52 height 13
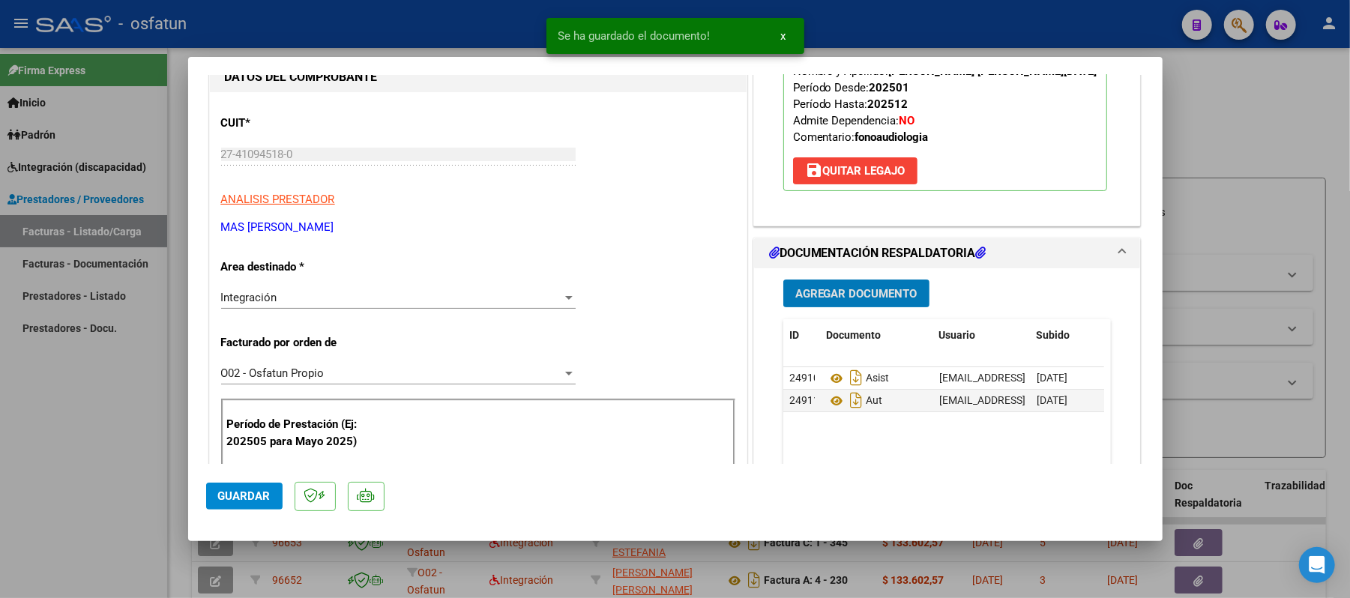
click at [249, 487] on button "Guardar" at bounding box center [244, 496] width 76 height 27
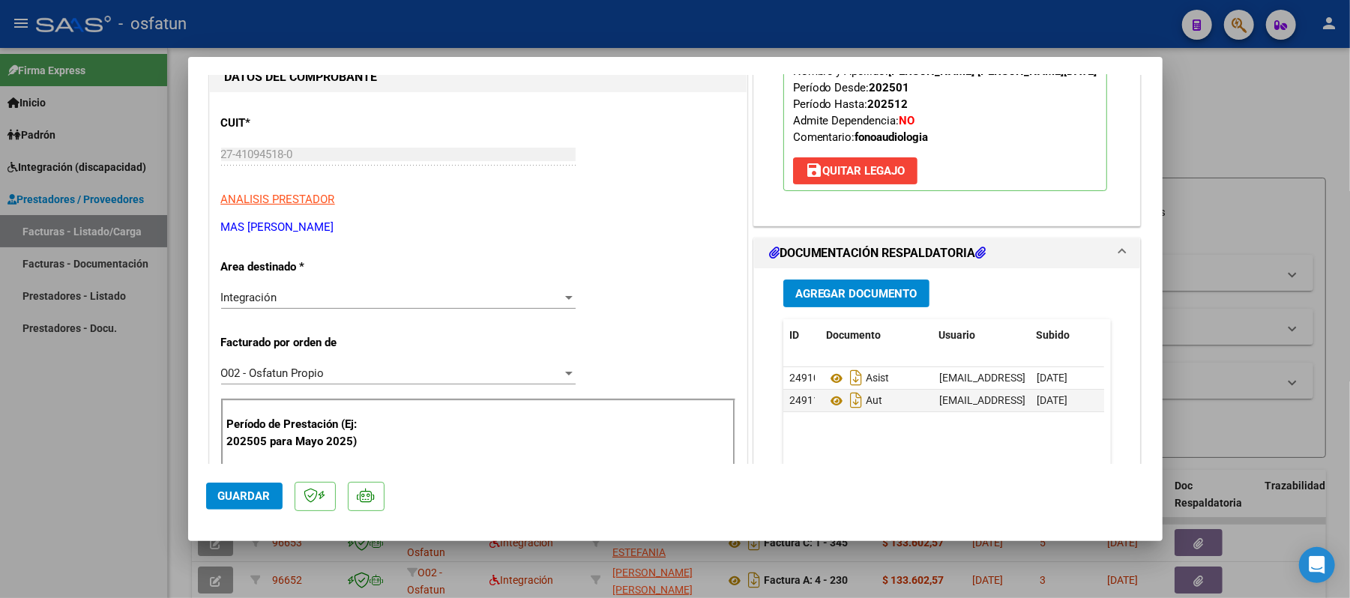
click at [250, 487] on button "Guardar" at bounding box center [244, 496] width 76 height 27
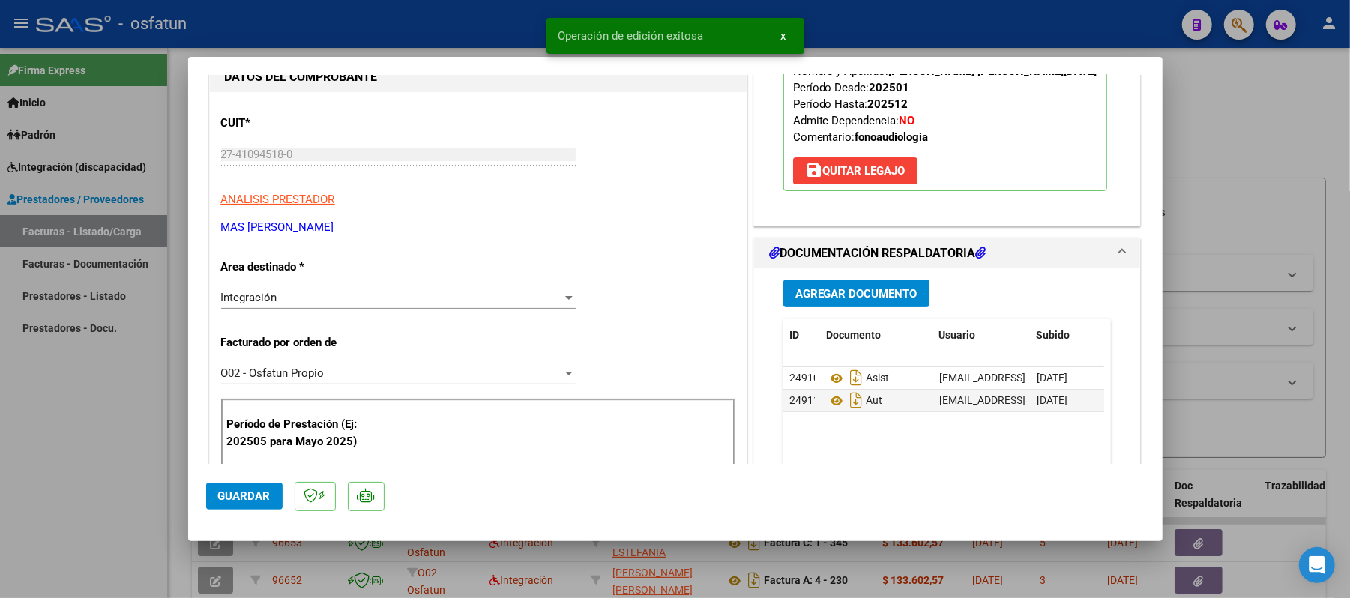
click at [1275, 121] on div at bounding box center [675, 299] width 1350 height 598
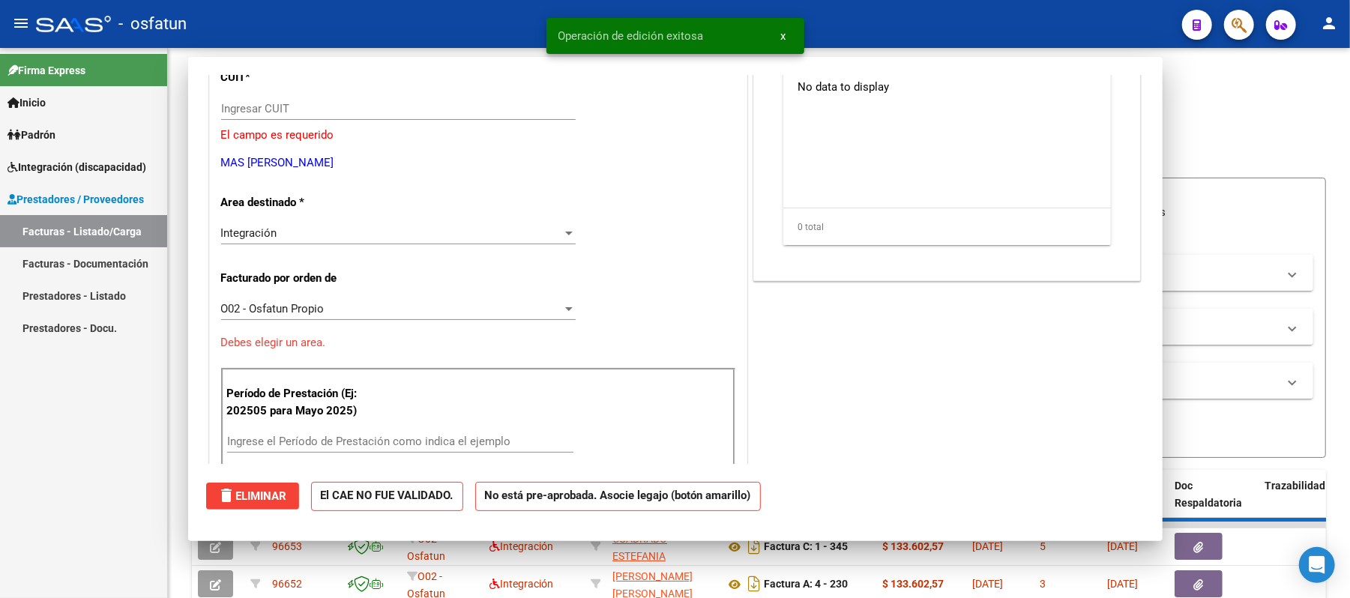
scroll to position [154, 0]
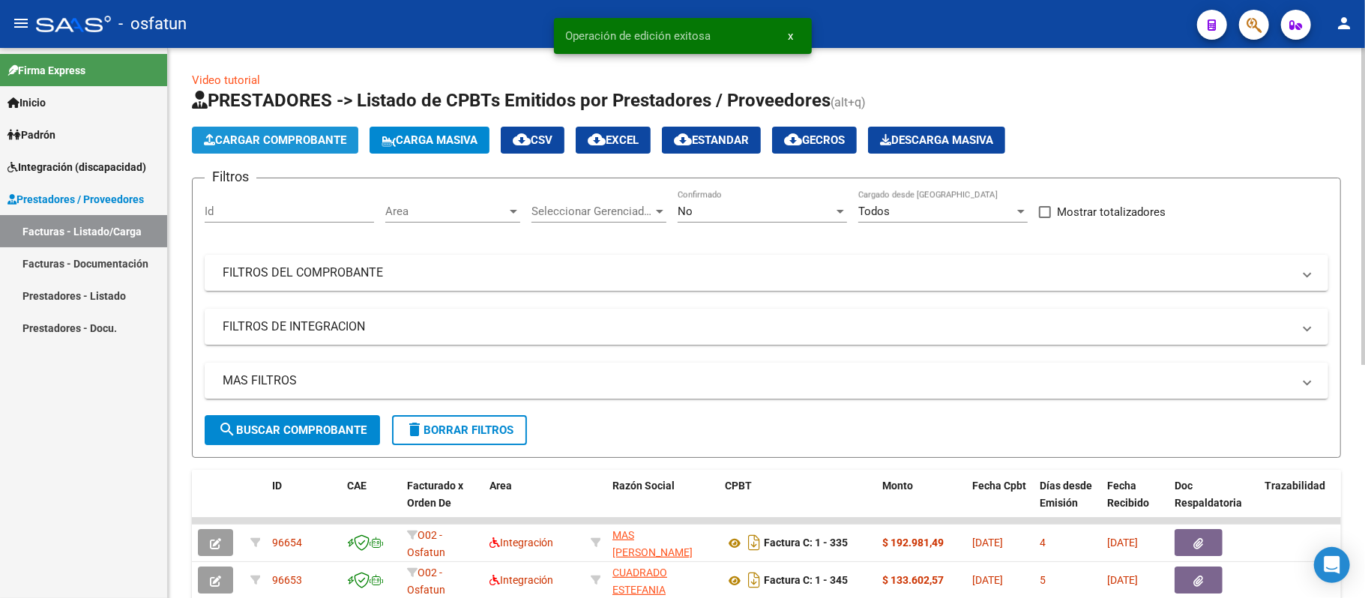
click at [295, 142] on span "Cargar Comprobante" at bounding box center [275, 139] width 142 height 13
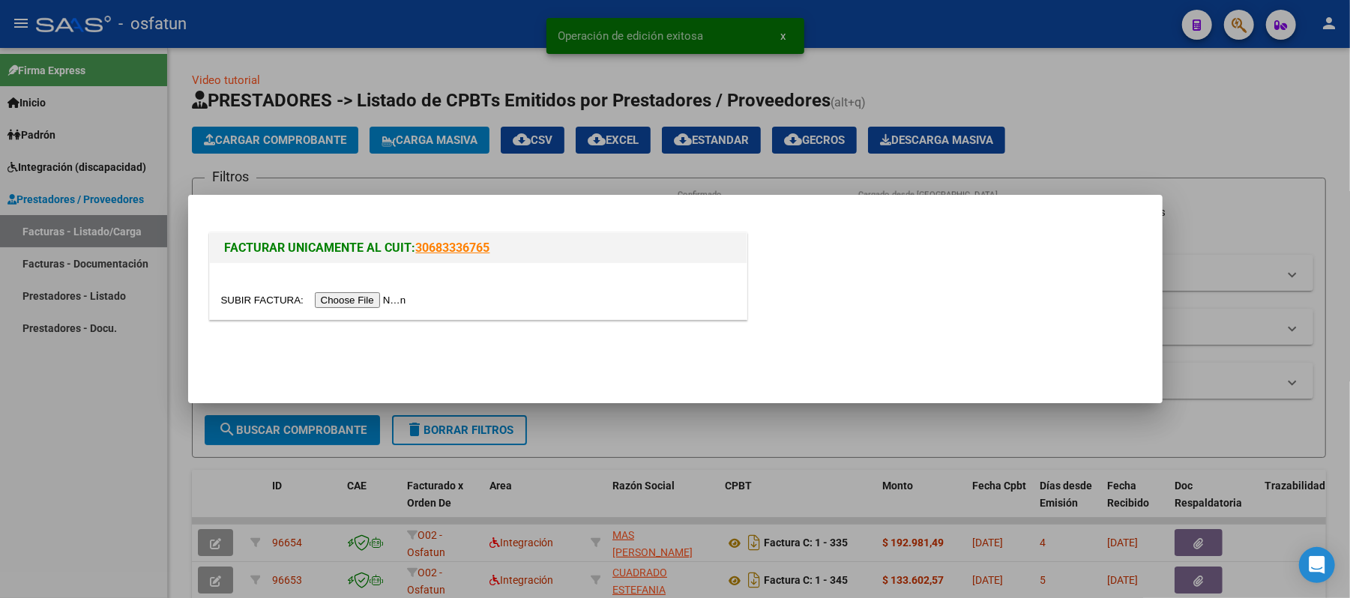
click at [357, 297] on input "file" at bounding box center [316, 300] width 190 height 16
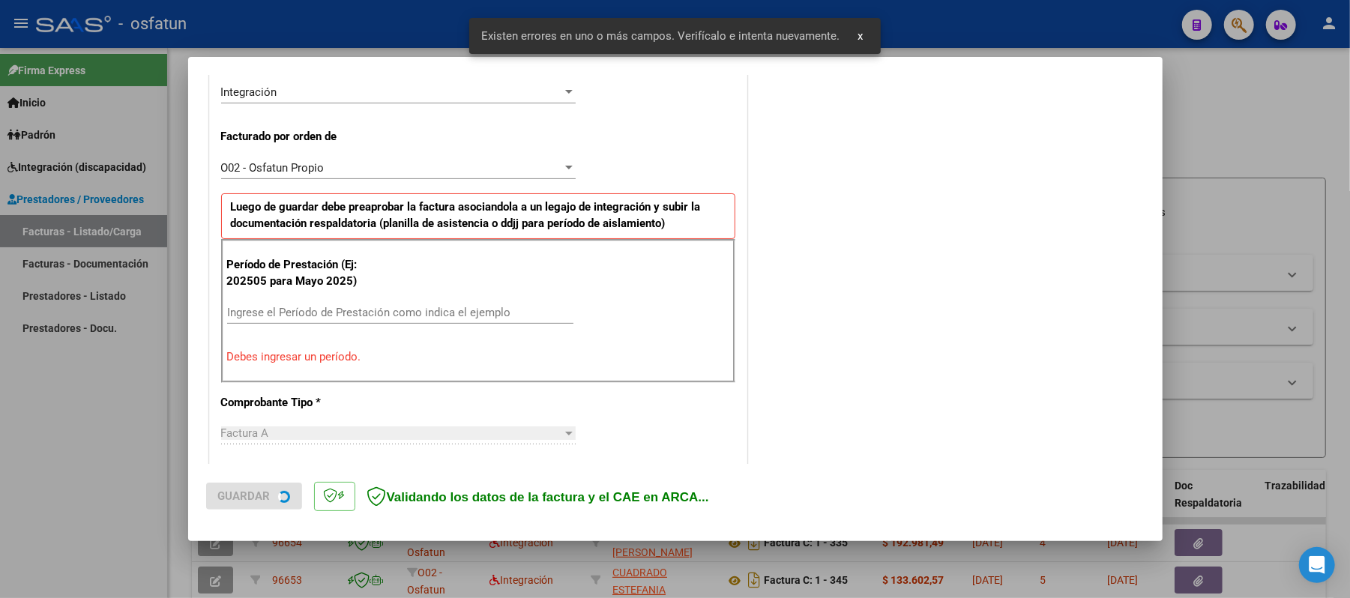
scroll to position [406, 0]
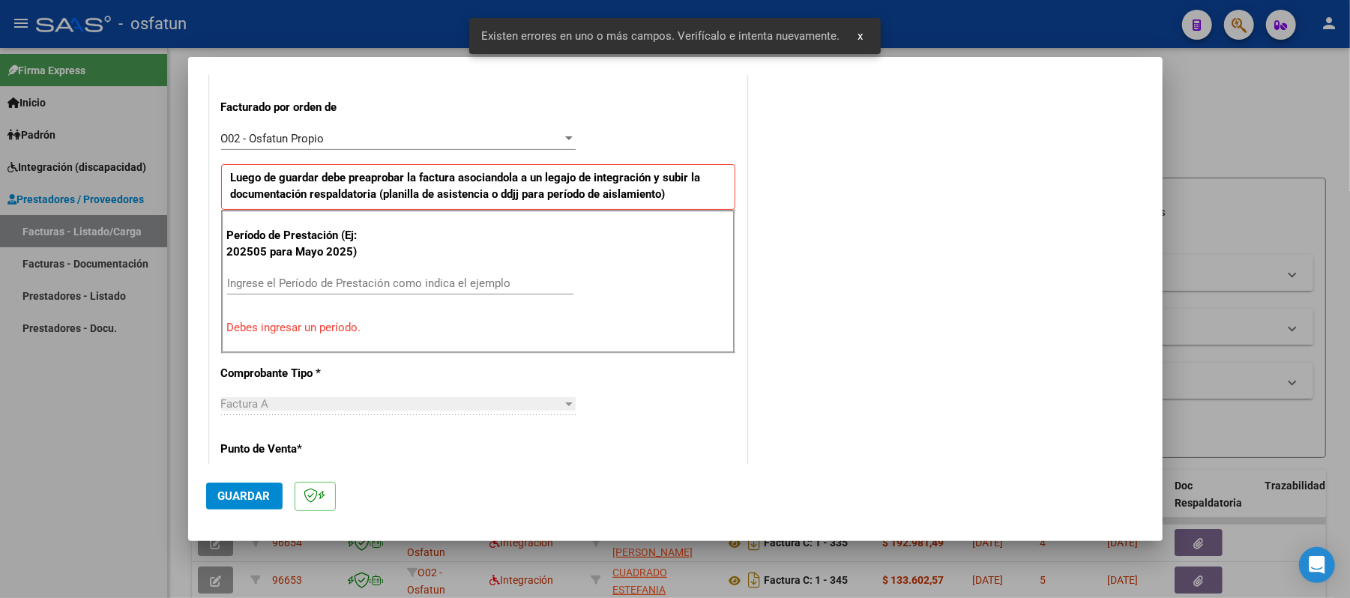
click at [400, 277] on input "Ingrese el Período de Prestación como indica el ejemplo" at bounding box center [400, 283] width 346 height 13
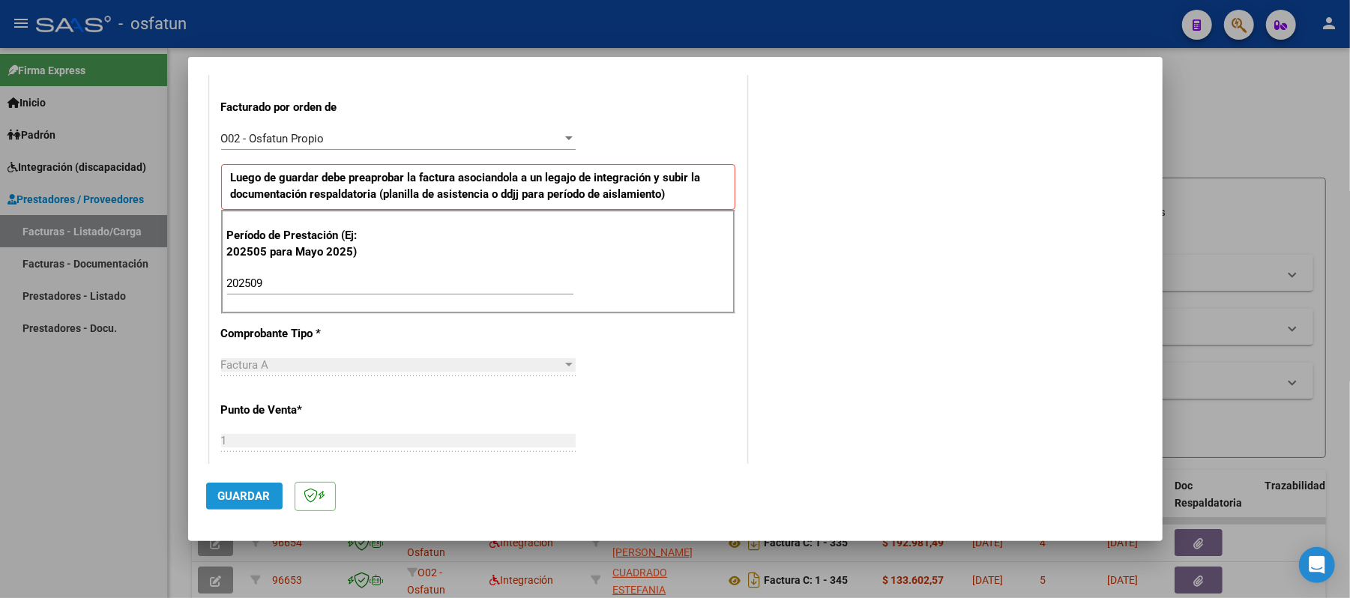
click at [238, 496] on span "Guardar" at bounding box center [244, 496] width 52 height 13
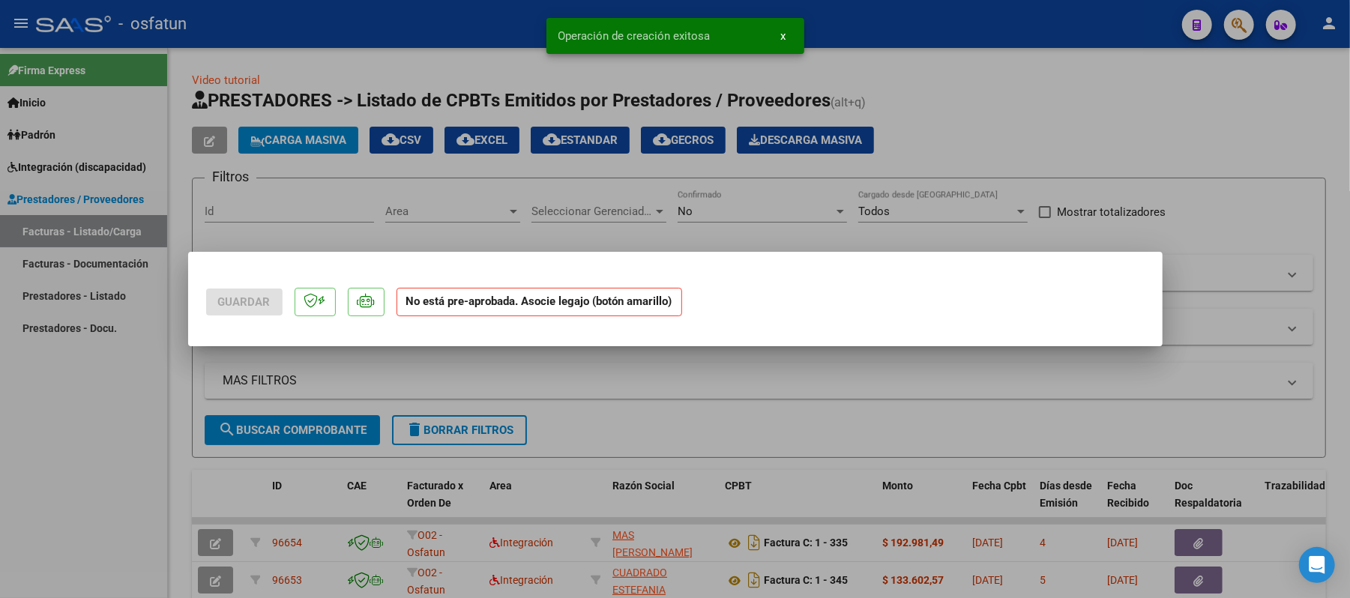
scroll to position [0, 0]
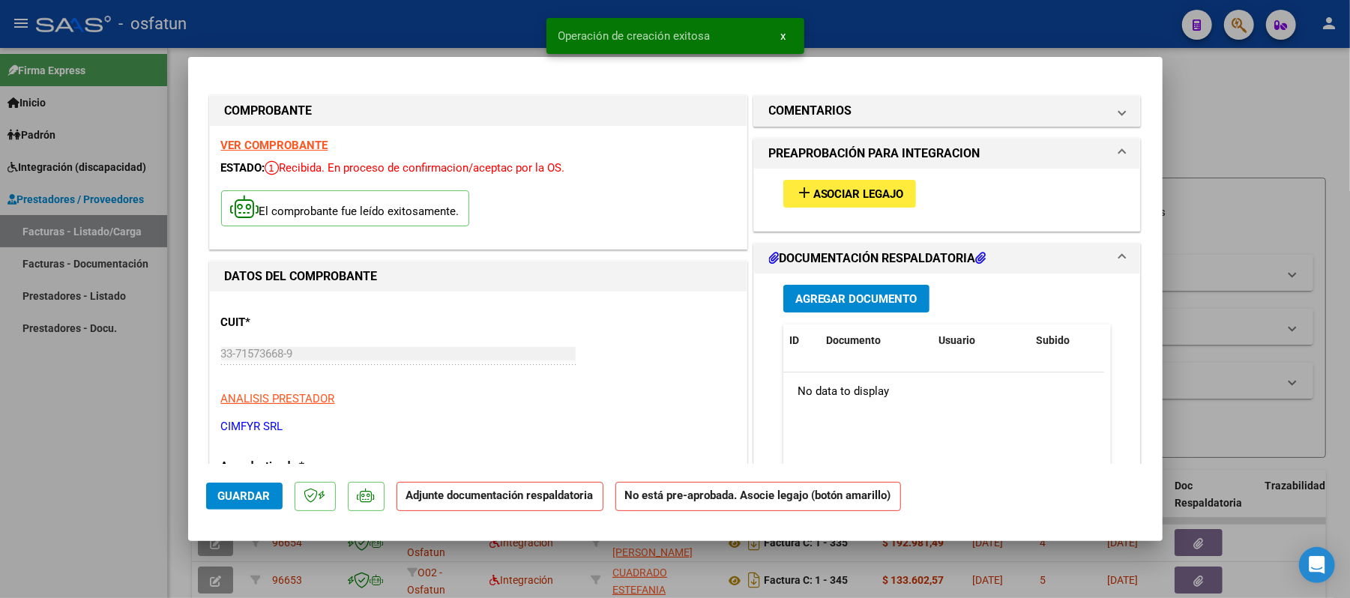
click at [849, 192] on span "Asociar Legajo" at bounding box center [859, 193] width 91 height 13
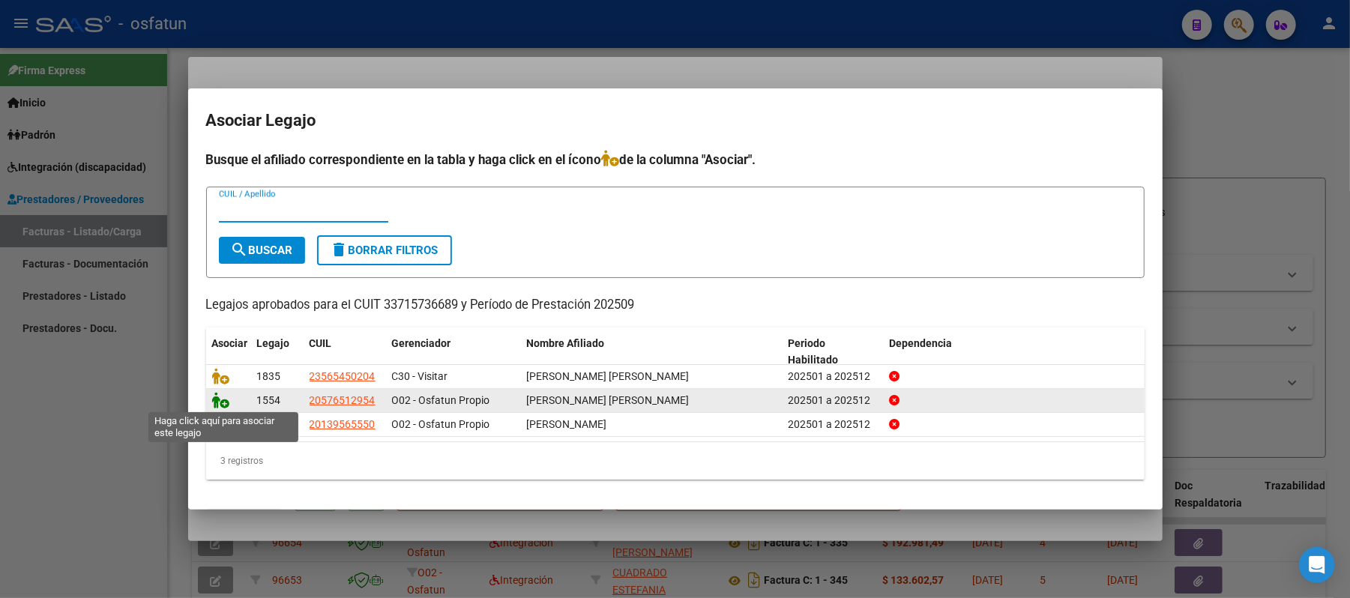
click at [212, 400] on icon at bounding box center [221, 400] width 18 height 16
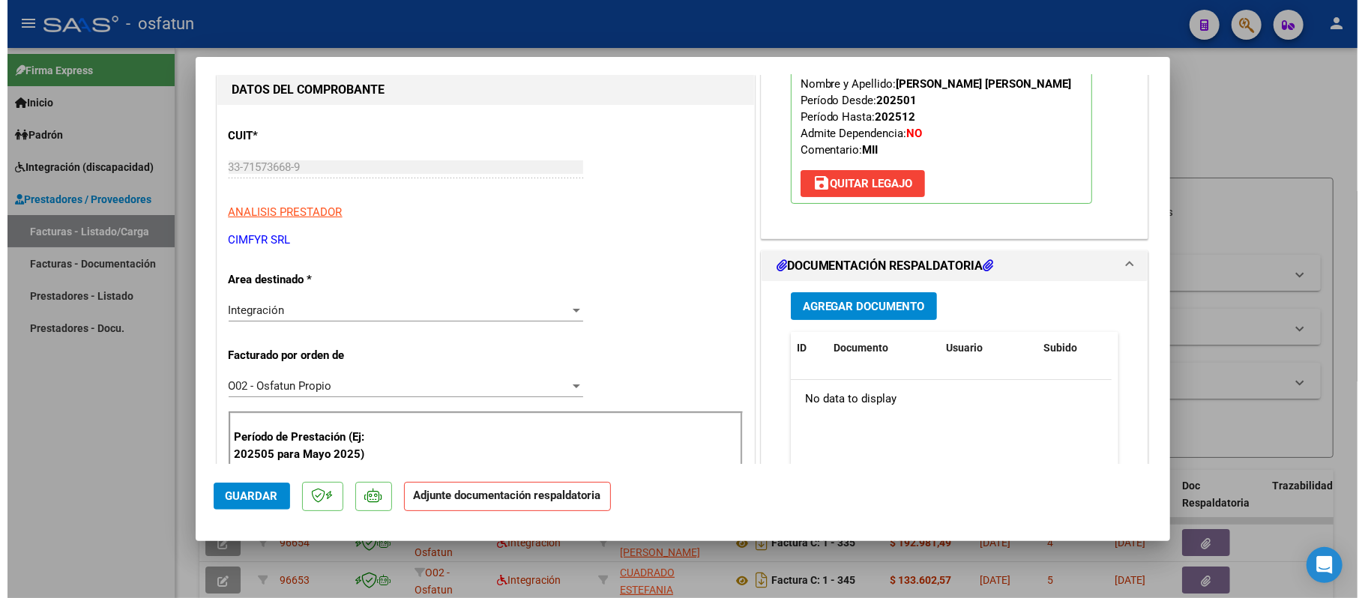
scroll to position [199, 0]
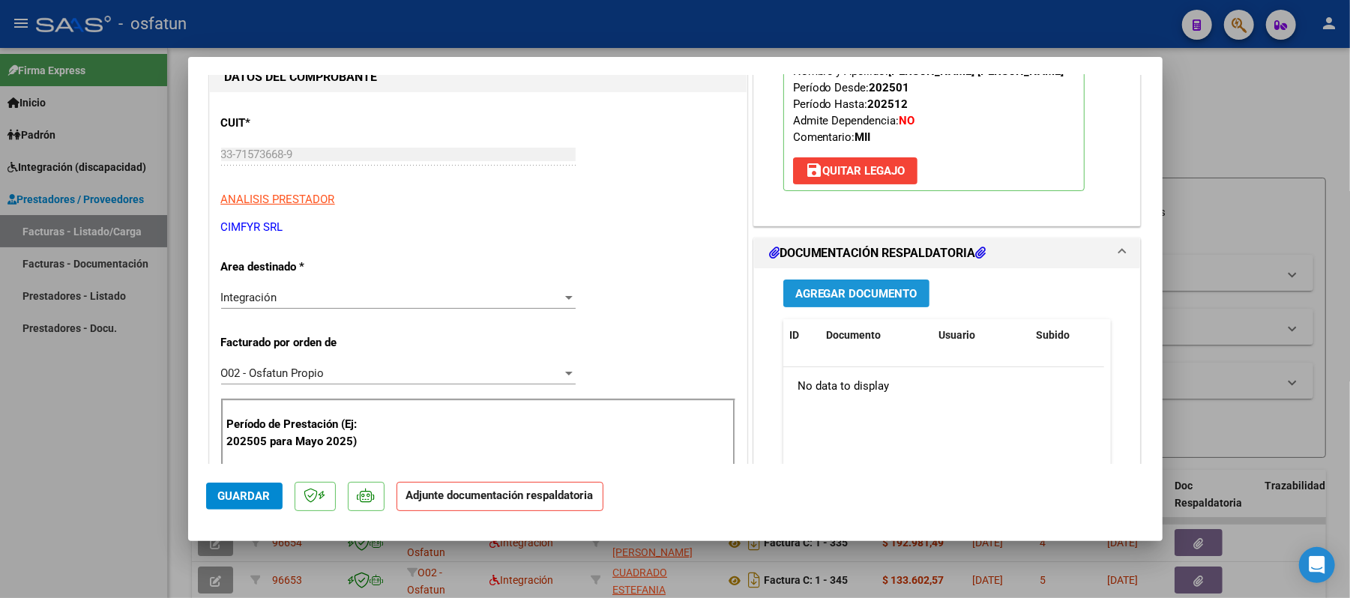
click at [862, 301] on span "Agregar Documento" at bounding box center [857, 293] width 122 height 13
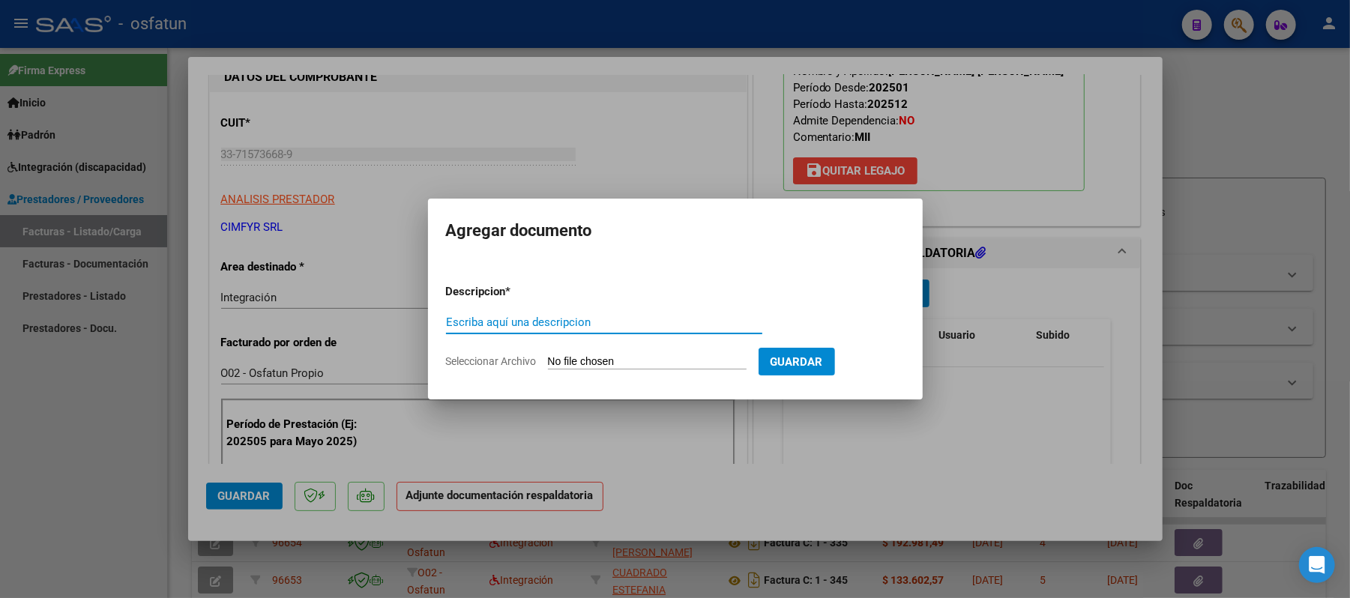
click at [670, 327] on input "Escriba aquí una descripcion" at bounding box center [604, 322] width 316 height 13
click at [637, 360] on input "Seleccionar Archivo" at bounding box center [647, 362] width 199 height 14
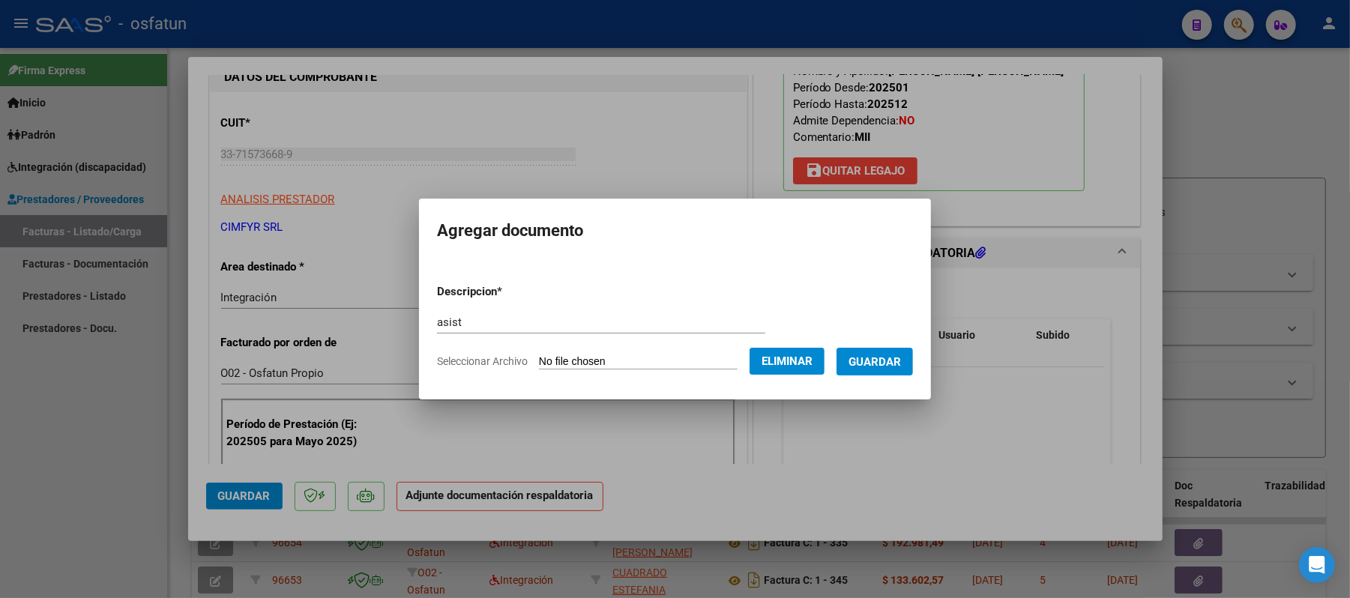
click at [897, 361] on span "Guardar" at bounding box center [875, 361] width 52 height 13
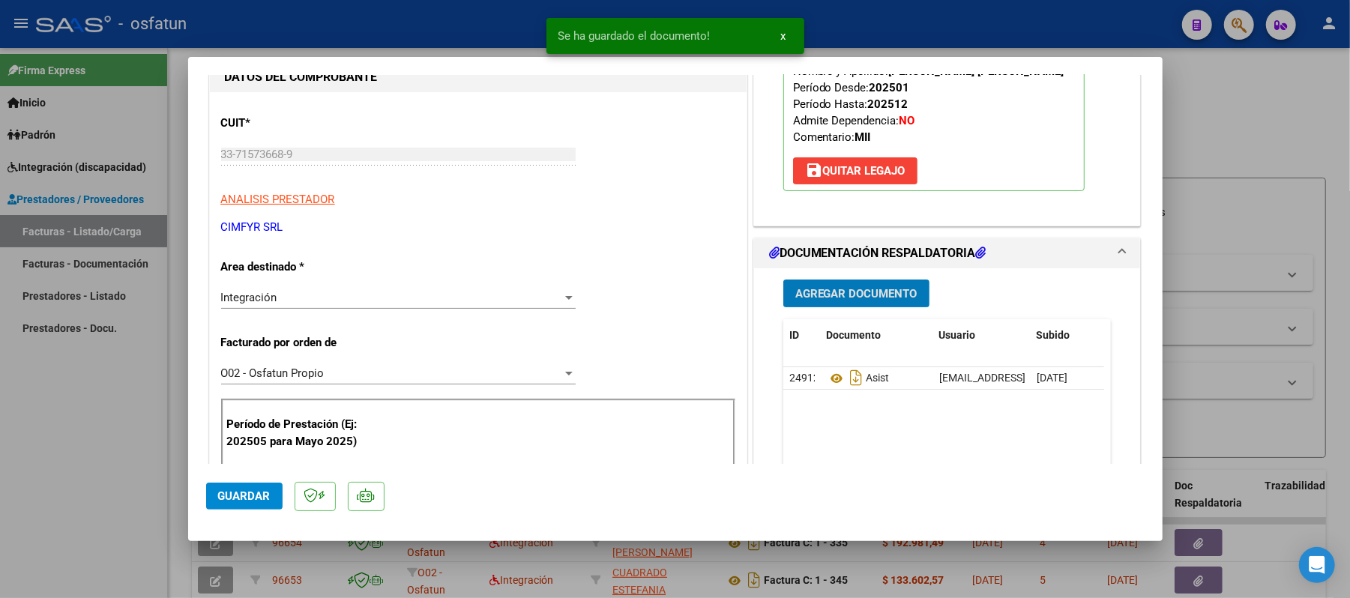
click at [877, 301] on span "Agregar Documento" at bounding box center [857, 293] width 122 height 13
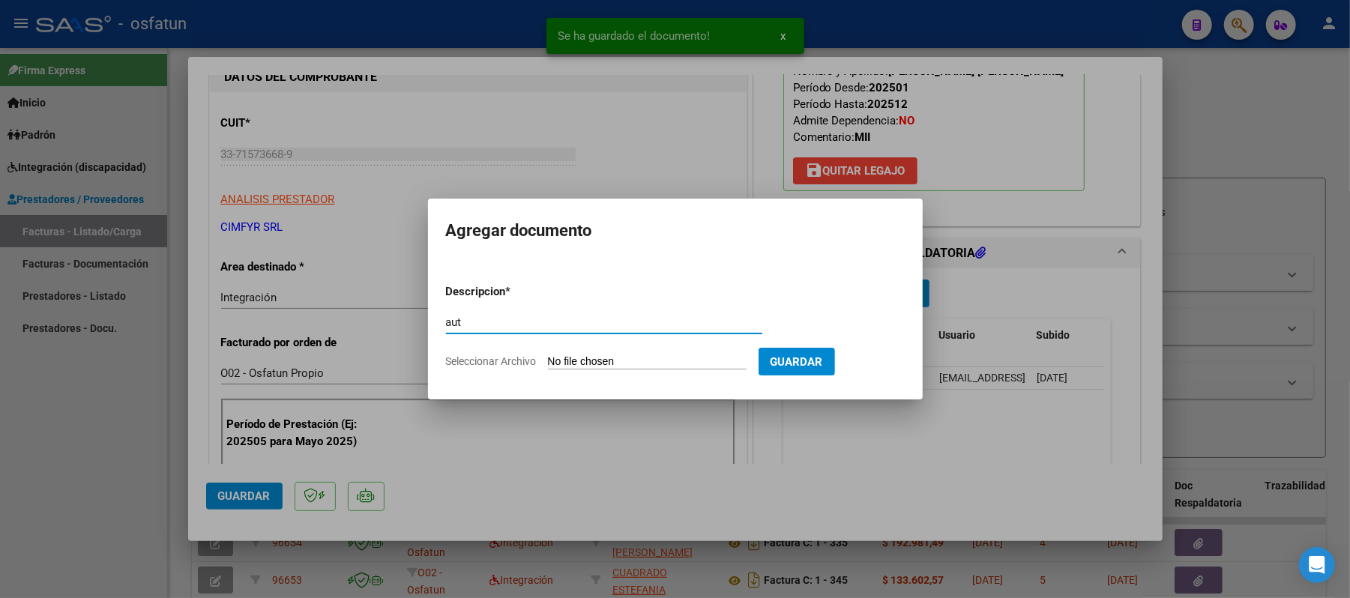
click at [634, 364] on input "Seleccionar Archivo" at bounding box center [647, 362] width 199 height 14
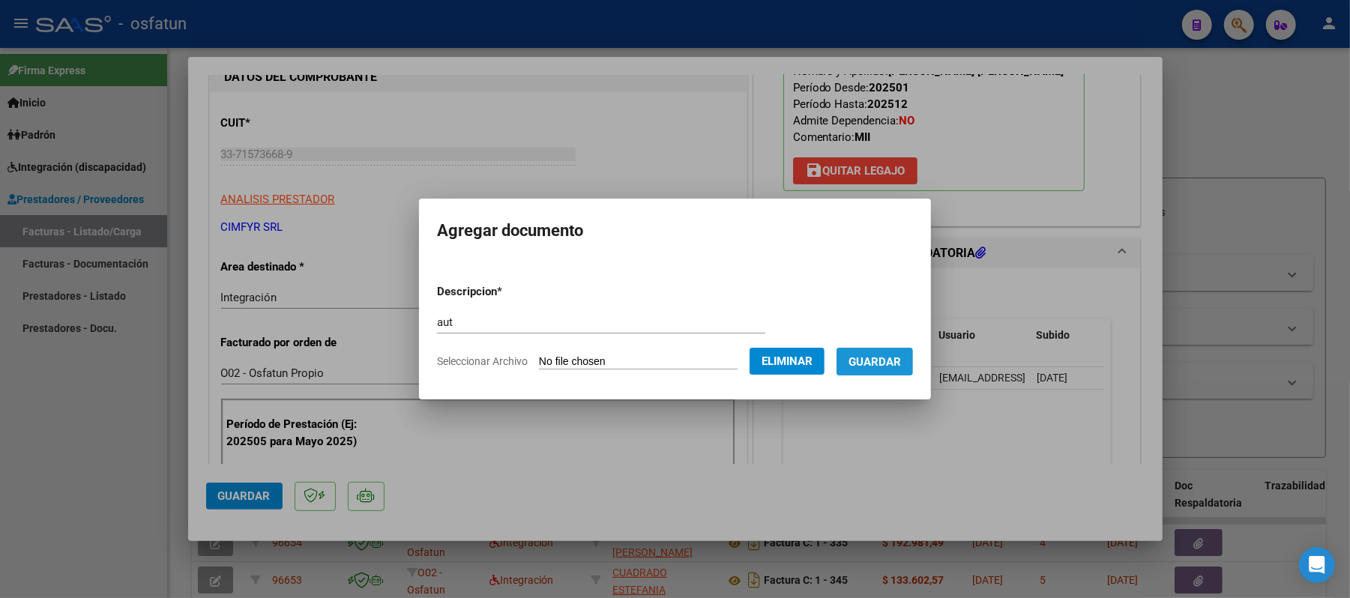
click at [895, 360] on span "Guardar" at bounding box center [875, 361] width 52 height 13
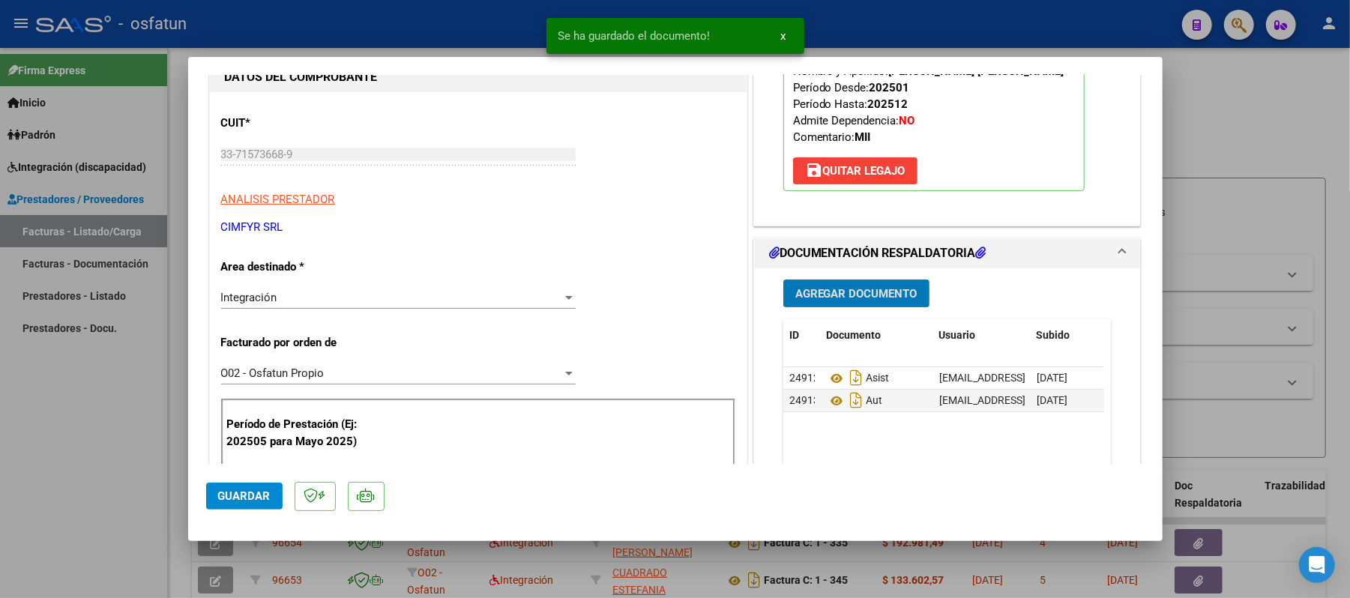
click at [256, 495] on span "Guardar" at bounding box center [244, 496] width 52 height 13
click at [1287, 136] on div at bounding box center [675, 299] width 1350 height 598
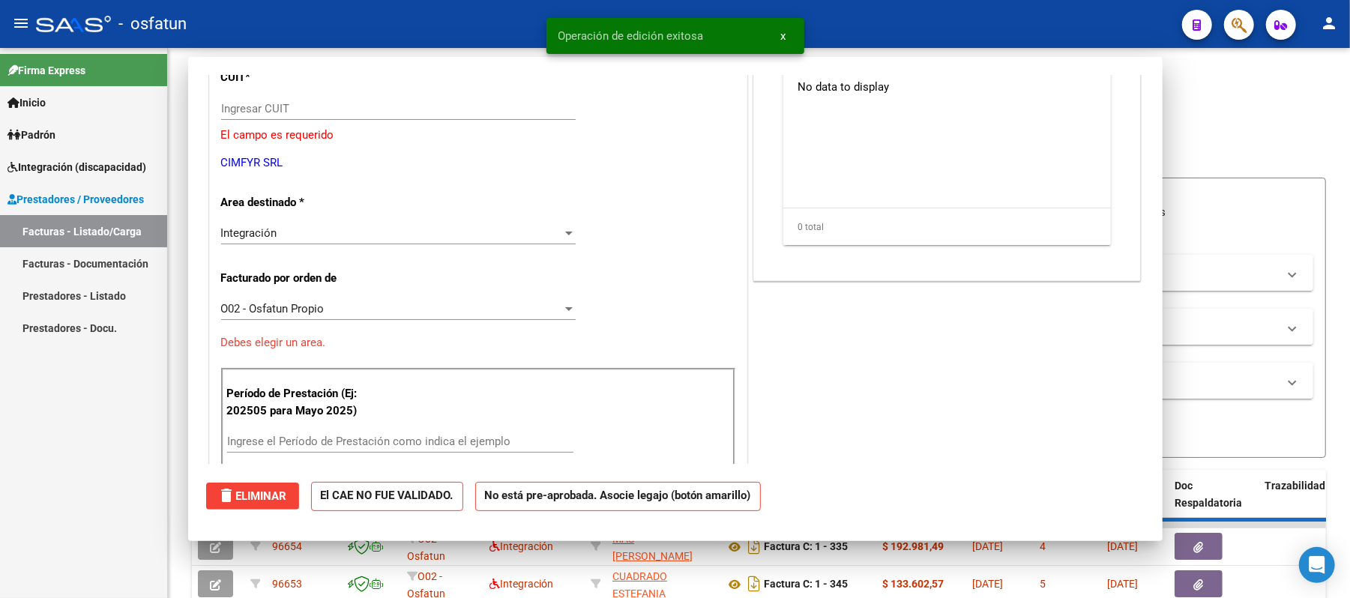
scroll to position [0, 0]
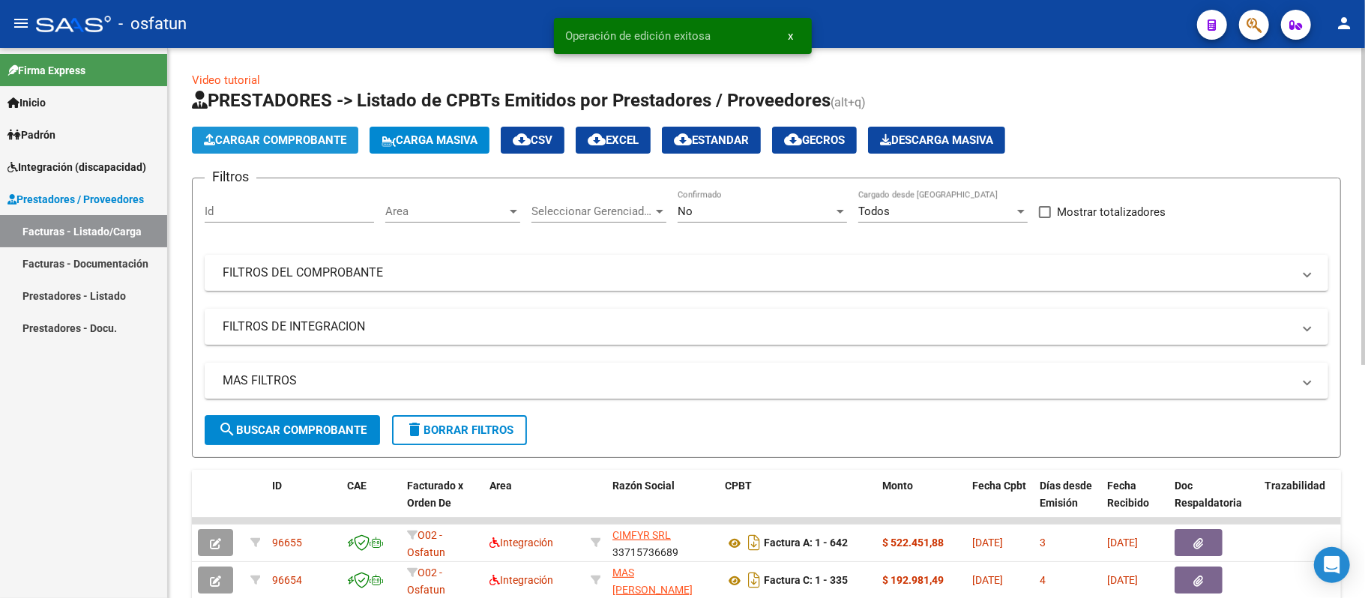
click at [283, 147] on button "Cargar Comprobante" at bounding box center [275, 140] width 166 height 27
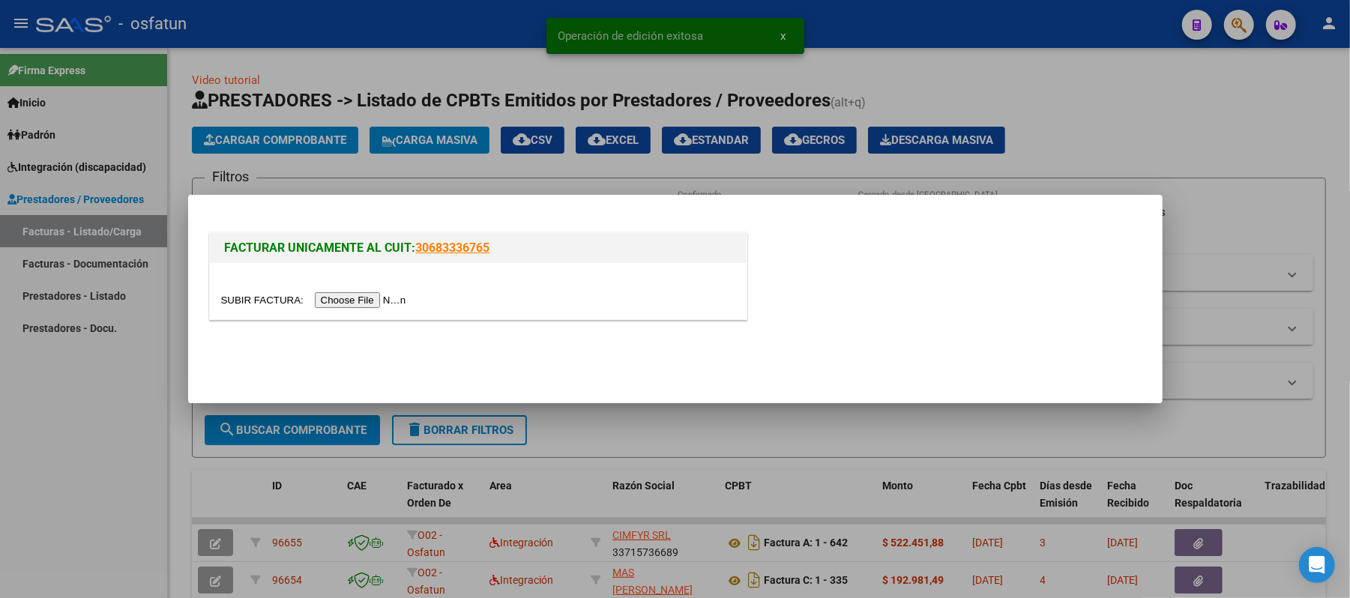
click at [367, 300] on input "file" at bounding box center [316, 300] width 190 height 16
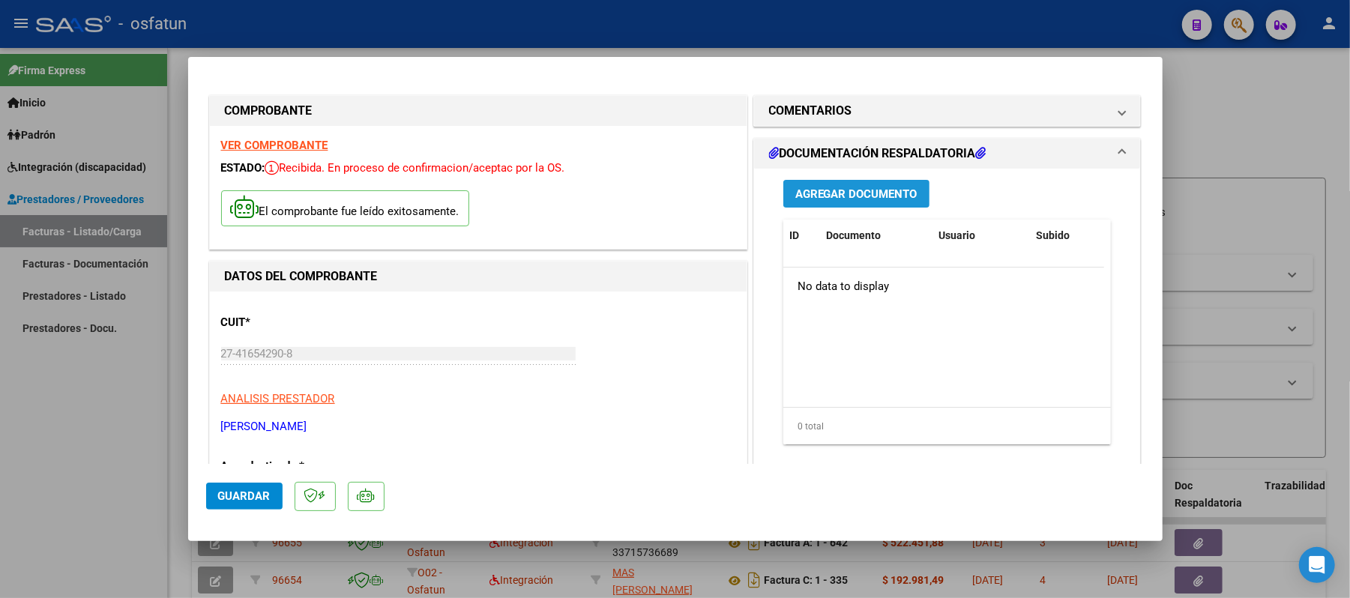
click at [892, 187] on span "Agregar Documento" at bounding box center [857, 193] width 122 height 13
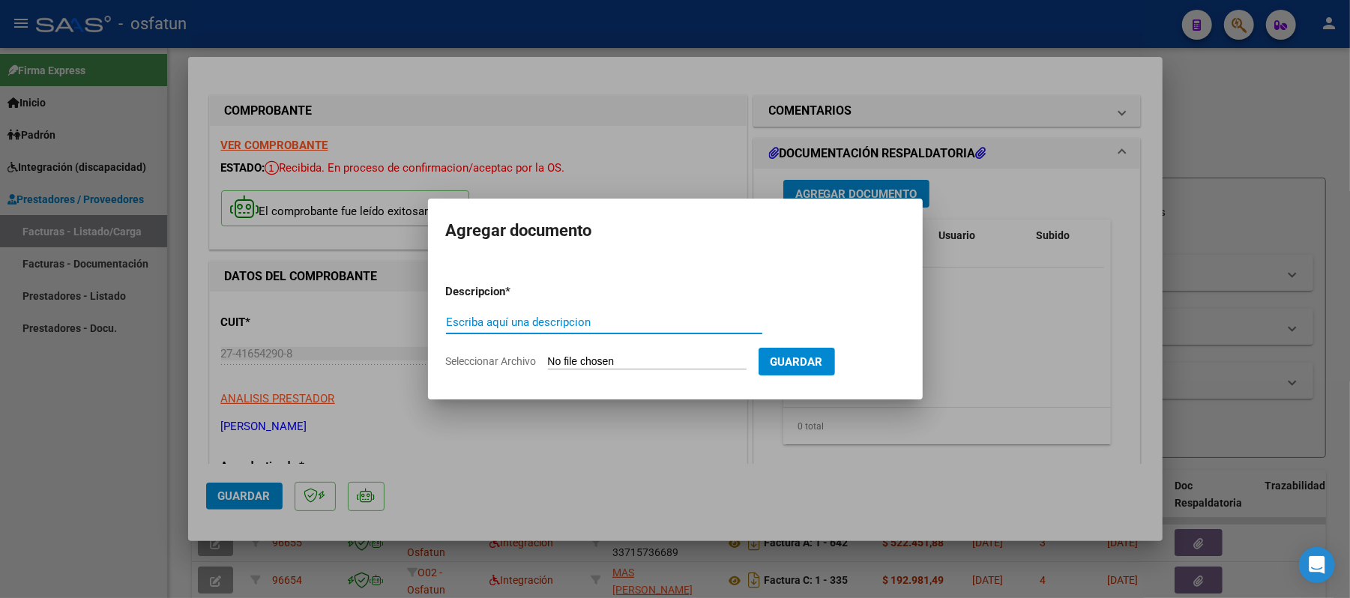
click at [673, 324] on input "Escriba aquí una descripcion" at bounding box center [604, 322] width 316 height 13
click at [579, 363] on input "Seleccionar Archivo" at bounding box center [647, 362] width 199 height 14
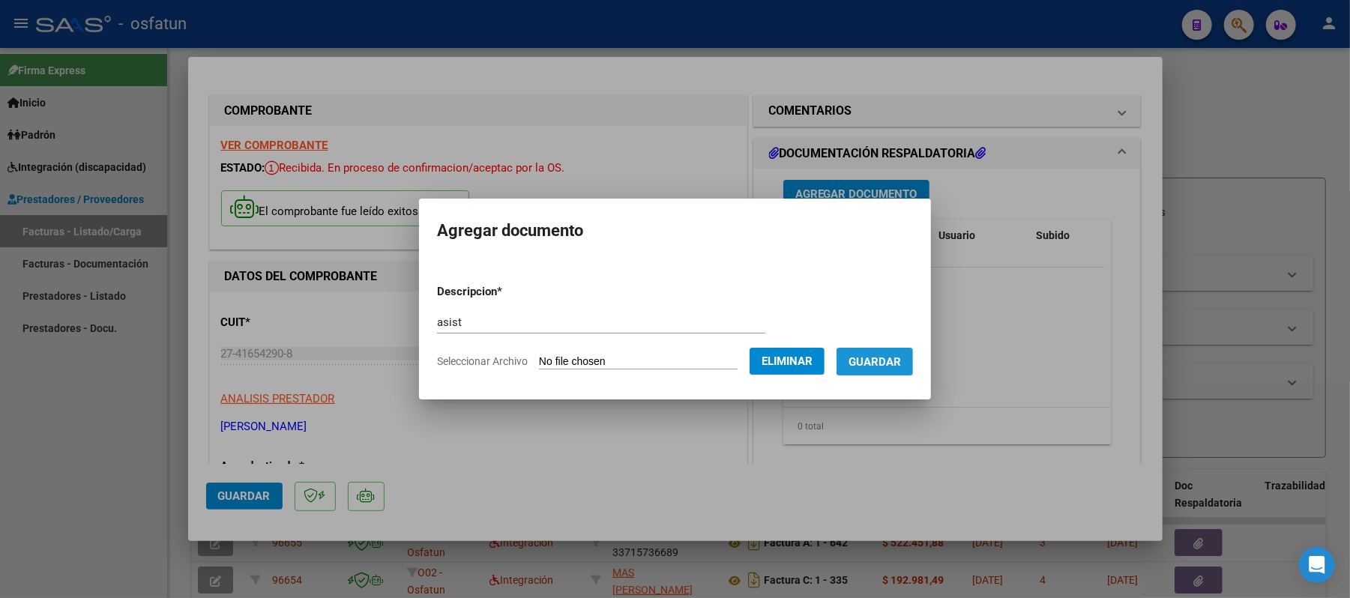
click at [880, 364] on span "Guardar" at bounding box center [875, 361] width 52 height 13
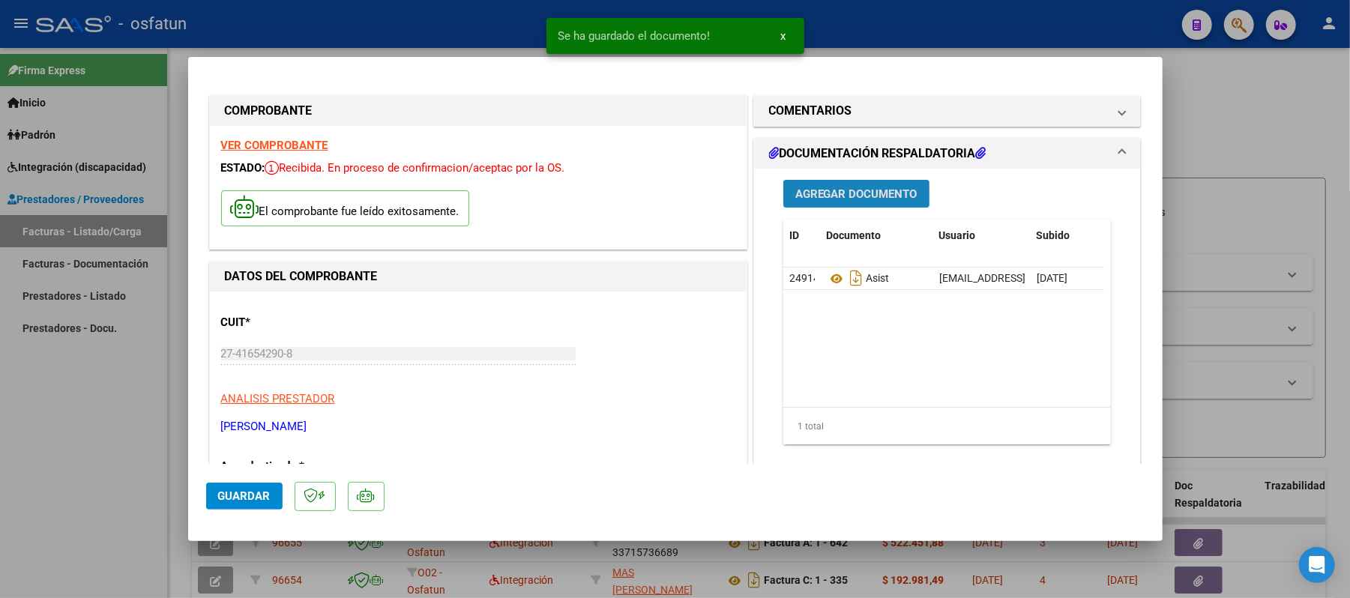
click at [853, 193] on span "Agregar Documento" at bounding box center [857, 193] width 122 height 13
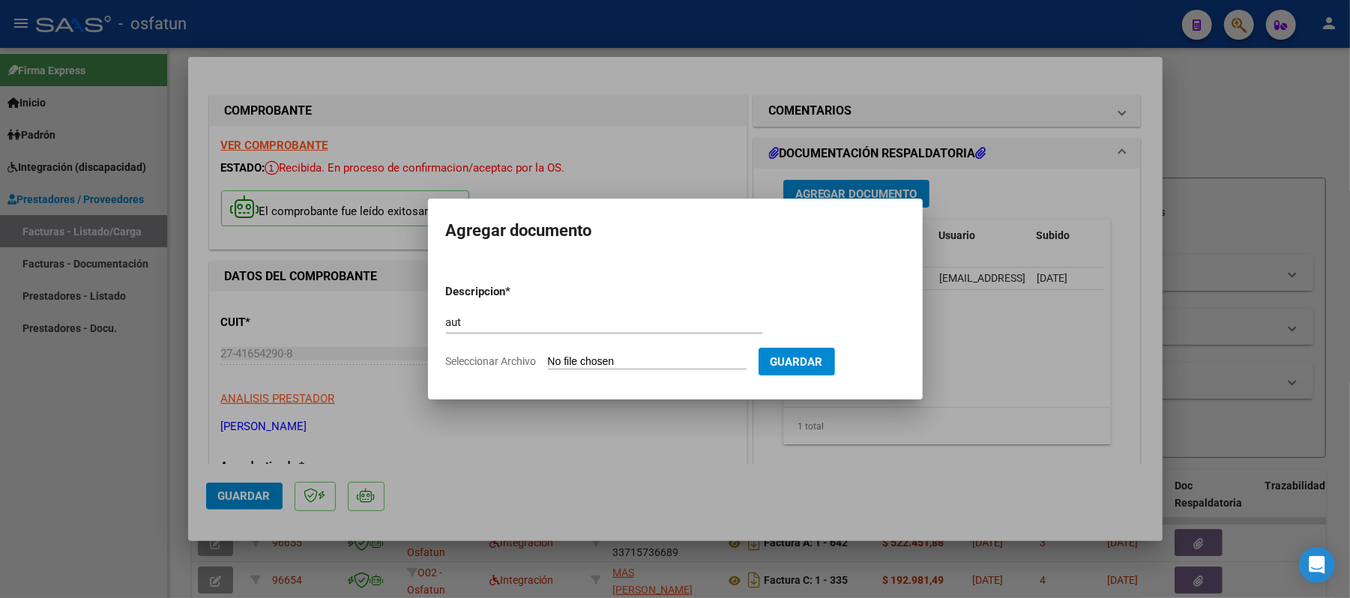
click at [667, 358] on input "Seleccionar Archivo" at bounding box center [647, 362] width 199 height 14
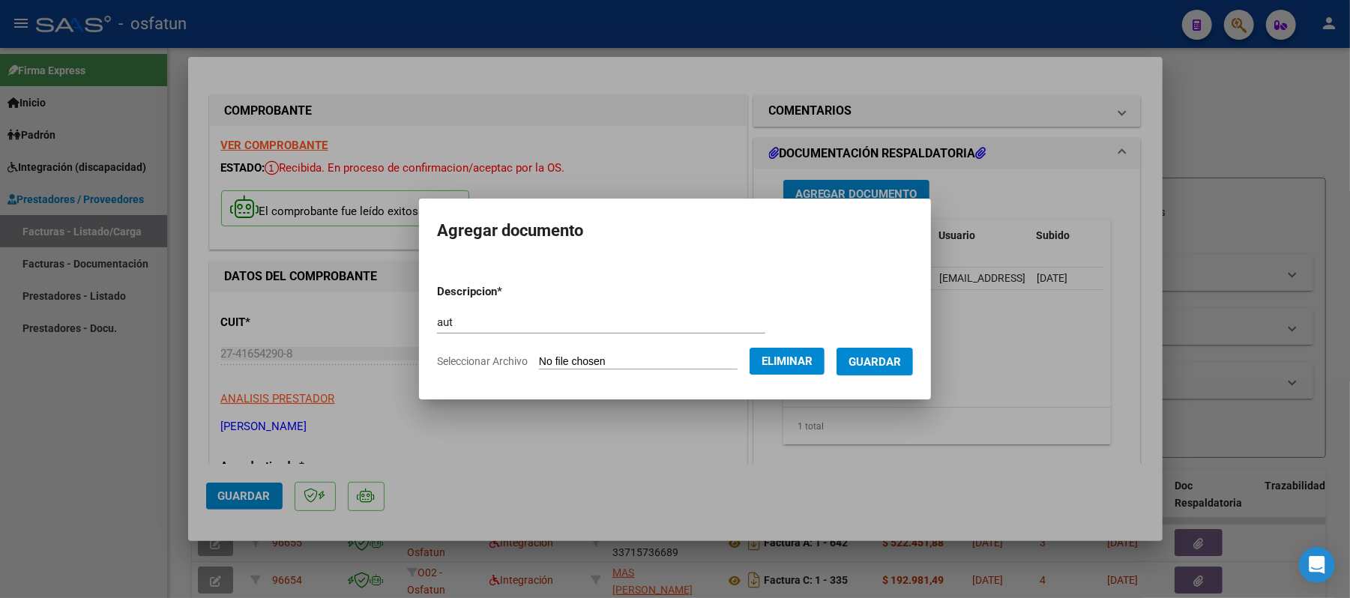
click at [871, 358] on span "Guardar" at bounding box center [875, 361] width 52 height 13
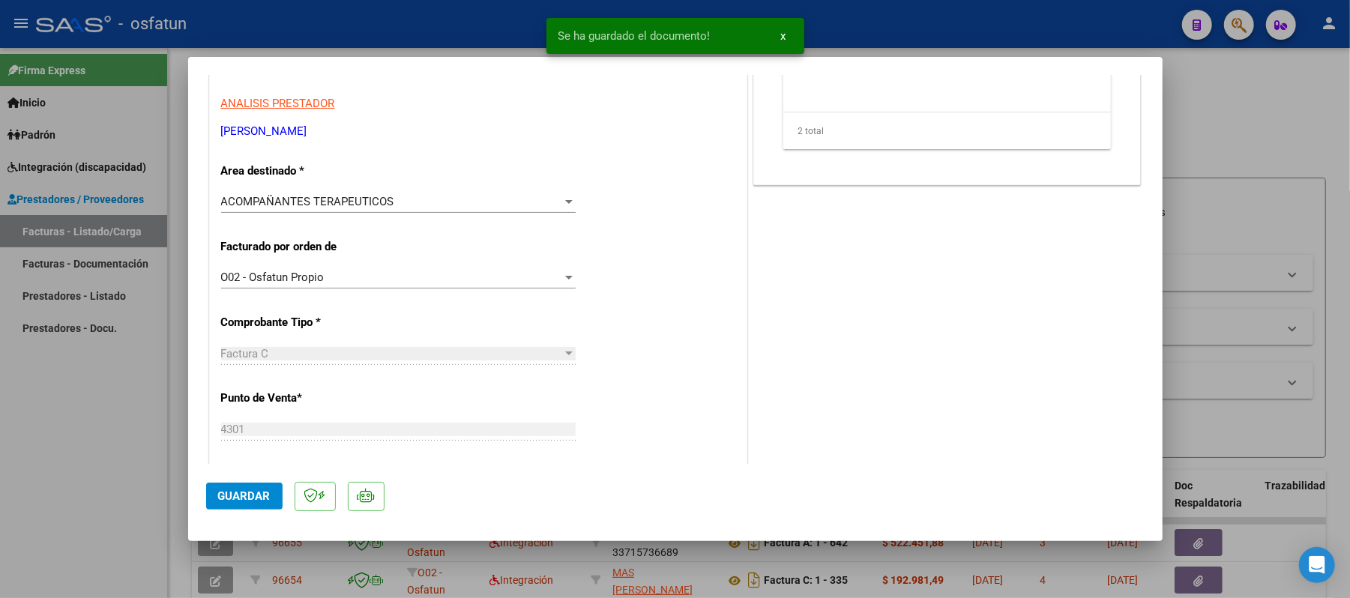
scroll to position [300, 0]
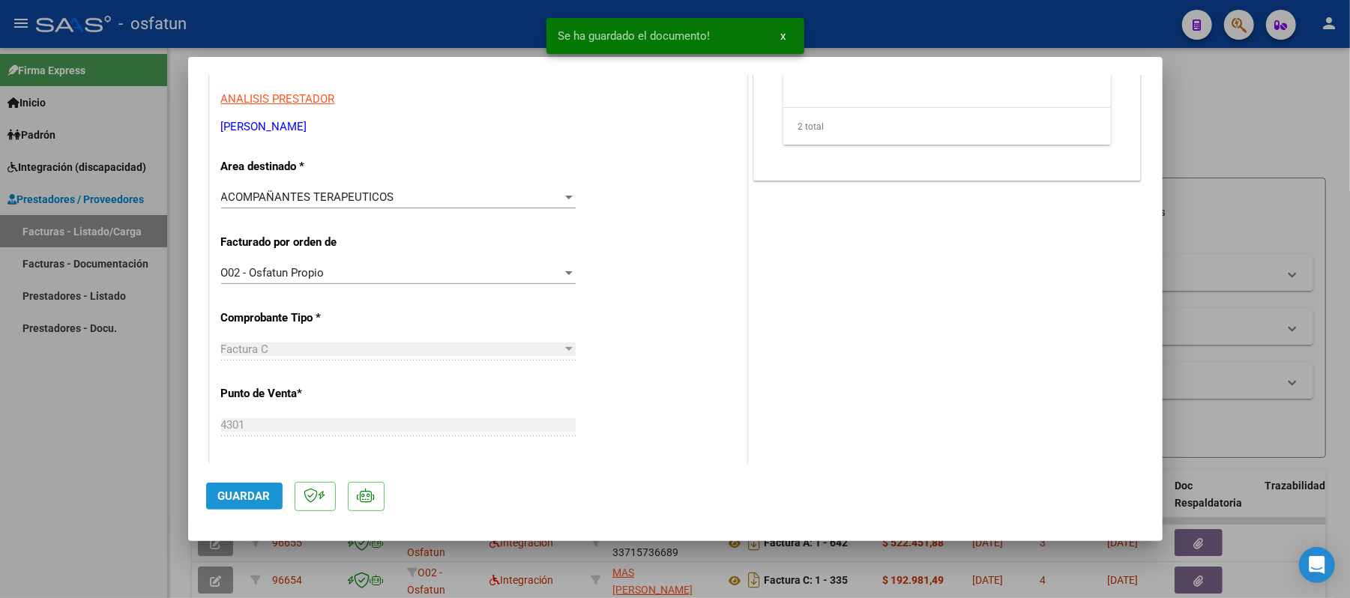
click at [267, 493] on span "Guardar" at bounding box center [244, 496] width 52 height 13
click at [1260, 112] on div at bounding box center [675, 299] width 1350 height 598
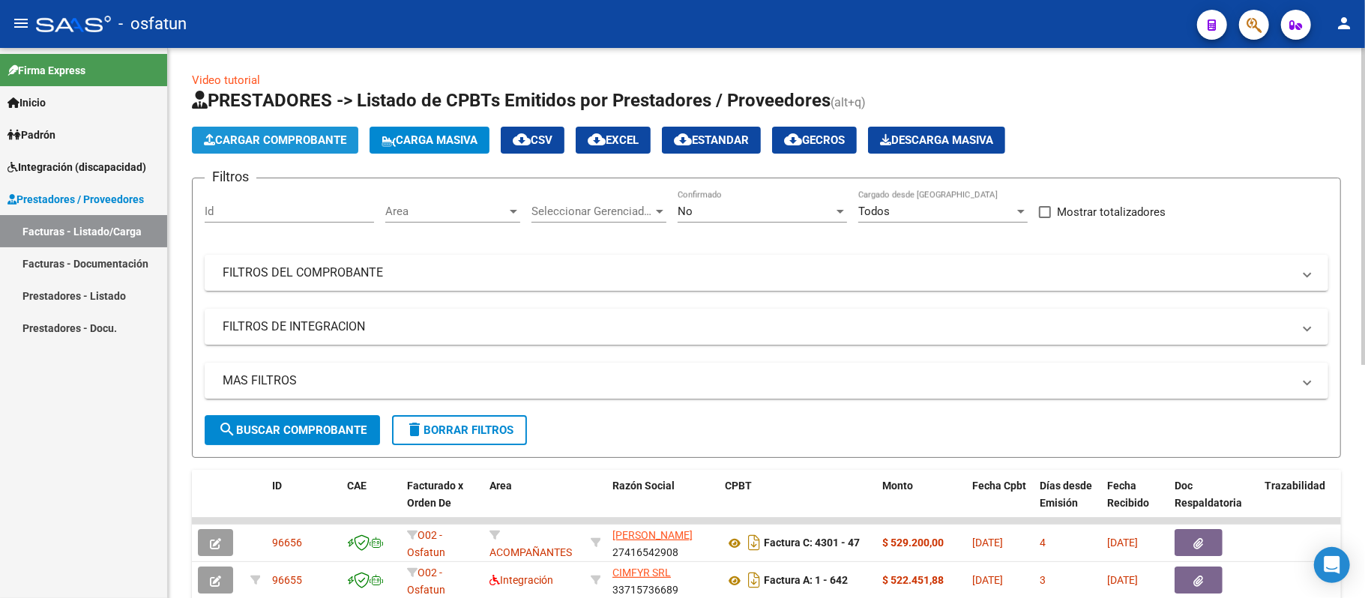
click at [280, 147] on button "Cargar Comprobante" at bounding box center [275, 140] width 166 height 27
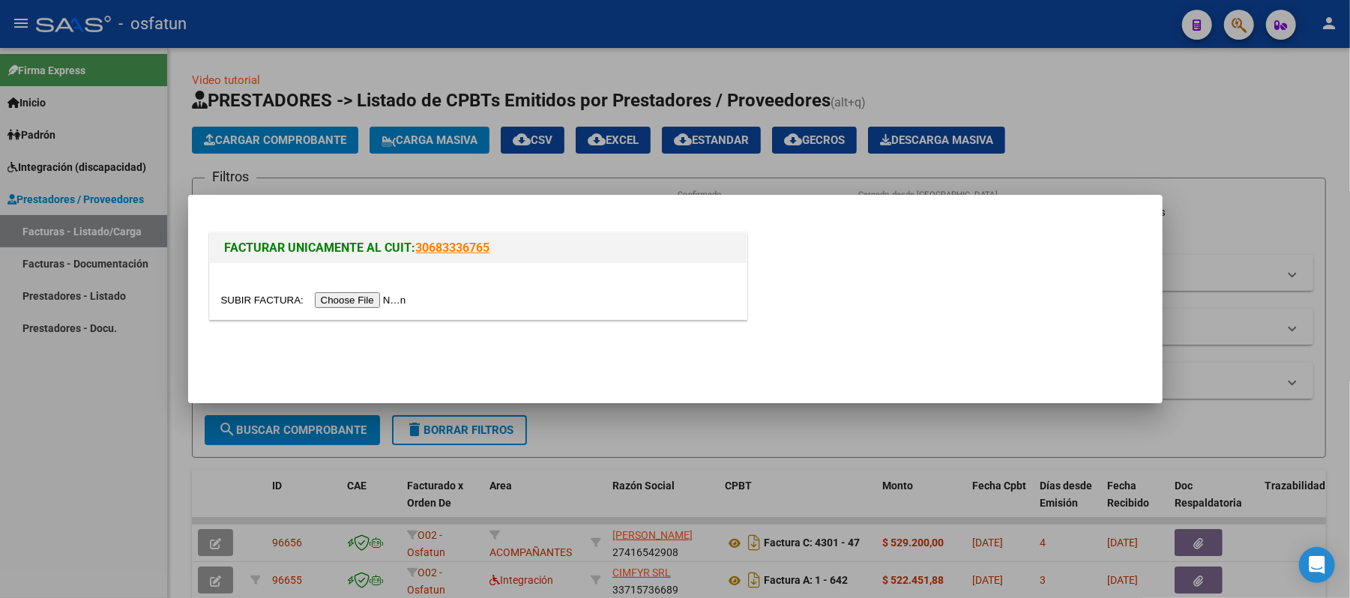
click at [358, 295] on input "file" at bounding box center [316, 300] width 190 height 16
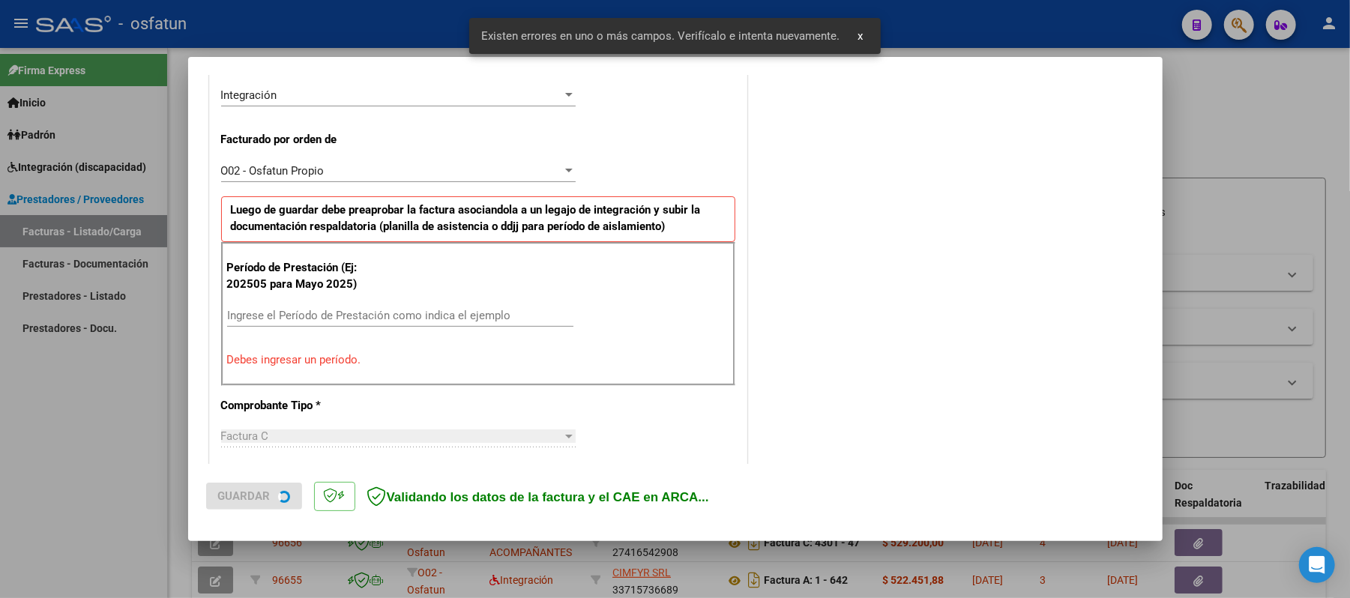
scroll to position [406, 0]
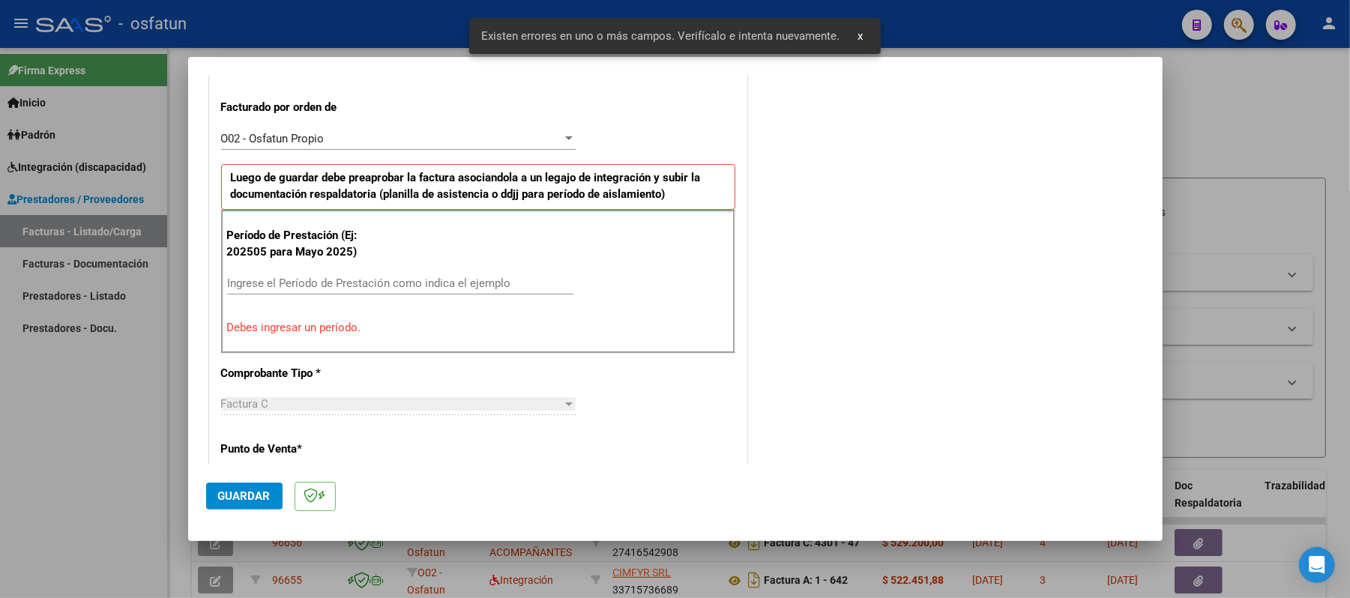
click at [397, 276] on div "Ingrese el Período de Prestación como indica el ejemplo" at bounding box center [400, 283] width 346 height 22
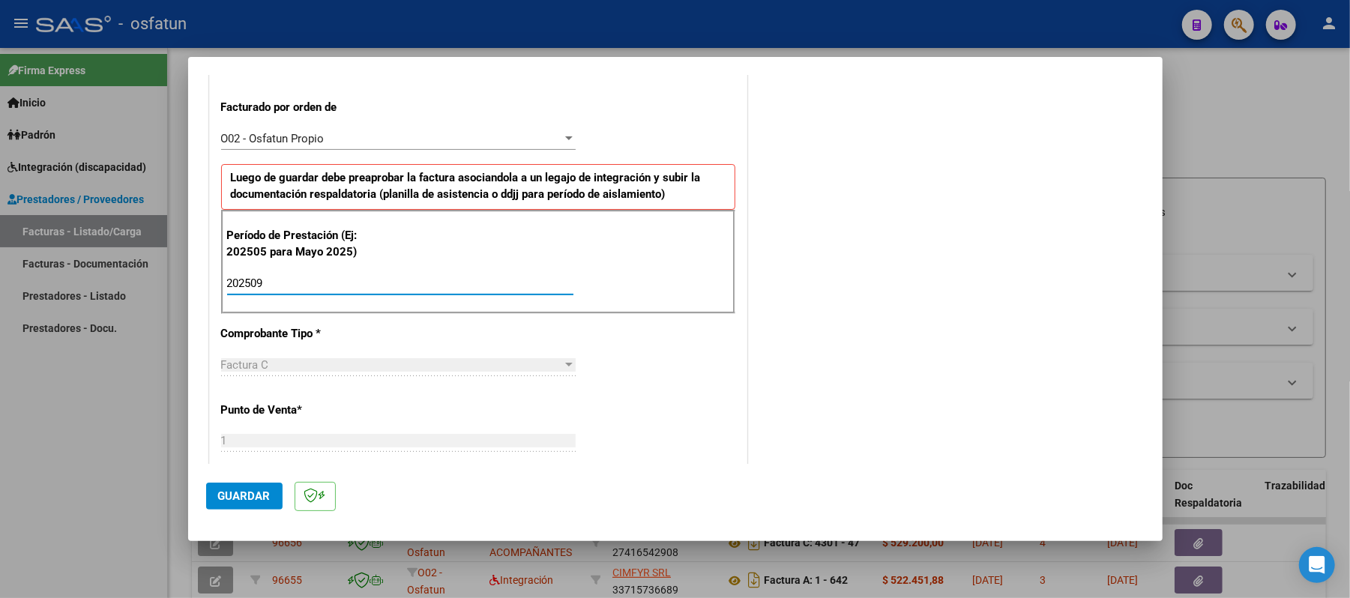
click at [219, 487] on button "Guardar" at bounding box center [244, 496] width 76 height 27
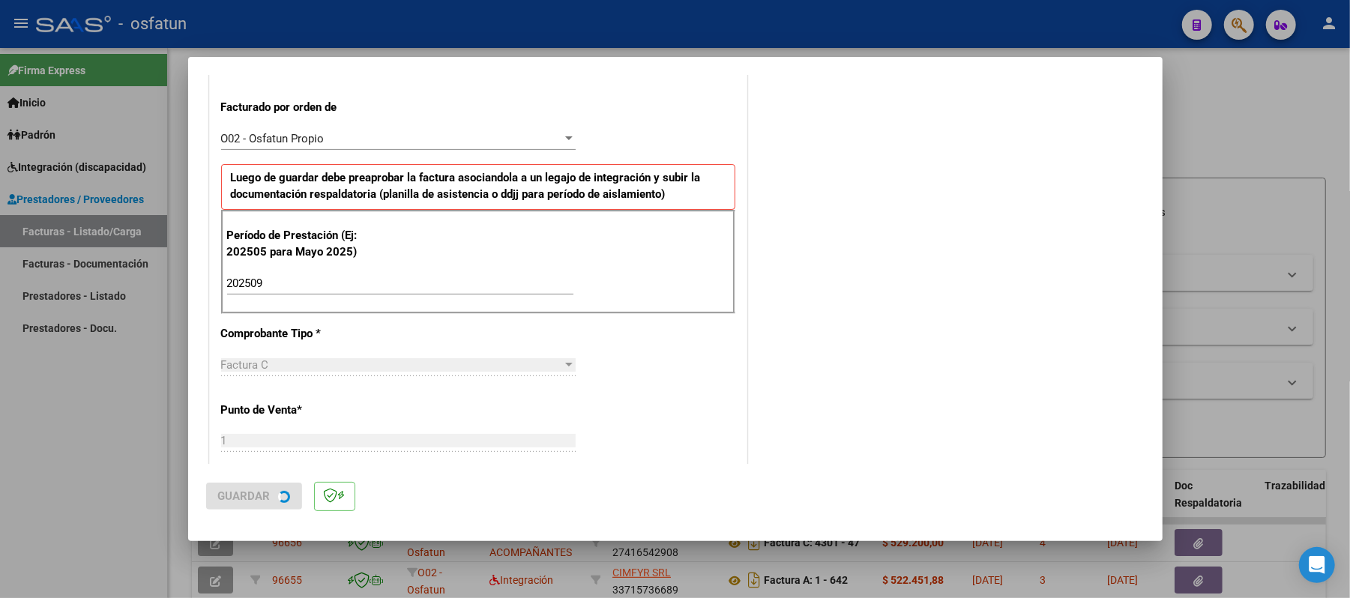
scroll to position [0, 0]
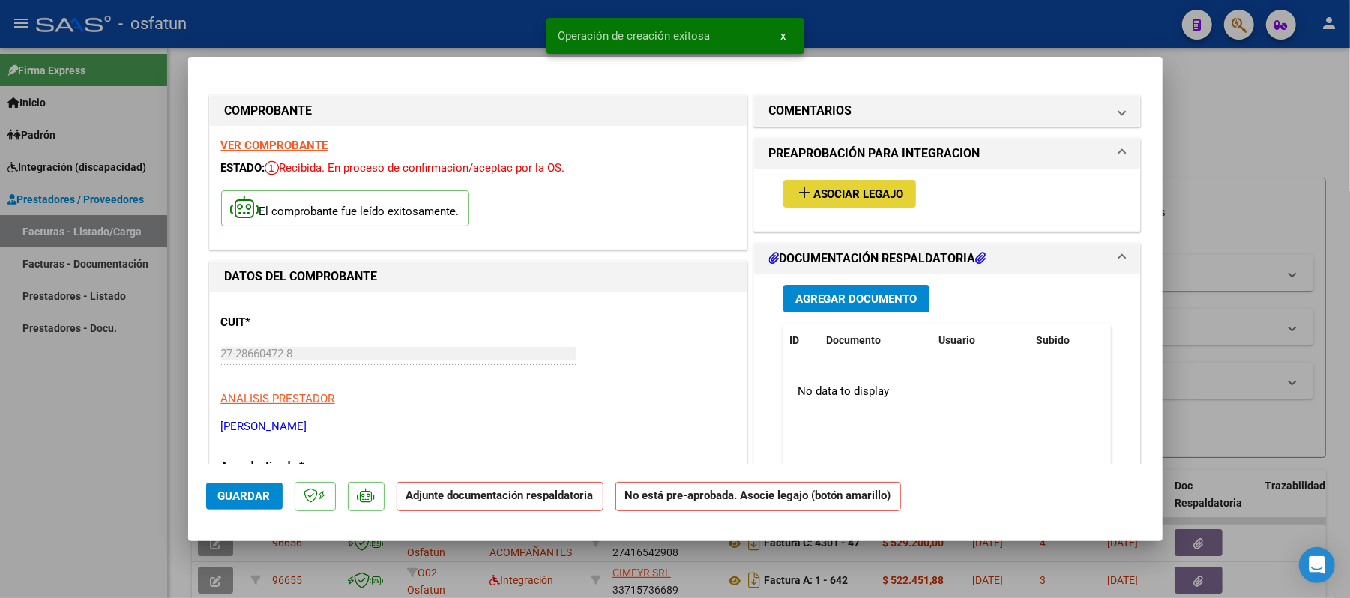
click at [870, 187] on span "Asociar Legajo" at bounding box center [859, 193] width 91 height 13
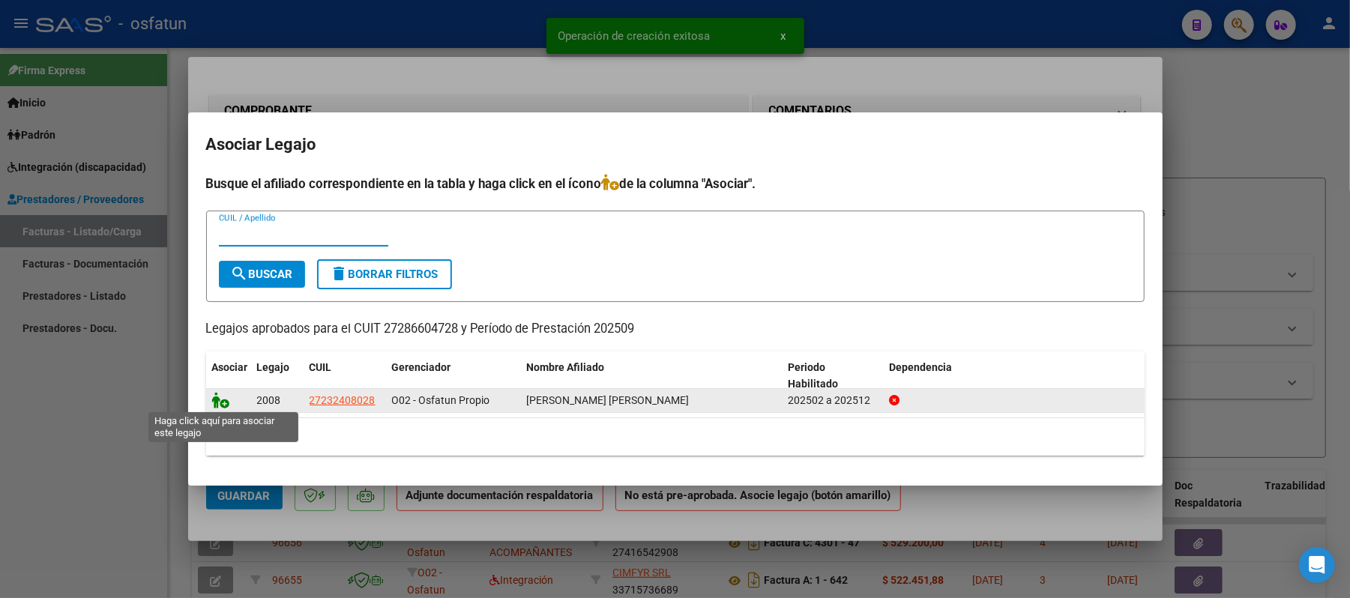
click at [214, 397] on icon at bounding box center [221, 400] width 18 height 16
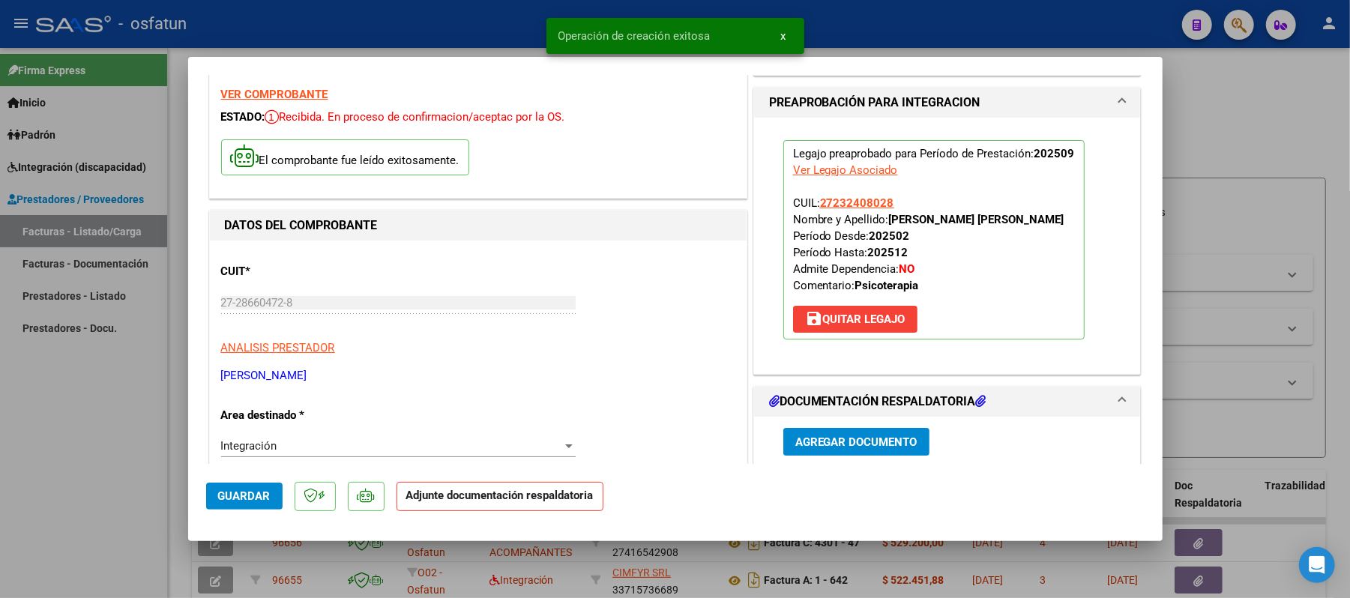
scroll to position [100, 0]
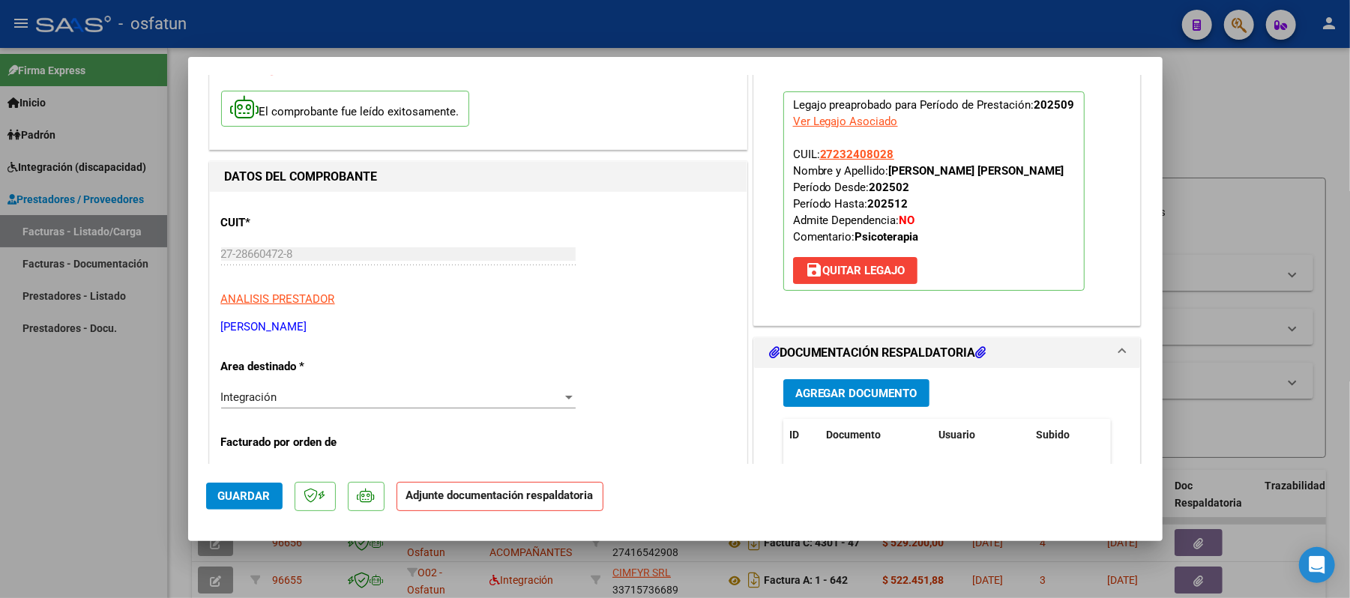
click at [855, 396] on span "Agregar Documento" at bounding box center [857, 393] width 122 height 13
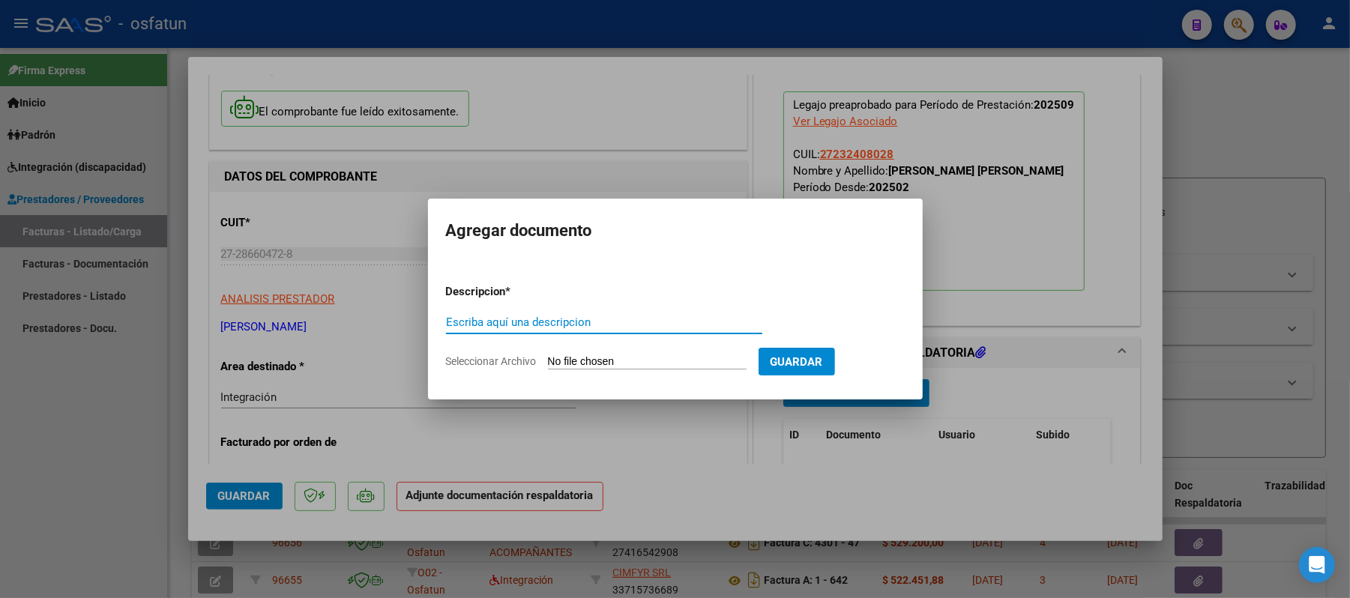
click at [573, 327] on input "Escriba aquí una descripcion" at bounding box center [604, 322] width 316 height 13
click at [562, 364] on input "Seleccionar Archivo" at bounding box center [647, 362] width 199 height 14
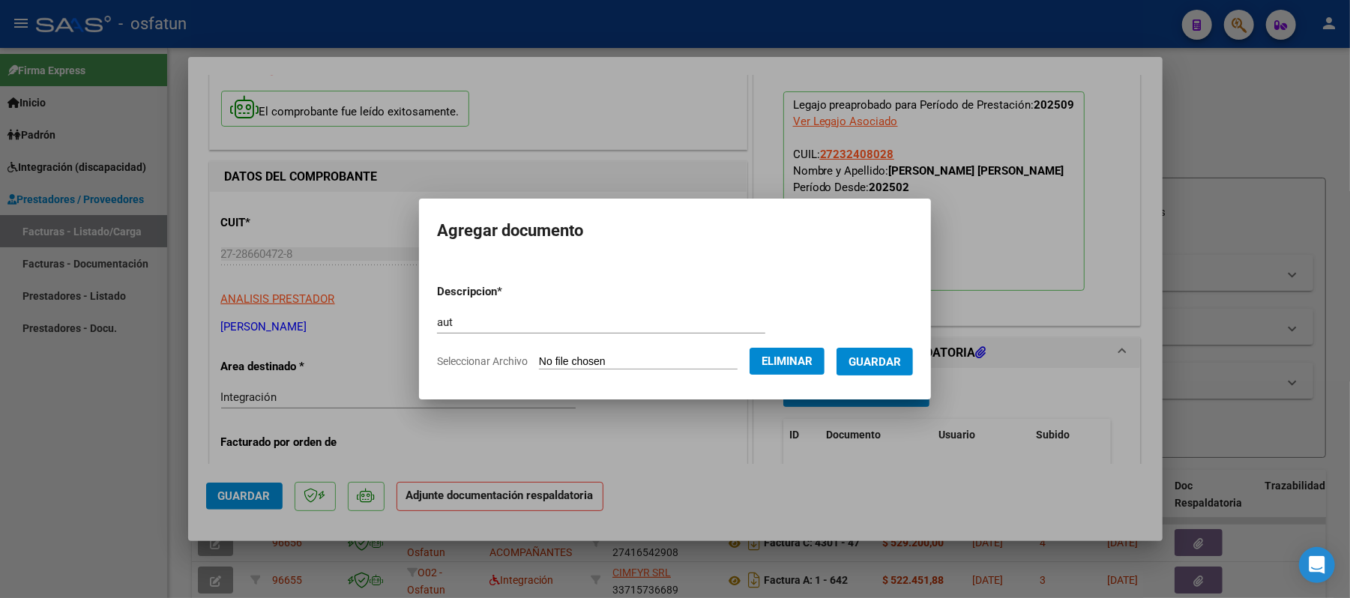
click at [450, 324] on input "aut" at bounding box center [601, 322] width 328 height 13
click at [876, 355] on span "Guardar" at bounding box center [875, 361] width 52 height 13
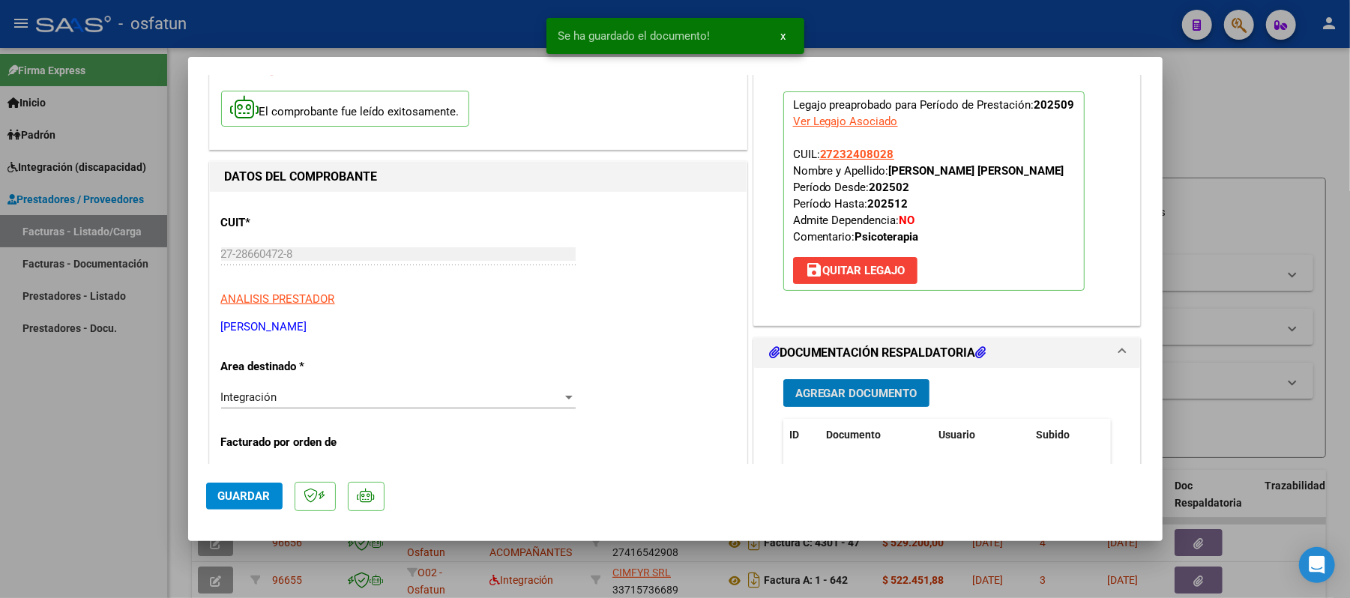
click at [838, 391] on span "Agregar Documento" at bounding box center [857, 393] width 122 height 13
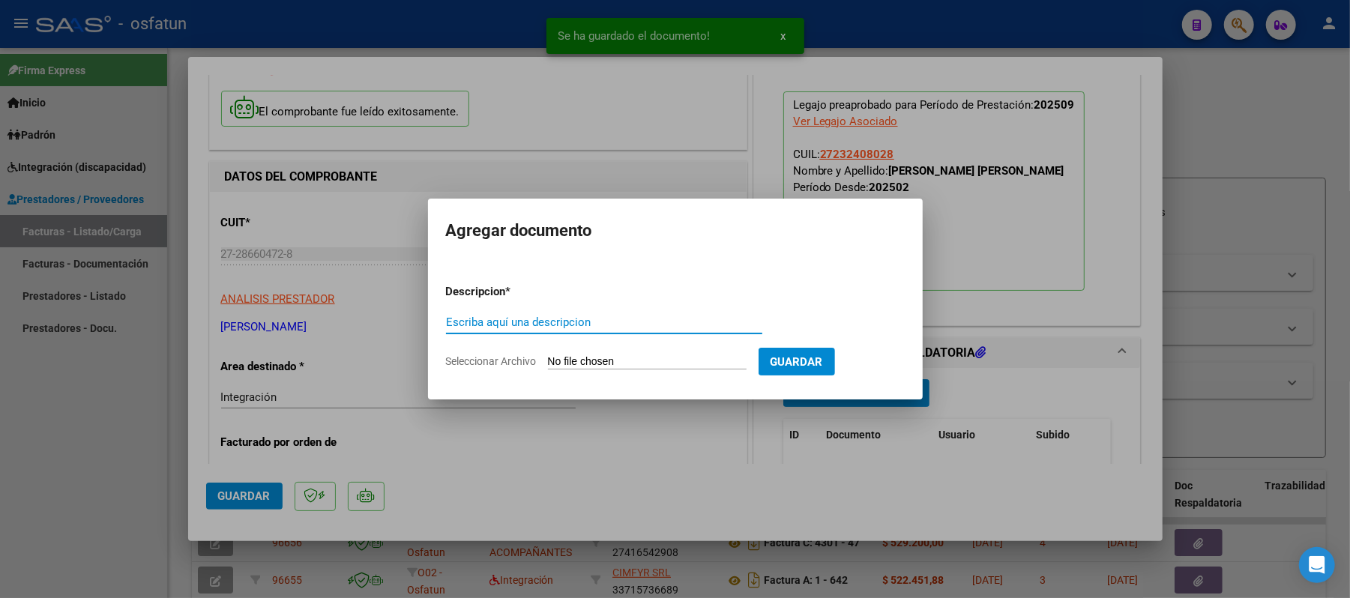
click at [642, 322] on input "Escriba aquí una descripcion" at bounding box center [604, 322] width 316 height 13
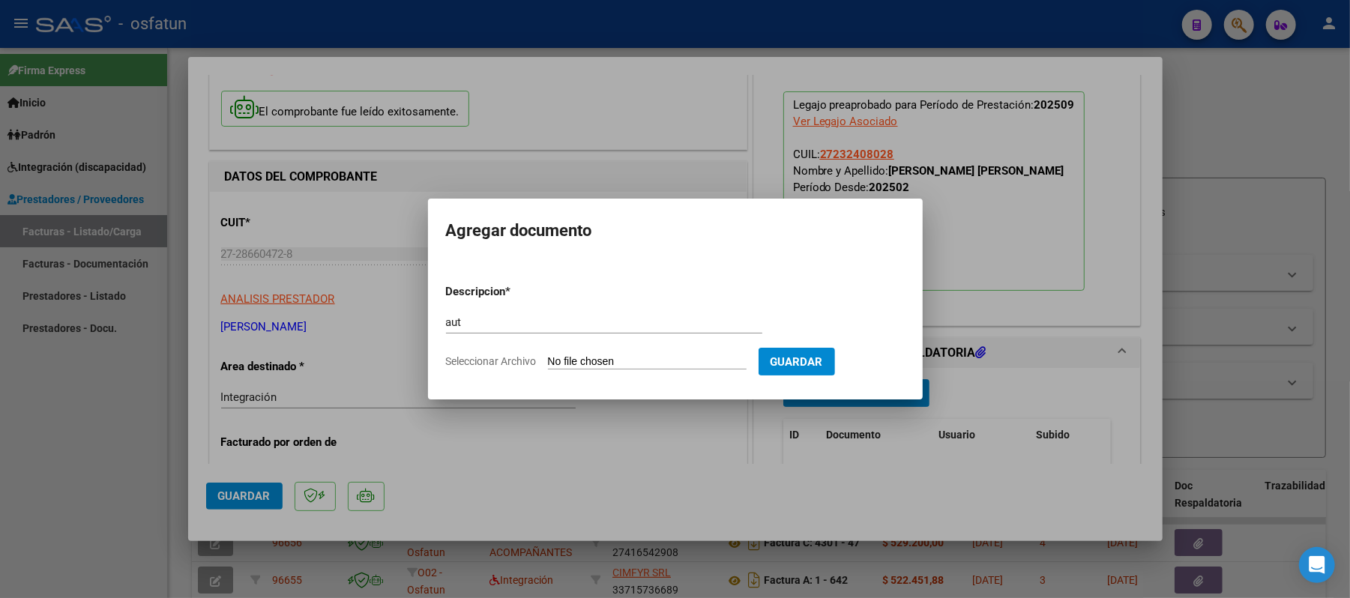
click at [622, 360] on input "Seleccionar Archivo" at bounding box center [647, 362] width 199 height 14
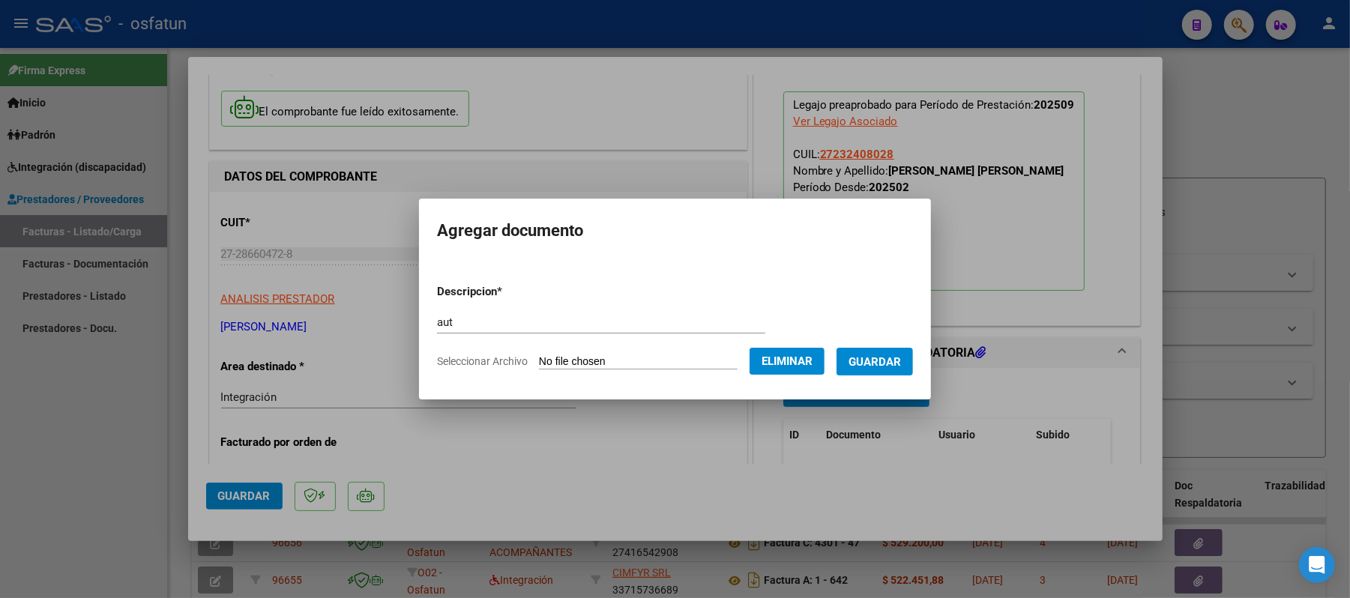
click at [888, 364] on span "Guardar" at bounding box center [875, 361] width 52 height 13
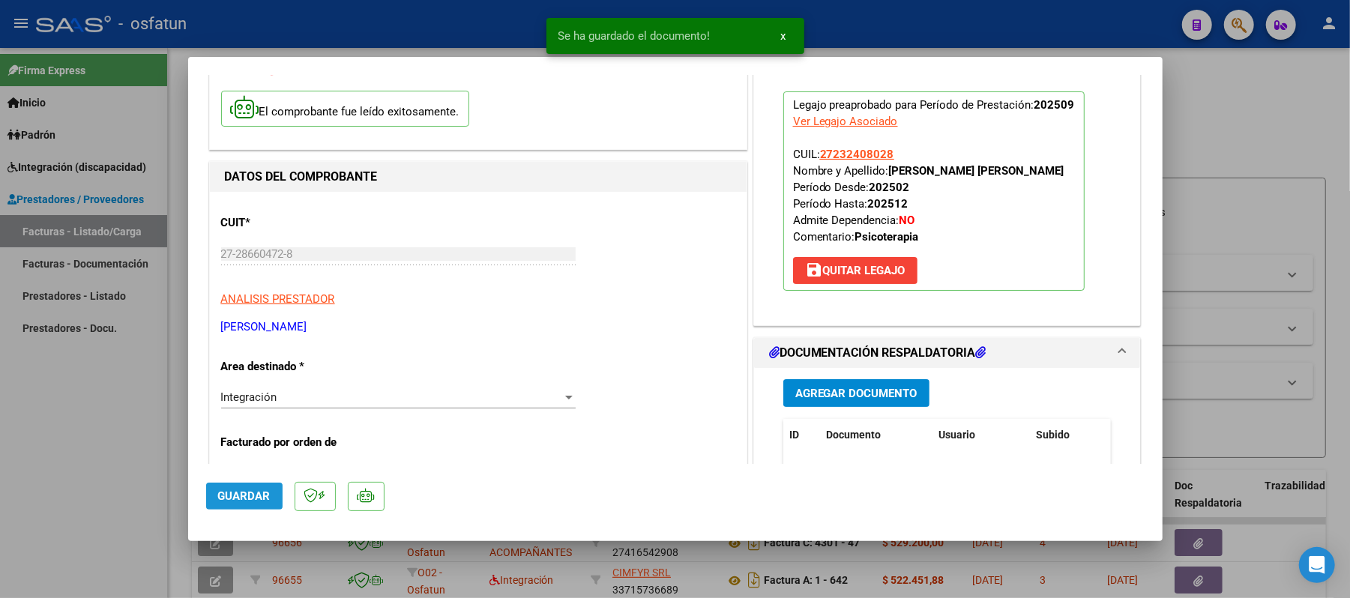
click at [247, 501] on span "Guardar" at bounding box center [244, 496] width 52 height 13
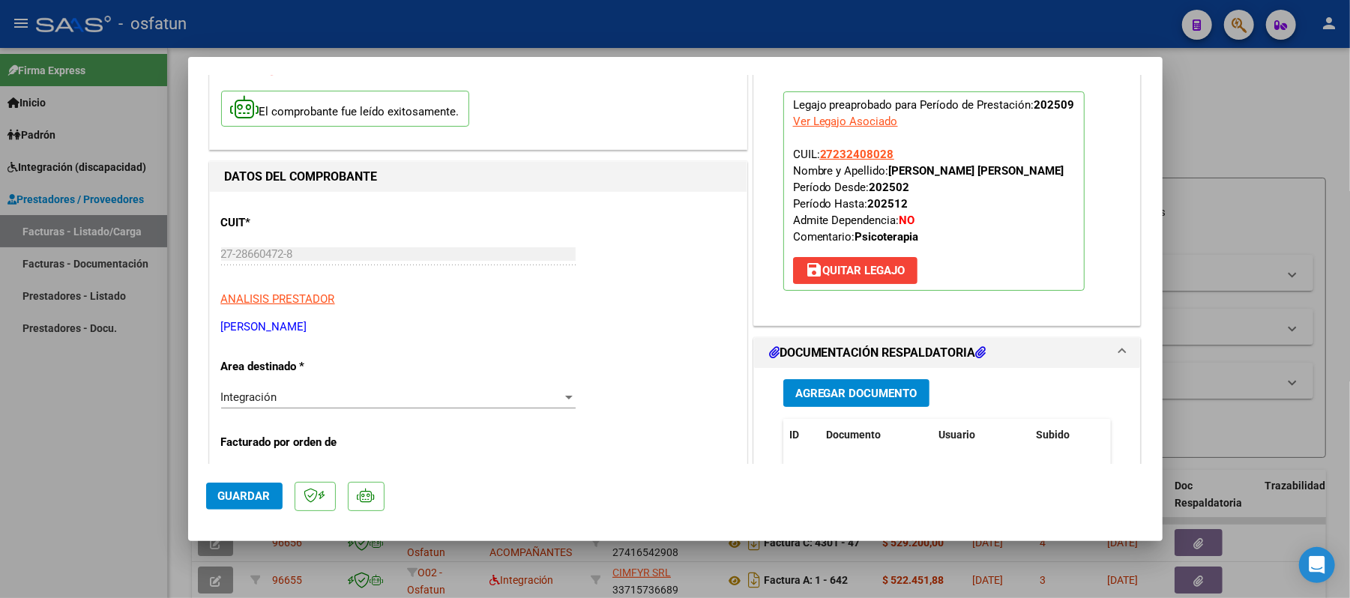
click at [238, 495] on span "Guardar" at bounding box center [244, 496] width 52 height 13
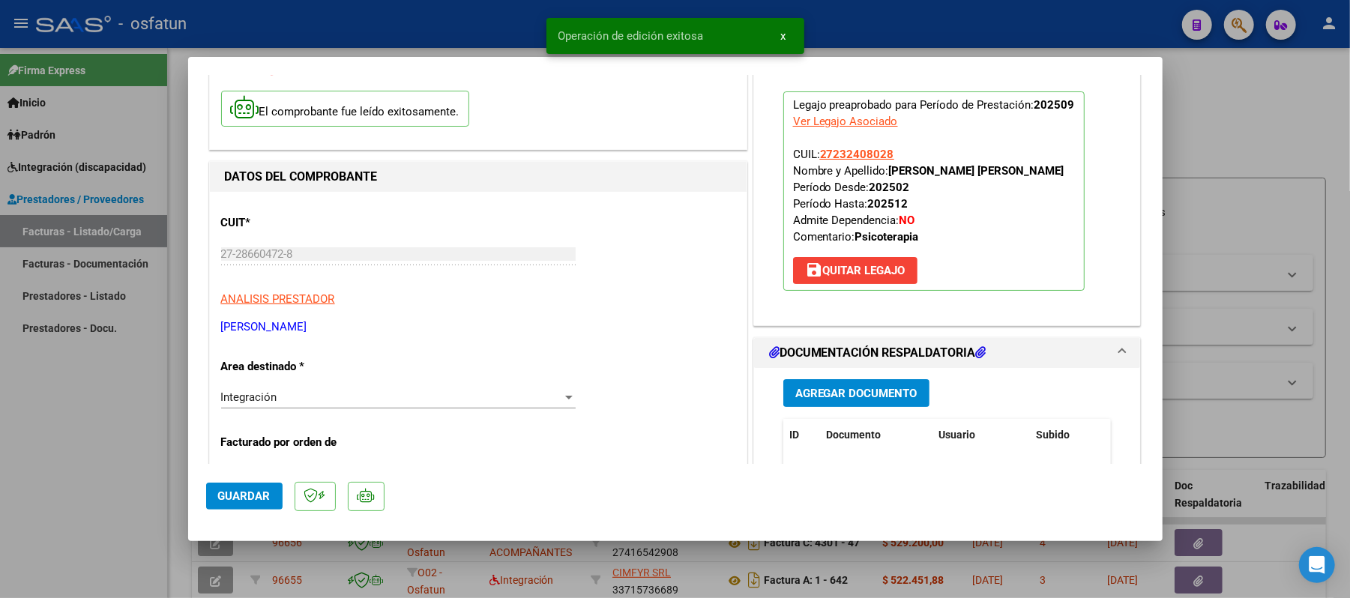
click at [1234, 145] on div at bounding box center [675, 299] width 1350 height 598
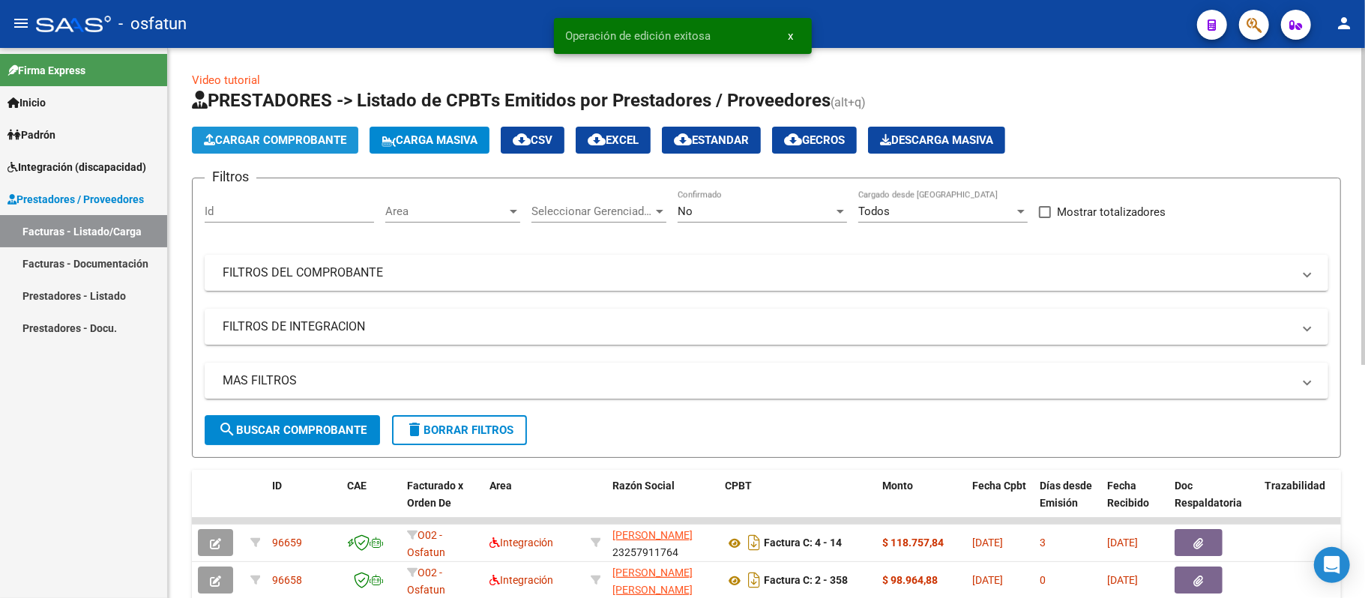
click at [292, 138] on span "Cargar Comprobante" at bounding box center [275, 139] width 142 height 13
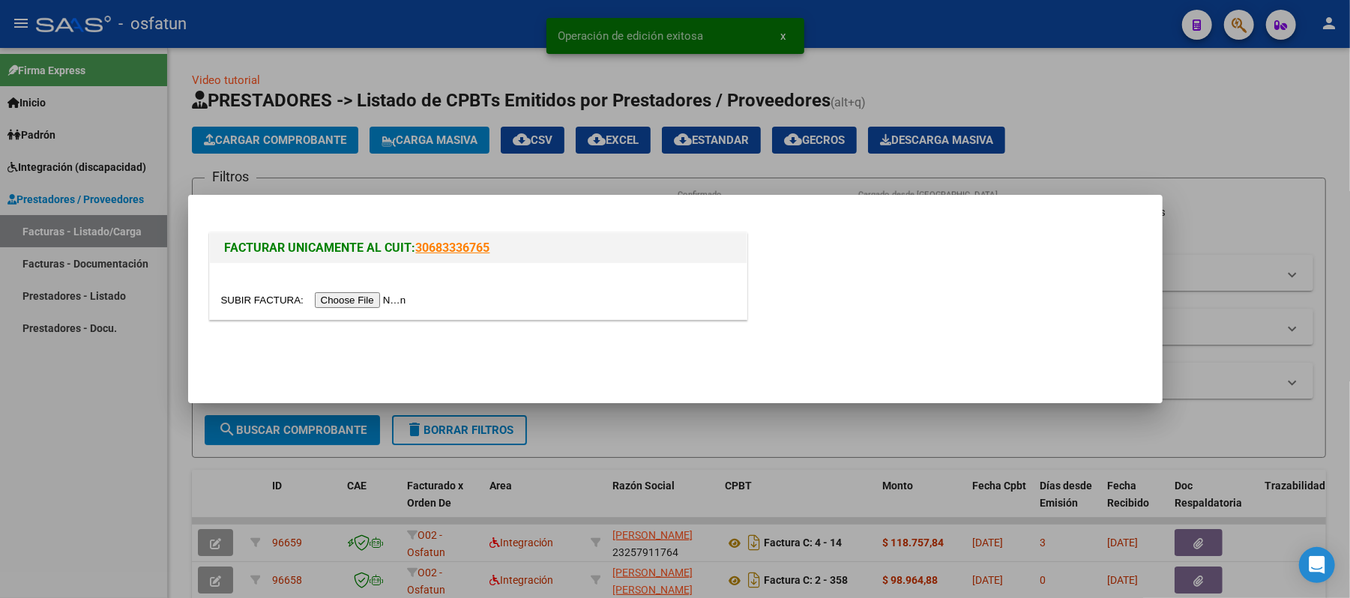
click at [349, 306] on input "file" at bounding box center [316, 300] width 190 height 16
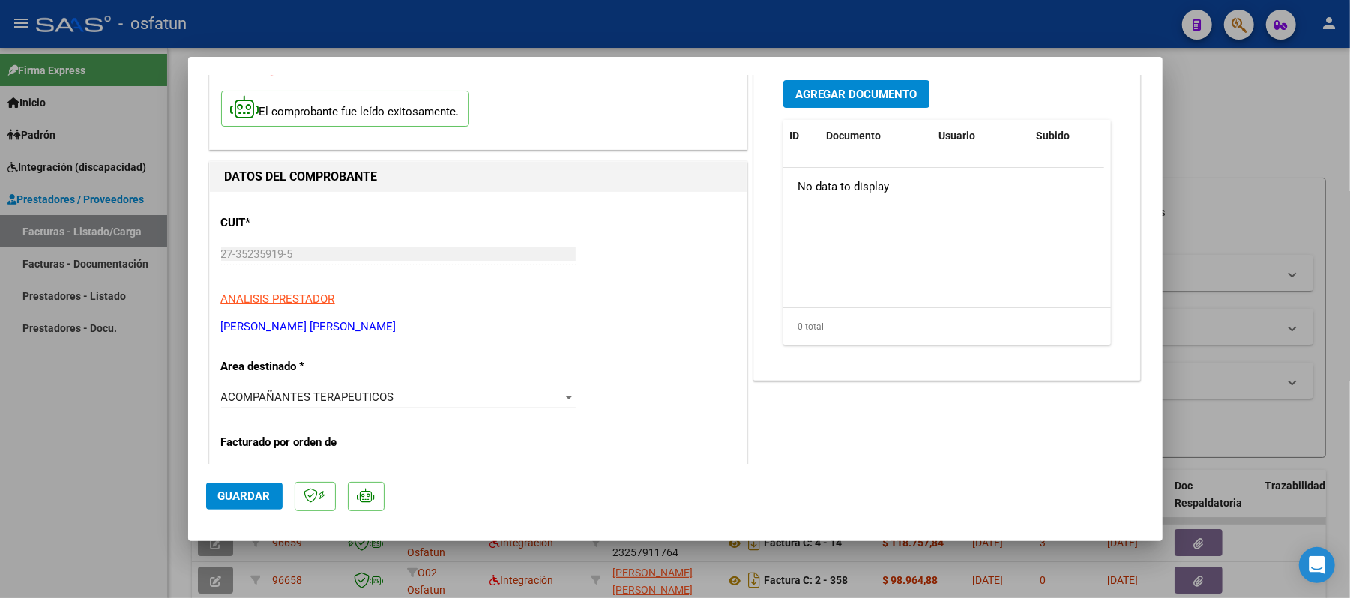
click at [802, 97] on span "Agregar Documento" at bounding box center [857, 94] width 122 height 13
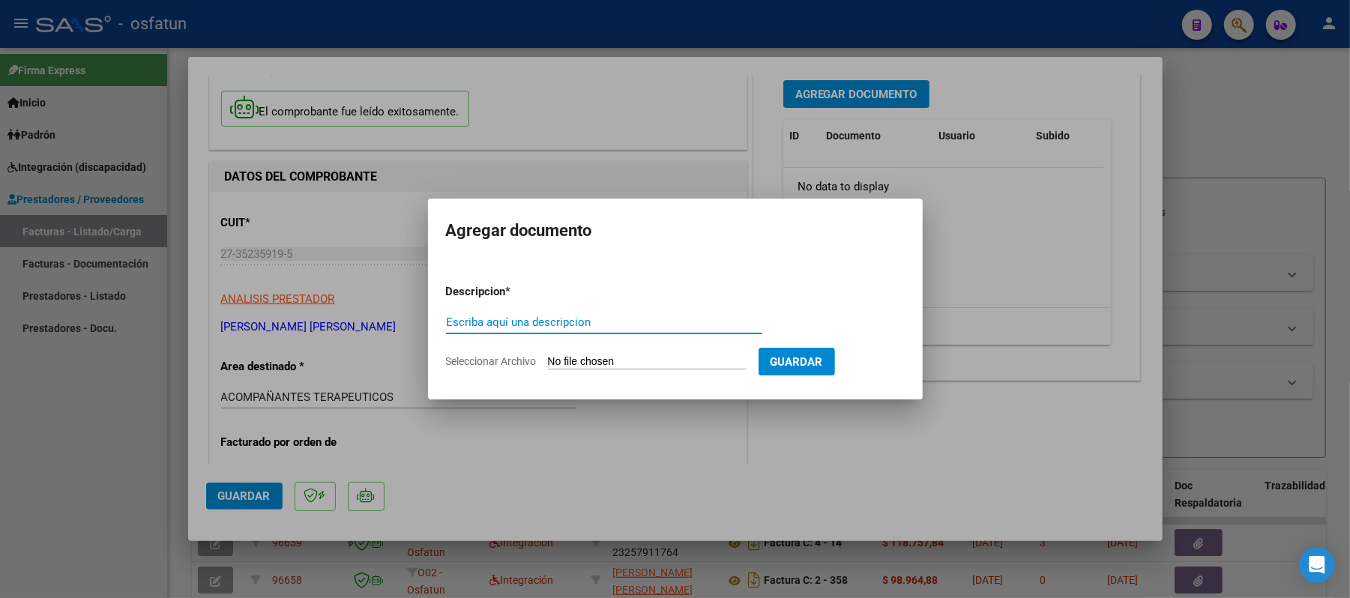
click at [676, 325] on input "Escriba aquí una descripcion" at bounding box center [604, 322] width 316 height 13
click at [642, 364] on input "Seleccionar Archivo" at bounding box center [647, 362] width 199 height 14
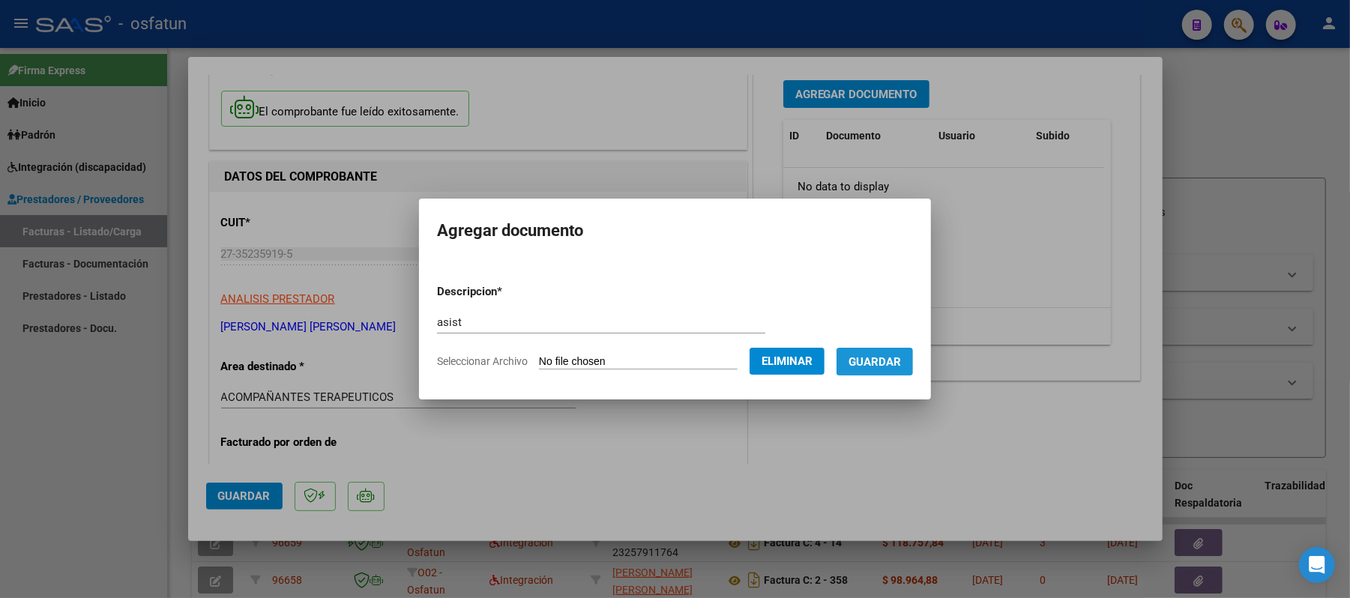
click at [870, 364] on span "Guardar" at bounding box center [875, 361] width 52 height 13
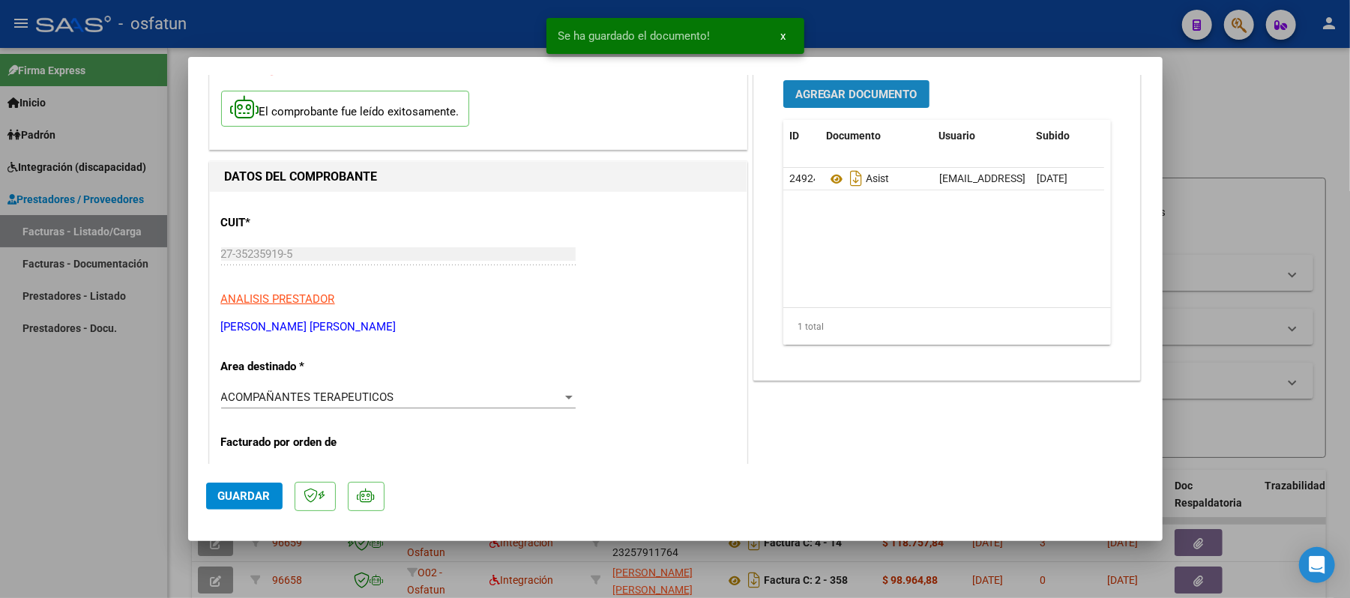
click at [831, 82] on button "Agregar Documento" at bounding box center [857, 94] width 146 height 28
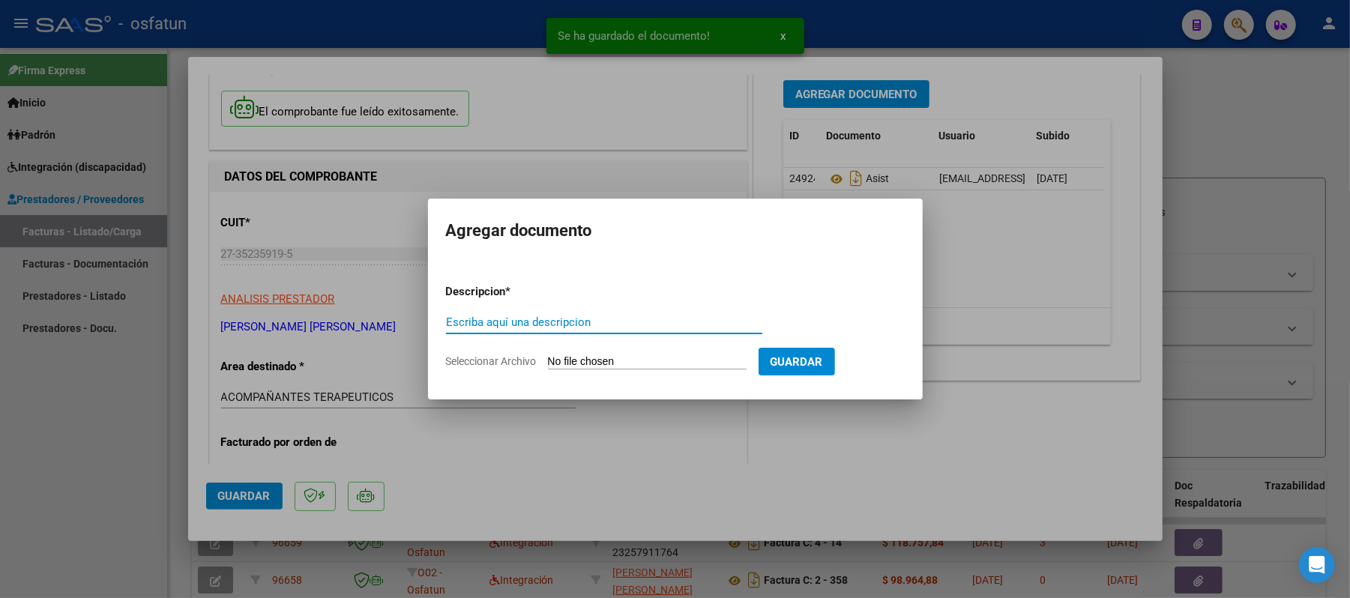
click at [652, 324] on input "Escriba aquí una descripcion" at bounding box center [604, 322] width 316 height 13
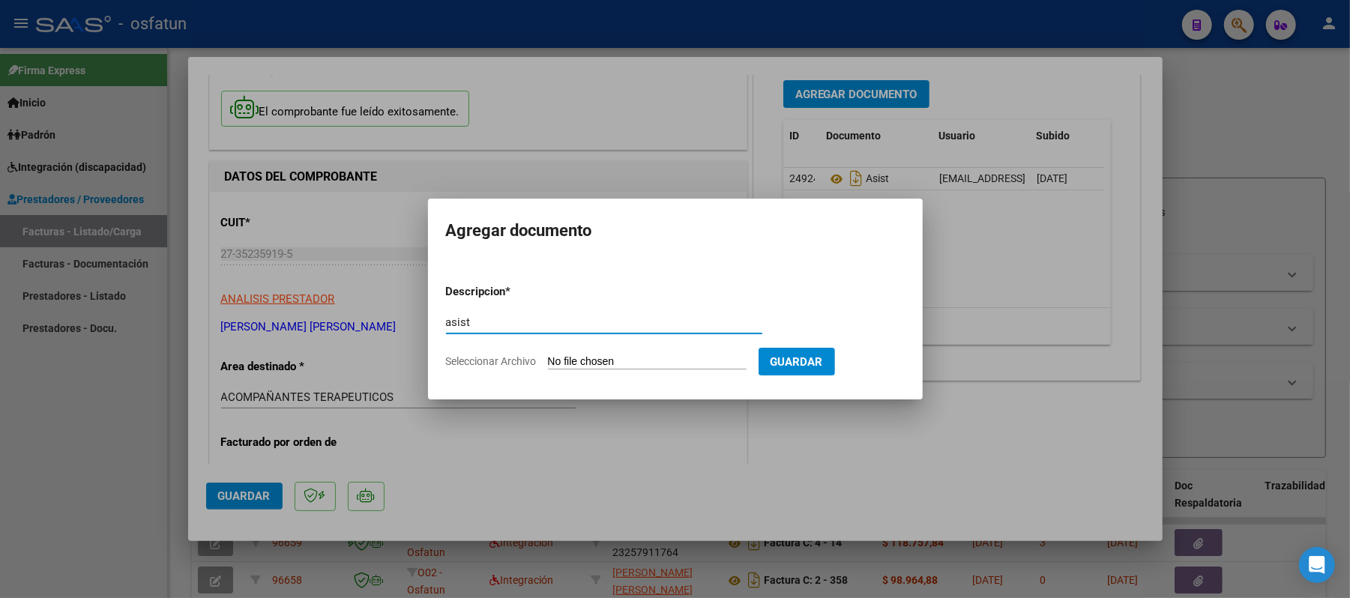
click at [645, 355] on input "Seleccionar Archivo" at bounding box center [647, 362] width 199 height 14
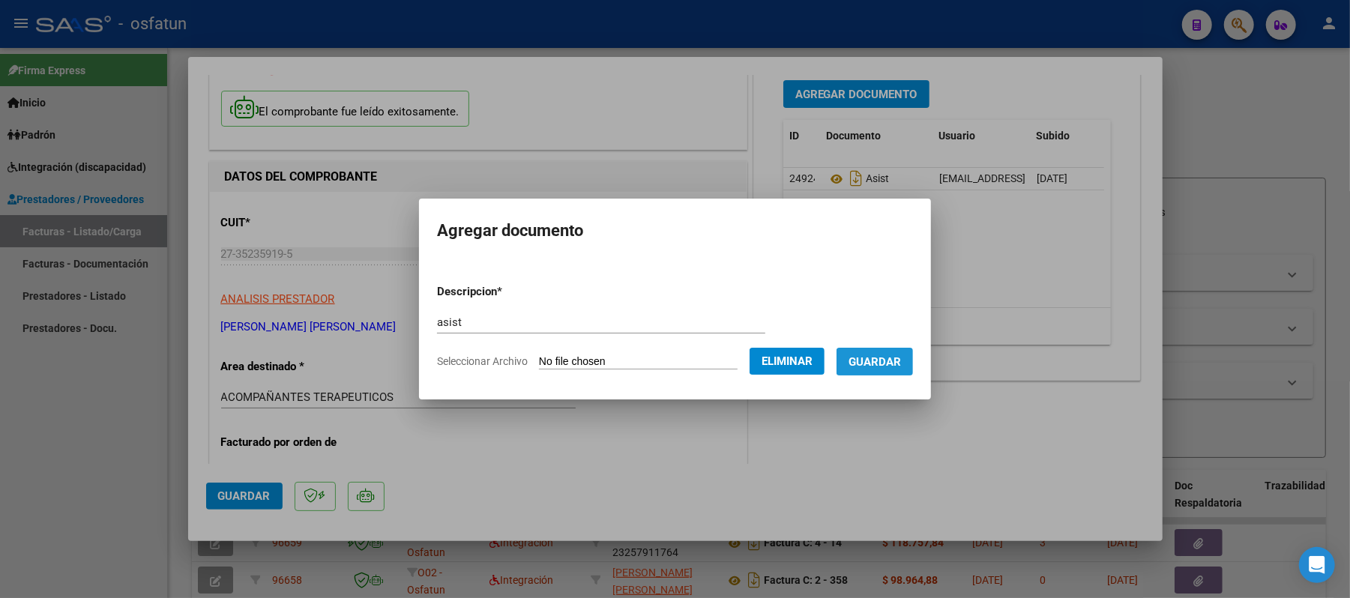
click at [897, 366] on span "Guardar" at bounding box center [875, 361] width 52 height 13
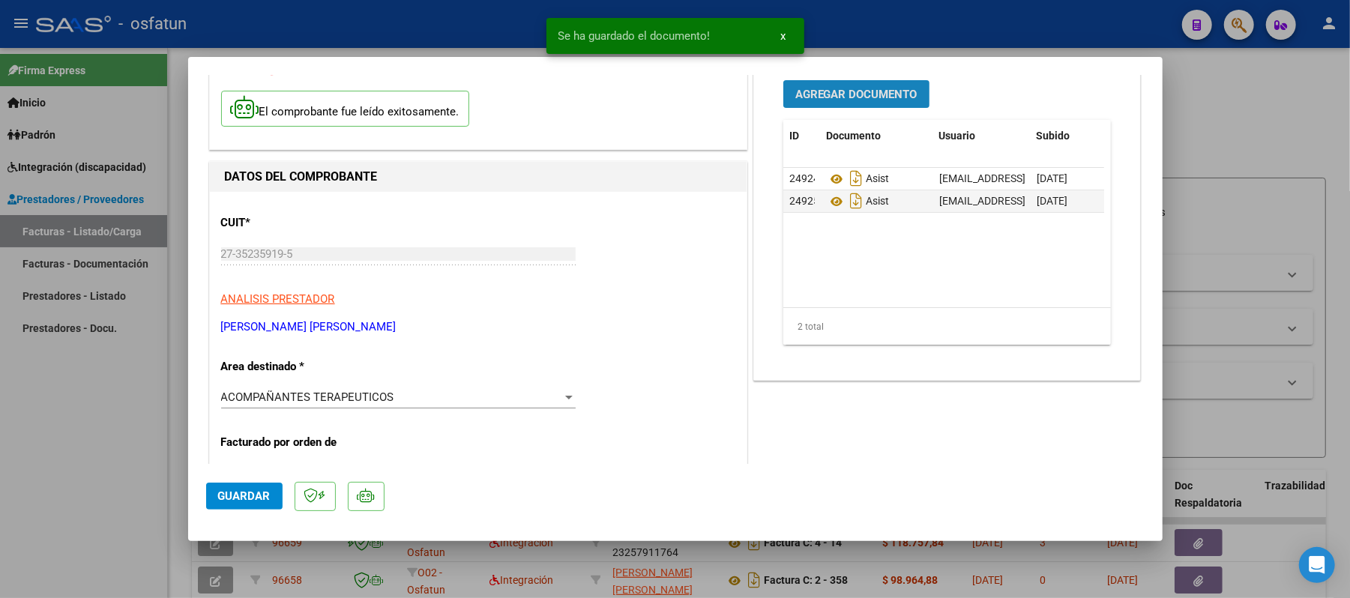
click at [859, 96] on span "Agregar Documento" at bounding box center [857, 94] width 122 height 13
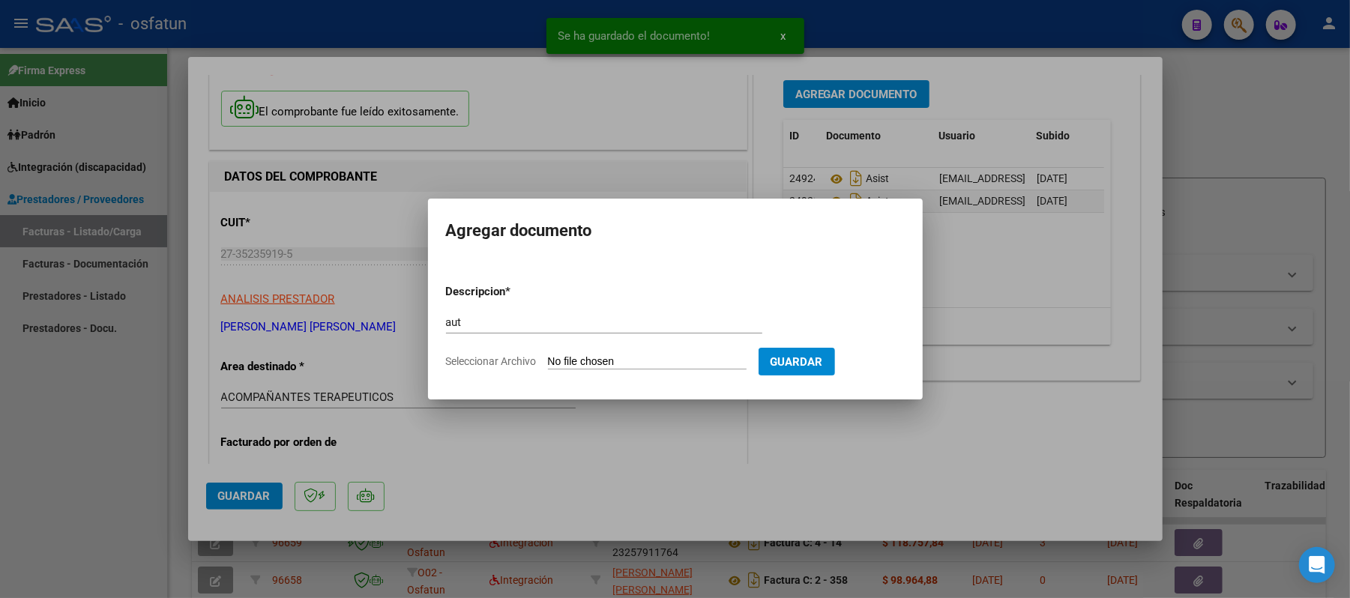
click at [640, 358] on input "Seleccionar Archivo" at bounding box center [647, 362] width 199 height 14
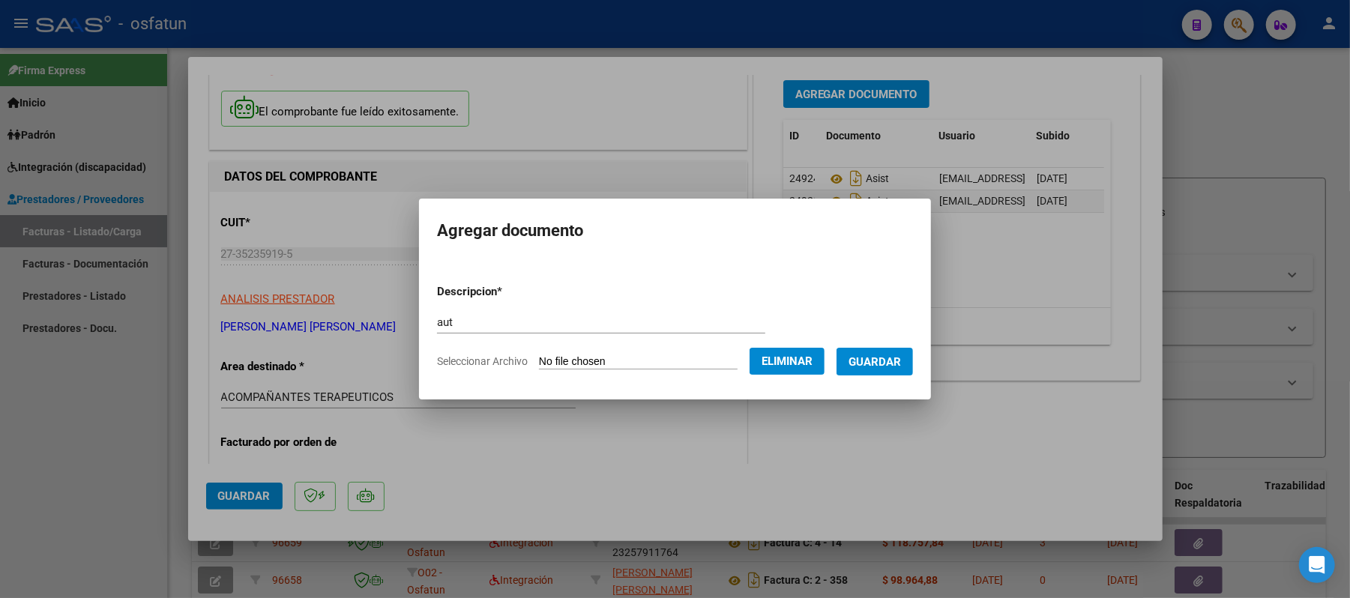
click at [888, 357] on span "Guardar" at bounding box center [875, 361] width 52 height 13
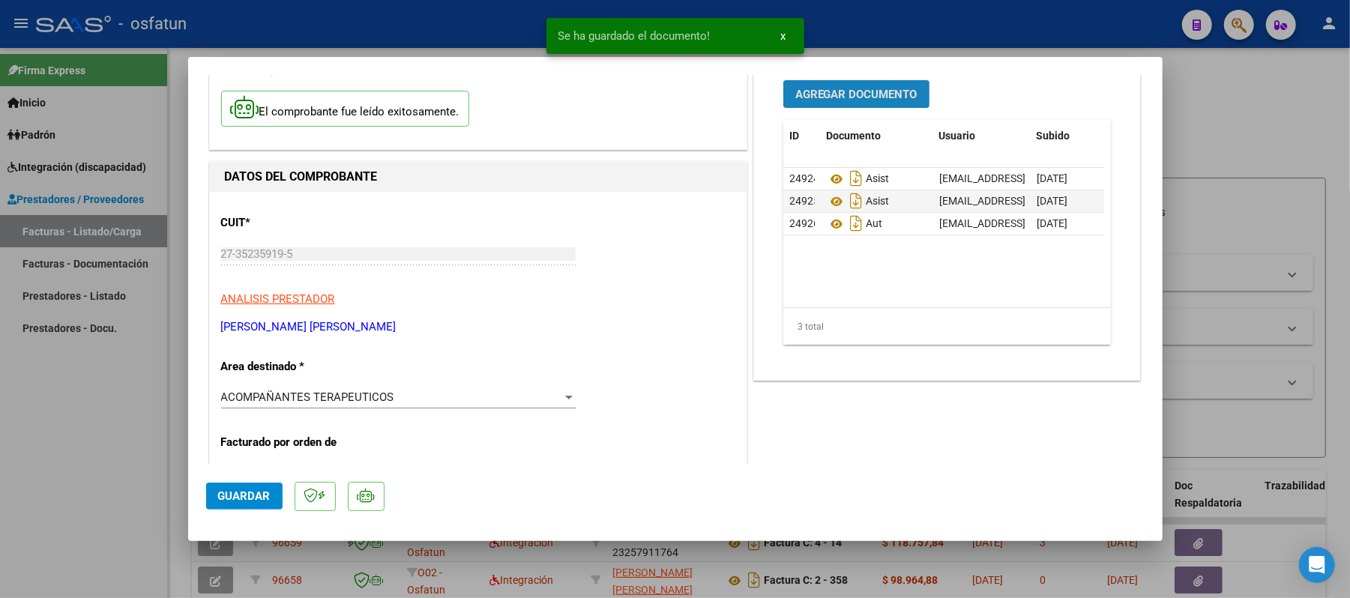
click at [871, 103] on button "Agregar Documento" at bounding box center [857, 94] width 146 height 28
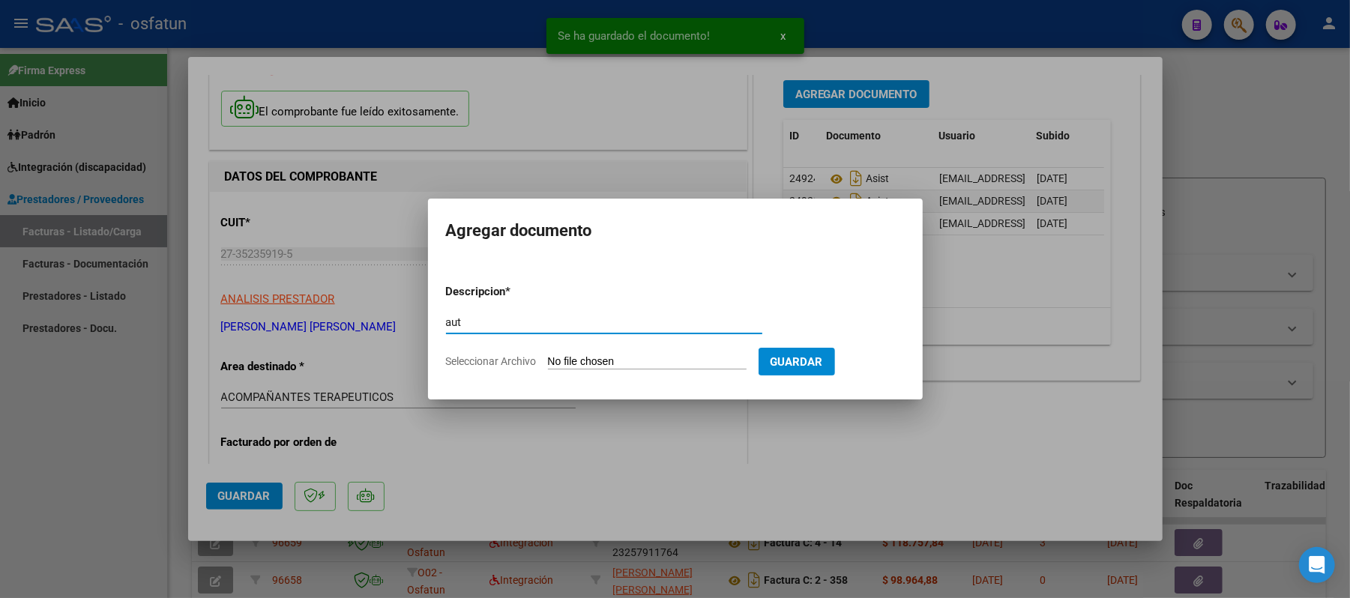
click at [606, 364] on input "Seleccionar Archivo" at bounding box center [647, 362] width 199 height 14
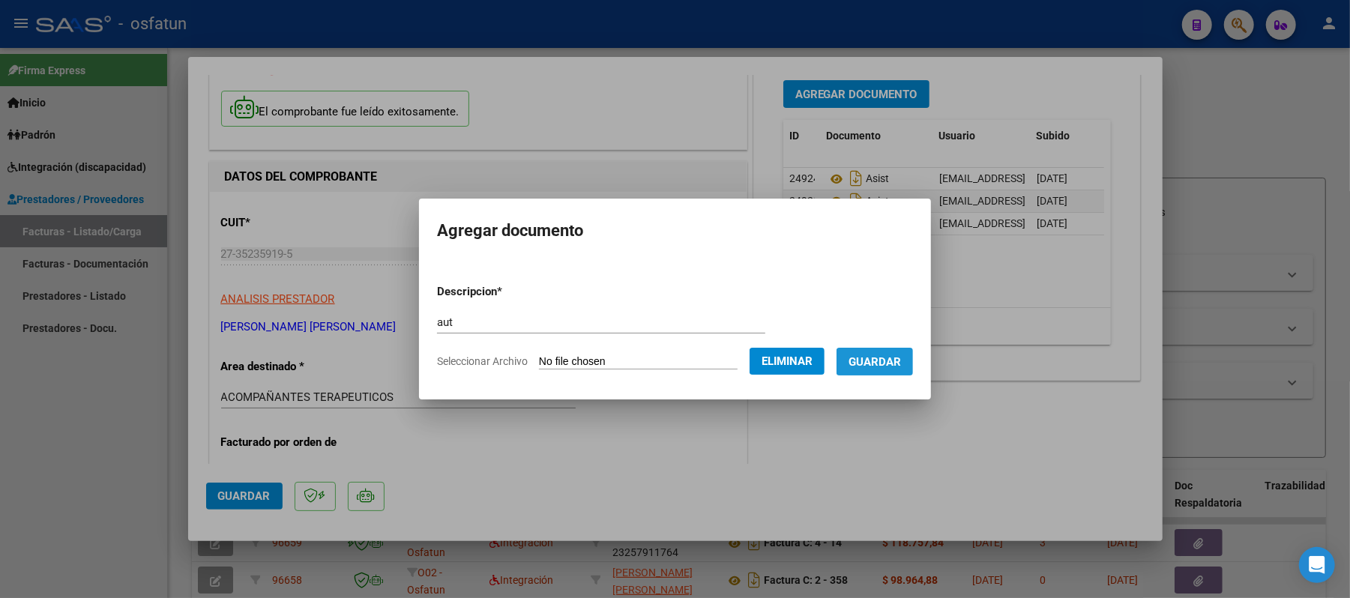
click at [913, 361] on button "Guardar" at bounding box center [875, 362] width 76 height 28
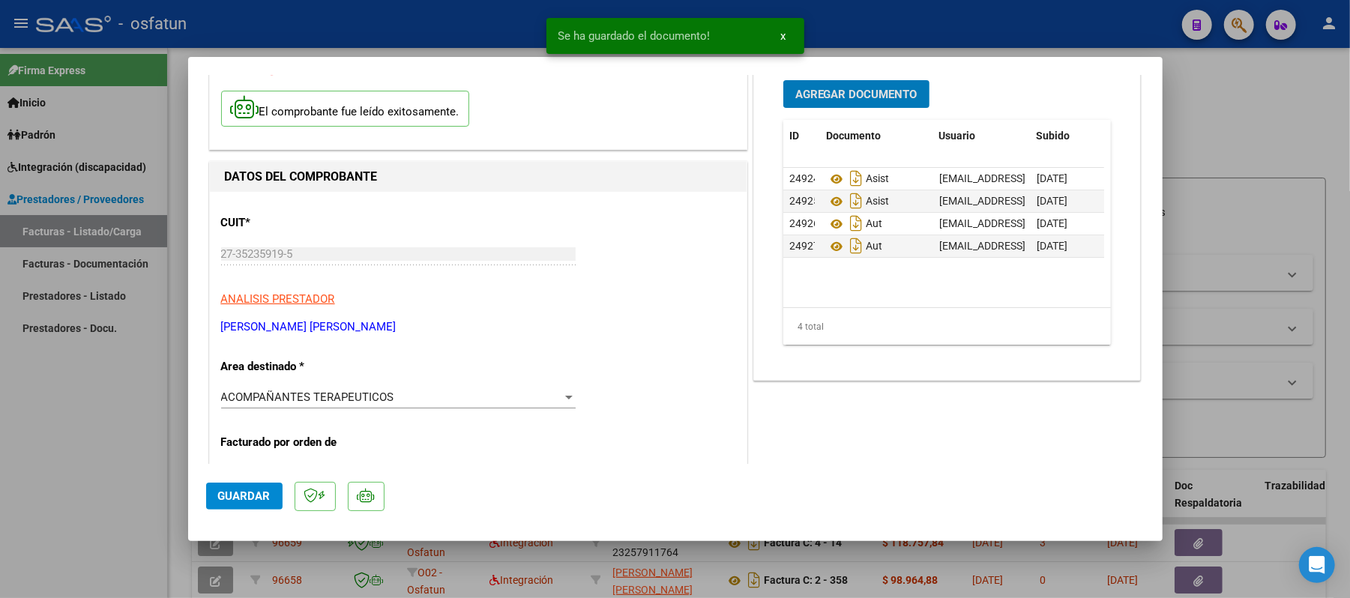
click at [235, 493] on span "Guardar" at bounding box center [244, 496] width 52 height 13
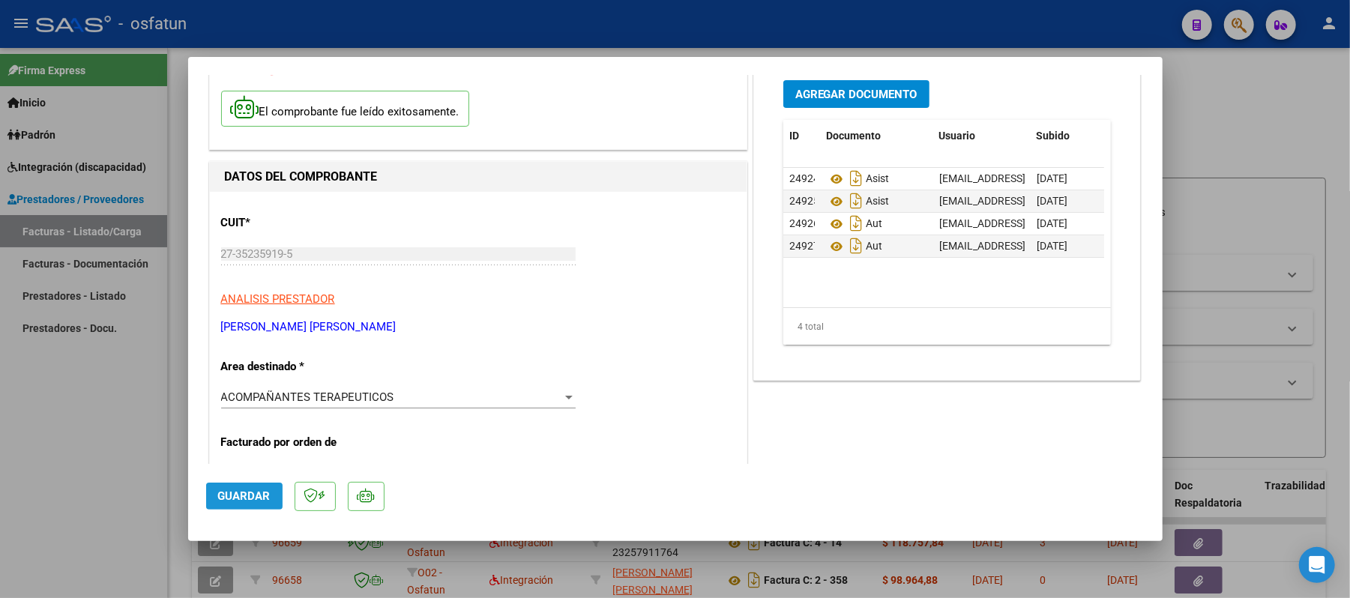
click at [225, 487] on button "Guardar" at bounding box center [244, 496] width 76 height 27
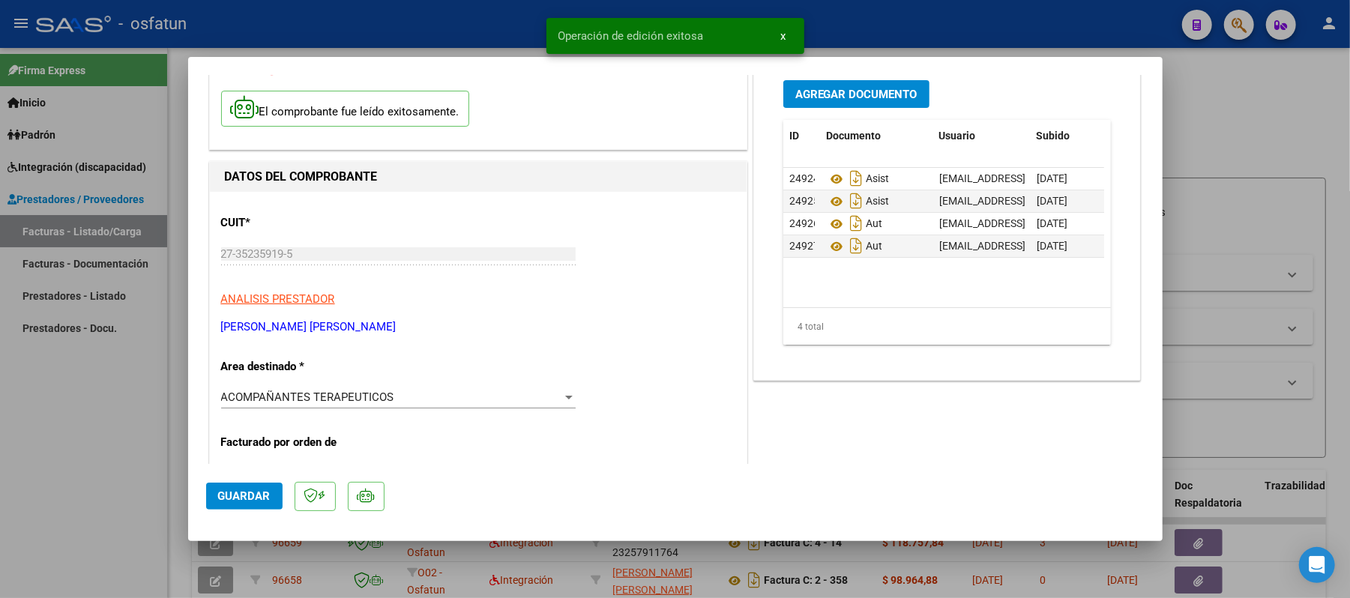
click at [1275, 132] on div at bounding box center [675, 299] width 1350 height 598
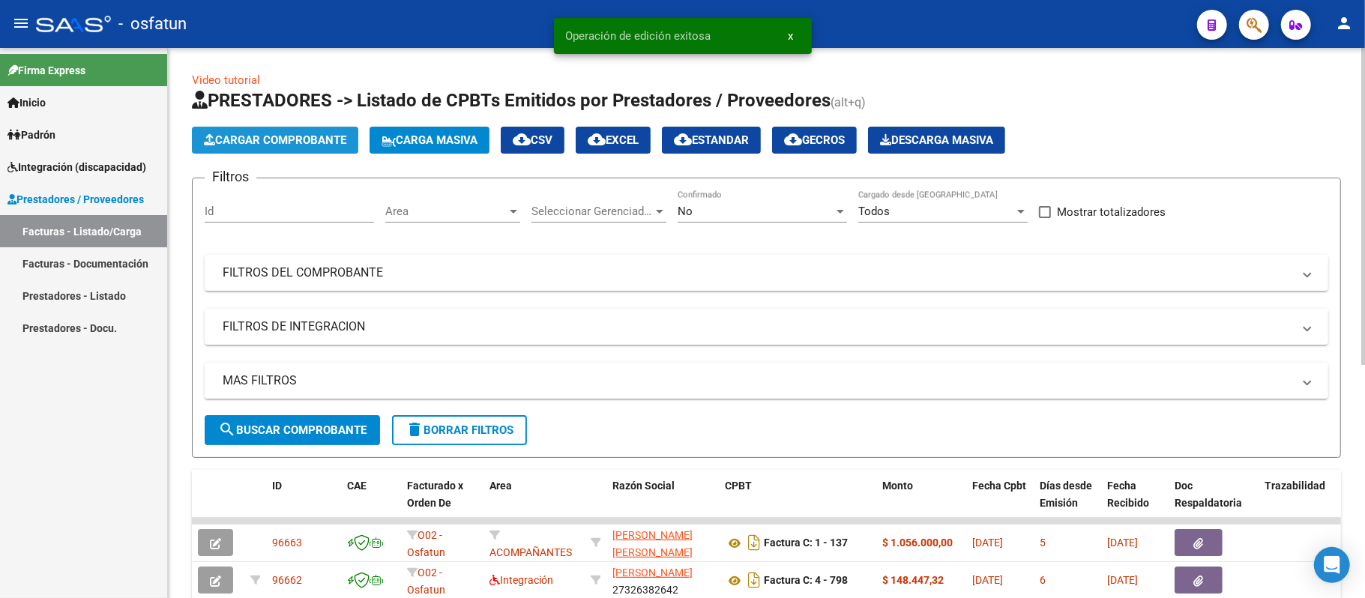
click at [318, 138] on span "Cargar Comprobante" at bounding box center [275, 139] width 142 height 13
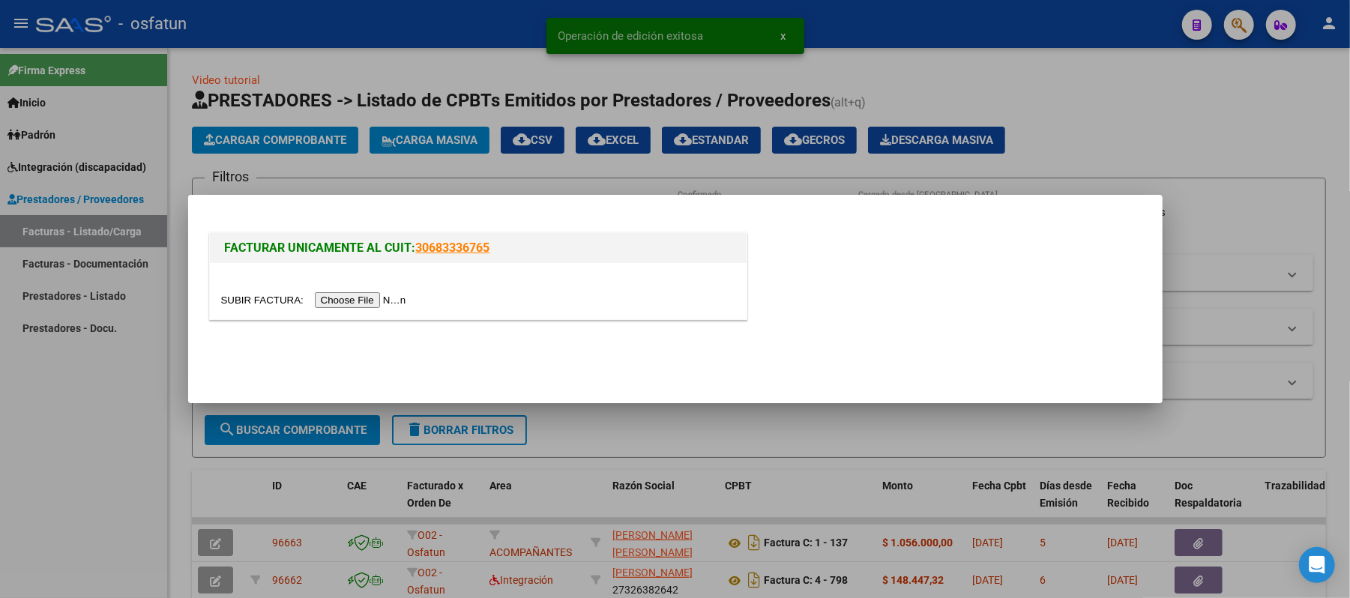
click at [366, 304] on input "file" at bounding box center [316, 300] width 190 height 16
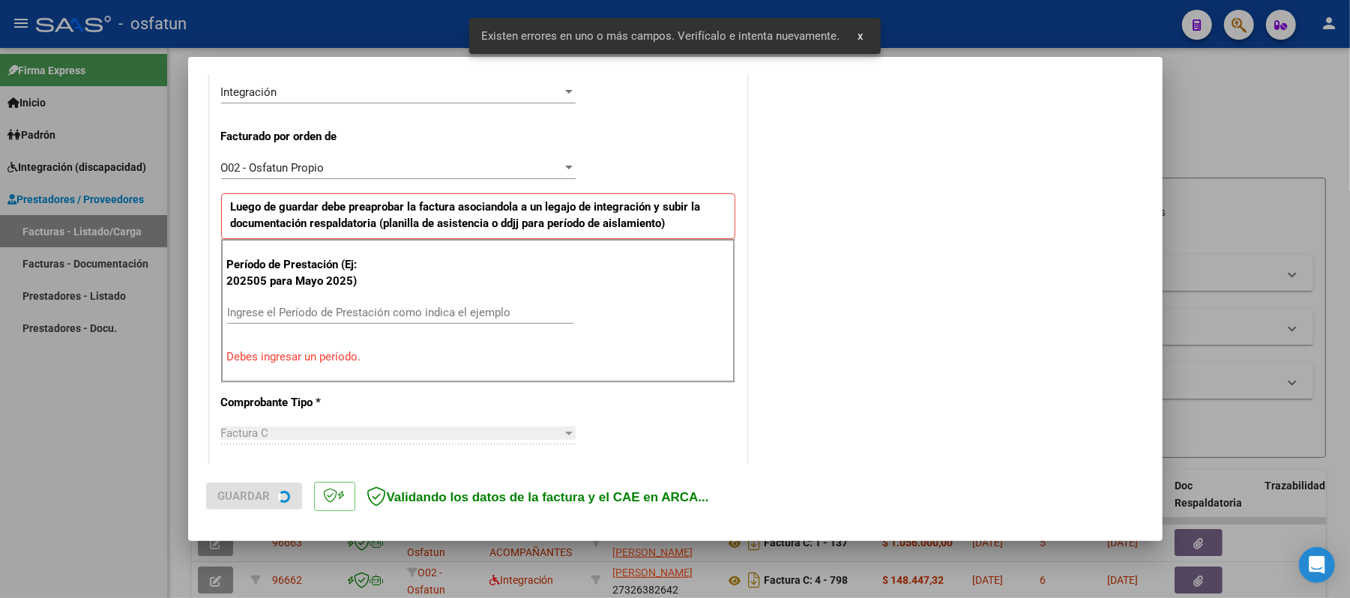
scroll to position [406, 0]
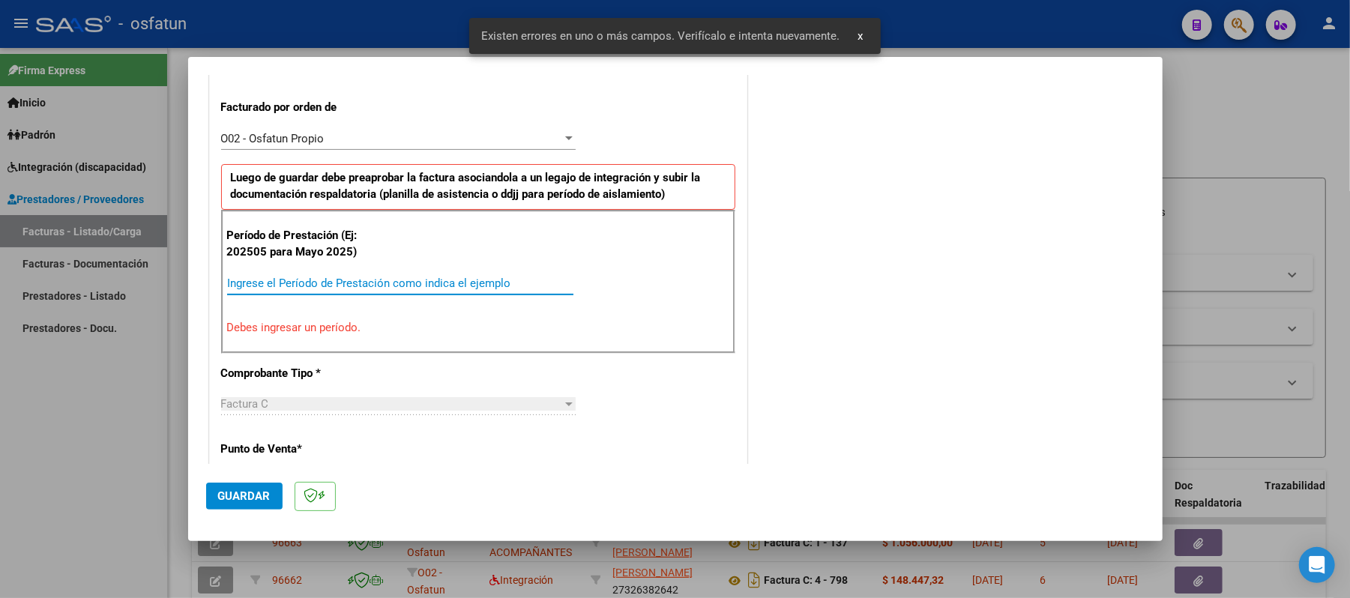
click at [357, 288] on input "Ingrese el Período de Prestación como indica el ejemplo" at bounding box center [400, 283] width 346 height 13
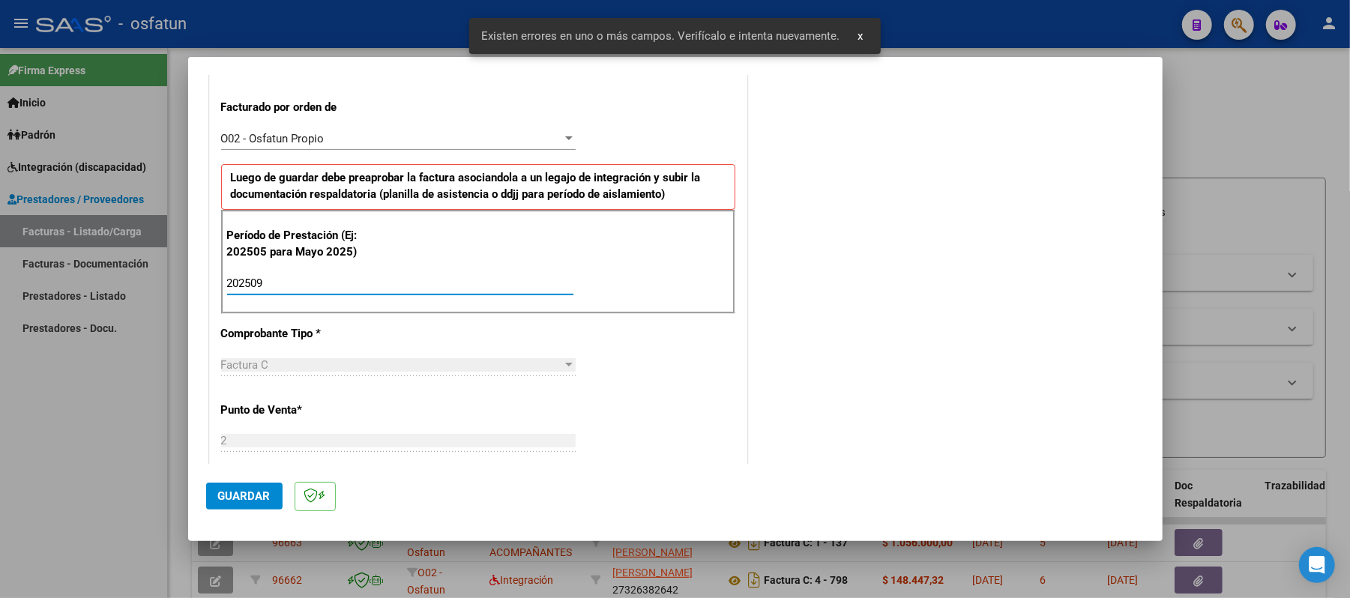
click at [217, 502] on button "Guardar" at bounding box center [244, 496] width 76 height 27
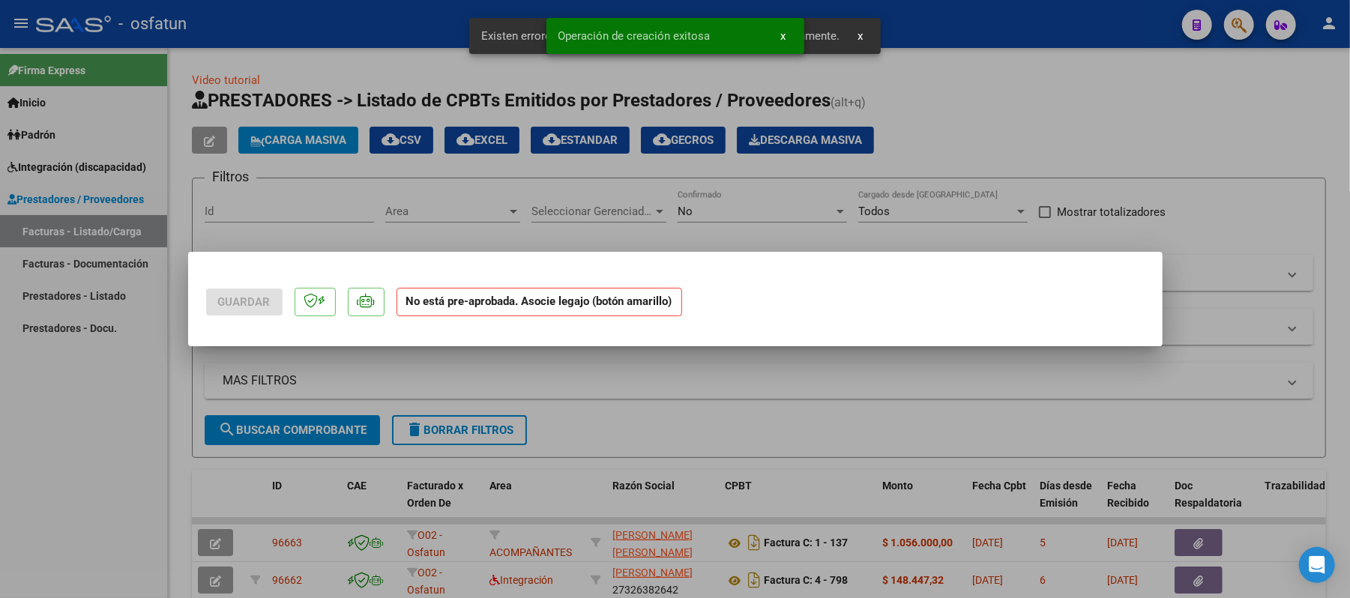
scroll to position [0, 0]
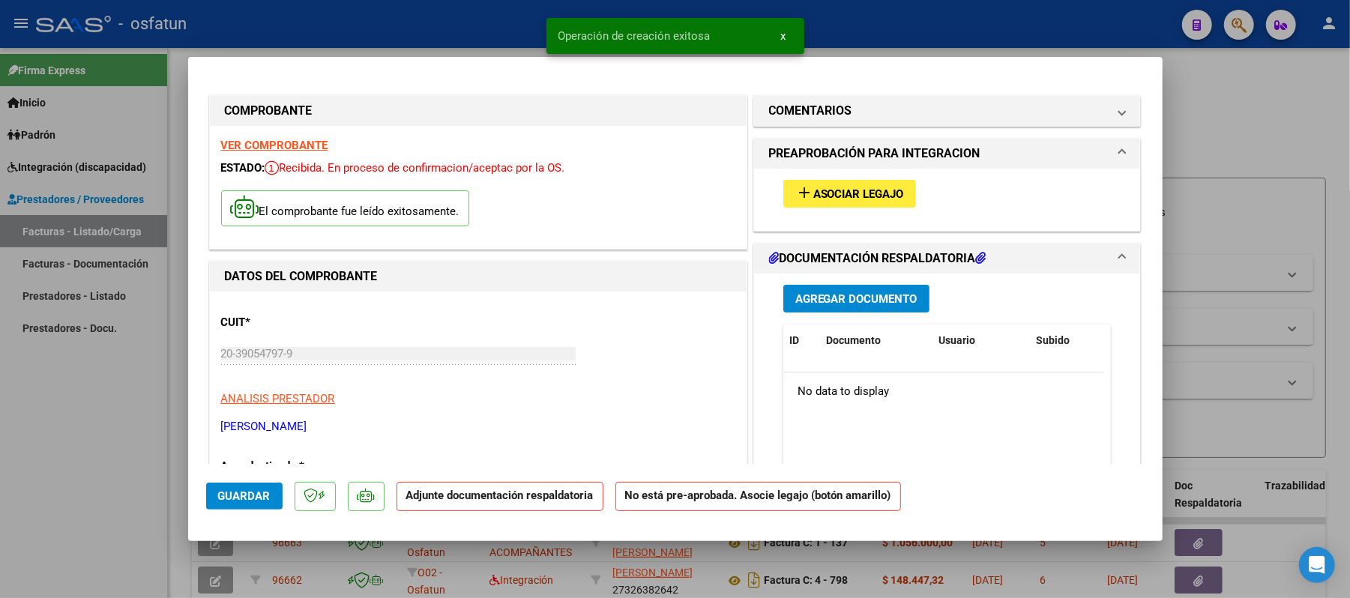
click at [873, 193] on span "Asociar Legajo" at bounding box center [859, 193] width 91 height 13
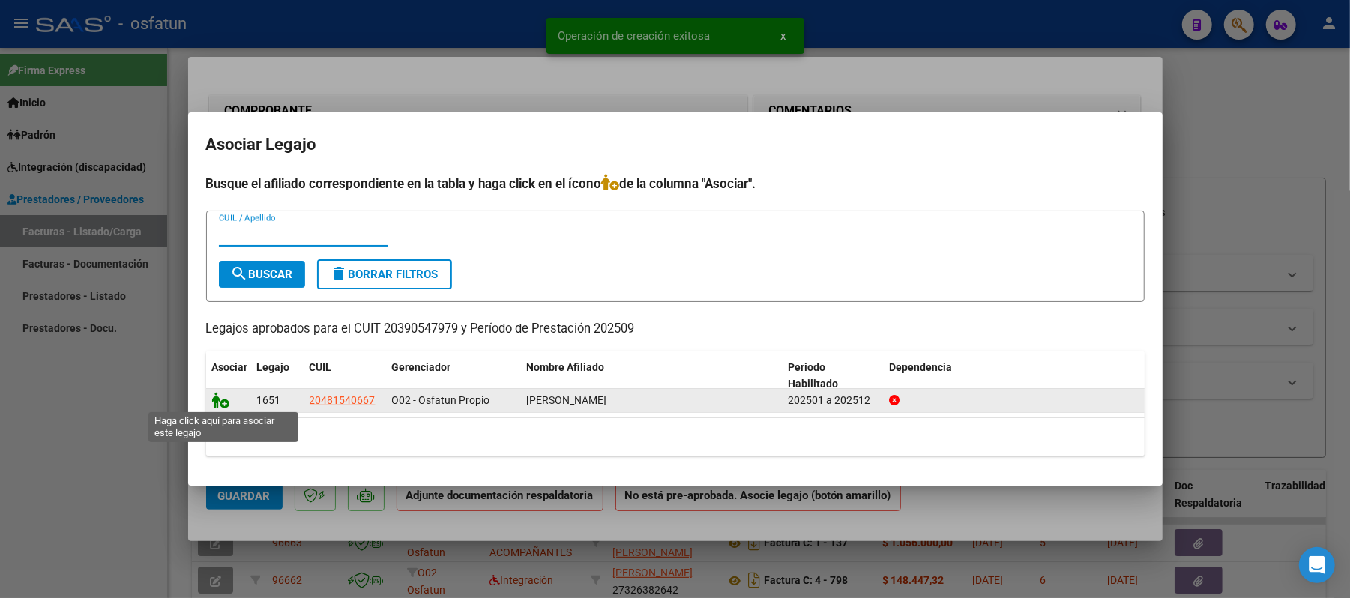
click at [220, 402] on icon at bounding box center [221, 400] width 18 height 16
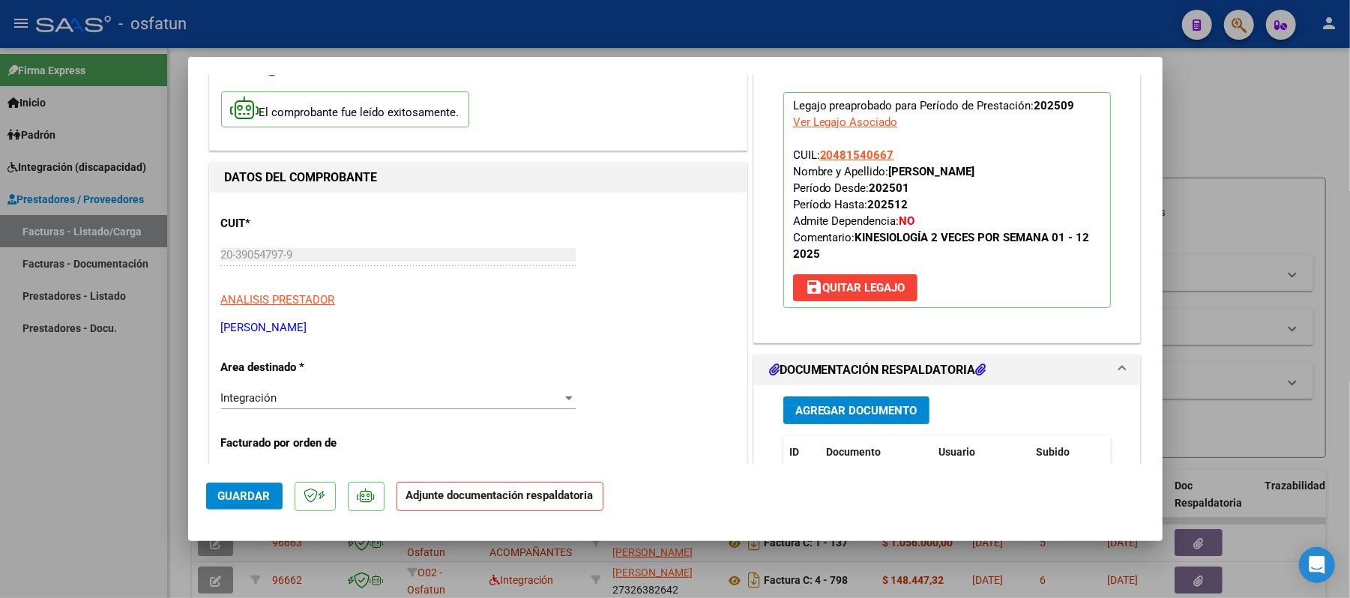
scroll to position [100, 0]
click at [819, 406] on span "Agregar Documento" at bounding box center [857, 409] width 122 height 13
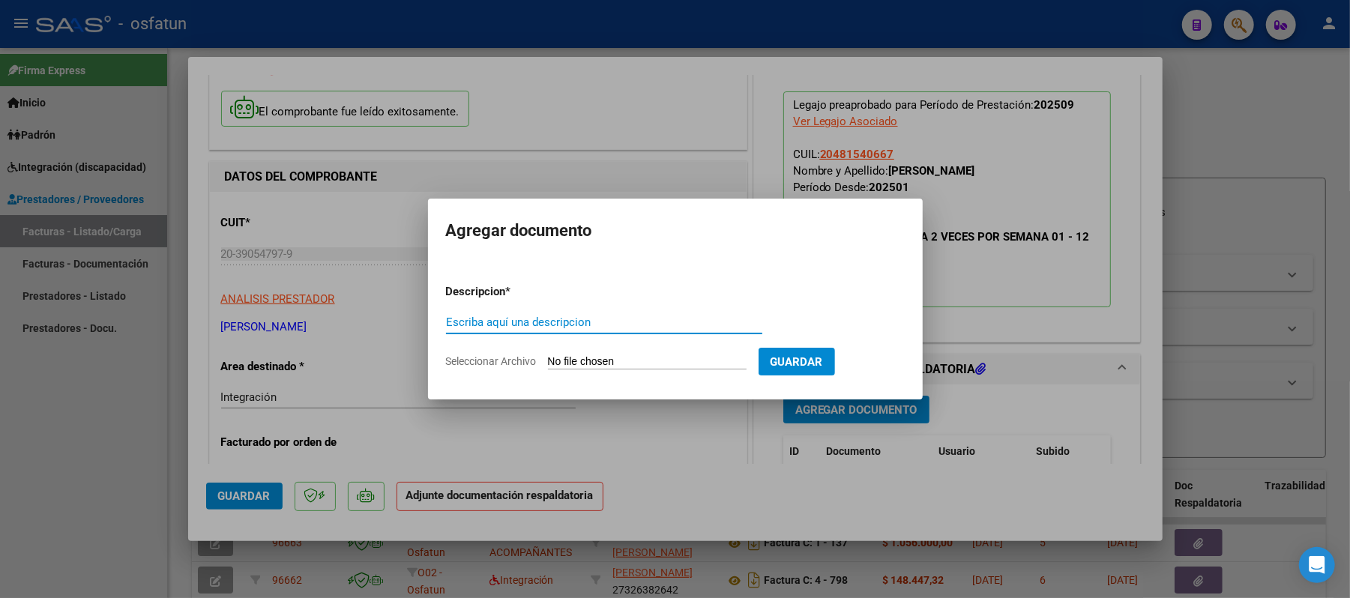
click at [588, 319] on input "Escriba aquí una descripcion" at bounding box center [604, 322] width 316 height 13
click at [597, 355] on input "Seleccionar Archivo" at bounding box center [647, 362] width 199 height 14
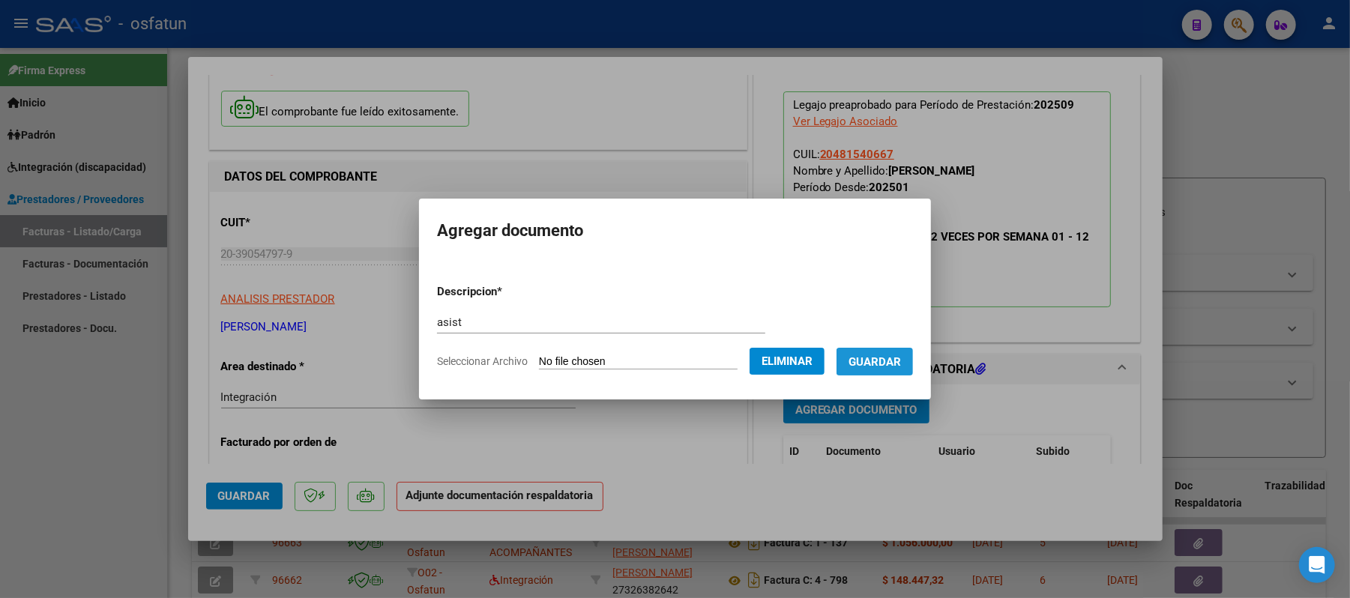
click at [883, 352] on button "Guardar" at bounding box center [875, 362] width 76 height 28
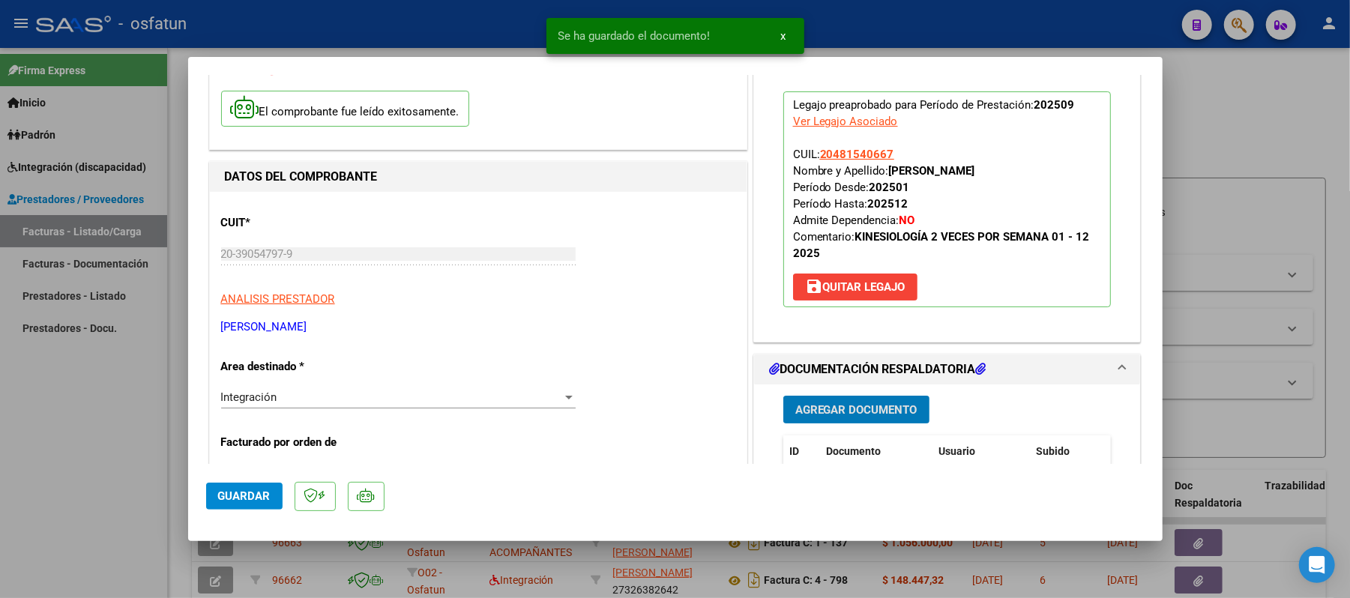
click at [826, 409] on span "Agregar Documento" at bounding box center [857, 409] width 122 height 13
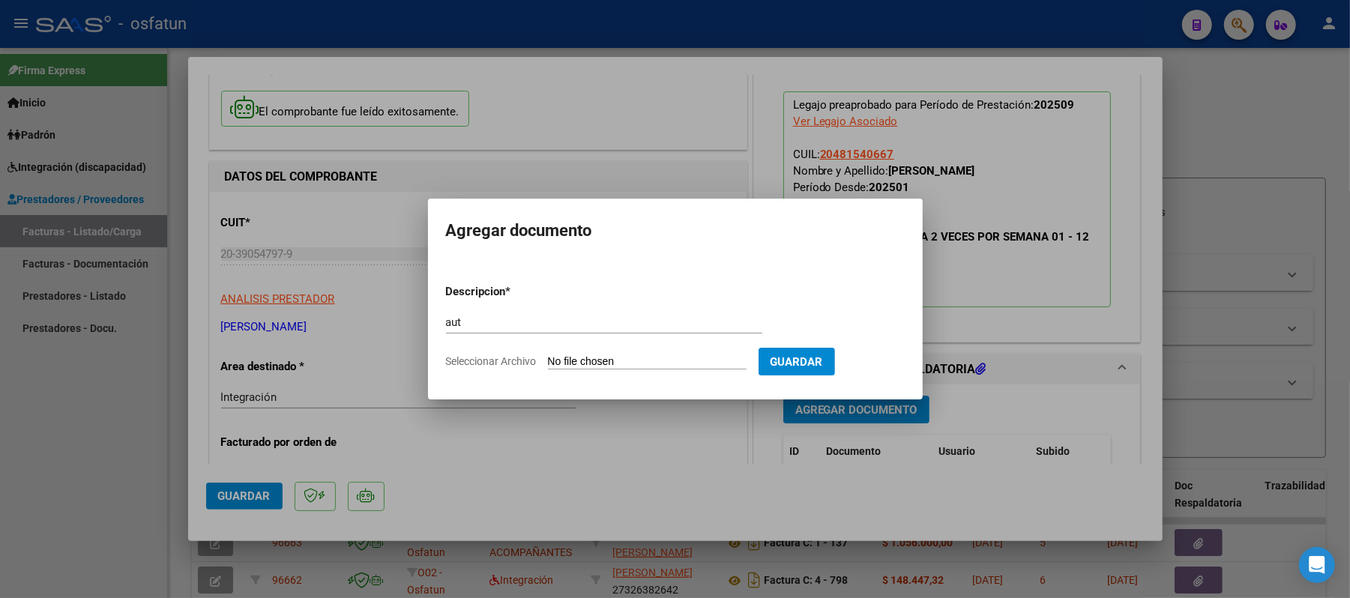
click at [613, 355] on input "Seleccionar Archivo" at bounding box center [647, 362] width 199 height 14
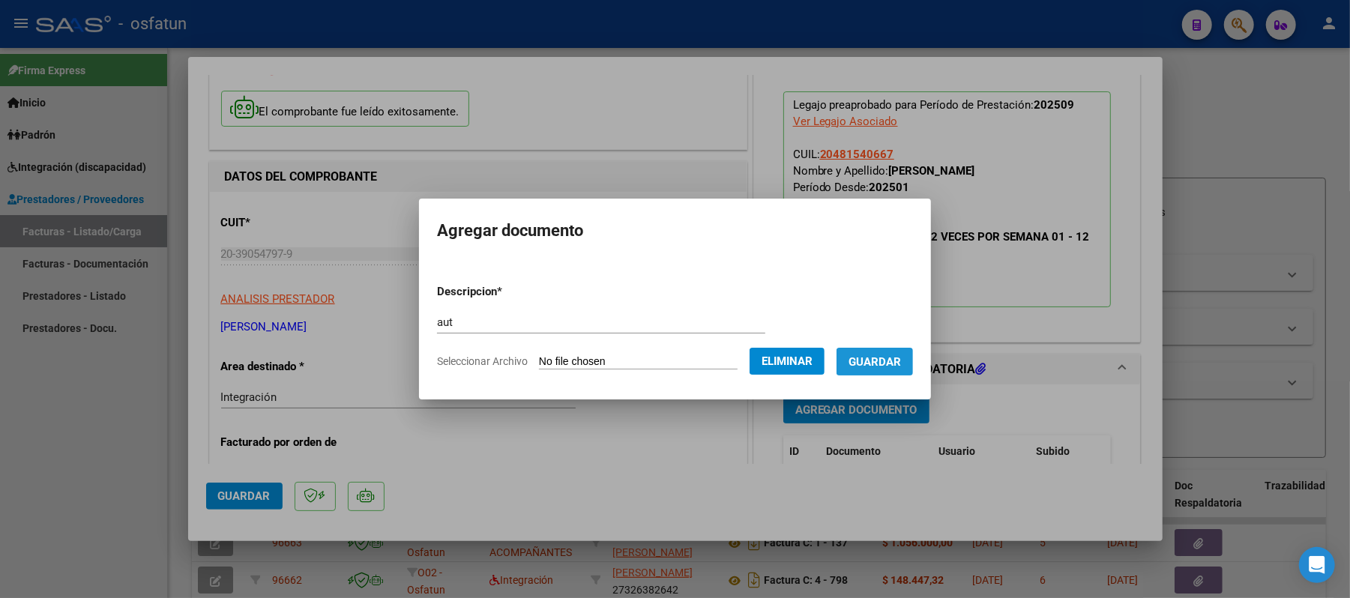
click at [880, 367] on span "Guardar" at bounding box center [875, 361] width 52 height 13
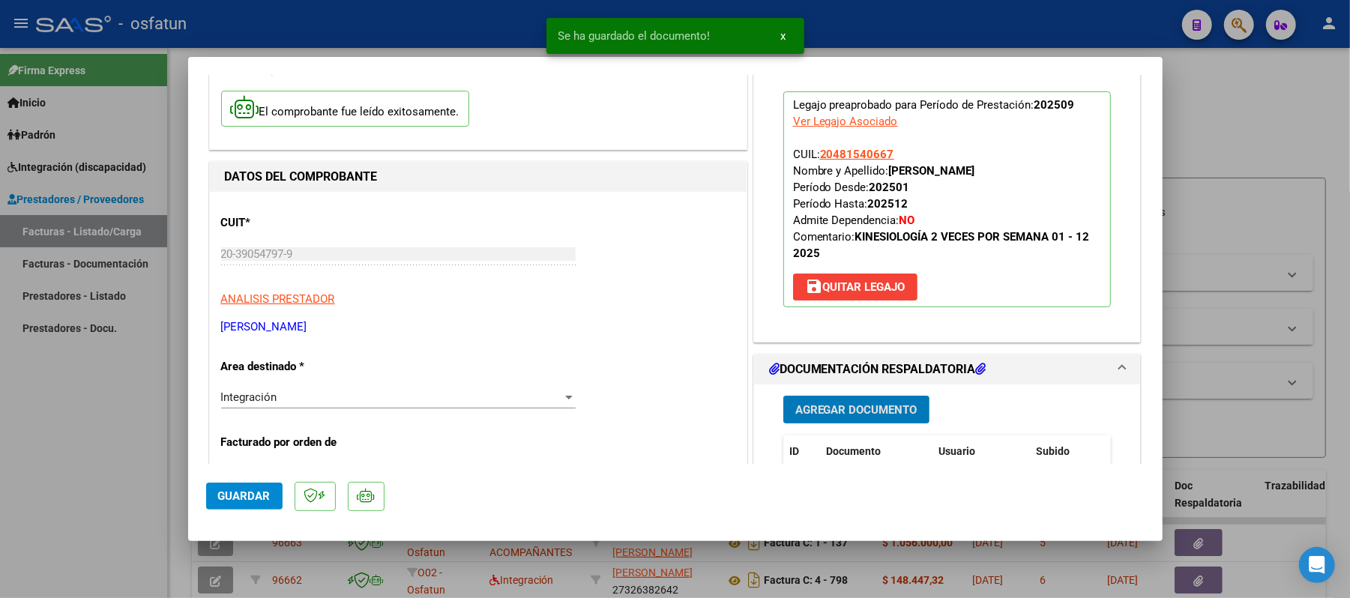
click at [235, 492] on span "Guardar" at bounding box center [244, 496] width 52 height 13
click at [1308, 115] on div at bounding box center [675, 299] width 1350 height 598
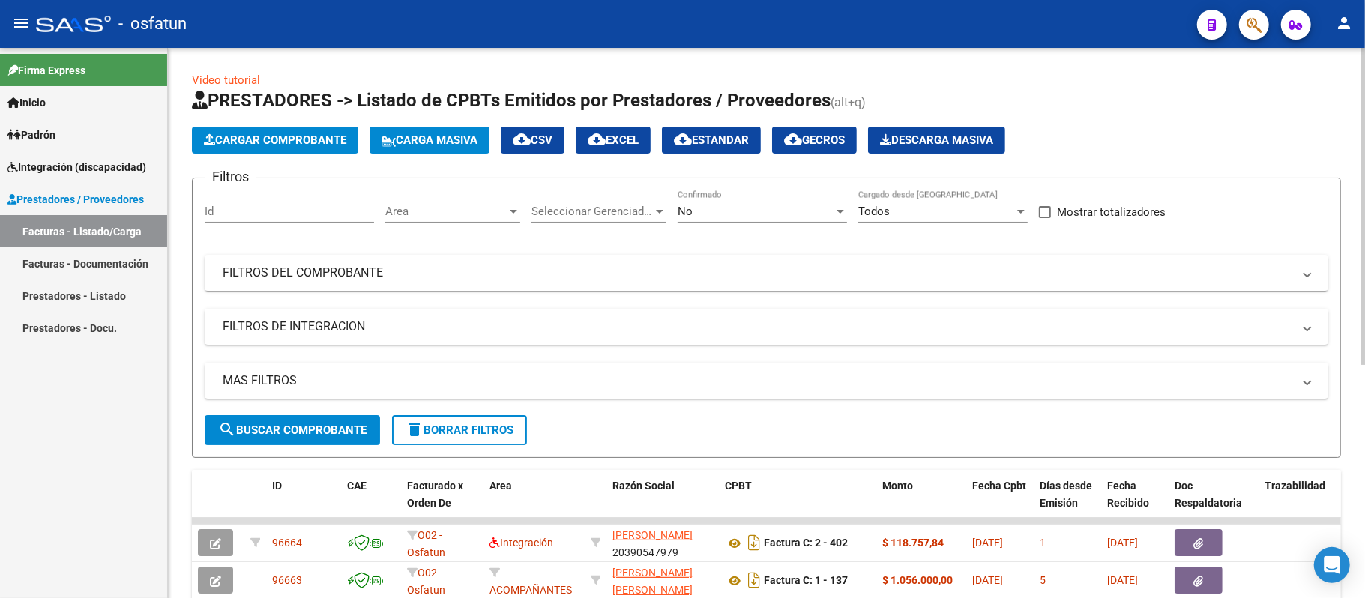
click at [216, 139] on span "Cargar Comprobante" at bounding box center [275, 139] width 142 height 13
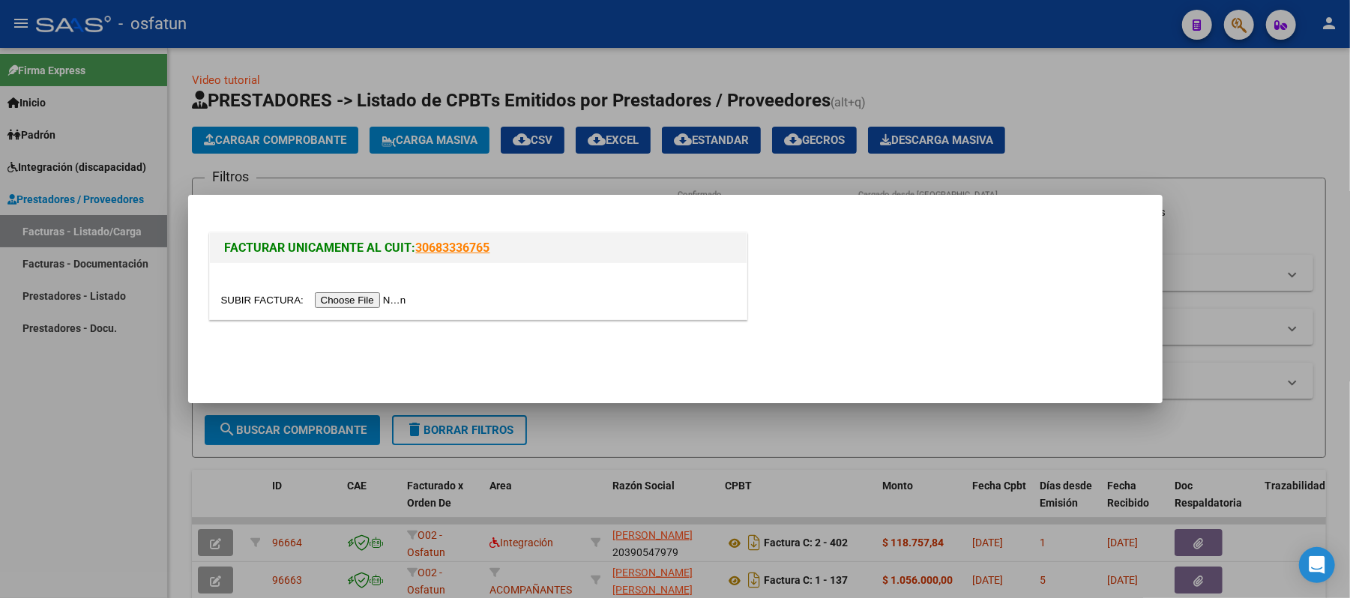
click at [376, 298] on input "file" at bounding box center [316, 300] width 190 height 16
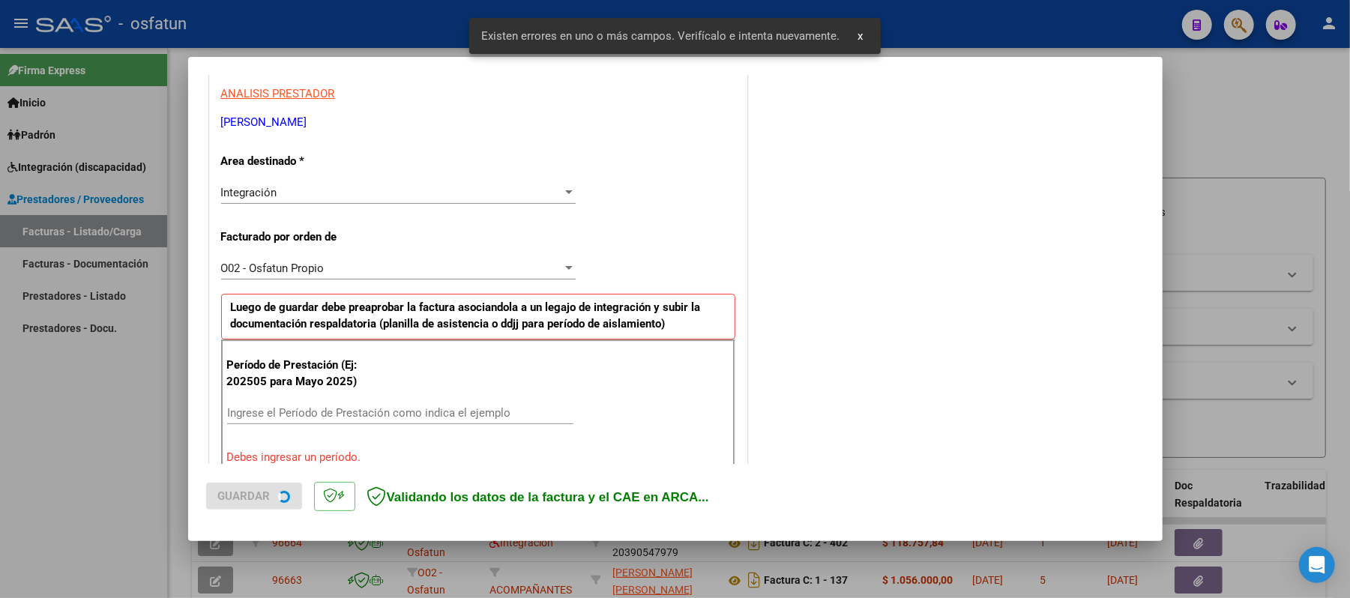
scroll to position [406, 0]
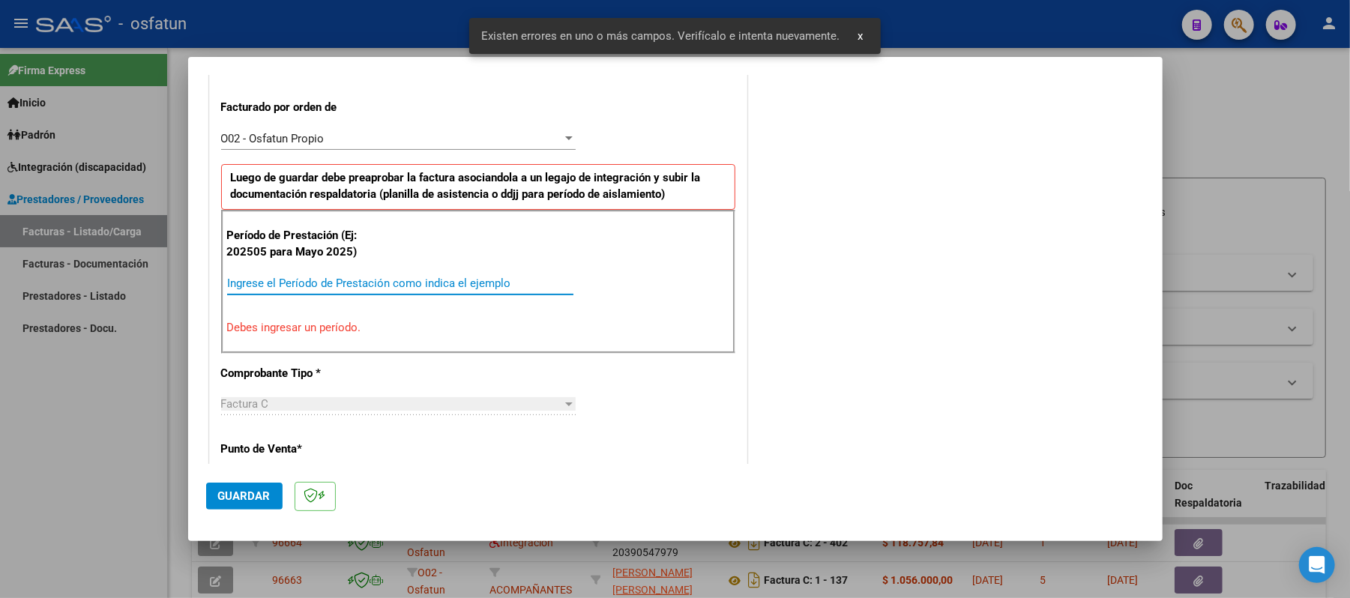
click at [340, 277] on input "Ingrese el Período de Prestación como indica el ejemplo" at bounding box center [400, 283] width 346 height 13
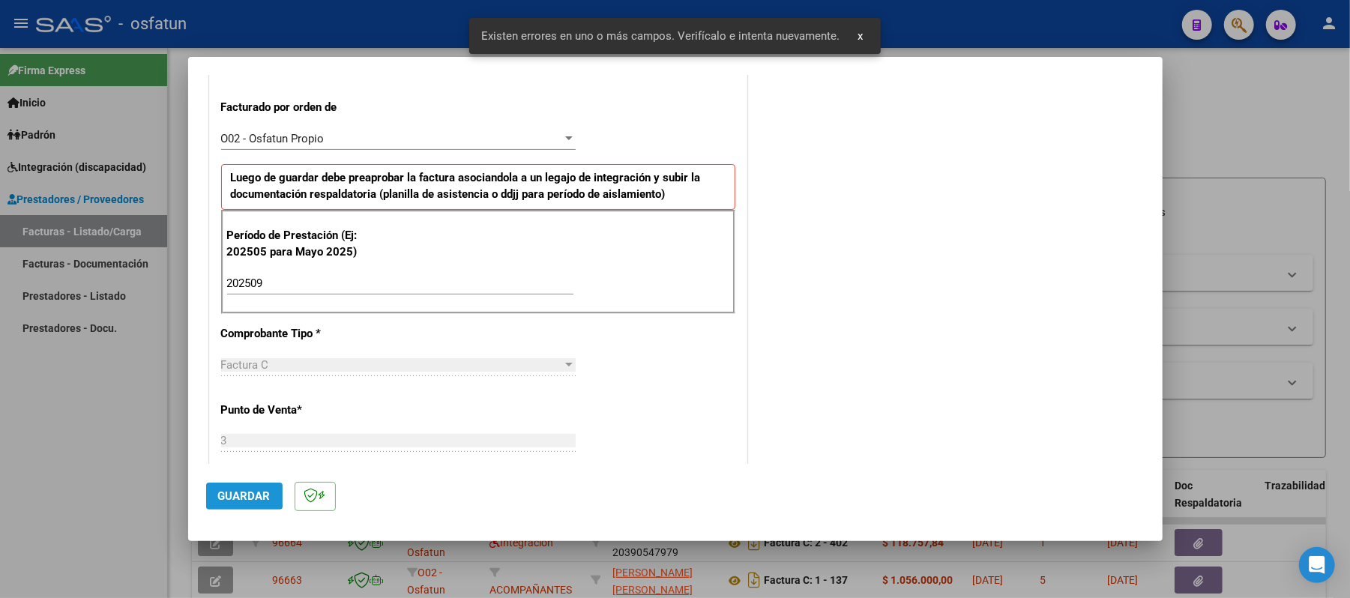
click at [217, 493] on button "Guardar" at bounding box center [244, 496] width 76 height 27
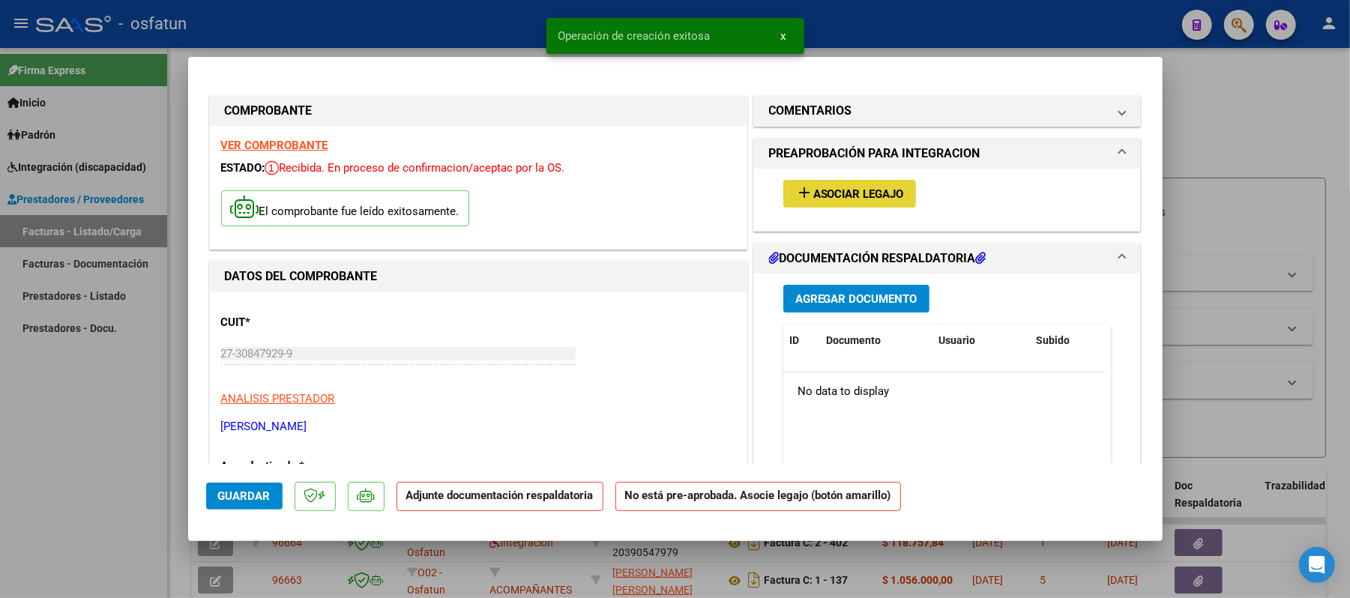
click at [877, 195] on span "Asociar Legajo" at bounding box center [859, 193] width 91 height 13
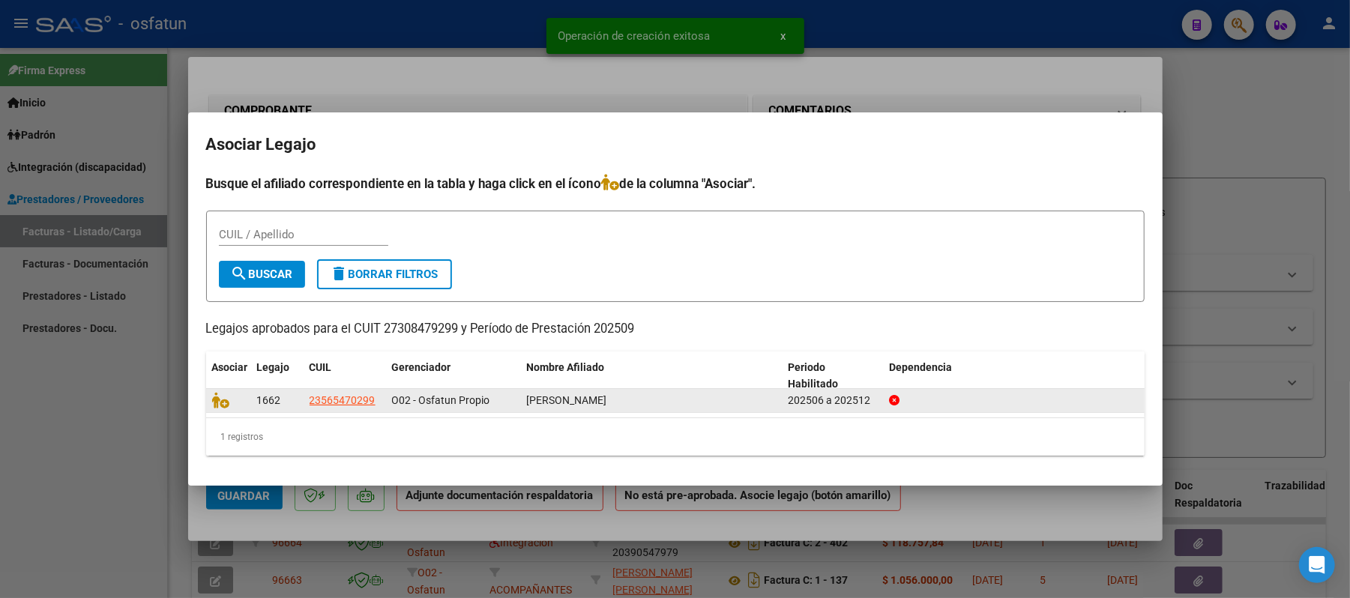
click at [210, 403] on datatable-body-cell at bounding box center [228, 400] width 45 height 23
click at [220, 403] on icon at bounding box center [221, 400] width 18 height 16
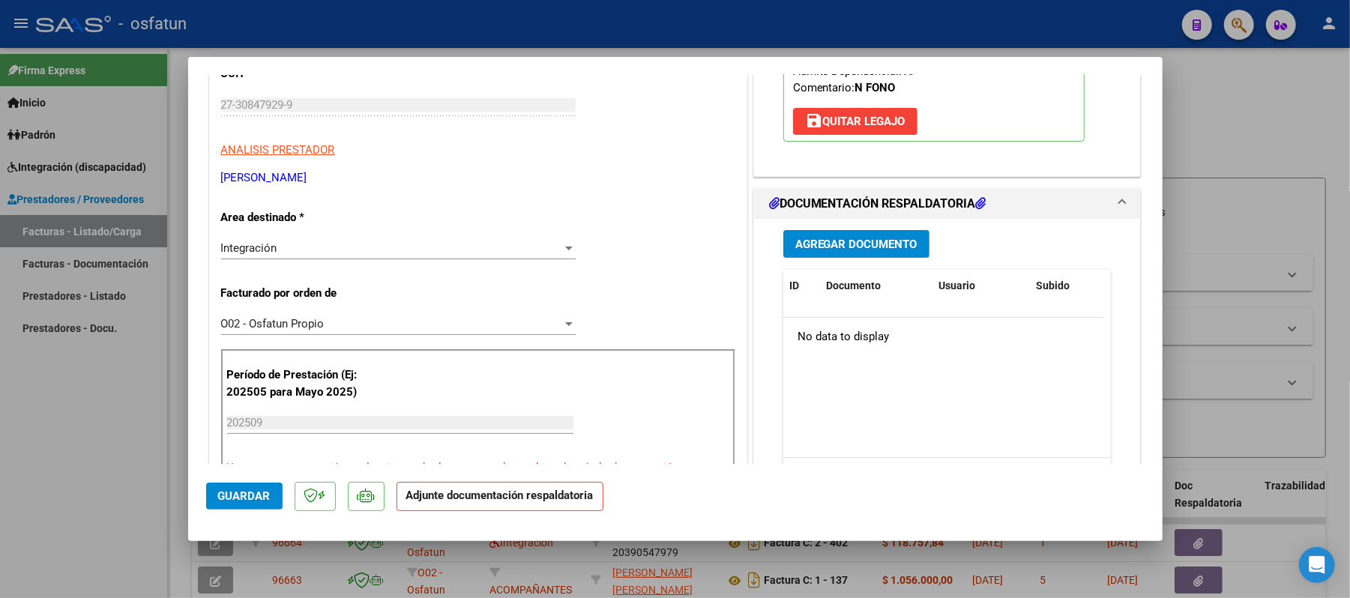
scroll to position [300, 0]
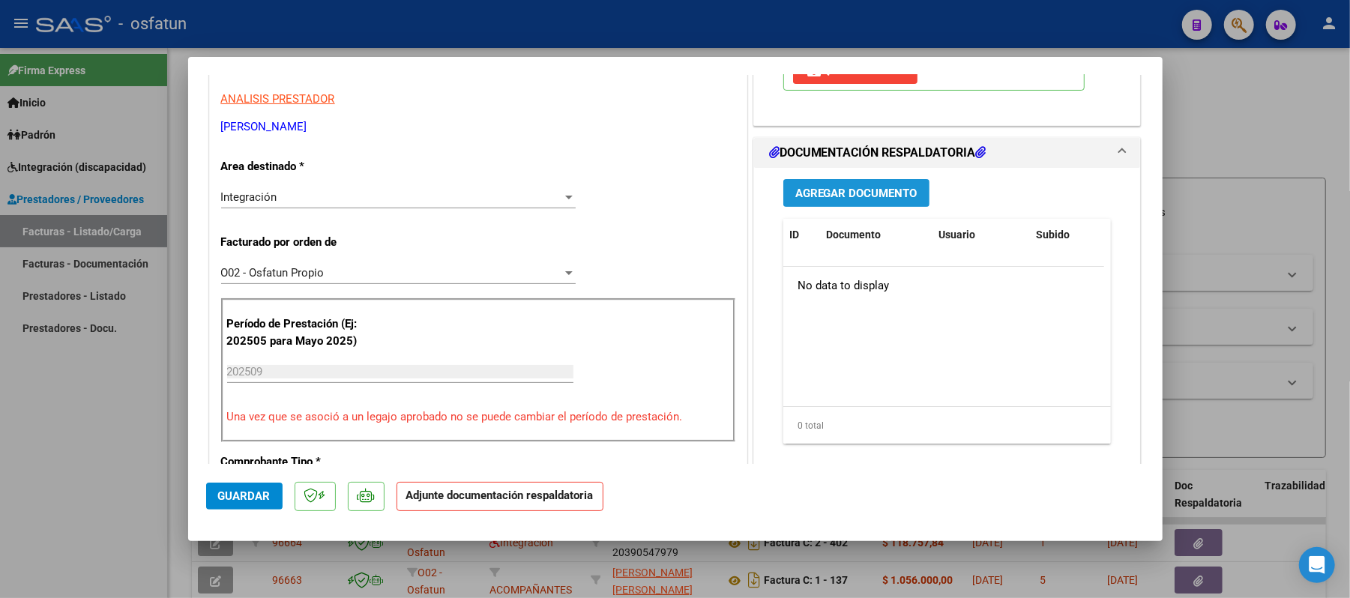
click at [862, 195] on span "Agregar Documento" at bounding box center [857, 193] width 122 height 13
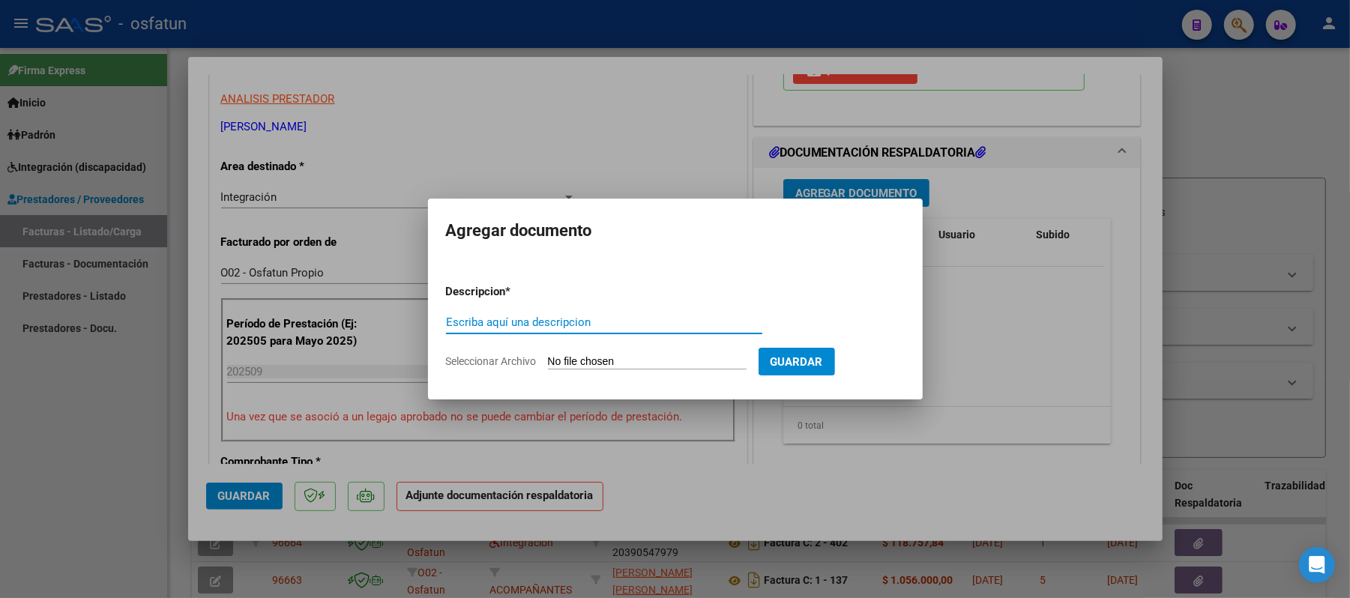
click at [586, 327] on input "Escriba aquí una descripcion" at bounding box center [604, 322] width 316 height 13
click at [631, 358] on input "Seleccionar Archivo" at bounding box center [647, 362] width 199 height 14
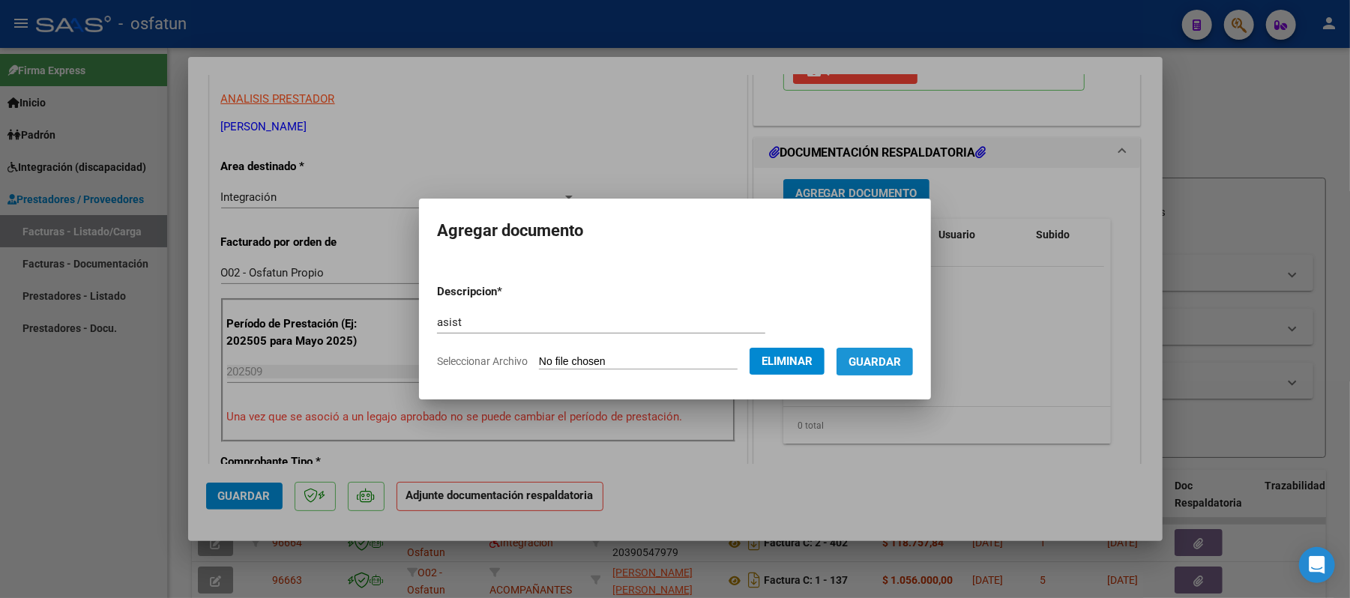
click at [874, 367] on span "Guardar" at bounding box center [875, 361] width 52 height 13
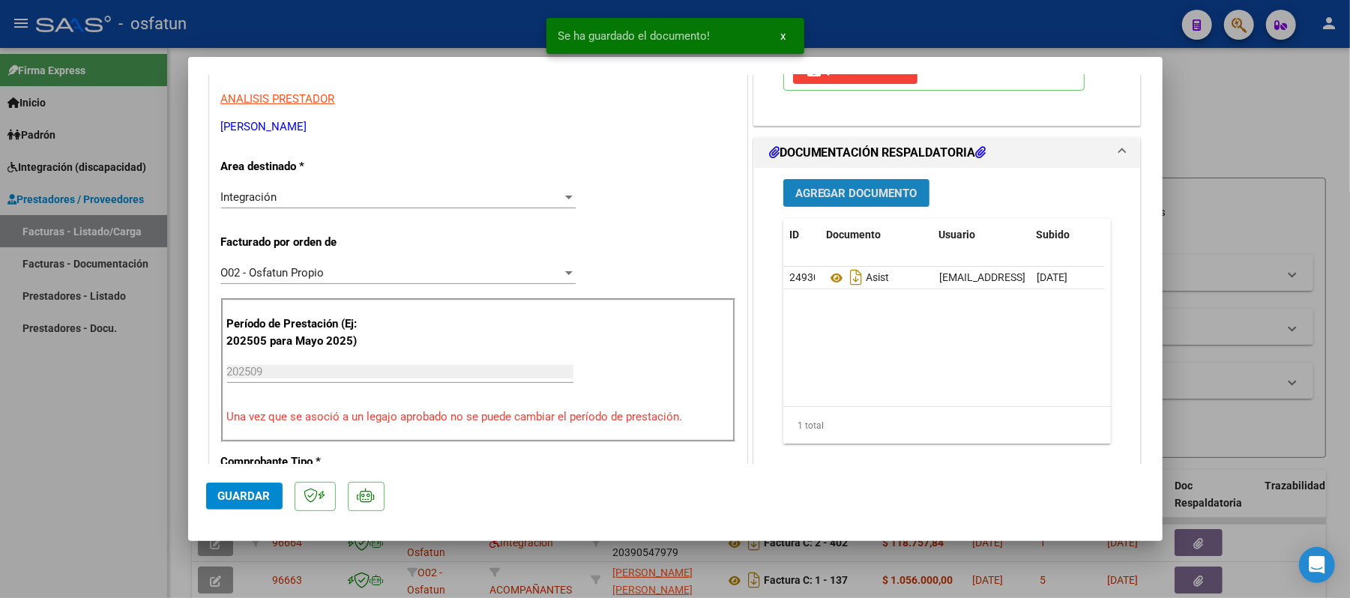
click at [841, 183] on button "Agregar Documento" at bounding box center [857, 193] width 146 height 28
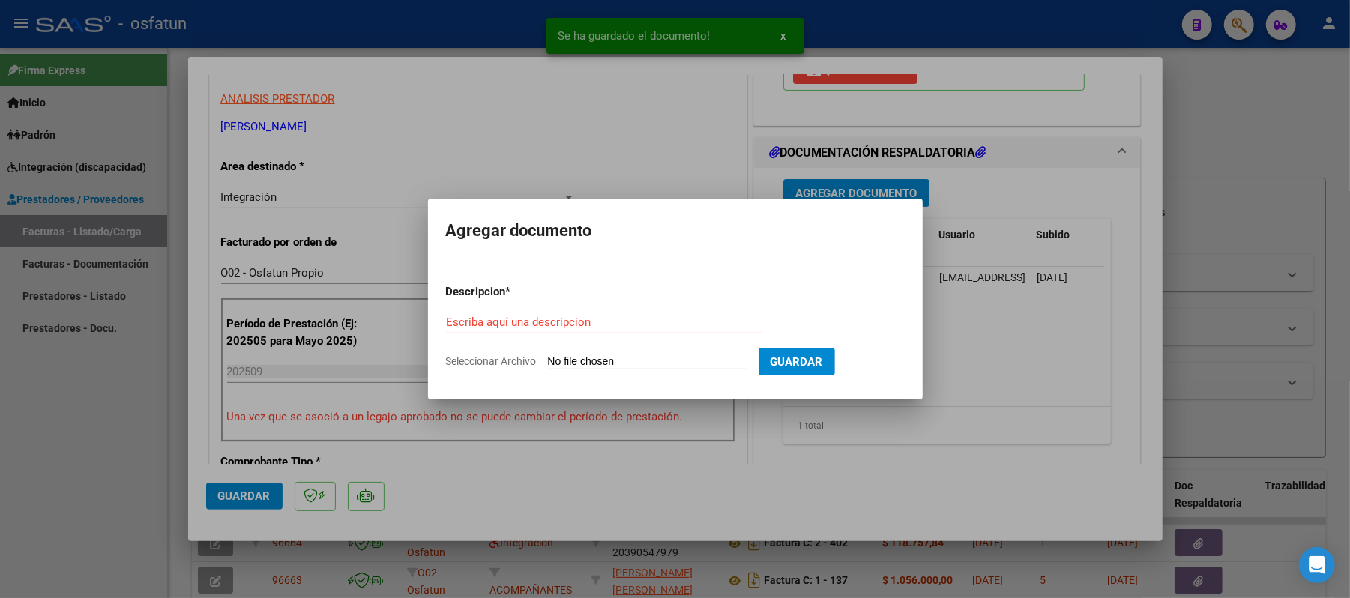
click at [685, 331] on div "Escriba aquí una descripcion" at bounding box center [604, 322] width 316 height 22
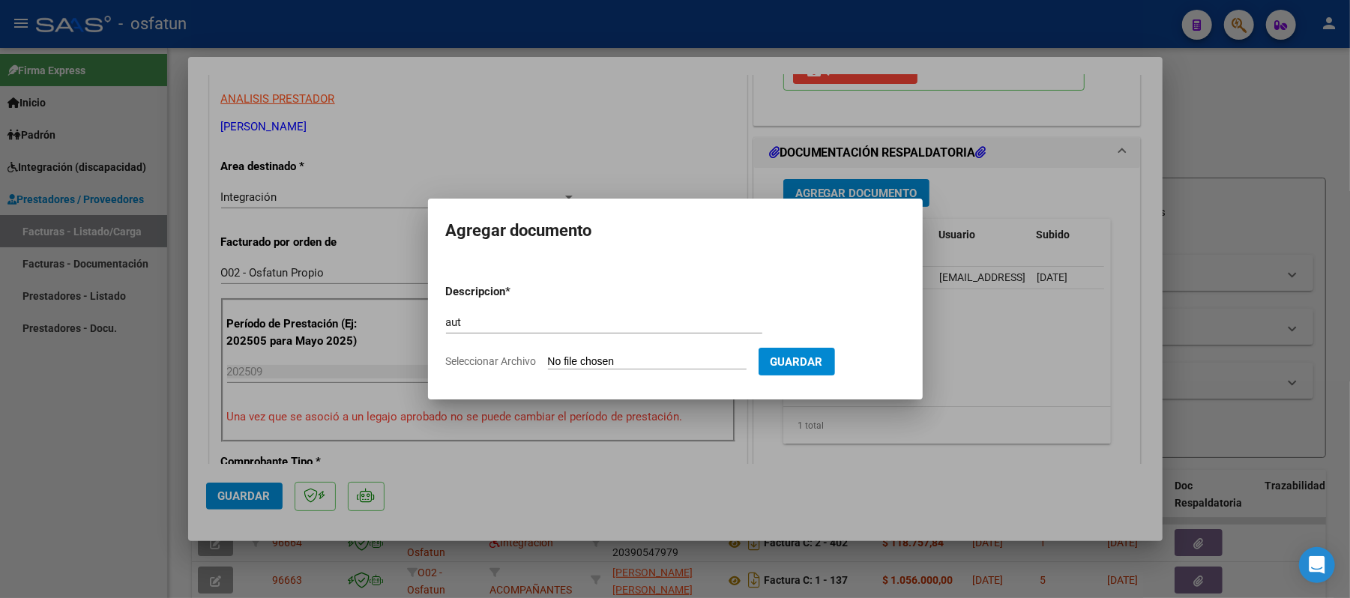
click at [637, 363] on input "Seleccionar Archivo" at bounding box center [647, 362] width 199 height 14
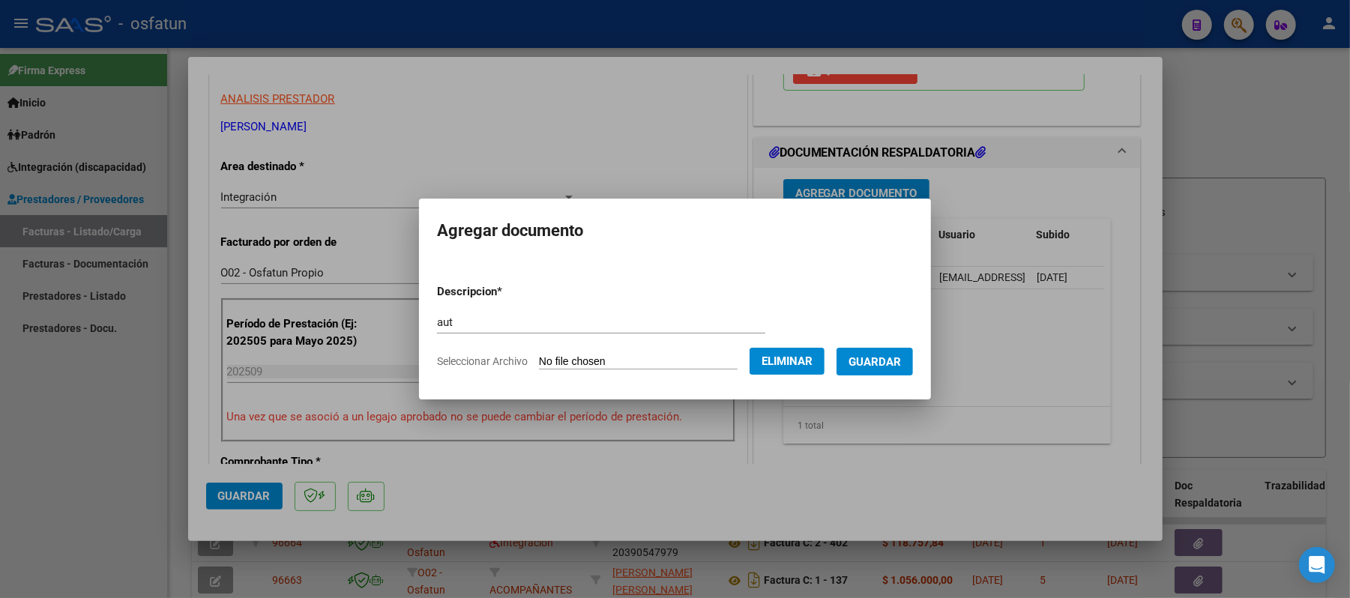
click at [894, 361] on span "Guardar" at bounding box center [875, 361] width 52 height 13
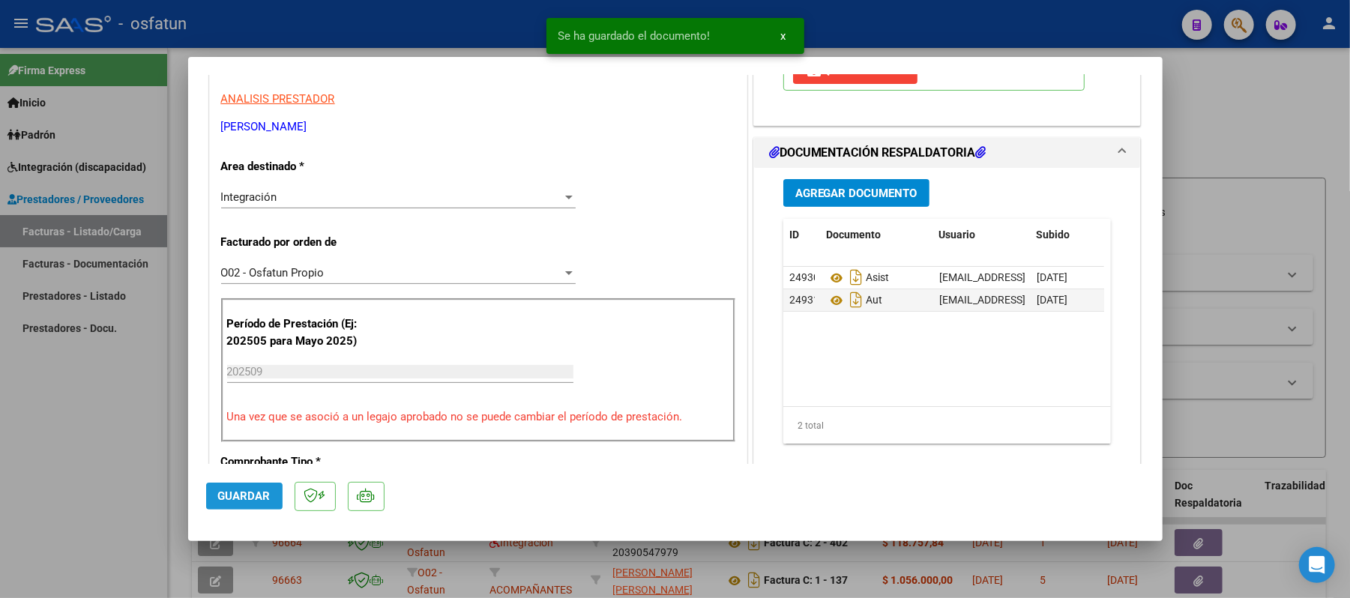
click at [253, 493] on span "Guardar" at bounding box center [244, 496] width 52 height 13
click at [1273, 123] on div at bounding box center [675, 299] width 1350 height 598
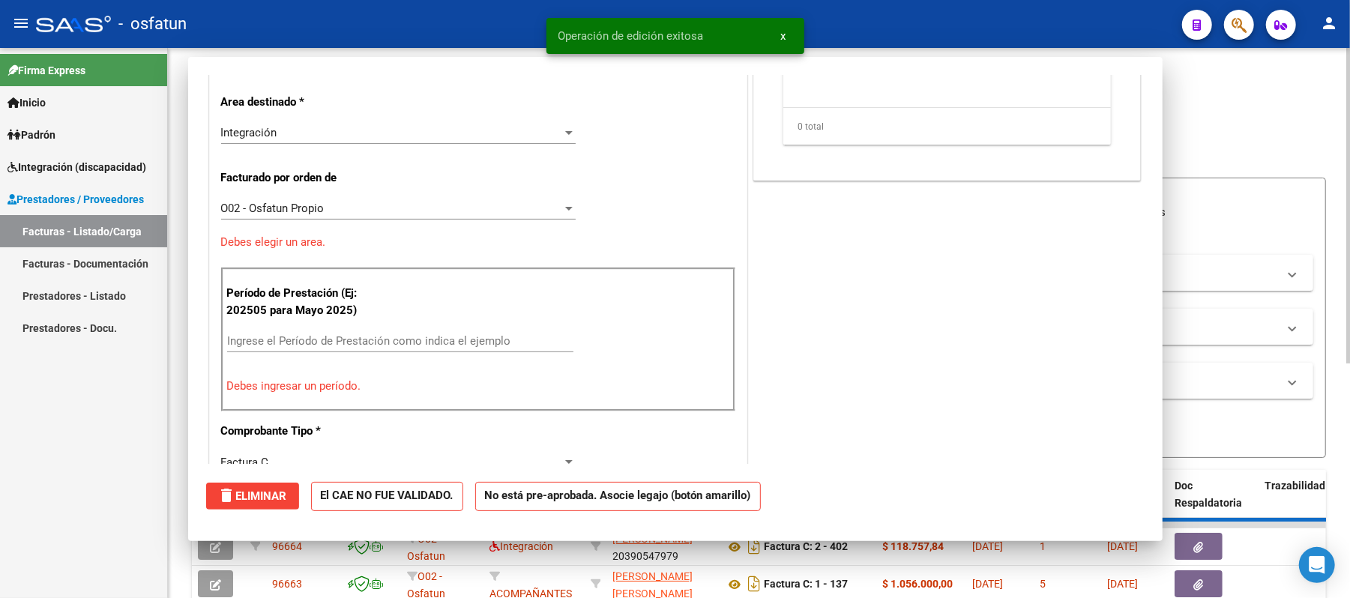
scroll to position [253, 0]
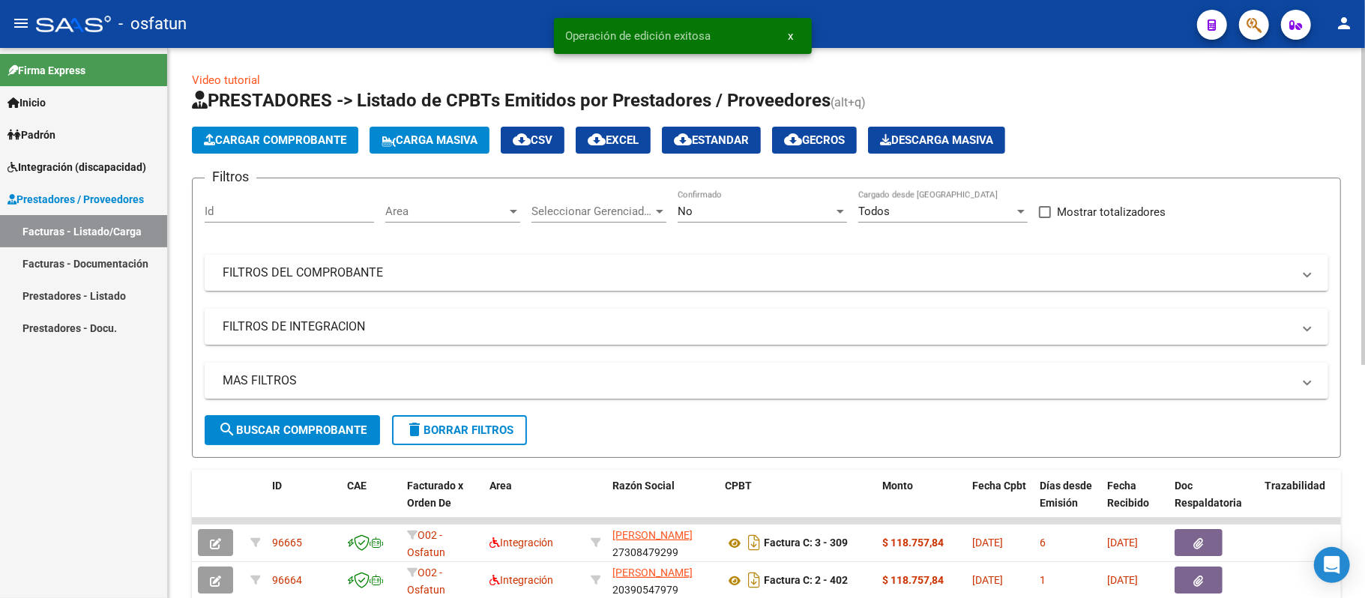
click at [298, 130] on button "Cargar Comprobante" at bounding box center [275, 140] width 166 height 27
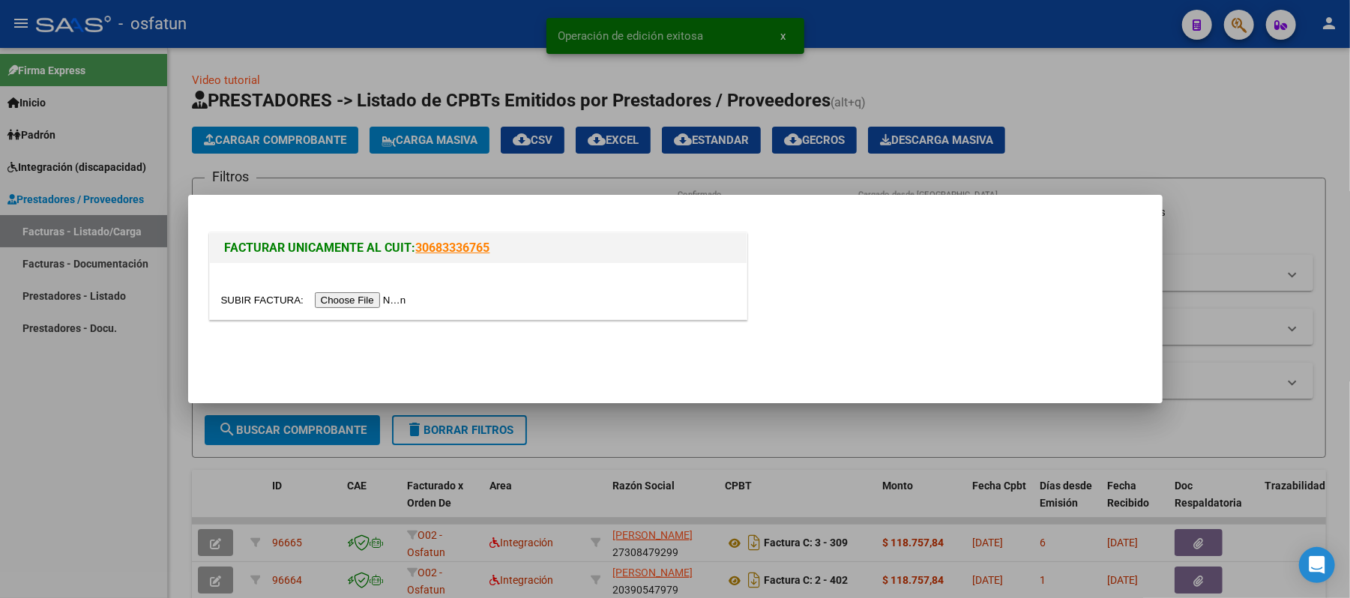
click at [379, 298] on input "file" at bounding box center [316, 300] width 190 height 16
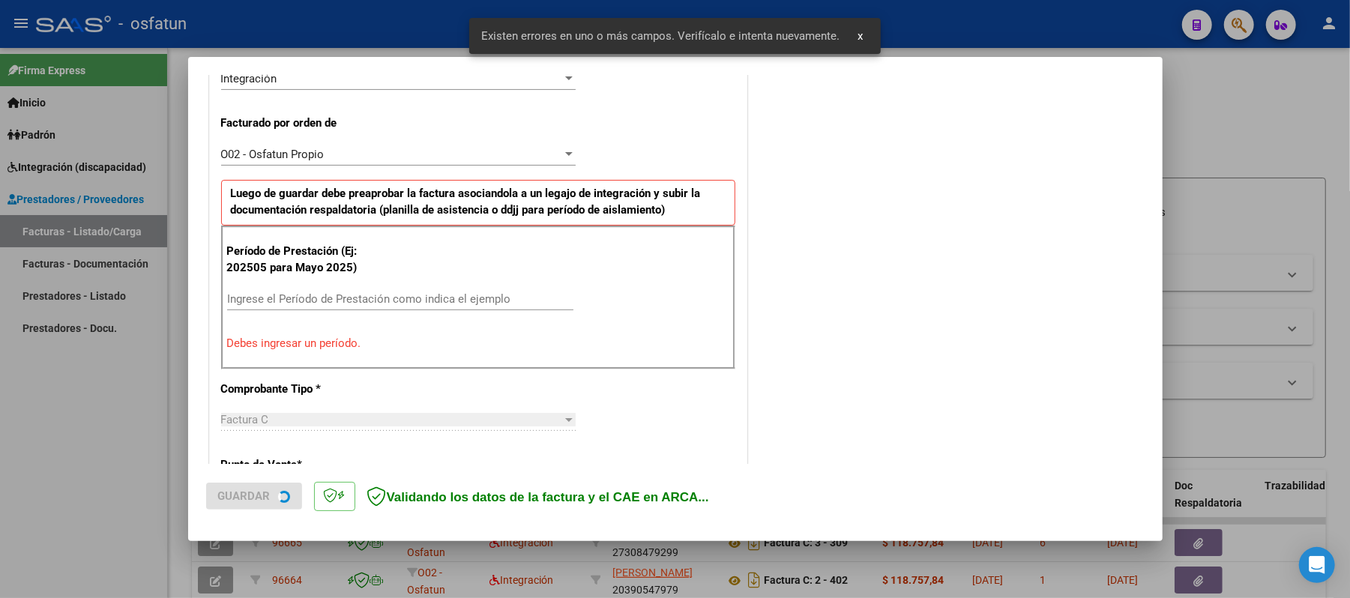
scroll to position [406, 0]
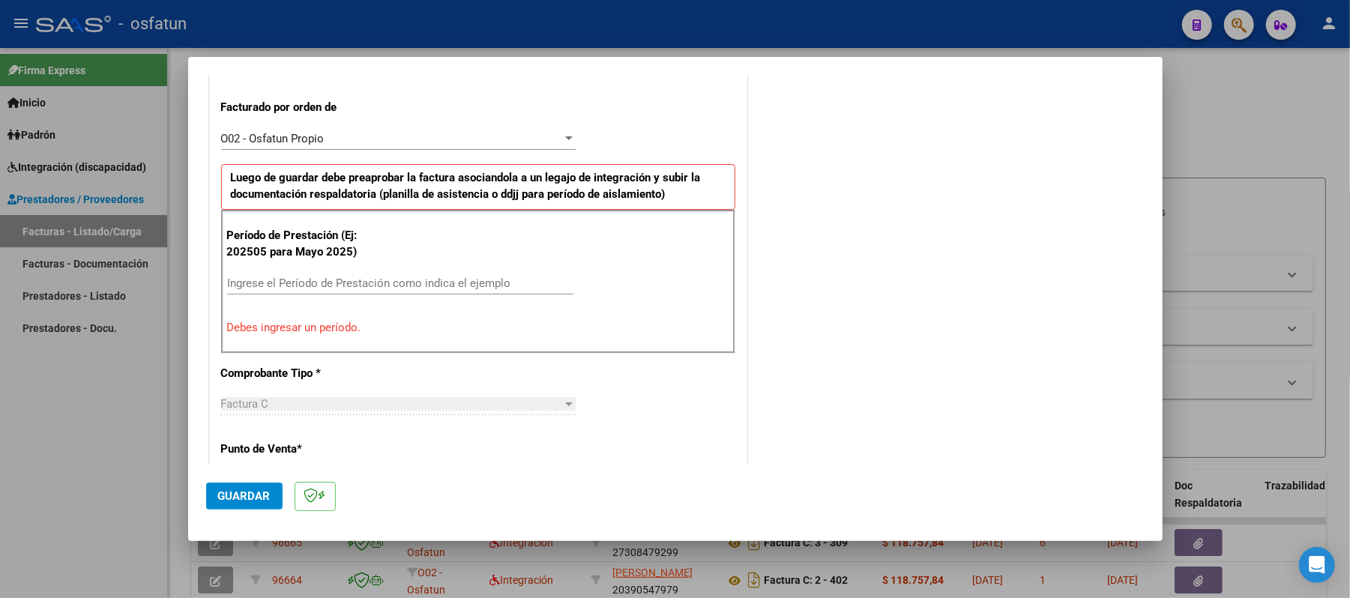
click at [502, 283] on input "Ingrese el Período de Prestación como indica el ejemplo" at bounding box center [400, 283] width 346 height 13
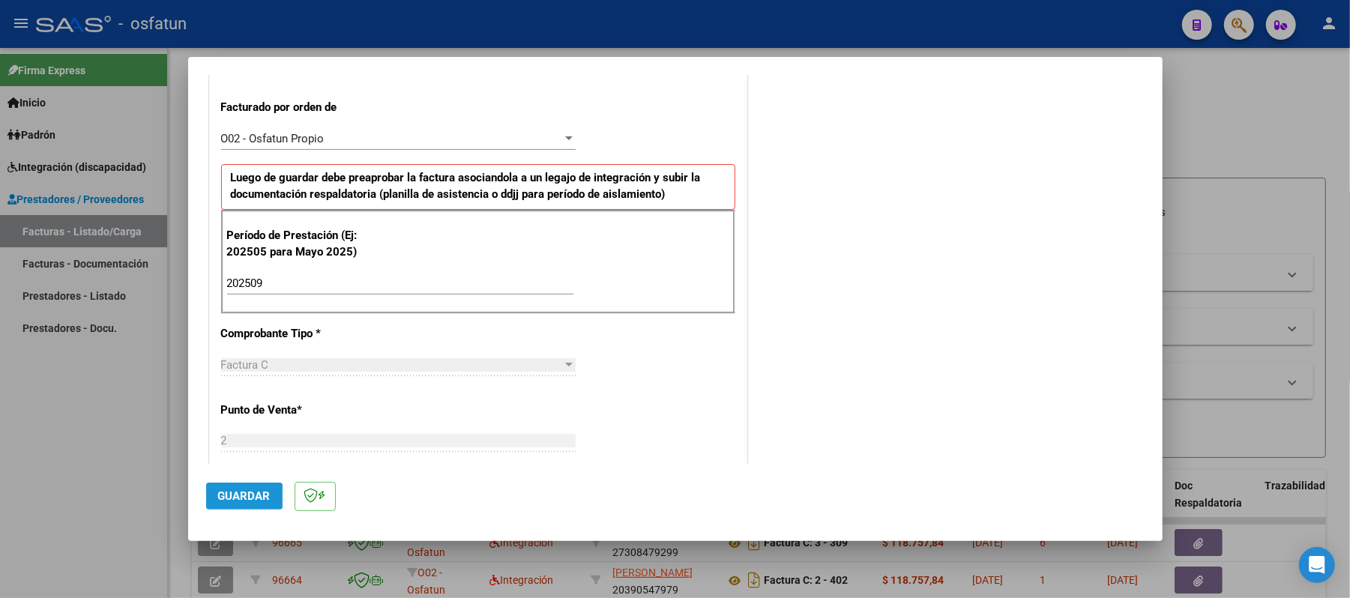
click at [244, 492] on span "Guardar" at bounding box center [244, 496] width 52 height 13
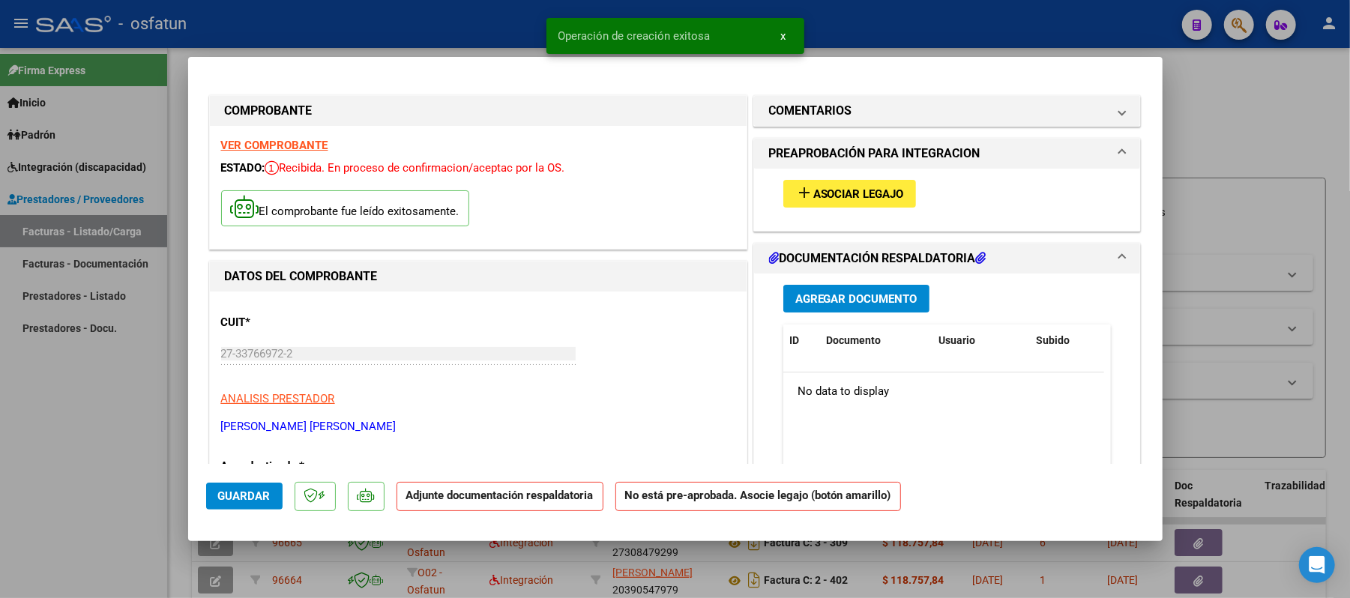
click at [868, 201] on span "Asociar Legajo" at bounding box center [859, 193] width 91 height 13
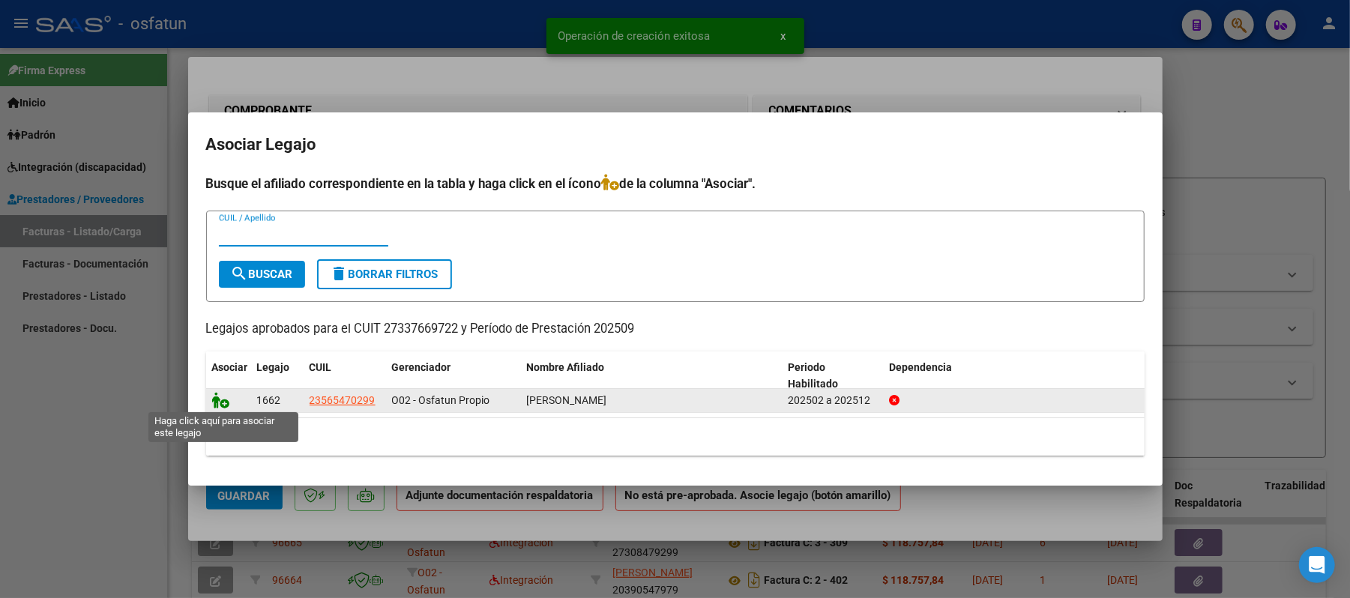
click at [220, 394] on icon at bounding box center [221, 400] width 18 height 16
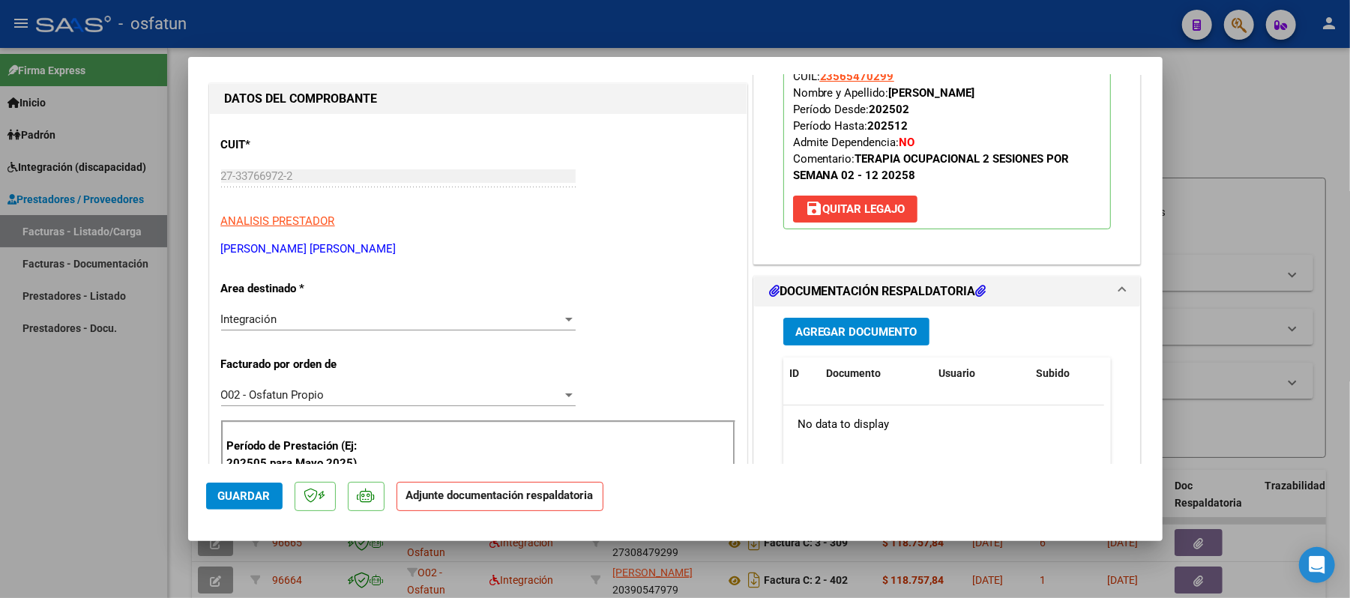
scroll to position [199, 0]
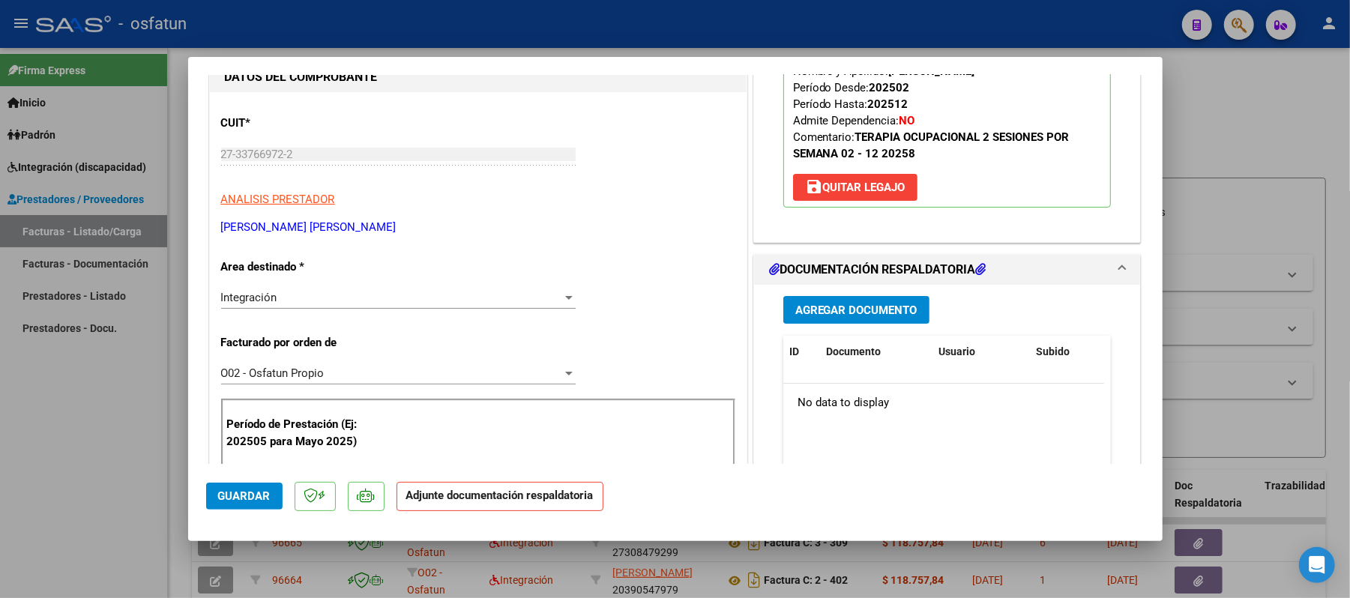
click at [832, 312] on span "Agregar Documento" at bounding box center [857, 310] width 122 height 13
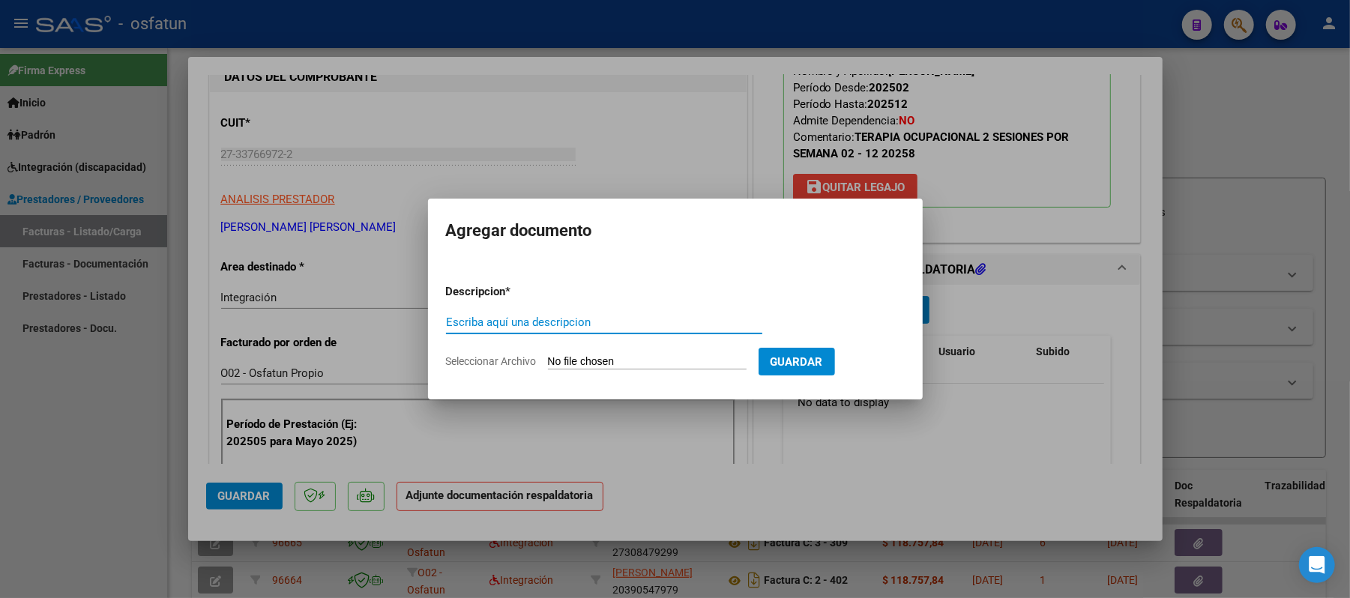
click at [607, 315] on div "Escriba aquí una descripcion" at bounding box center [604, 322] width 316 height 22
click at [625, 366] on input "Seleccionar Archivo" at bounding box center [647, 362] width 199 height 14
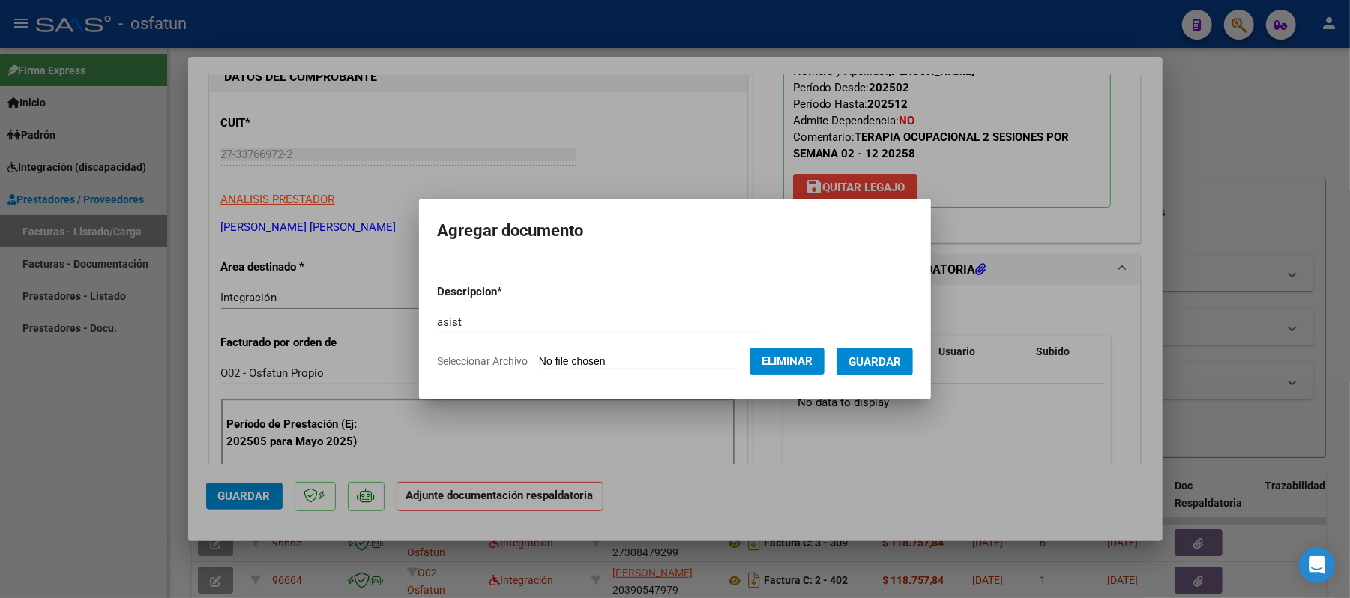
click at [883, 361] on span "Guardar" at bounding box center [875, 361] width 52 height 13
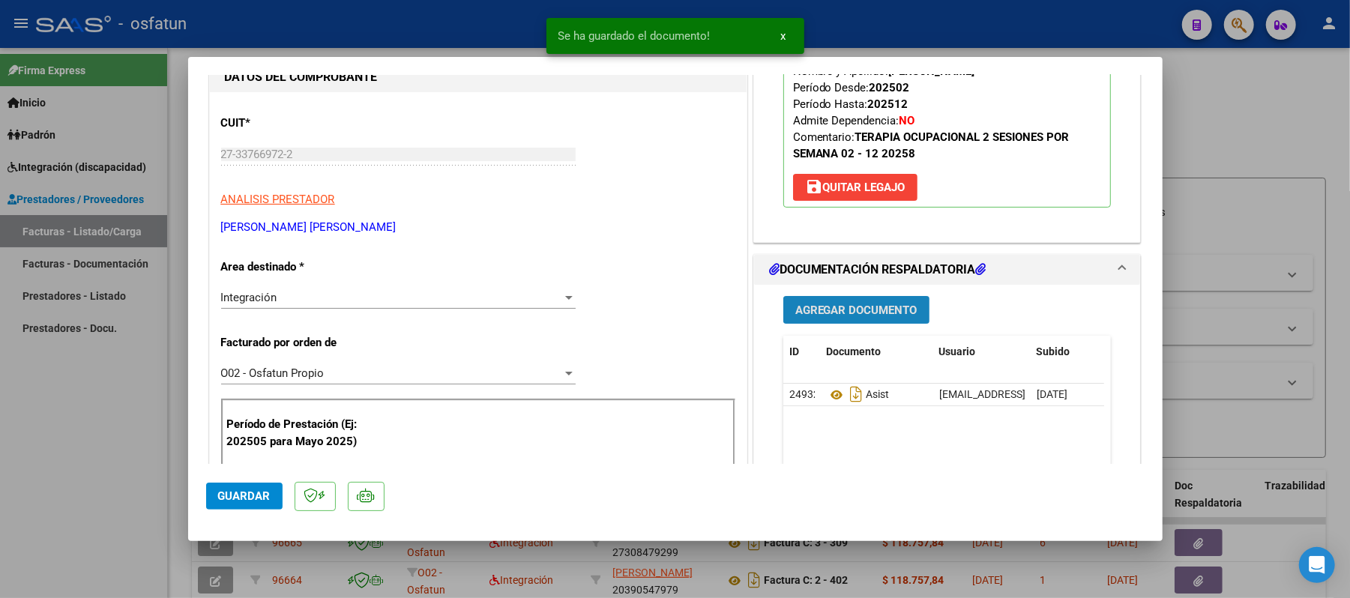
click at [817, 301] on button "Agregar Documento" at bounding box center [857, 310] width 146 height 28
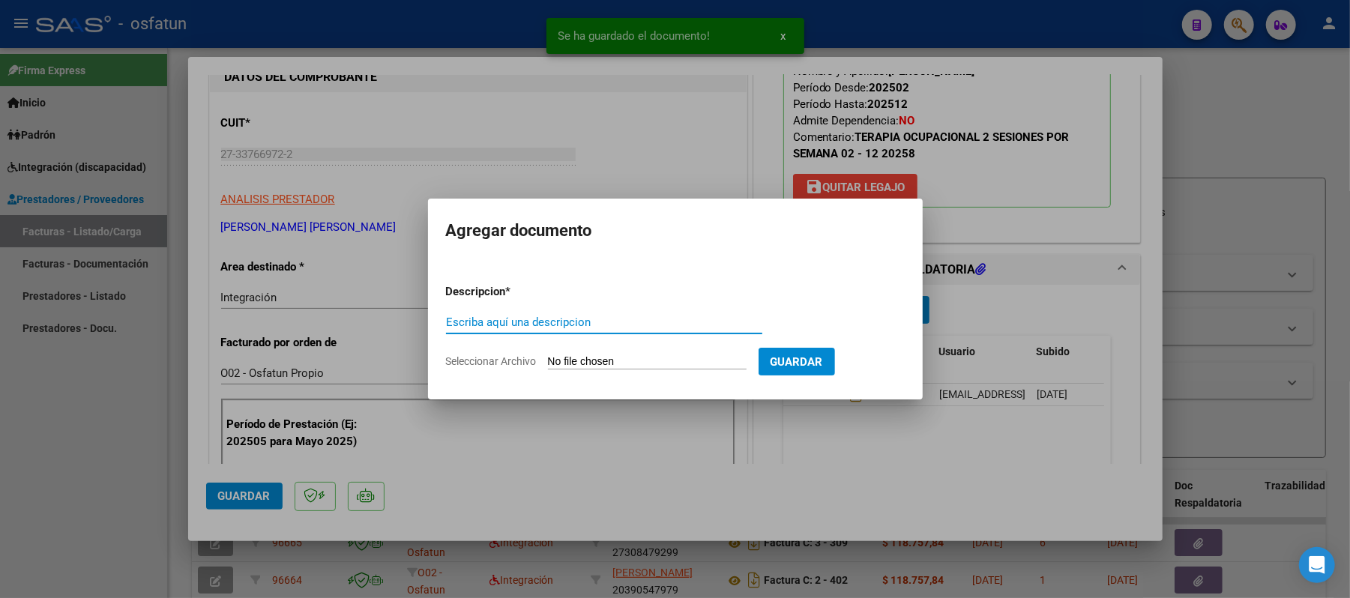
click at [678, 325] on input "Escriba aquí una descripcion" at bounding box center [604, 322] width 316 height 13
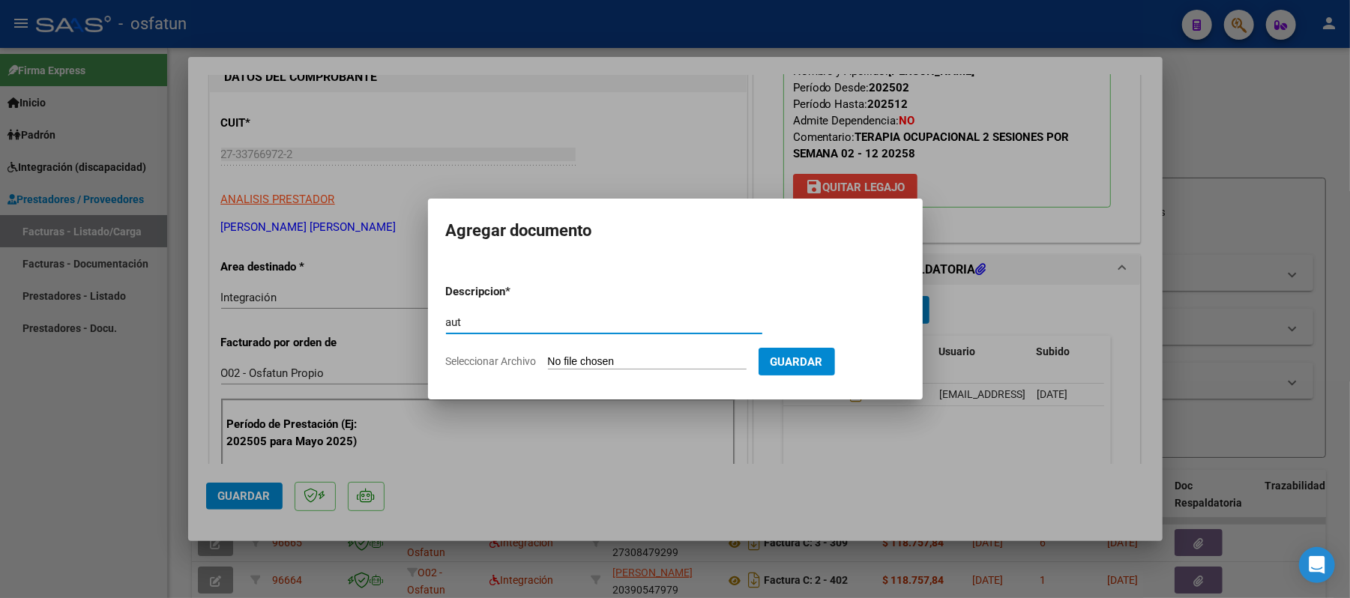
click at [573, 358] on input "Seleccionar Archivo" at bounding box center [647, 362] width 199 height 14
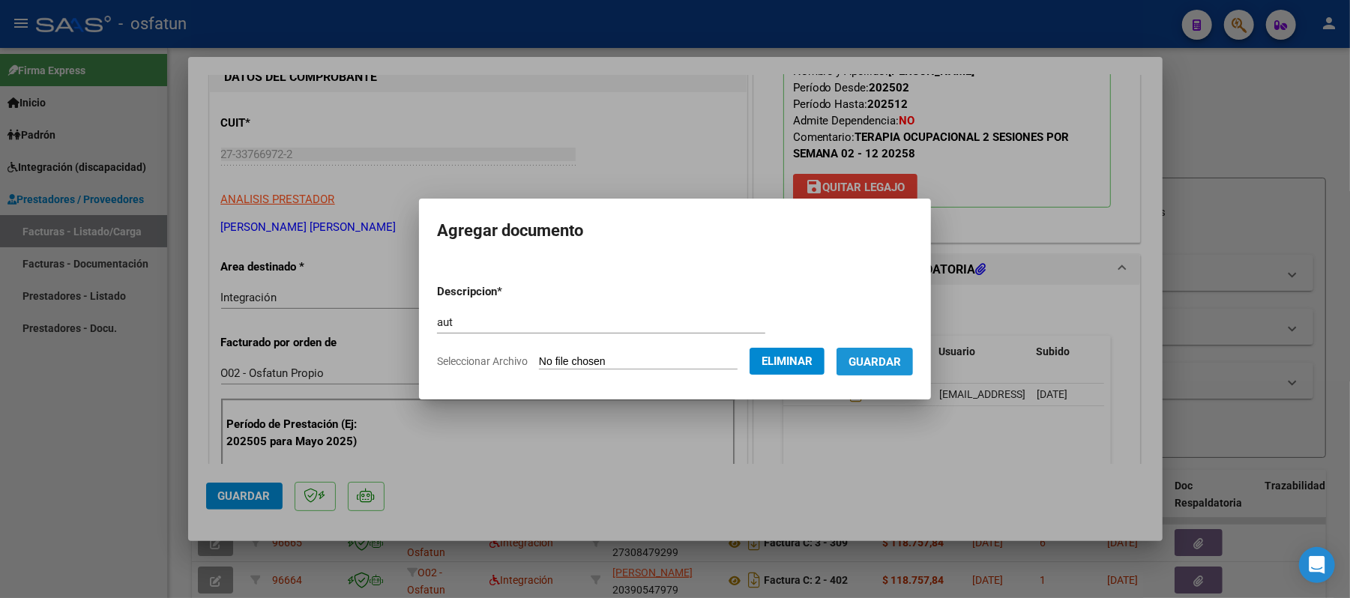
click at [889, 367] on span "Guardar" at bounding box center [875, 361] width 52 height 13
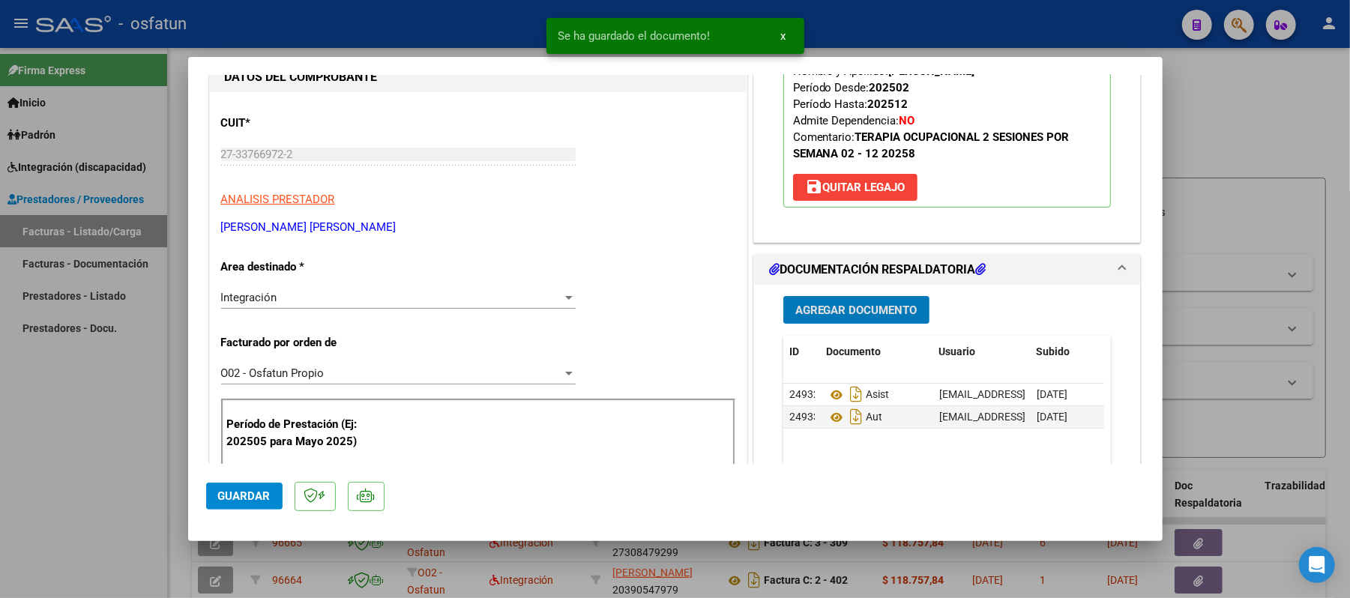
click at [241, 496] on span "Guardar" at bounding box center [244, 496] width 52 height 13
click at [1263, 118] on div at bounding box center [675, 299] width 1350 height 598
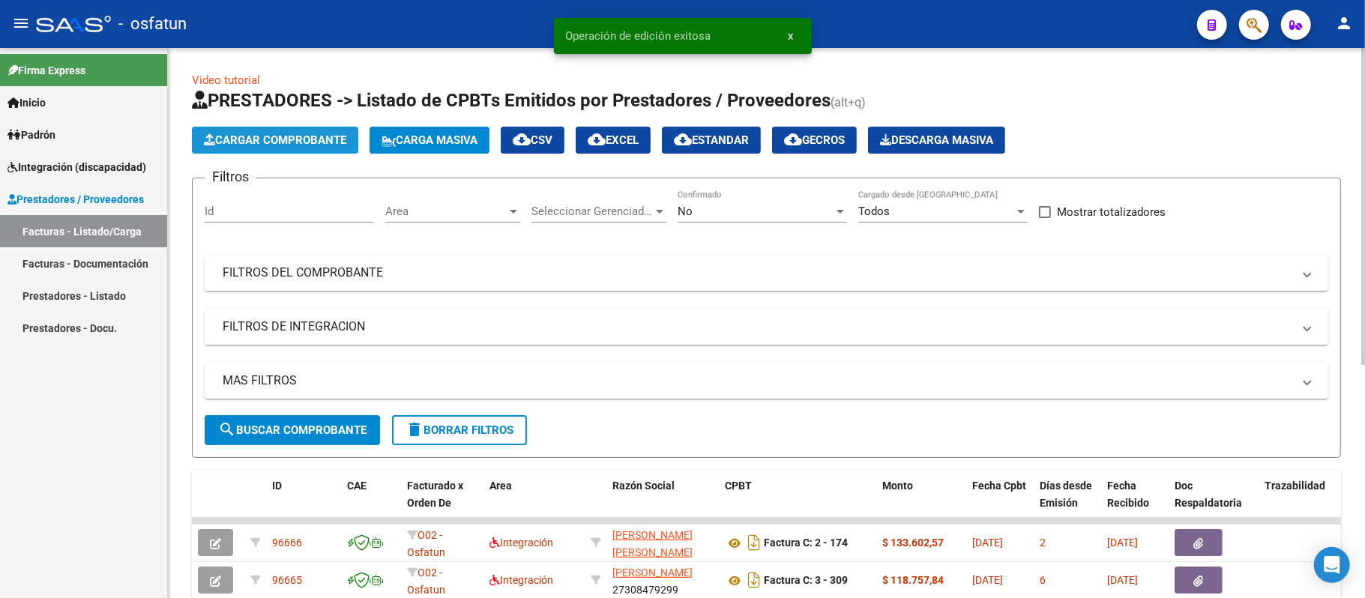
click at [309, 138] on span "Cargar Comprobante" at bounding box center [275, 139] width 142 height 13
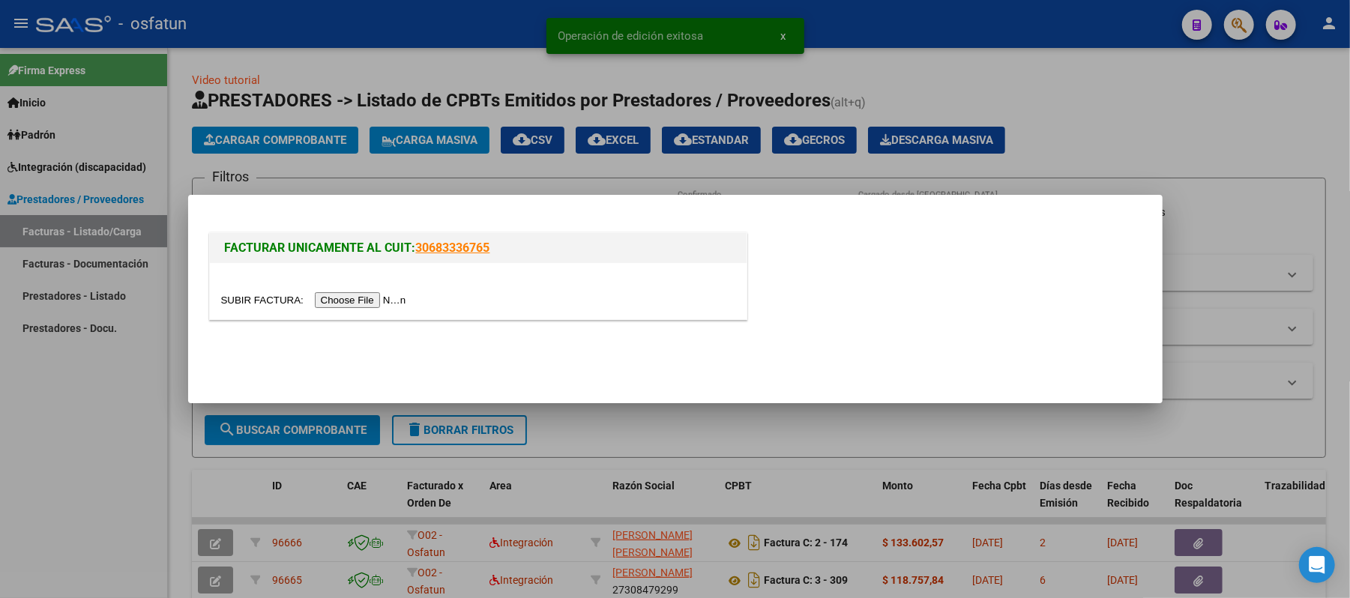
click at [394, 303] on input "file" at bounding box center [316, 300] width 190 height 16
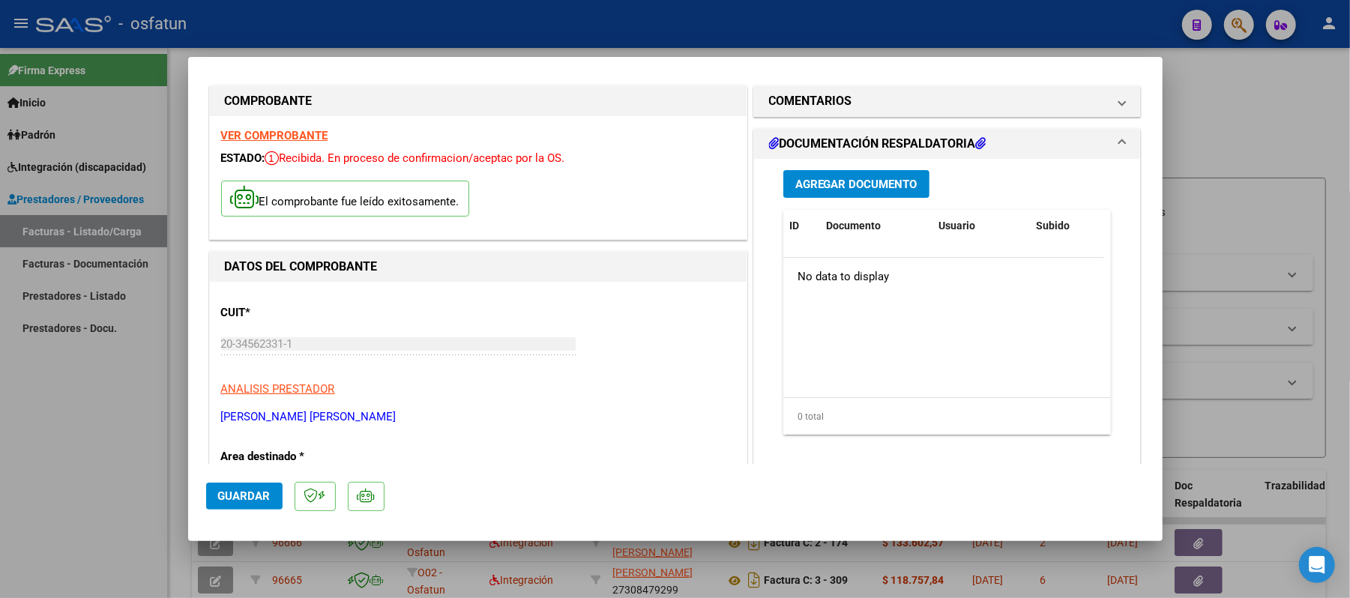
scroll to position [0, 0]
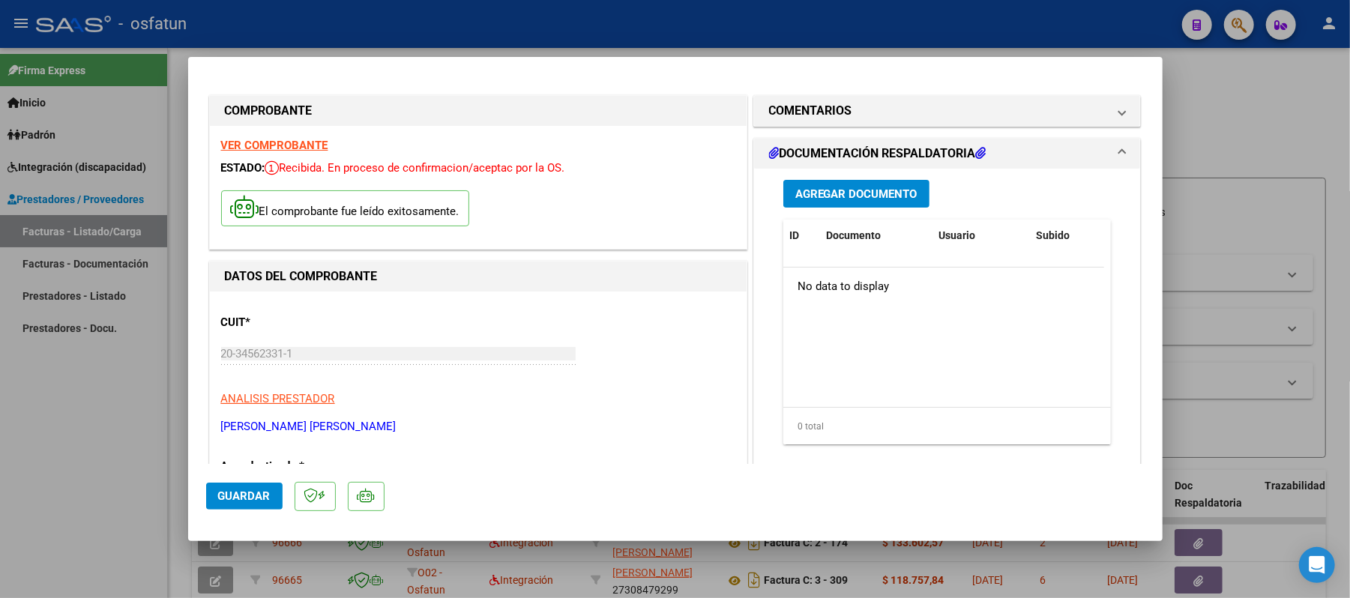
click at [810, 190] on span "Agregar Documento" at bounding box center [857, 193] width 122 height 13
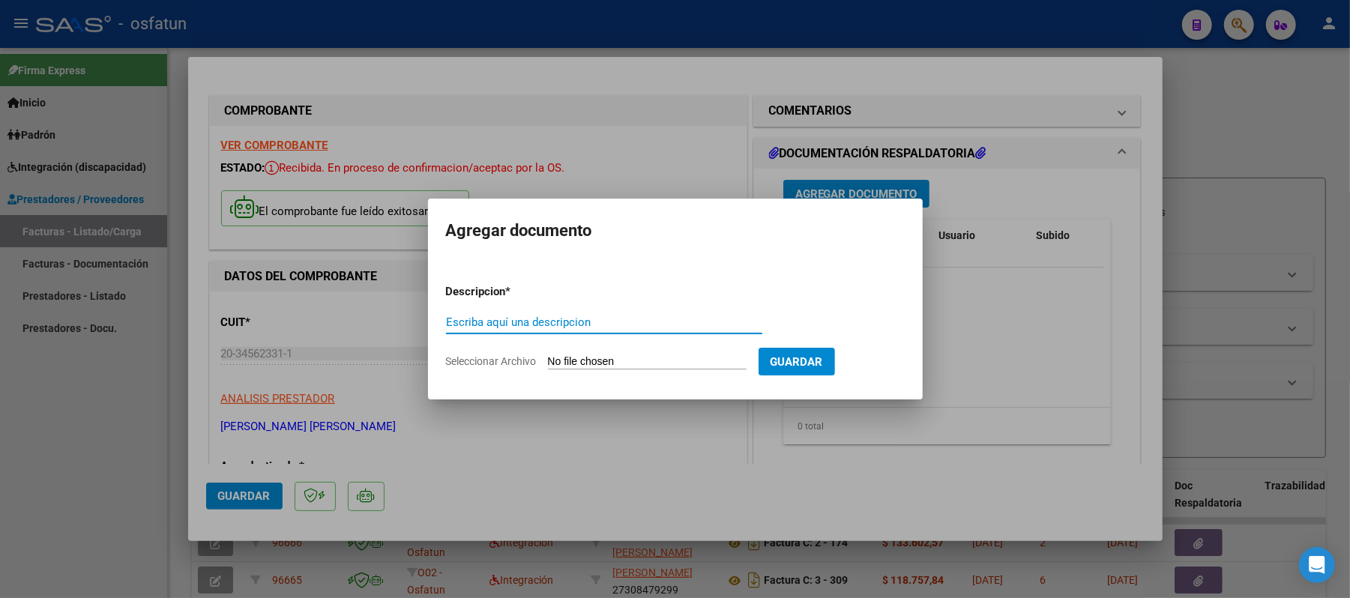
click at [550, 316] on input "Escriba aquí una descripcion" at bounding box center [604, 322] width 316 height 13
click at [562, 355] on app-file-uploader "Seleccionar Archivo" at bounding box center [602, 361] width 313 height 13
click at [567, 360] on input "Seleccionar Archivo" at bounding box center [647, 362] width 199 height 14
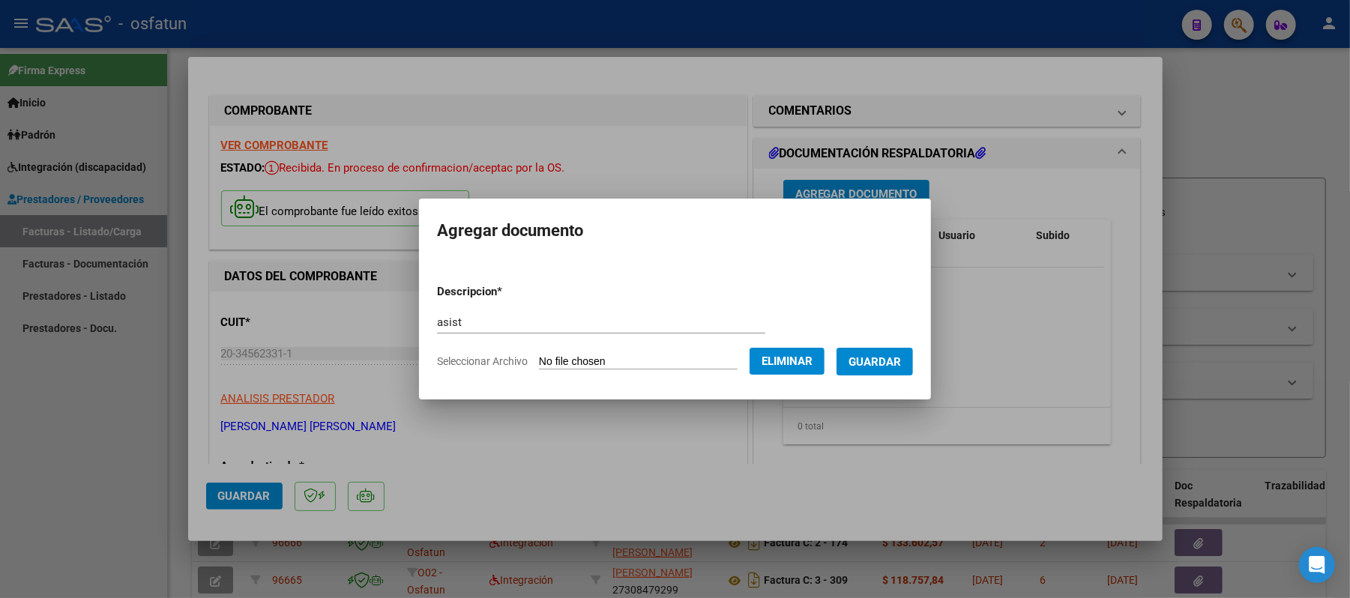
click at [876, 364] on span "Guardar" at bounding box center [875, 361] width 52 height 13
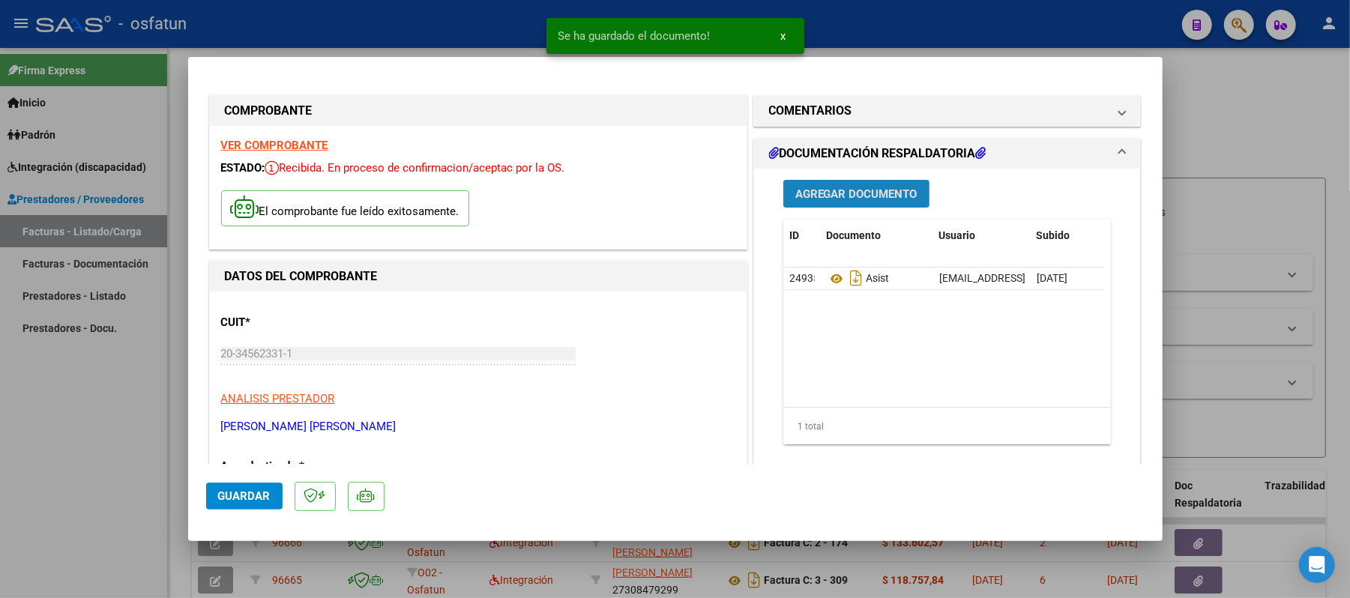
click at [874, 199] on span "Agregar Documento" at bounding box center [857, 193] width 122 height 13
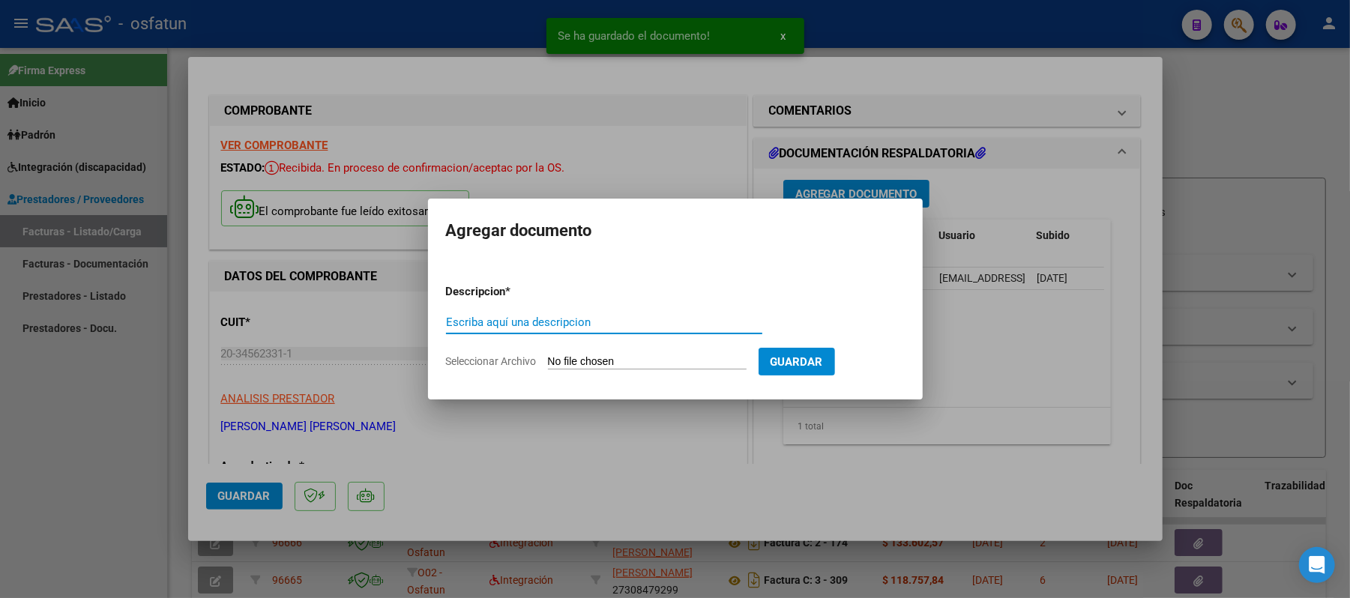
click at [661, 324] on input "Escriba aquí una descripcion" at bounding box center [604, 322] width 316 height 13
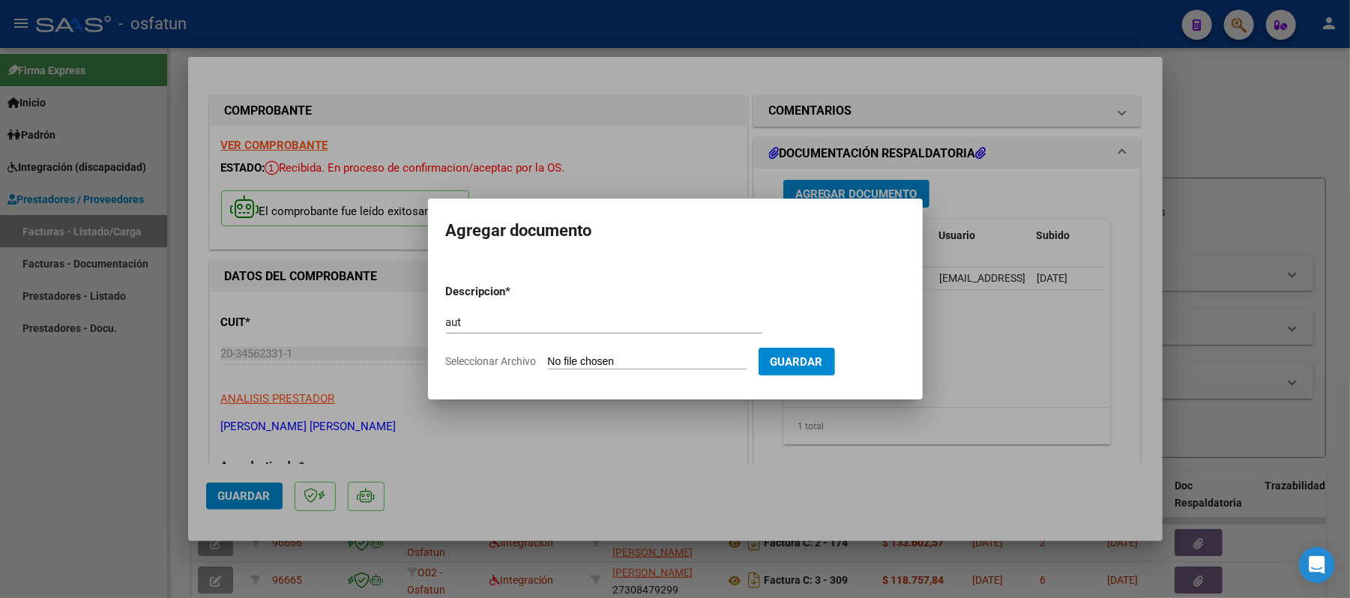
click at [627, 364] on input "Seleccionar Archivo" at bounding box center [647, 362] width 199 height 14
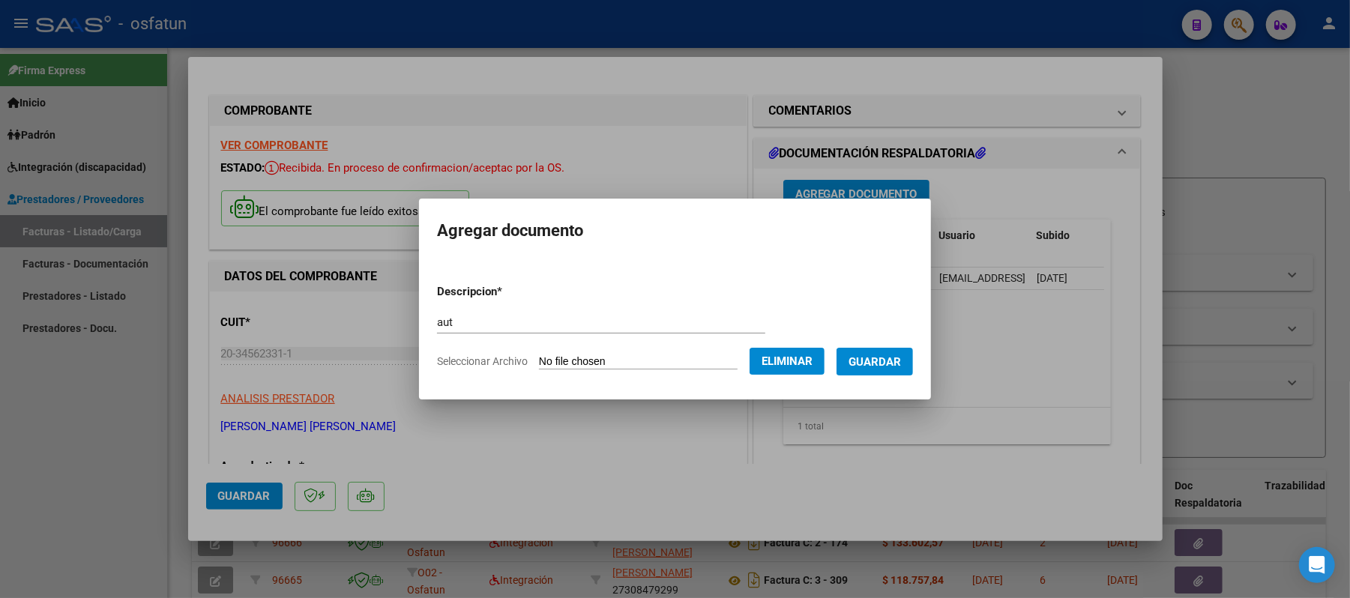
click at [901, 355] on span "Guardar" at bounding box center [875, 361] width 52 height 13
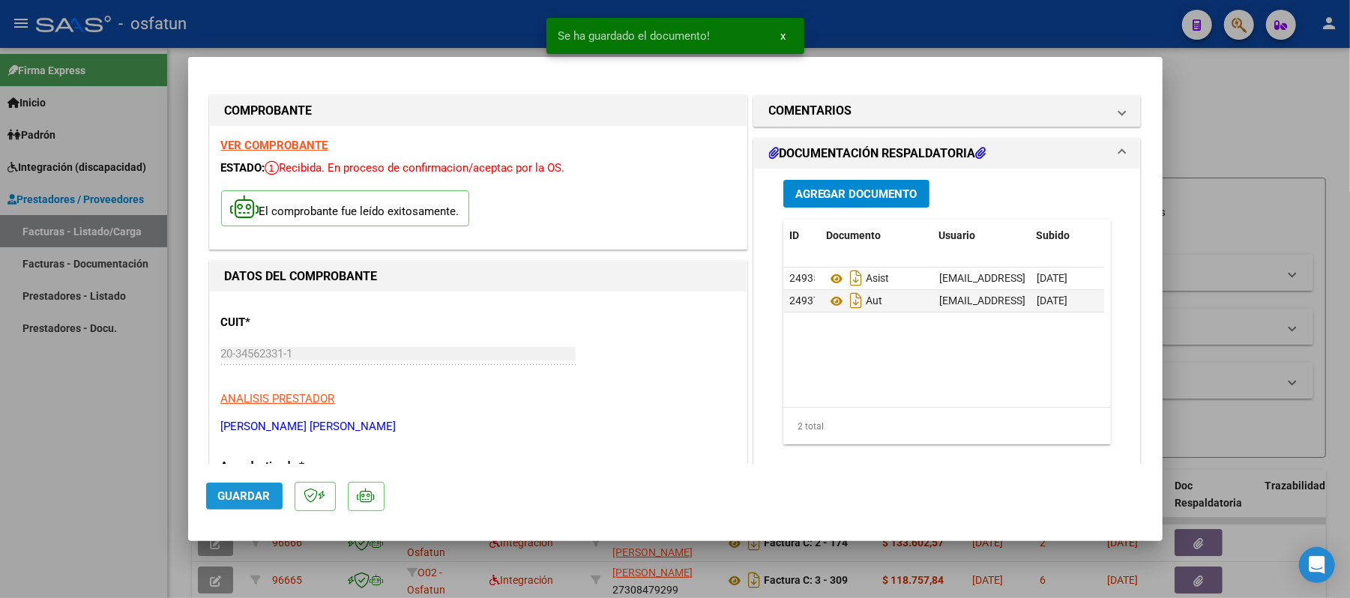
click at [241, 496] on span "Guardar" at bounding box center [244, 496] width 52 height 13
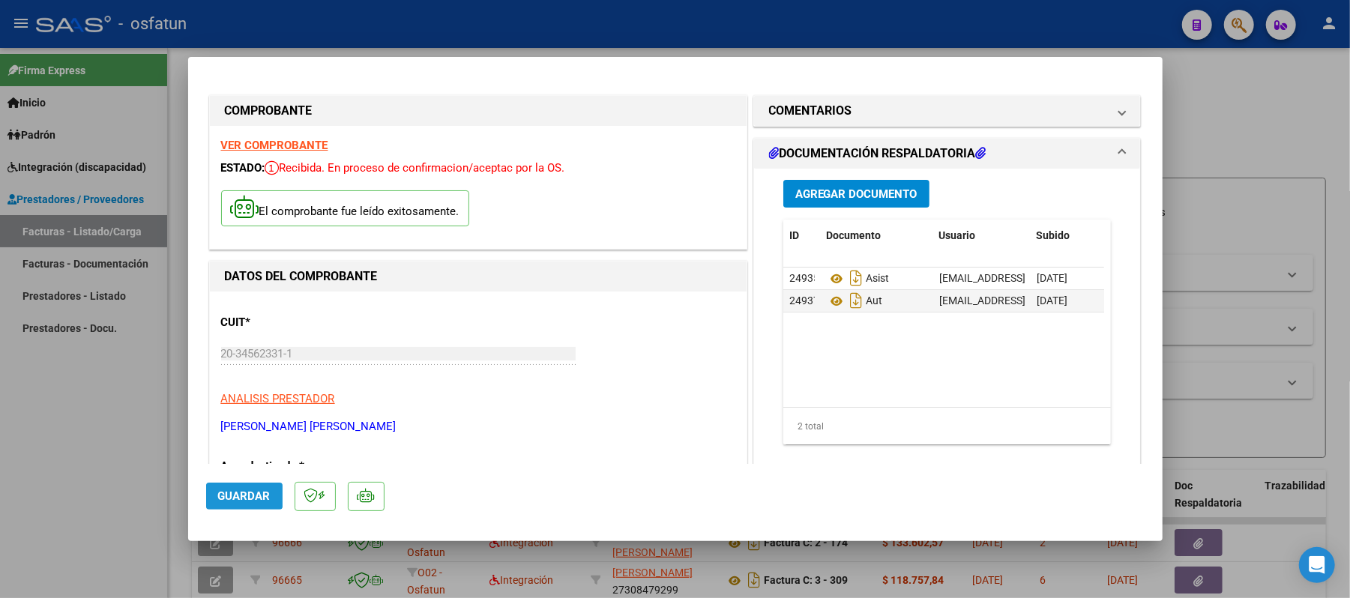
click at [241, 495] on span "Guardar" at bounding box center [244, 496] width 52 height 13
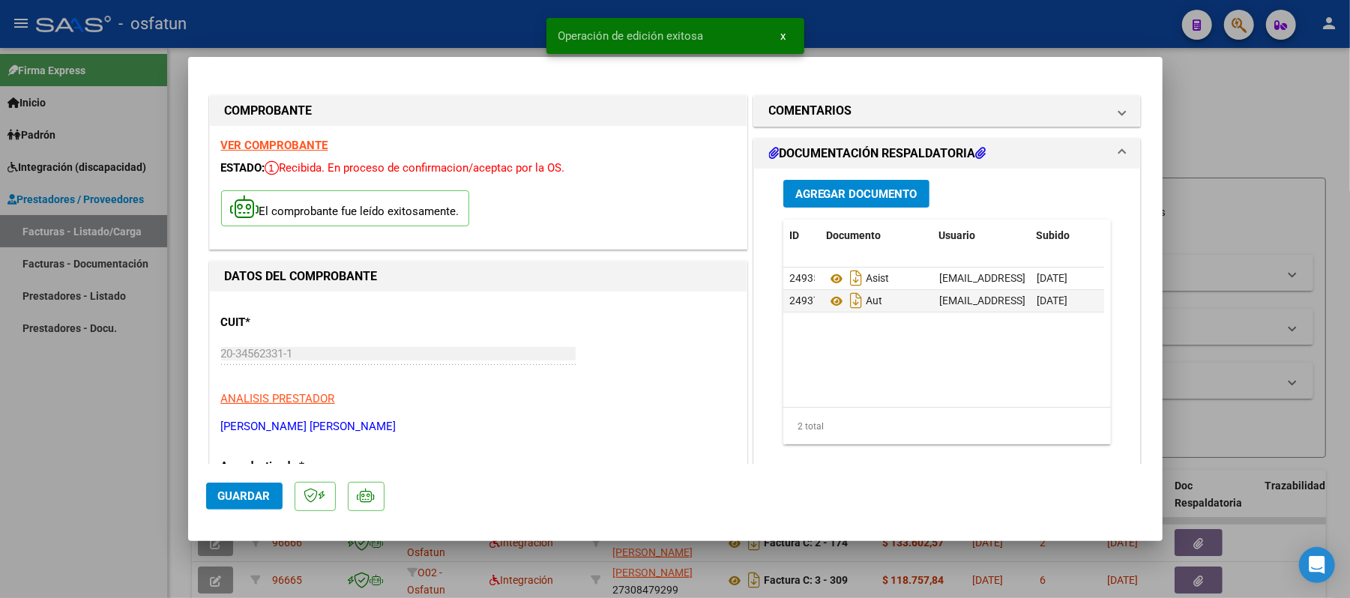
click at [1263, 112] on div at bounding box center [675, 299] width 1350 height 598
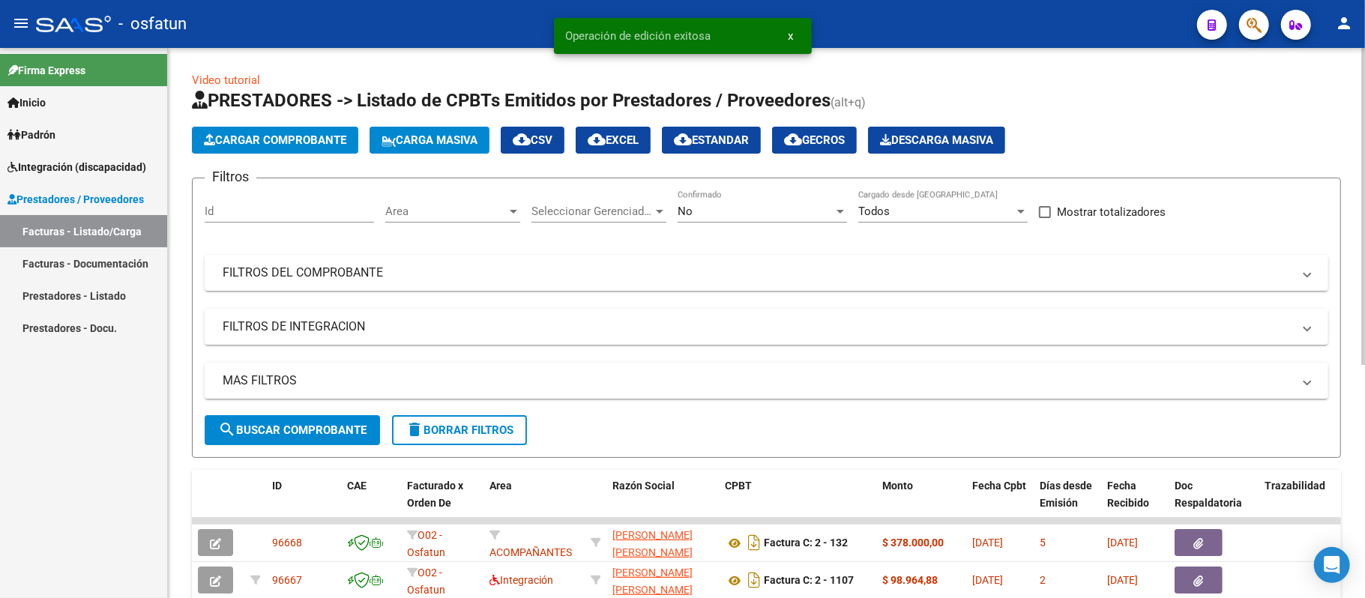
click at [283, 136] on span "Cargar Comprobante" at bounding box center [275, 139] width 142 height 13
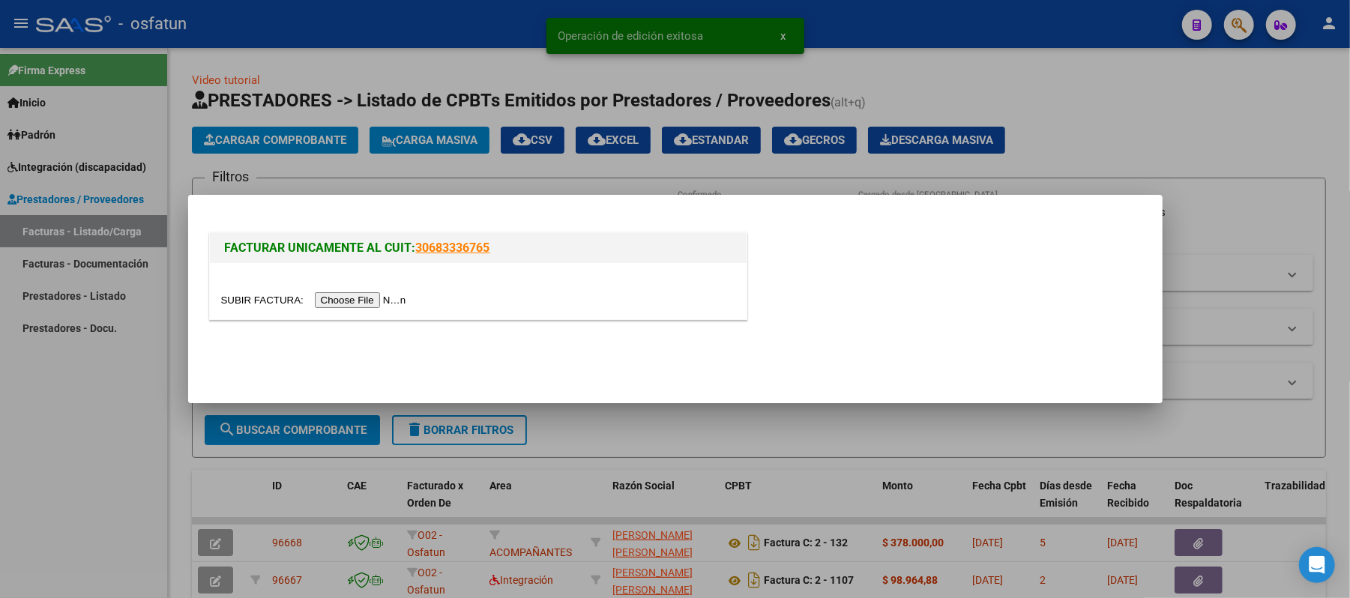
click at [342, 304] on input "file" at bounding box center [316, 300] width 190 height 16
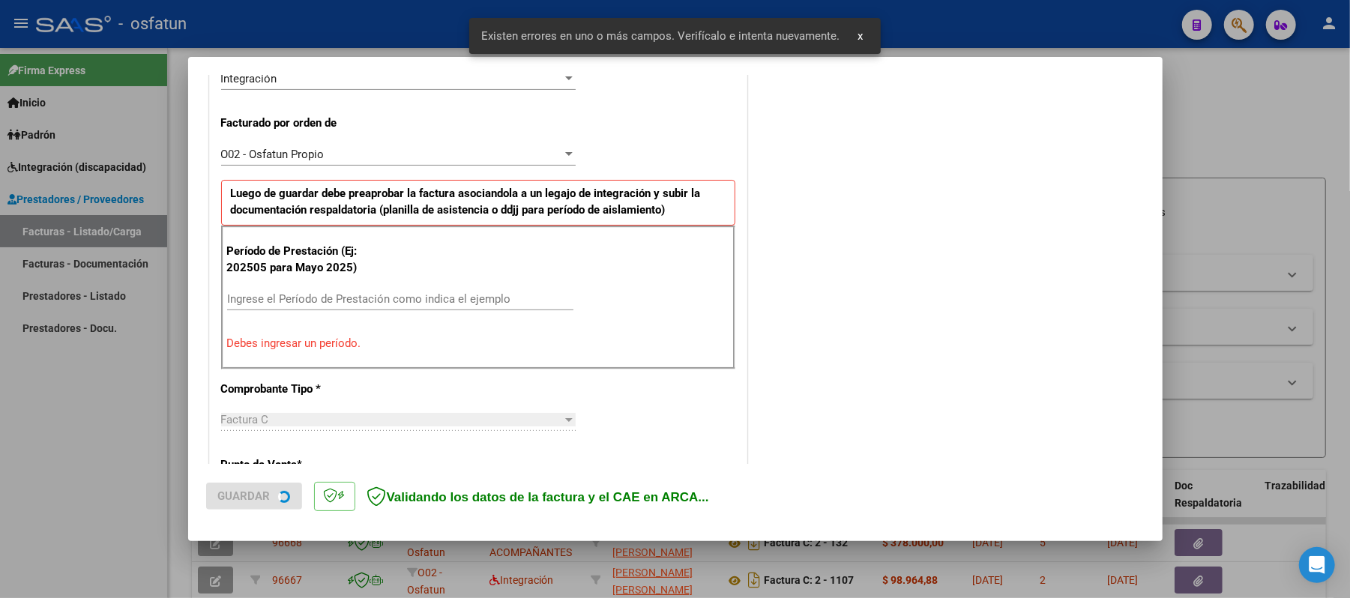
scroll to position [406, 0]
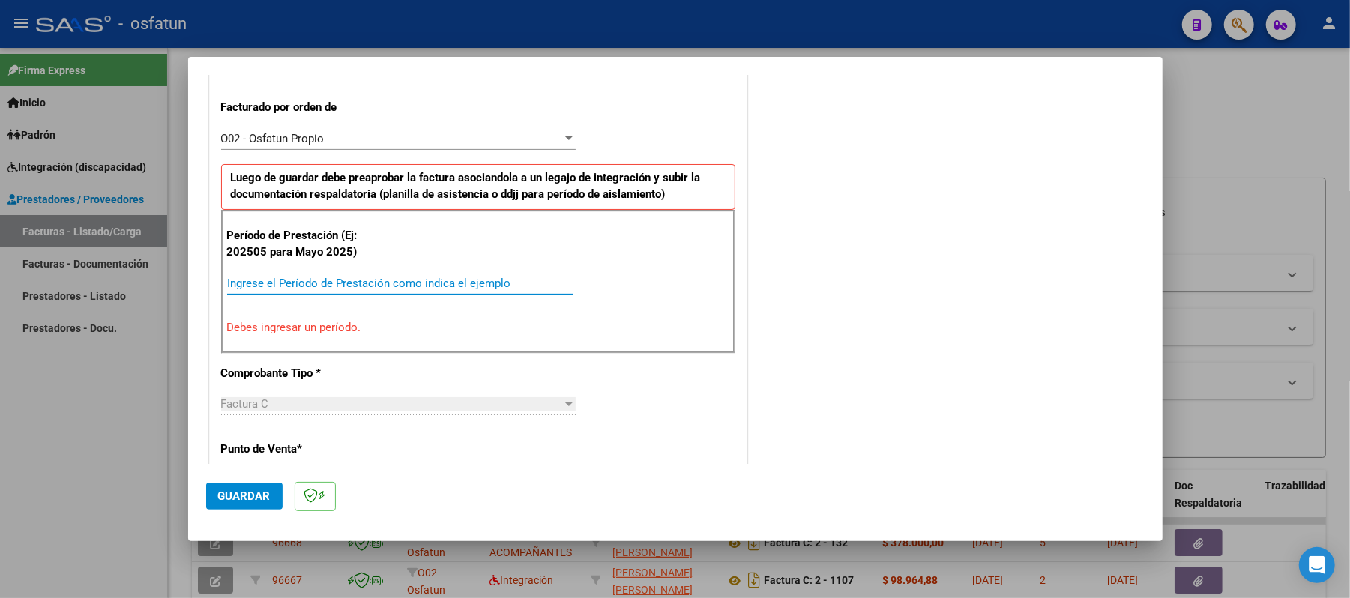
click at [501, 283] on input "Ingrese el Período de Prestación como indica el ejemplo" at bounding box center [400, 283] width 346 height 13
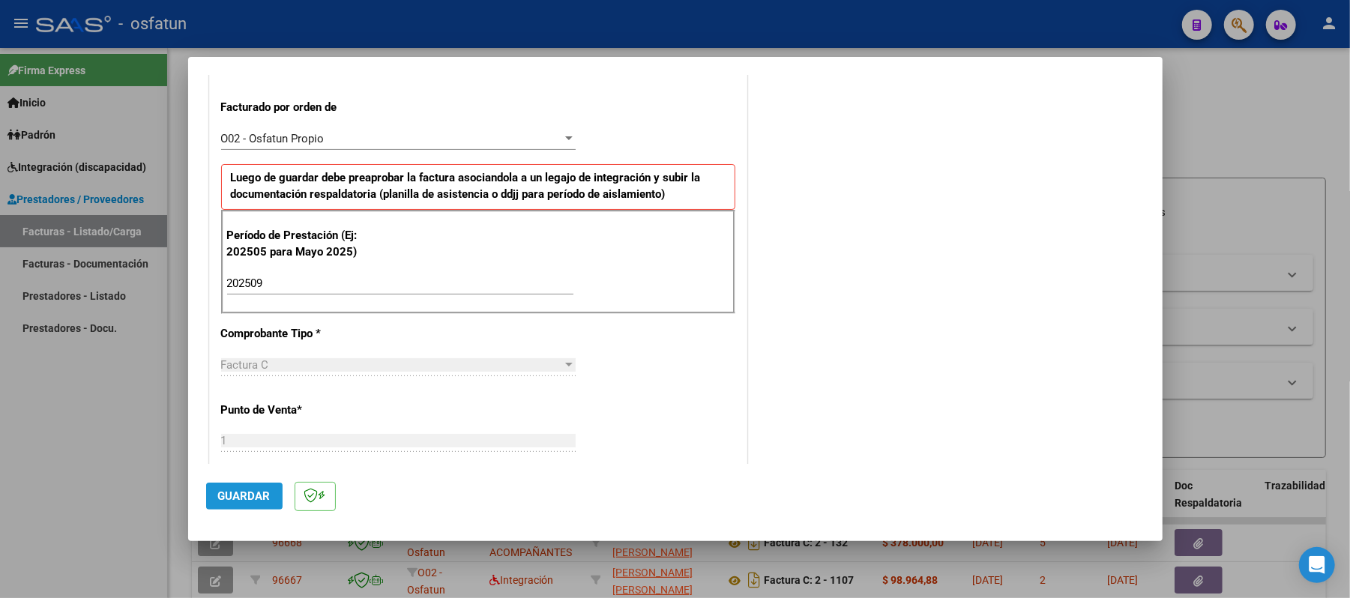
click at [250, 484] on button "Guardar" at bounding box center [244, 496] width 76 height 27
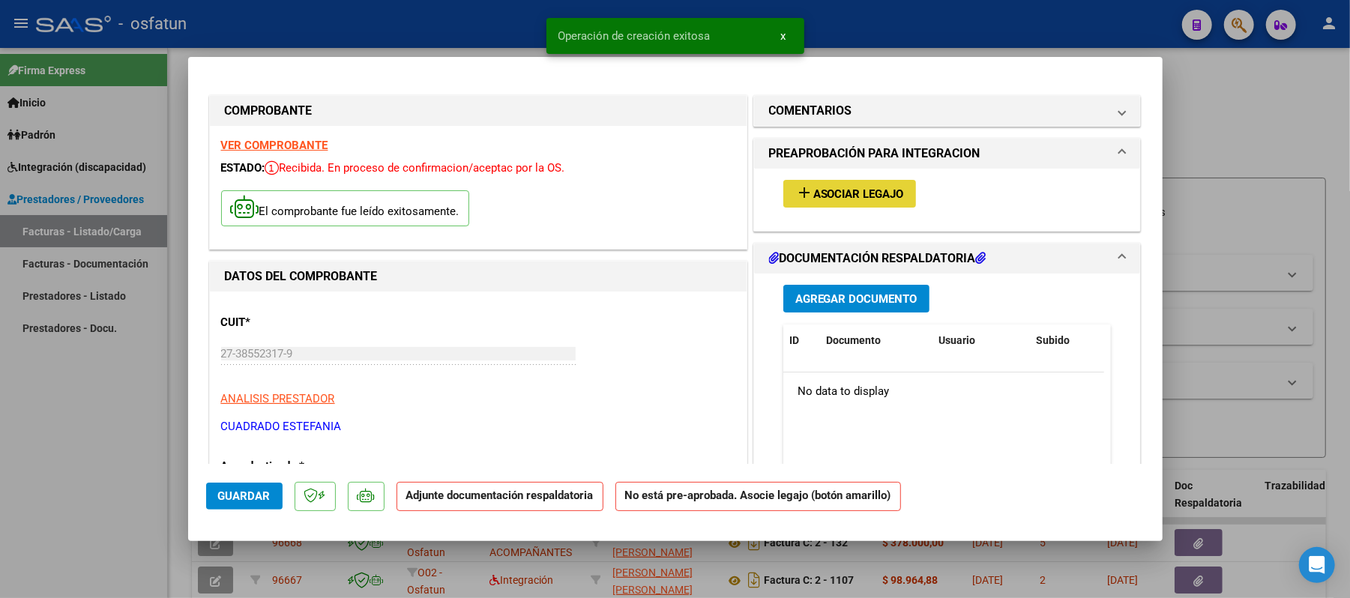
click at [819, 187] on span "add Asociar Legajo" at bounding box center [850, 193] width 109 height 13
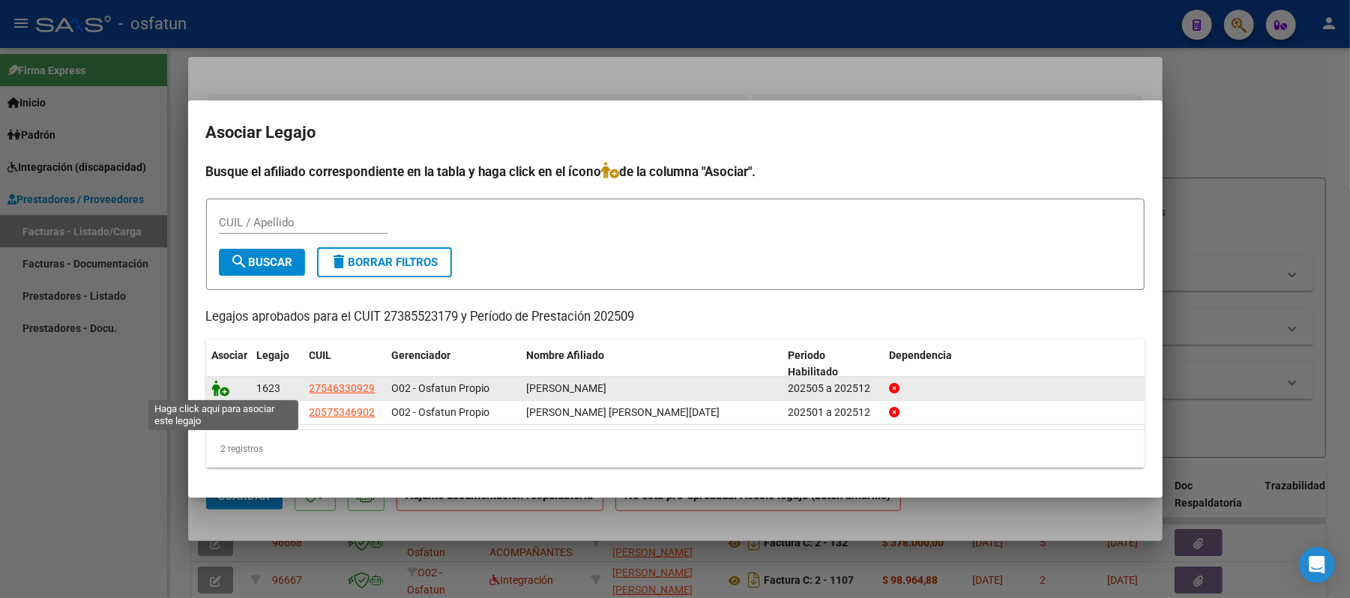
click at [220, 390] on icon at bounding box center [221, 388] width 18 height 16
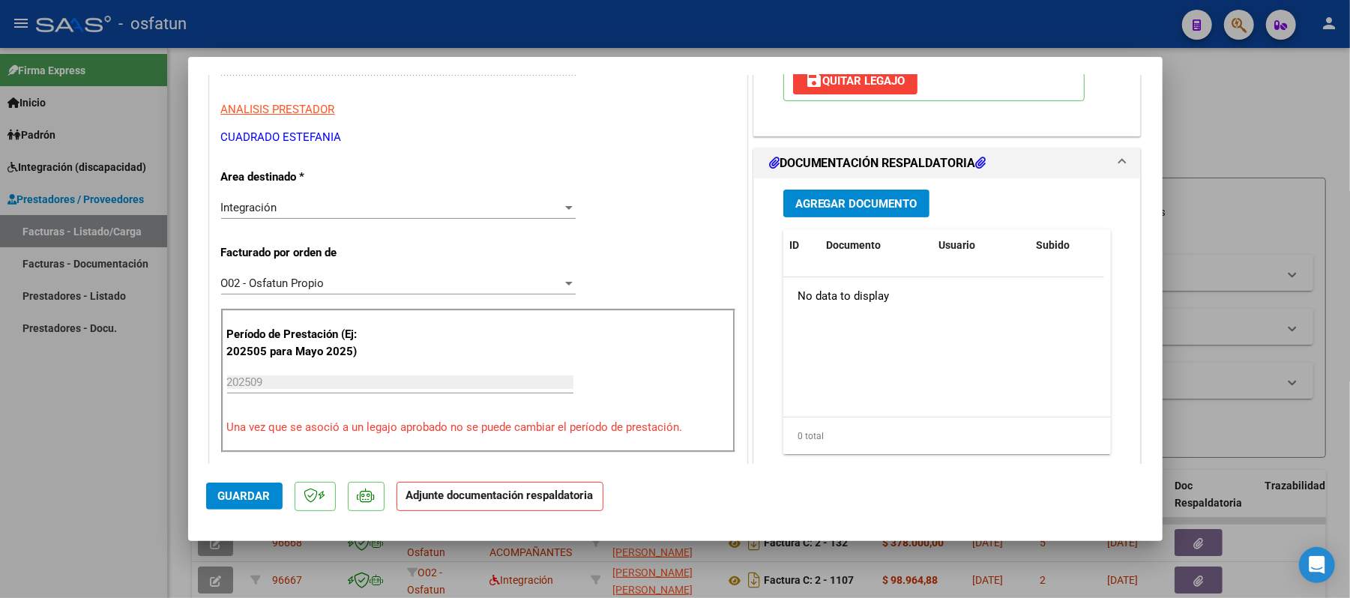
scroll to position [300, 0]
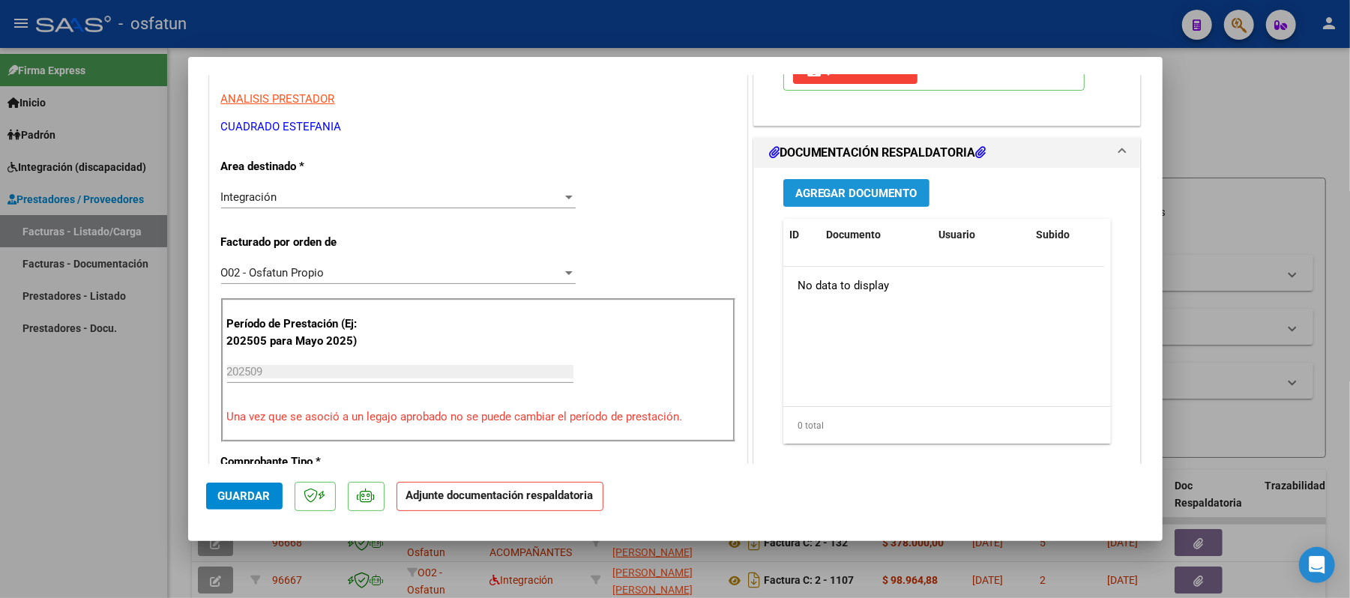
click at [814, 196] on span "Agregar Documento" at bounding box center [857, 193] width 122 height 13
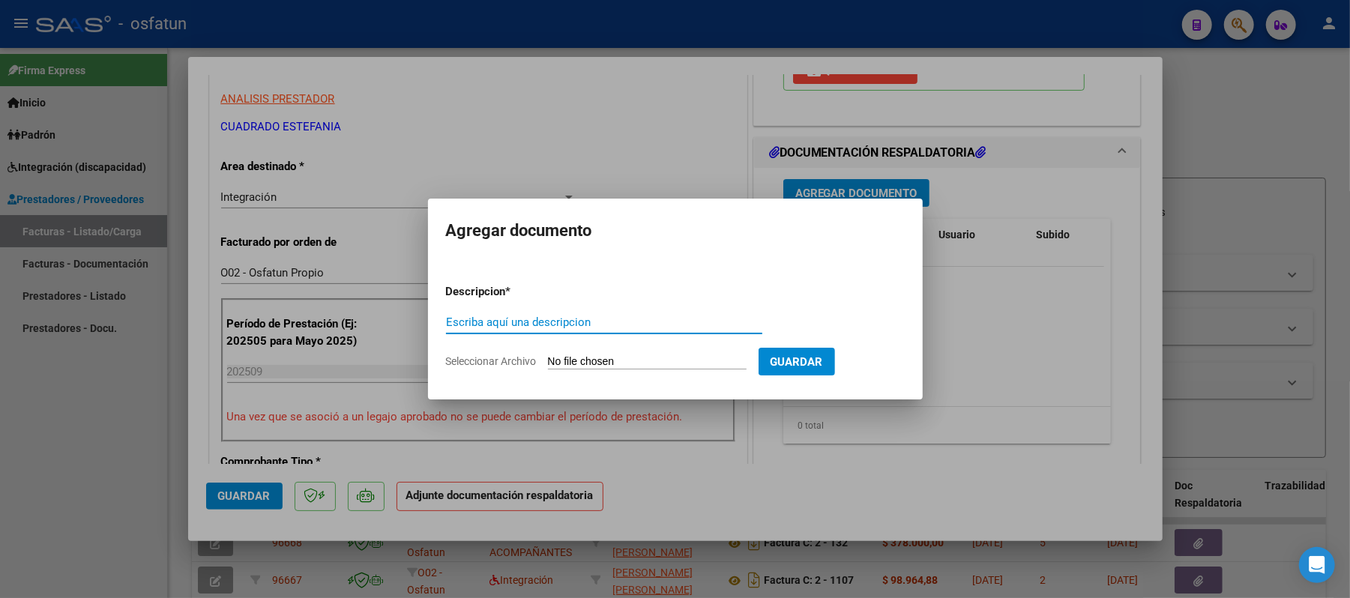
click at [661, 325] on input "Escriba aquí una descripcion" at bounding box center [604, 322] width 316 height 13
click at [667, 361] on input "Seleccionar Archivo" at bounding box center [647, 362] width 199 height 14
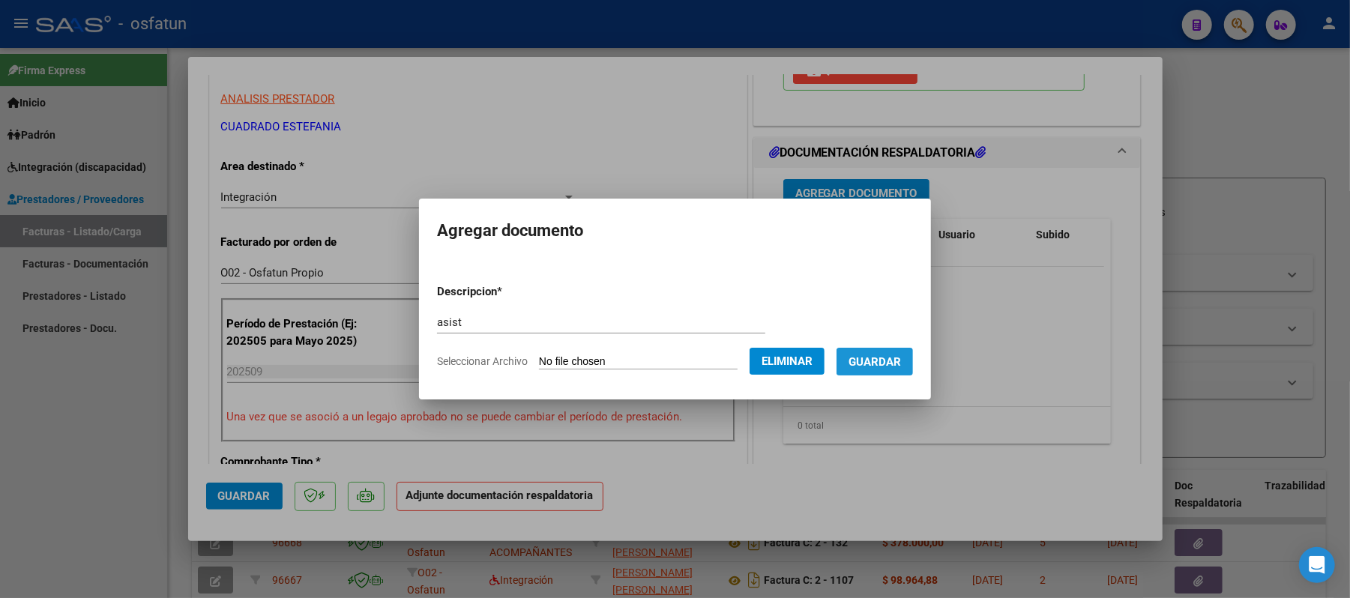
click at [883, 367] on span "Guardar" at bounding box center [875, 361] width 52 height 13
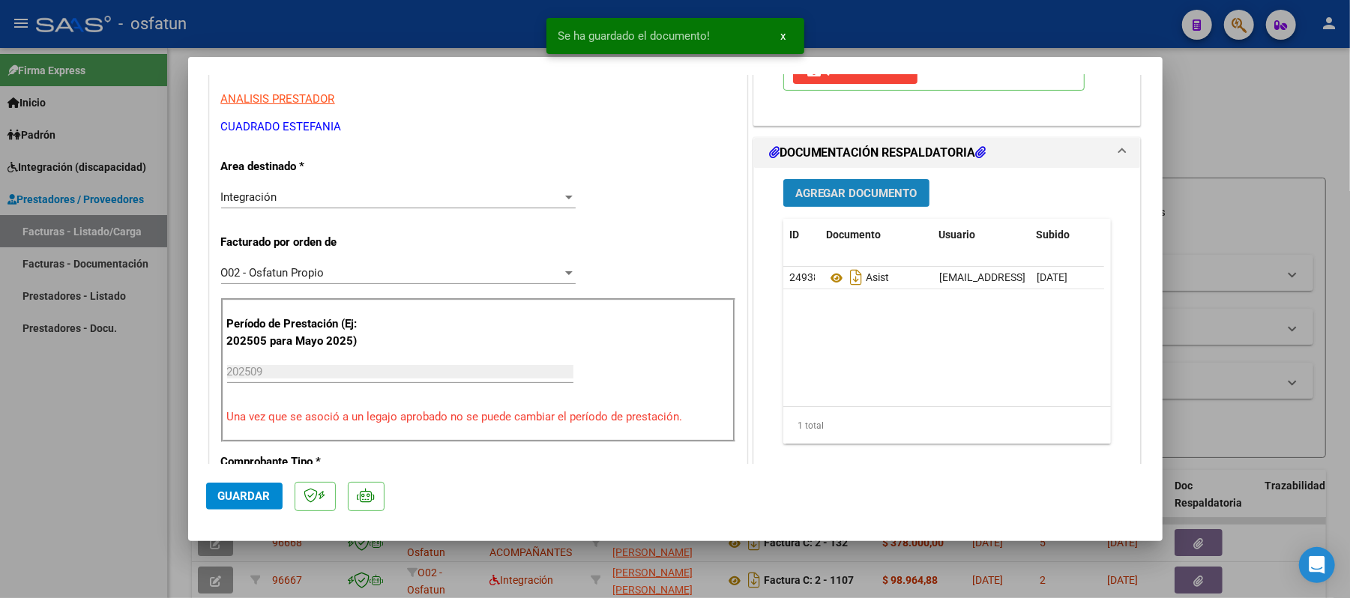
click at [825, 198] on span "Agregar Documento" at bounding box center [857, 193] width 122 height 13
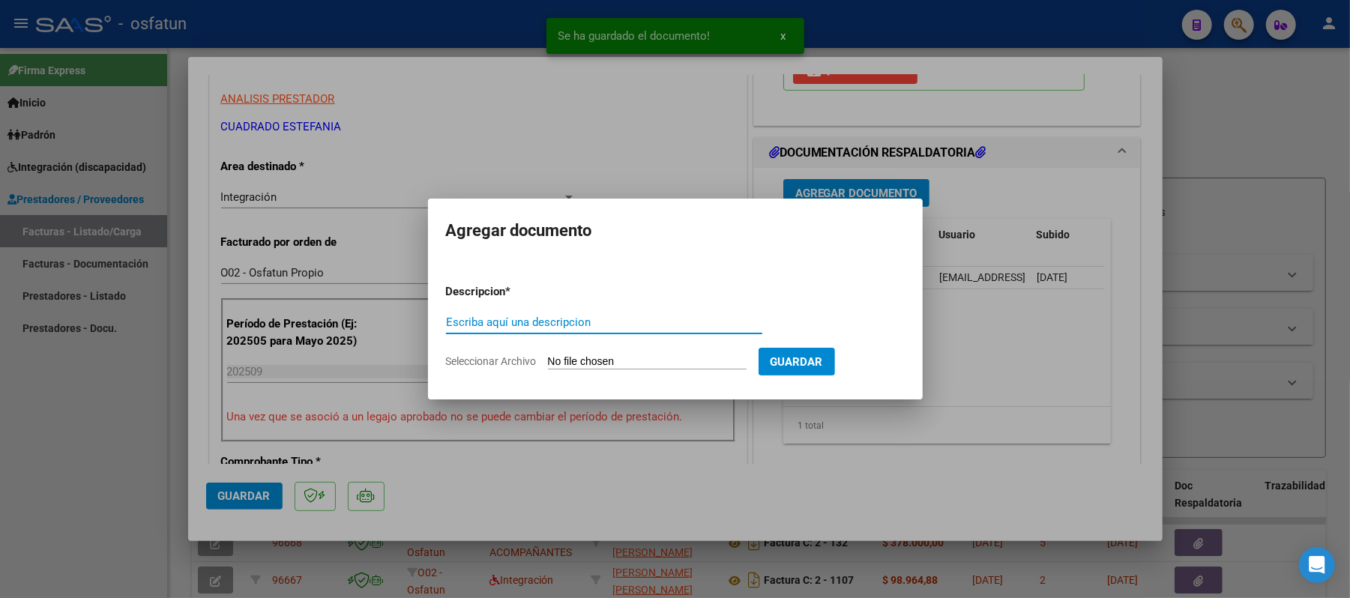
click at [645, 319] on input "Escriba aquí una descripcion" at bounding box center [604, 322] width 316 height 13
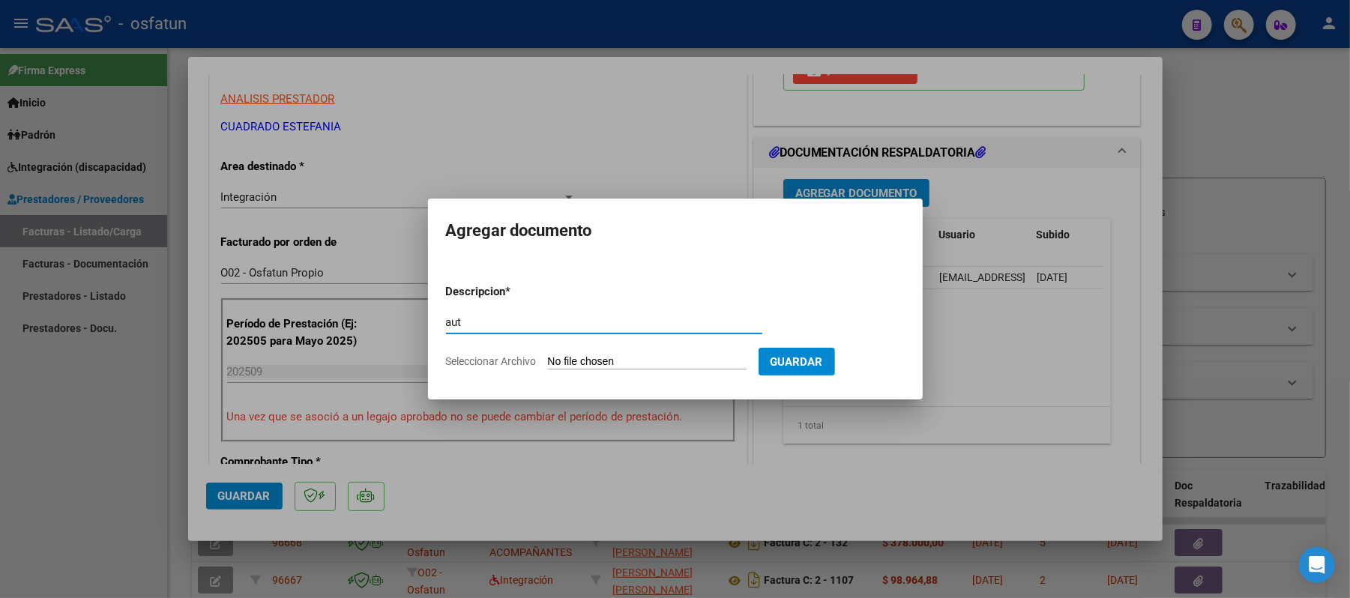
click at [622, 357] on input "Seleccionar Archivo" at bounding box center [647, 362] width 199 height 14
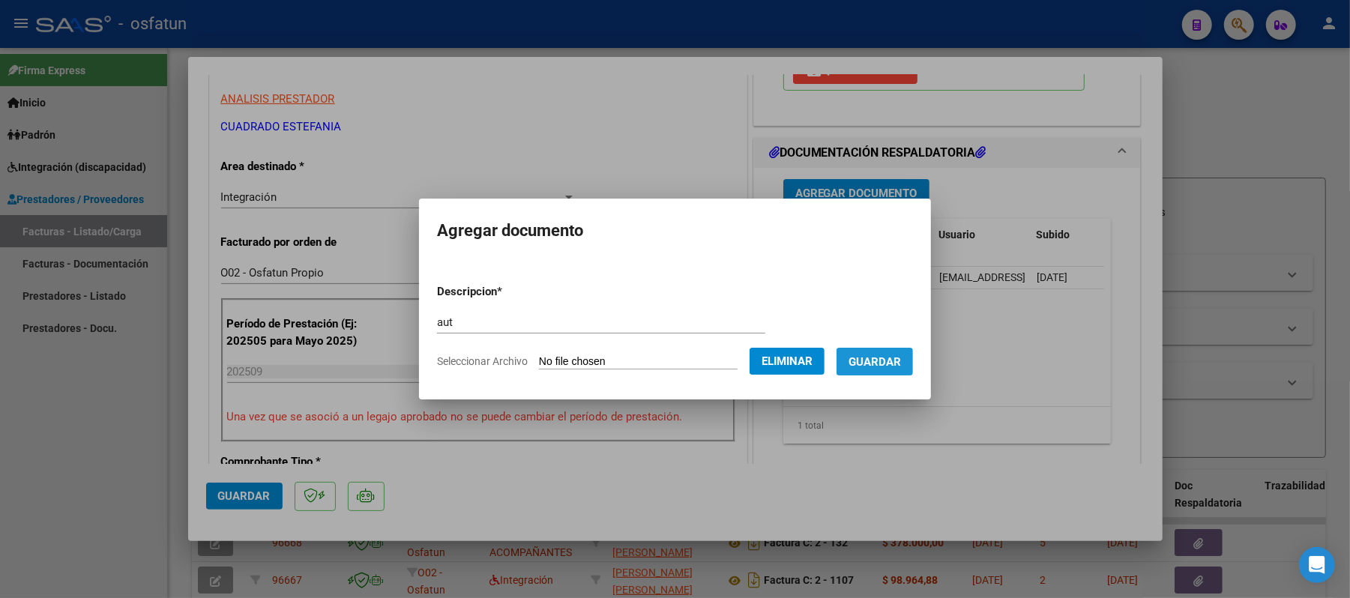
click at [900, 361] on span "Guardar" at bounding box center [875, 361] width 52 height 13
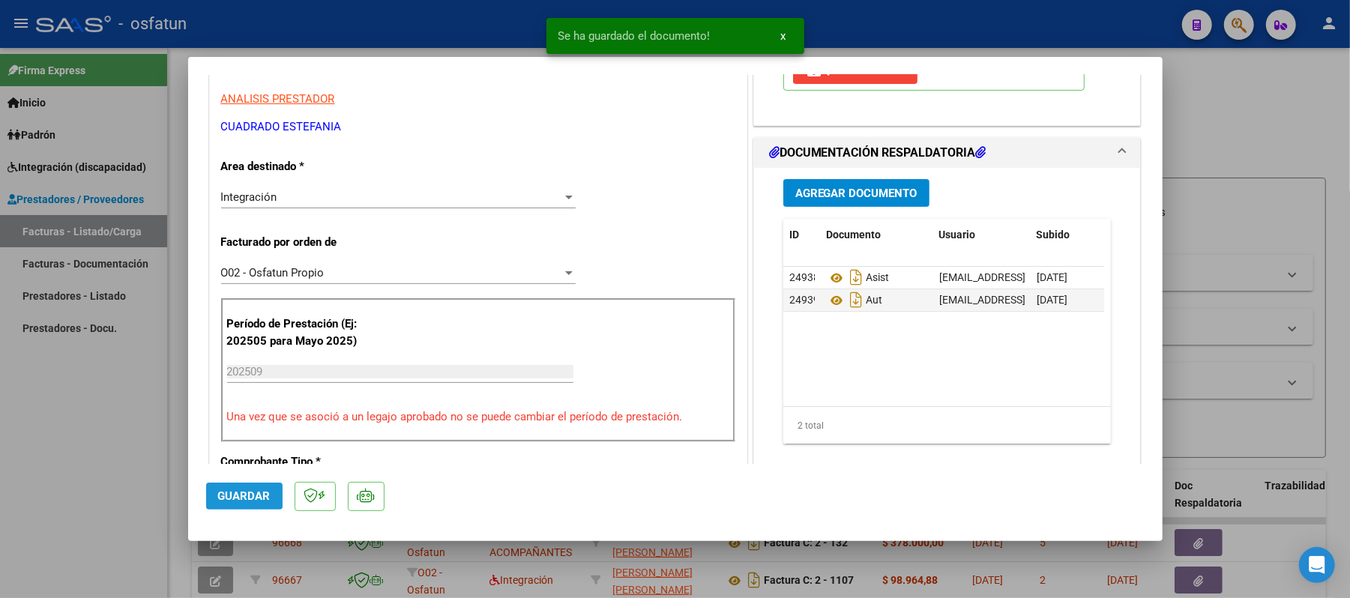
click at [241, 495] on span "Guardar" at bounding box center [244, 496] width 52 height 13
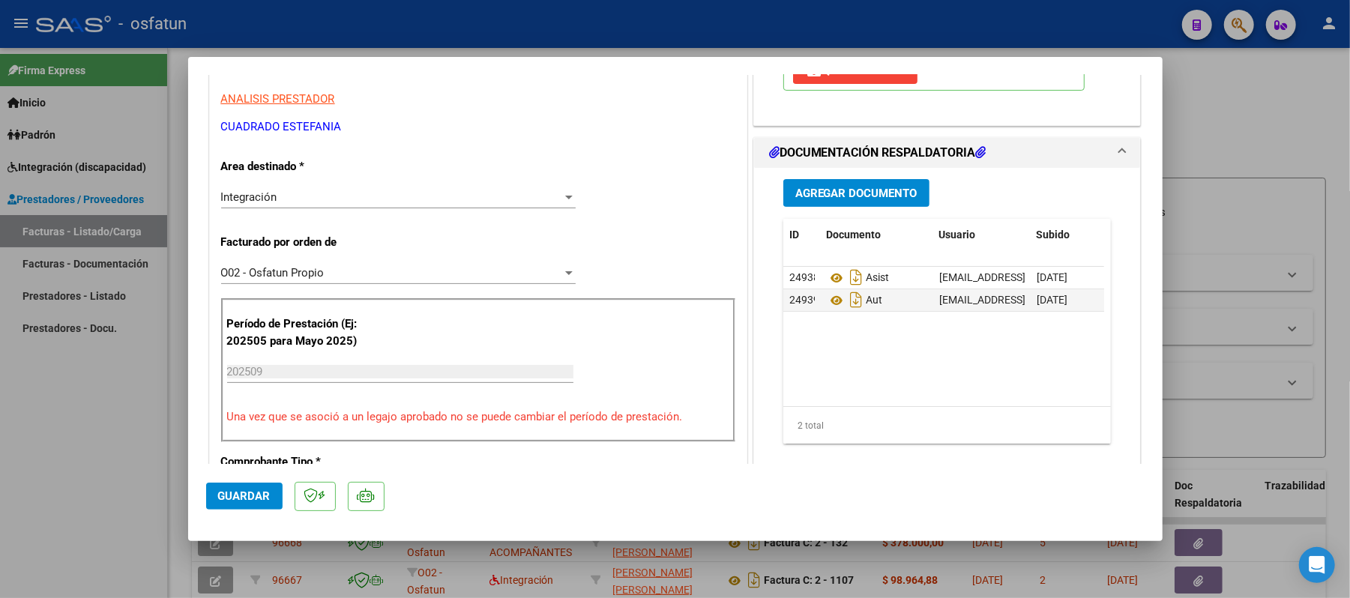
click at [241, 495] on span "Guardar" at bounding box center [244, 496] width 52 height 13
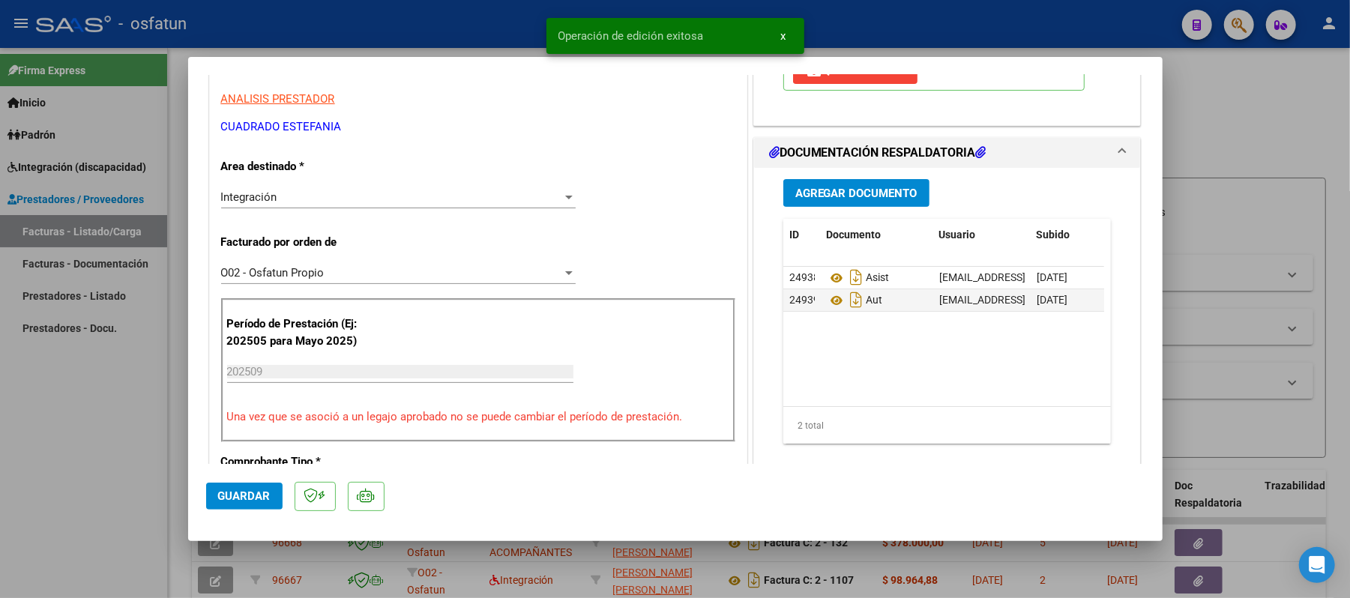
click at [1242, 132] on div at bounding box center [675, 299] width 1350 height 598
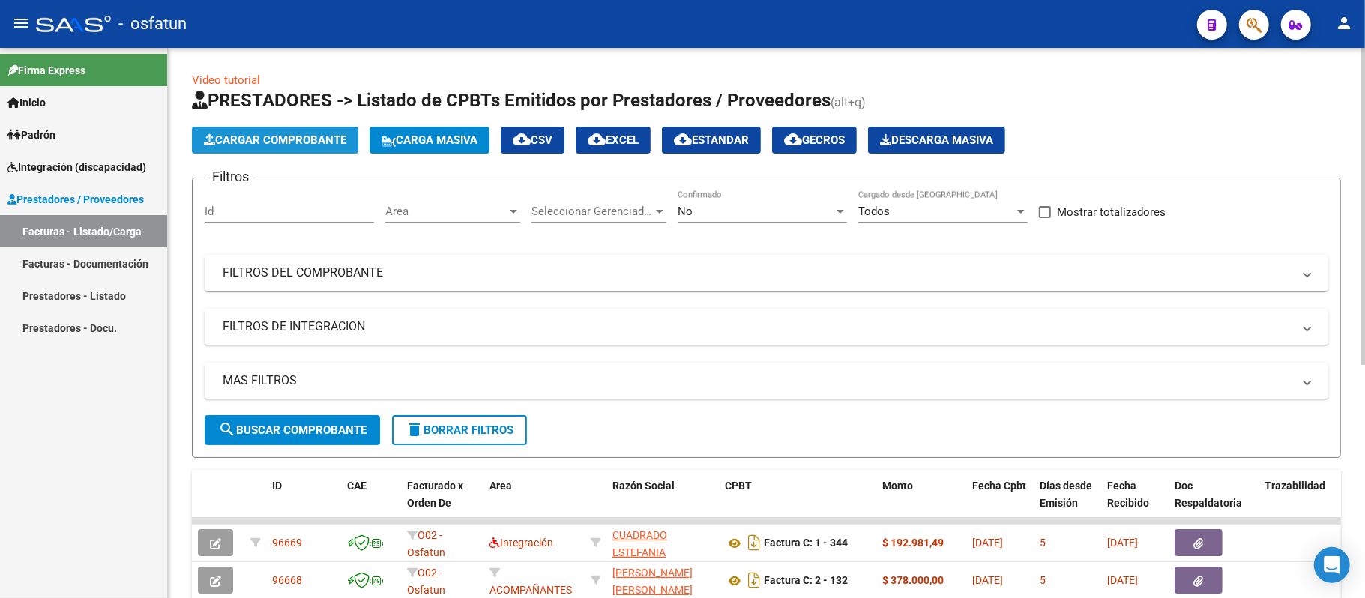
click at [319, 142] on span "Cargar Comprobante" at bounding box center [275, 139] width 142 height 13
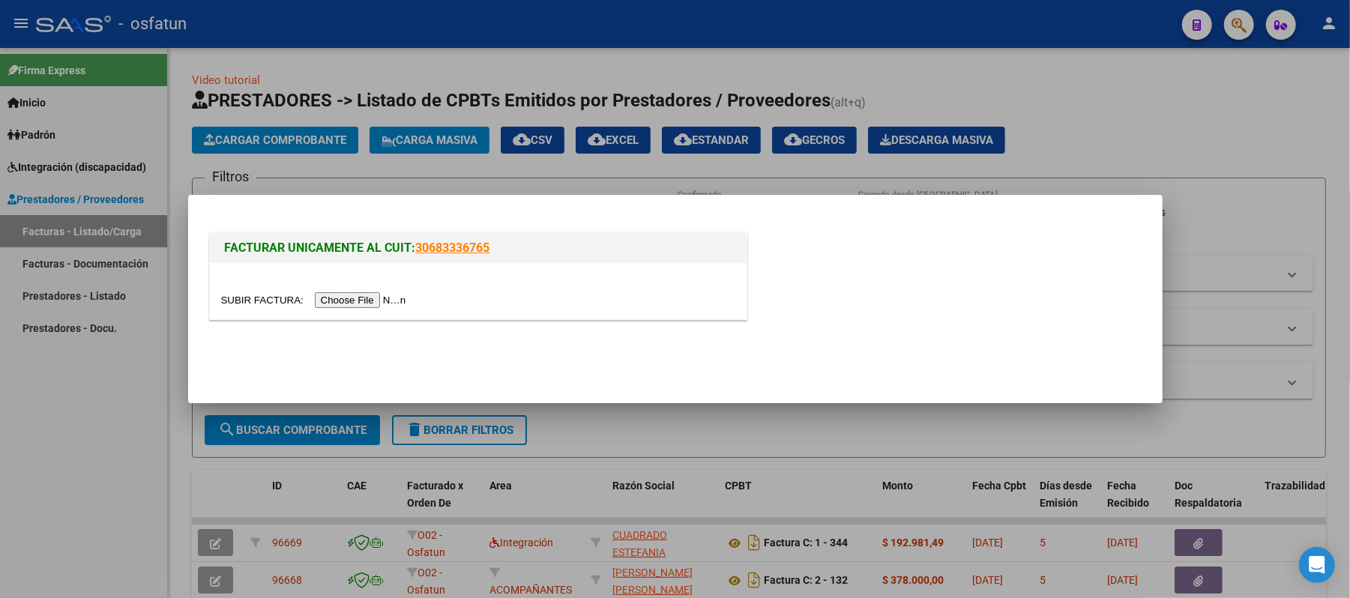
click at [348, 301] on input "file" at bounding box center [316, 300] width 190 height 16
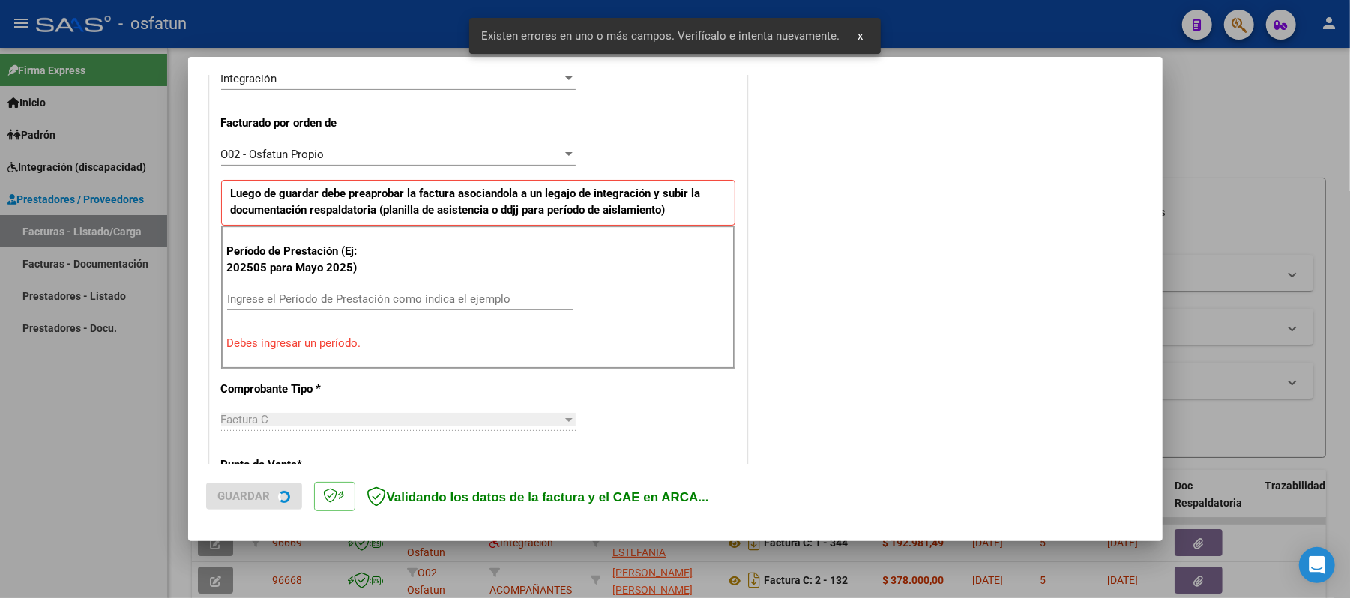
scroll to position [406, 0]
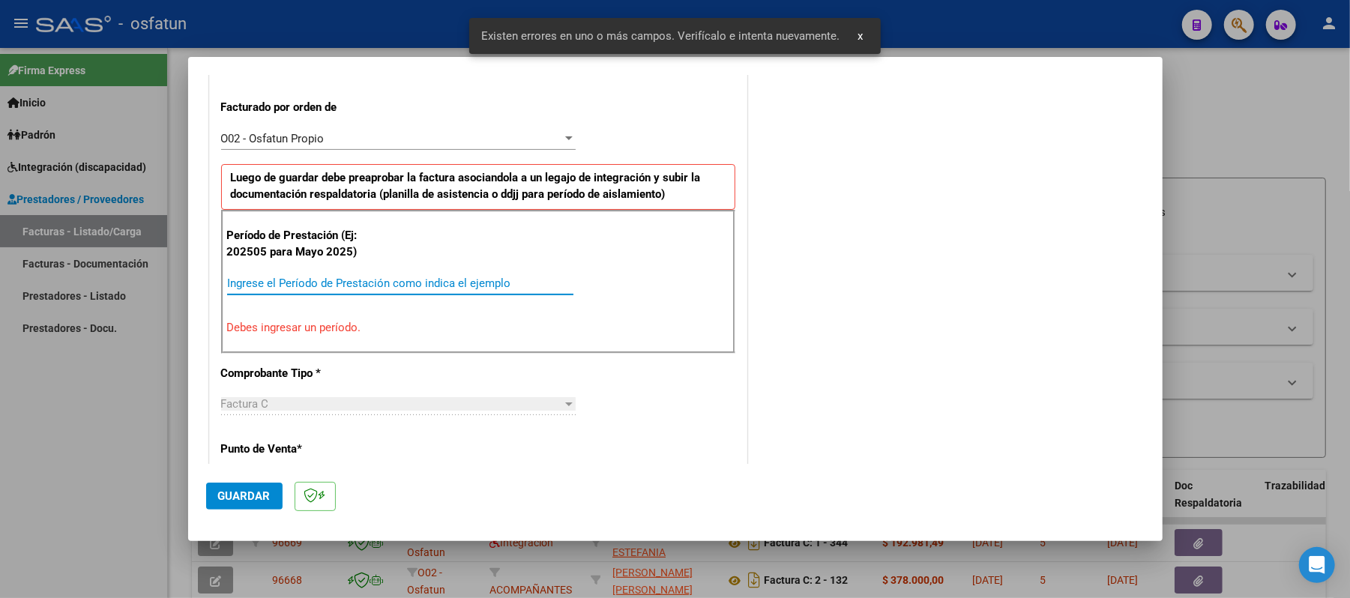
click at [427, 279] on input "Ingrese el Período de Prestación como indica el ejemplo" at bounding box center [400, 283] width 346 height 13
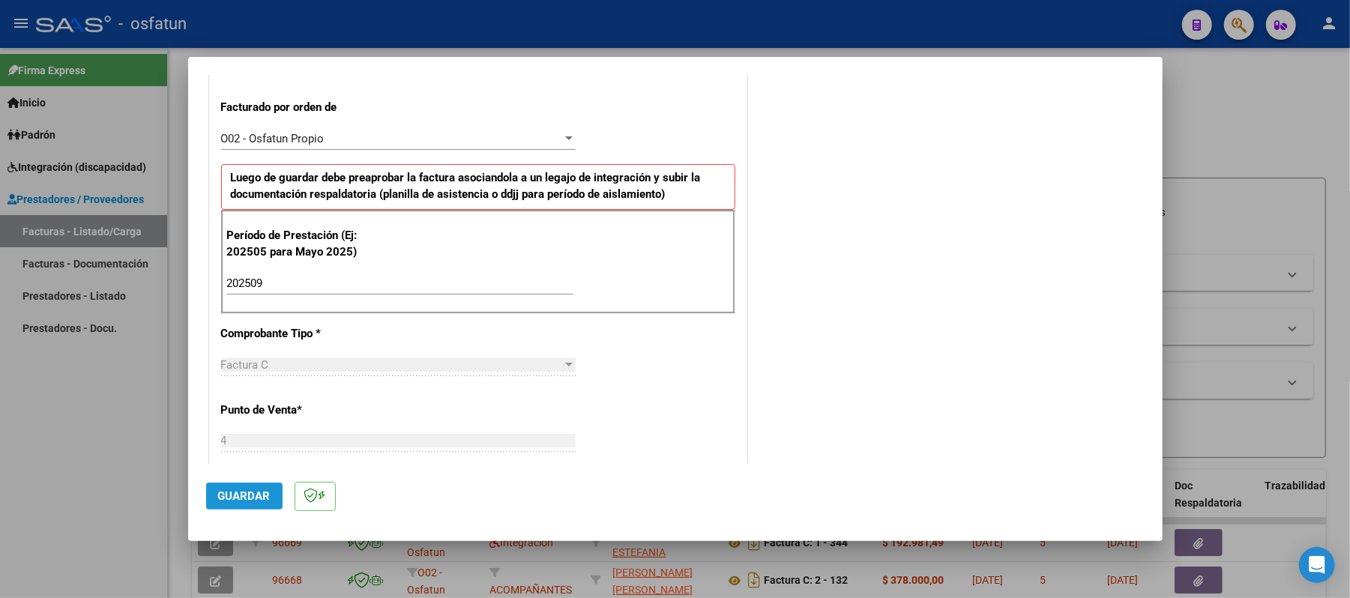
click at [253, 492] on span "Guardar" at bounding box center [244, 496] width 52 height 13
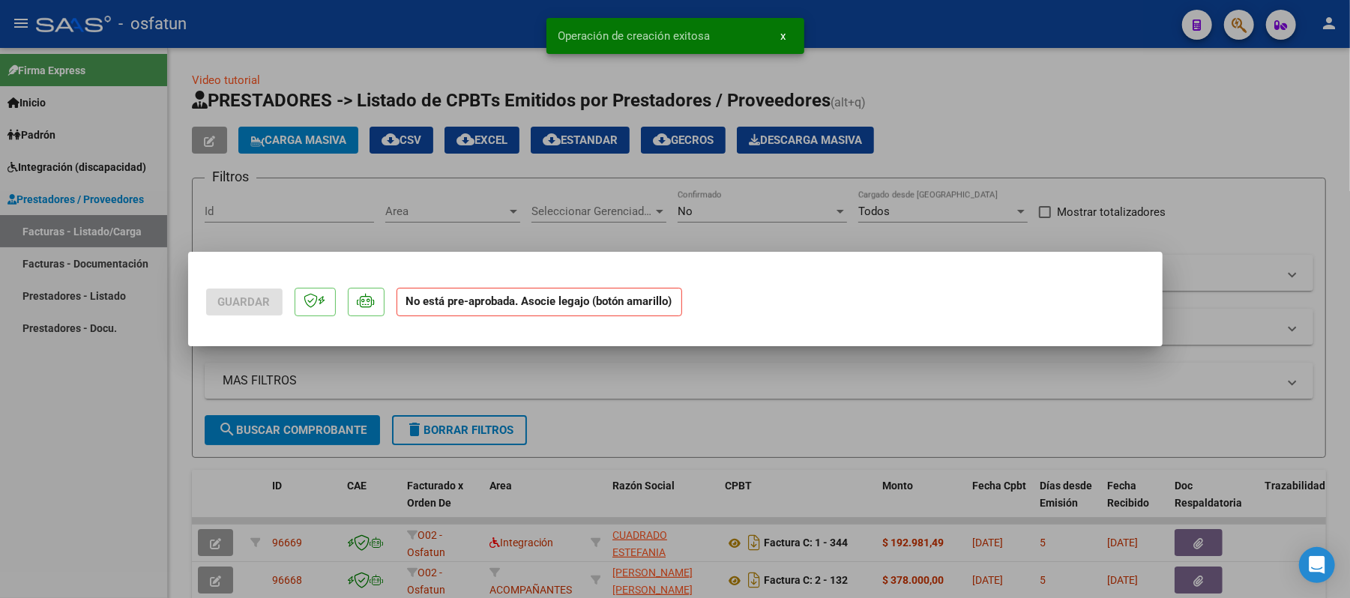
scroll to position [0, 0]
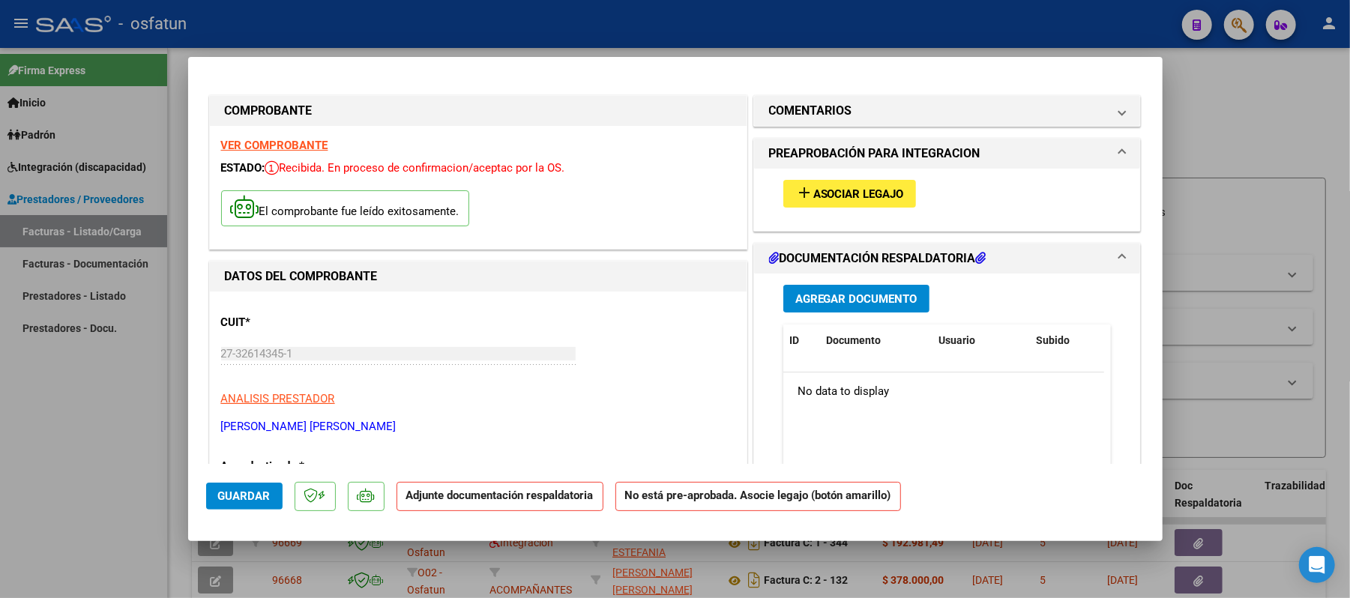
click at [802, 198] on mat-icon "add" at bounding box center [805, 193] width 18 height 18
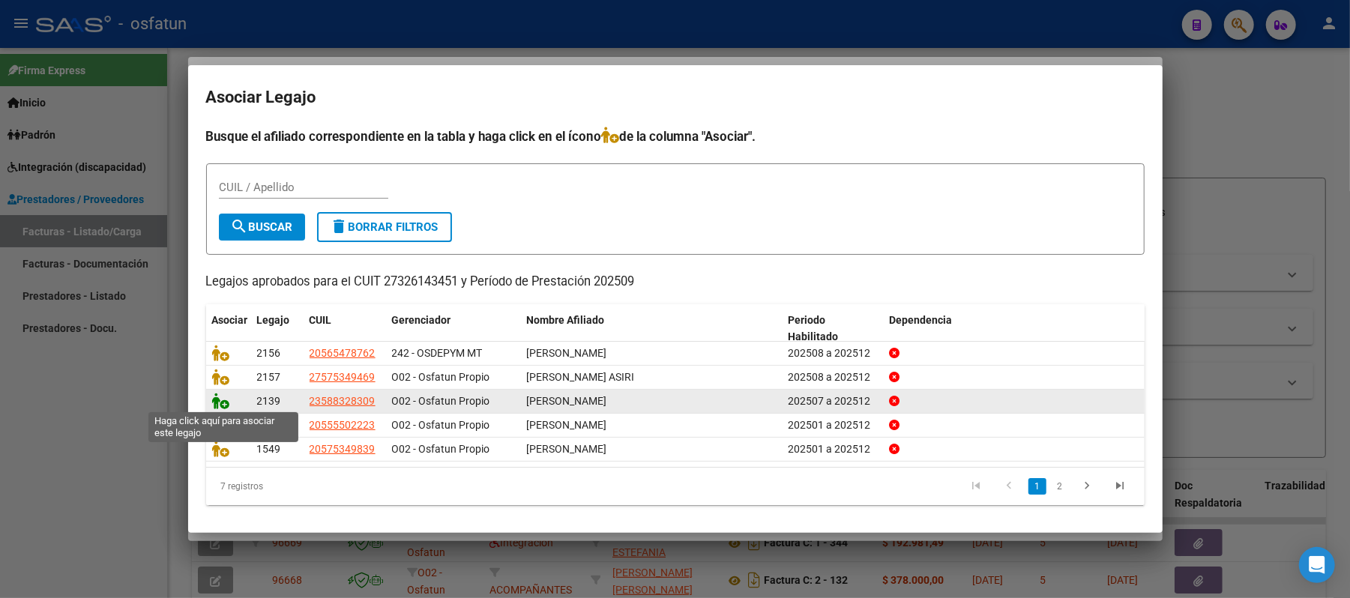
click at [212, 397] on icon at bounding box center [221, 401] width 18 height 16
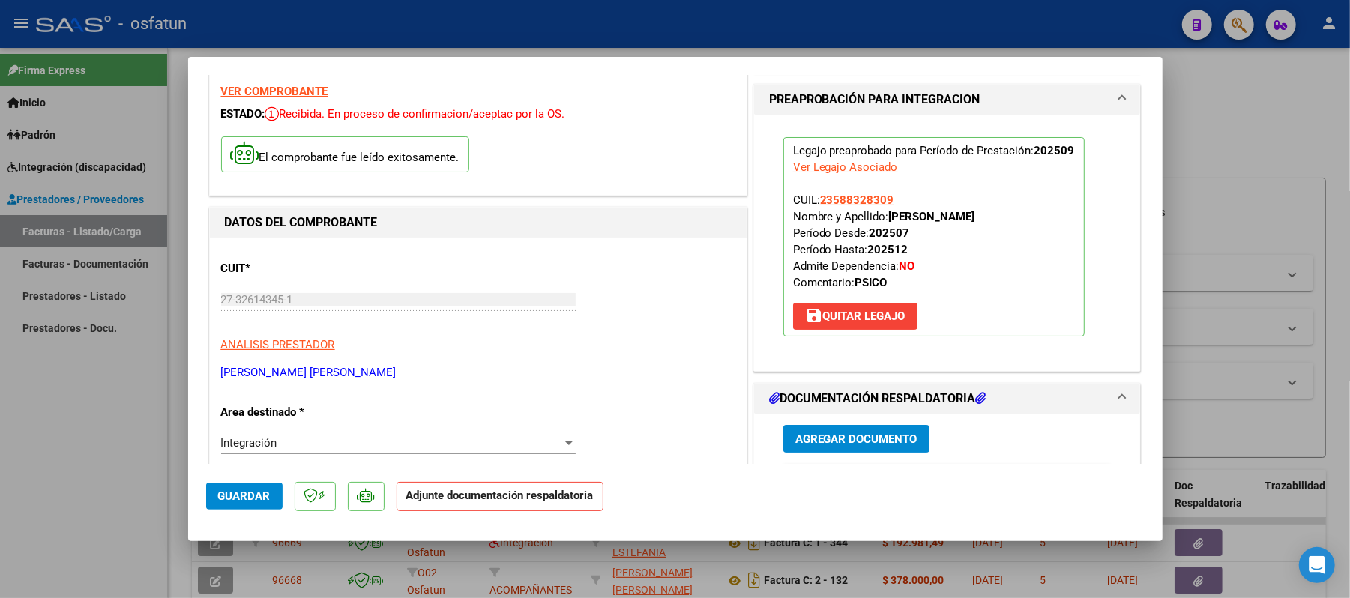
scroll to position [100, 0]
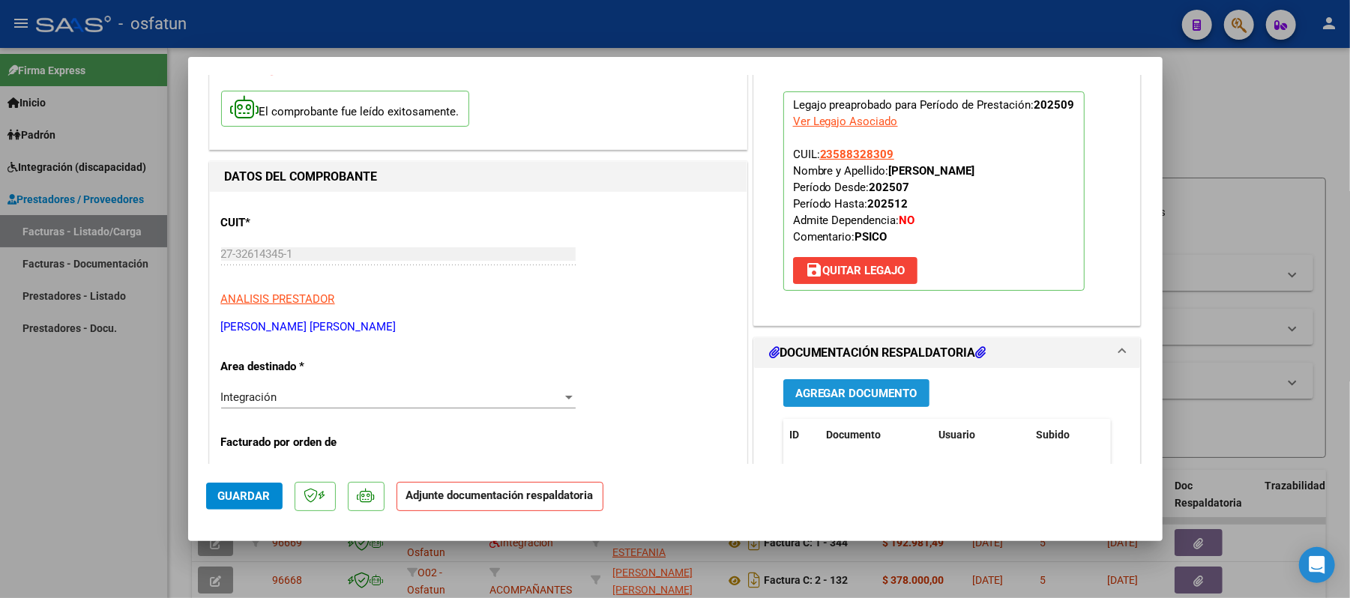
click at [843, 394] on span "Agregar Documento" at bounding box center [857, 393] width 122 height 13
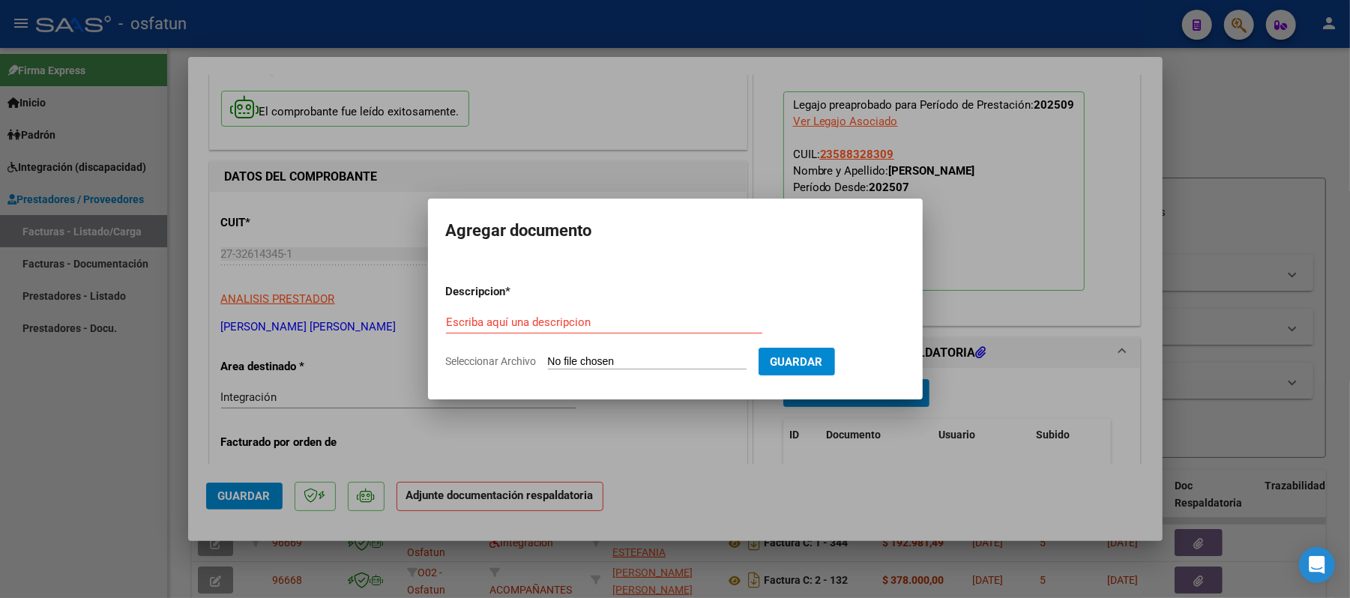
click at [651, 331] on div "Escriba aquí una descripcion" at bounding box center [604, 322] width 316 height 22
click at [637, 367] on input "Seleccionar Archivo" at bounding box center [647, 362] width 199 height 14
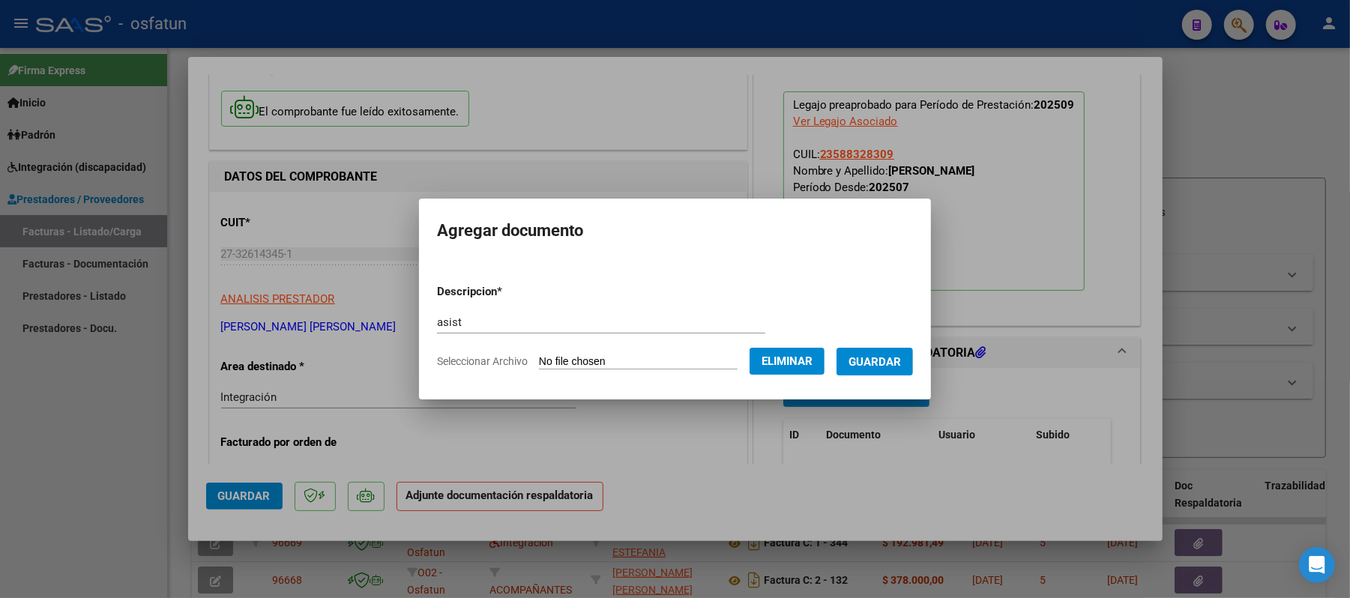
click at [877, 364] on span "Guardar" at bounding box center [875, 361] width 52 height 13
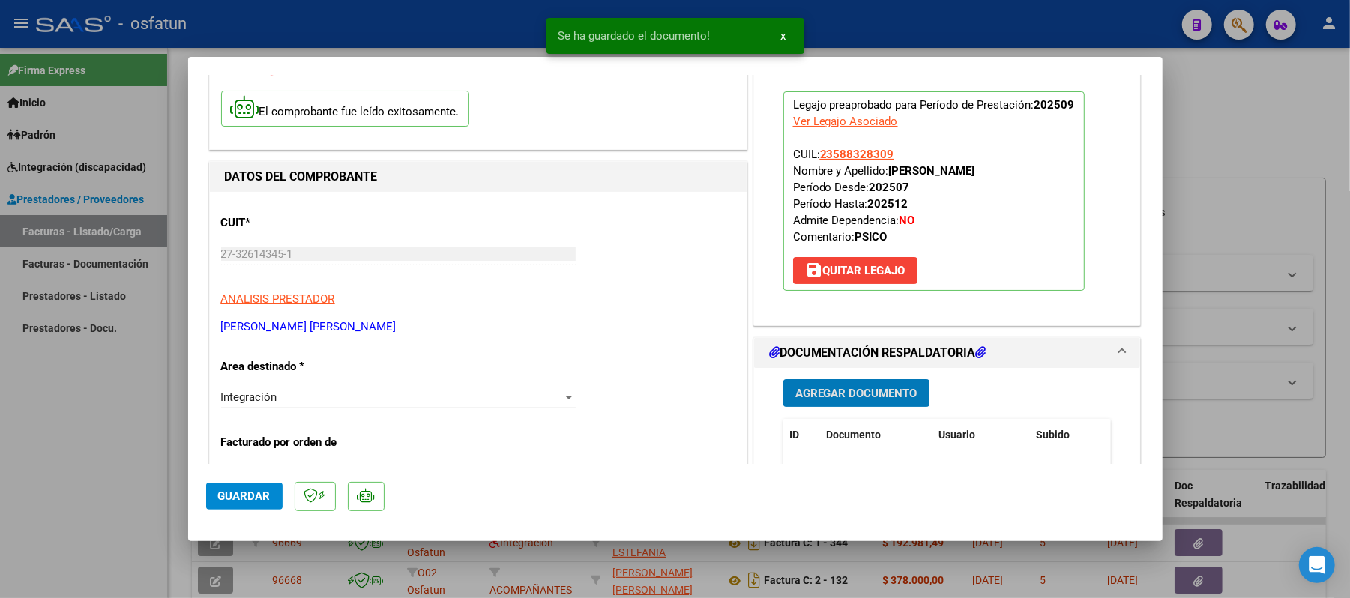
click at [865, 403] on button "Agregar Documento" at bounding box center [857, 393] width 146 height 28
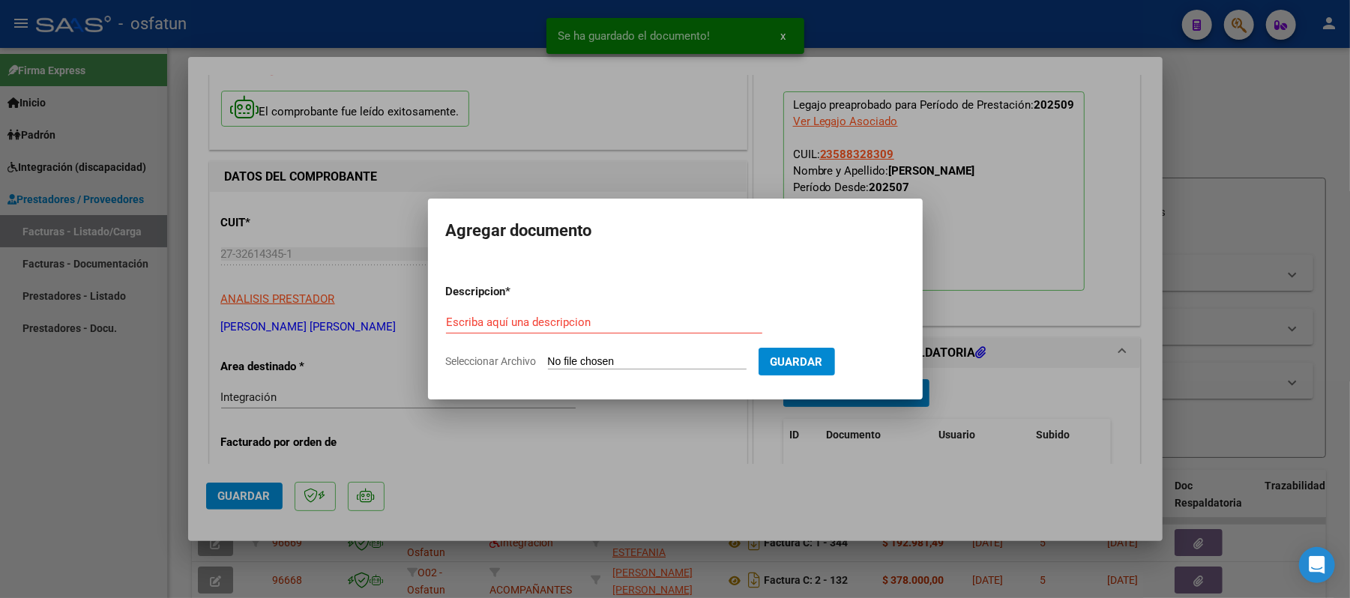
click at [612, 312] on div "Escriba aquí una descripcion" at bounding box center [604, 322] width 316 height 22
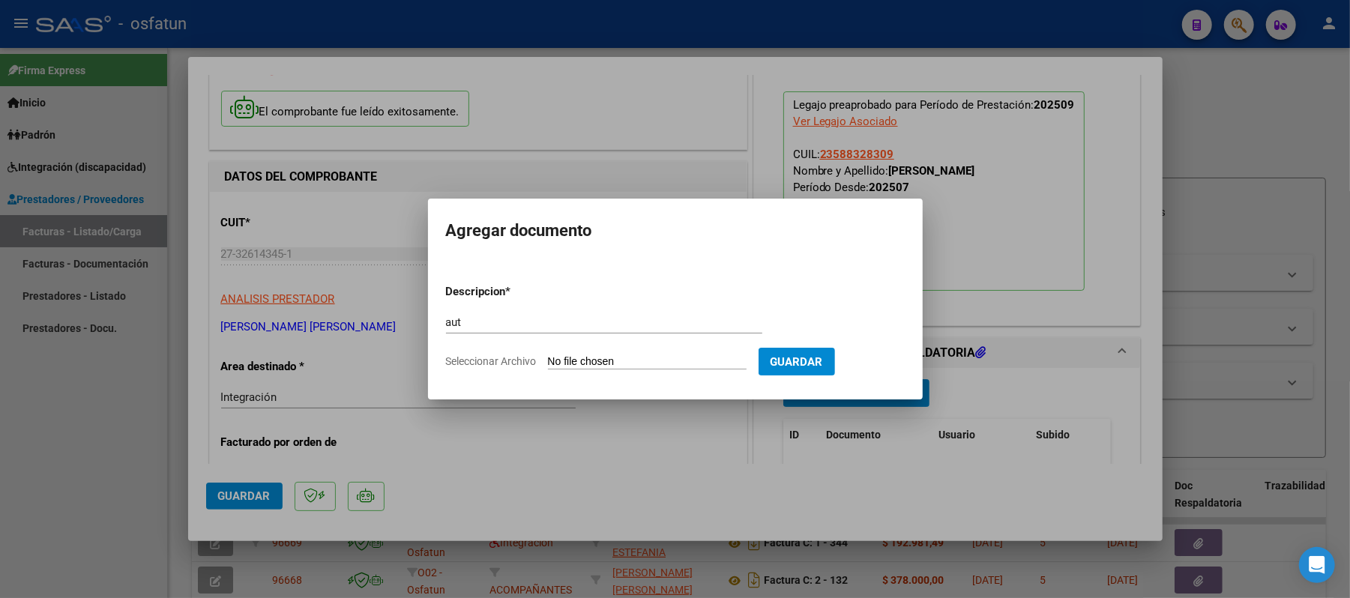
click at [586, 358] on input "Seleccionar Archivo" at bounding box center [647, 362] width 199 height 14
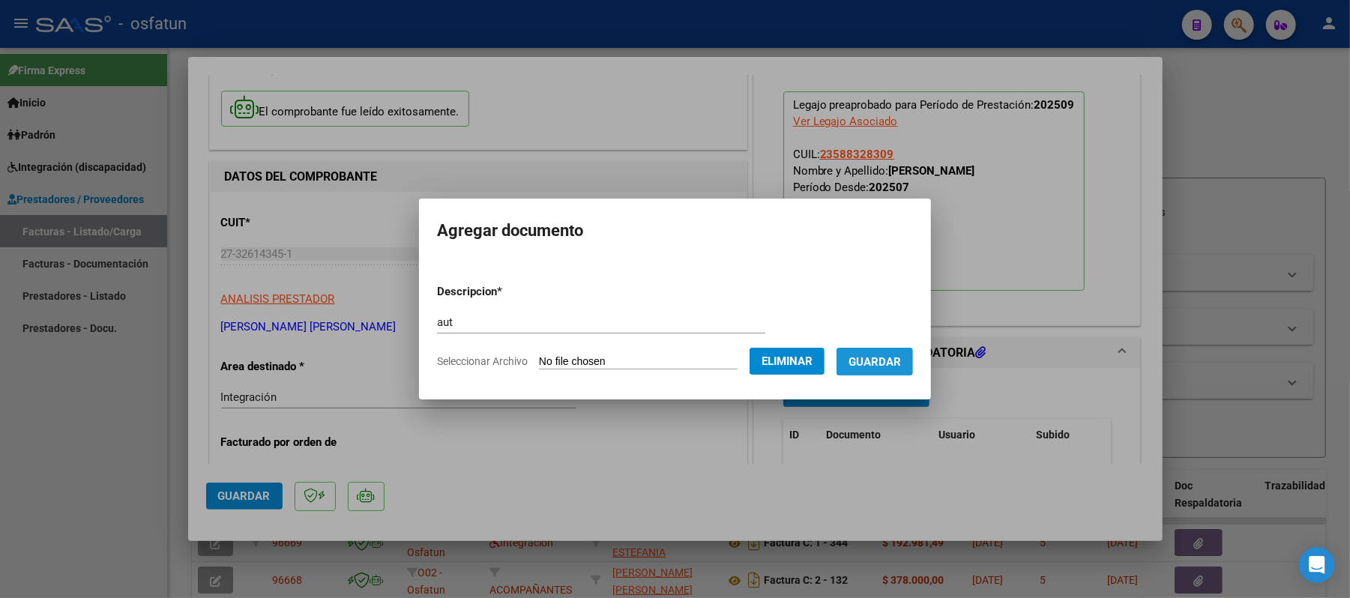
click at [885, 364] on span "Guardar" at bounding box center [875, 361] width 52 height 13
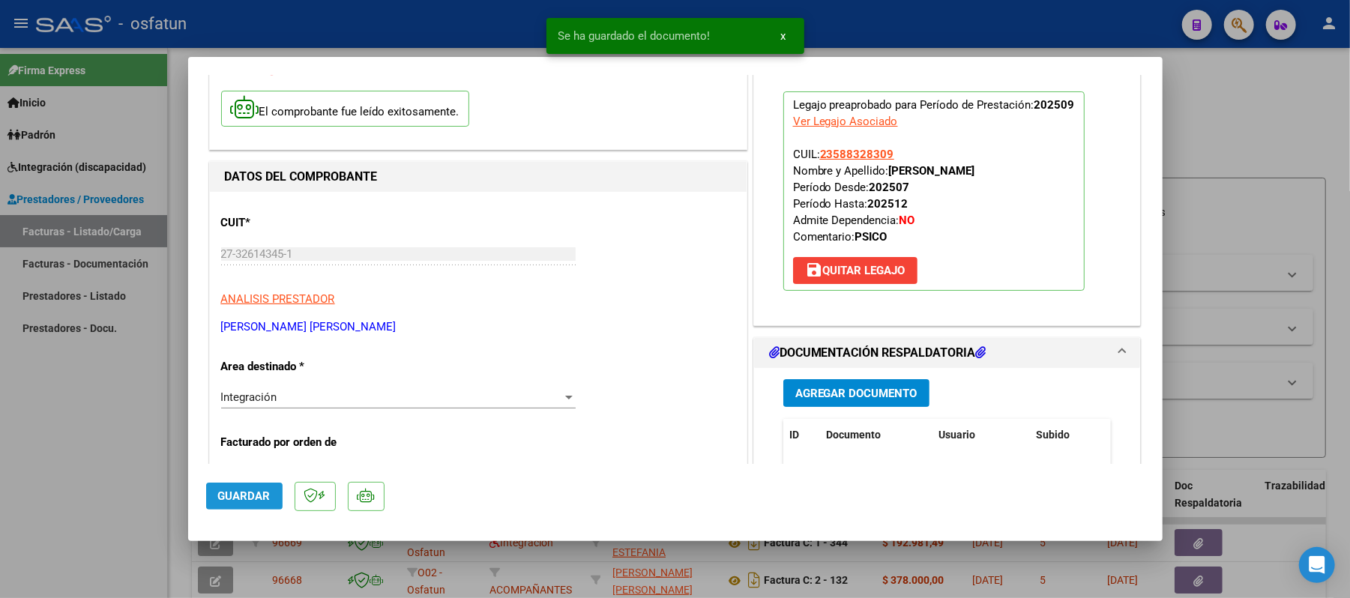
click at [267, 484] on button "Guardar" at bounding box center [244, 496] width 76 height 27
click at [1282, 85] on div at bounding box center [675, 299] width 1350 height 598
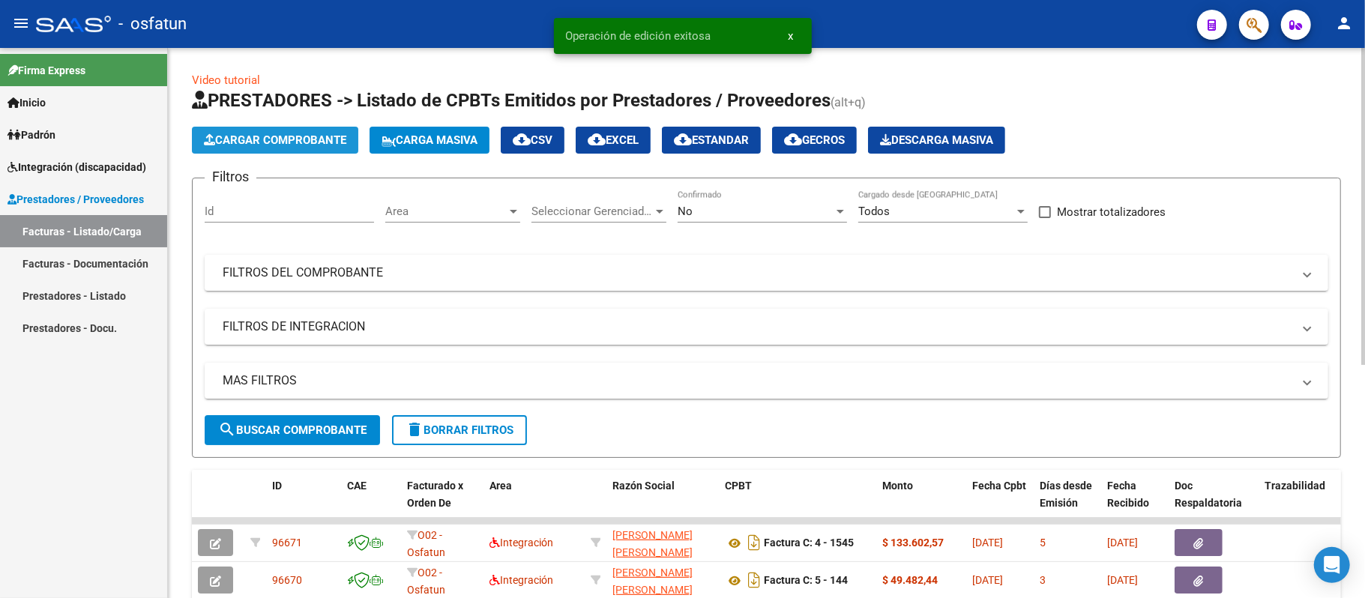
click at [319, 127] on button "Cargar Comprobante" at bounding box center [275, 140] width 166 height 27
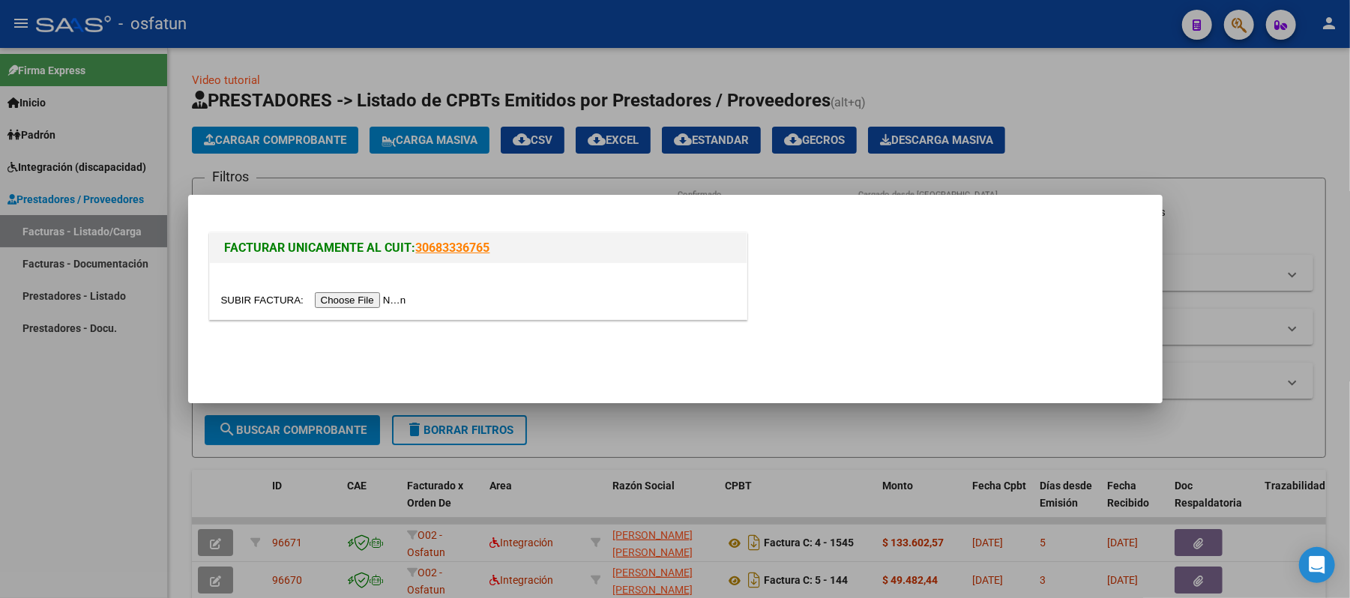
click at [388, 301] on input "file" at bounding box center [316, 300] width 190 height 16
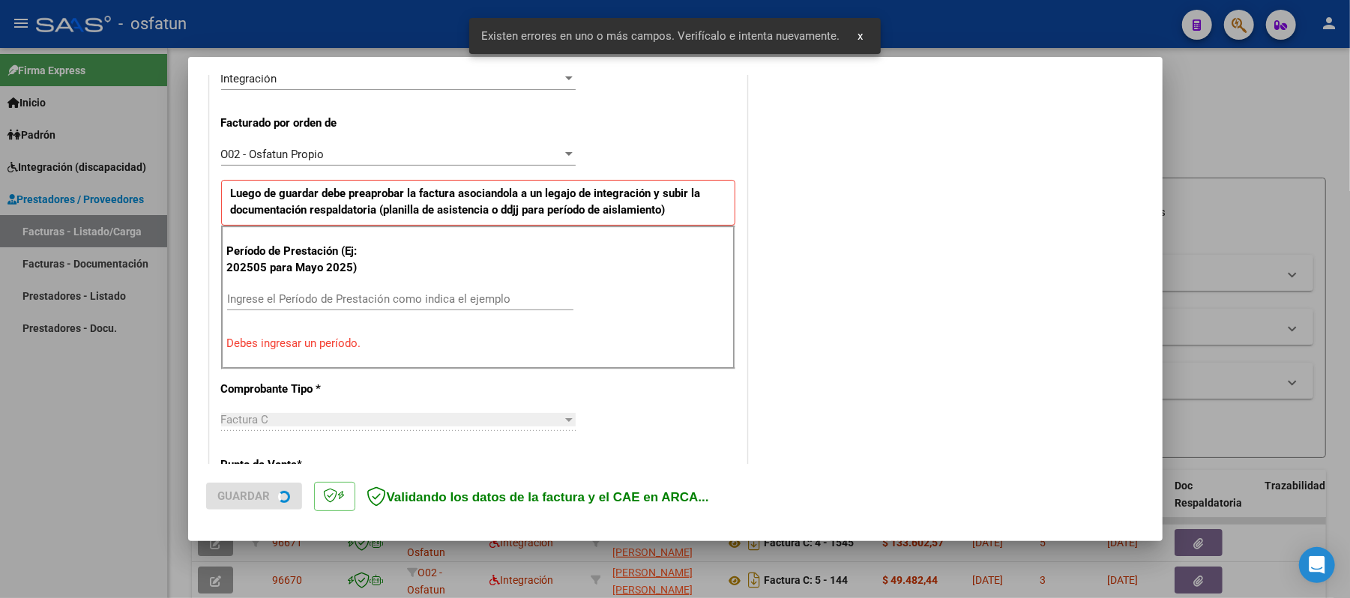
scroll to position [406, 0]
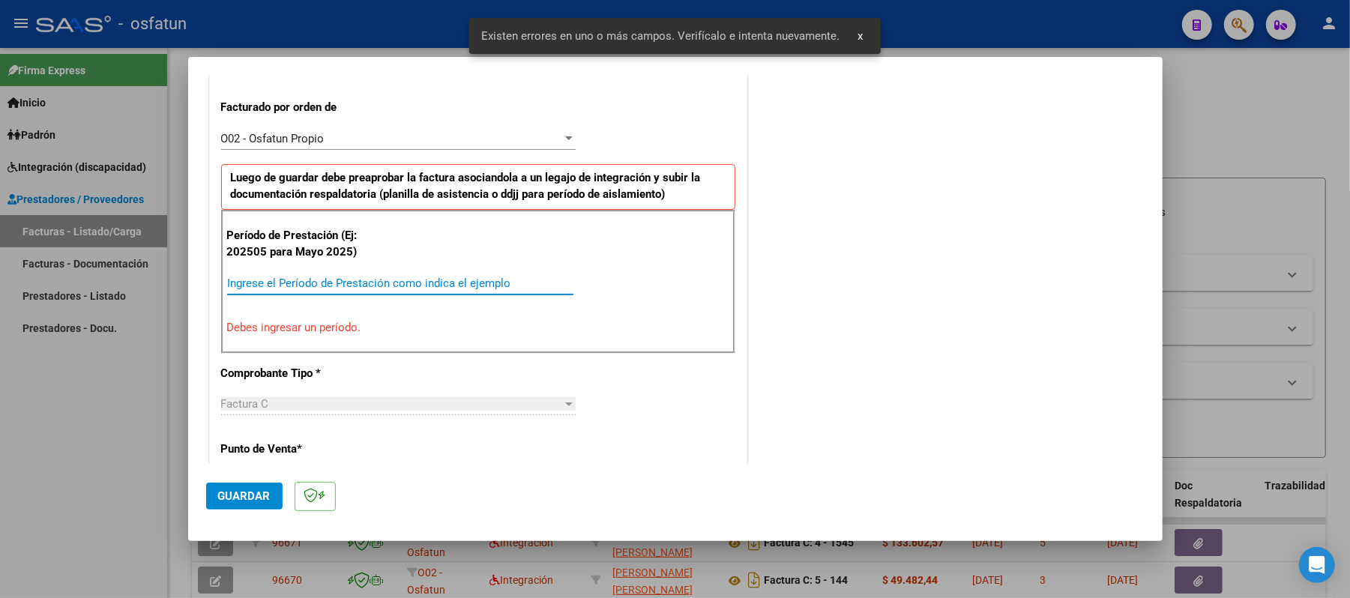
click at [508, 280] on input "Ingrese el Período de Prestación como indica el ejemplo" at bounding box center [400, 283] width 346 height 13
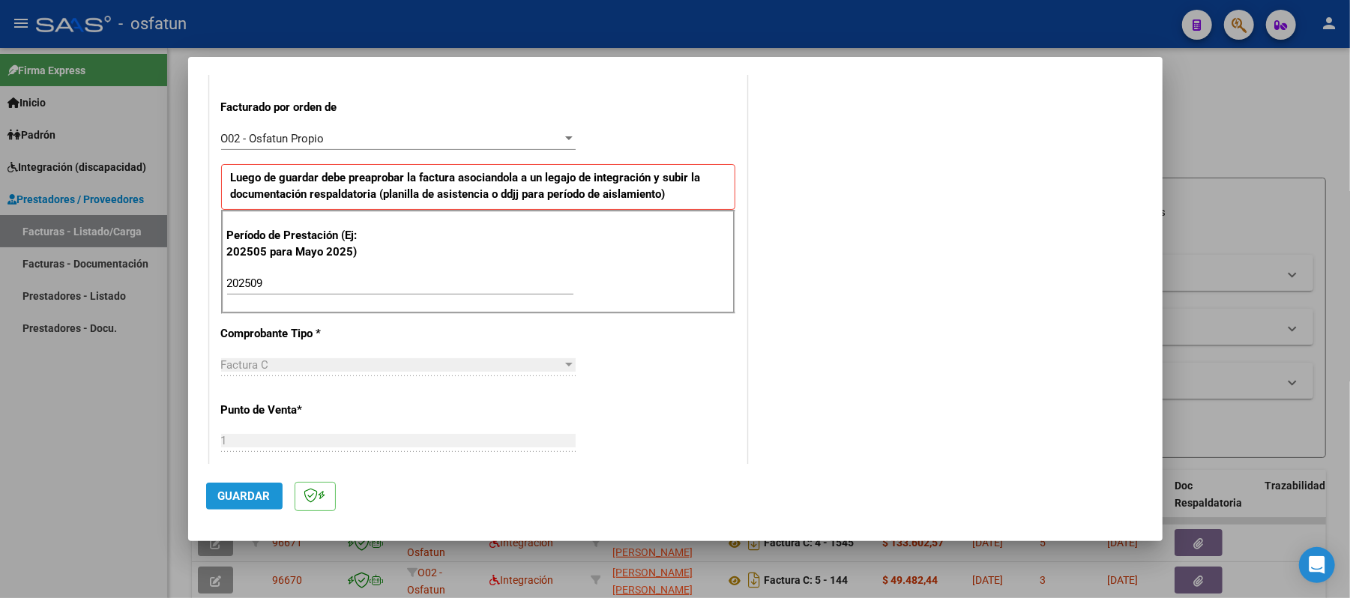
click at [244, 502] on span "Guardar" at bounding box center [244, 496] width 52 height 13
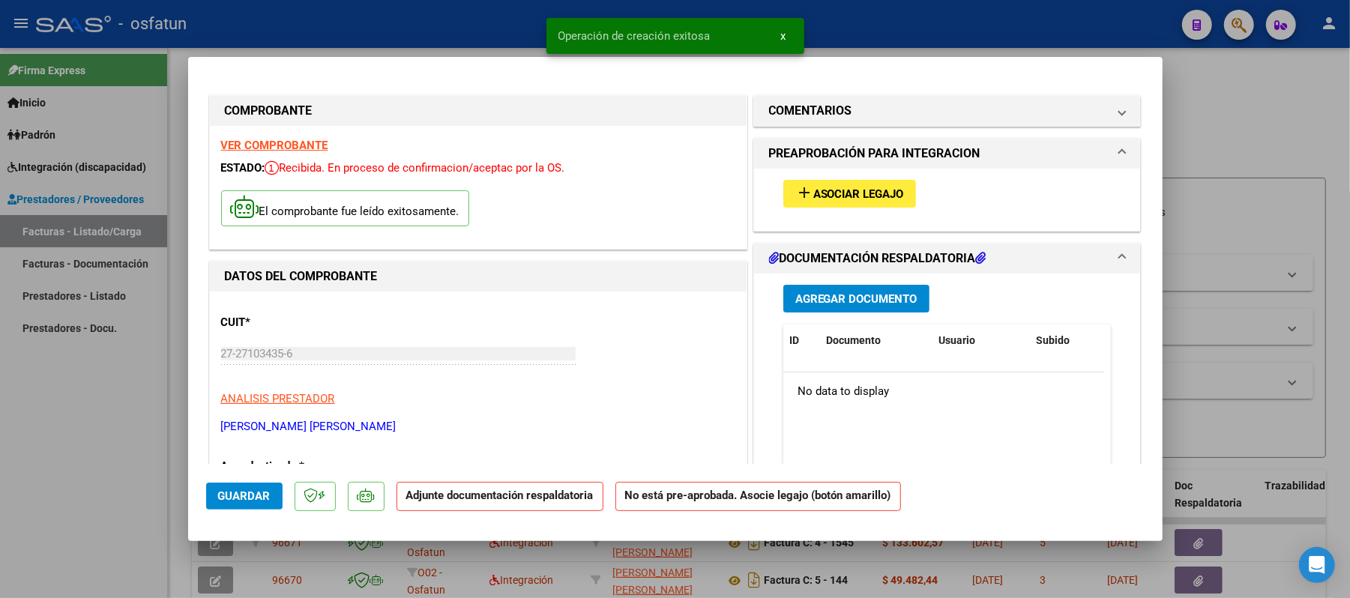
click at [847, 189] on span "Asociar Legajo" at bounding box center [859, 193] width 91 height 13
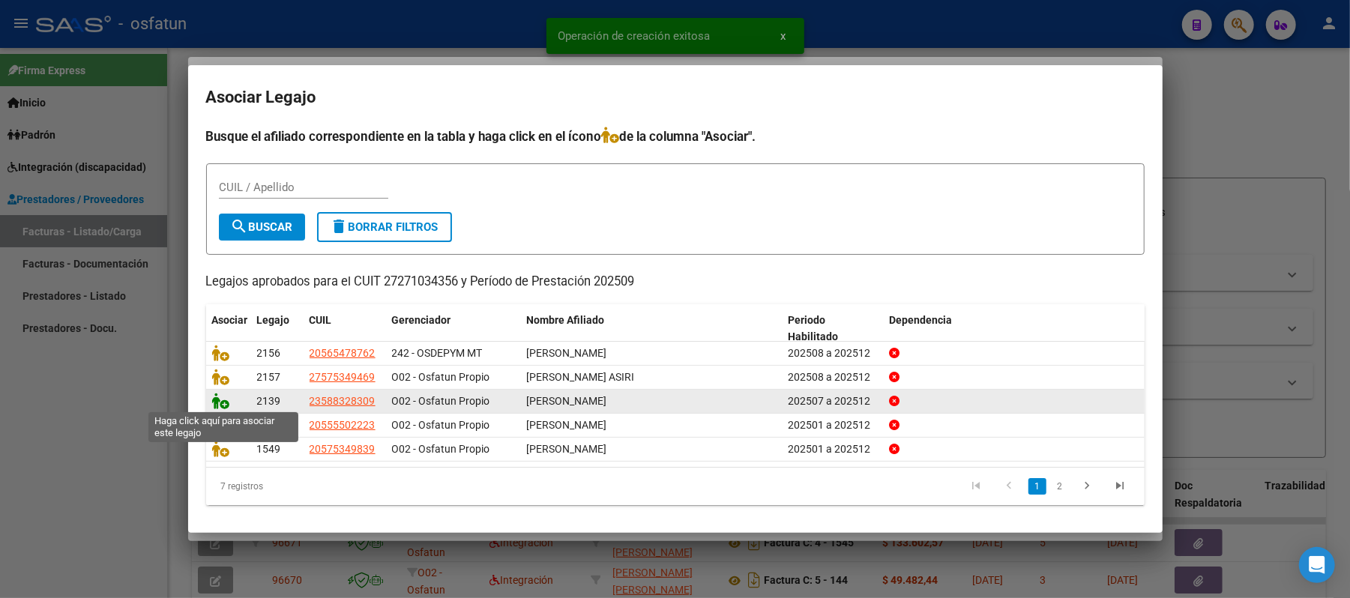
click at [225, 403] on icon at bounding box center [221, 401] width 18 height 16
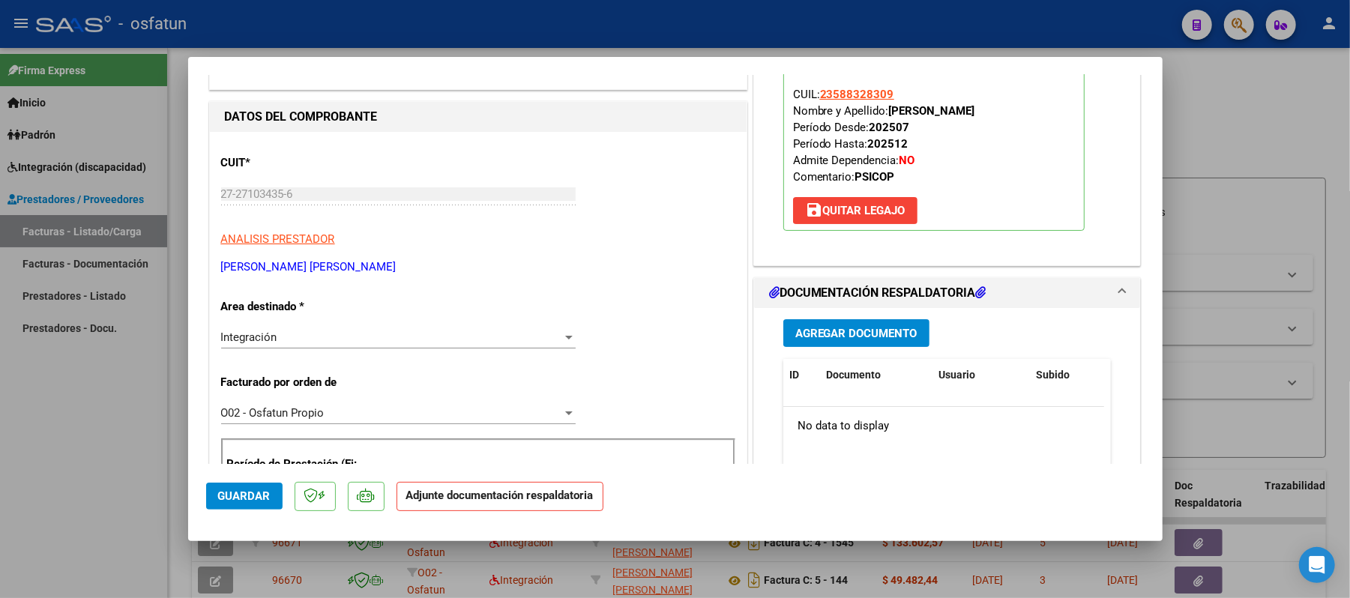
scroll to position [199, 0]
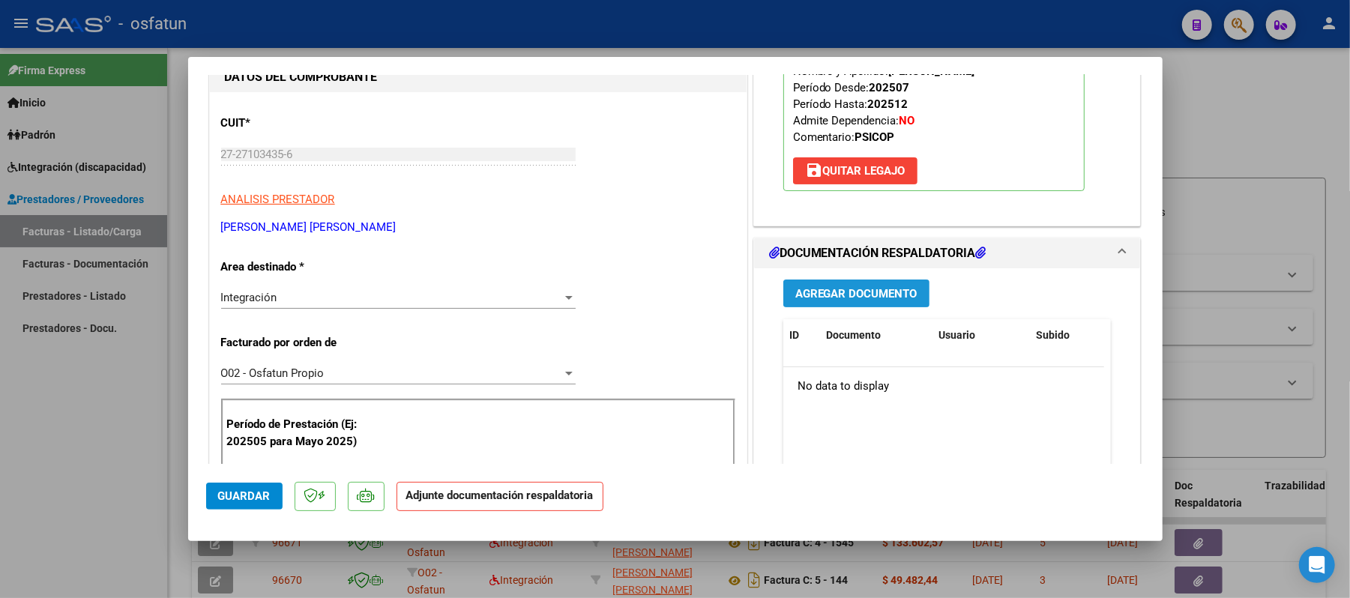
click at [840, 294] on span "Agregar Documento" at bounding box center [857, 293] width 122 height 13
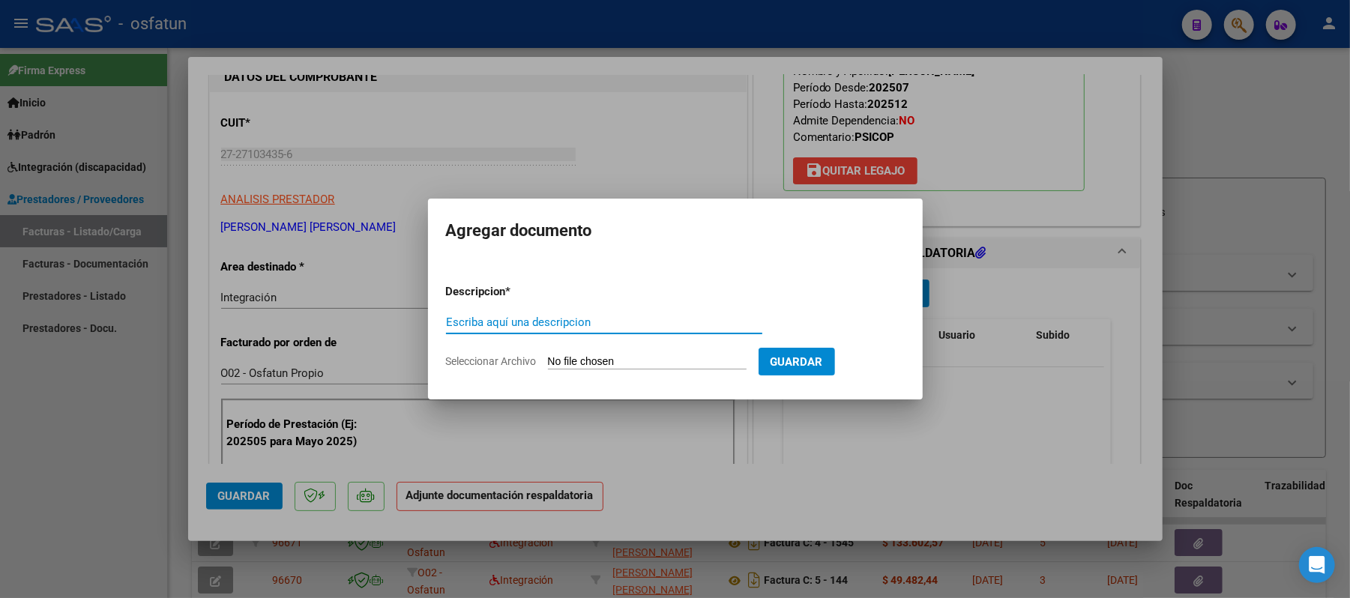
click at [658, 324] on input "Escriba aquí una descripcion" at bounding box center [604, 322] width 316 height 13
click at [610, 373] on form "Descripcion * asist Escriba aquí una descripcion Seleccionar Archivo Guardar" at bounding box center [675, 326] width 459 height 109
click at [607, 361] on input "Seleccionar Archivo" at bounding box center [647, 362] width 199 height 14
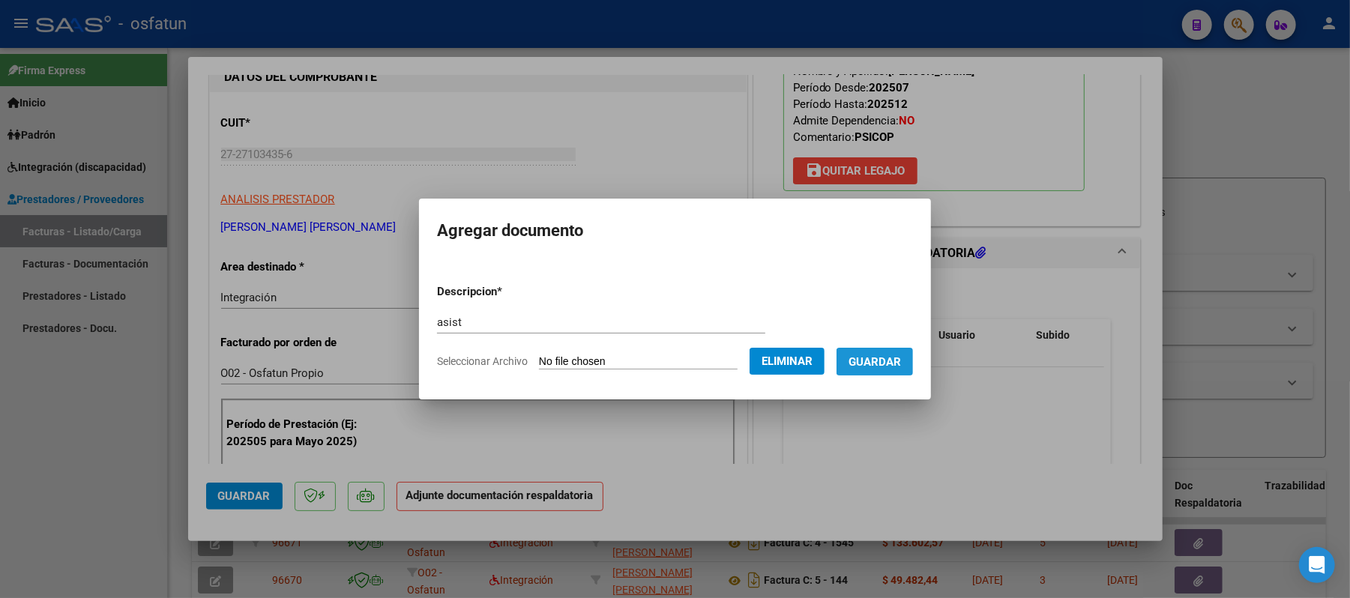
click at [886, 361] on span "Guardar" at bounding box center [875, 361] width 52 height 13
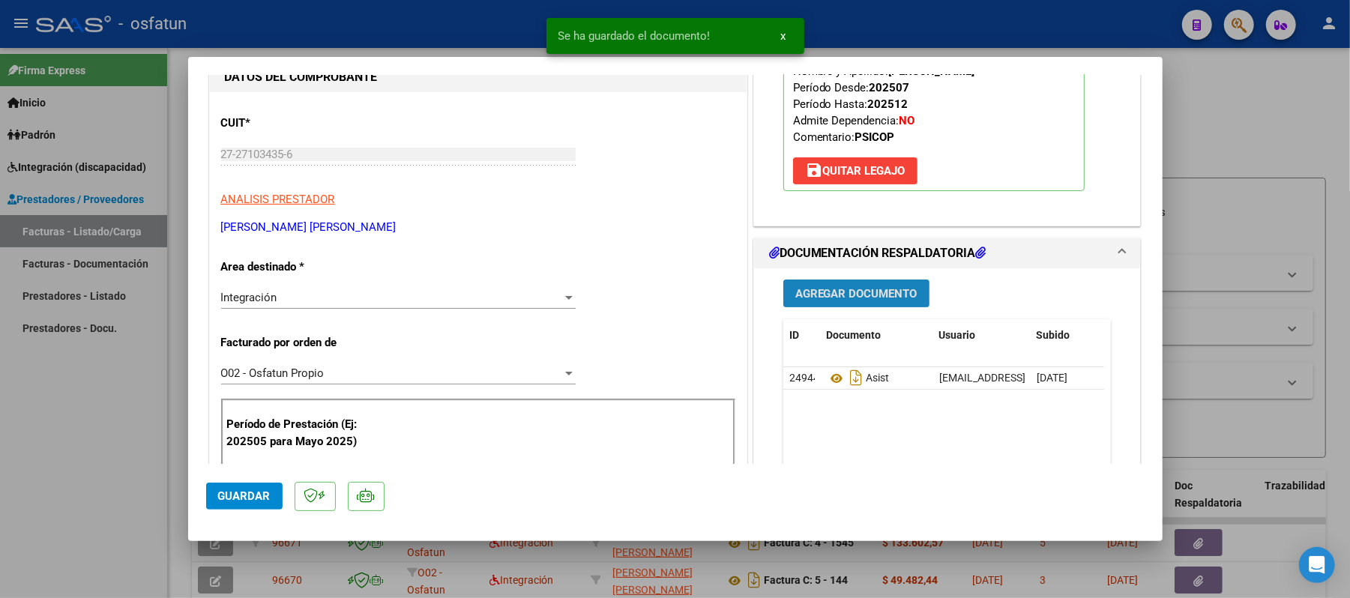
click at [868, 301] on span "Agregar Documento" at bounding box center [857, 293] width 122 height 13
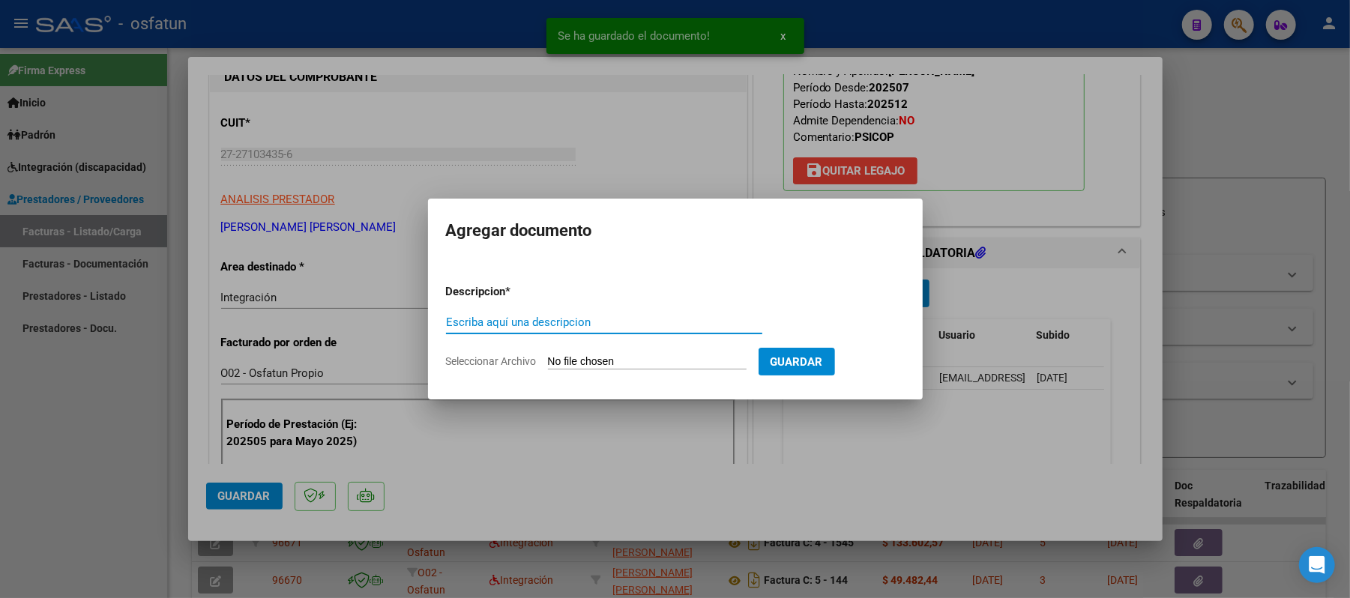
click at [631, 324] on input "Escriba aquí una descripcion" at bounding box center [604, 322] width 316 height 13
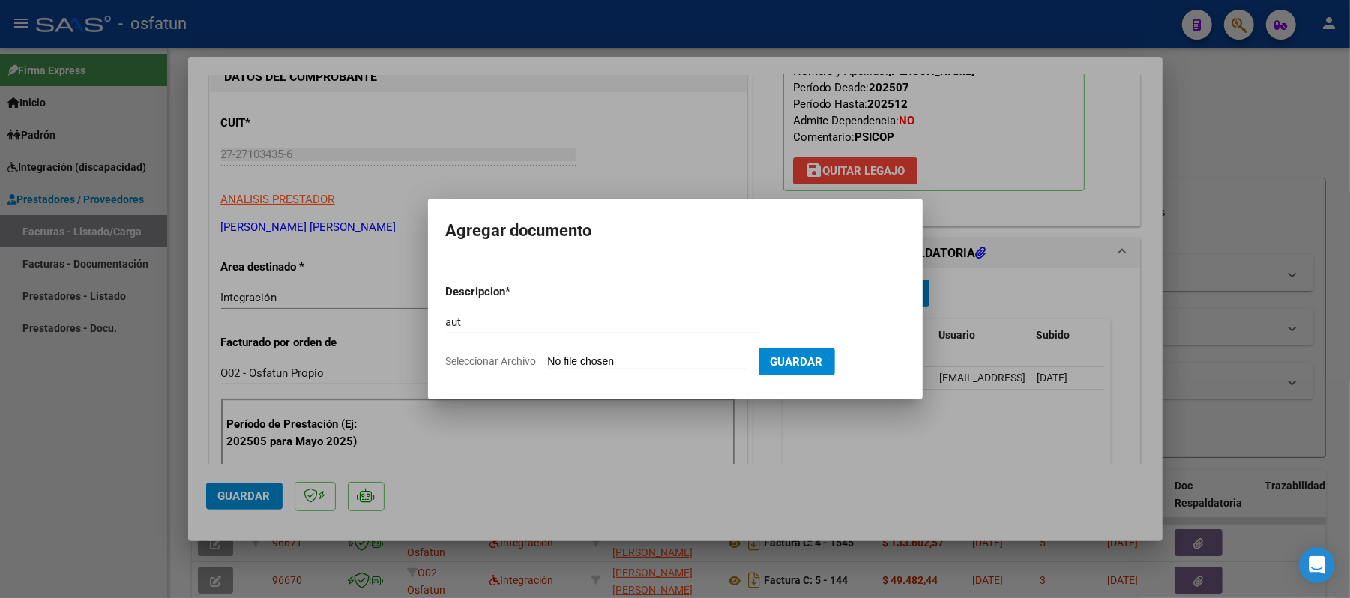
click at [591, 357] on input "Seleccionar Archivo" at bounding box center [647, 362] width 199 height 14
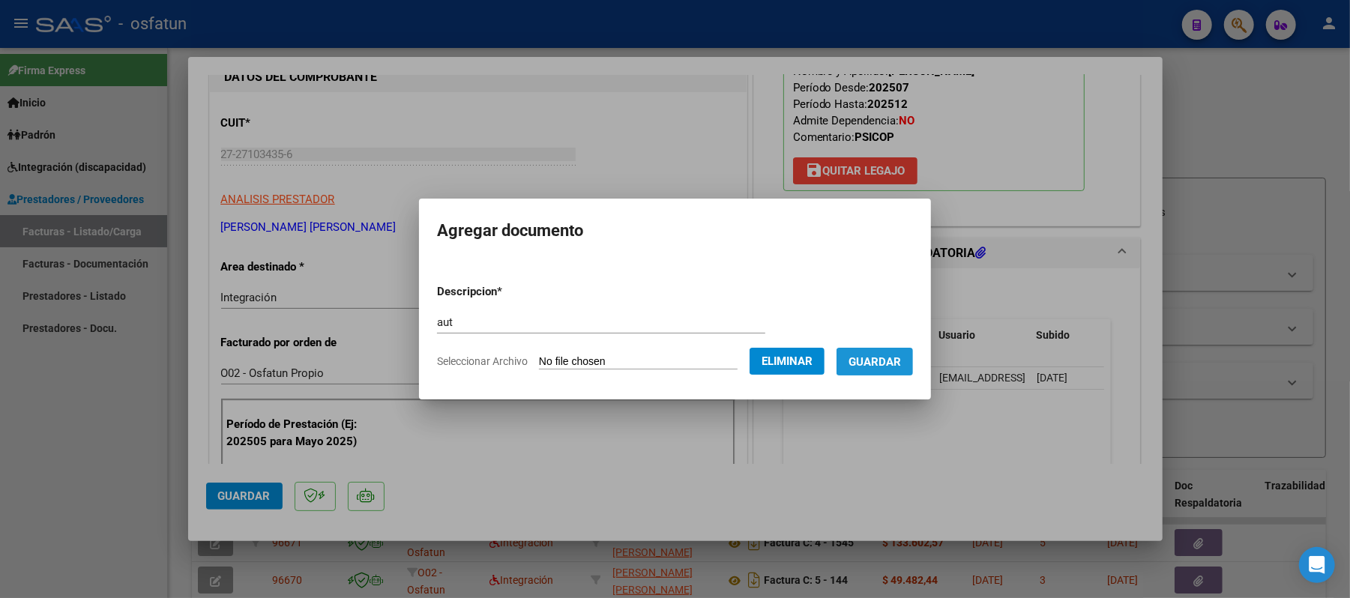
click at [901, 361] on span "Guardar" at bounding box center [875, 361] width 52 height 13
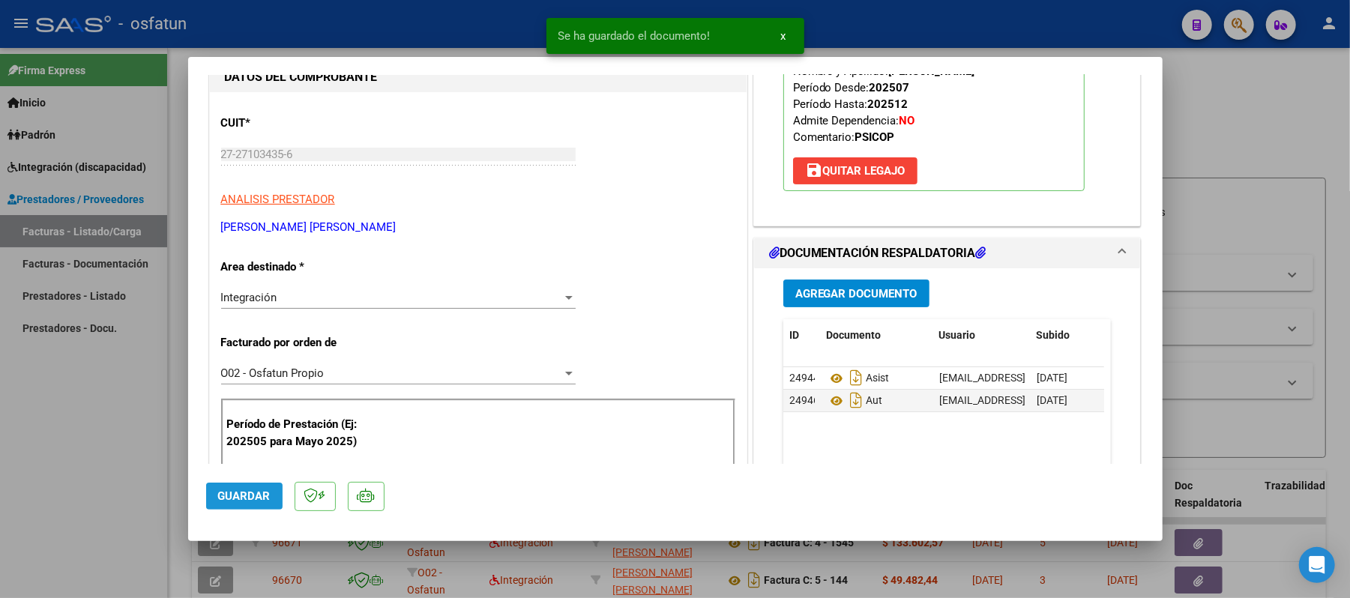
click at [247, 501] on span "Guardar" at bounding box center [244, 496] width 52 height 13
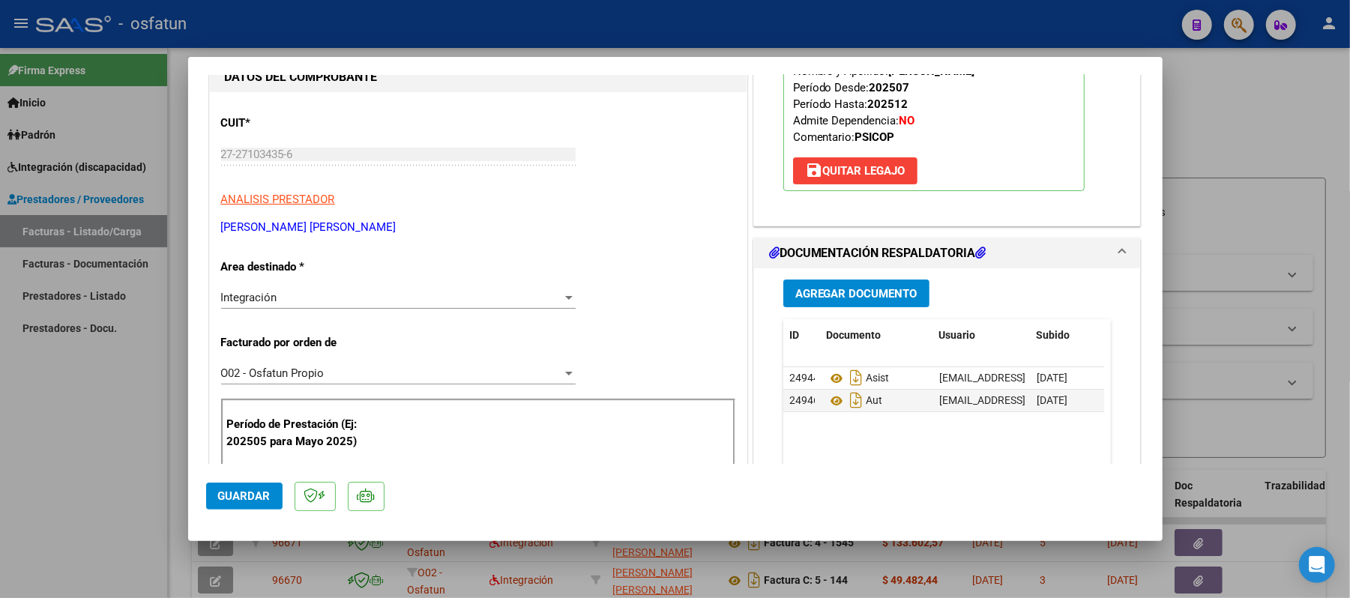
click at [1230, 100] on div at bounding box center [675, 299] width 1350 height 598
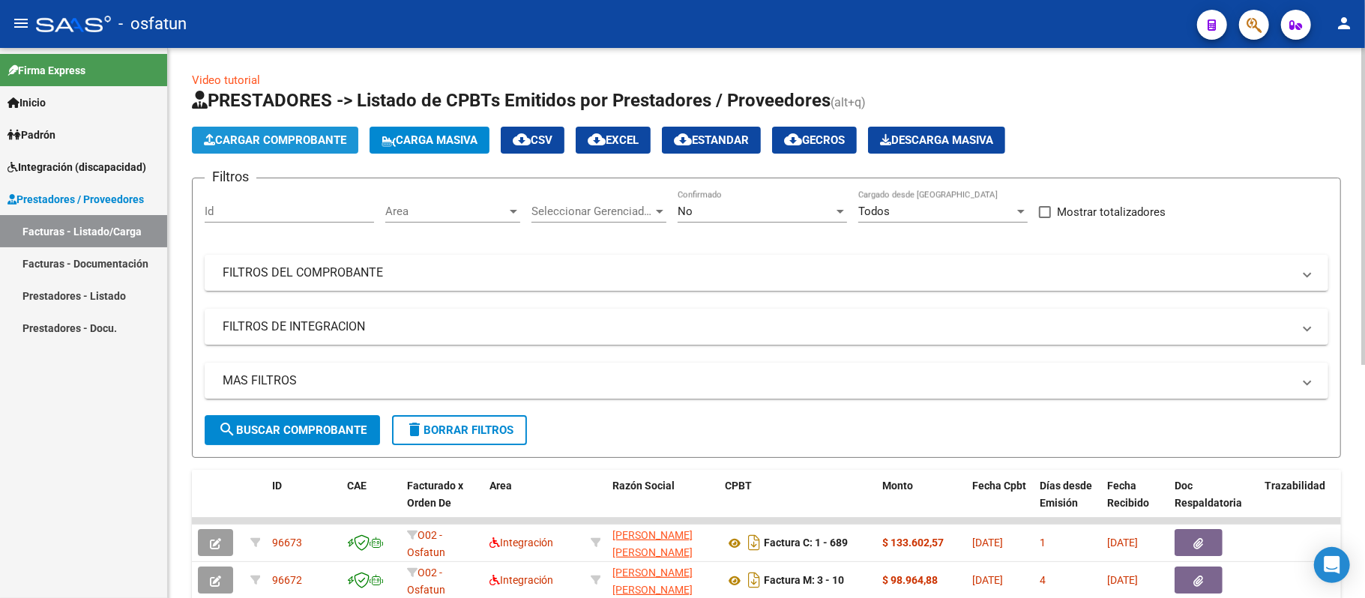
click at [346, 136] on span "Cargar Comprobante" at bounding box center [275, 139] width 142 height 13
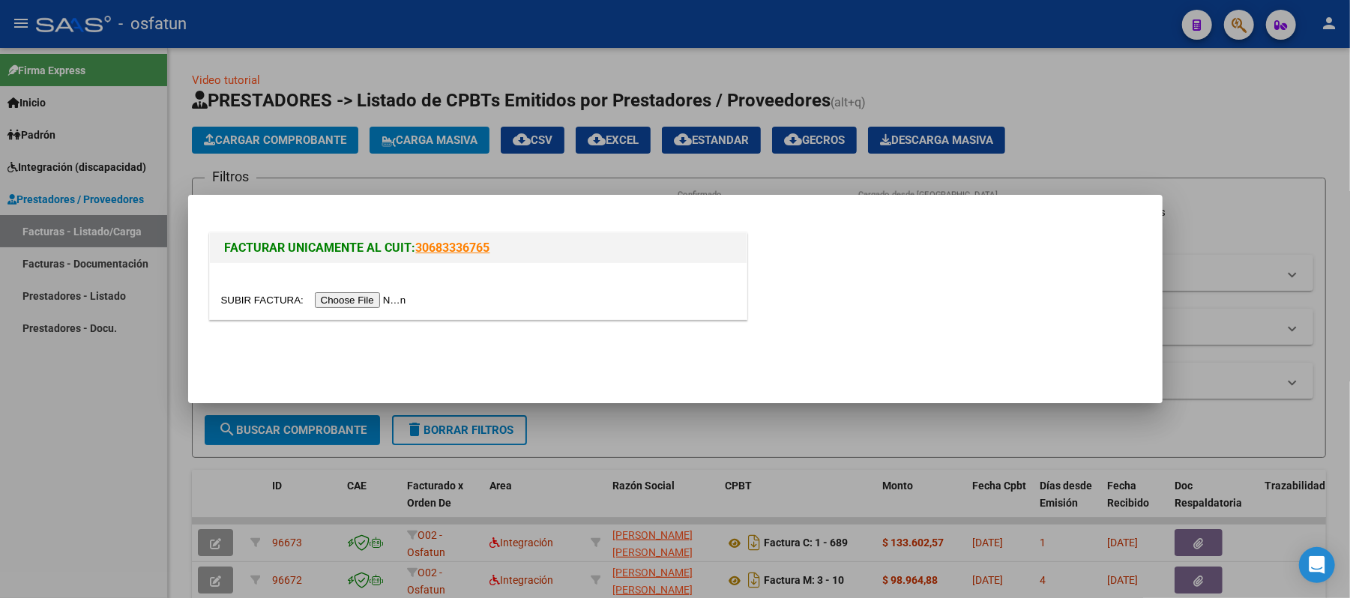
click at [391, 301] on input "file" at bounding box center [316, 300] width 190 height 16
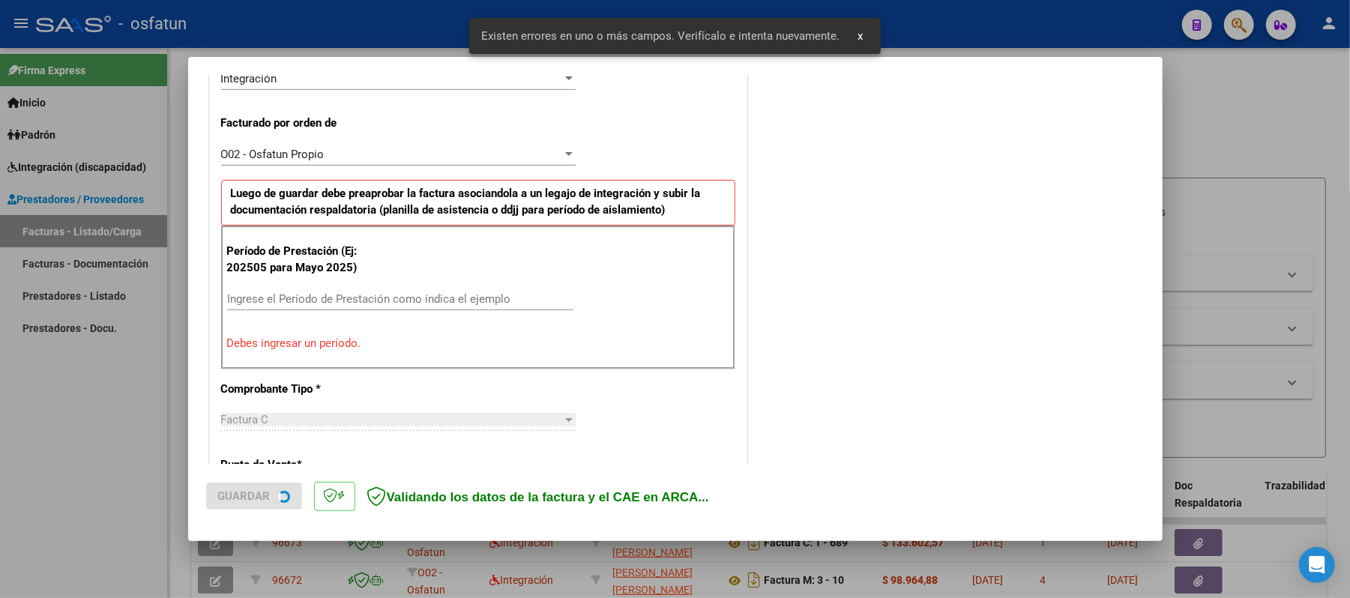
scroll to position [406, 0]
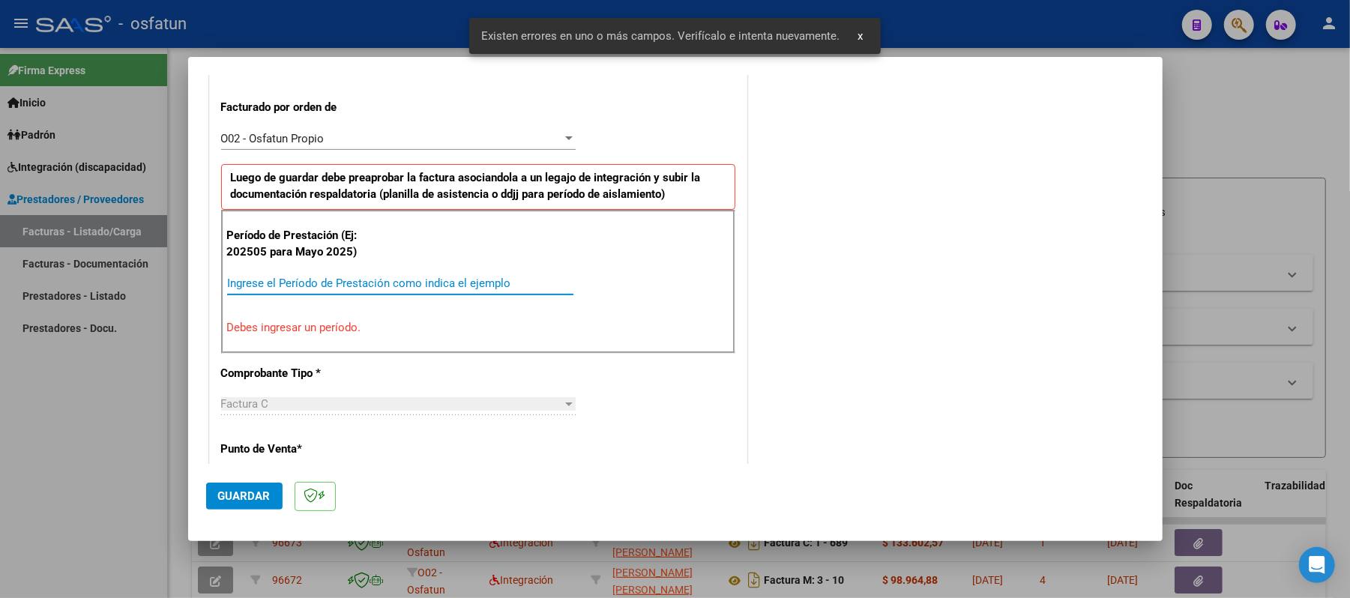
click at [429, 283] on input "Ingrese el Período de Prestación como indica el ejemplo" at bounding box center [400, 283] width 346 height 13
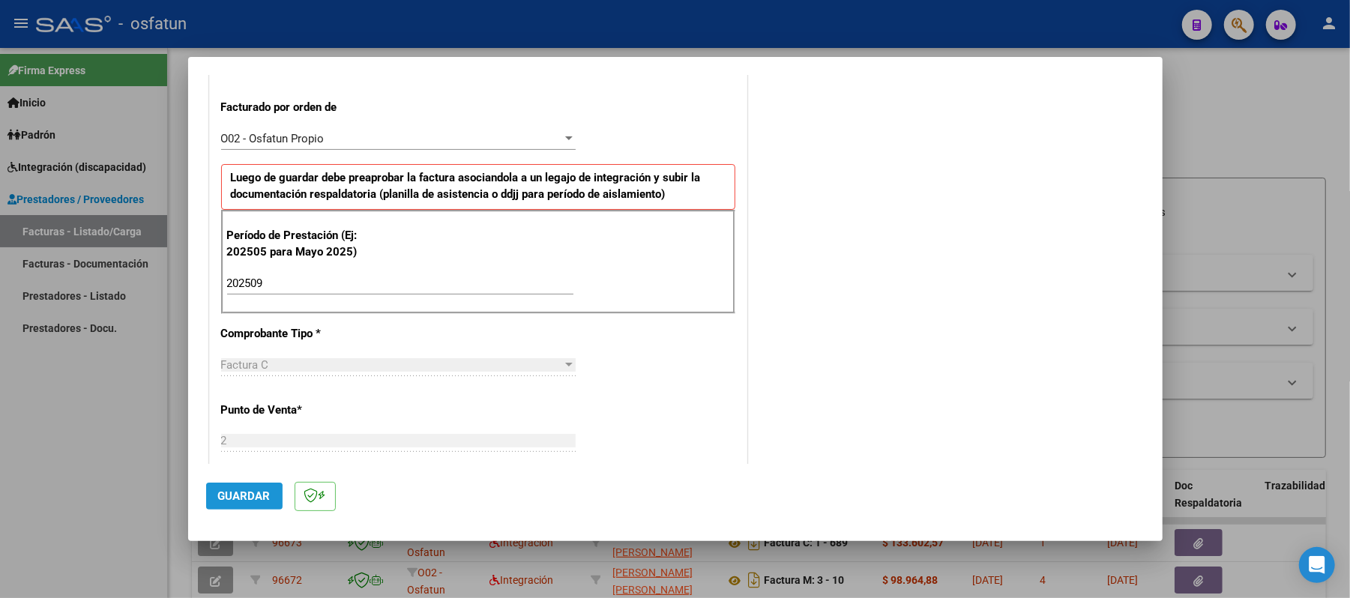
click at [220, 501] on span "Guardar" at bounding box center [244, 496] width 52 height 13
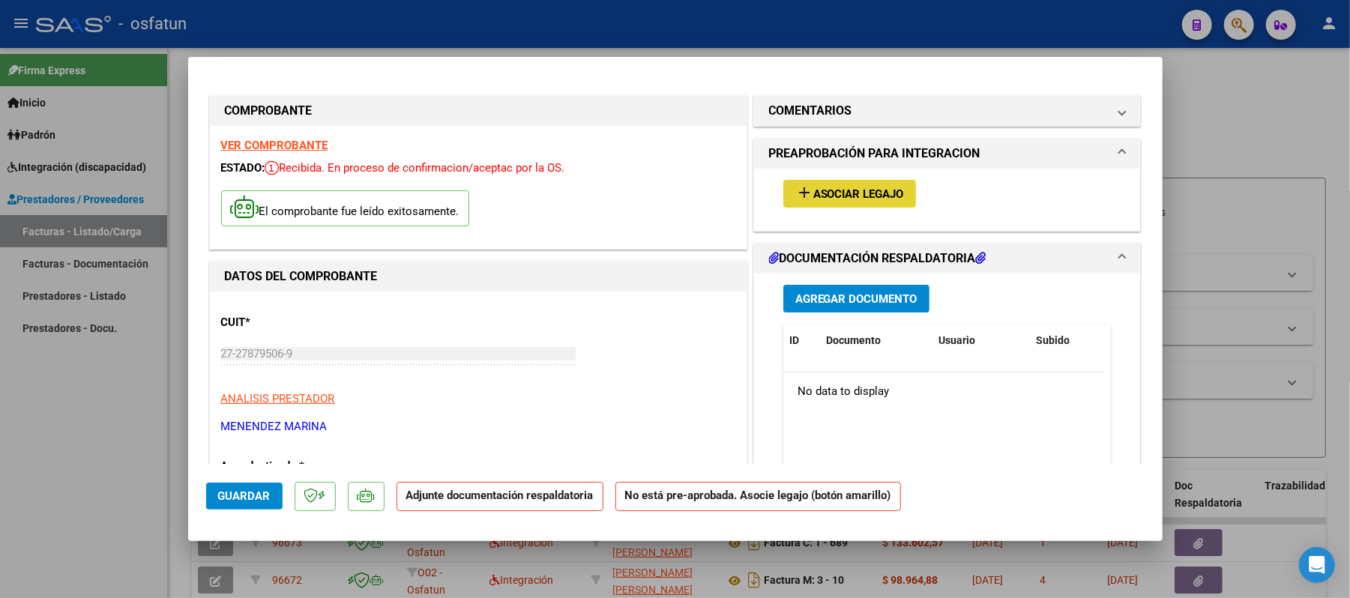
click at [832, 190] on span "Asociar Legajo" at bounding box center [859, 193] width 91 height 13
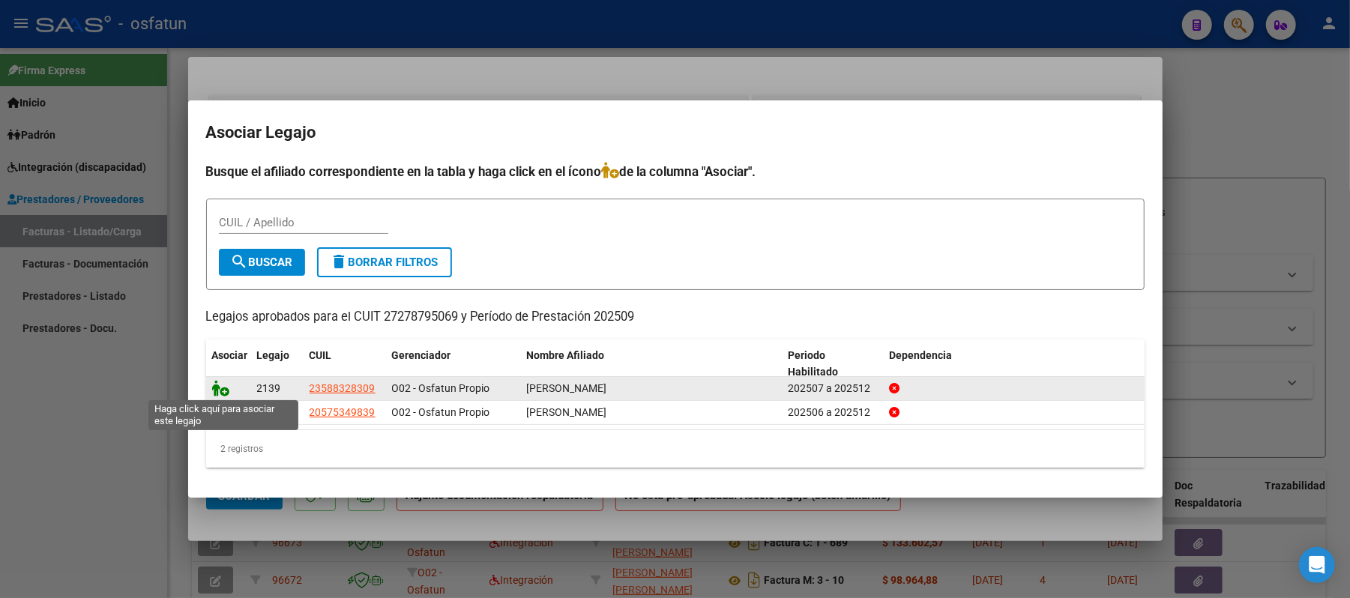
click at [216, 387] on icon at bounding box center [221, 388] width 18 height 16
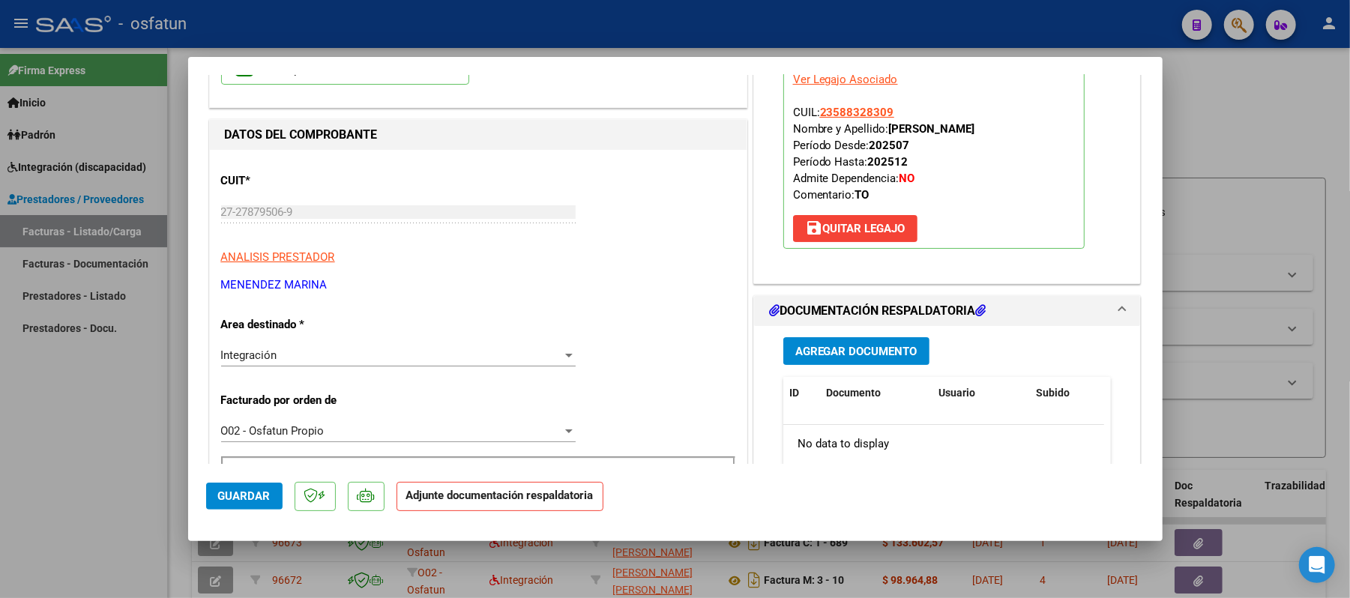
scroll to position [199, 0]
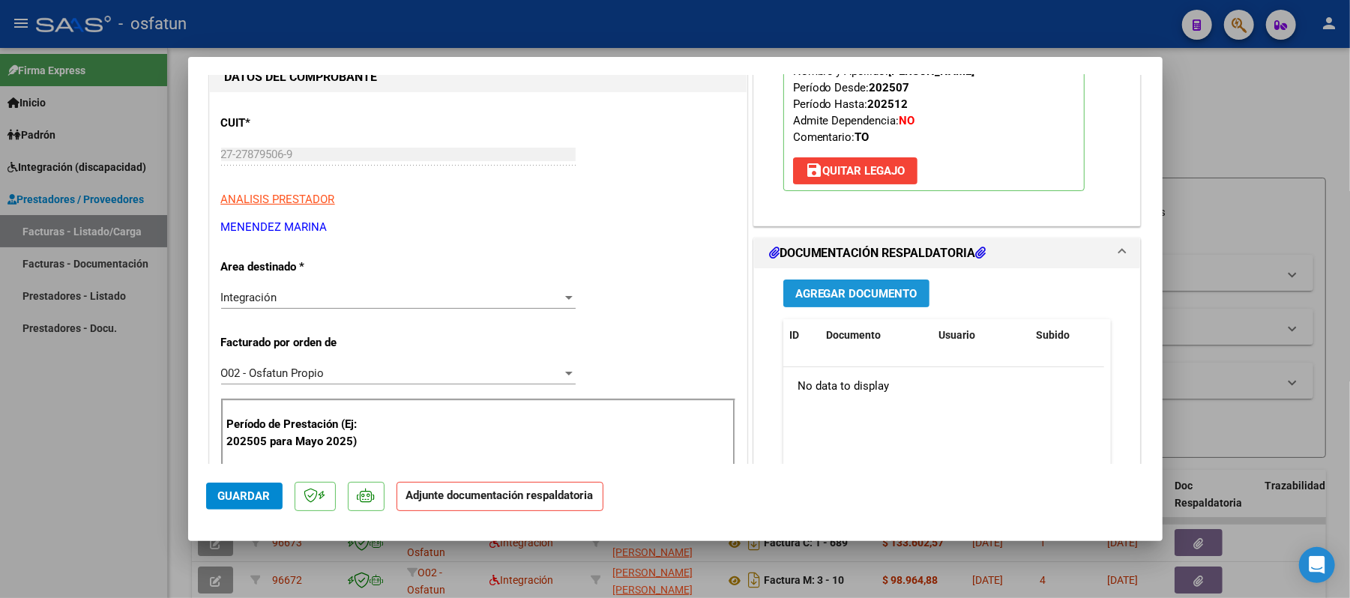
click at [898, 298] on span "Agregar Documento" at bounding box center [857, 293] width 122 height 13
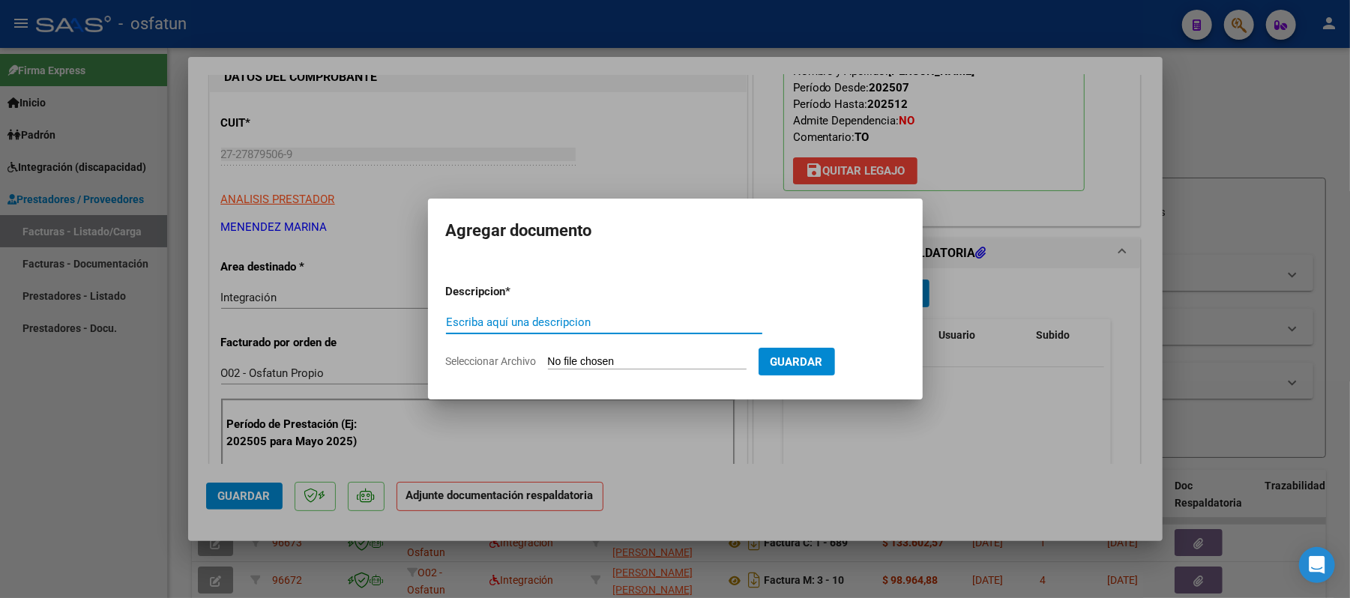
click at [619, 322] on input "Escriba aquí una descripcion" at bounding box center [604, 322] width 316 height 13
click at [621, 366] on input "Seleccionar Archivo" at bounding box center [647, 362] width 199 height 14
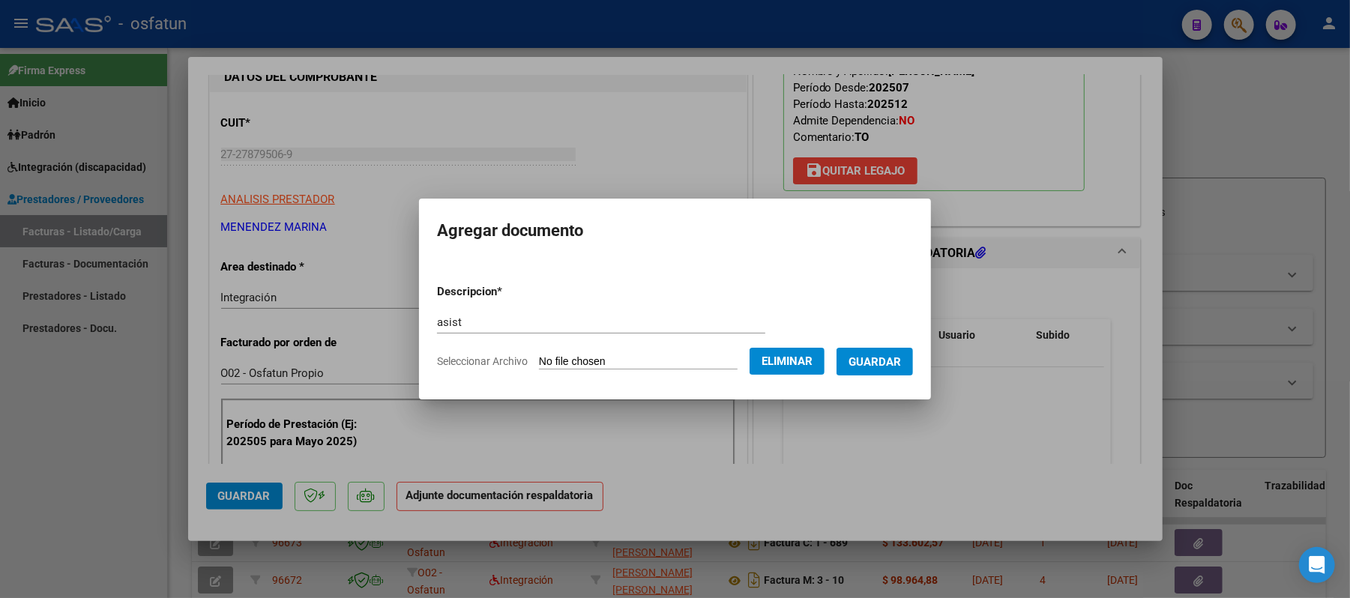
click at [885, 358] on span "Guardar" at bounding box center [875, 361] width 52 height 13
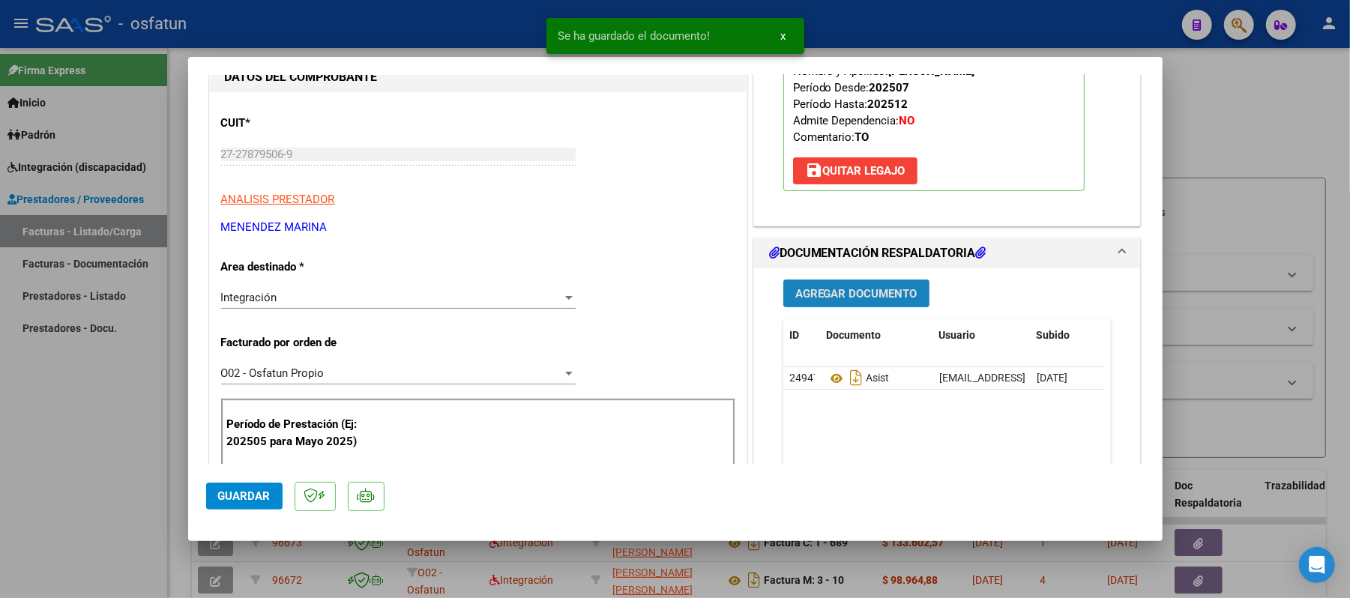
click at [850, 295] on span "Agregar Documento" at bounding box center [857, 293] width 122 height 13
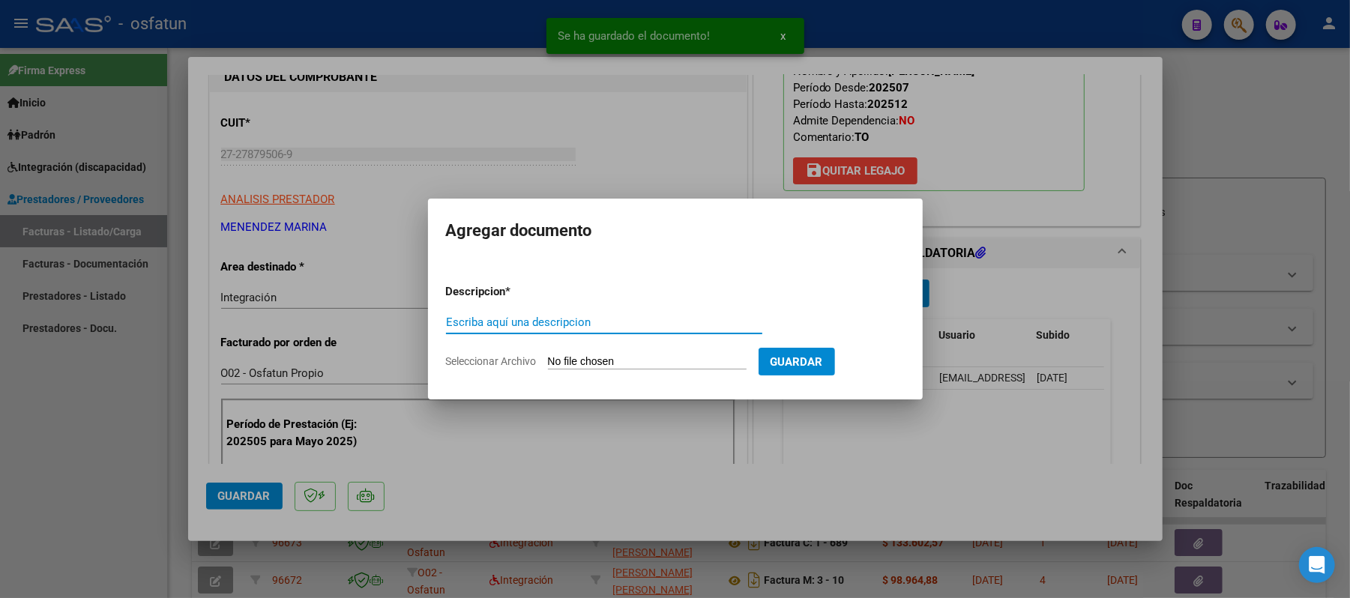
click at [585, 322] on input "Escriba aquí una descripcion" at bounding box center [604, 322] width 316 height 13
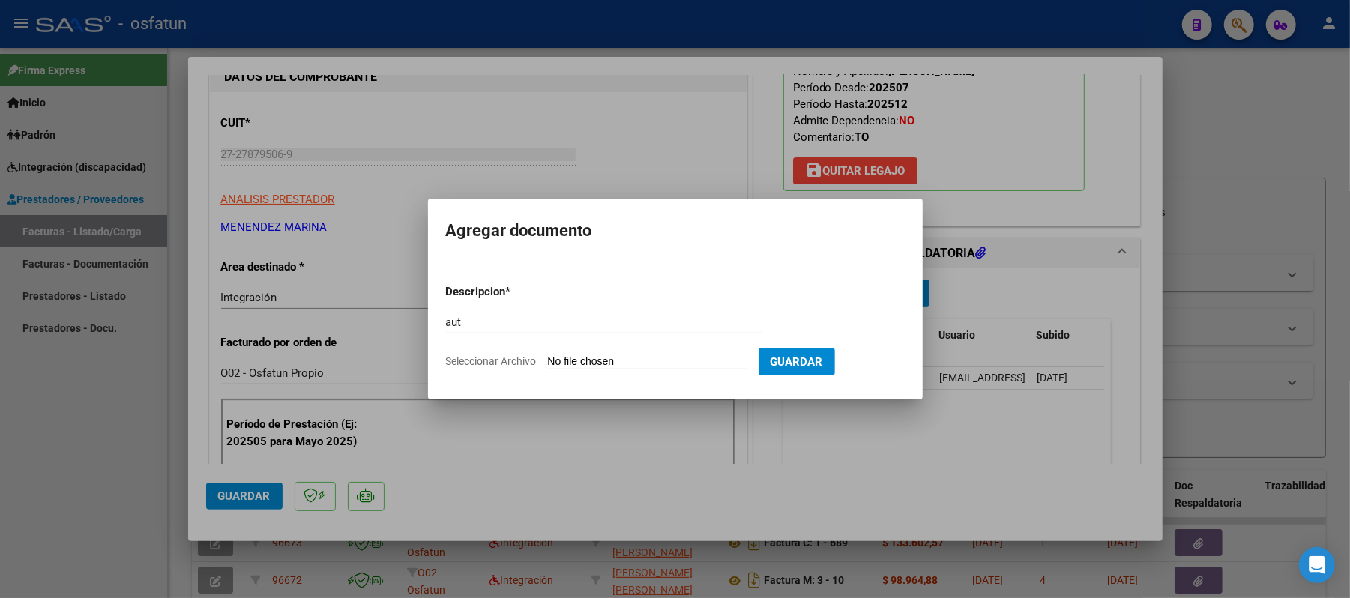
click at [579, 361] on input "Seleccionar Archivo" at bounding box center [647, 362] width 199 height 14
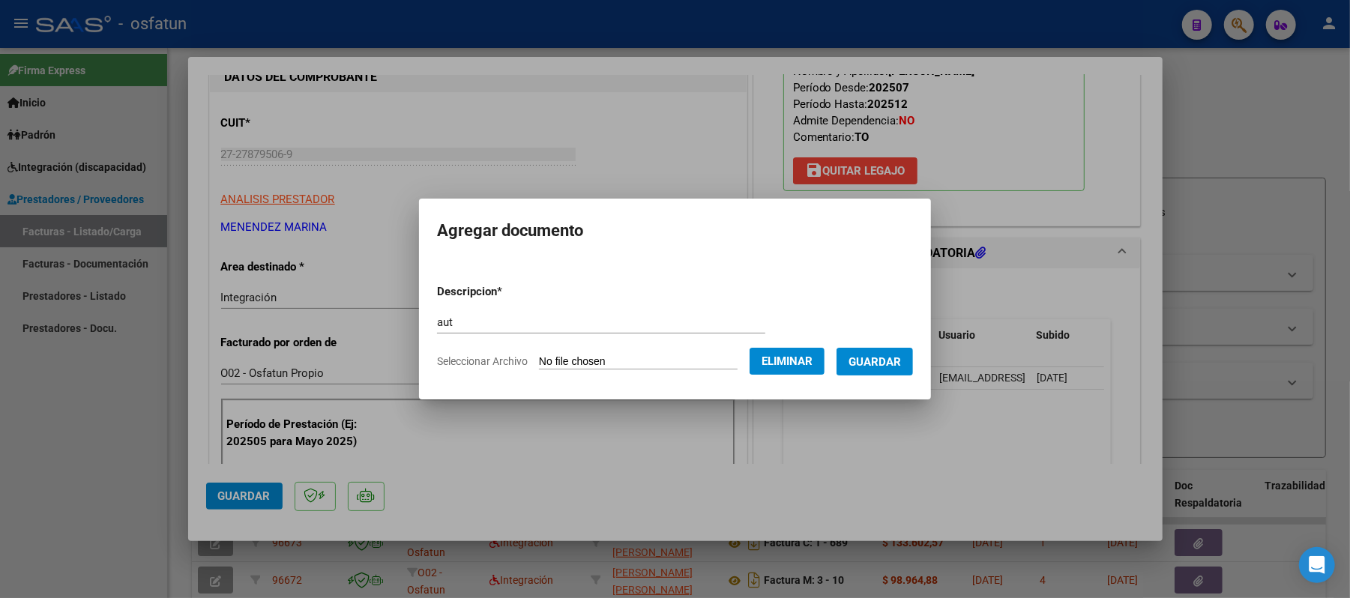
click at [888, 369] on span "Guardar" at bounding box center [875, 361] width 52 height 13
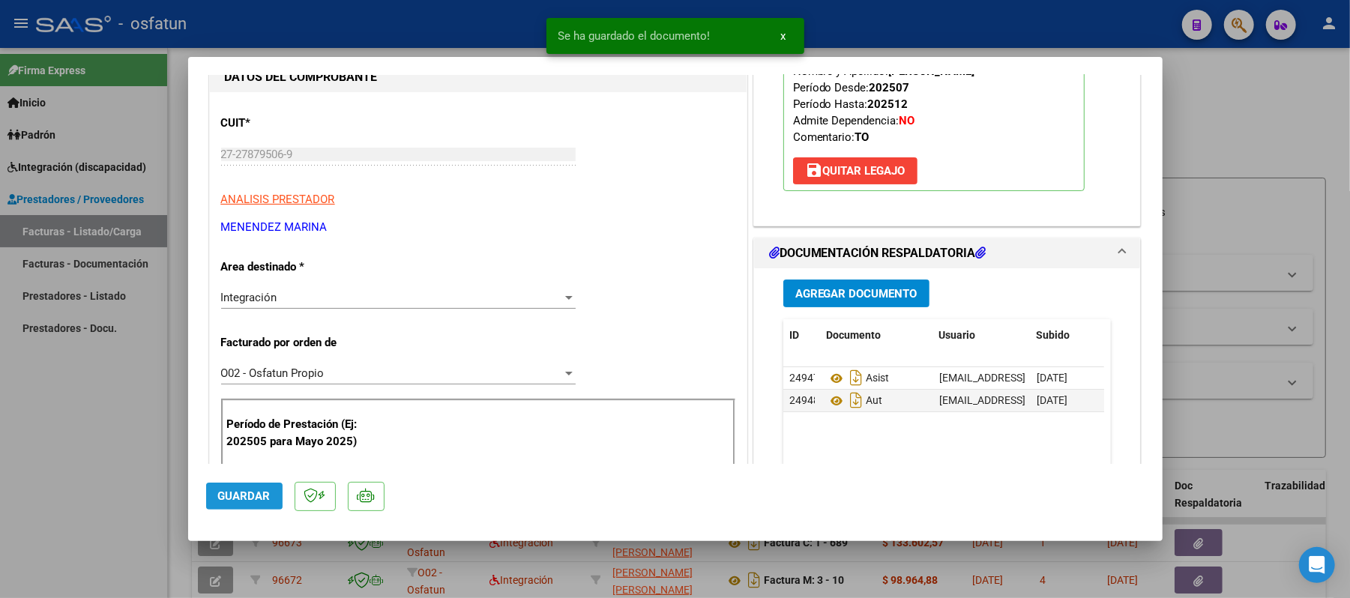
click at [238, 490] on span "Guardar" at bounding box center [244, 496] width 52 height 13
click at [1248, 126] on div at bounding box center [675, 299] width 1350 height 598
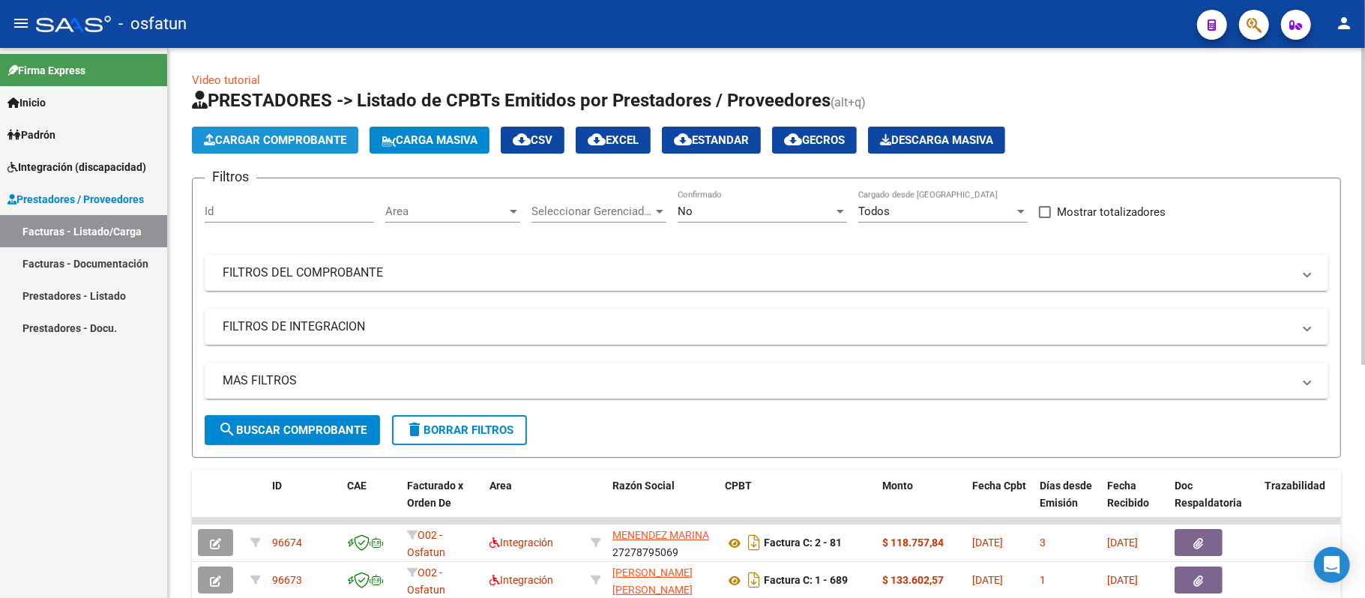
click at [253, 138] on span "Cargar Comprobante" at bounding box center [275, 139] width 142 height 13
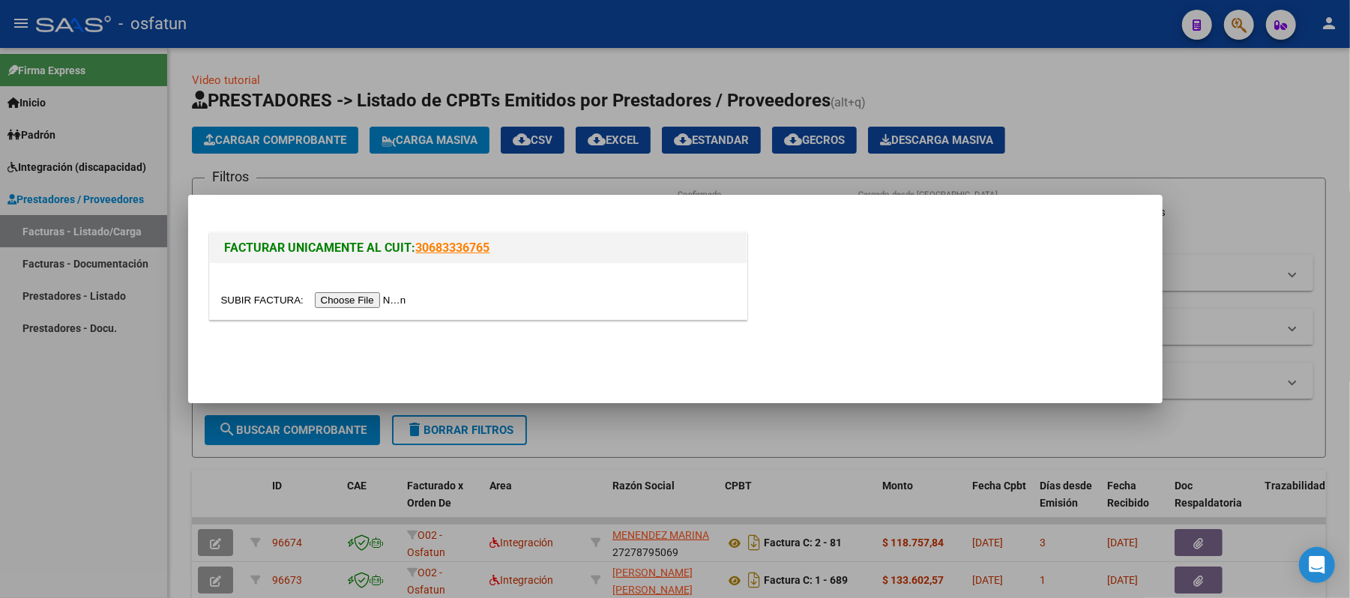
click at [382, 301] on input "file" at bounding box center [316, 300] width 190 height 16
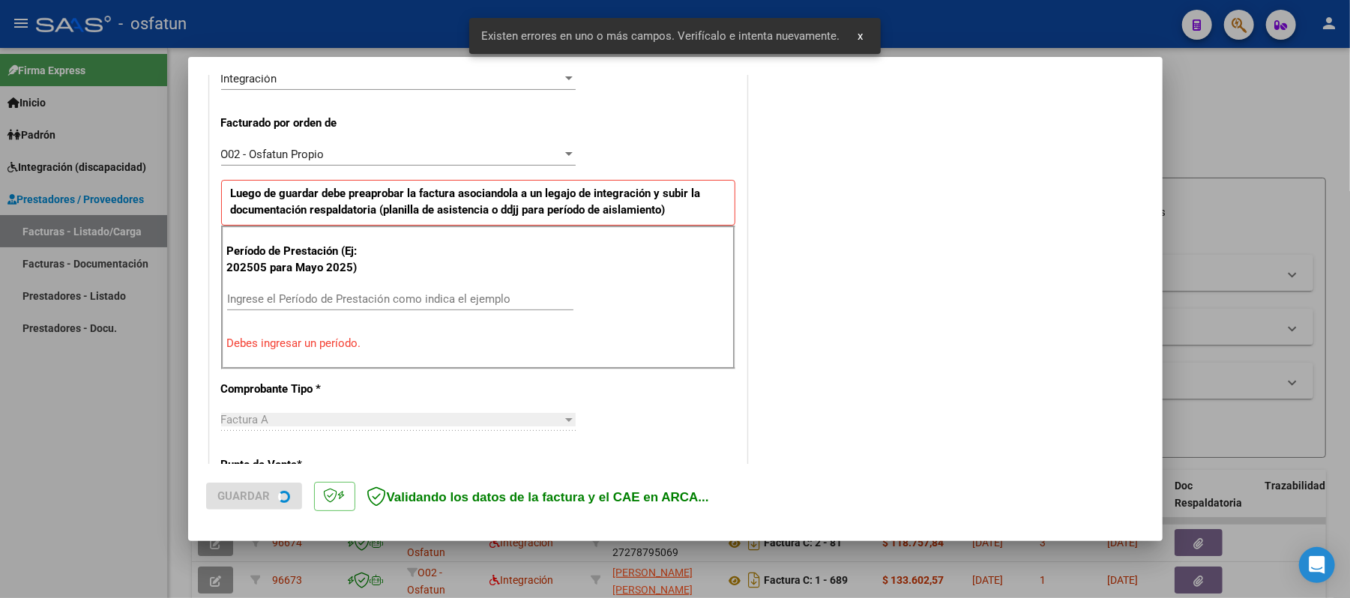
scroll to position [406, 0]
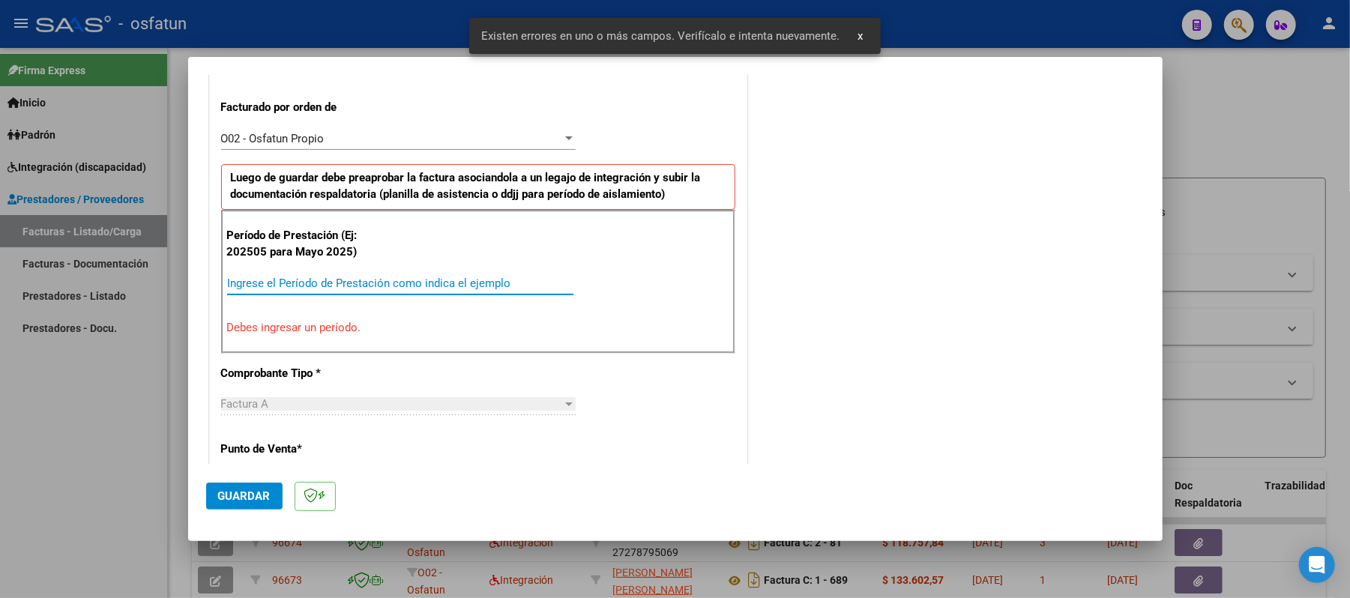
click at [376, 282] on input "Ingrese el Período de Prestación como indica el ejemplo" at bounding box center [400, 283] width 346 height 13
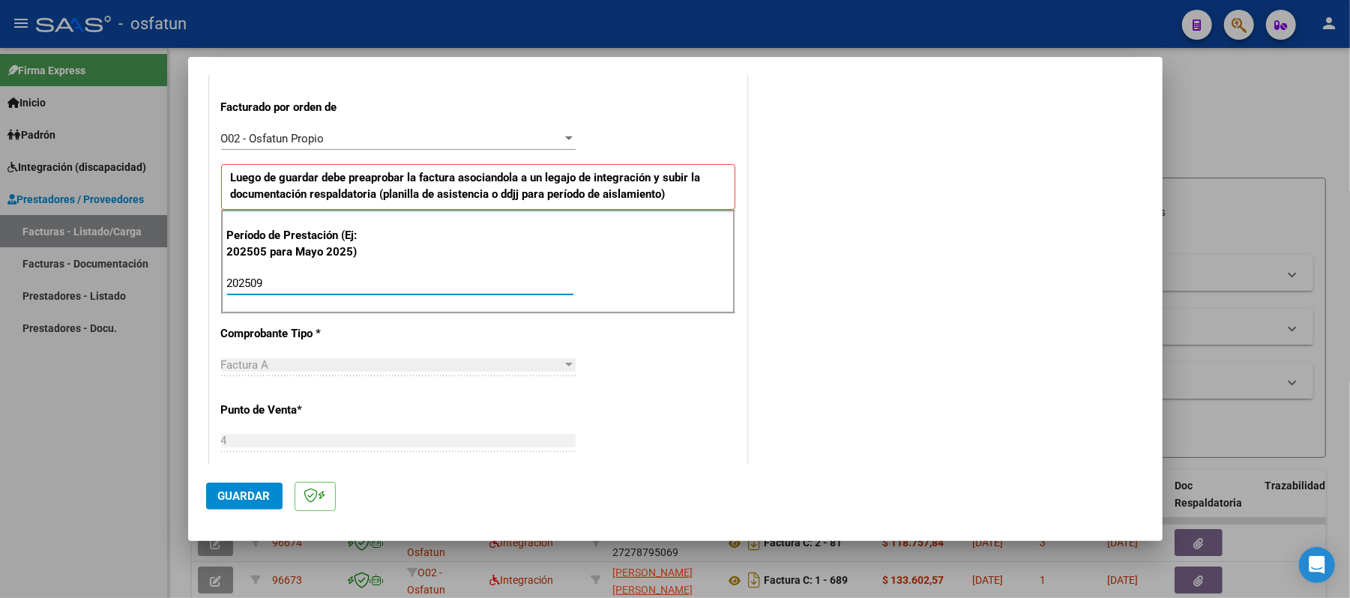
click at [232, 492] on span "Guardar" at bounding box center [244, 496] width 52 height 13
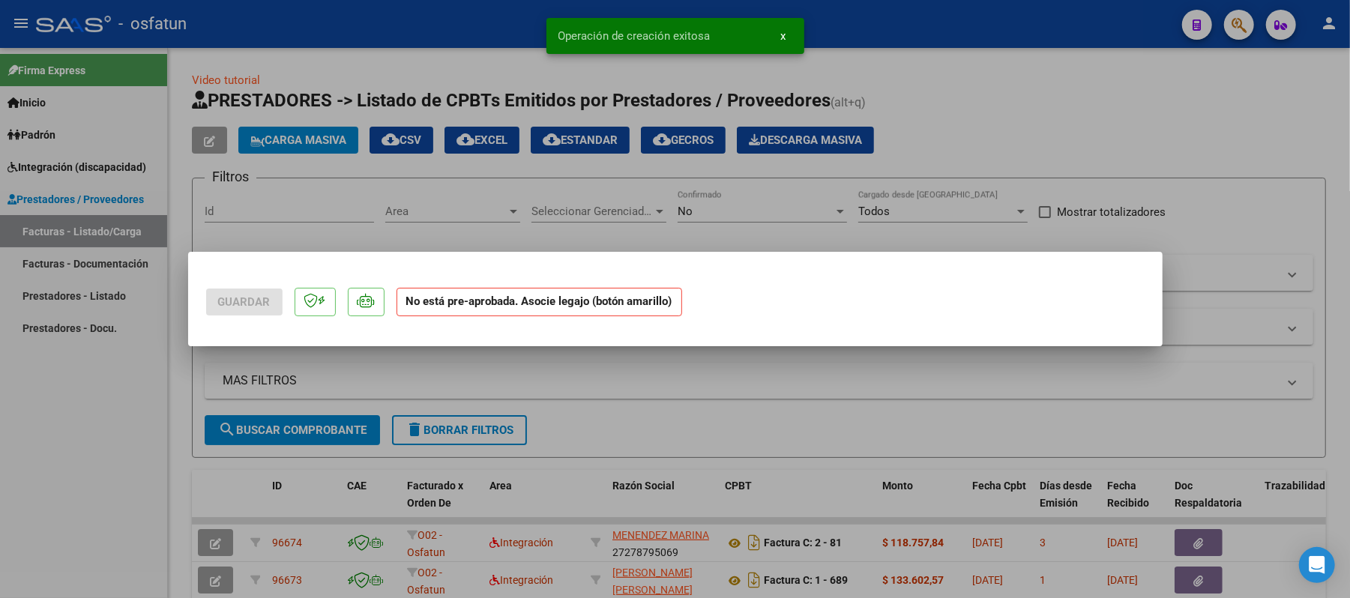
scroll to position [0, 0]
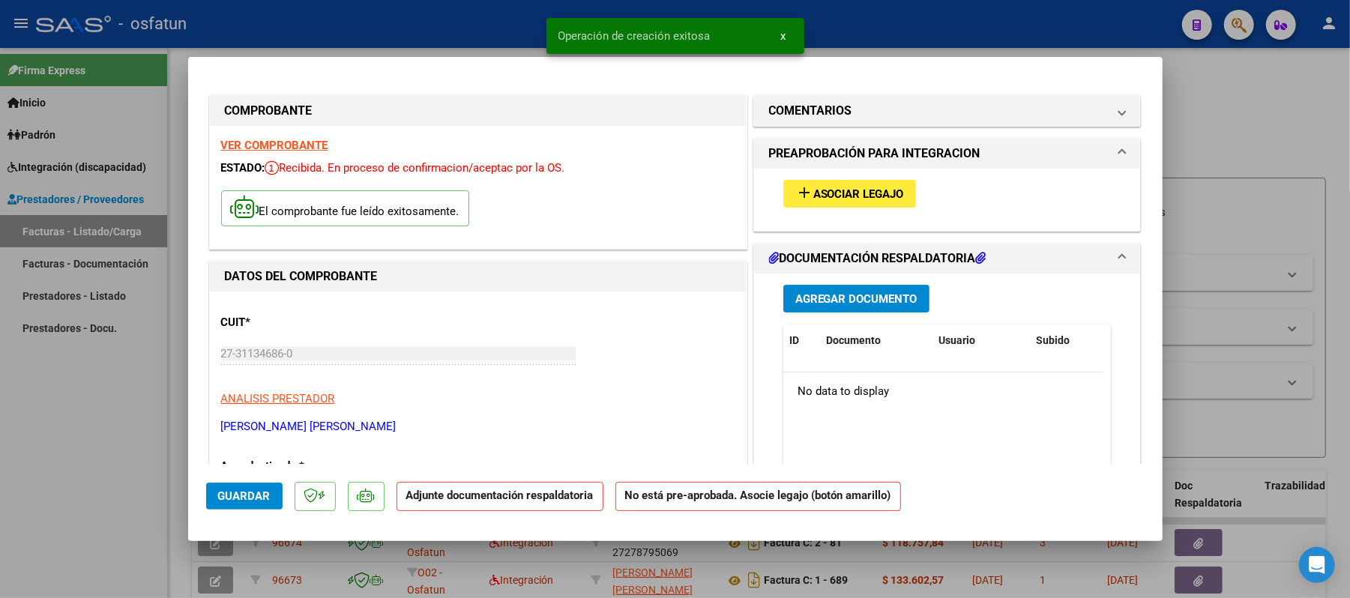
click at [876, 190] on span "Asociar Legajo" at bounding box center [859, 193] width 91 height 13
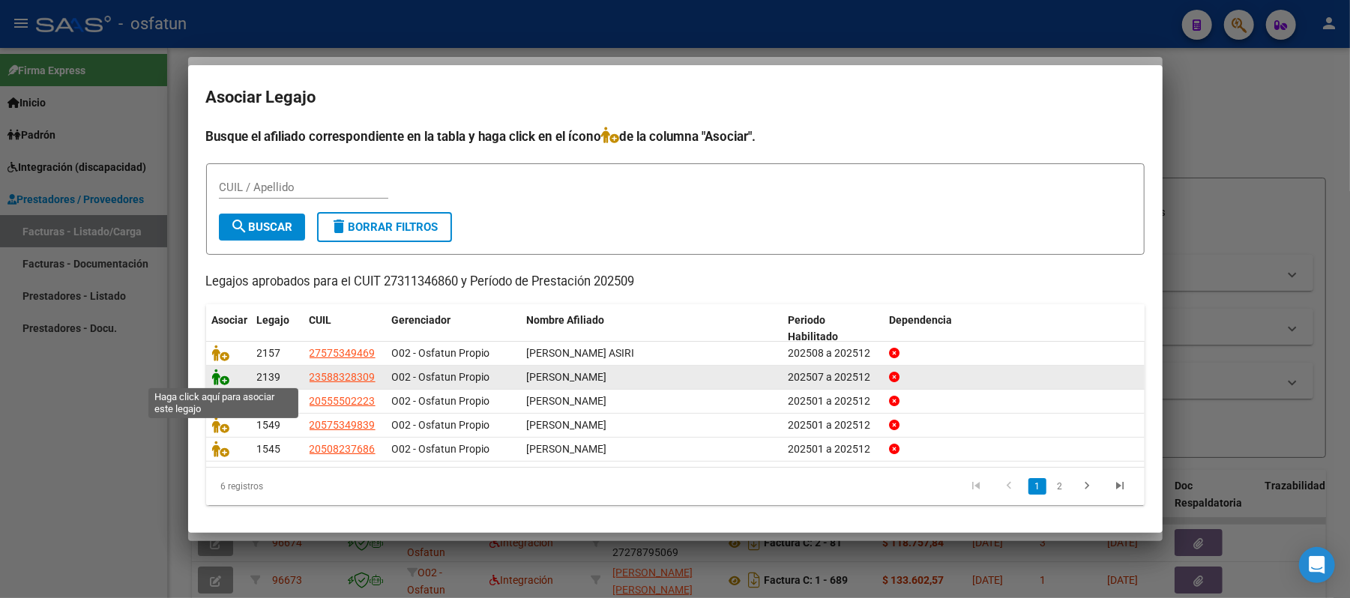
click at [214, 378] on icon at bounding box center [221, 377] width 18 height 16
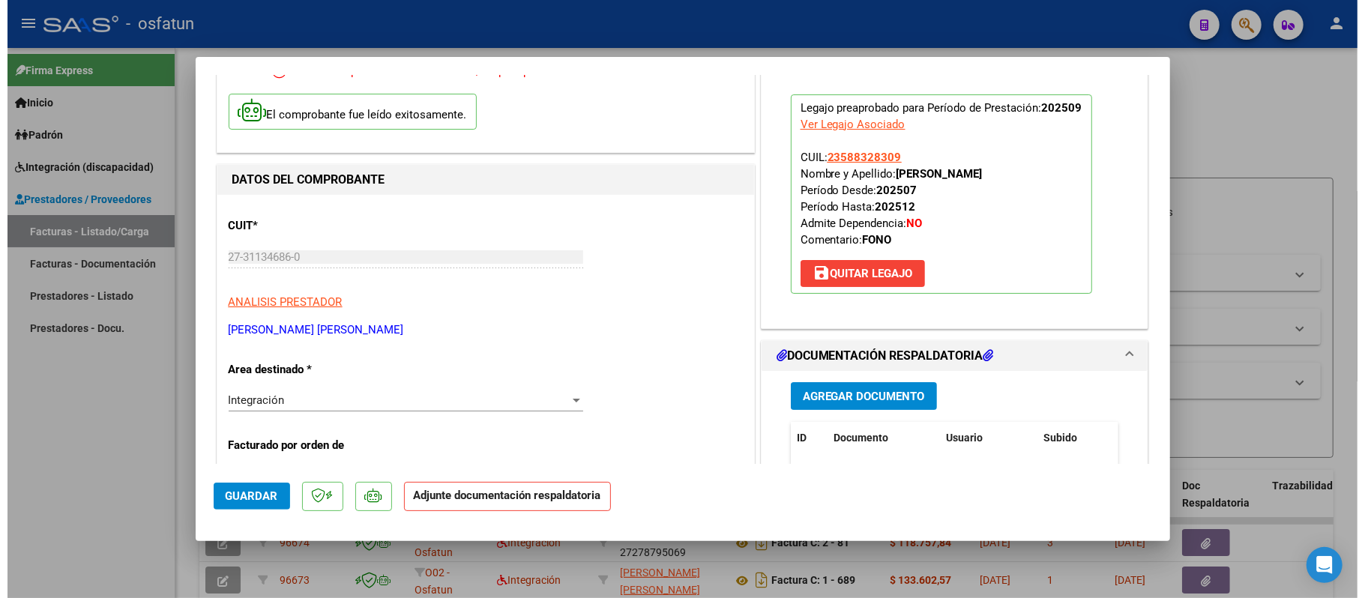
scroll to position [100, 0]
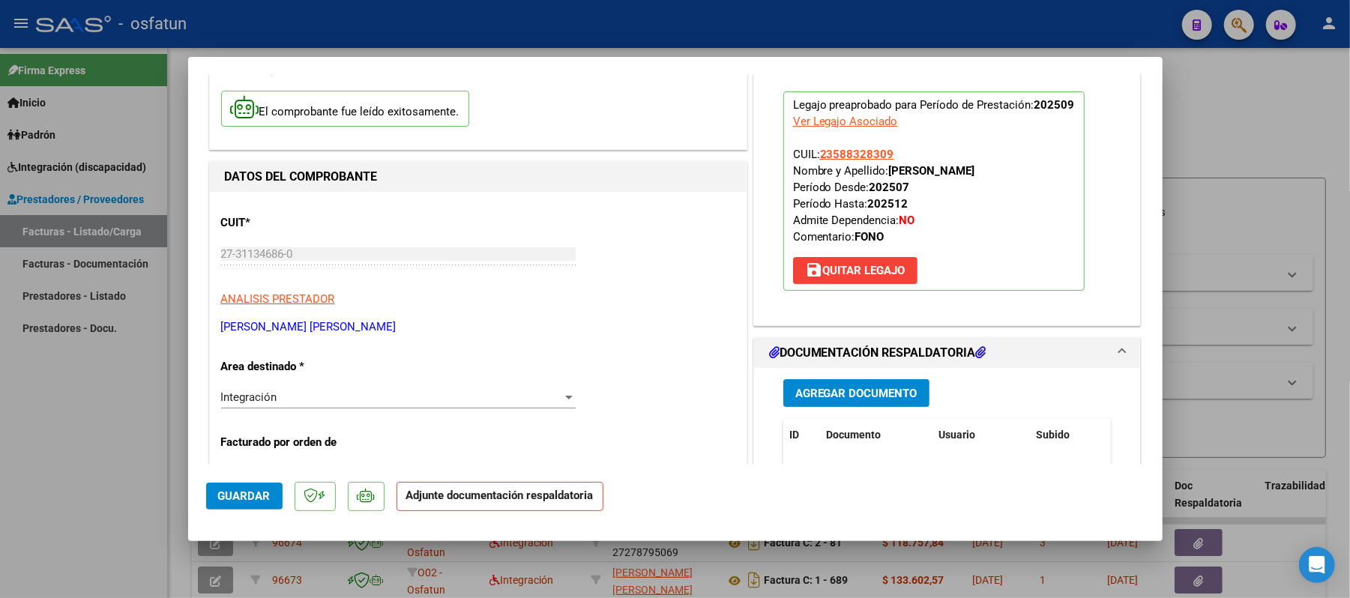
click at [874, 388] on span "Agregar Documento" at bounding box center [857, 393] width 122 height 13
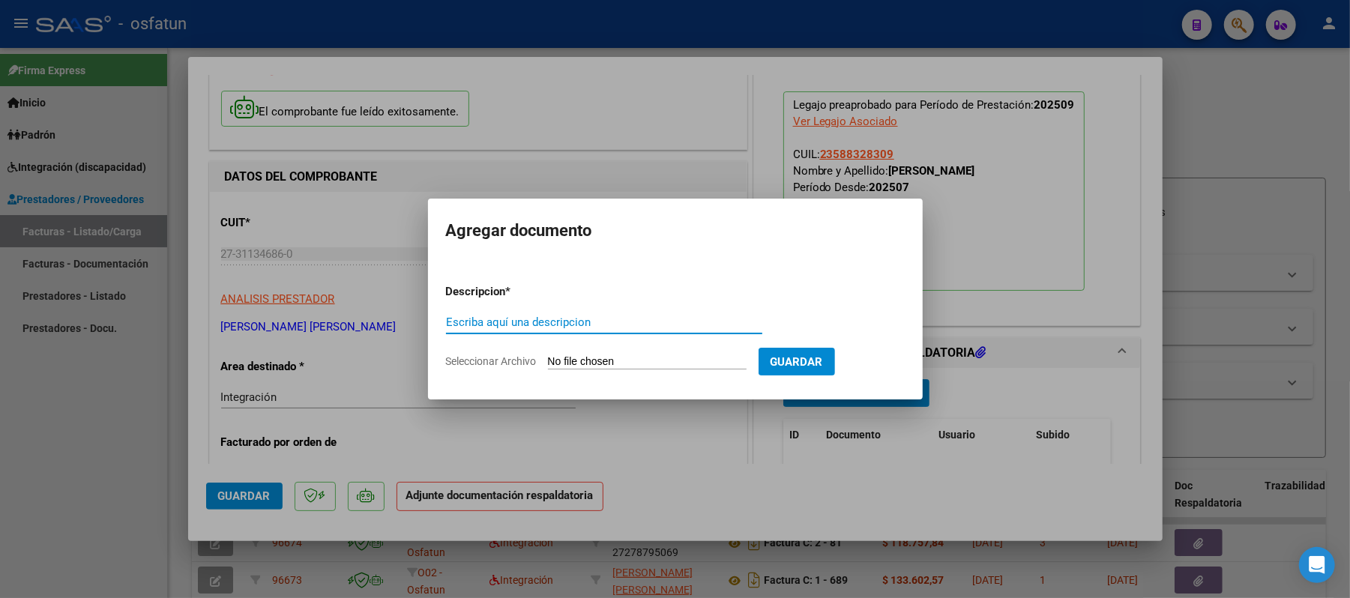
click at [640, 325] on input "Escriba aquí una descripcion" at bounding box center [604, 322] width 316 height 13
click at [621, 364] on input "Seleccionar Archivo" at bounding box center [647, 362] width 199 height 14
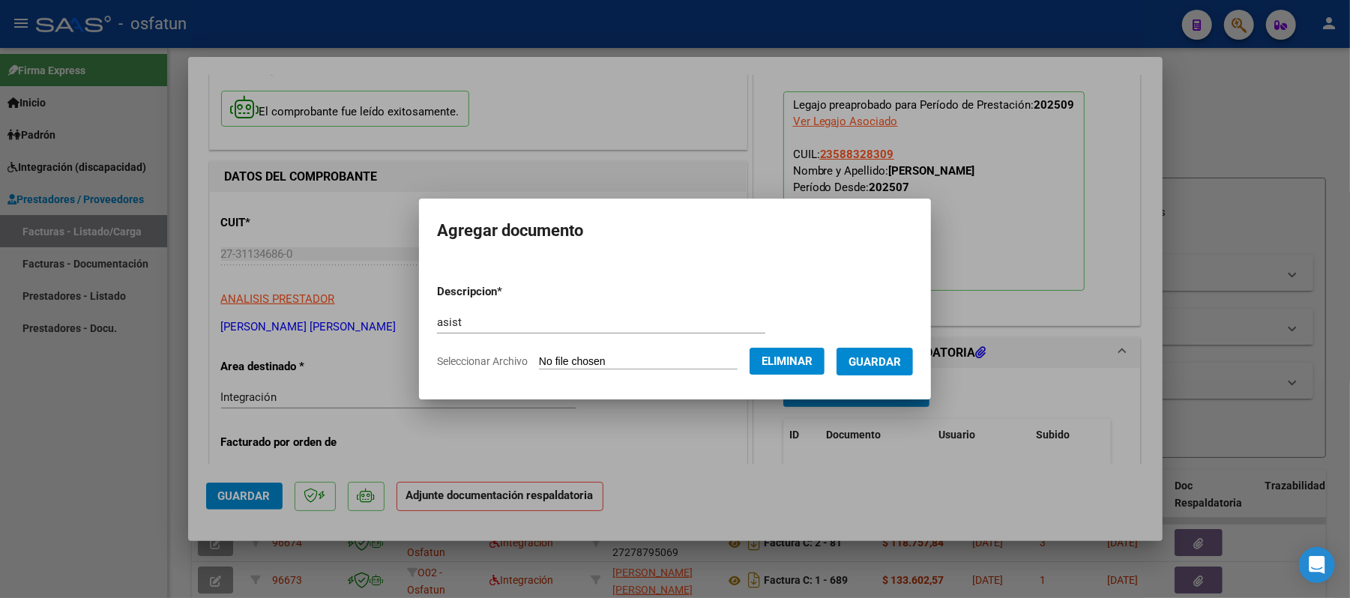
click at [900, 366] on span "Guardar" at bounding box center [875, 361] width 52 height 13
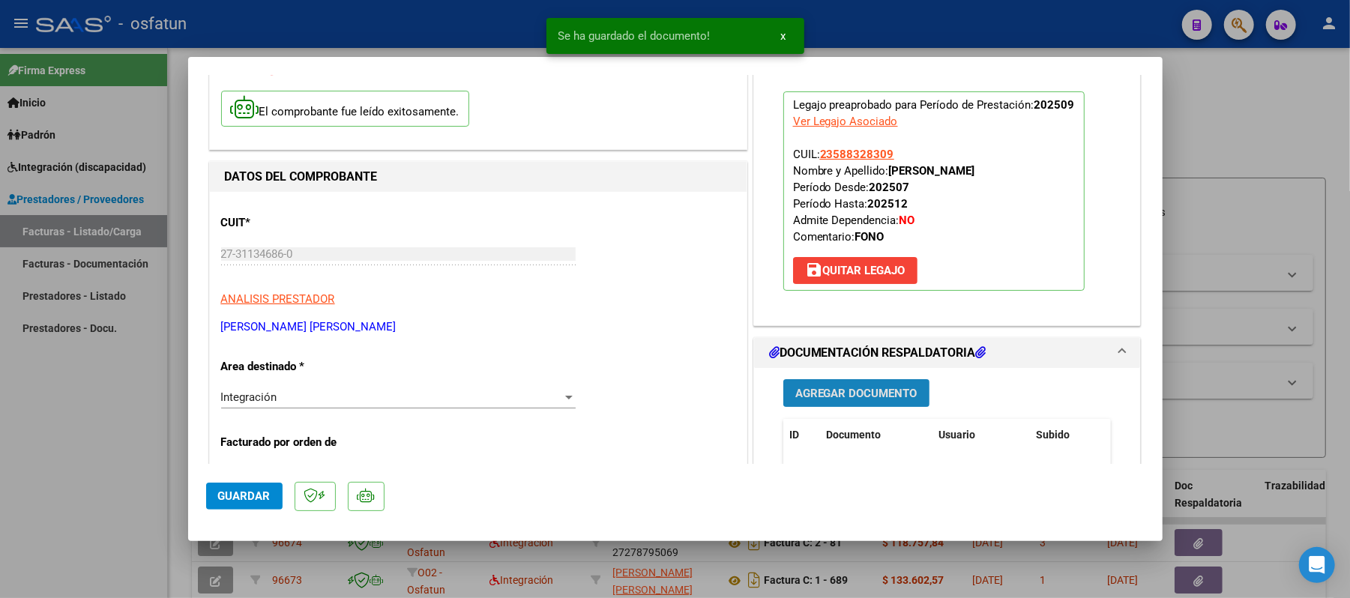
click at [831, 388] on span "Agregar Documento" at bounding box center [857, 393] width 122 height 13
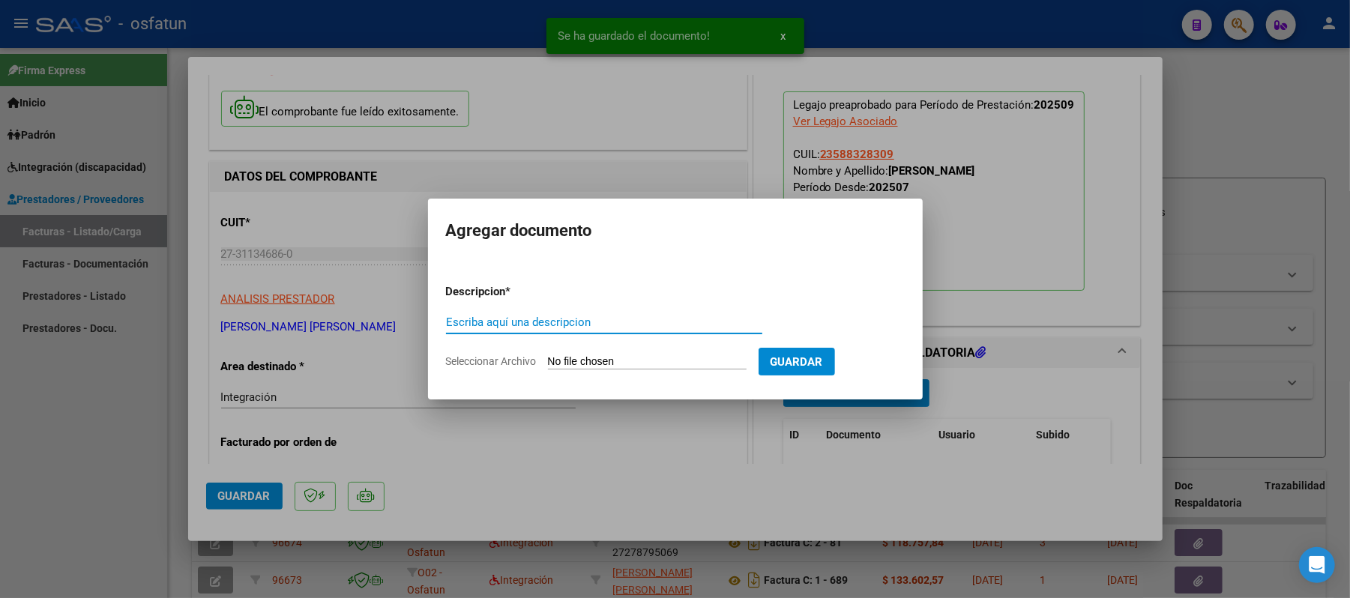
click at [645, 322] on input "Escriba aquí una descripcion" at bounding box center [604, 322] width 316 height 13
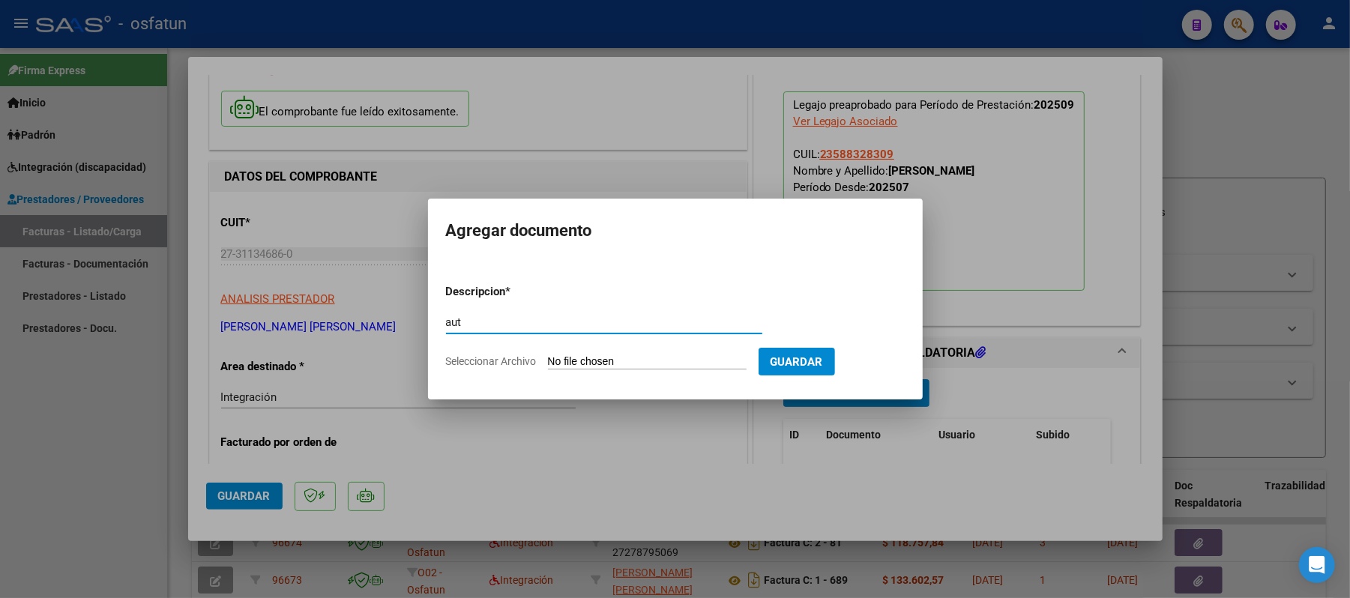
click at [621, 358] on input "Seleccionar Archivo" at bounding box center [647, 362] width 199 height 14
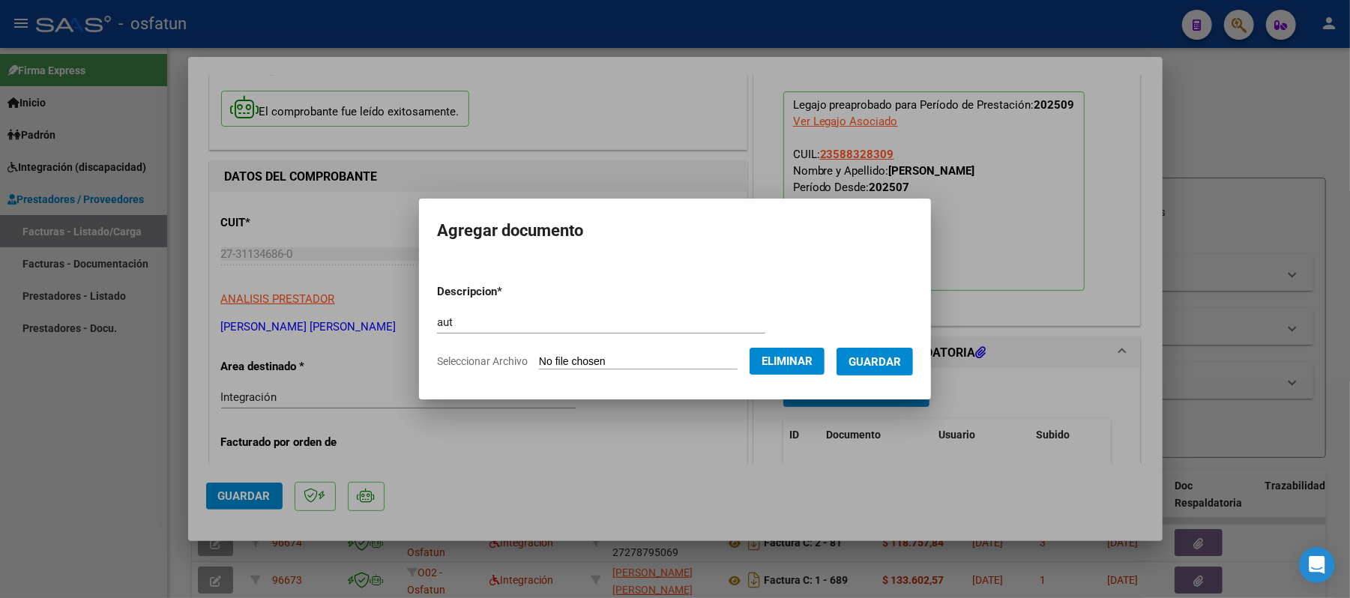
click at [892, 367] on span "Guardar" at bounding box center [875, 361] width 52 height 13
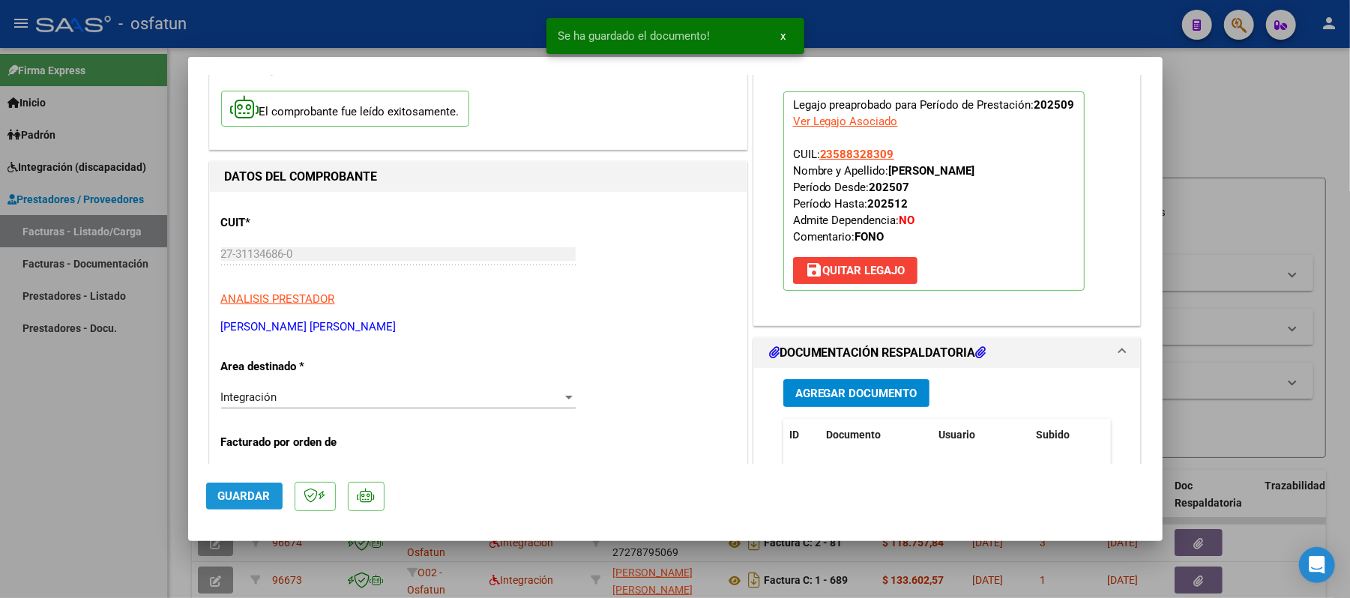
click at [256, 496] on span "Guardar" at bounding box center [244, 496] width 52 height 13
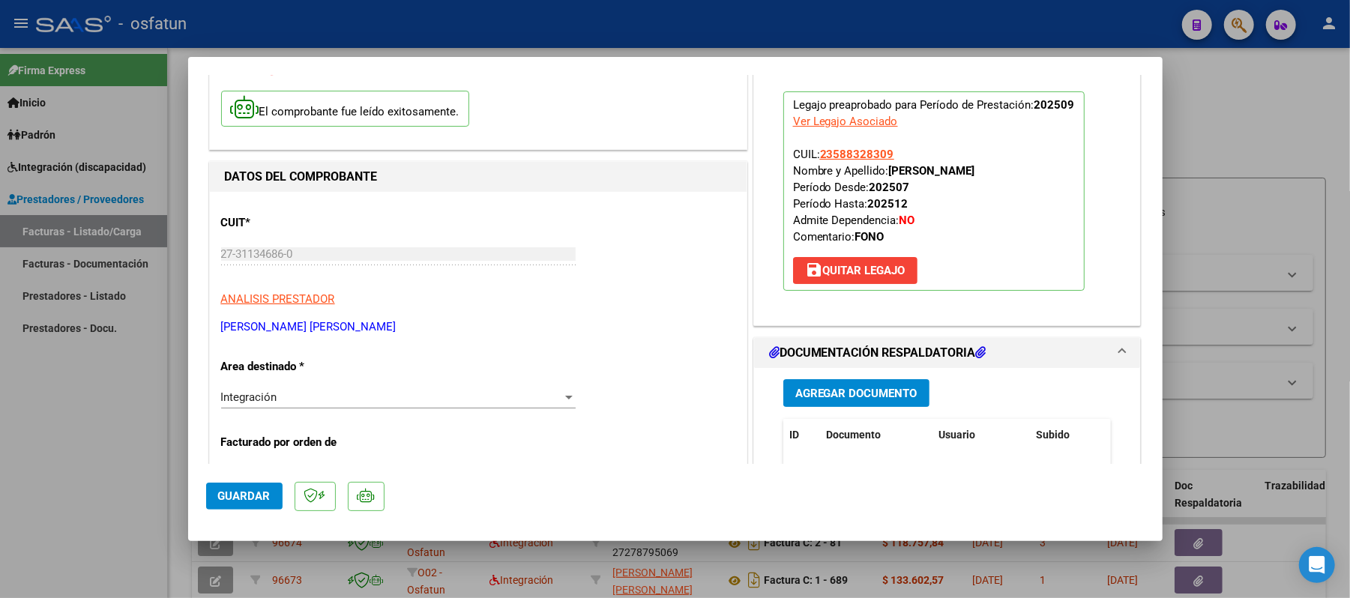
click at [1209, 75] on div at bounding box center [675, 299] width 1350 height 598
